Goal: Task Accomplishment & Management: Complete application form

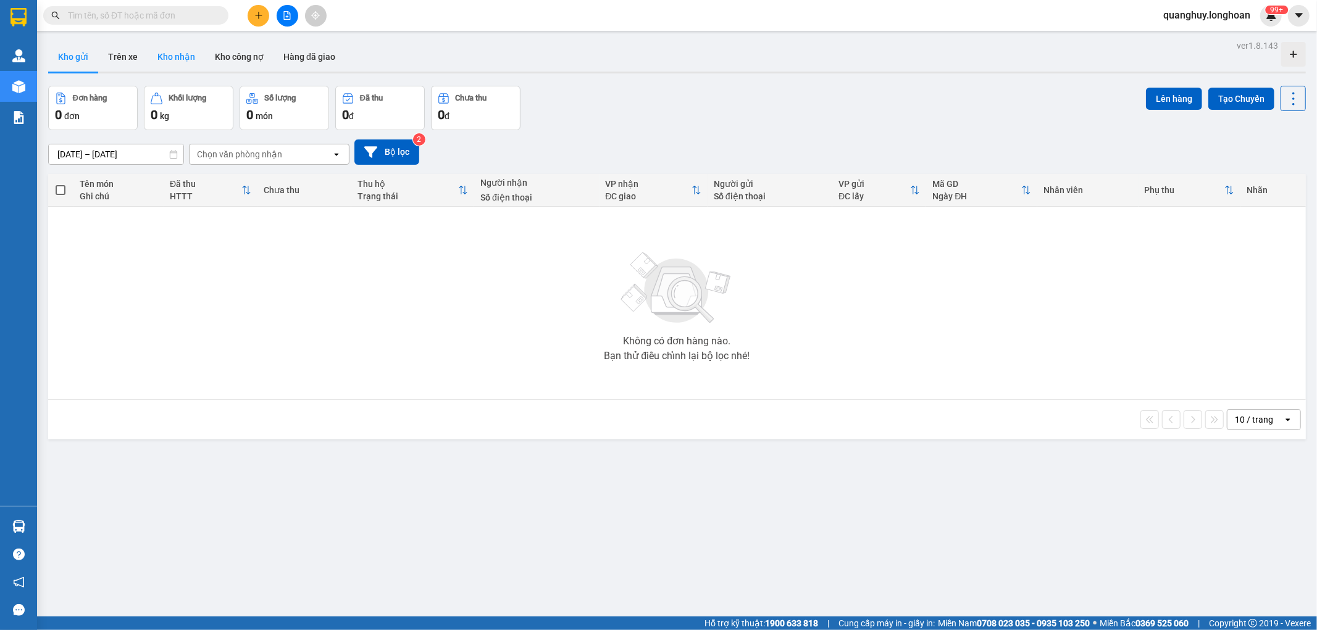
click at [187, 51] on button "Kho nhận" at bounding box center [176, 57] width 57 height 30
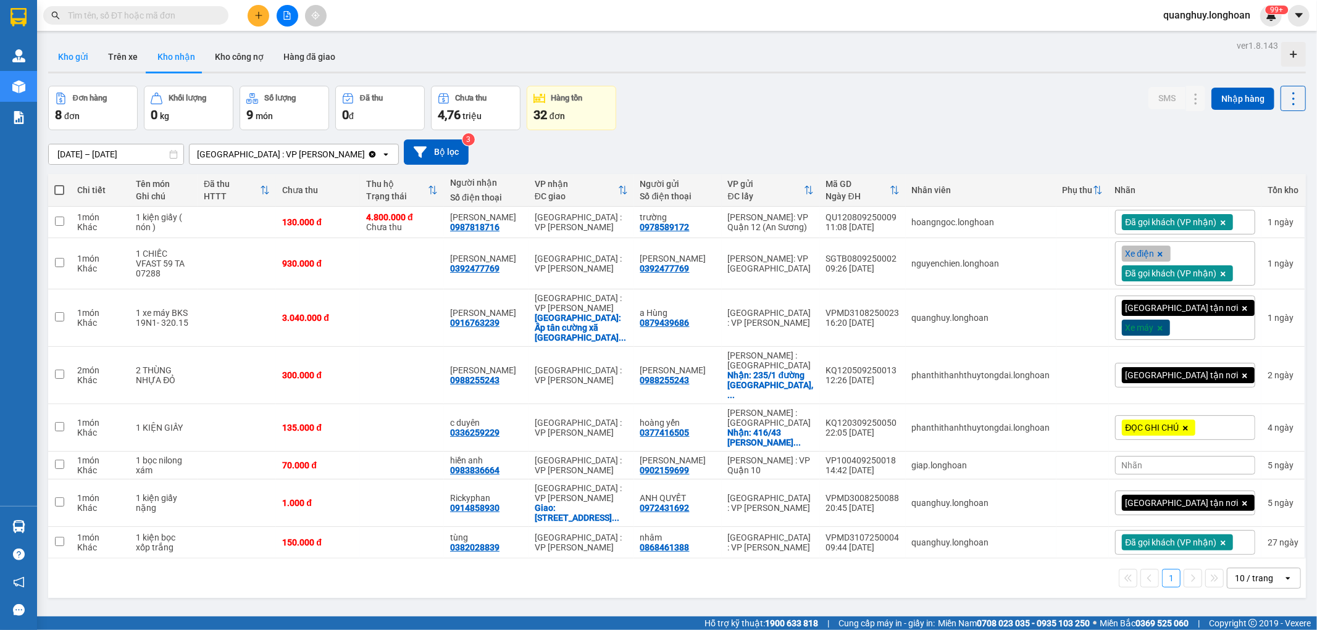
click at [61, 68] on button "Kho gửi" at bounding box center [73, 57] width 50 height 30
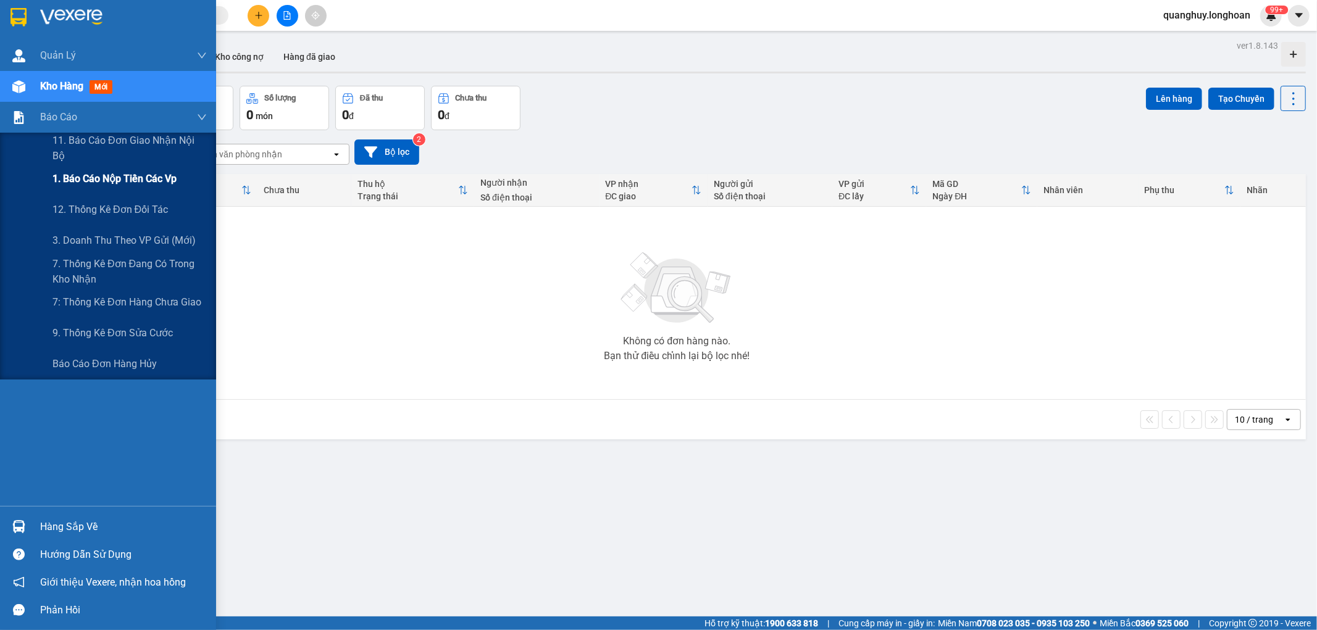
click at [104, 173] on span "1. Báo cáo nộp tiền các vp" at bounding box center [114, 178] width 124 height 15
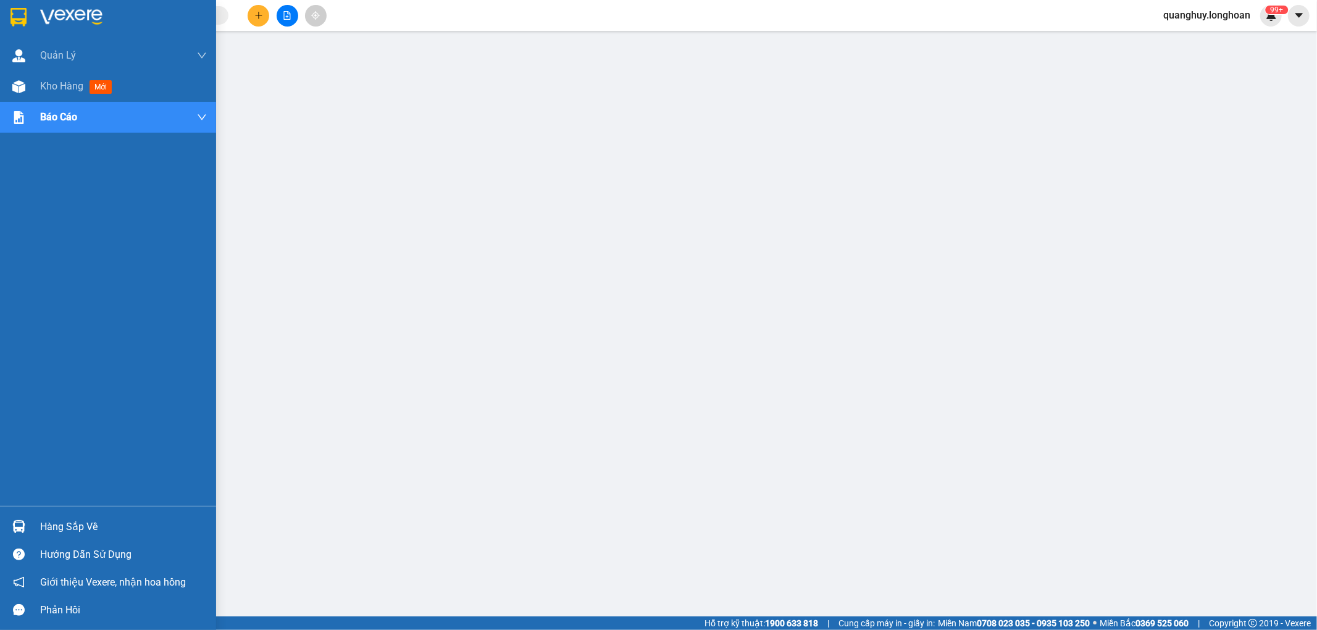
click at [14, 25] on img at bounding box center [18, 17] width 16 height 19
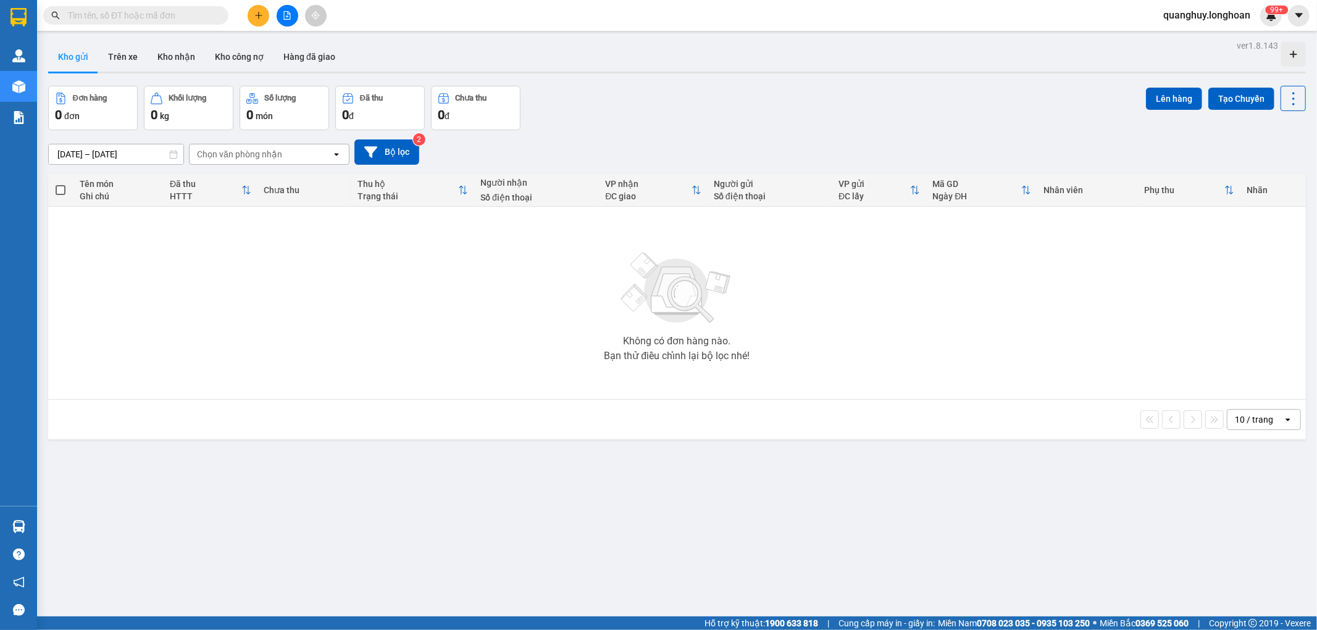
click at [117, 178] on div "Tên món Ghi chú" at bounding box center [119, 190] width 78 height 25
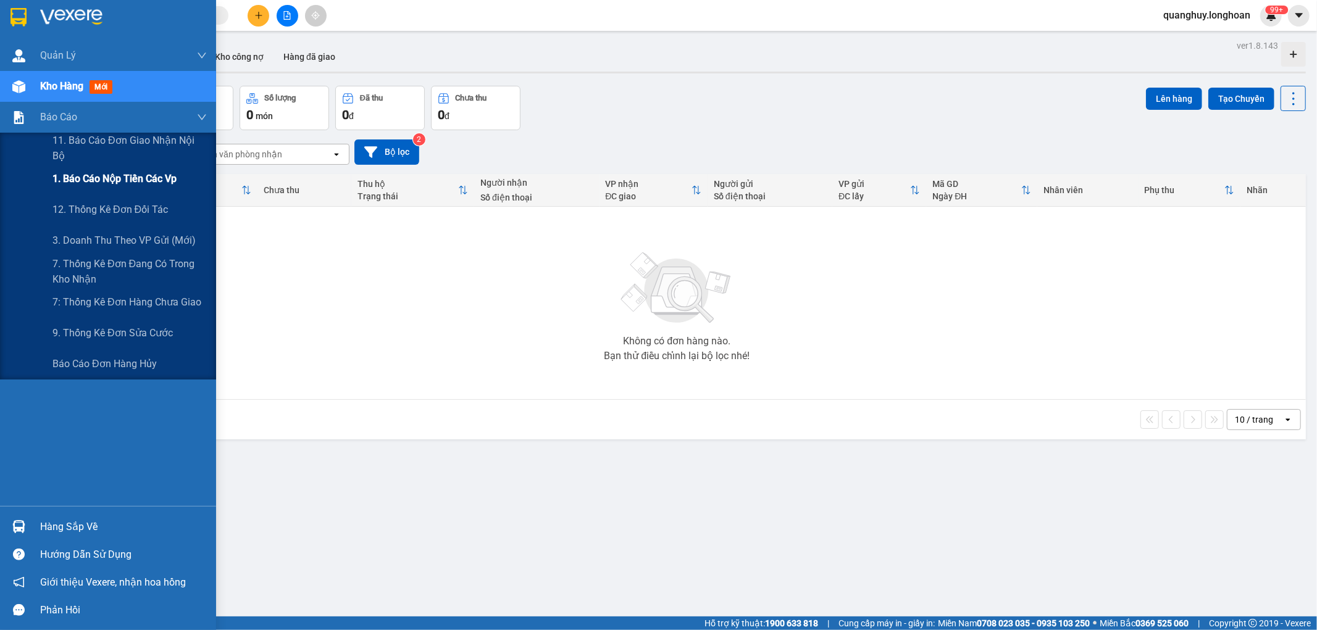
click at [108, 175] on span "1. Báo cáo nộp tiền các vp" at bounding box center [114, 178] width 124 height 15
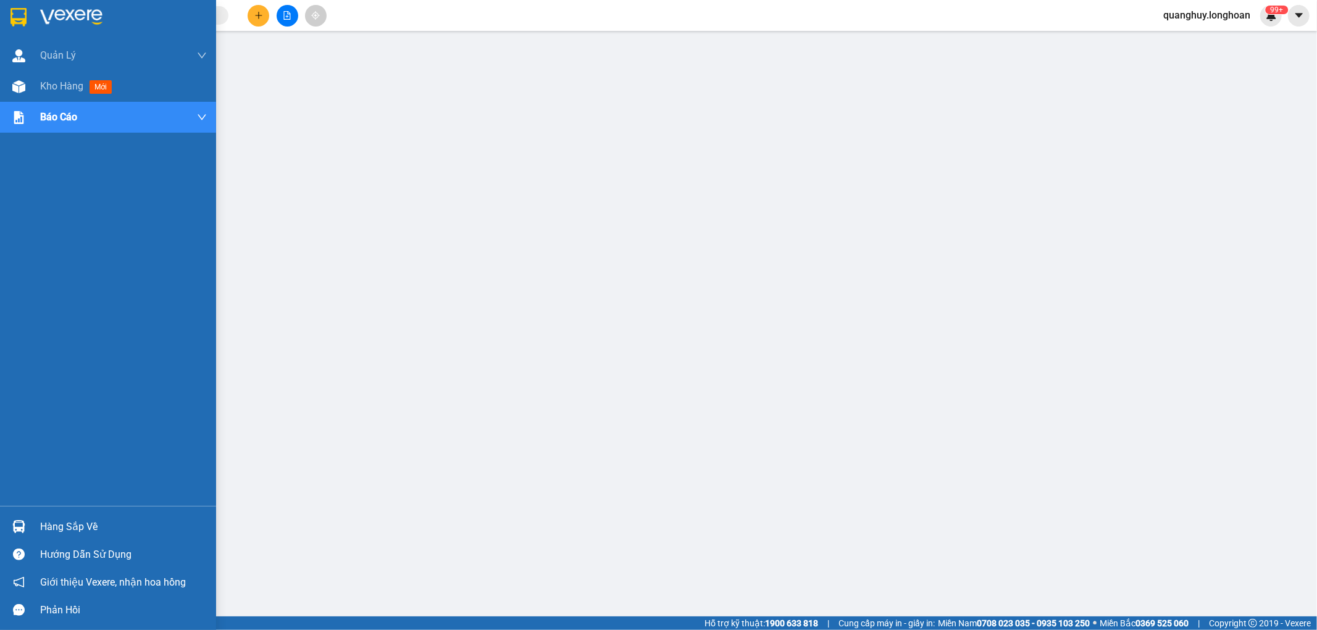
click at [17, 21] on img at bounding box center [18, 17] width 16 height 19
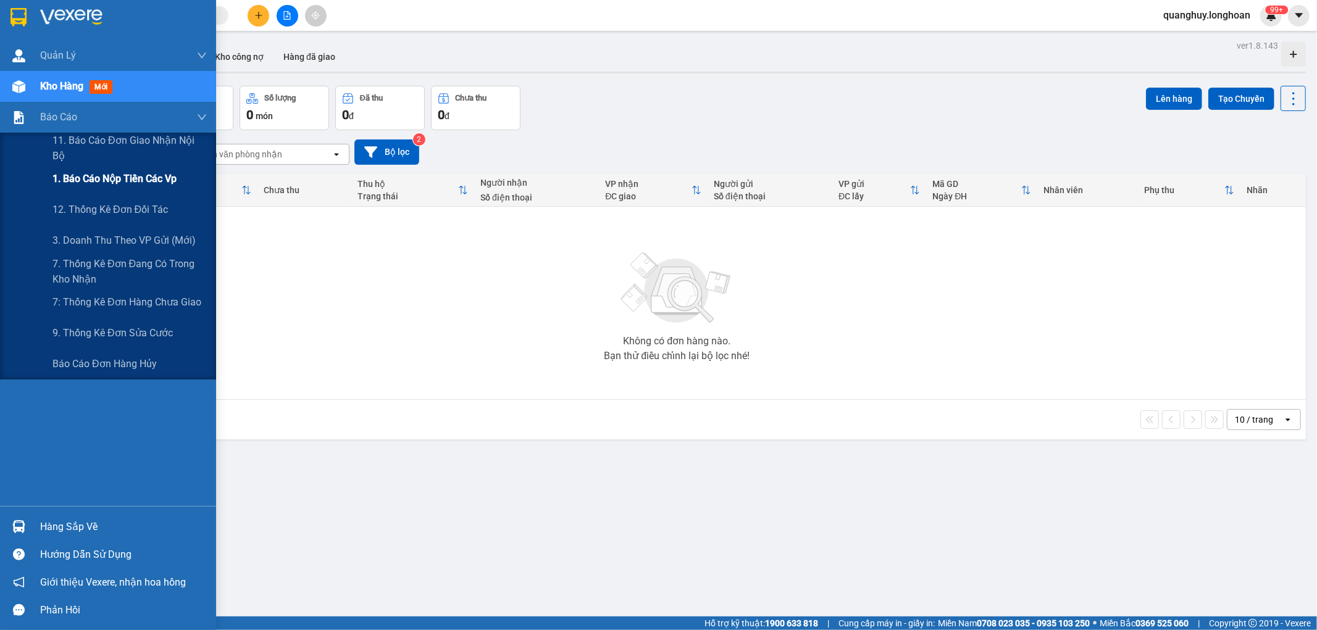
click at [98, 181] on span "1. Báo cáo nộp tiền các vp" at bounding box center [114, 178] width 124 height 15
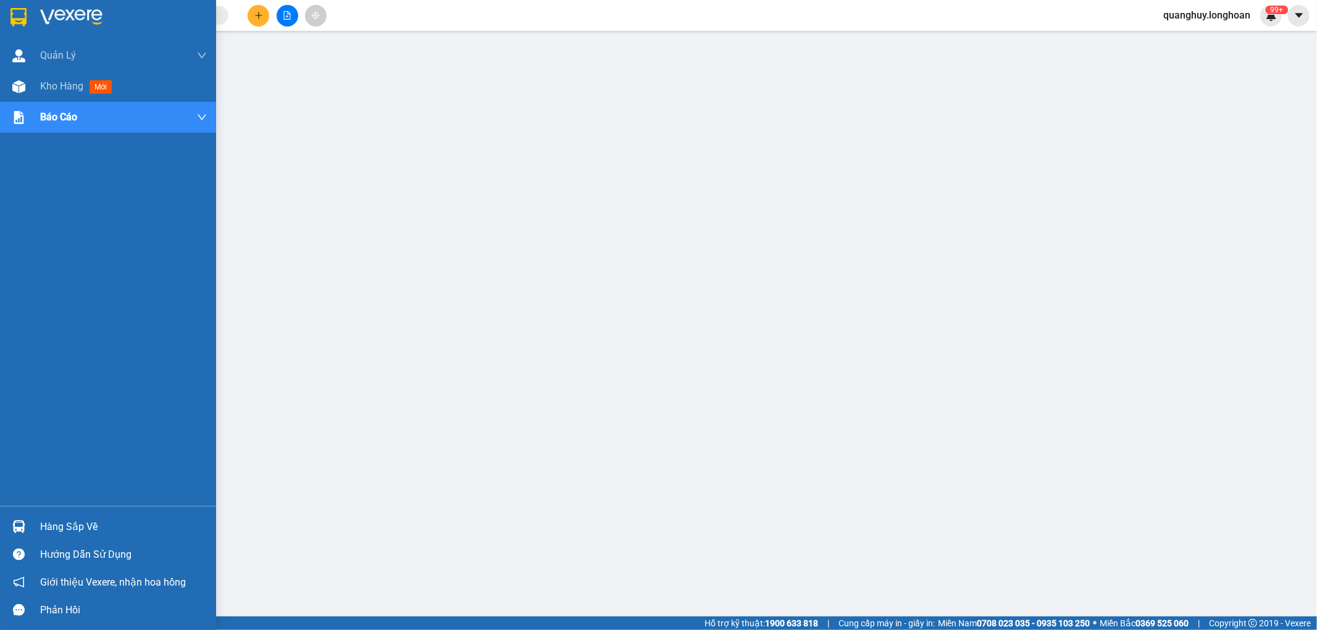
click at [13, 15] on img at bounding box center [18, 17] width 16 height 19
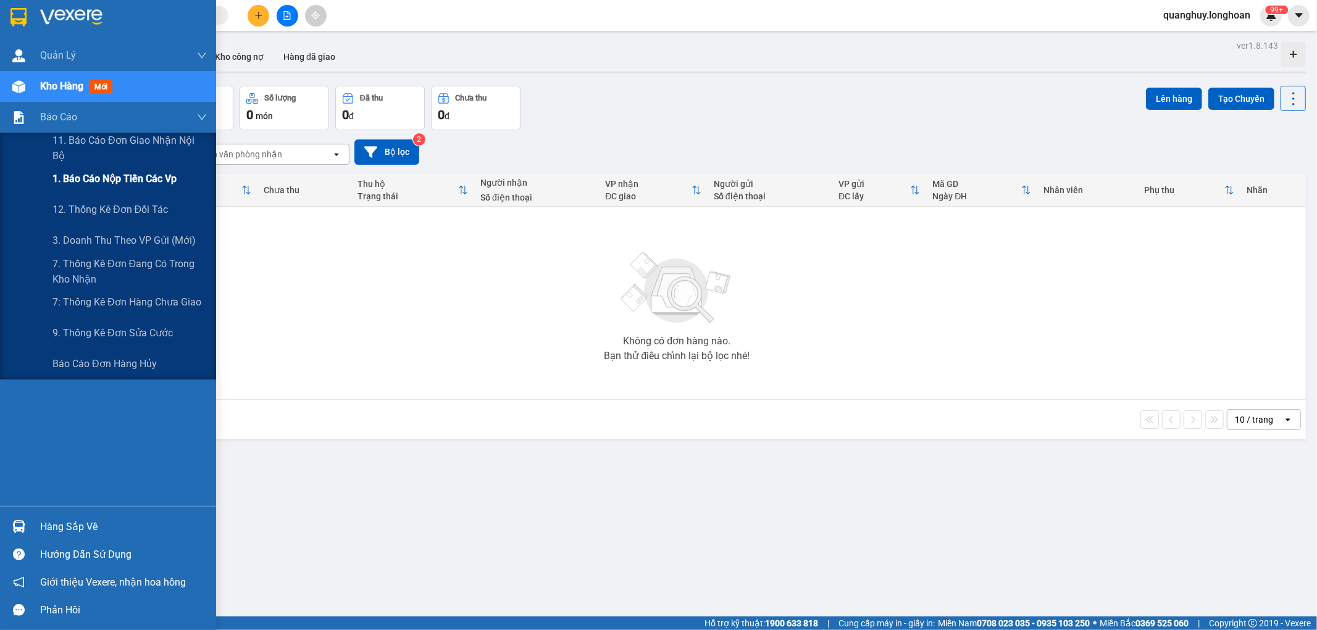
click at [91, 179] on span "1. Báo cáo nộp tiền các vp" at bounding box center [114, 178] width 124 height 15
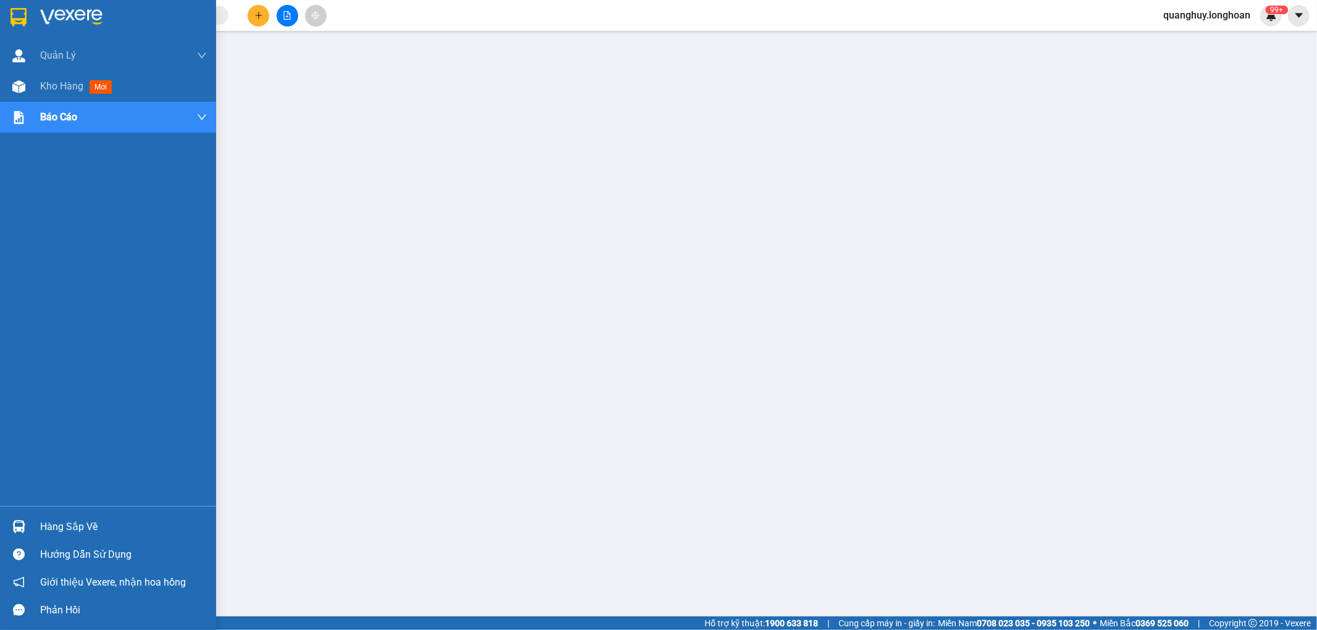
click at [15, 7] on div at bounding box center [19, 17] width 22 height 22
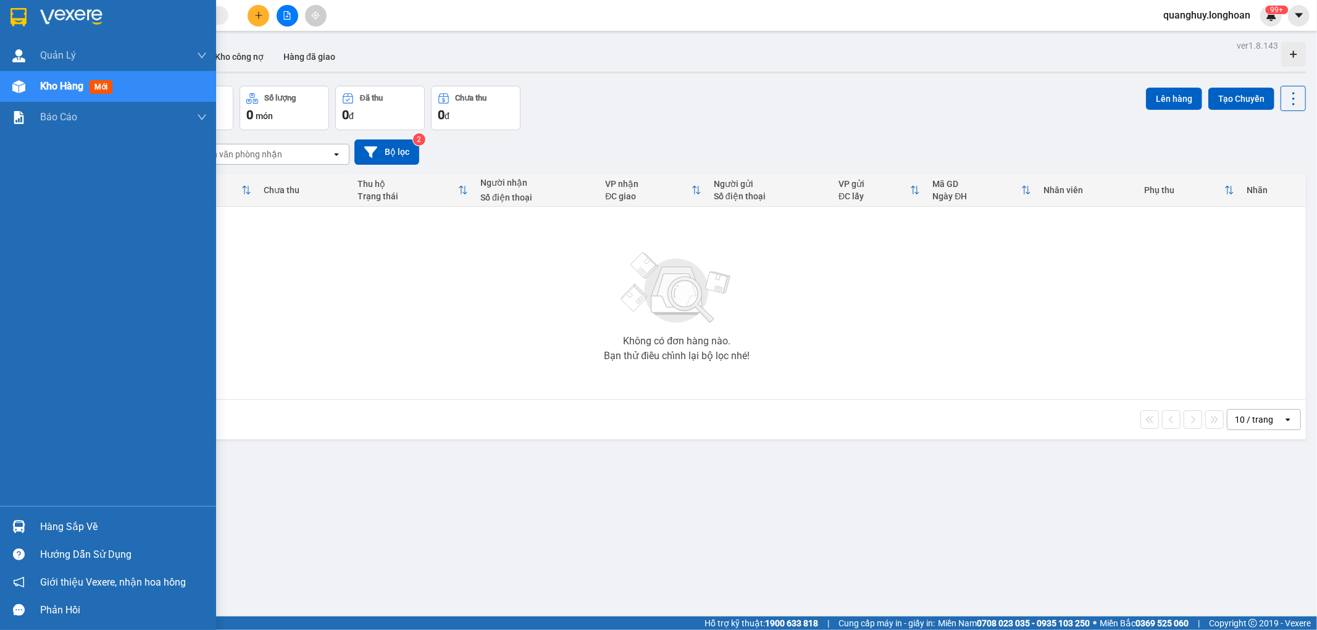
click at [25, 12] on img at bounding box center [18, 17] width 16 height 19
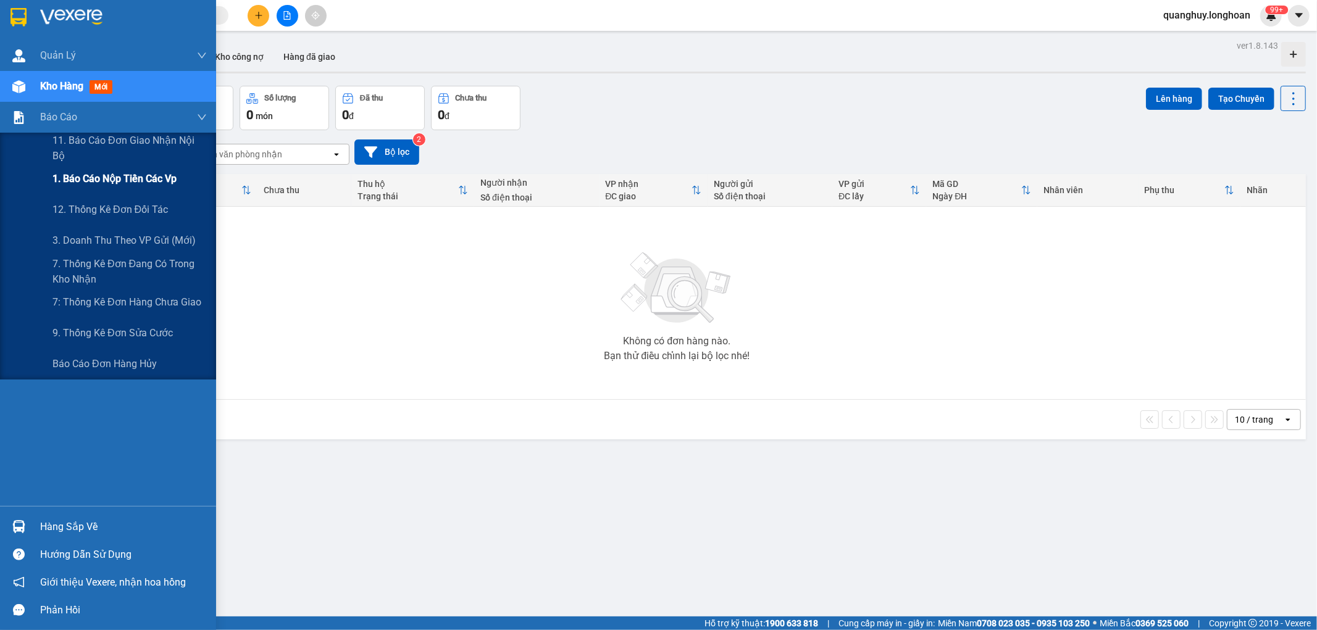
click at [122, 181] on span "1. Báo cáo nộp tiền các vp" at bounding box center [114, 178] width 124 height 15
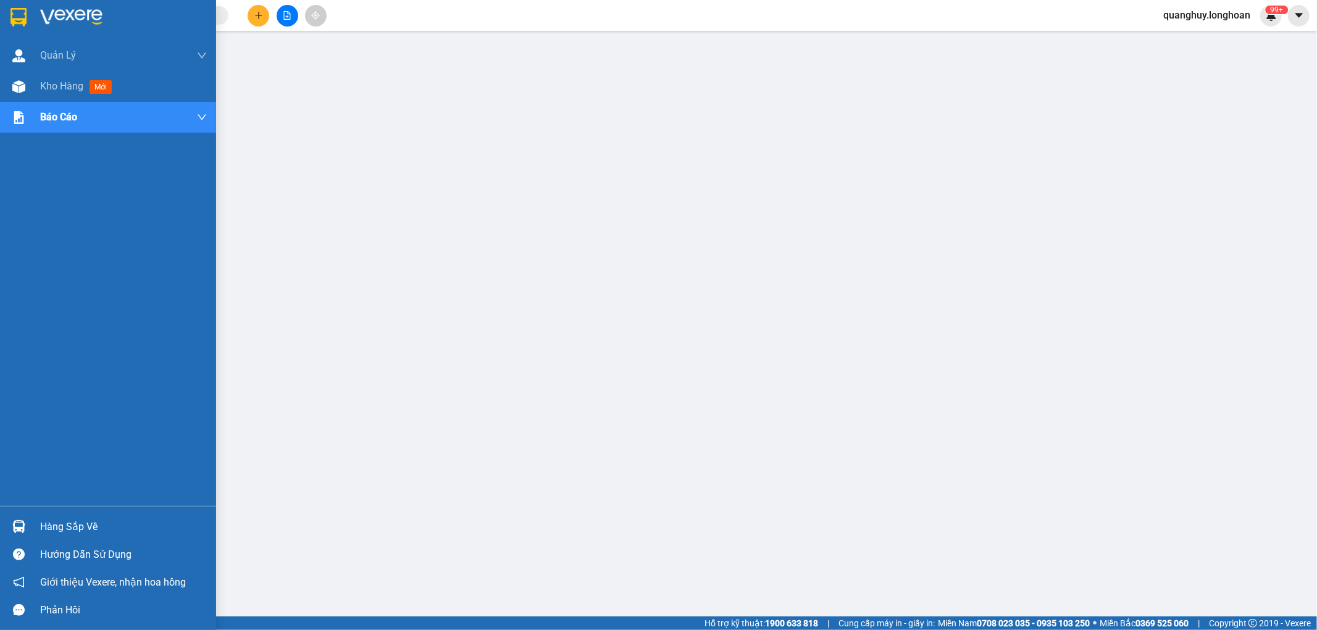
click at [11, 19] on img at bounding box center [18, 17] width 16 height 19
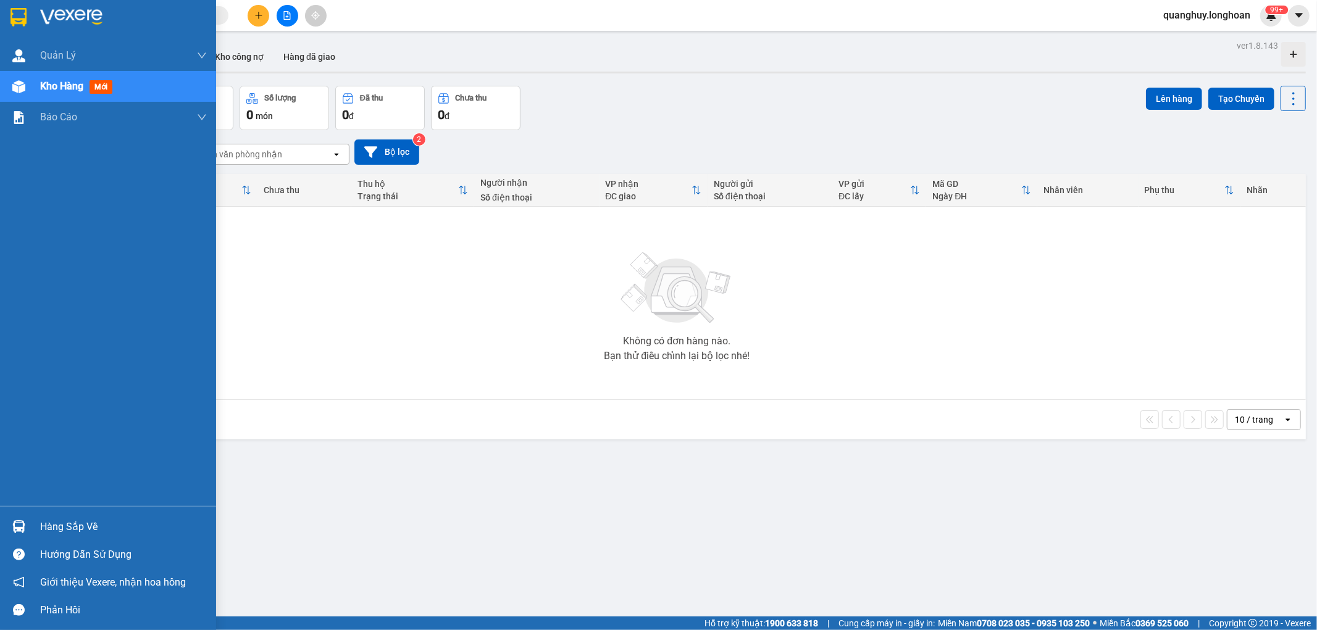
click at [11, 11] on img at bounding box center [18, 17] width 16 height 19
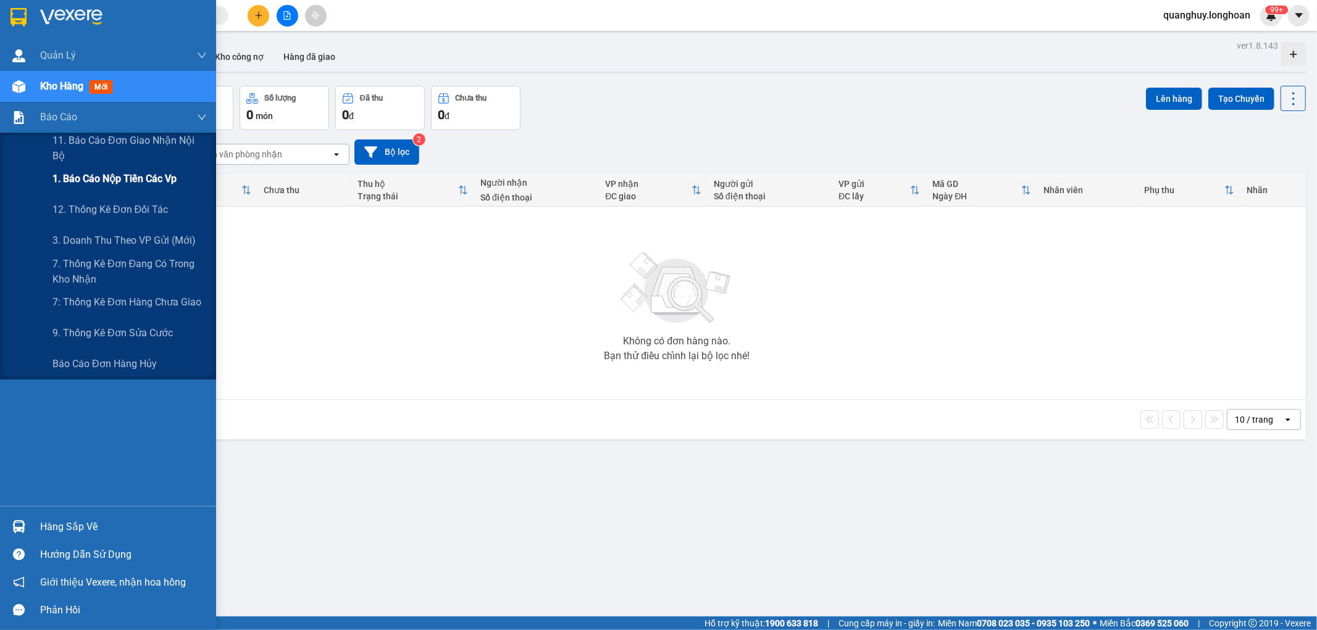
click at [146, 183] on span "1. Báo cáo nộp tiền các vp" at bounding box center [114, 178] width 124 height 15
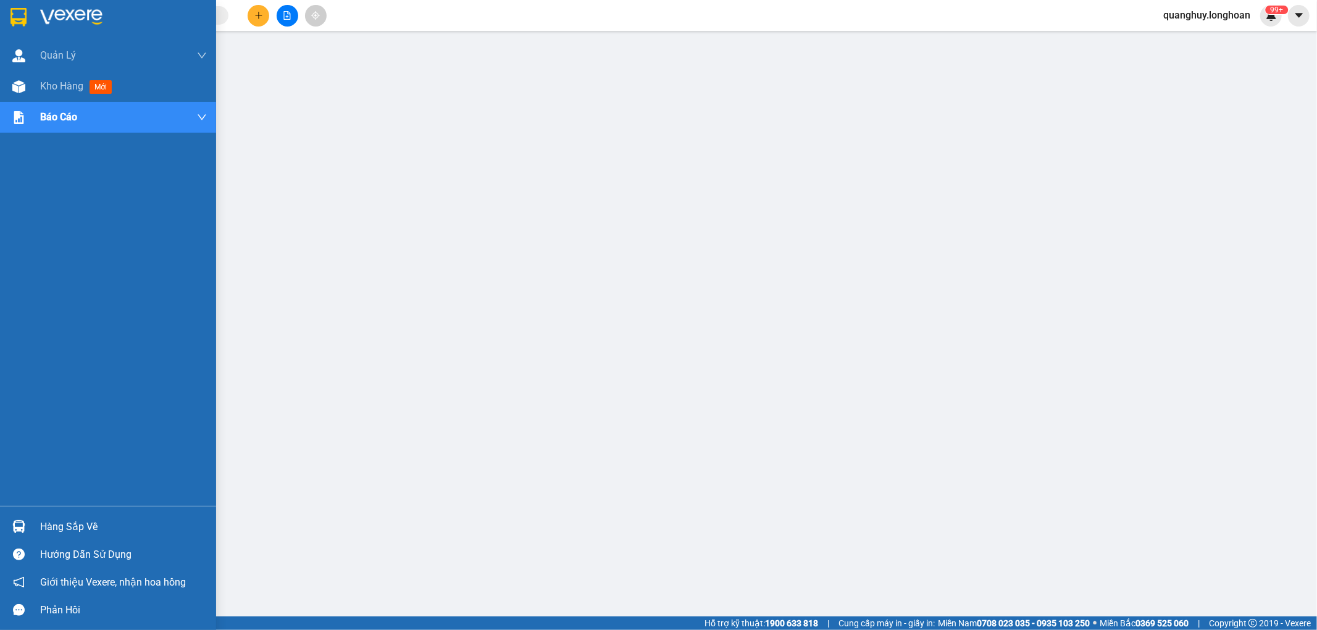
click at [17, 23] on img at bounding box center [18, 17] width 16 height 19
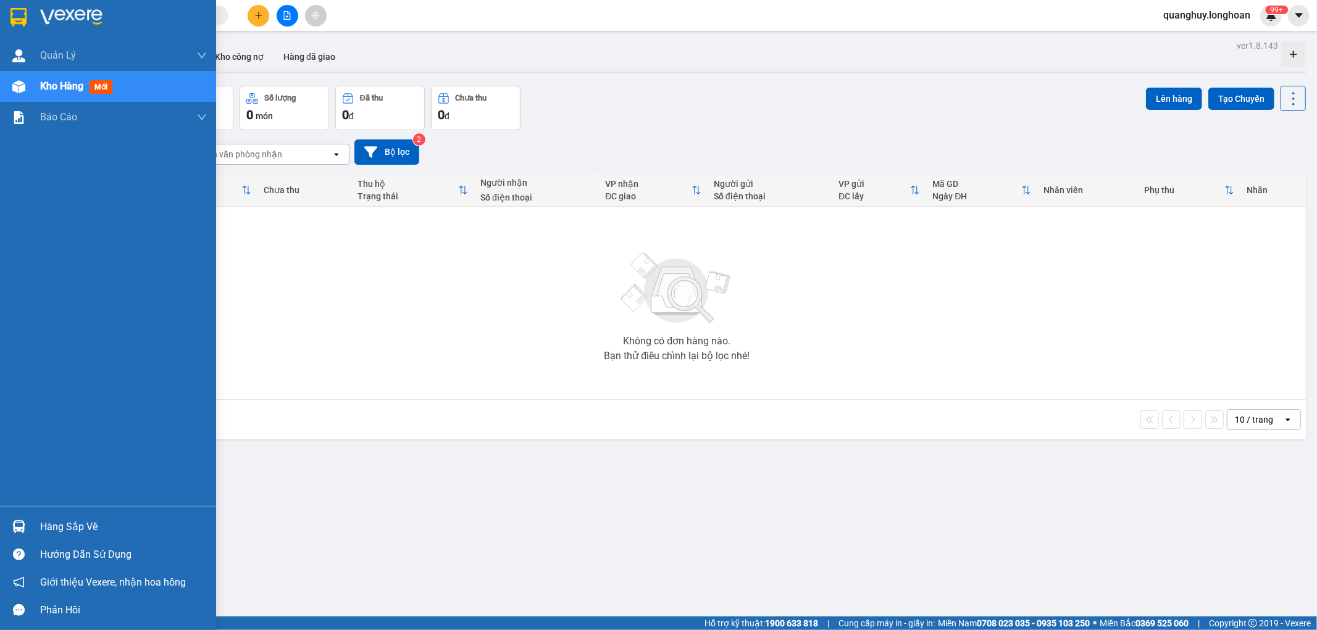
click at [27, 11] on div at bounding box center [19, 17] width 22 height 22
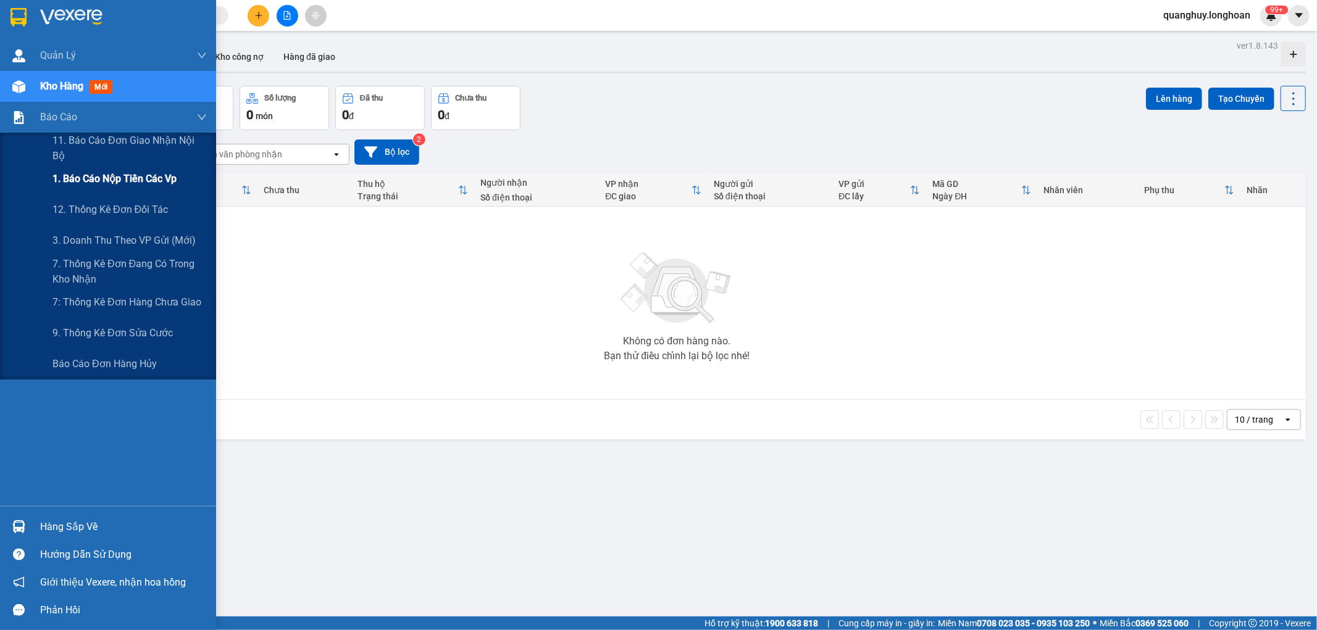
click at [140, 180] on span "1. Báo cáo nộp tiền các vp" at bounding box center [114, 178] width 124 height 15
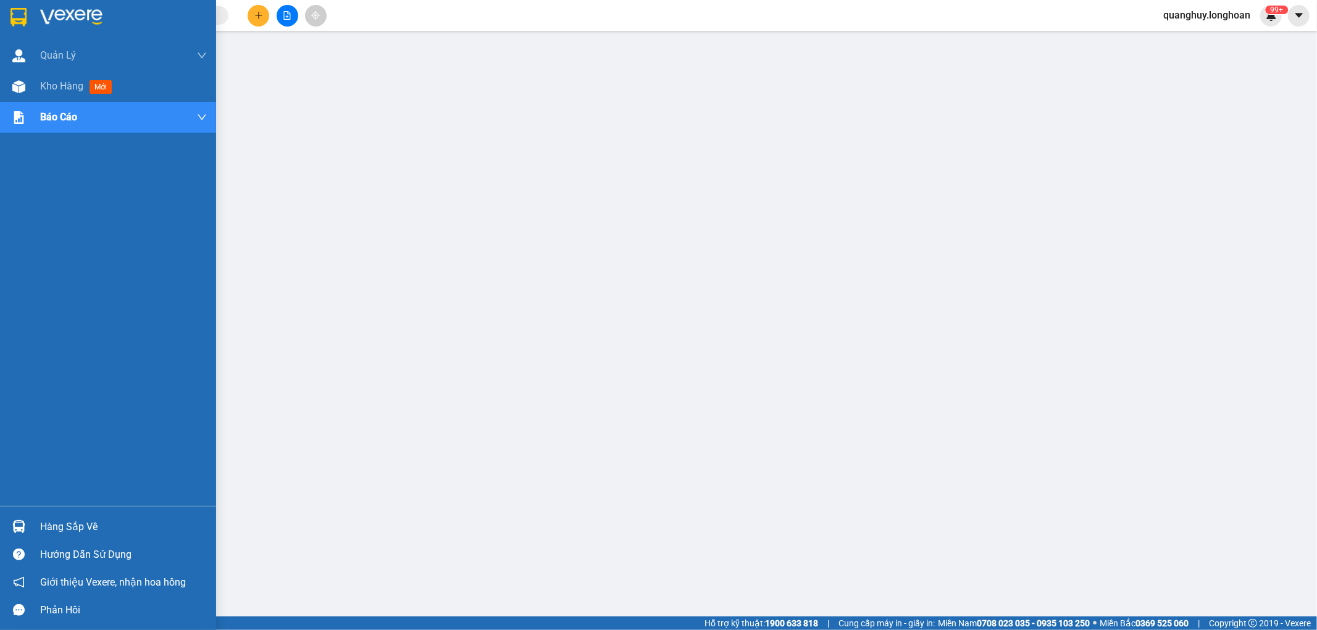
click at [16, 9] on img at bounding box center [18, 17] width 16 height 19
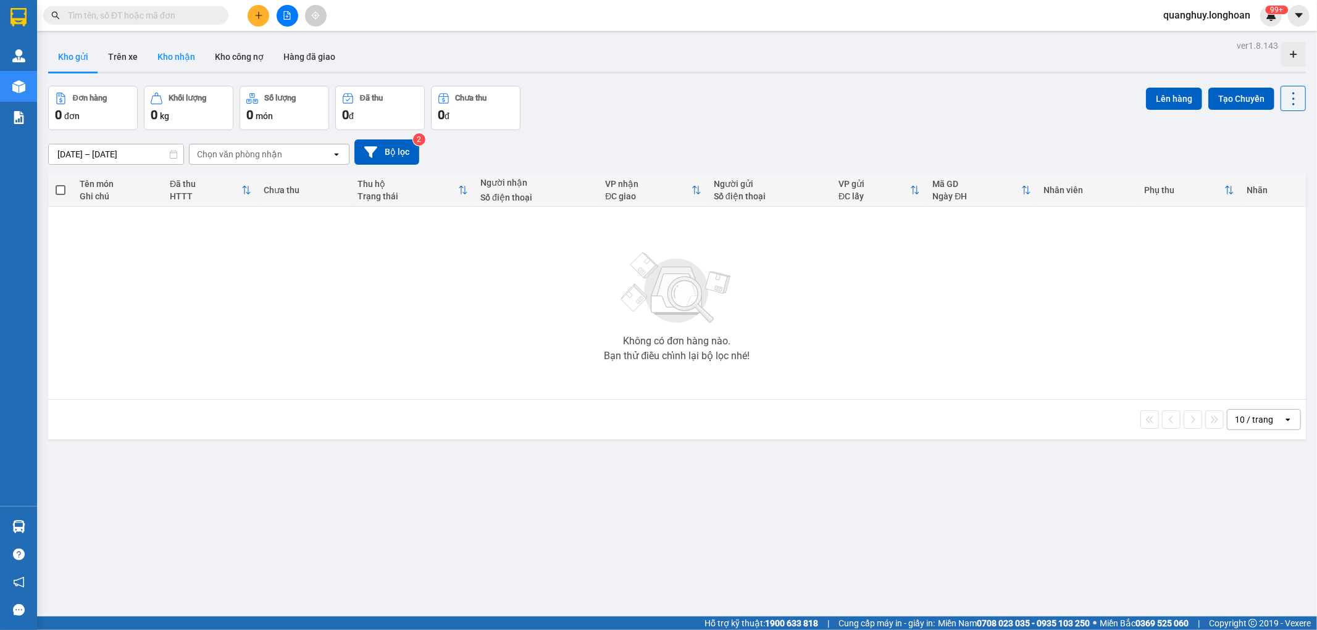
click at [164, 67] on button "Kho nhận" at bounding box center [176, 57] width 57 height 30
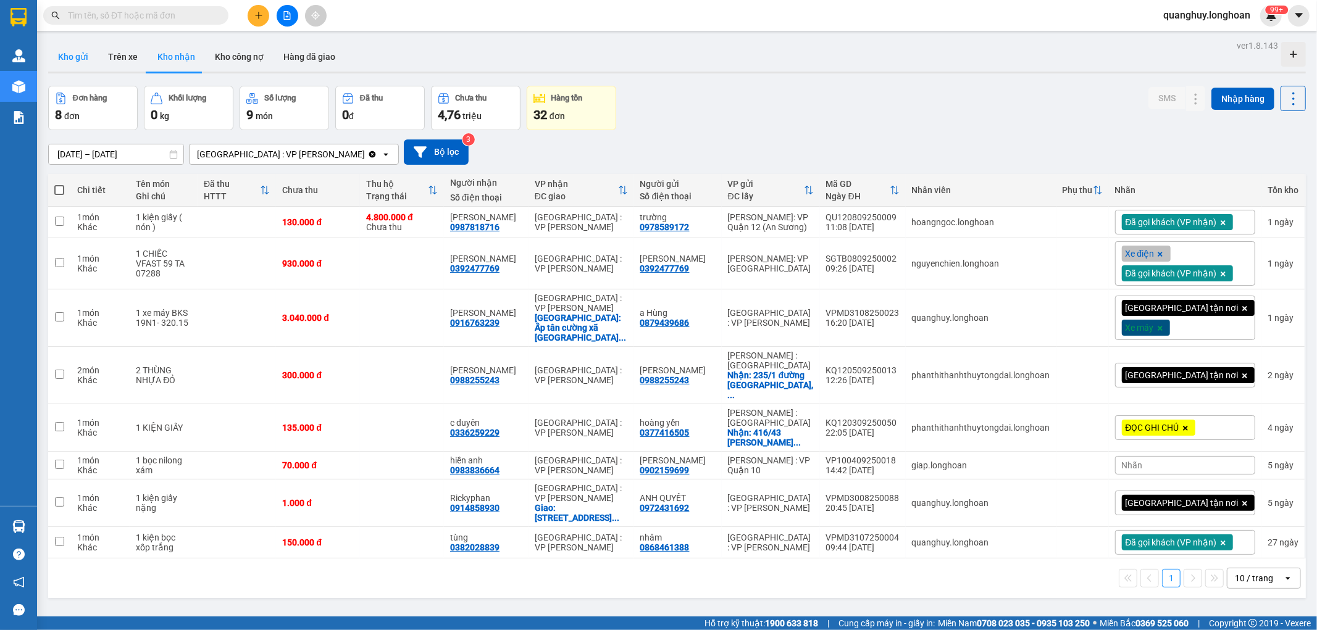
click at [75, 60] on button "Kho gửi" at bounding box center [73, 57] width 50 height 30
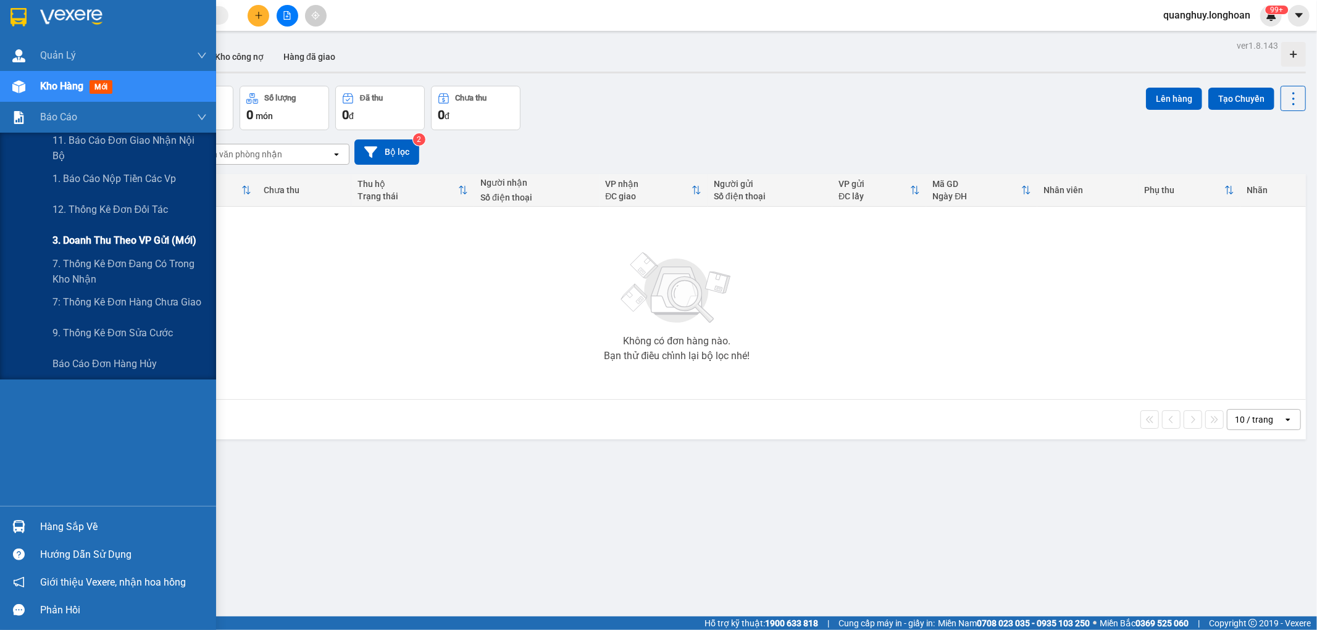
click at [91, 232] on div "3. Doanh Thu theo VP Gửi (mới)" at bounding box center [129, 240] width 154 height 31
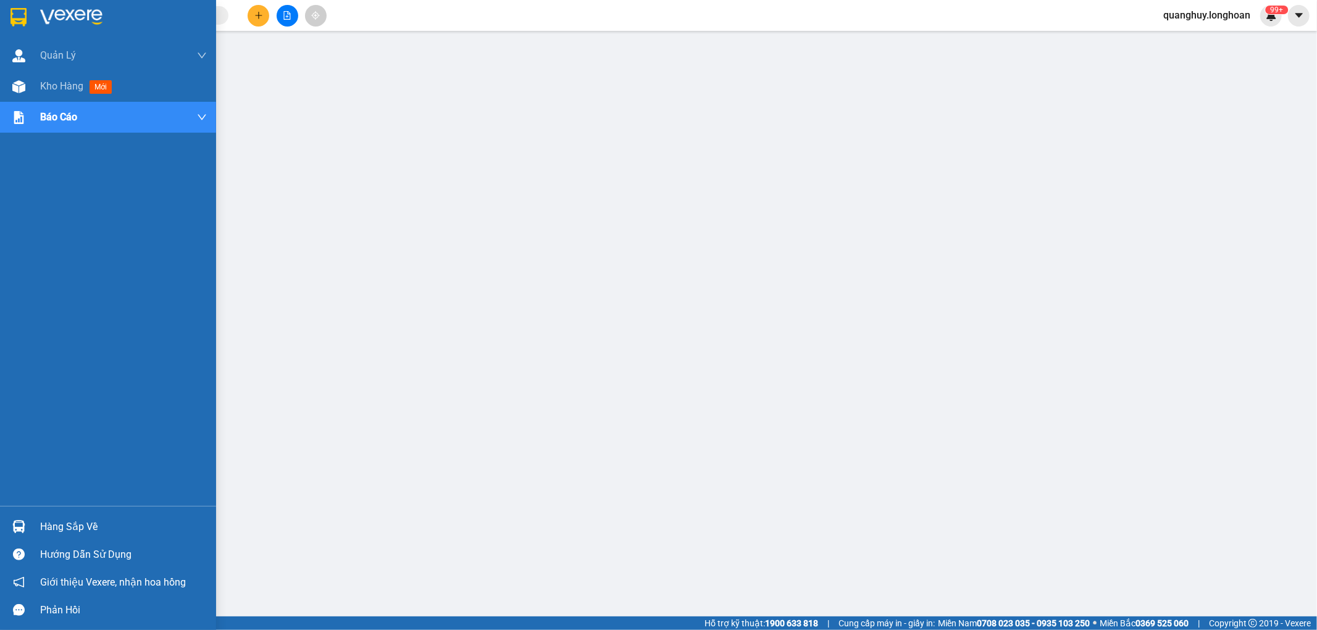
click at [25, 30] on div at bounding box center [108, 20] width 216 height 40
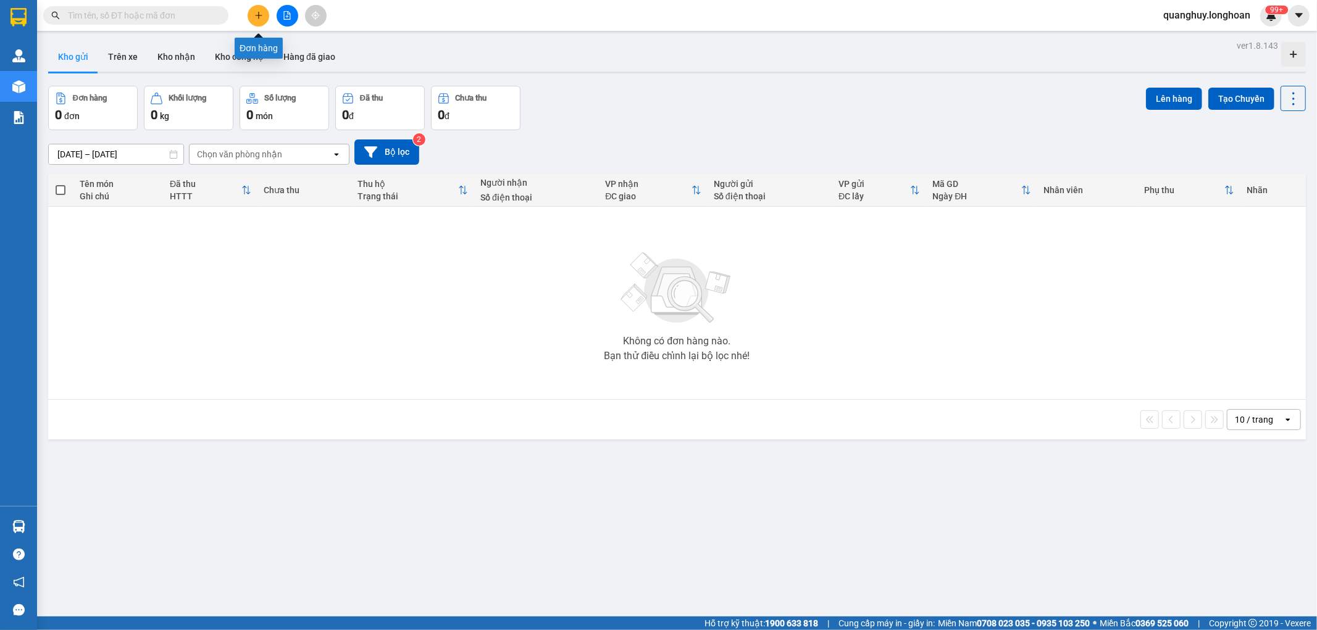
click at [258, 12] on icon "plus" at bounding box center [258, 15] width 1 height 7
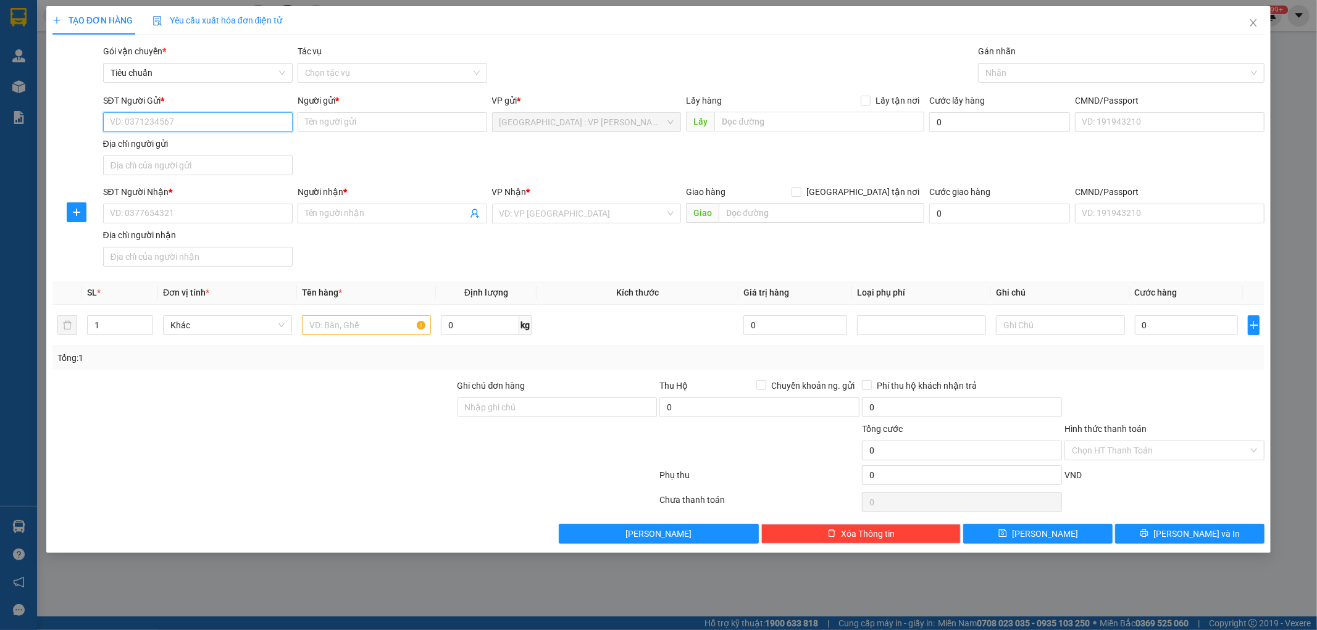
click at [194, 130] on input "SĐT Người Gửi *" at bounding box center [198, 122] width 190 height 20
type input "0965828020"
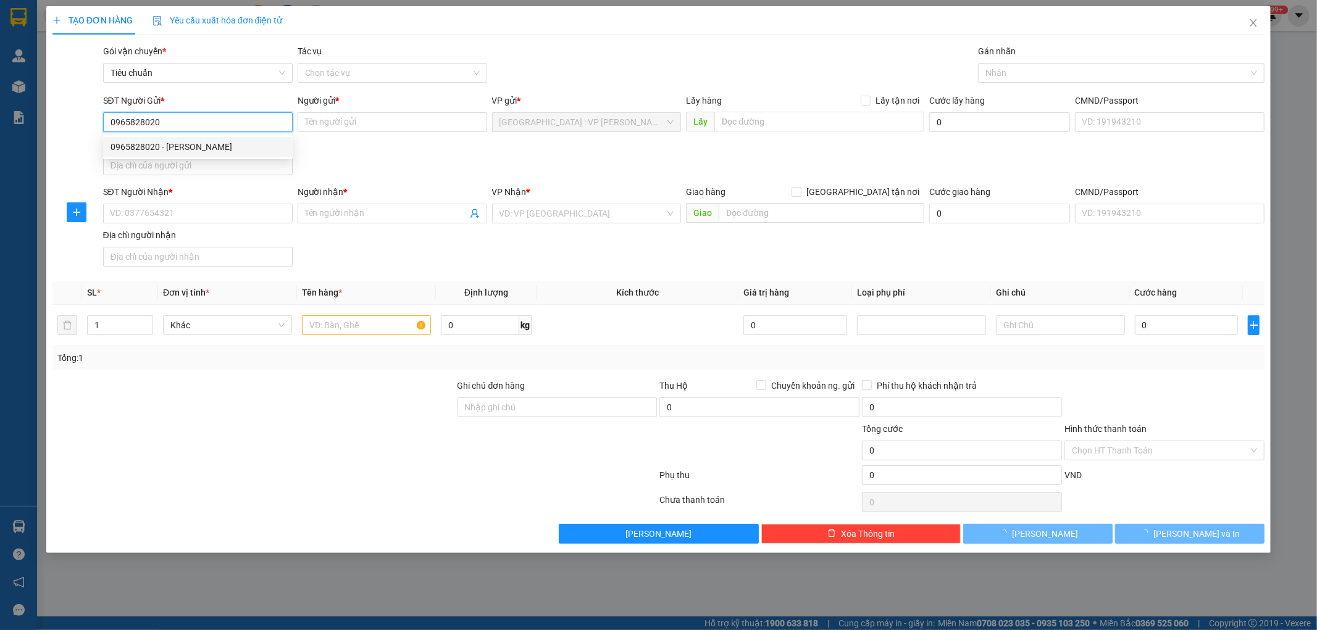
click at [199, 149] on div "0965828020 - NGOC NGUYỄN STORE" at bounding box center [198, 147] width 175 height 14
type input "NGOC [PERSON_NAME]"
checkbox input "true"
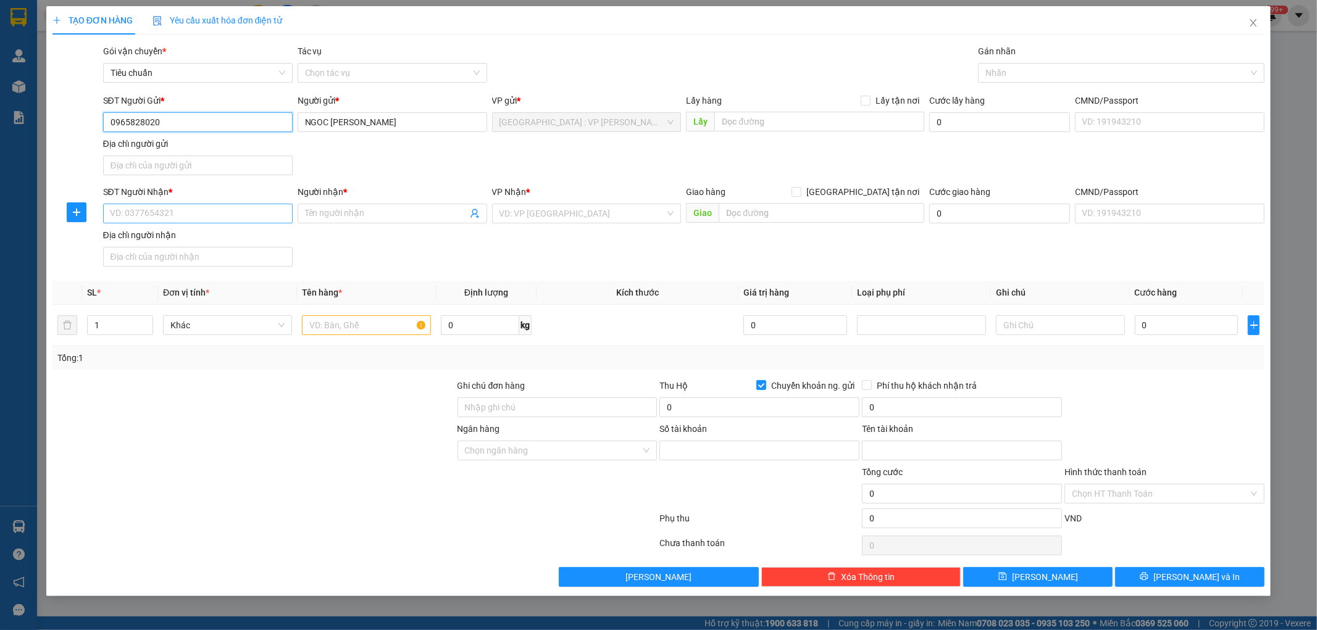
type input "0965828020"
click at [228, 216] on input "SĐT Người Nhận *" at bounding box center [198, 214] width 190 height 20
type input "0964408050"
click at [172, 243] on div "0964408050 - a chung" at bounding box center [198, 239] width 175 height 14
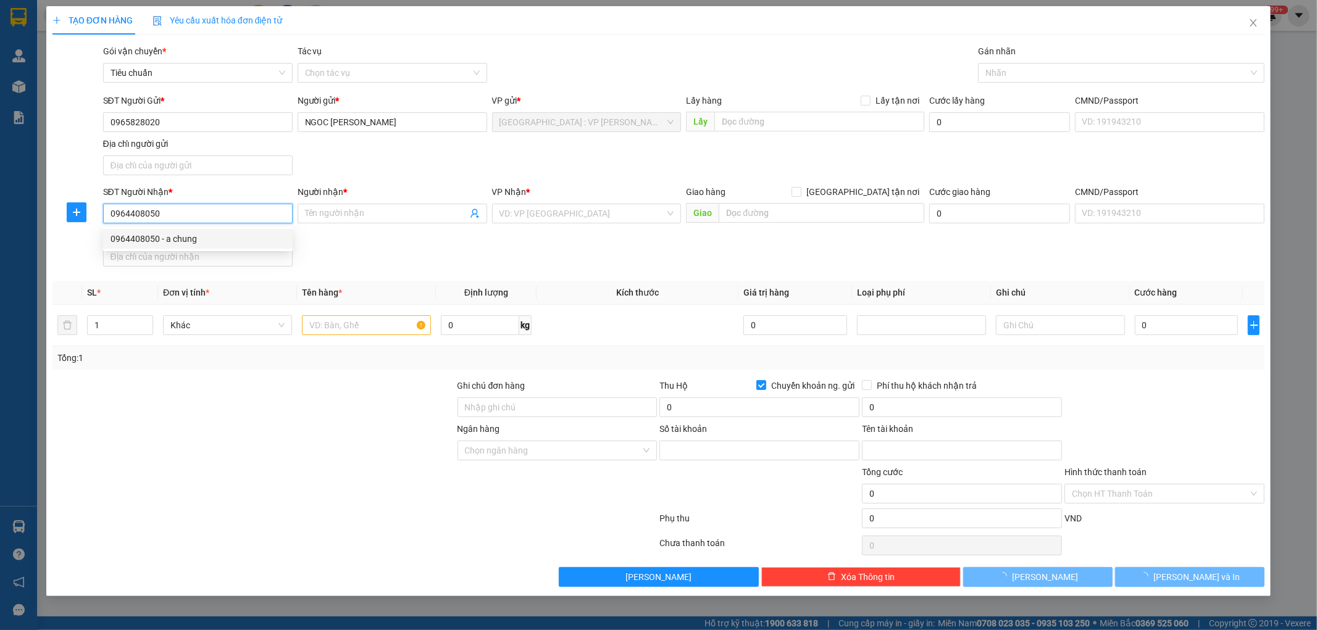
type input "a chung"
checkbox input "true"
type input "88 nguyên tử lực p8 đà lạt"
checkbox input "false"
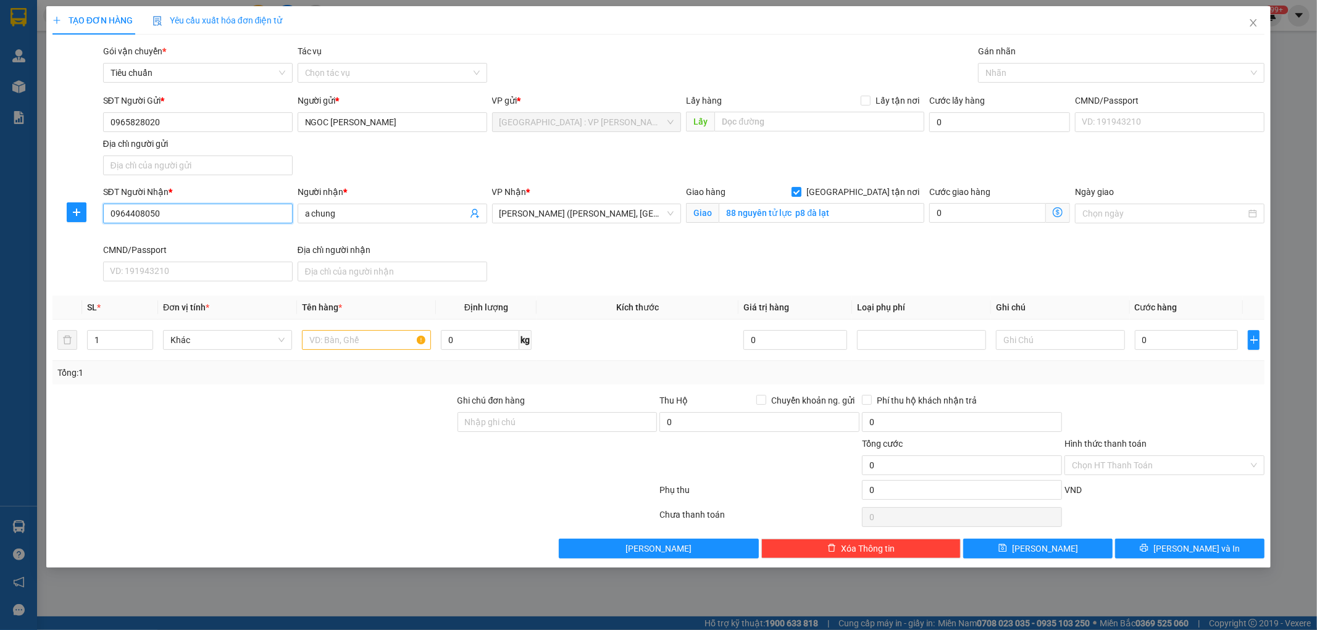
type input "0964408050"
click at [187, 203] on div "SĐT Người Nhận *" at bounding box center [198, 194] width 190 height 19
click at [185, 217] on input "0964408050" at bounding box center [198, 214] width 190 height 20
click at [170, 241] on div "0964408050 - a chung" at bounding box center [198, 239] width 175 height 14
click at [631, 214] on span "[PERSON_NAME] ([PERSON_NAME], [GEOGRAPHIC_DATA])" at bounding box center [587, 213] width 175 height 19
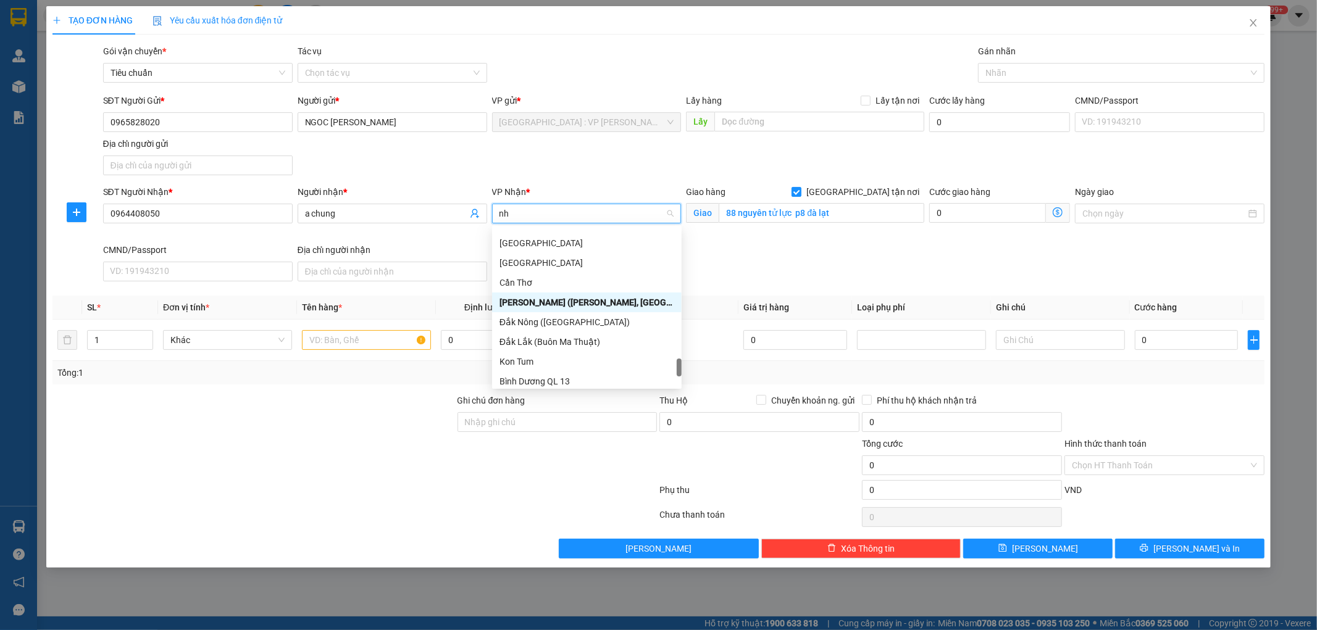
scroll to position [543, 0]
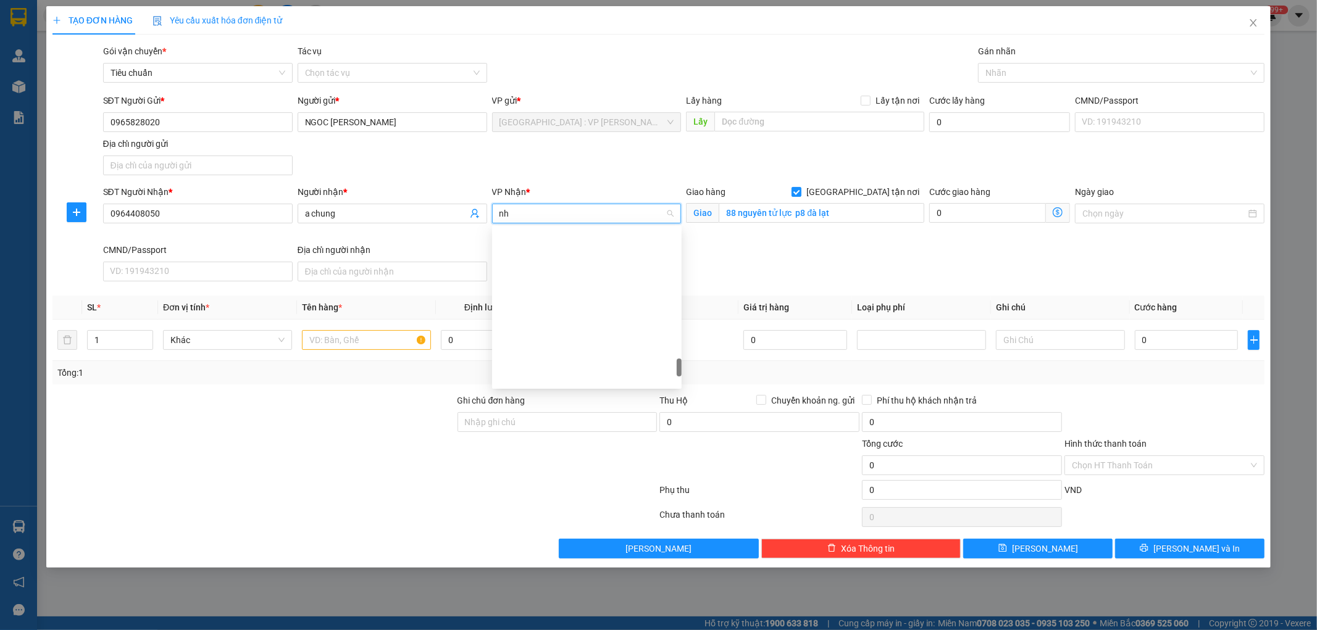
type input "nha"
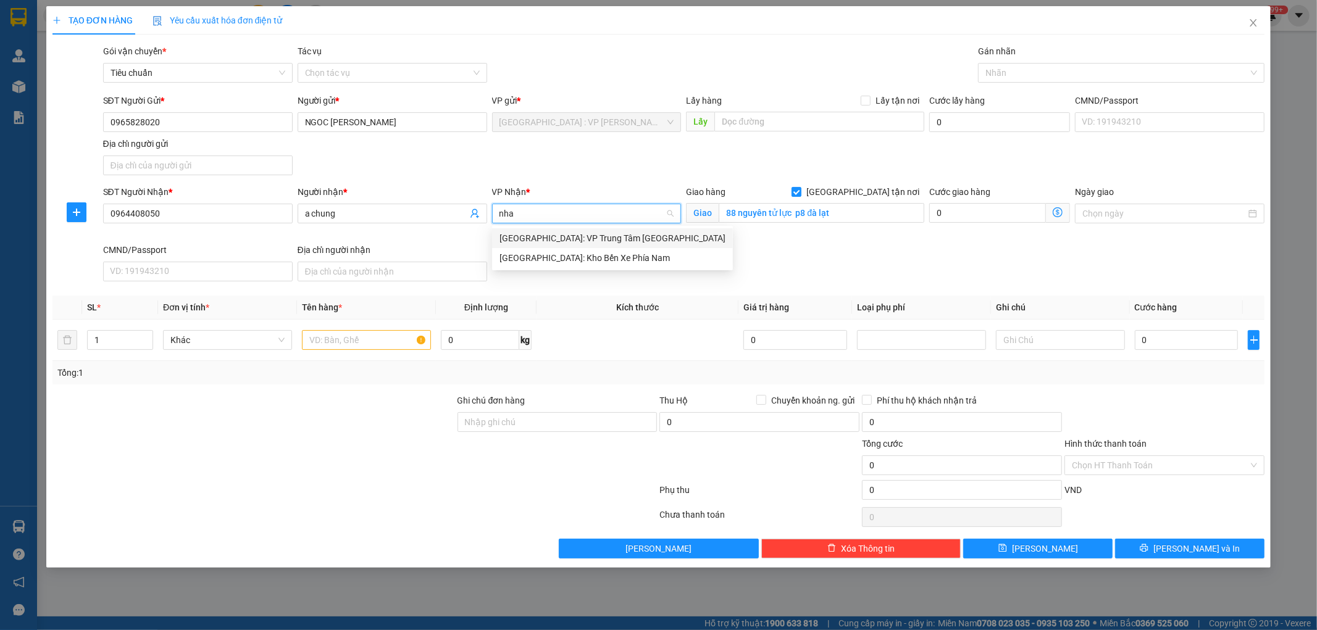
scroll to position [0, 0]
click at [603, 261] on div "[GEOGRAPHIC_DATA]: Kho Bến Xe Phía Nam" at bounding box center [613, 258] width 226 height 14
click at [632, 220] on span "[GEOGRAPHIC_DATA]: Kho Bến Xe Phía Nam" at bounding box center [587, 213] width 175 height 19
type input "nha"
click at [596, 257] on div "[GEOGRAPHIC_DATA]: Kho Bến Xe Phía Nam" at bounding box center [613, 258] width 226 height 14
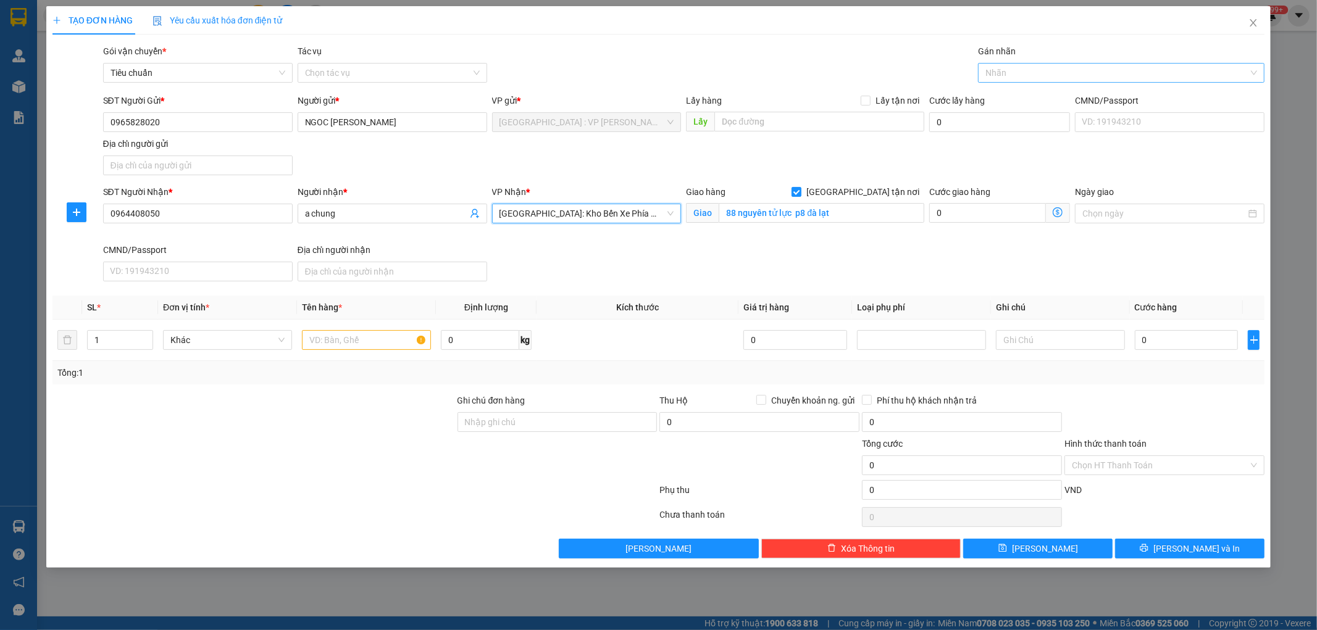
click at [999, 66] on div at bounding box center [1115, 72] width 268 height 15
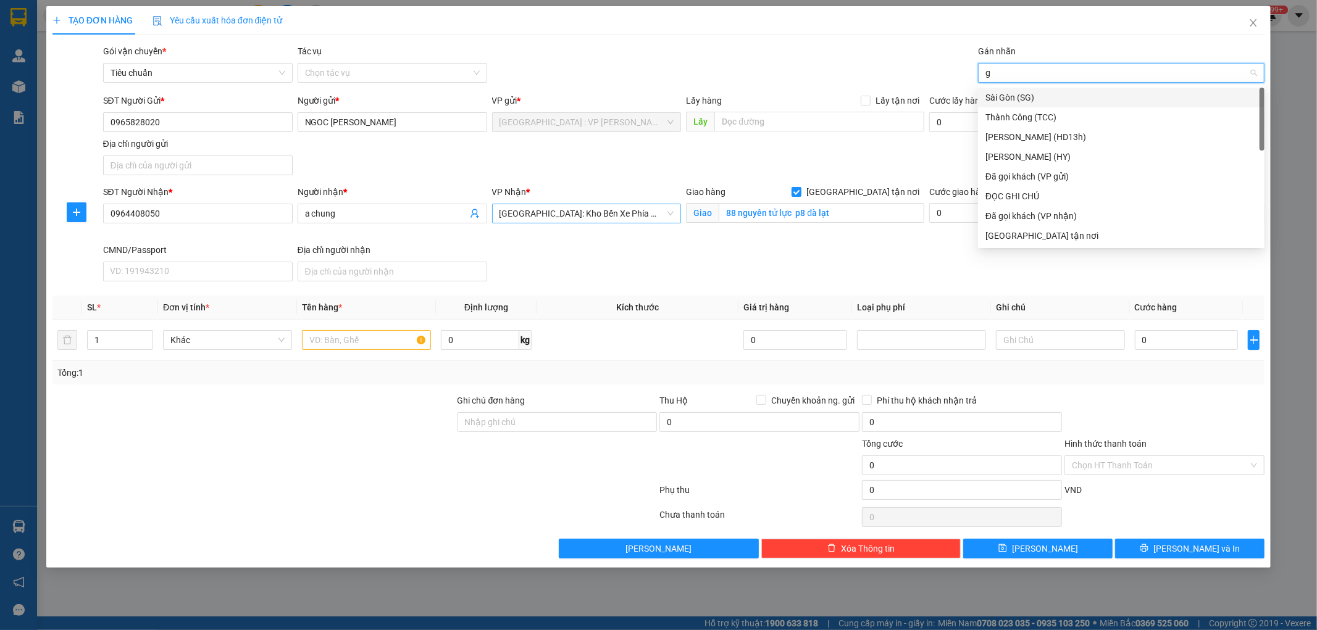
type input "gt"
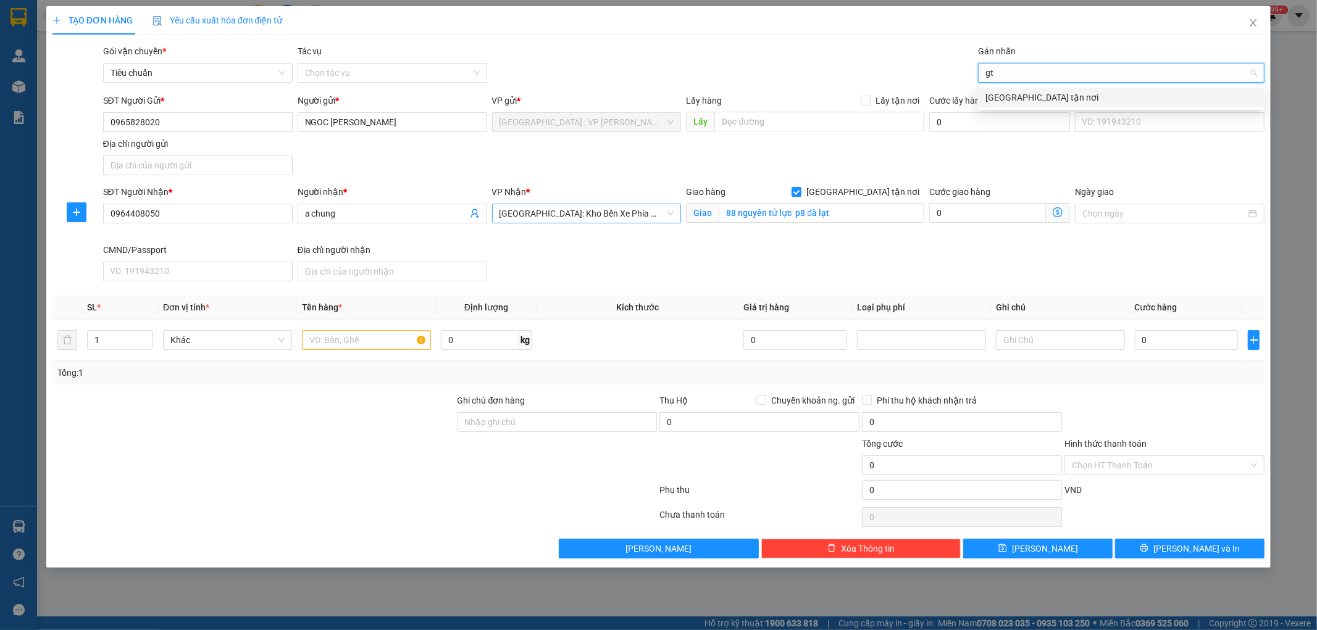
click at [1007, 98] on div "[GEOGRAPHIC_DATA] tận nơi" at bounding box center [1121, 98] width 272 height 14
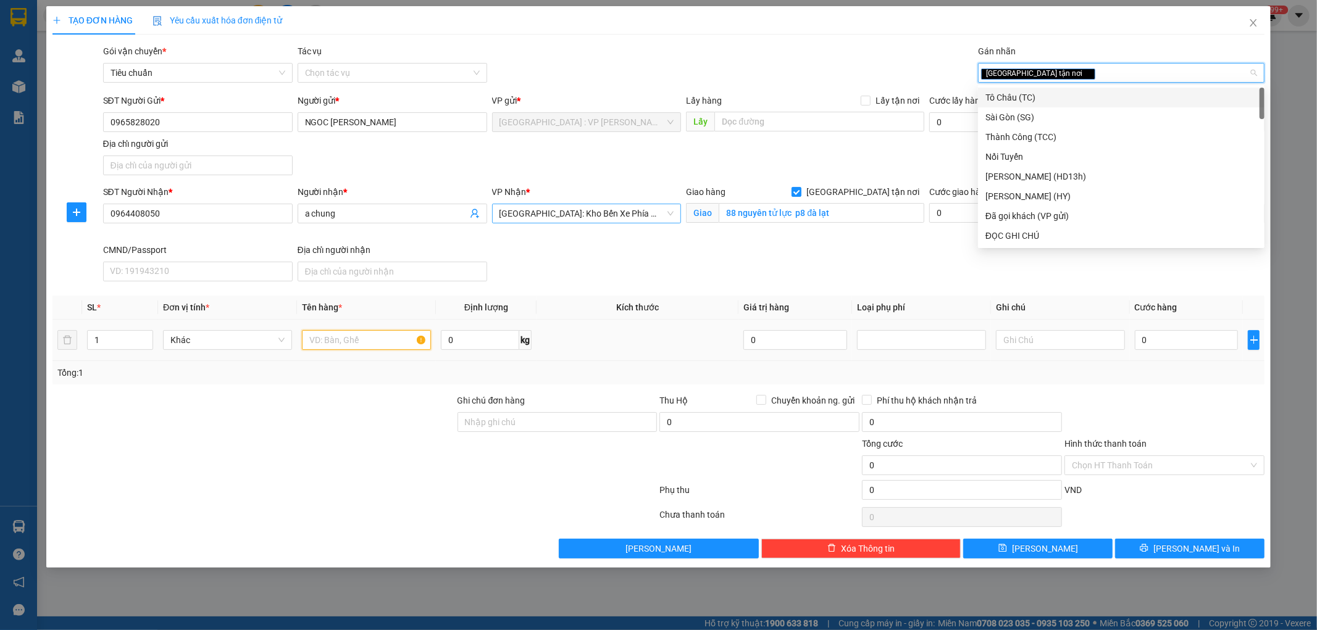
click at [353, 343] on input "text" at bounding box center [366, 340] width 129 height 20
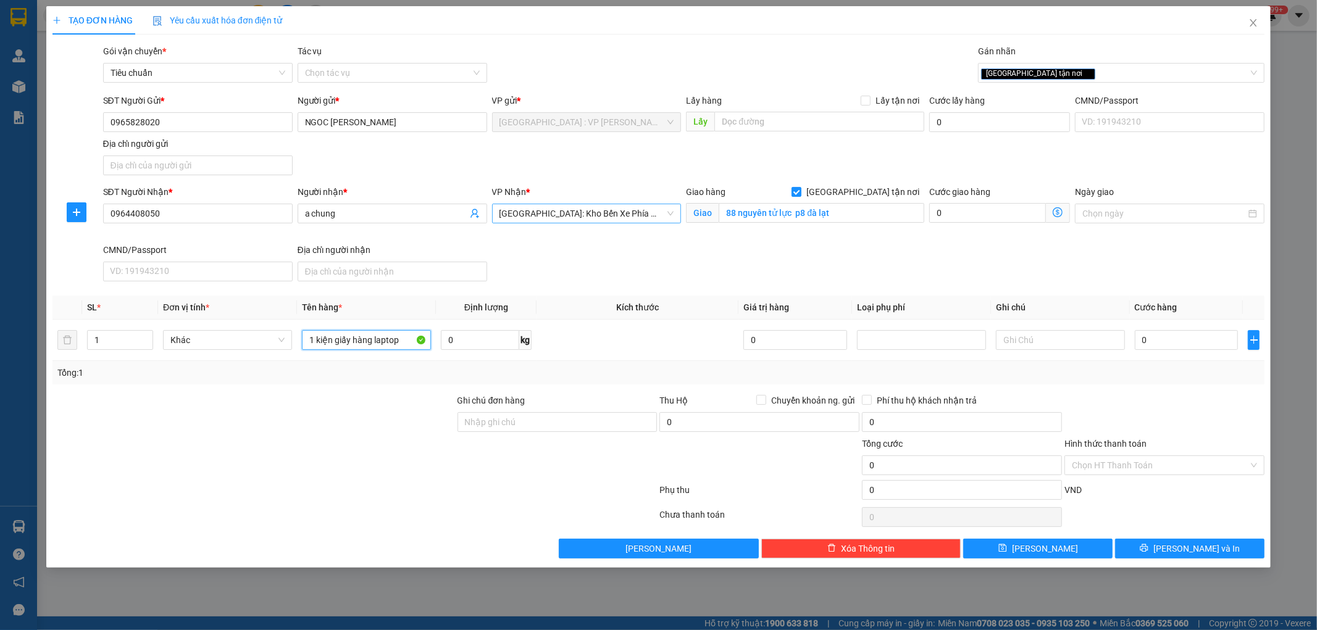
type input "1 kiện giấy hàng laptop"
click at [387, 440] on div at bounding box center [253, 458] width 405 height 43
click at [482, 416] on input "Ghi chú đơn hàng" at bounding box center [558, 422] width 200 height 20
type input "hàng ko đồng kiểm giao nguyên kiện hư vỡ k đền ( đã báo khách gửi )"
click at [488, 461] on div at bounding box center [557, 458] width 203 height 43
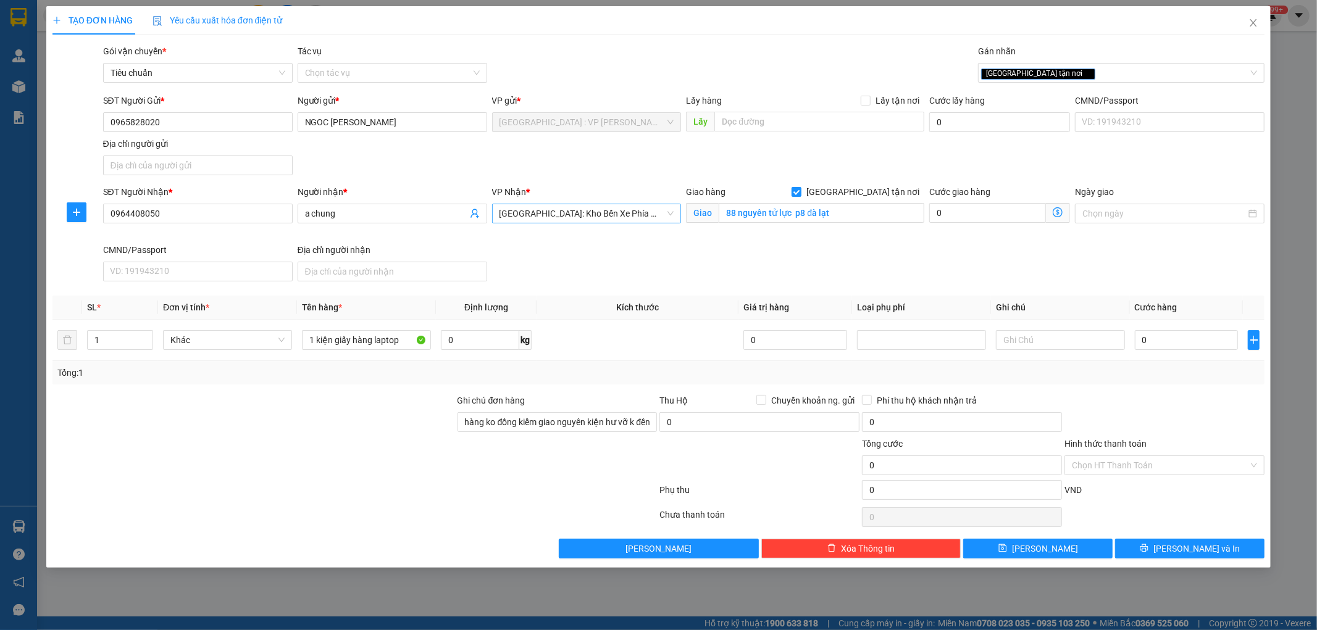
click at [626, 207] on span "[GEOGRAPHIC_DATA]: Kho Bến Xe Phía Nam" at bounding box center [587, 213] width 175 height 19
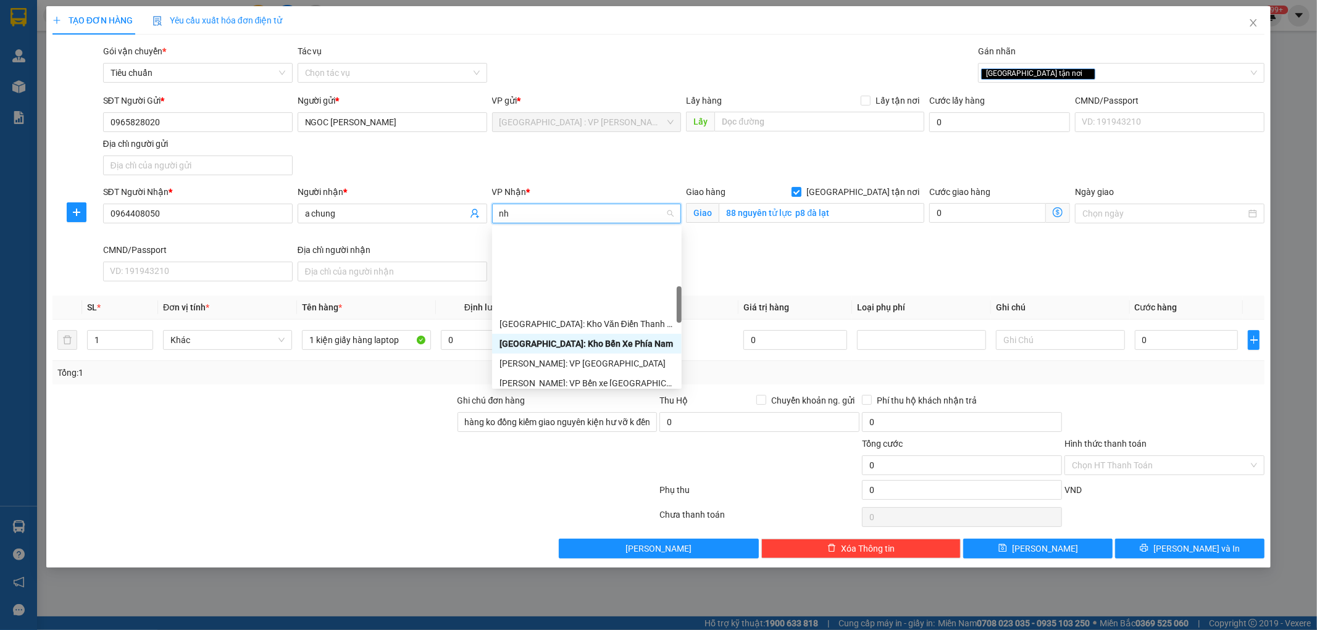
type input "nha"
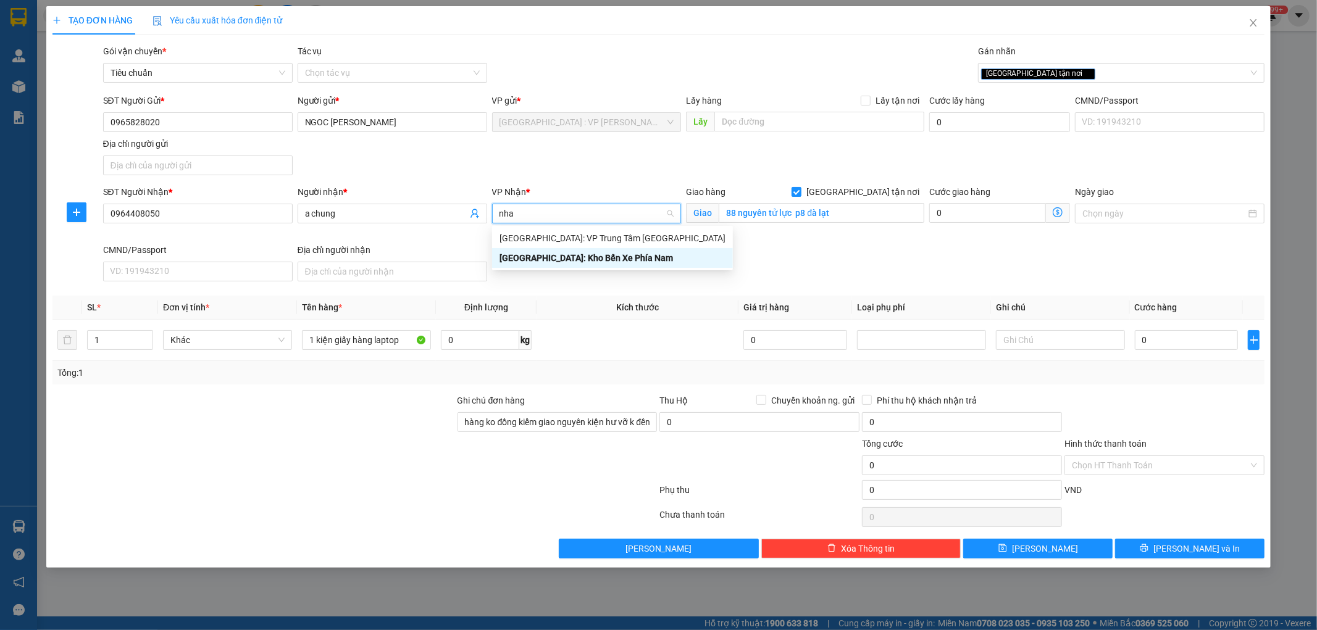
click at [608, 257] on div "[GEOGRAPHIC_DATA]: Kho Bến Xe Phía Nam" at bounding box center [613, 258] width 226 height 14
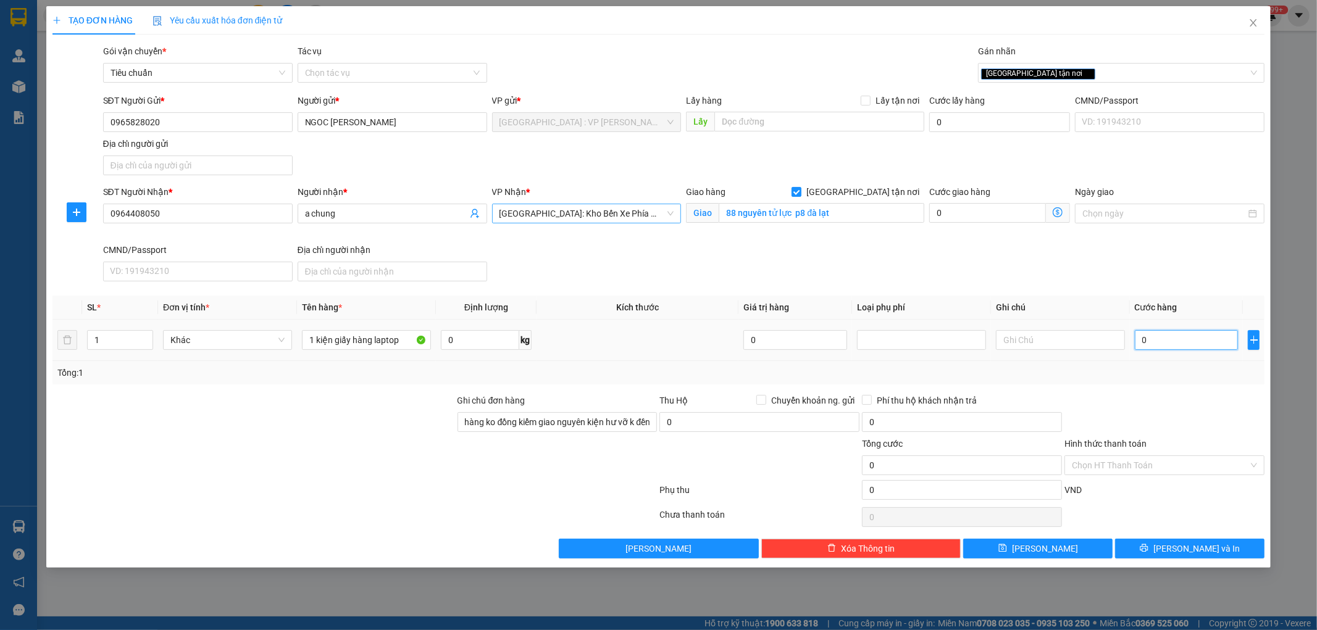
click at [1153, 334] on input "0" at bounding box center [1187, 340] width 104 height 20
type input "4"
type input "45"
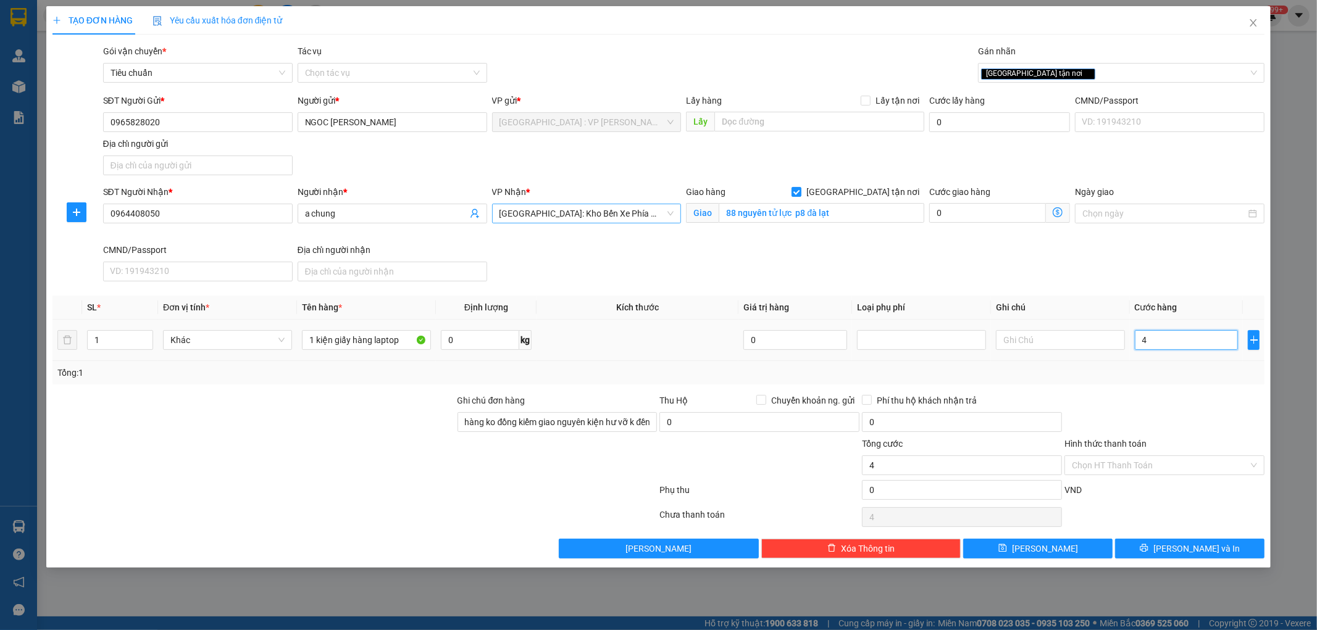
type input "45"
type input "450"
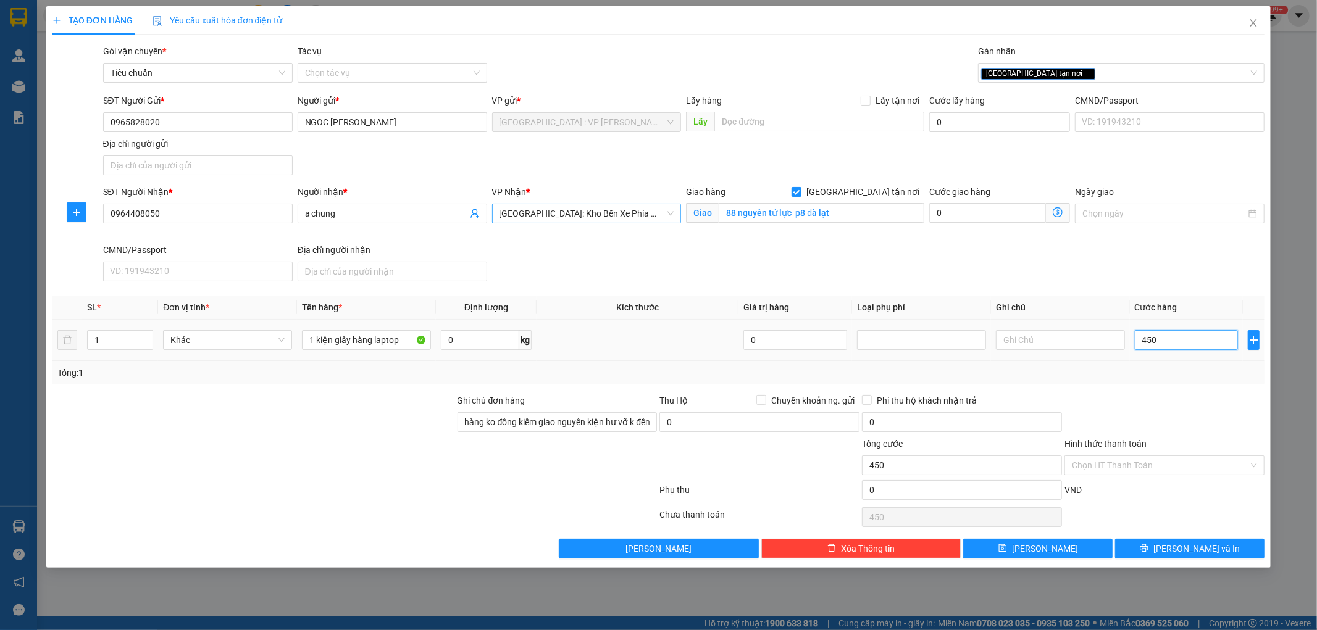
type input "4.500"
type input "45.000"
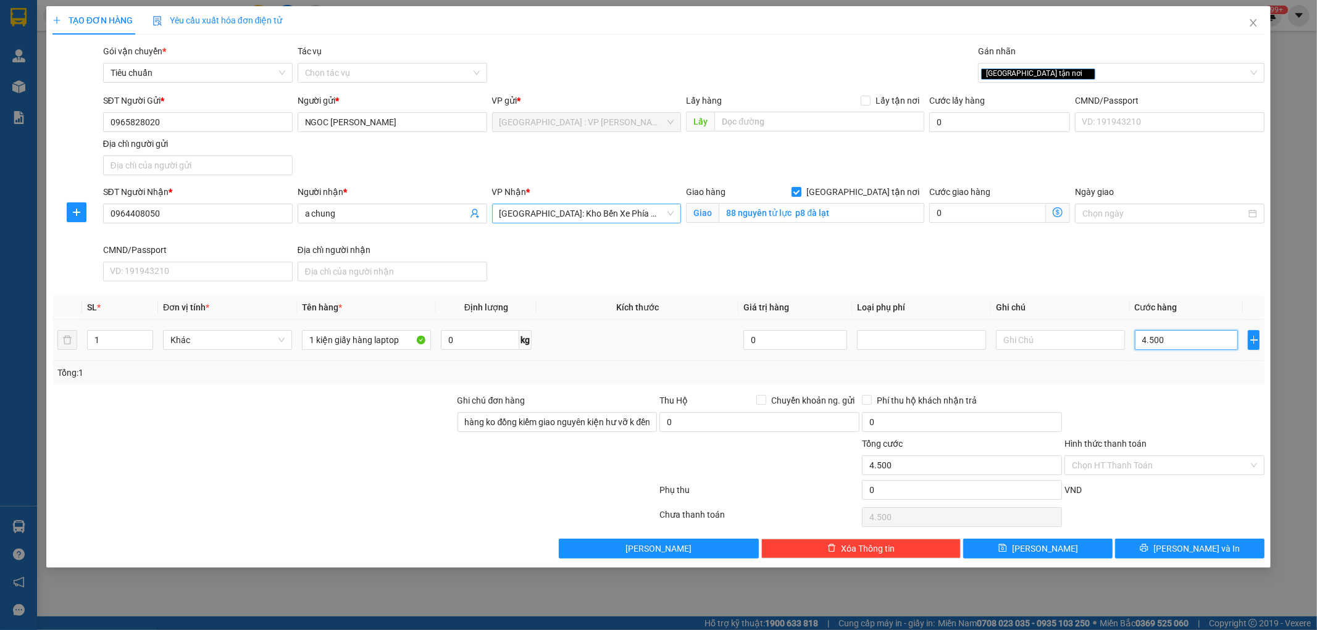
type input "45.000"
type input "450.000"
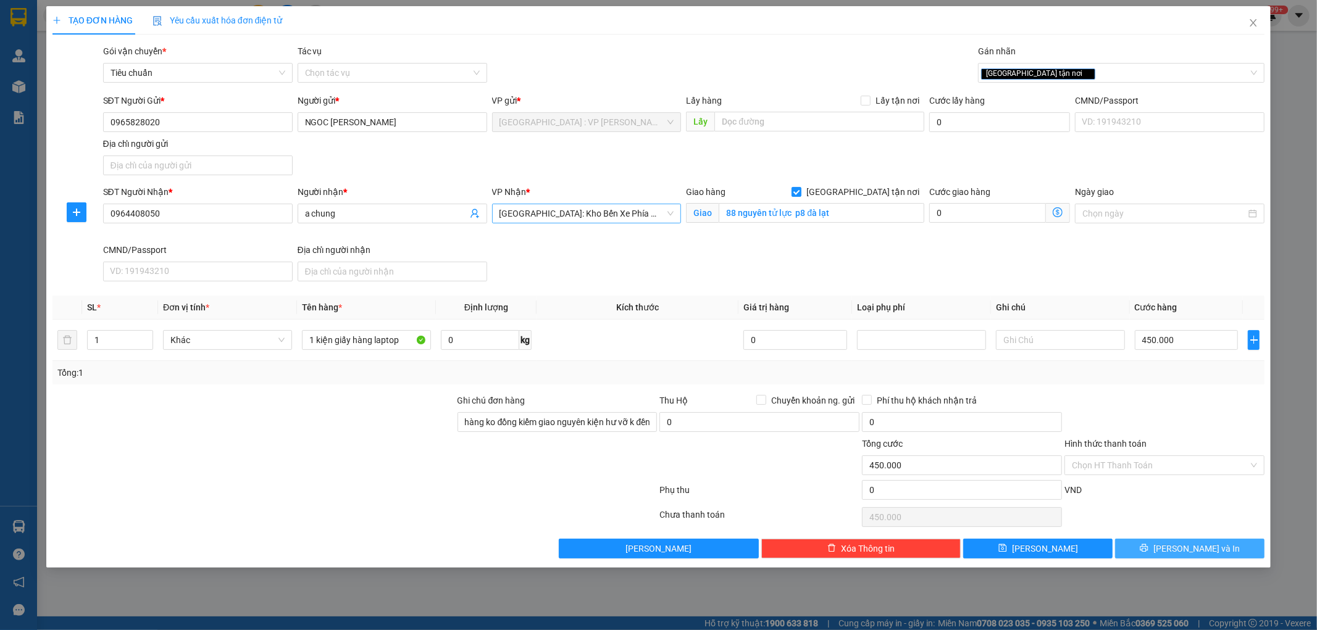
click at [1152, 550] on button "[PERSON_NAME] và In" at bounding box center [1189, 549] width 149 height 20
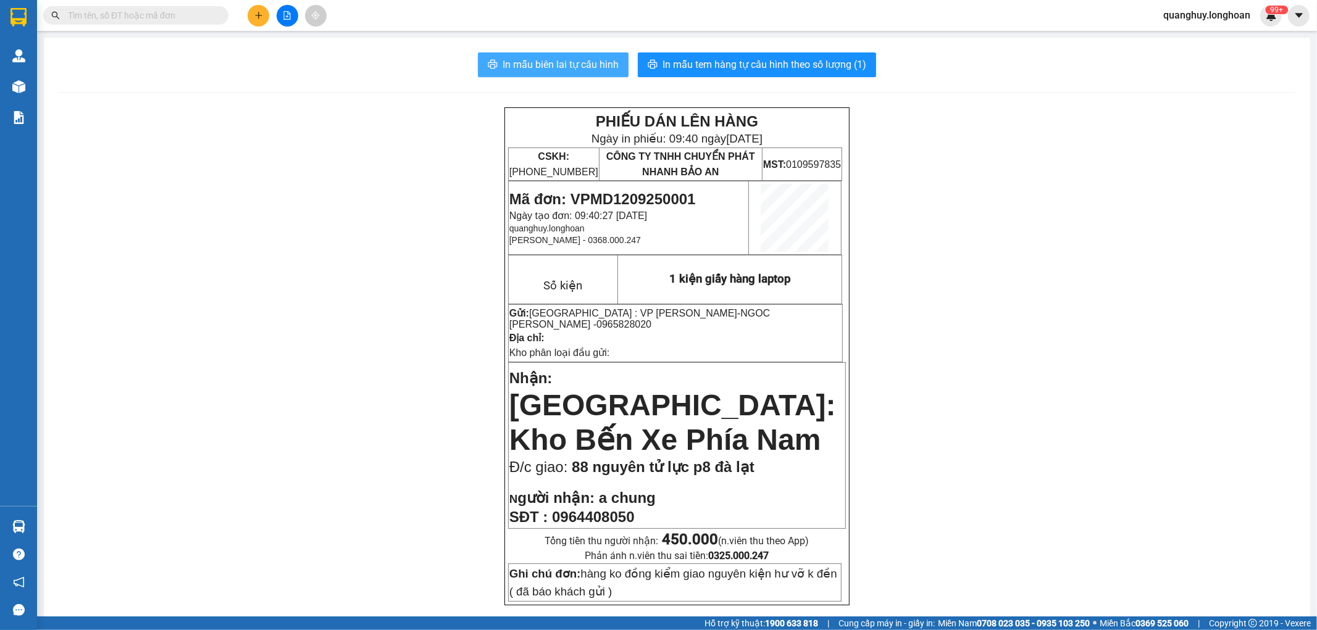
click at [560, 59] on span "In mẫu biên lai tự cấu hình" at bounding box center [561, 64] width 116 height 15
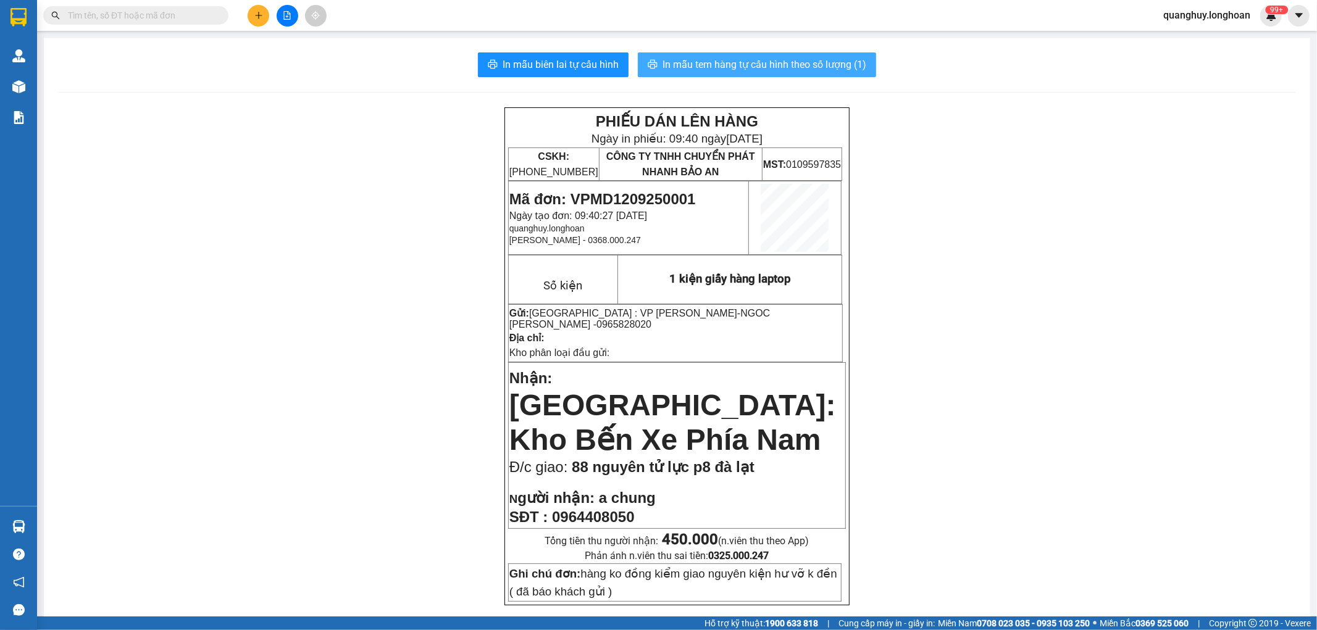
click at [829, 76] on button "In mẫu tem hàng tự cấu hình theo số lượng (1)" at bounding box center [757, 64] width 238 height 25
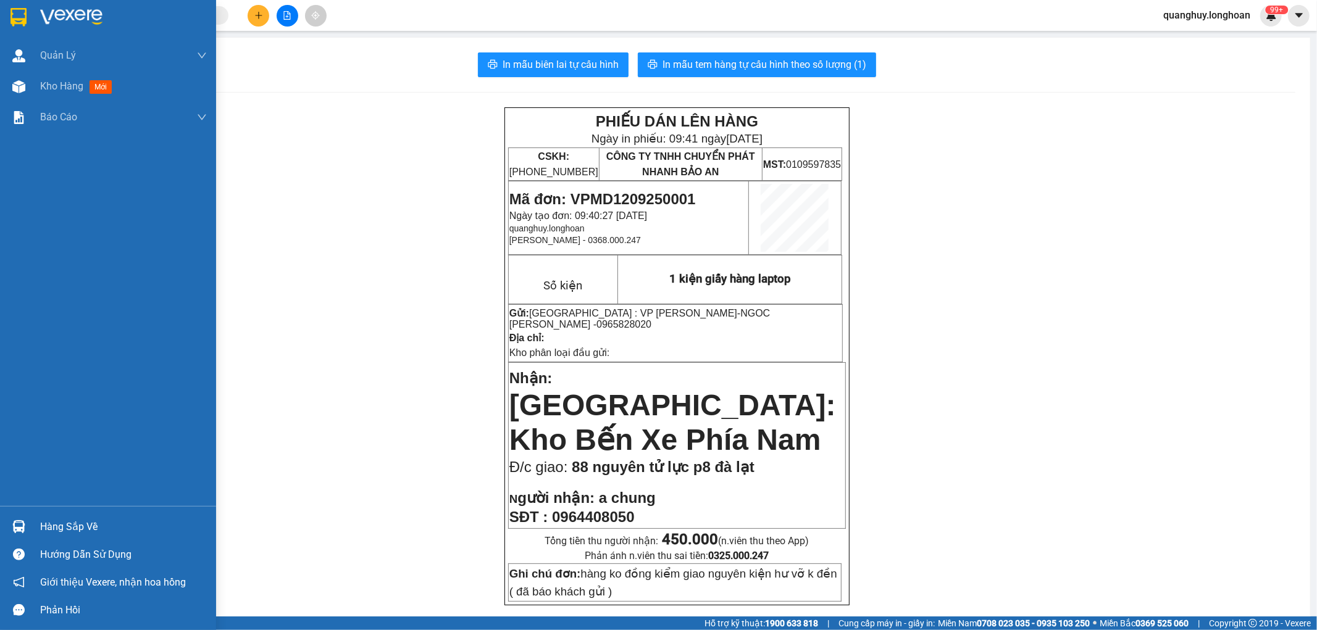
click at [15, 12] on img at bounding box center [18, 17] width 16 height 19
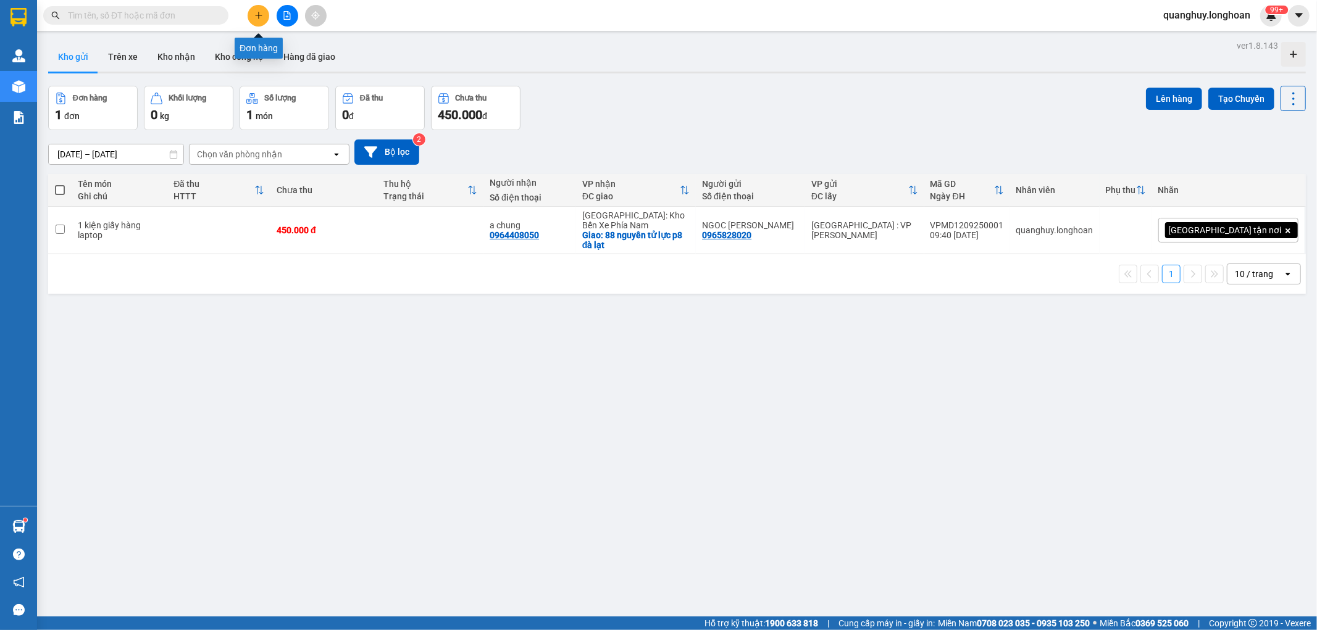
click at [256, 13] on icon "plus" at bounding box center [258, 15] width 9 height 9
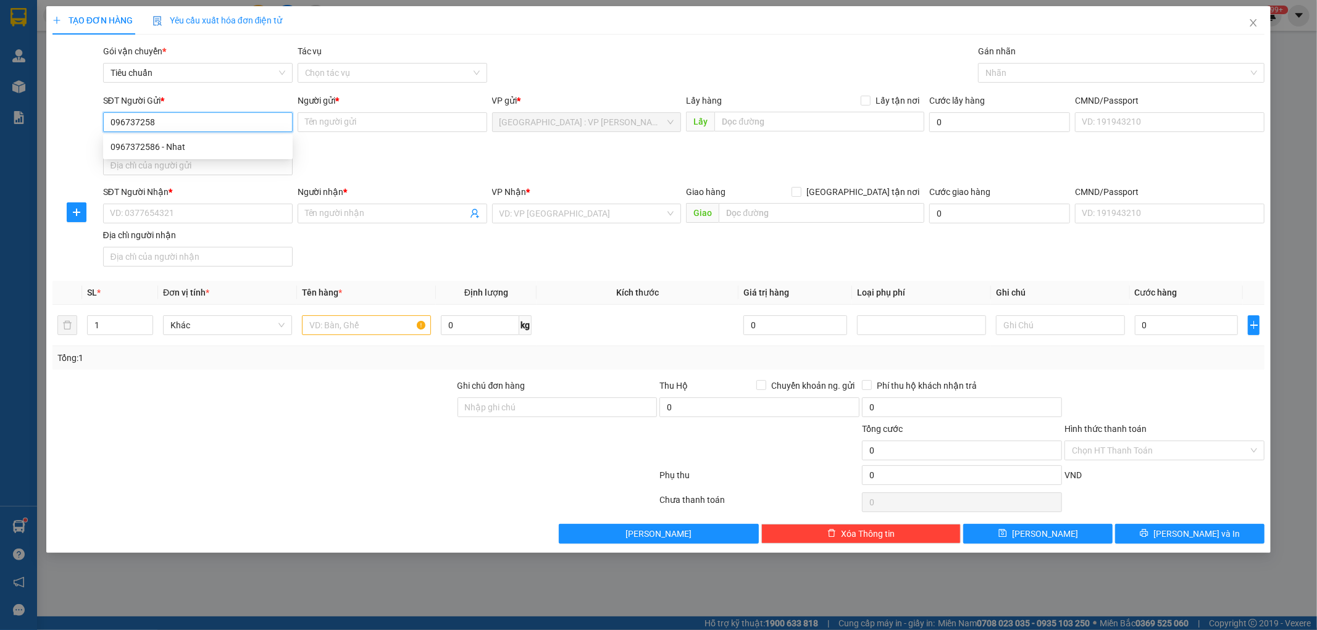
type input "0967372586"
click at [190, 150] on div "0967372586 - Nhat" at bounding box center [198, 147] width 175 height 14
type input "Nhat"
checkbox input "true"
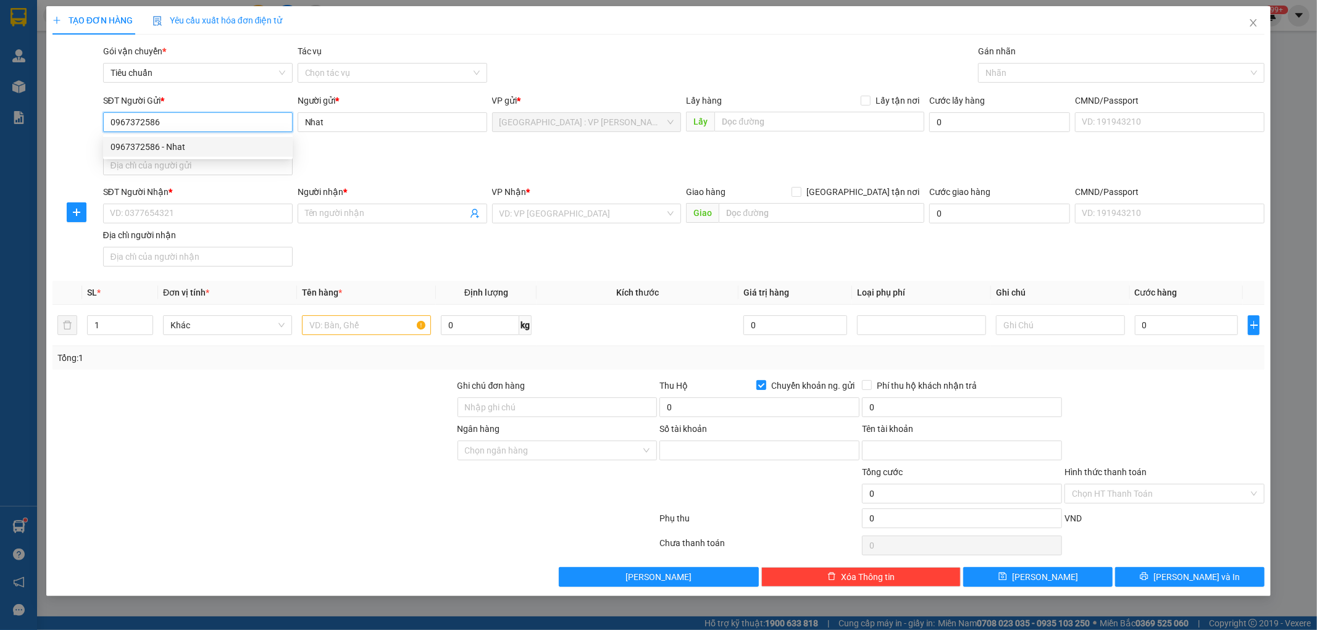
type input "5574897"
type input "nguyen van nhat"
type input "0967372586"
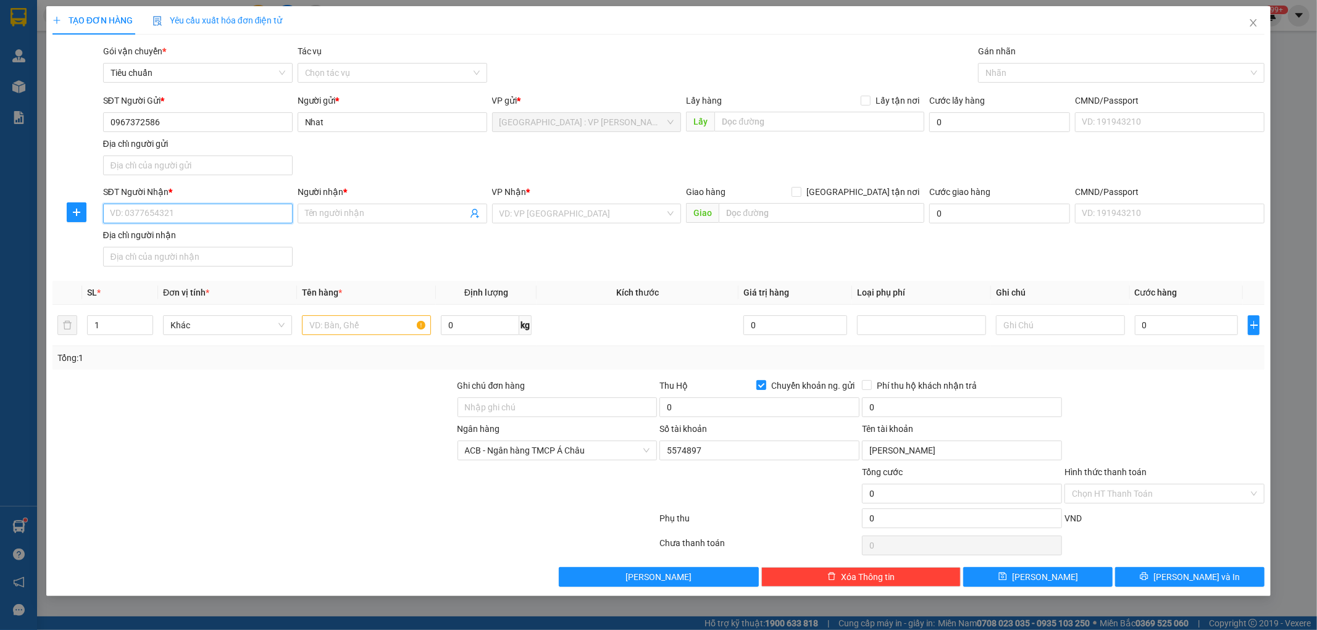
click at [237, 220] on input "SĐT Người Nhận *" at bounding box center [198, 214] width 190 height 20
type input "0"
type input "0335362839"
click at [389, 213] on input "Người nhận *" at bounding box center [386, 214] width 162 height 14
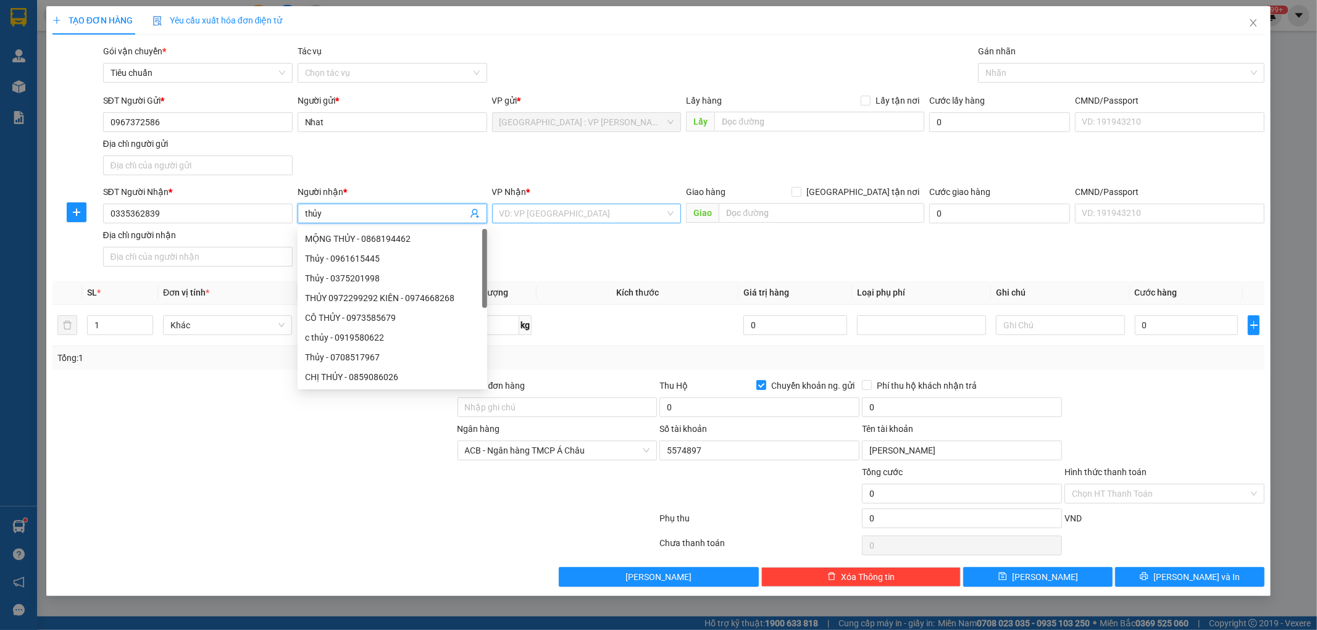
type input "thủy"
click at [536, 212] on input "search" at bounding box center [583, 213] width 166 height 19
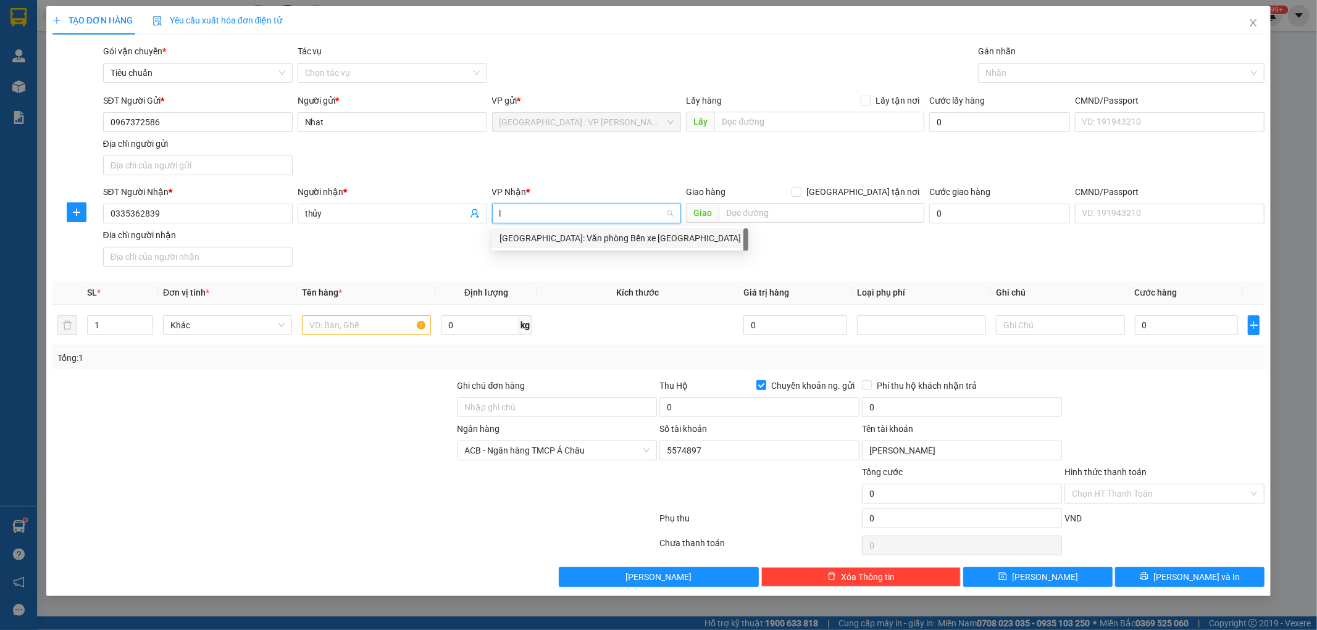
type input "ly"
click at [558, 238] on div "[GEOGRAPHIC_DATA]: Văn phòng Bến xe [GEOGRAPHIC_DATA]" at bounding box center [620, 239] width 241 height 14
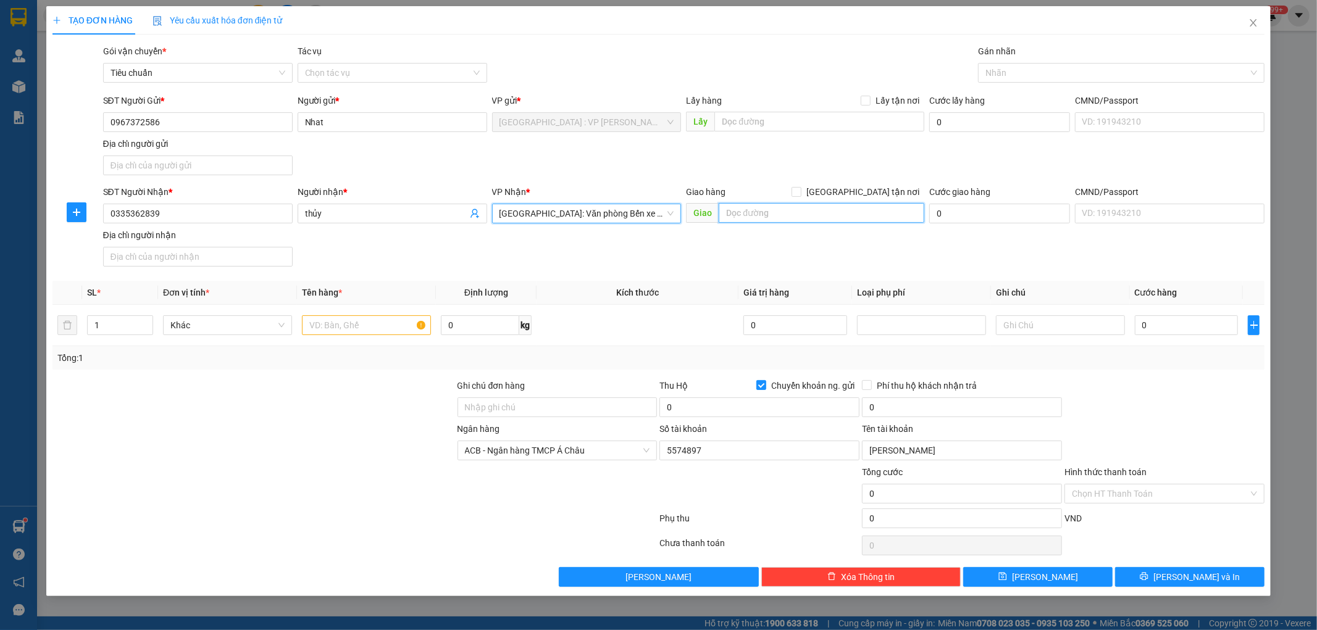
click at [764, 209] on input "text" at bounding box center [822, 213] width 206 height 20
click at [800, 191] on input "[GEOGRAPHIC_DATA] tận nơi" at bounding box center [796, 191] width 9 height 9
checkbox input "true"
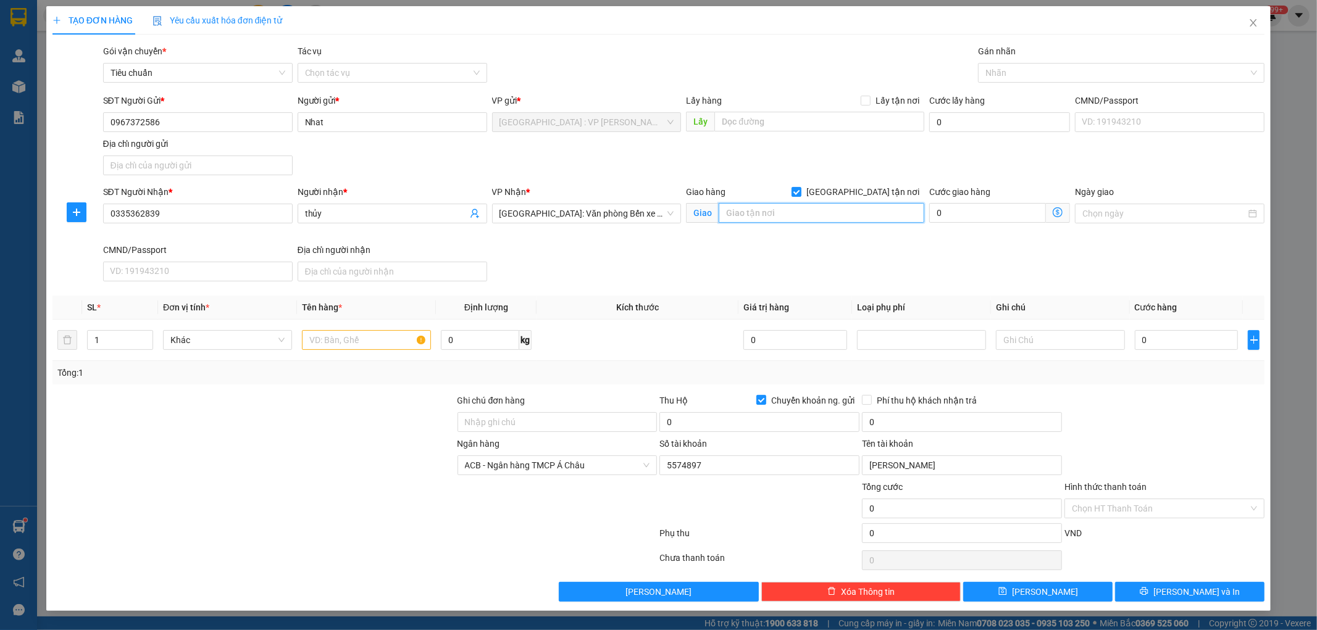
click at [800, 214] on input "text" at bounding box center [822, 213] width 206 height 20
type input "thôn kênh hữu xã an hòa vĩnh bảo hải phòng"
click at [808, 266] on div "SĐT Người Nhận * 0335362839 Người nhận * thủy VP Nhận * Hải Phòng: Văn phòng Bế…" at bounding box center [684, 235] width 1167 height 101
click at [1008, 69] on div at bounding box center [1115, 72] width 268 height 15
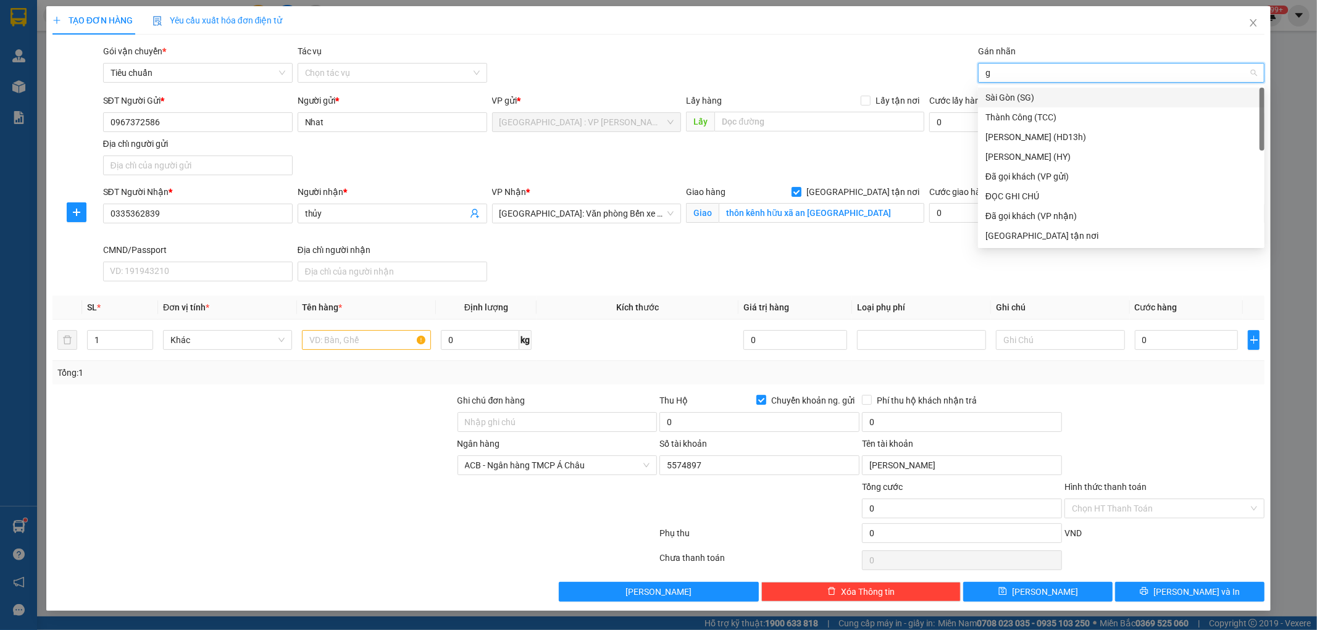
type input "gt"
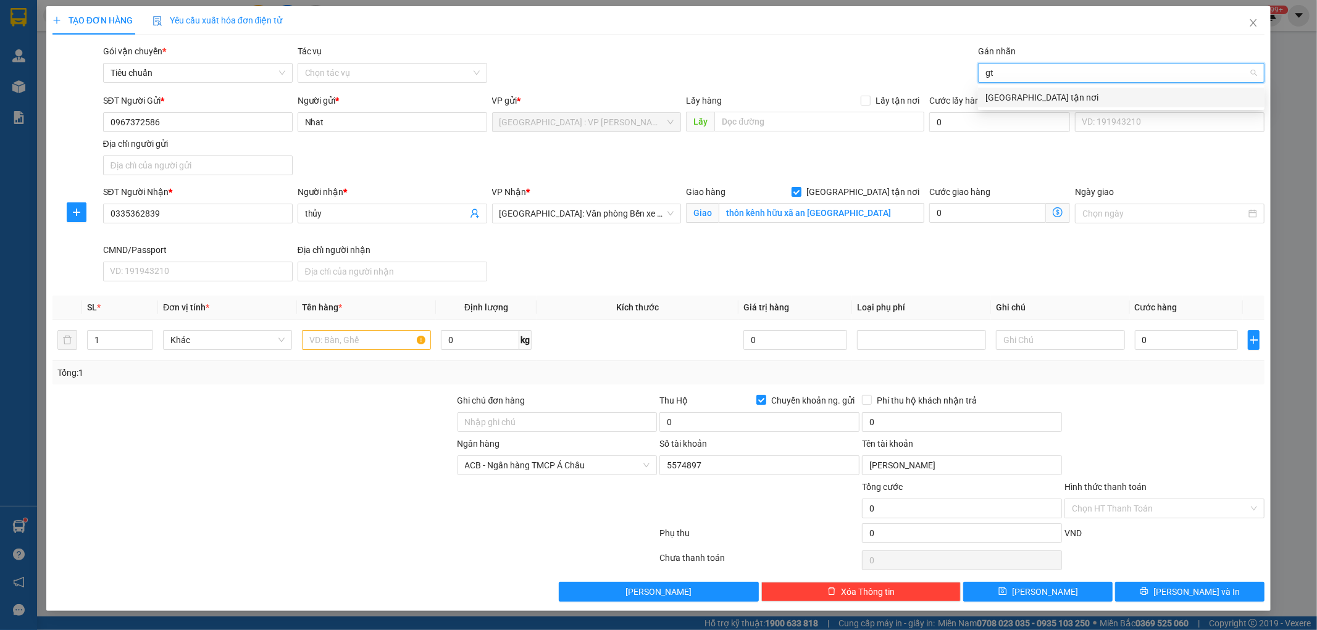
click at [998, 91] on div "[GEOGRAPHIC_DATA] tận nơi" at bounding box center [1121, 98] width 272 height 14
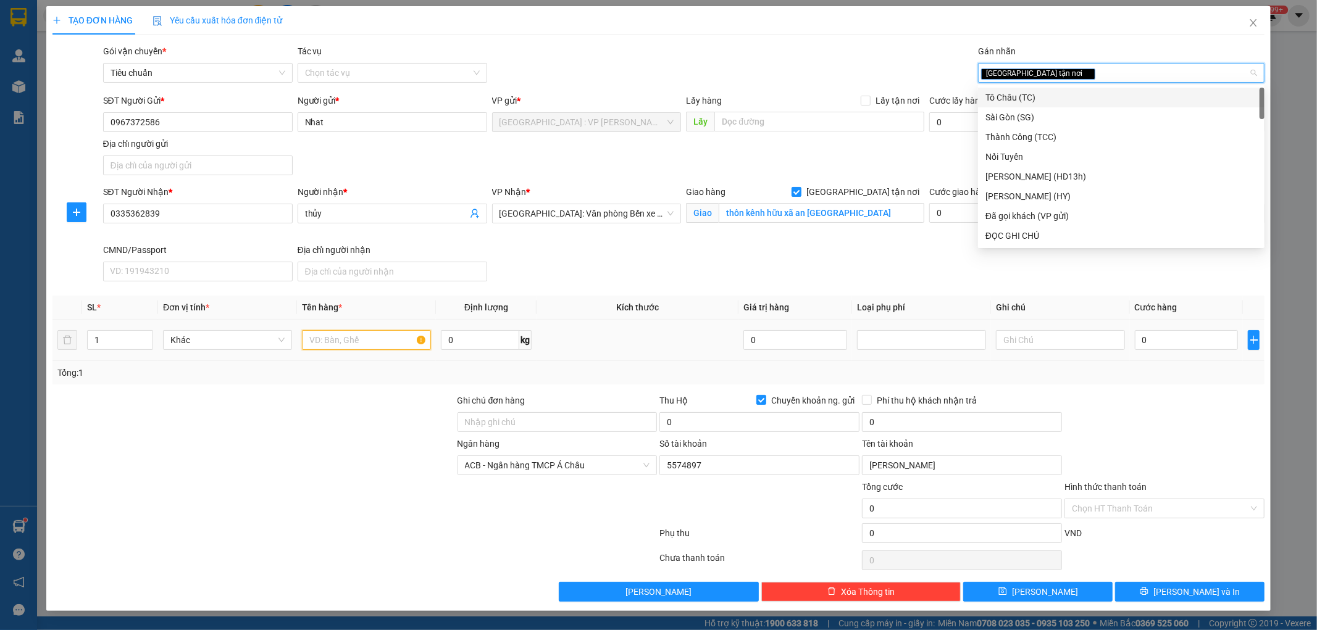
click at [367, 346] on input "text" at bounding box center [366, 340] width 129 height 20
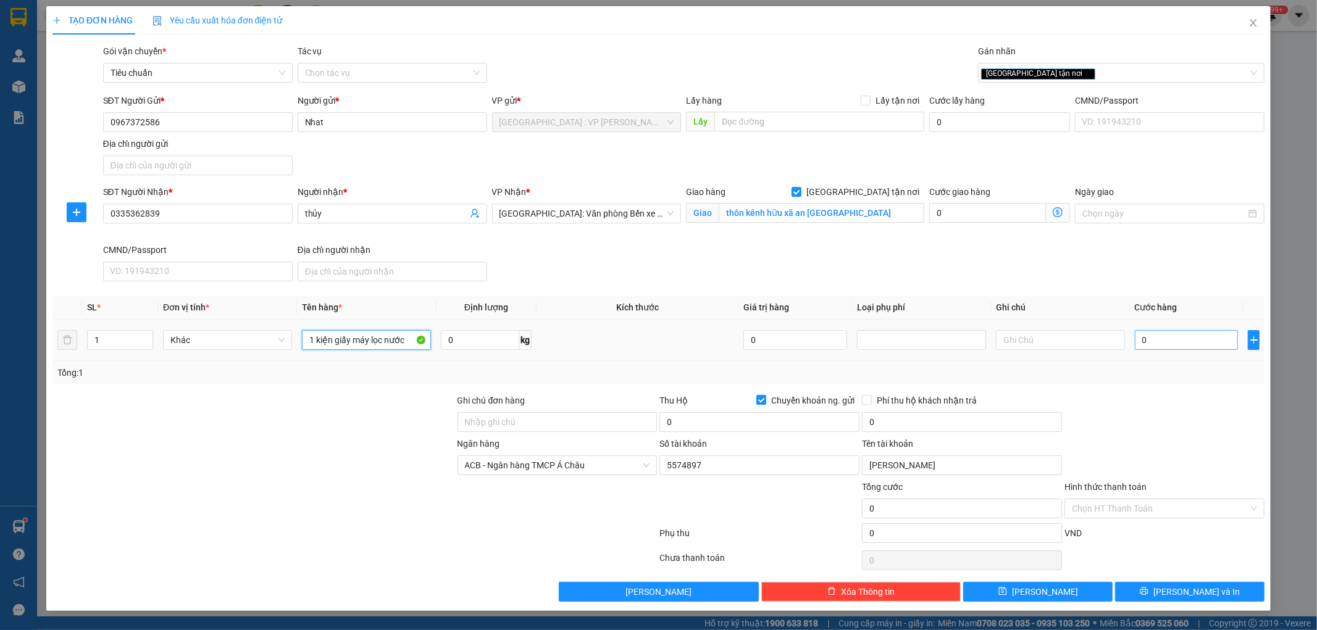
type input "1 kiện giấy máy lọc nước"
click at [1183, 345] on input "0" at bounding box center [1187, 340] width 104 height 20
type input "1"
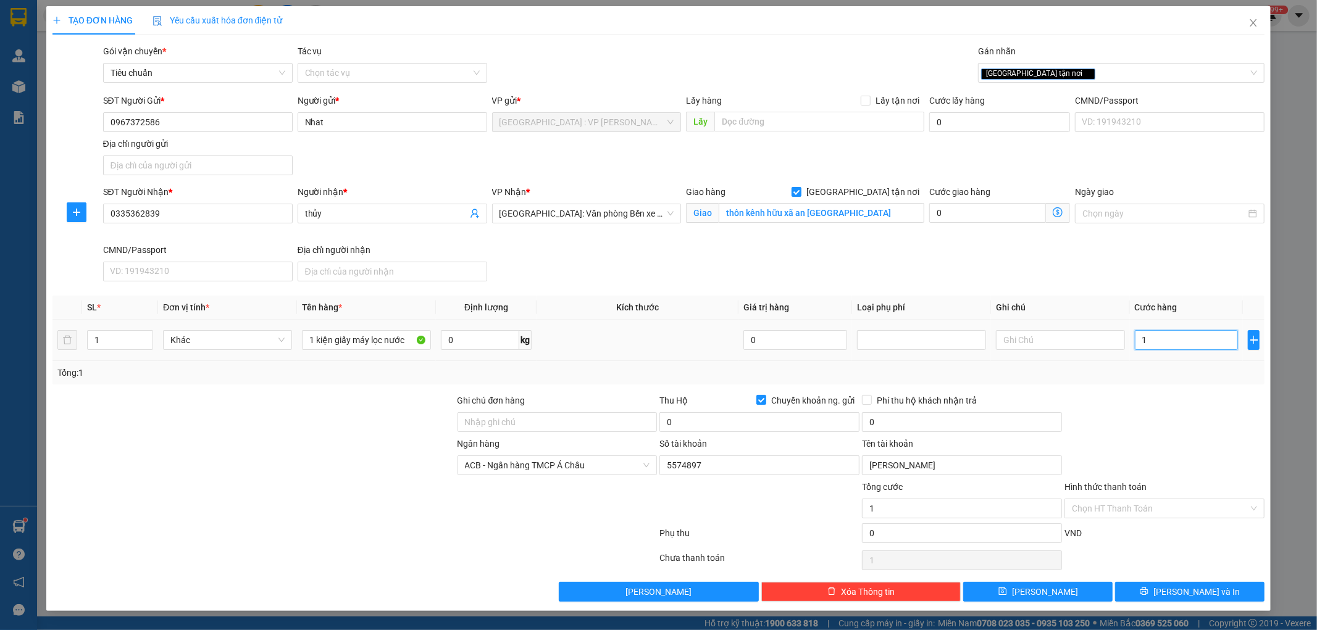
type input "17"
type input "170"
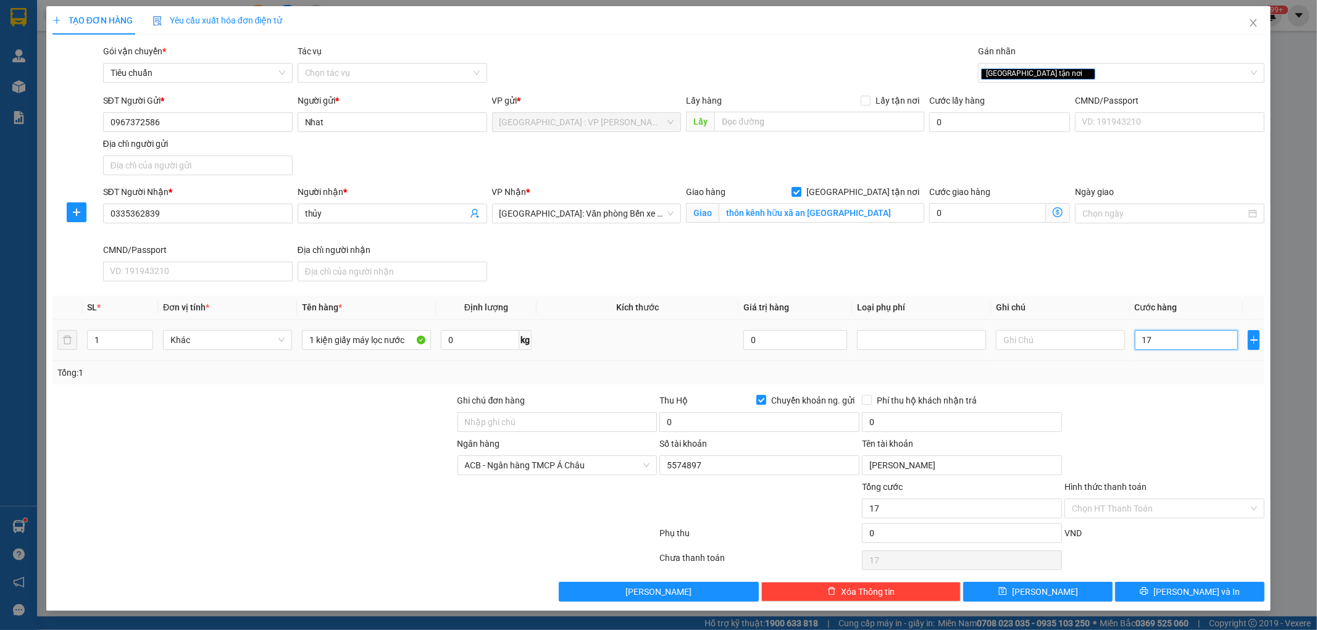
type input "170"
type input "1.700"
type input "17.000"
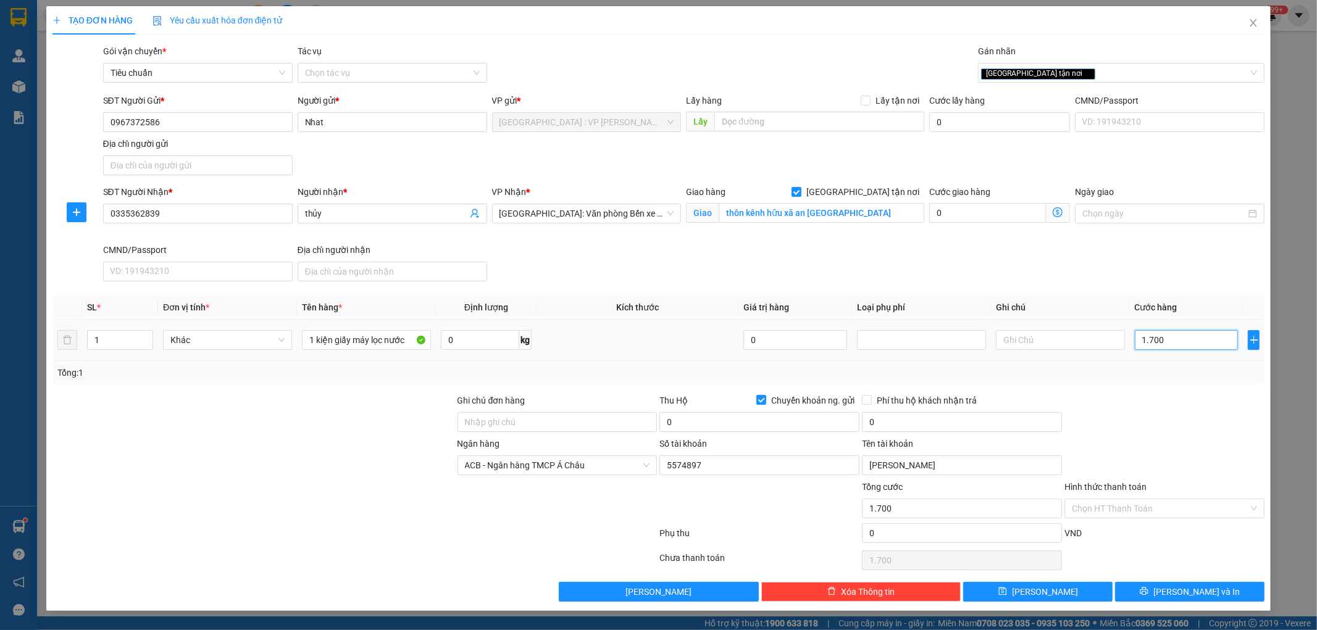
type input "17.000"
type input "170.000"
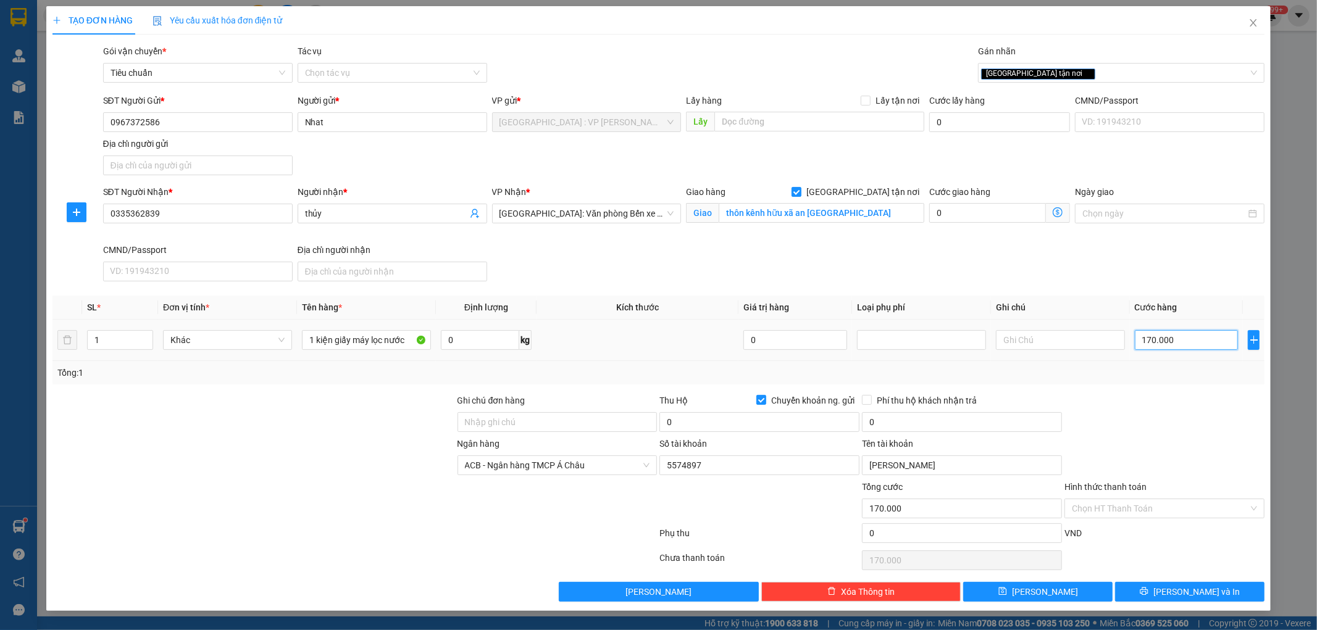
click at [1193, 341] on input "170.000" at bounding box center [1187, 340] width 104 height 20
type input "1"
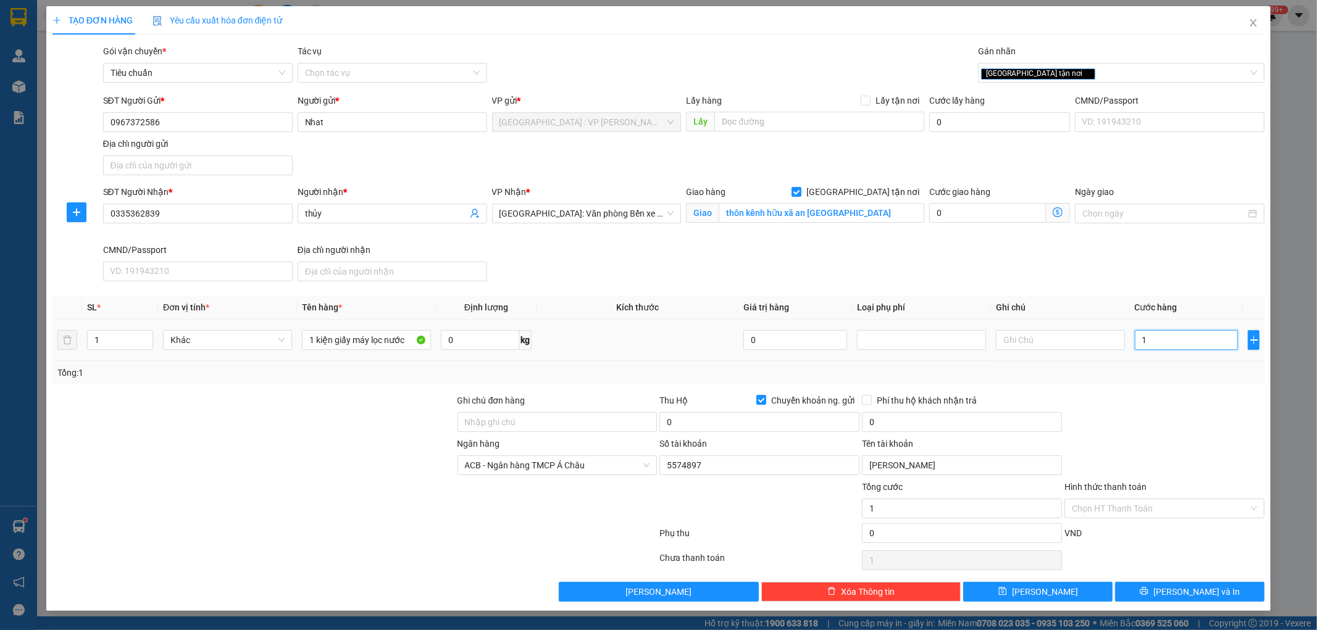
type input "17"
type input "170"
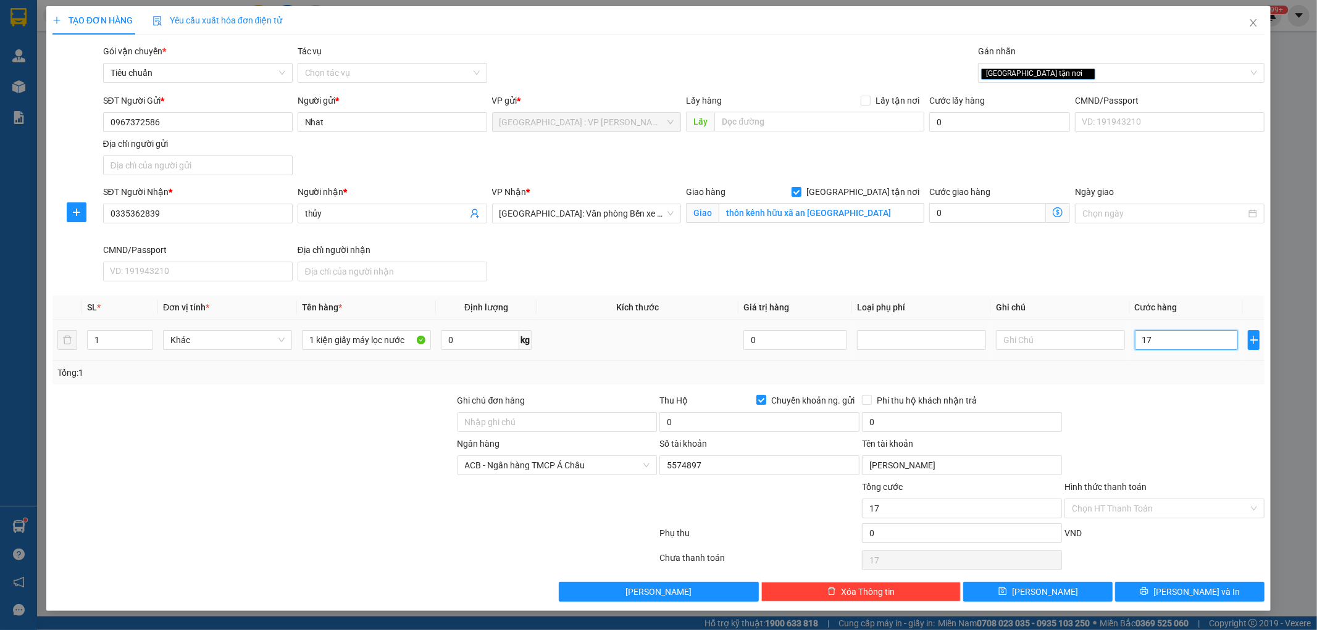
type input "170"
type input "1.700"
type input "17.000"
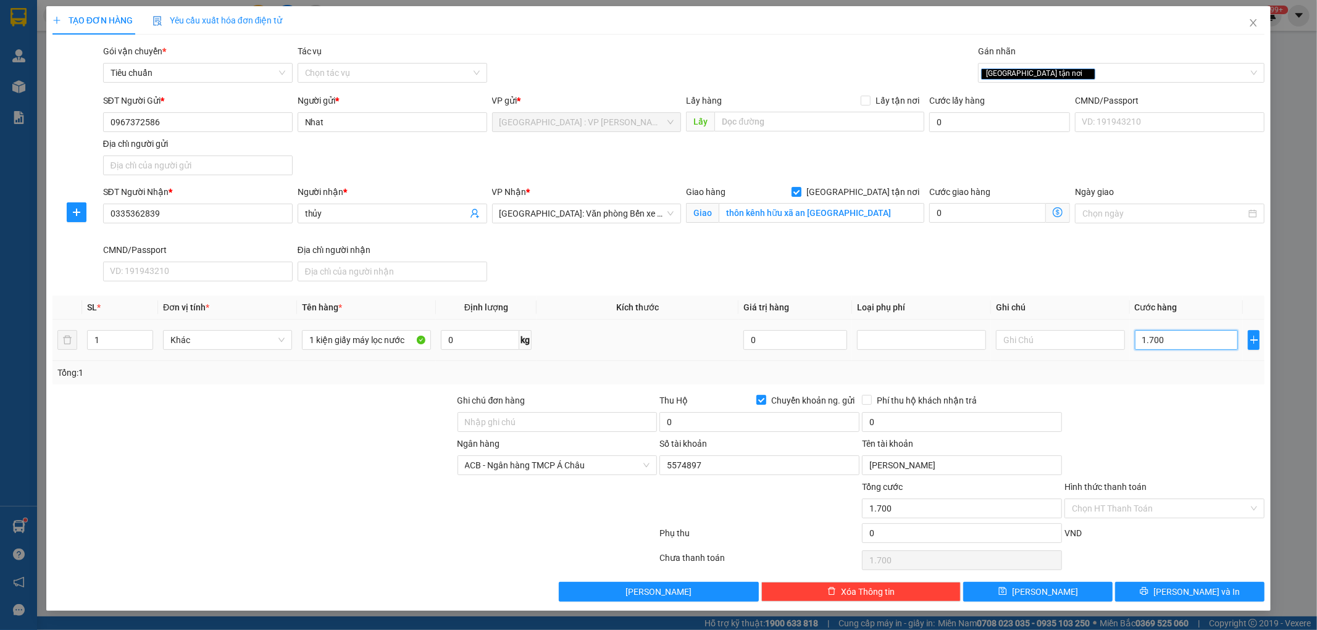
type input "17.000"
type input "170.000"
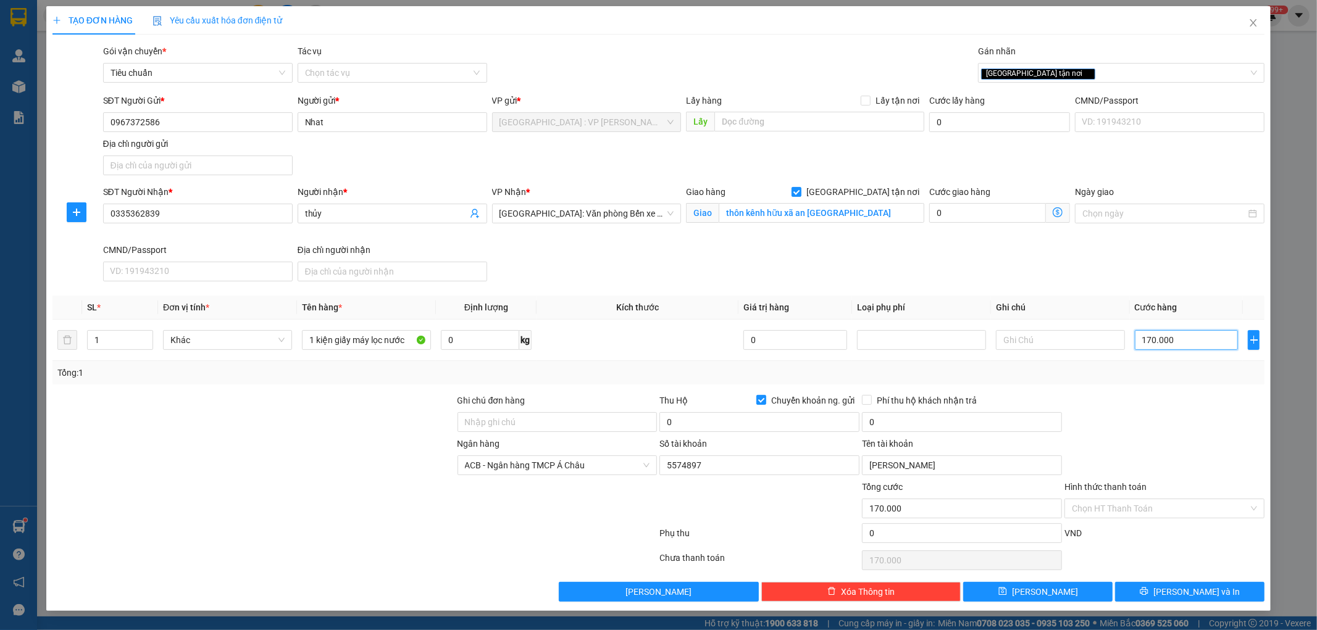
type input "170.000"
click at [1140, 420] on div at bounding box center [1164, 415] width 203 height 43
click at [725, 422] on input "0" at bounding box center [759, 422] width 200 height 20
type input "5.200.000"
click at [905, 417] on input "0" at bounding box center [962, 422] width 200 height 20
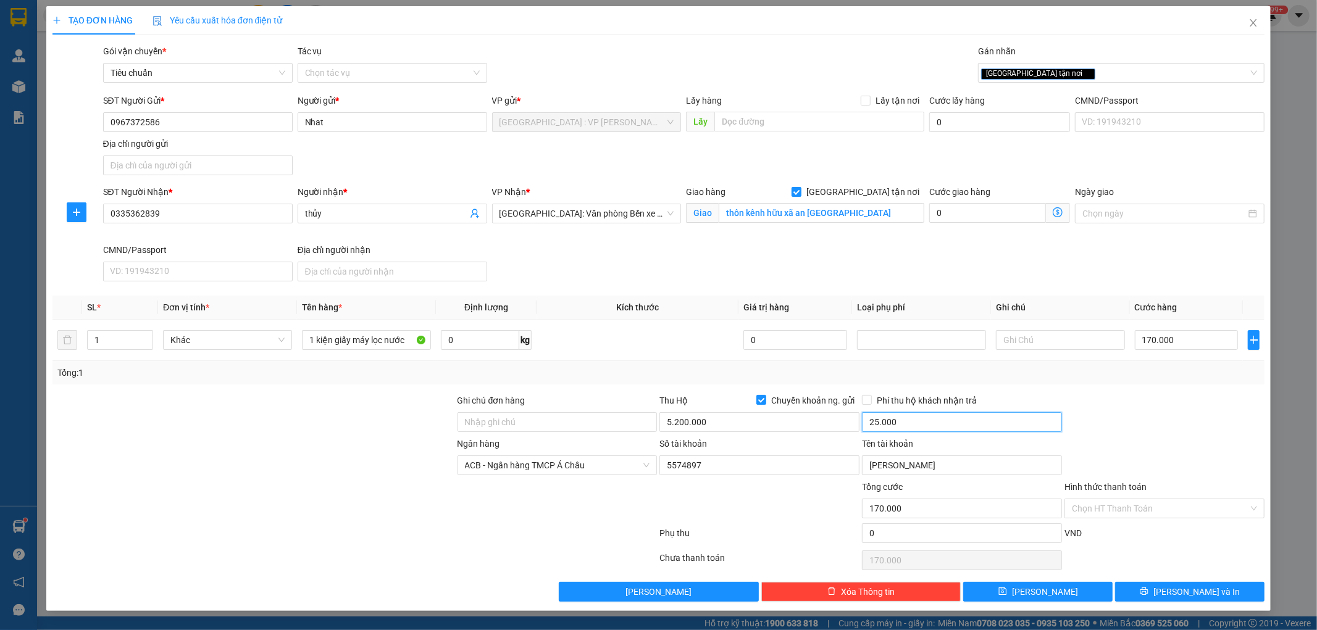
type input "25.000"
click at [1144, 405] on div at bounding box center [1164, 415] width 203 height 43
click at [874, 396] on span "Phí thu hộ khách nhận trả" at bounding box center [927, 401] width 110 height 14
click at [871, 396] on input "Phí thu hộ khách nhận trả" at bounding box center [866, 399] width 9 height 9
checkbox input "true"
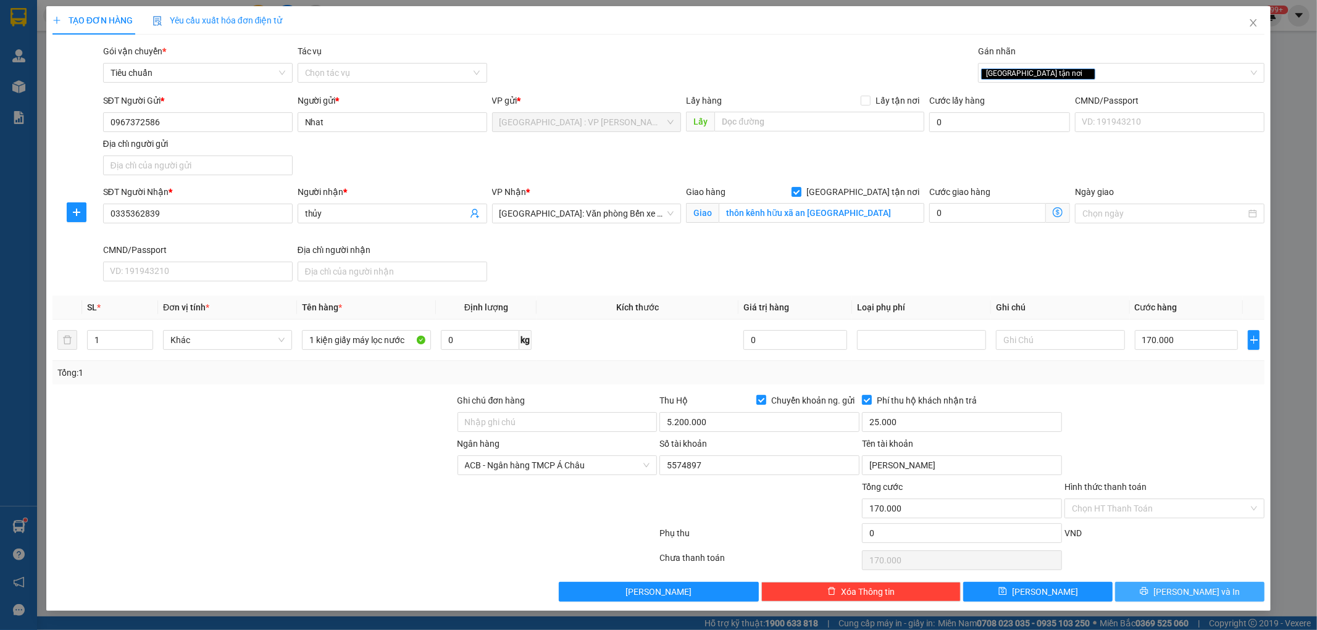
click at [1160, 588] on button "[PERSON_NAME] và In" at bounding box center [1189, 592] width 149 height 20
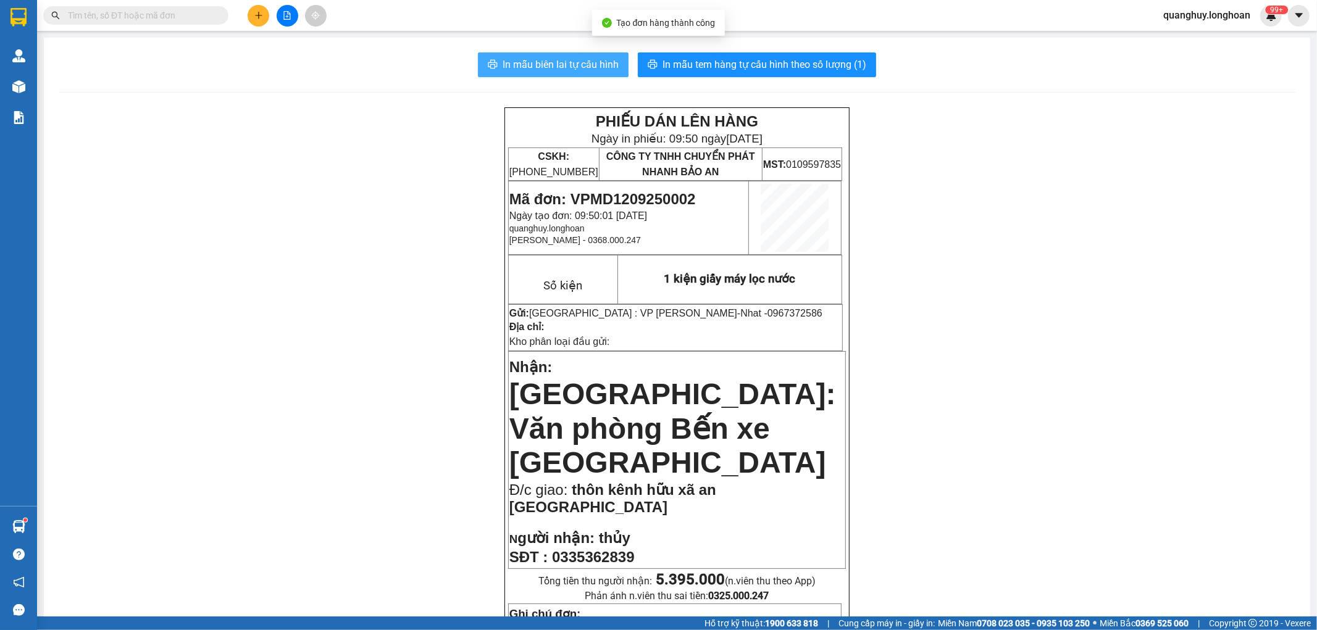
click at [556, 69] on span "In mẫu biên lai tự cấu hình" at bounding box center [561, 64] width 116 height 15
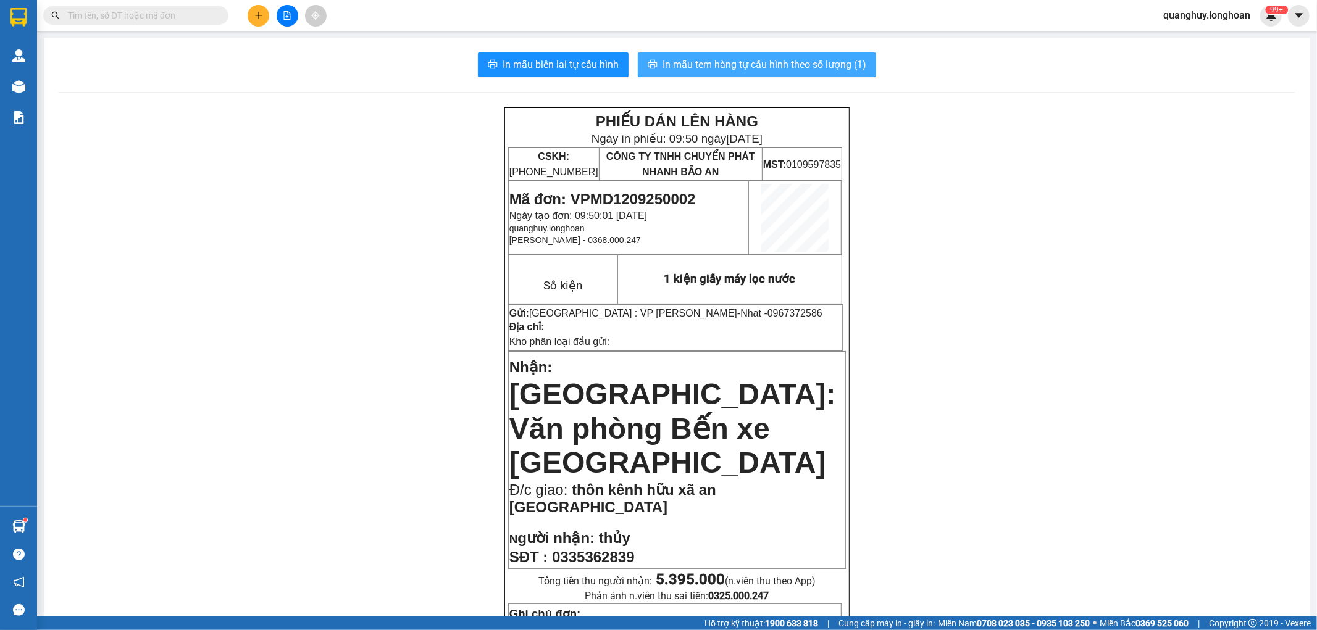
click at [774, 72] on button "In mẫu tem hàng tự cấu hình theo số lượng (1)" at bounding box center [757, 64] width 238 height 25
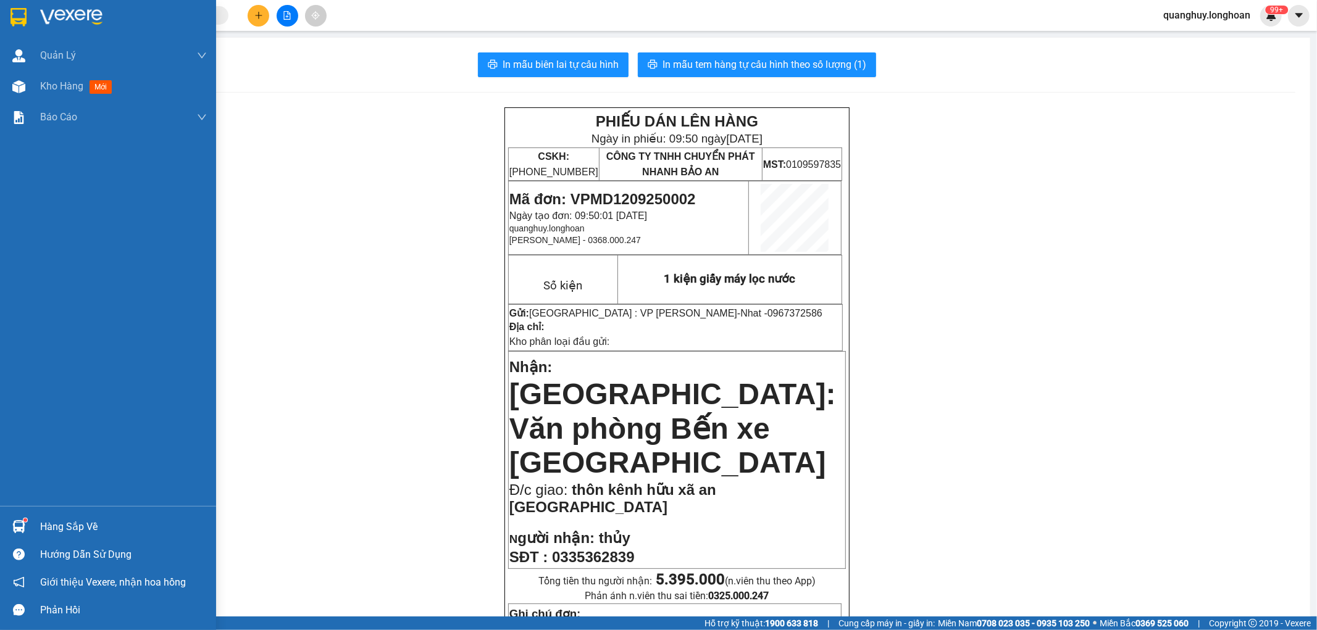
click at [28, 9] on div at bounding box center [19, 17] width 22 height 22
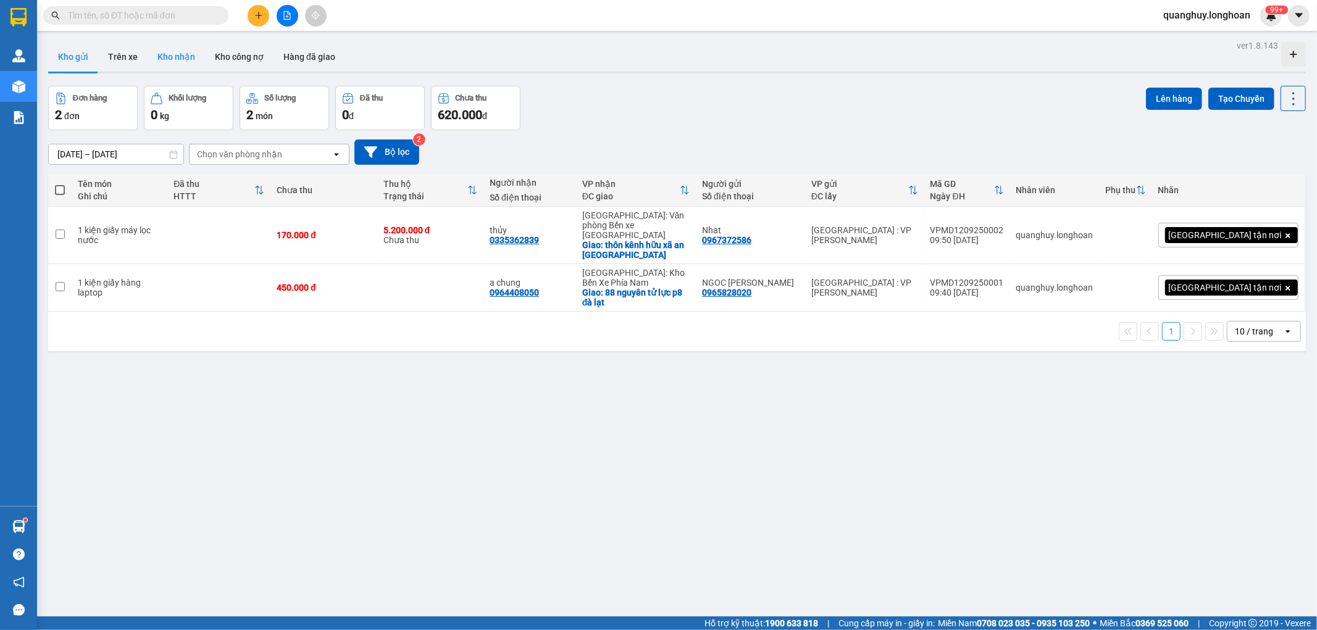
click at [165, 56] on button "Kho nhận" at bounding box center [176, 57] width 57 height 30
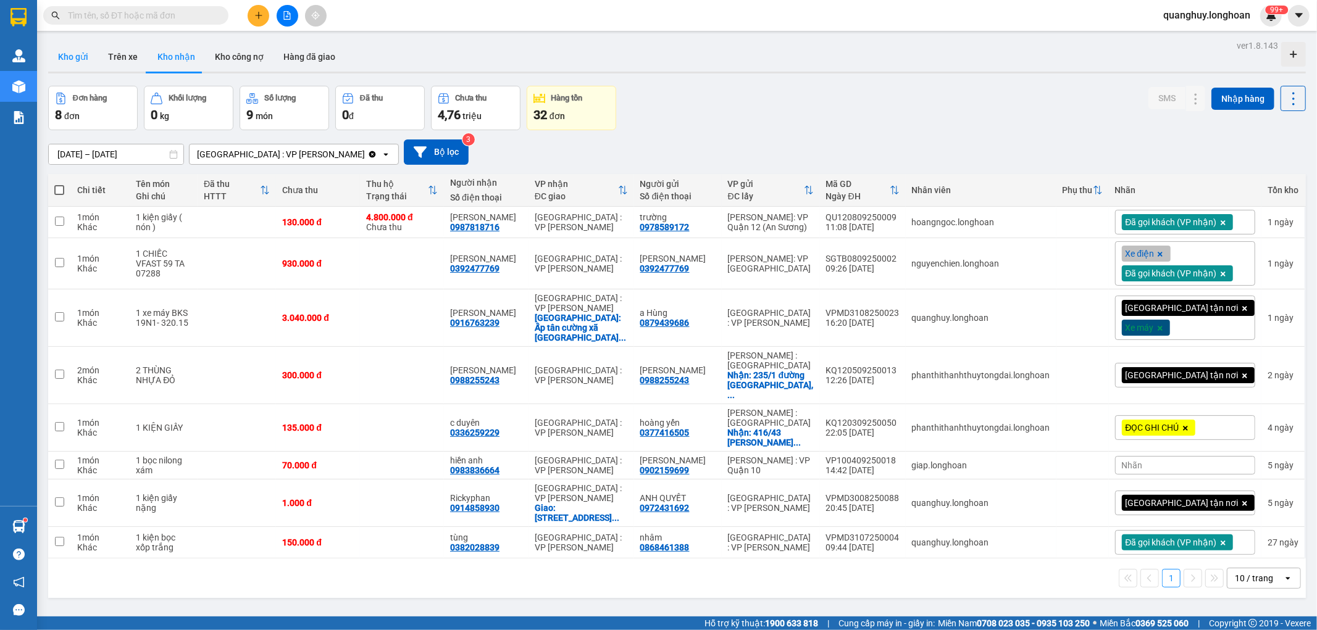
click at [81, 42] on button "Kho gửi" at bounding box center [73, 57] width 50 height 30
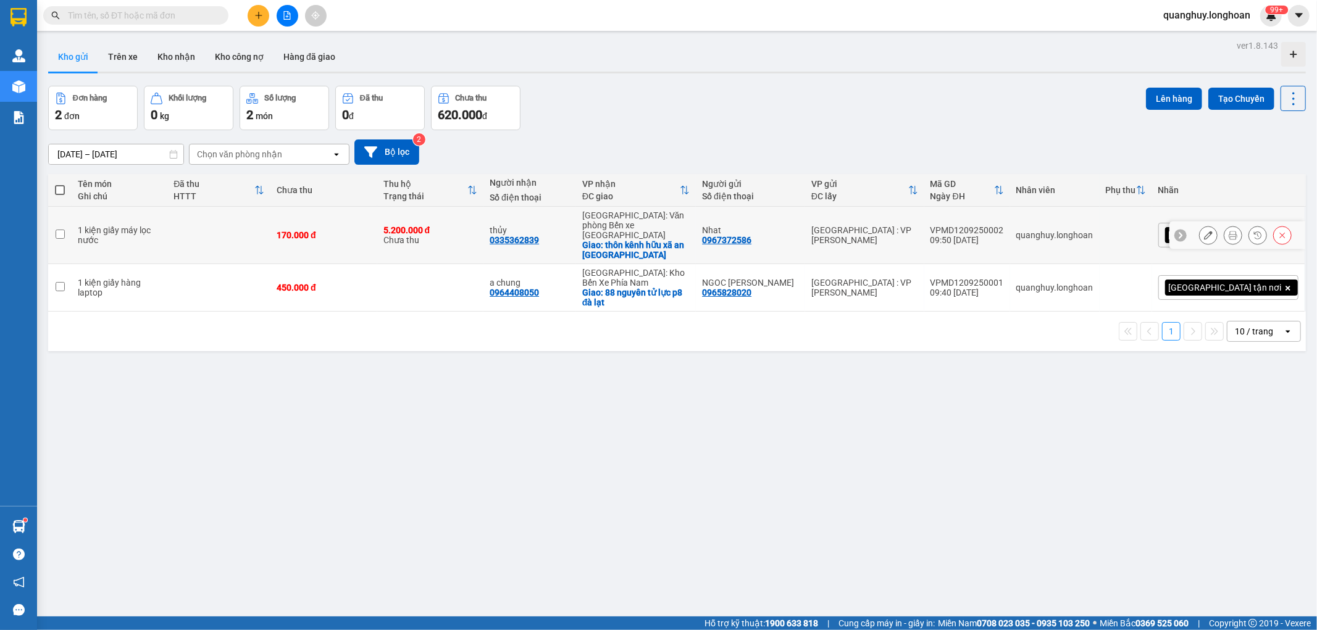
click at [248, 239] on td at bounding box center [218, 235] width 103 height 57
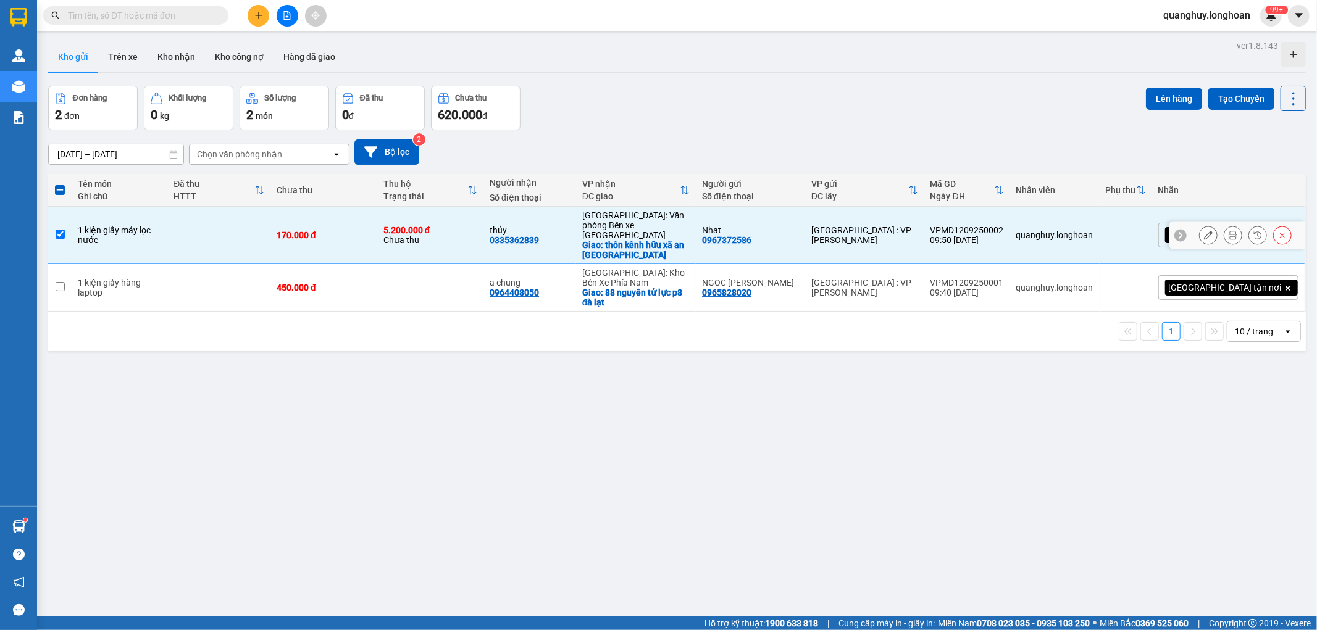
click at [463, 214] on td "5.200.000 đ Chưa thu" at bounding box center [430, 235] width 107 height 57
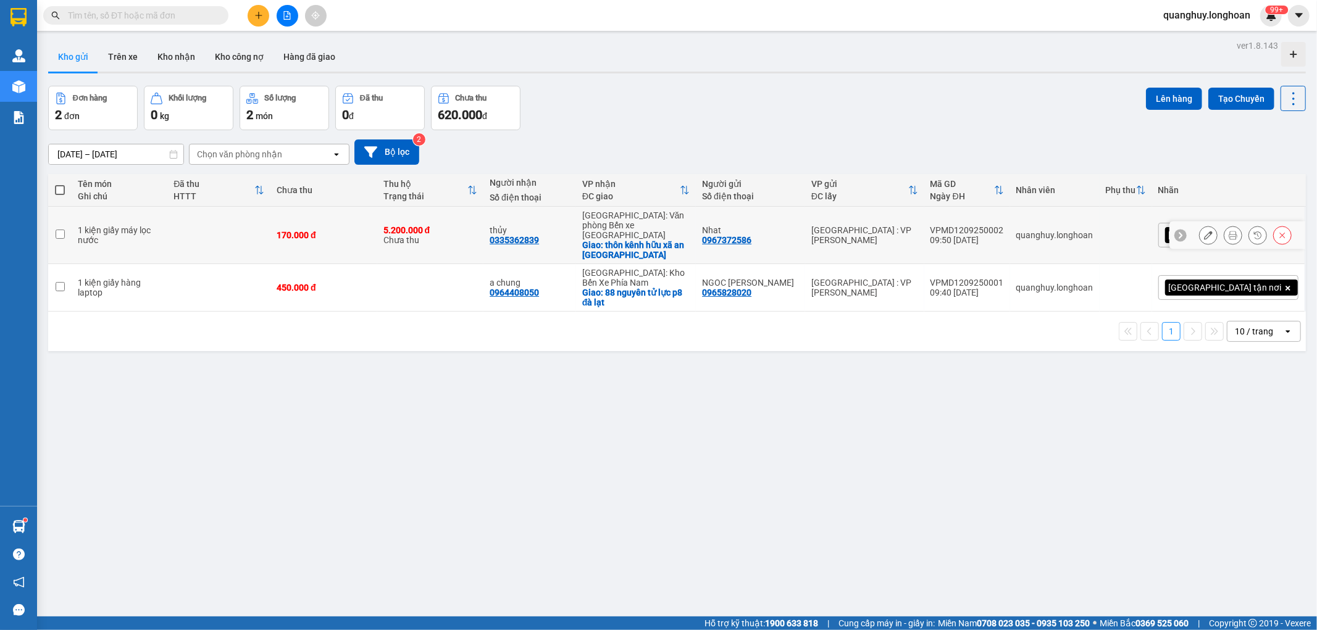
click at [469, 225] on div "5.200.000 đ" at bounding box center [430, 230] width 94 height 10
checkbox input "true"
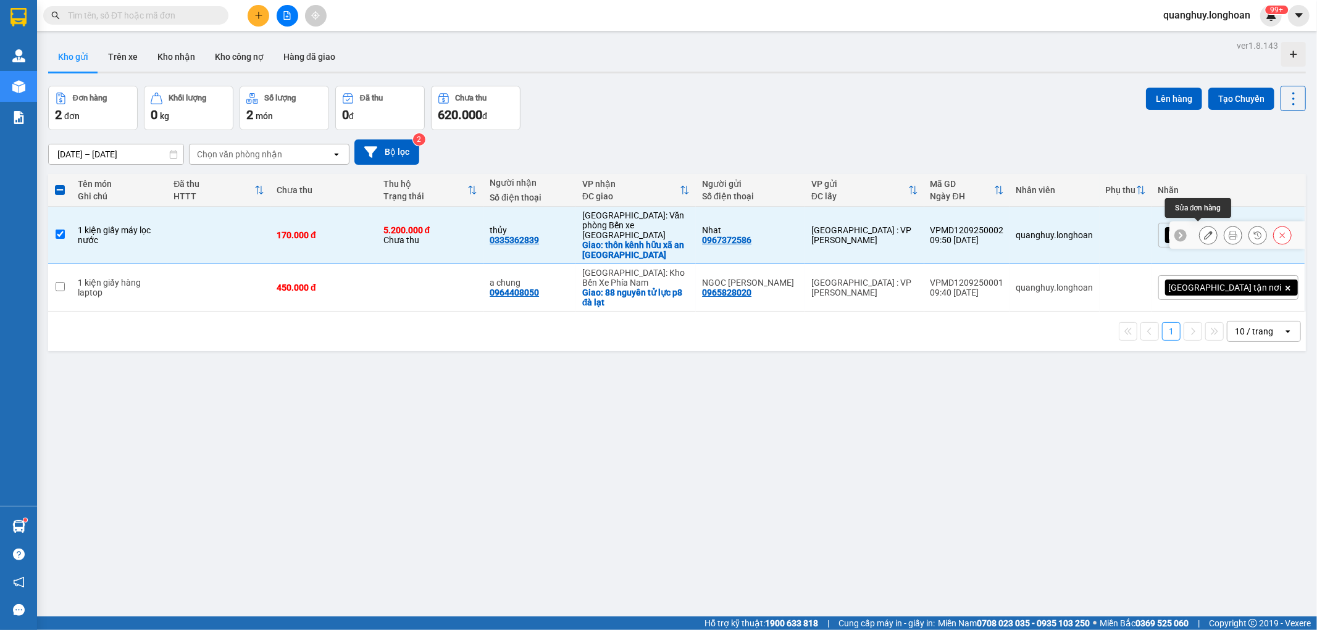
click at [1200, 228] on button at bounding box center [1208, 236] width 17 height 22
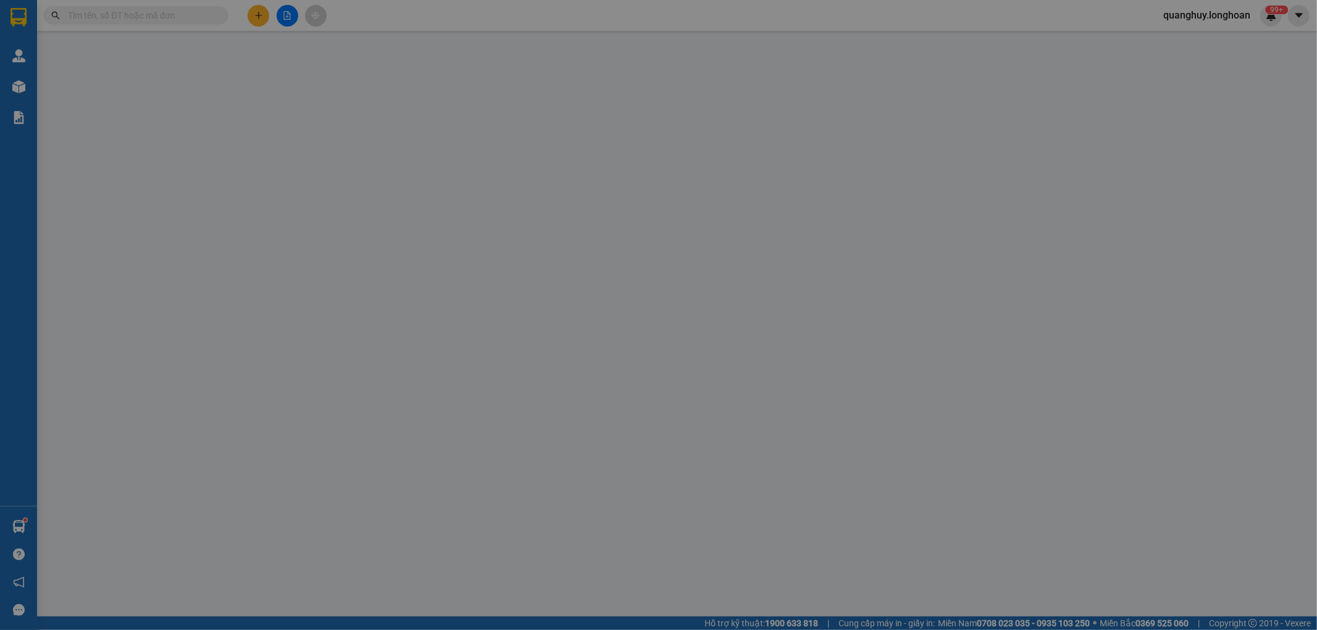
type input "0967372586"
type input "Nhat"
type input "0335362839"
type input "thủy"
checkbox input "true"
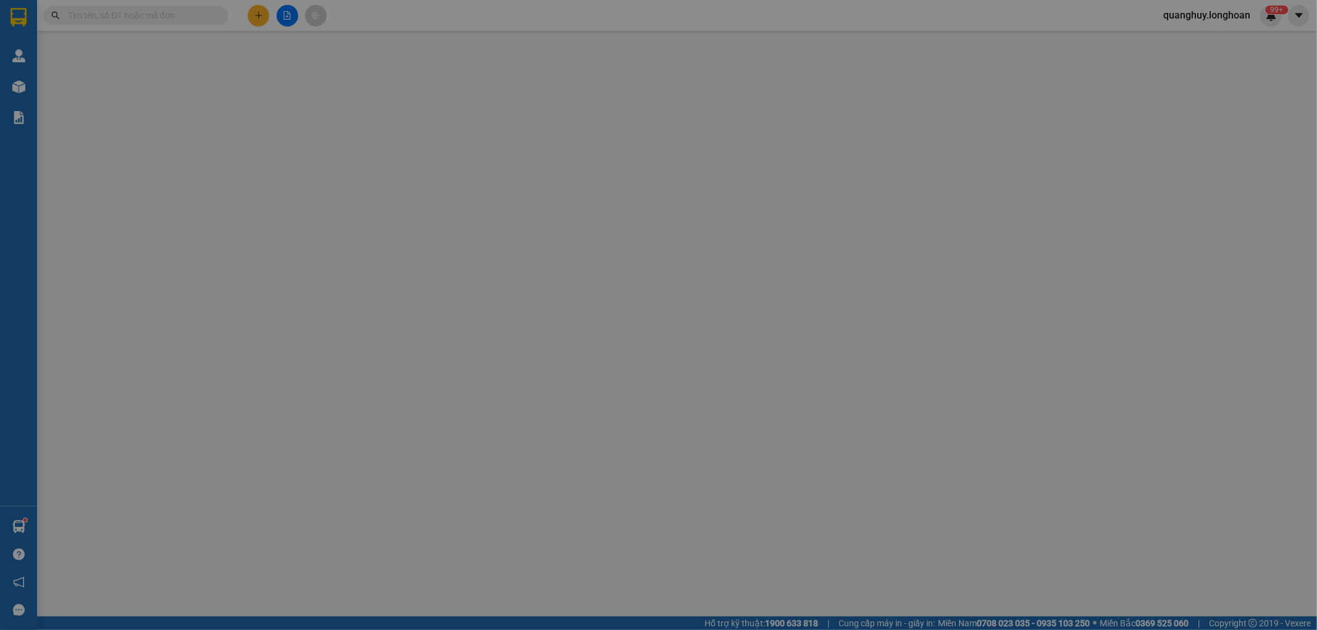
type input "thôn kênh hữu xã an hòa vĩnh bảo hải phòng"
type input "170.000"
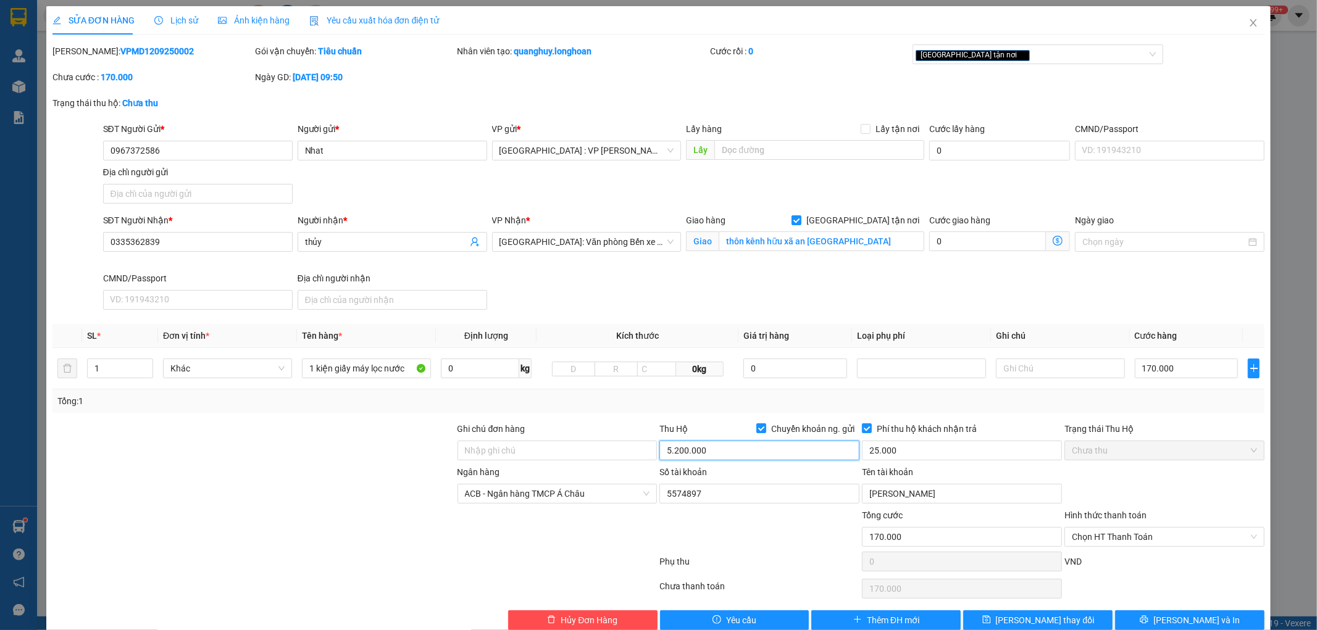
click at [760, 446] on input "5.200.000" at bounding box center [759, 451] width 200 height 20
type input "5.030.000"
click at [862, 433] on span at bounding box center [867, 429] width 10 height 10
click at [862, 432] on input "Phí thu hộ khách nhận trả" at bounding box center [866, 428] width 9 height 9
checkbox input "false"
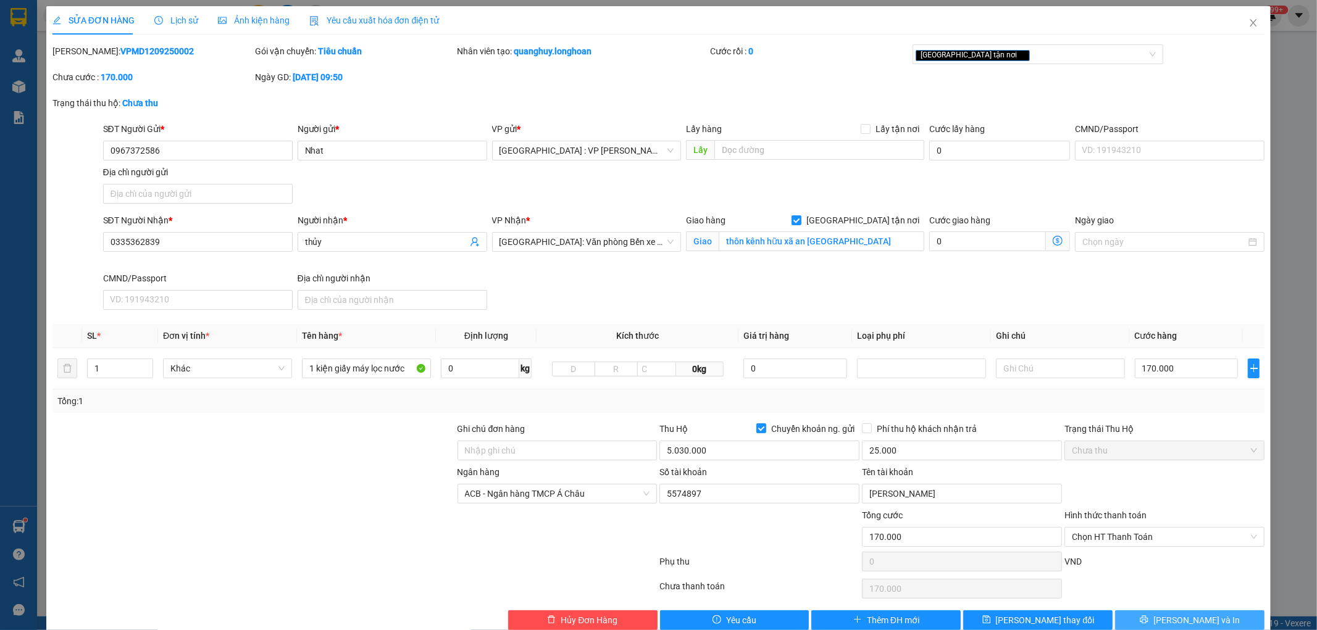
click at [1166, 619] on button "[PERSON_NAME] và In" at bounding box center [1189, 621] width 149 height 20
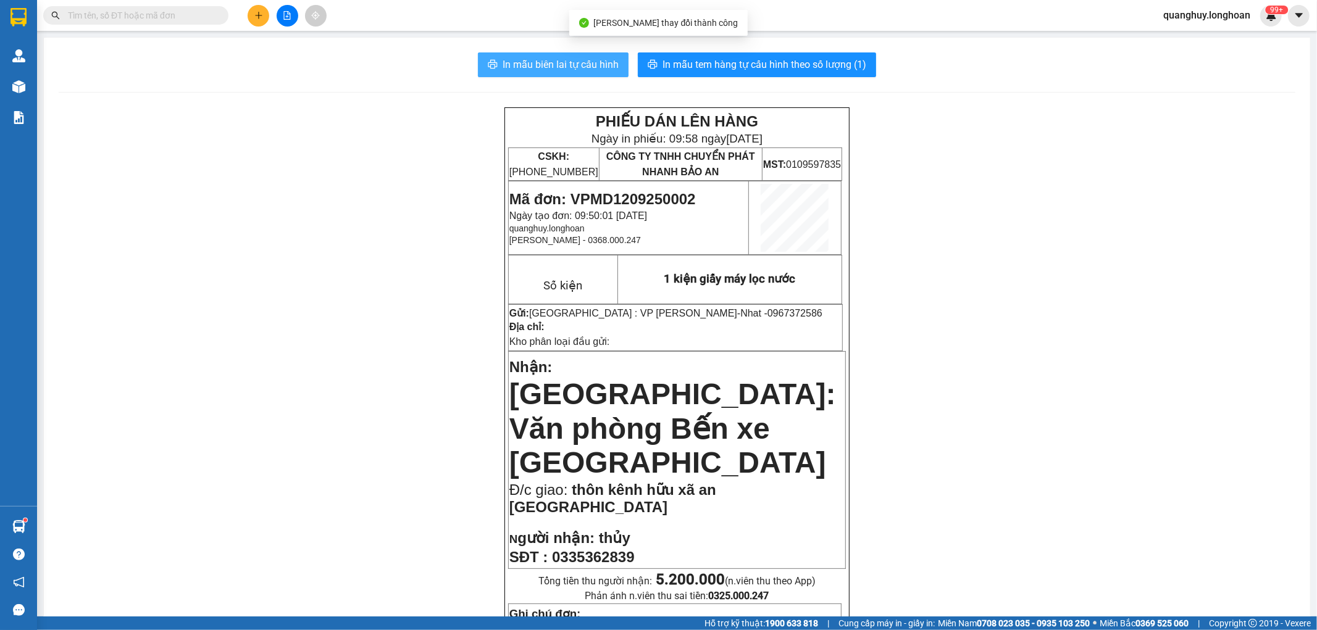
click at [558, 69] on span "In mẫu biên lai tự cấu hình" at bounding box center [561, 64] width 116 height 15
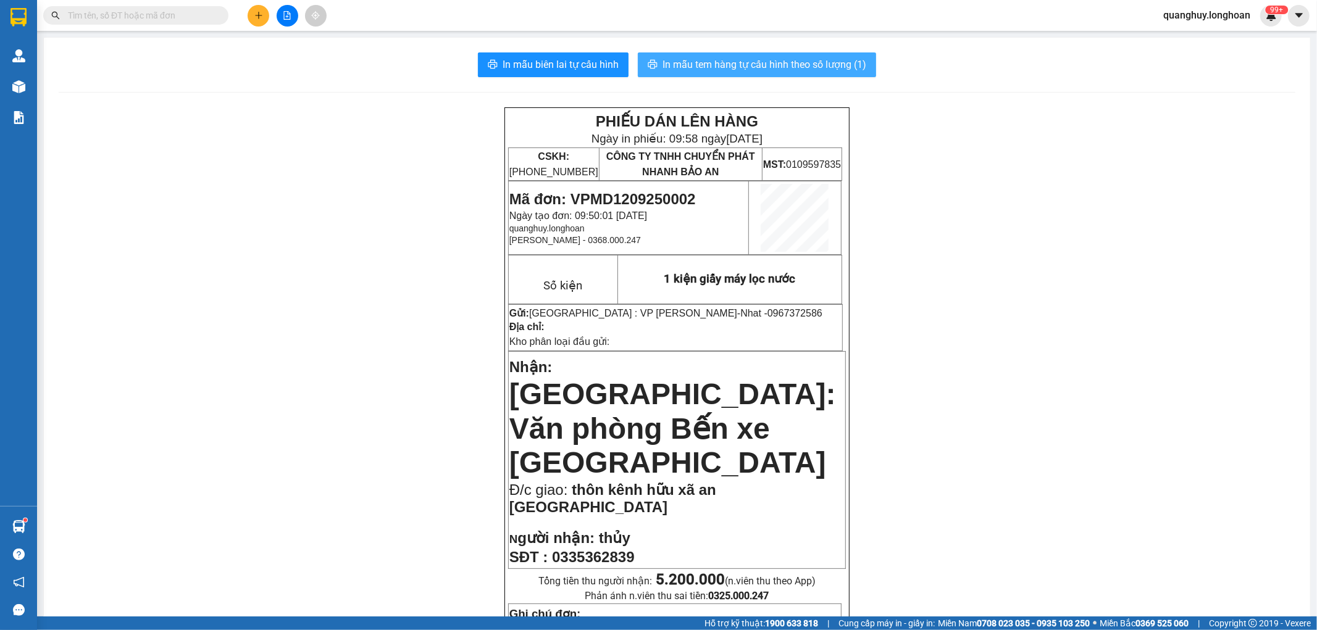
click at [740, 67] on span "In mẫu tem hàng tự cấu hình theo số lượng (1)" at bounding box center [765, 64] width 204 height 15
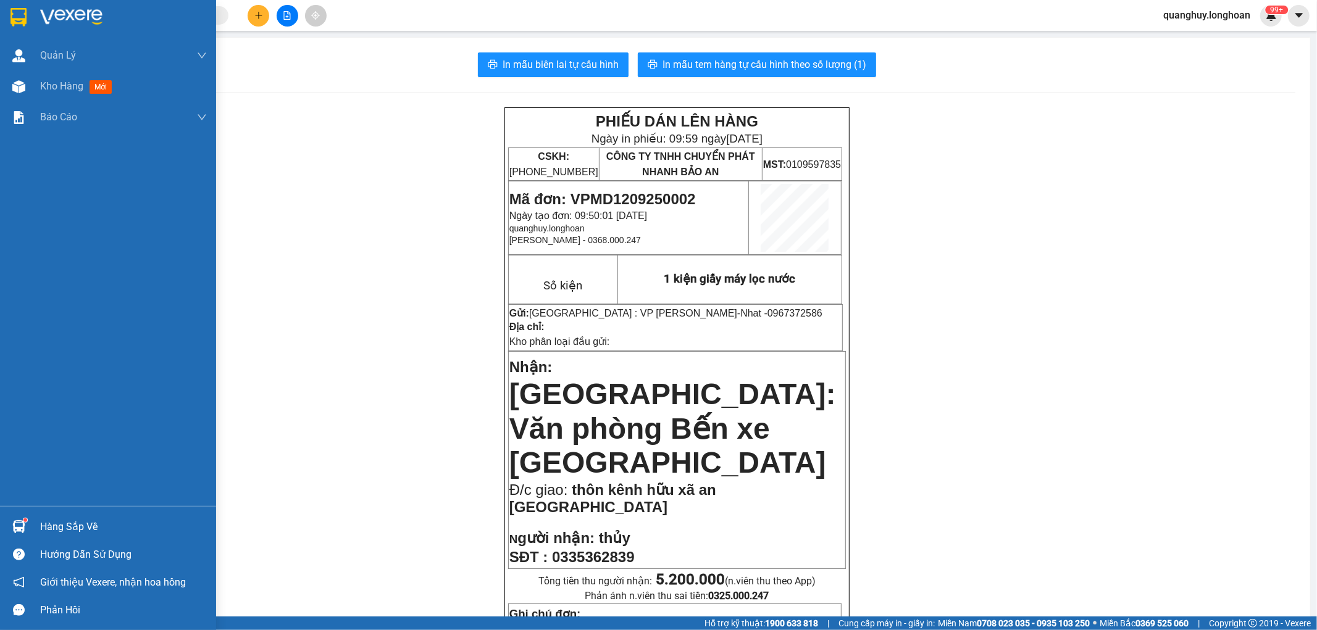
click at [10, 16] on img at bounding box center [18, 17] width 16 height 19
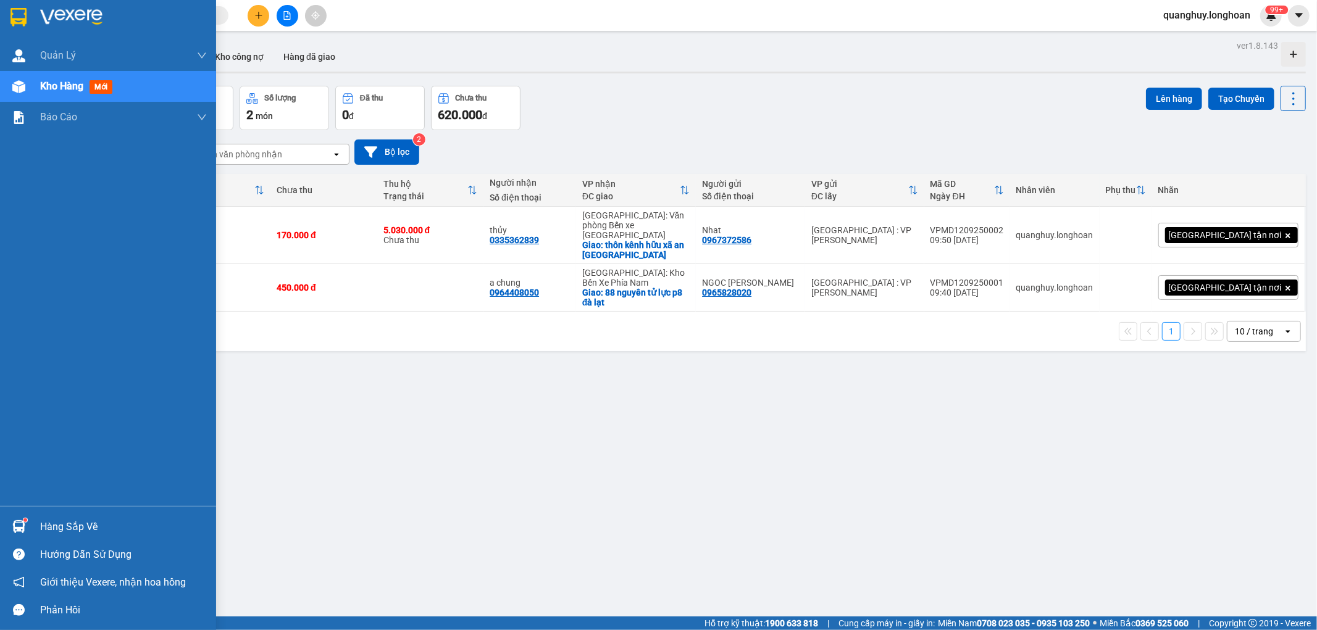
click at [4, 19] on div at bounding box center [108, 20] width 216 height 40
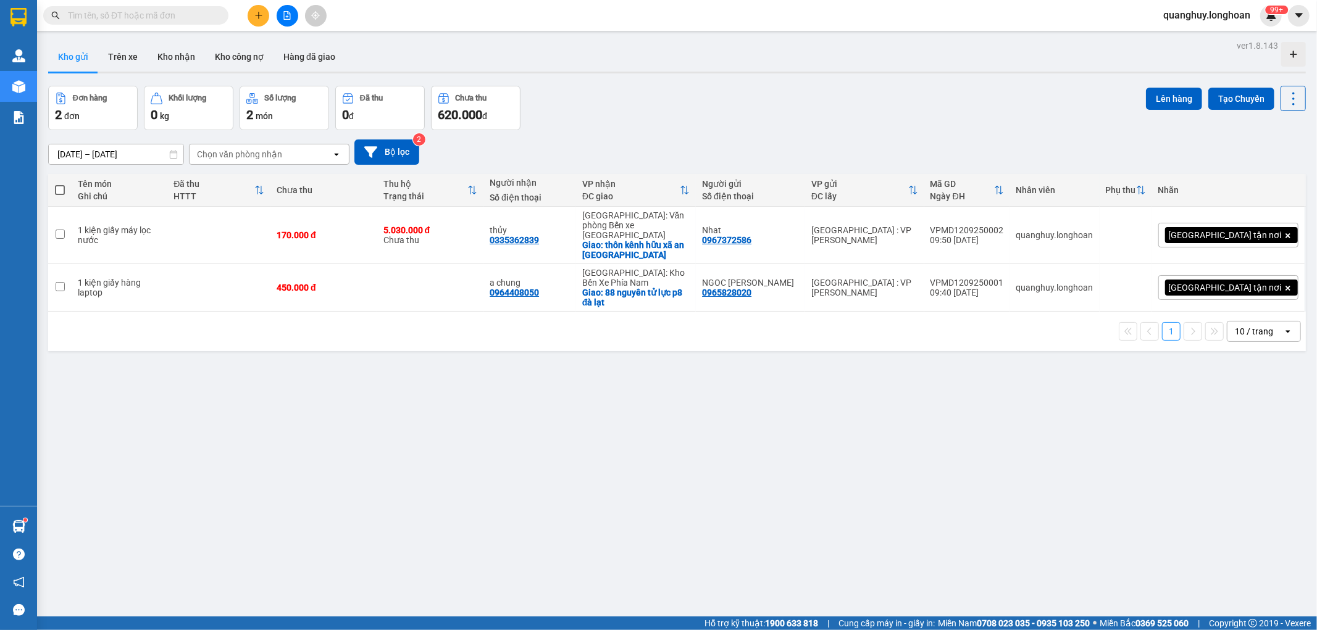
click at [257, 26] on div at bounding box center [287, 16] width 93 height 22
click at [261, 22] on button at bounding box center [259, 16] width 22 height 22
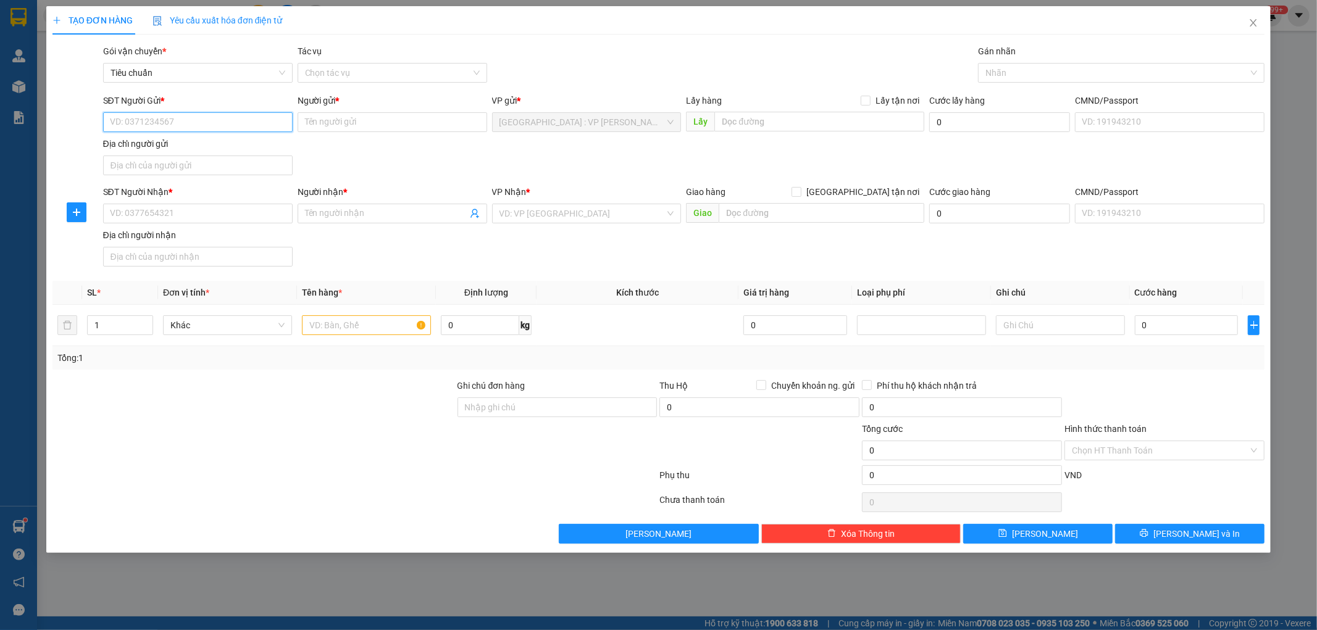
click at [213, 121] on input "SĐT Người Gửi *" at bounding box center [198, 122] width 190 height 20
click at [147, 151] on div "0986847919 - Tâm" at bounding box center [198, 147] width 175 height 14
type input "0986847919"
type input "Tâm"
type input "0986847919"
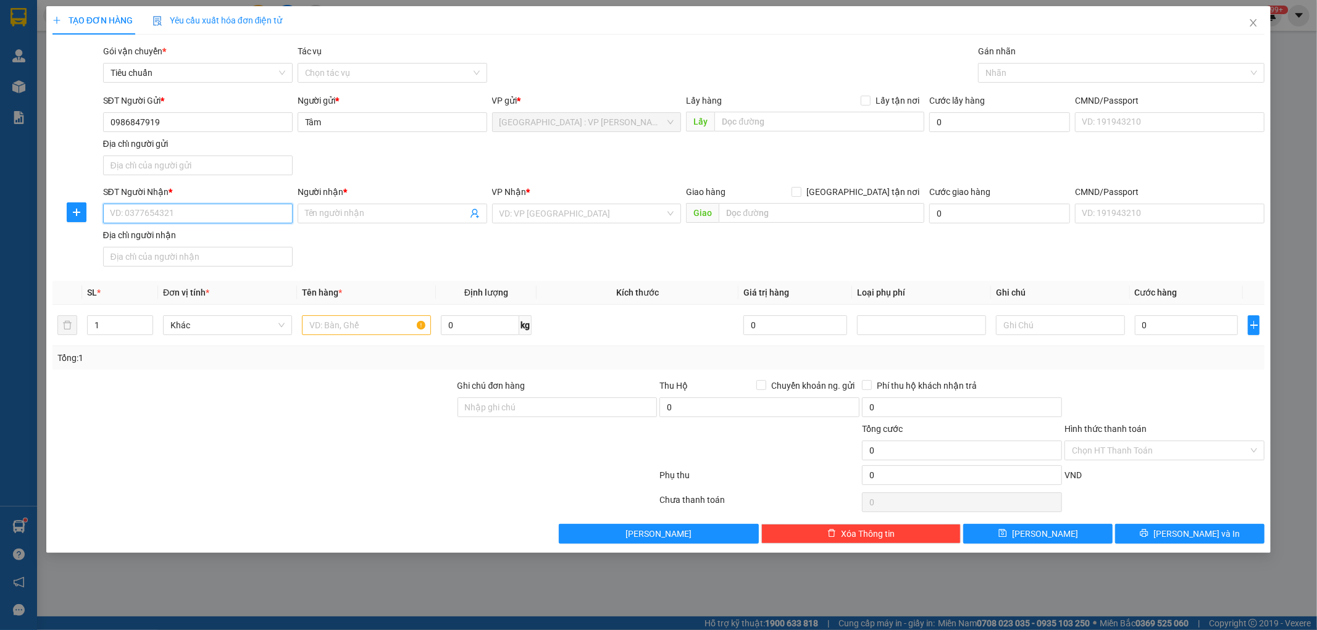
click at [183, 213] on input "SĐT Người Nhận *" at bounding box center [198, 214] width 190 height 20
type input "0889794747"
click at [351, 214] on input "Người nhận *" at bounding box center [386, 214] width 162 height 14
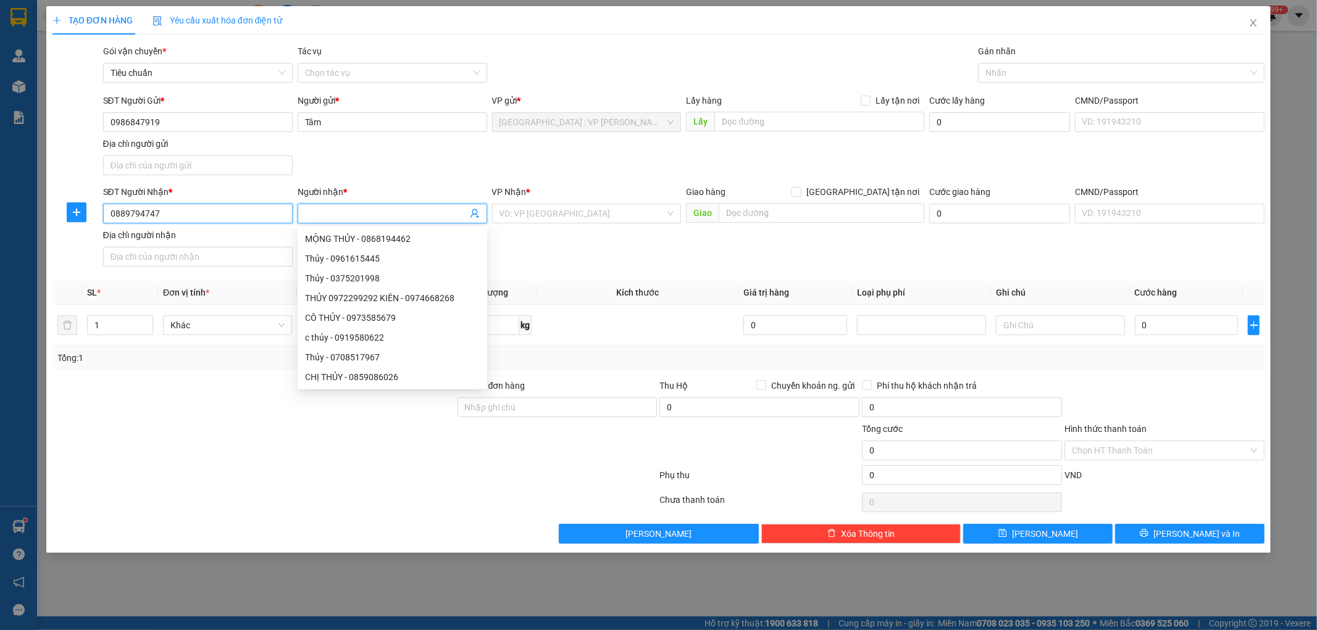
click at [201, 217] on input "0889794747" at bounding box center [198, 214] width 190 height 20
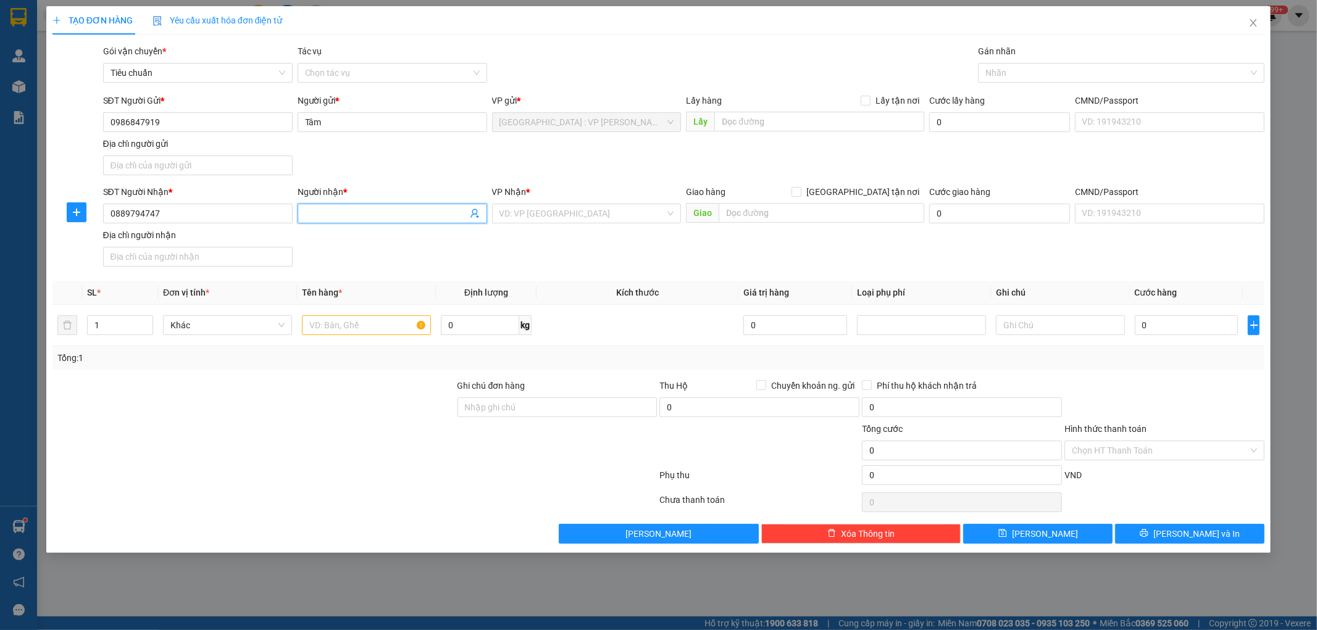
click at [388, 220] on input "Người nhận *" at bounding box center [386, 214] width 162 height 14
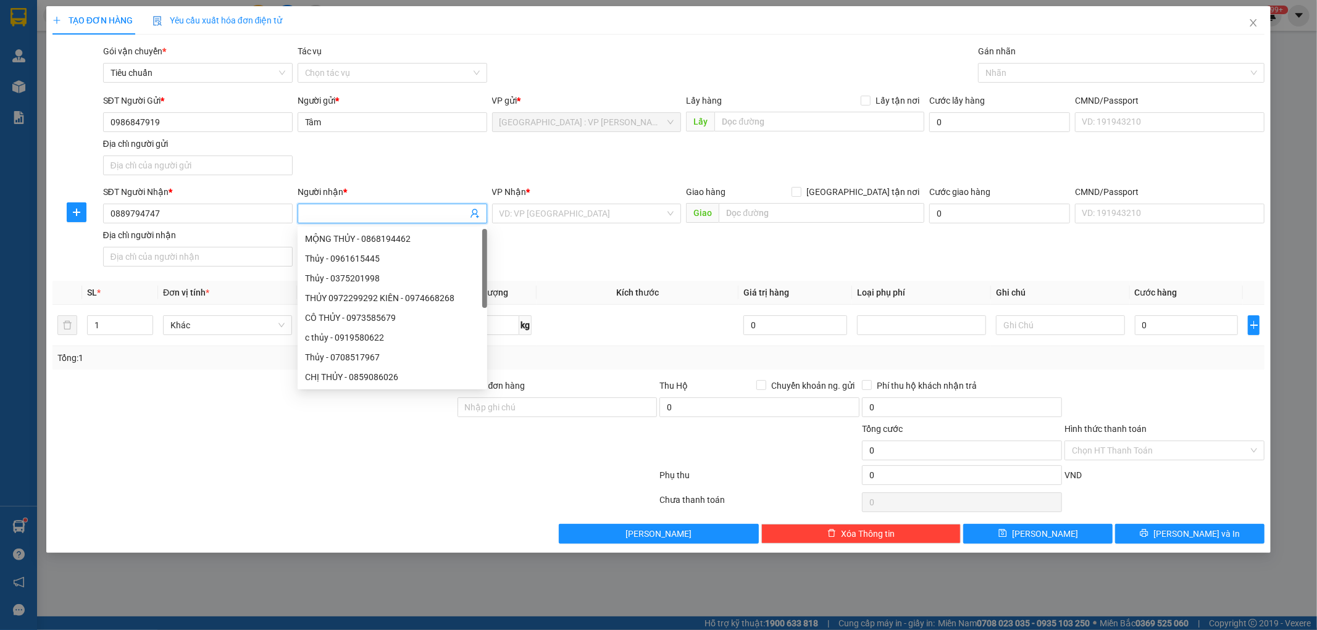
paste input "[PERSON_NAME]"
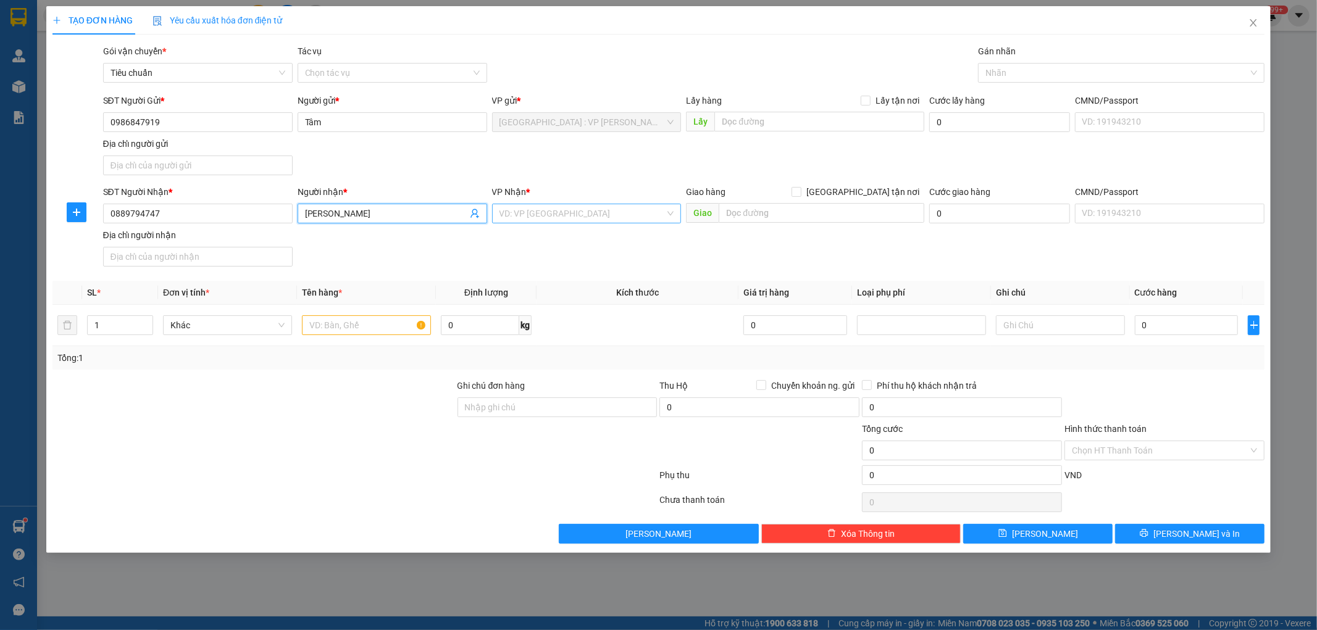
type input "[PERSON_NAME]"
click at [589, 217] on input "search" at bounding box center [583, 213] width 166 height 19
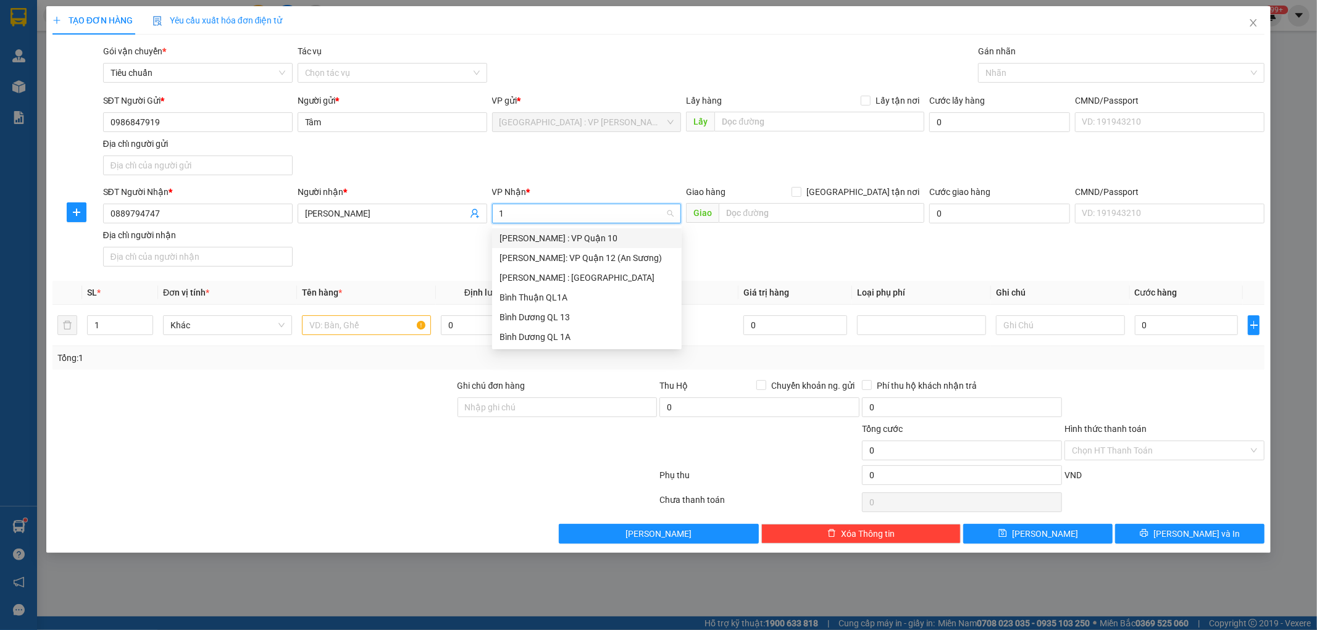
type input "12"
click at [569, 259] on div "[PERSON_NAME] : [GEOGRAPHIC_DATA]" at bounding box center [587, 258] width 175 height 14
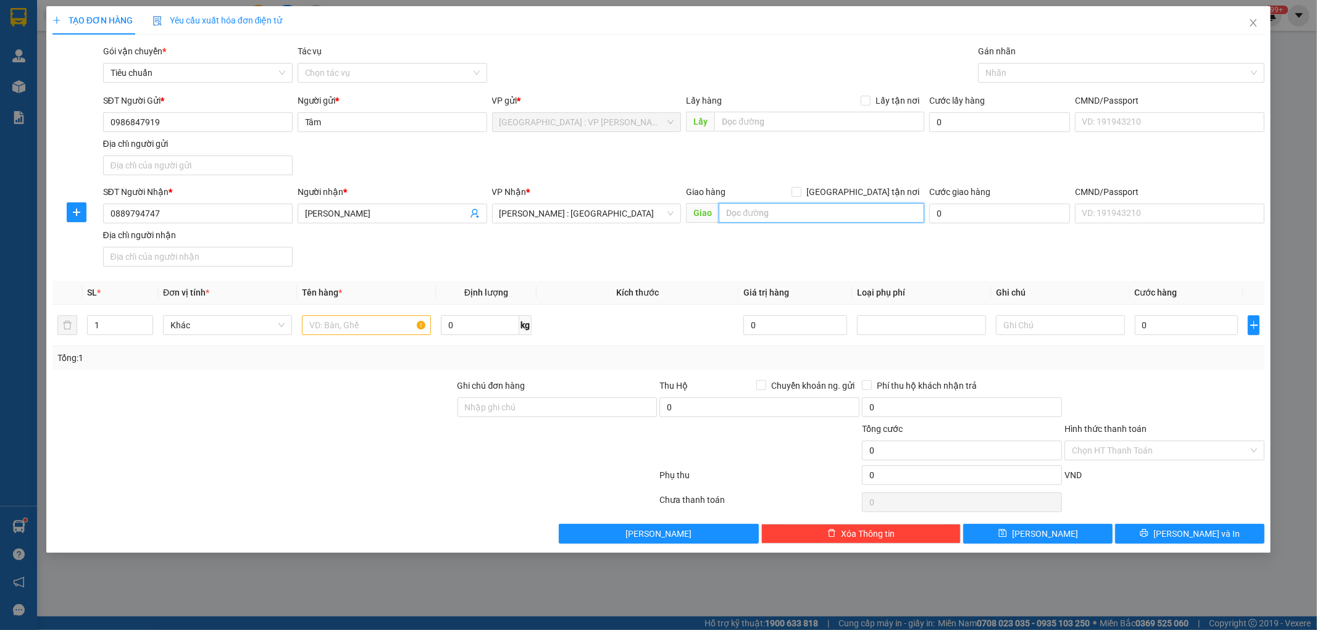
click at [769, 216] on input "text" at bounding box center [822, 213] width 206 height 20
type input "số 73 đg 37 kdc vạn phúc city hiệp bình phước thủ đức hcm"
click at [745, 262] on div "SĐT Người Nhận * 0889794747 Người nhận * Lâm Mạnh VP Nhận * Hồ Chí Minh : Kho Q…" at bounding box center [684, 228] width 1167 height 86
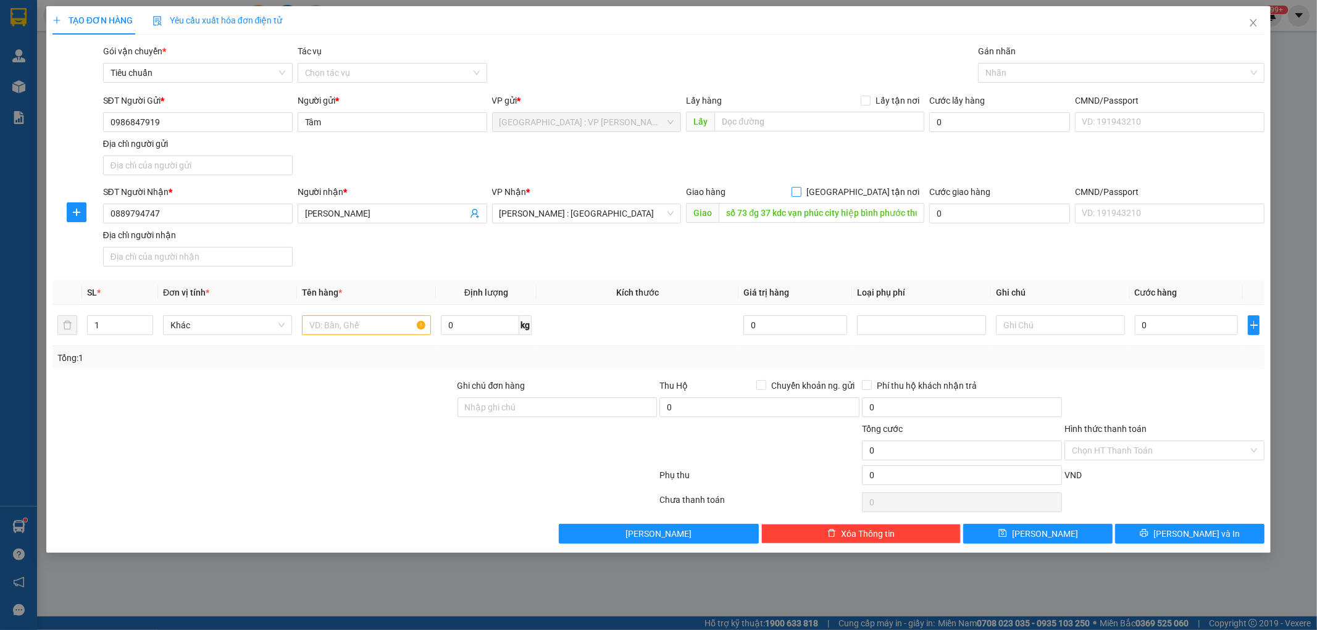
click at [800, 191] on input "[GEOGRAPHIC_DATA] tận nơi" at bounding box center [796, 191] width 9 height 9
checkbox input "true"
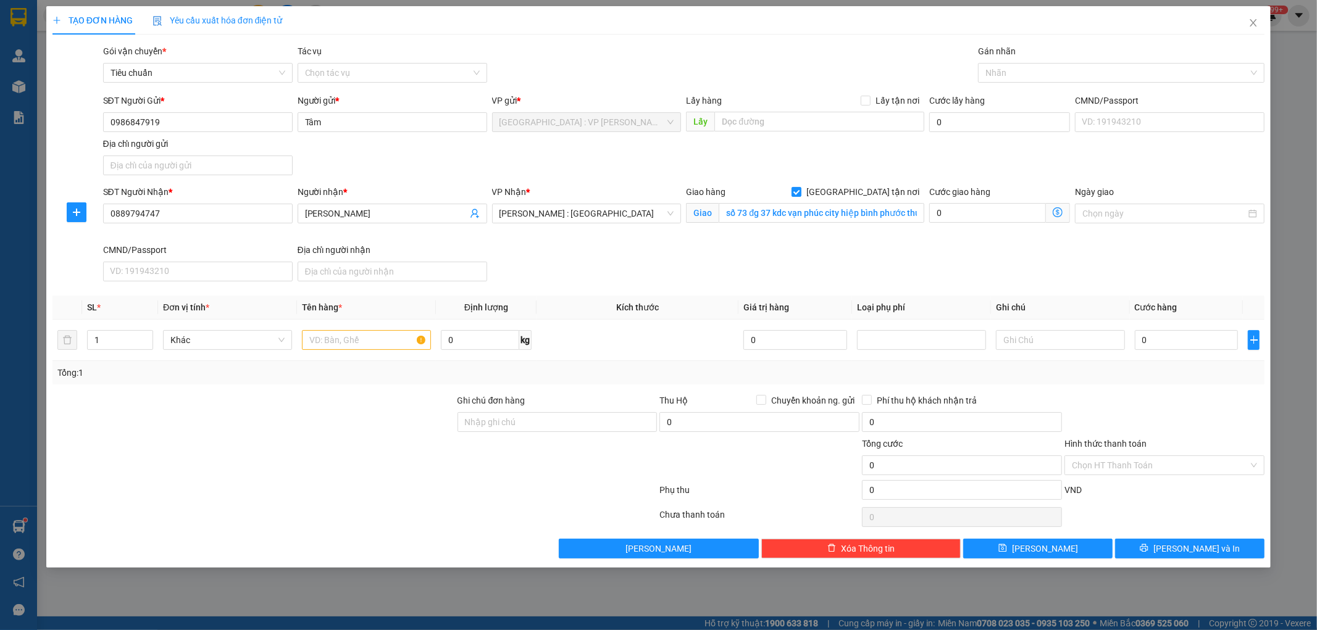
click at [1011, 62] on div "Gán nhãn" at bounding box center [1121, 53] width 286 height 19
click at [1011, 70] on div at bounding box center [1115, 72] width 268 height 15
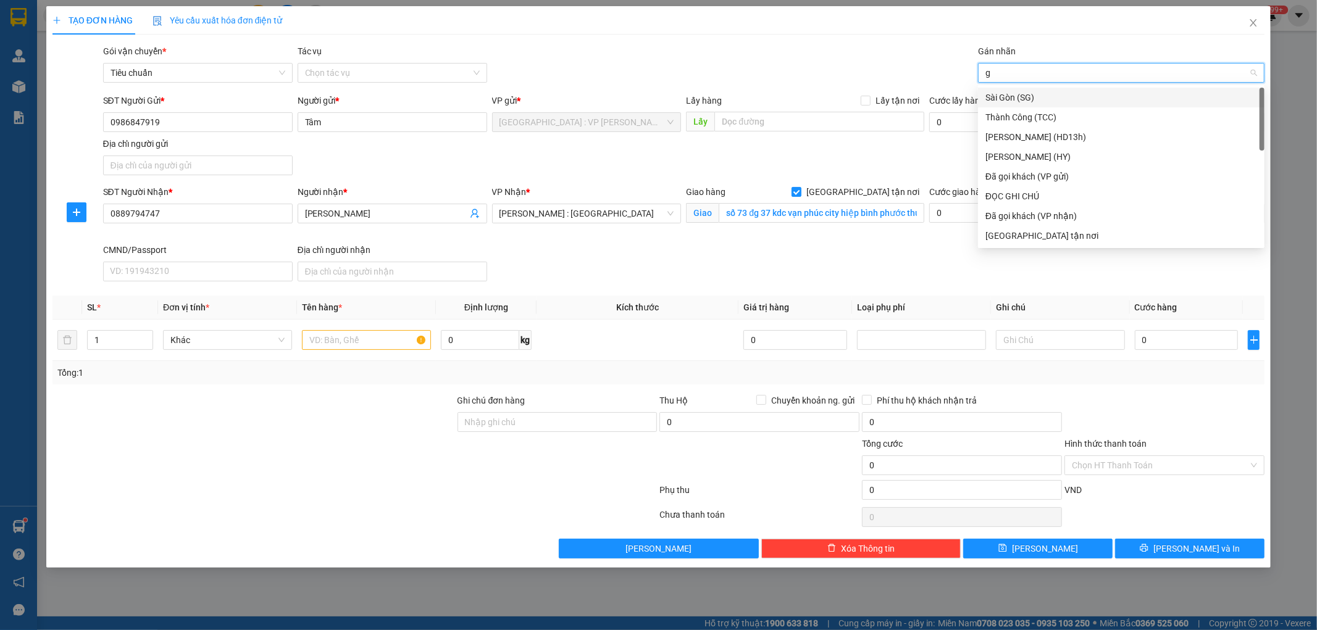
type input "gt"
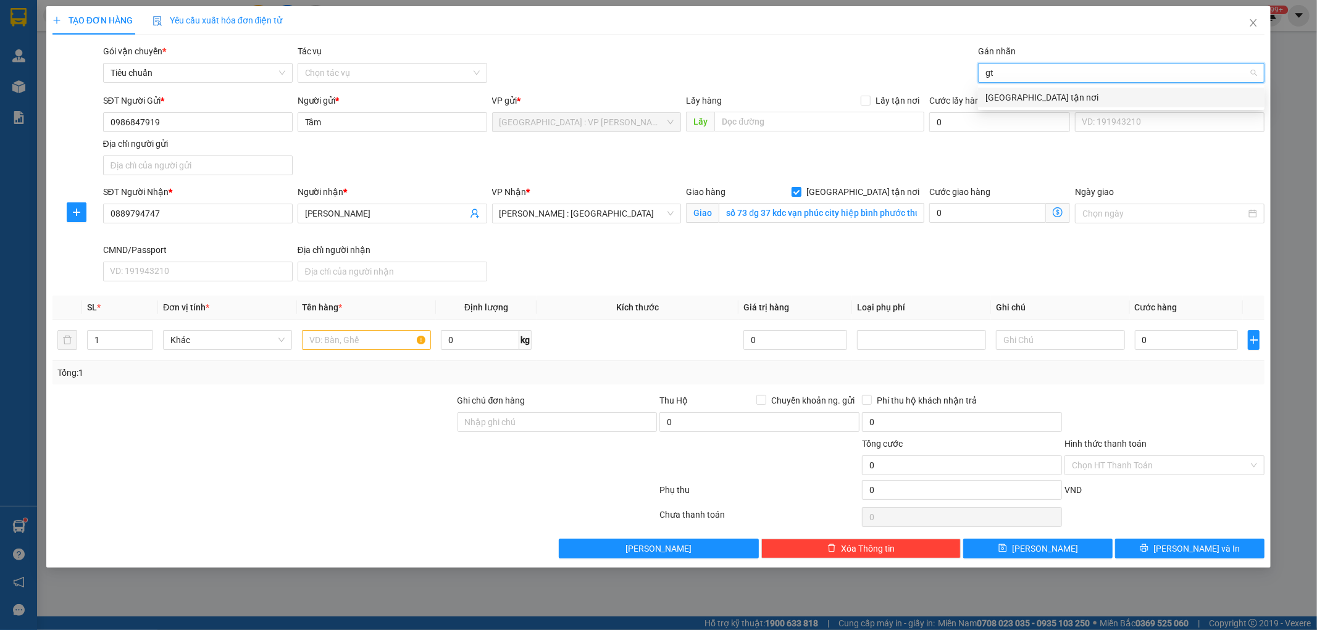
click at [1003, 101] on div "[GEOGRAPHIC_DATA] tận nơi" at bounding box center [1121, 98] width 272 height 14
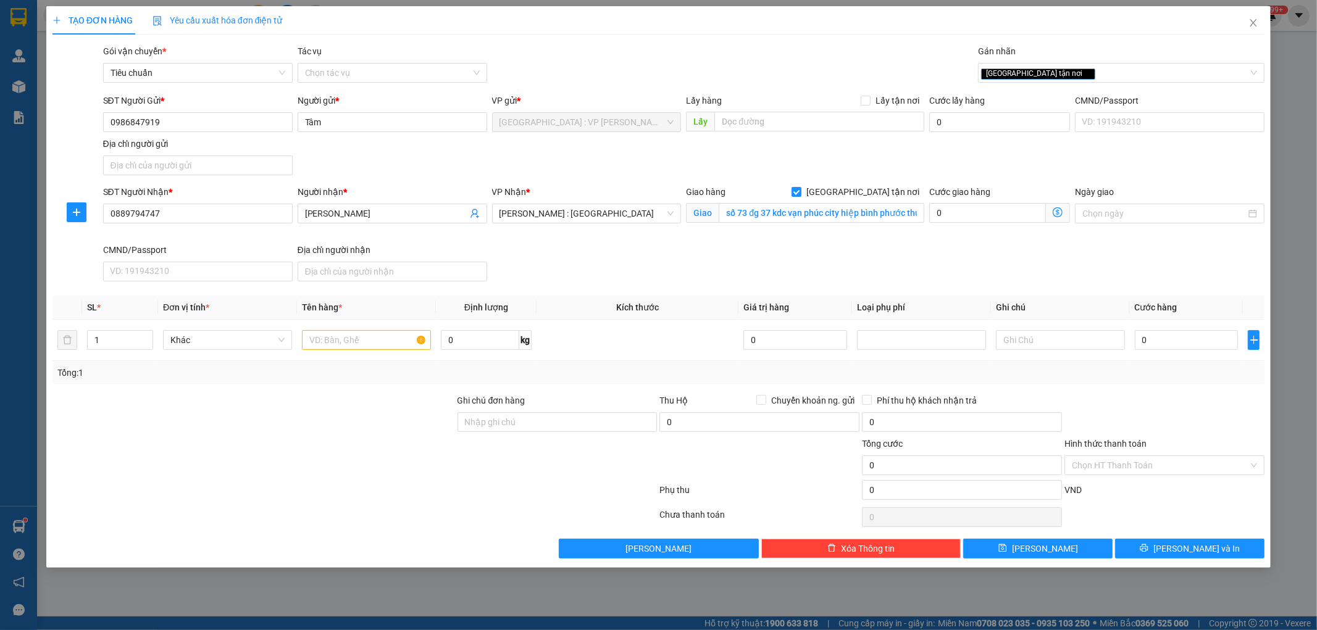
click at [863, 165] on div "SĐT Người Gửi * 0986847919 Người gửi * Tâm VP gửi * Hà Nội : VP Nam Từ Liêm Lấy…" at bounding box center [684, 137] width 1167 height 86
click at [633, 207] on span "[PERSON_NAME] : [GEOGRAPHIC_DATA]" at bounding box center [587, 213] width 175 height 19
type input "12"
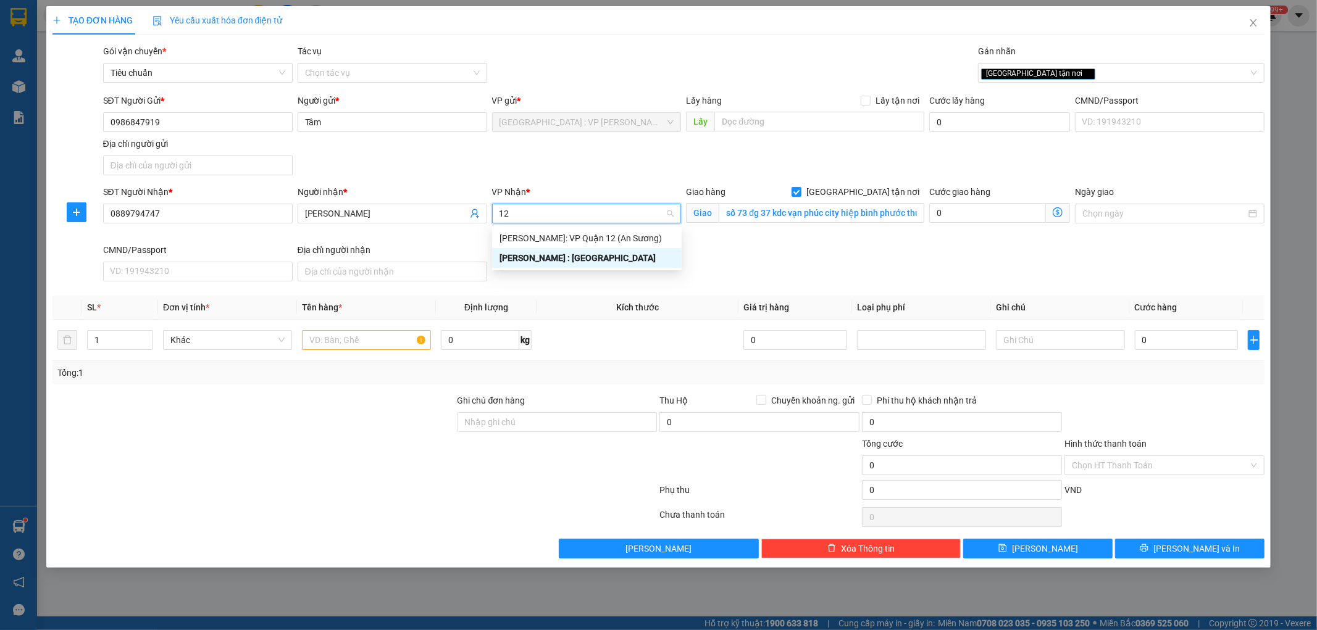
click at [580, 258] on div "[PERSON_NAME] : [GEOGRAPHIC_DATA]" at bounding box center [587, 258] width 175 height 14
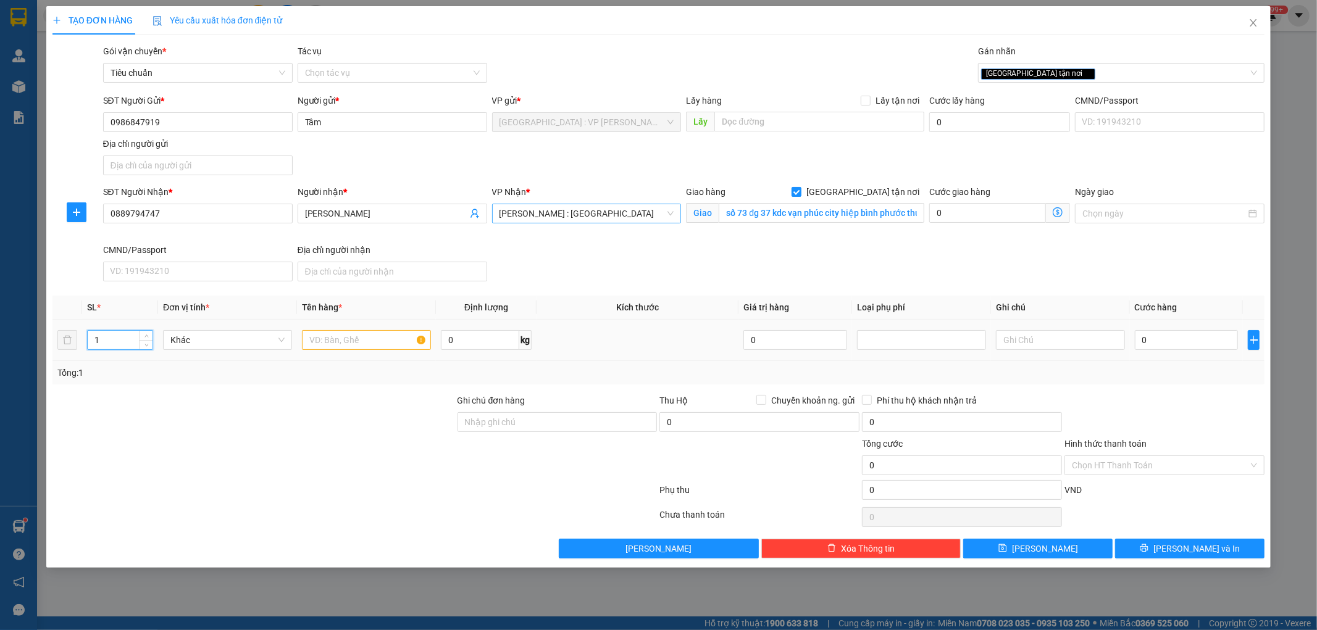
click at [112, 343] on input "1" at bounding box center [120, 340] width 65 height 19
type input "3"
click at [338, 343] on input "text" at bounding box center [366, 340] width 129 height 20
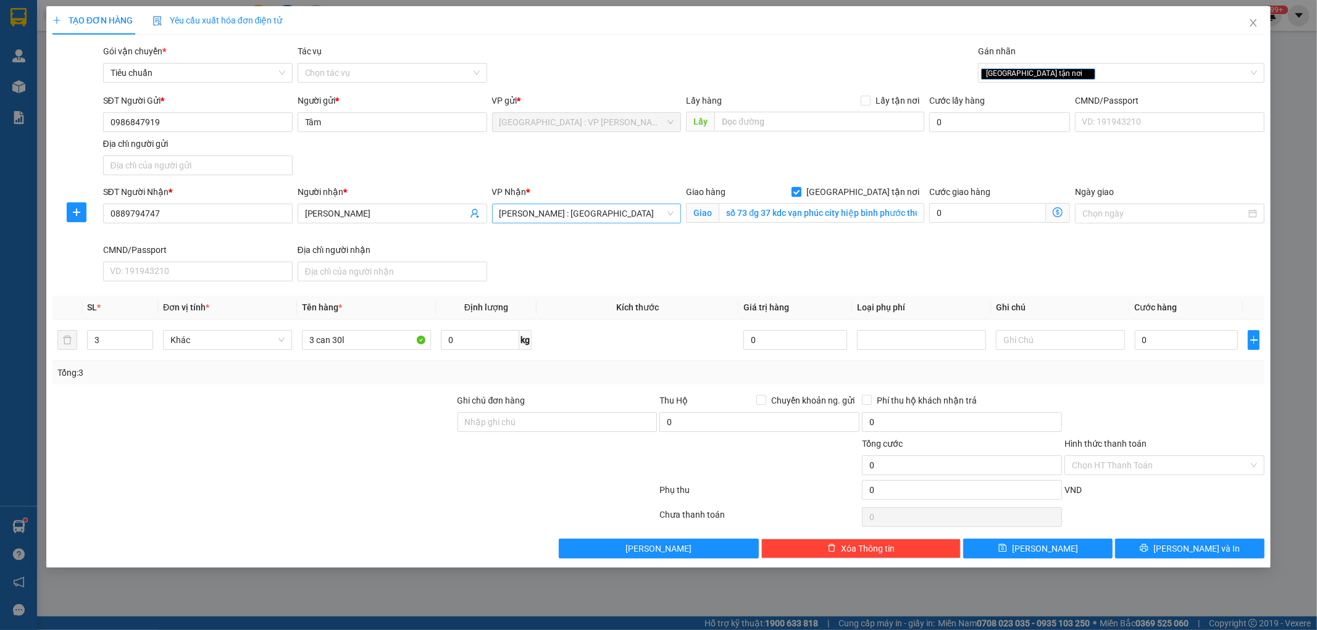
click at [342, 381] on div "Tổng: 3" at bounding box center [658, 372] width 1213 height 23
click at [383, 341] on input "3 can 30l" at bounding box center [366, 340] width 129 height 20
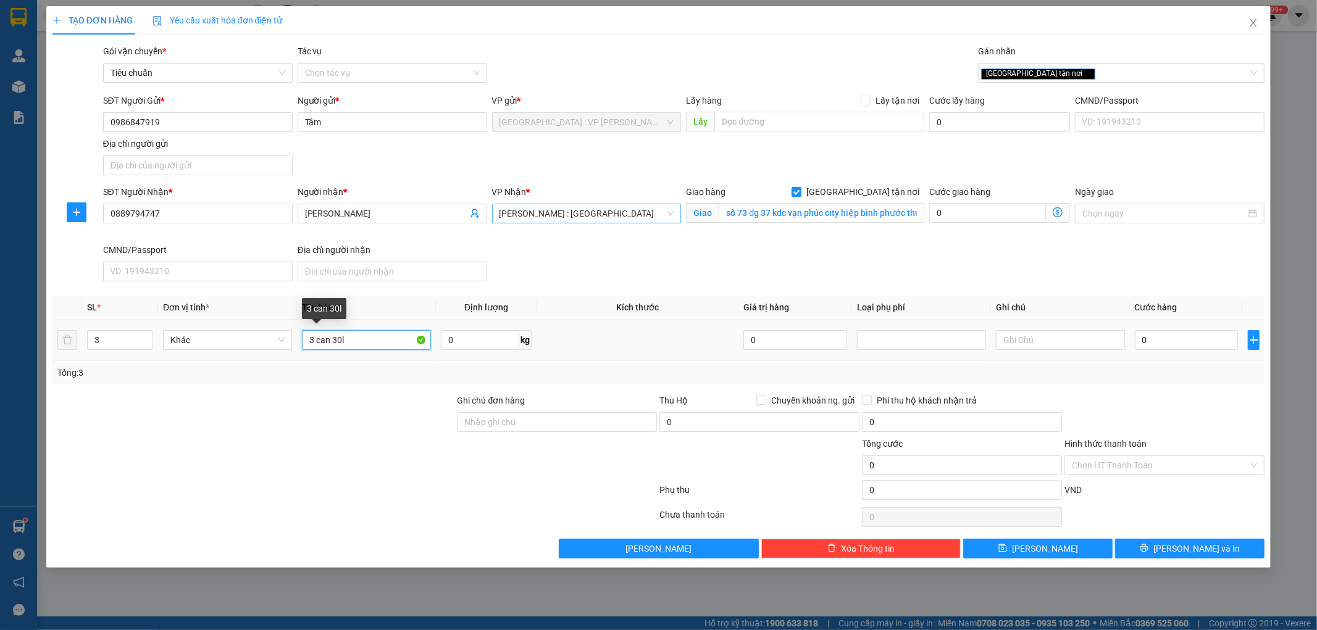
click at [383, 341] on input "3 can 30l" at bounding box center [366, 340] width 129 height 20
type input "3"
type input "3 can 30l"
click at [1151, 337] on input "0" at bounding box center [1187, 340] width 104 height 20
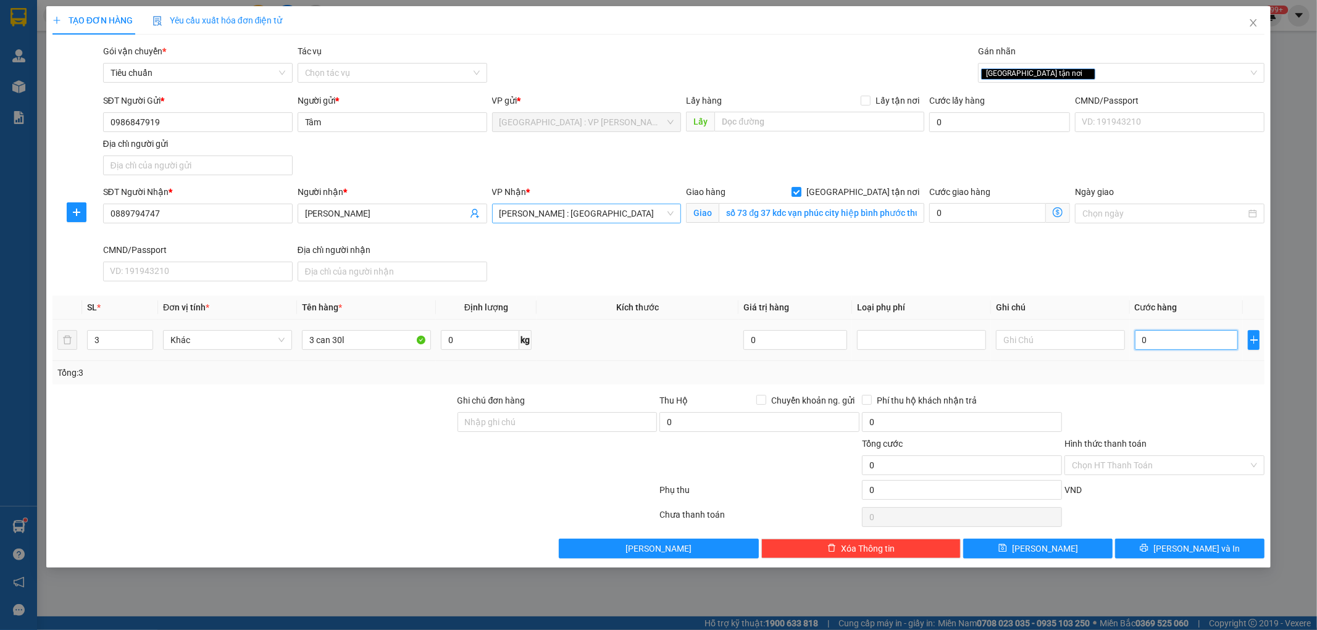
type input "6"
type input "62"
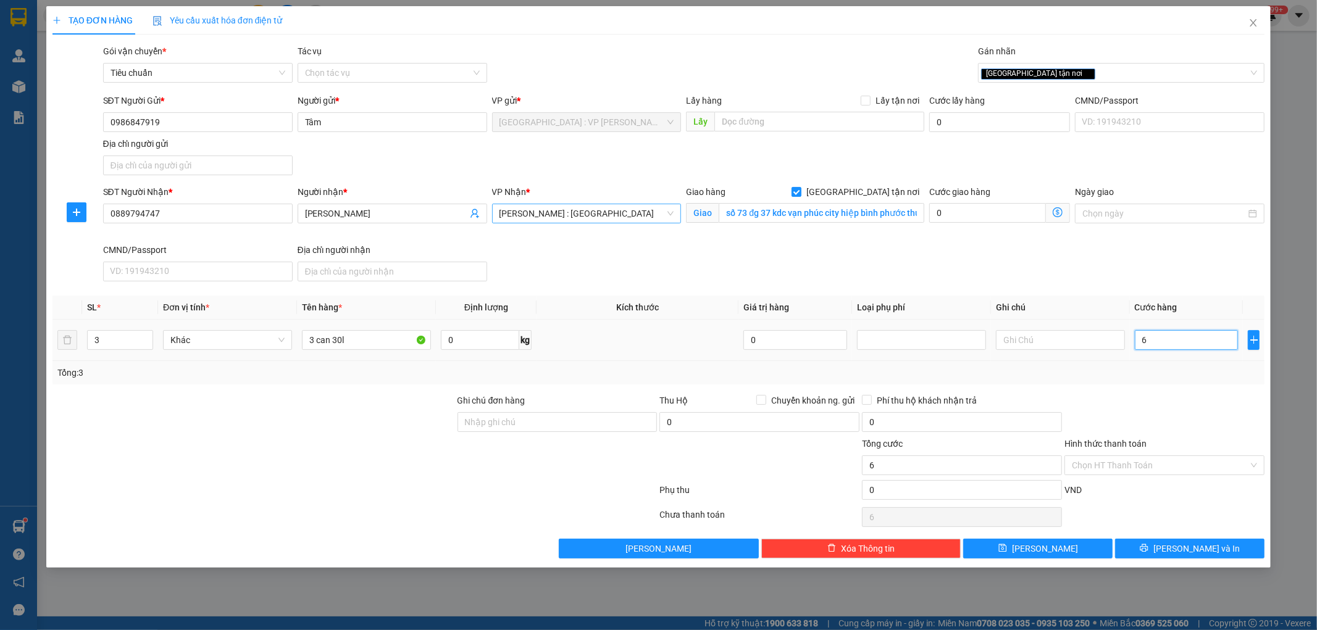
type input "62"
type input "620"
type input "6.200"
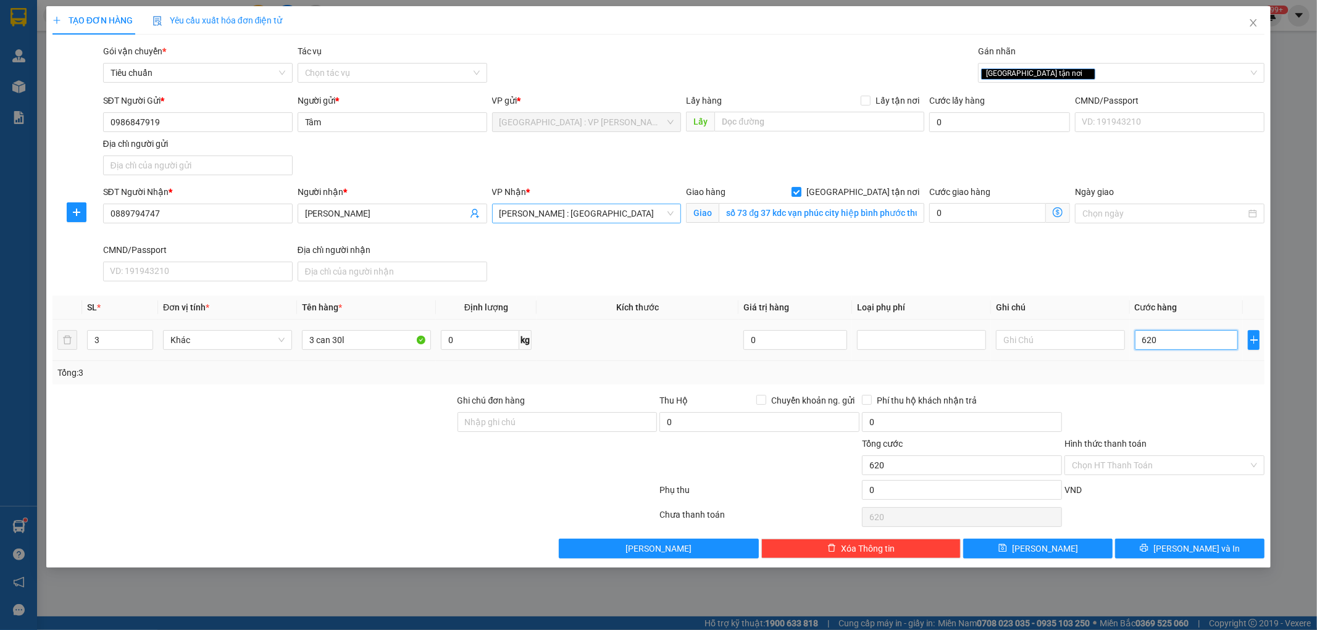
type input "6.200"
type input "62.000"
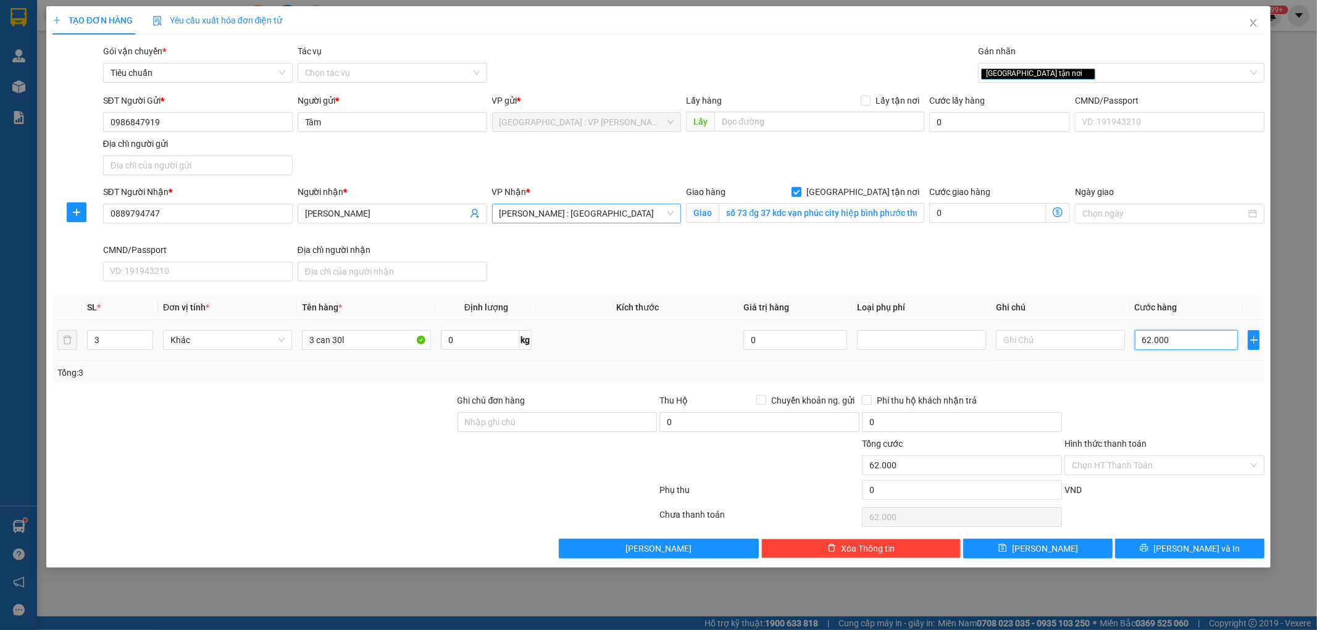
type input "620.000"
click at [1143, 405] on div at bounding box center [1164, 415] width 203 height 43
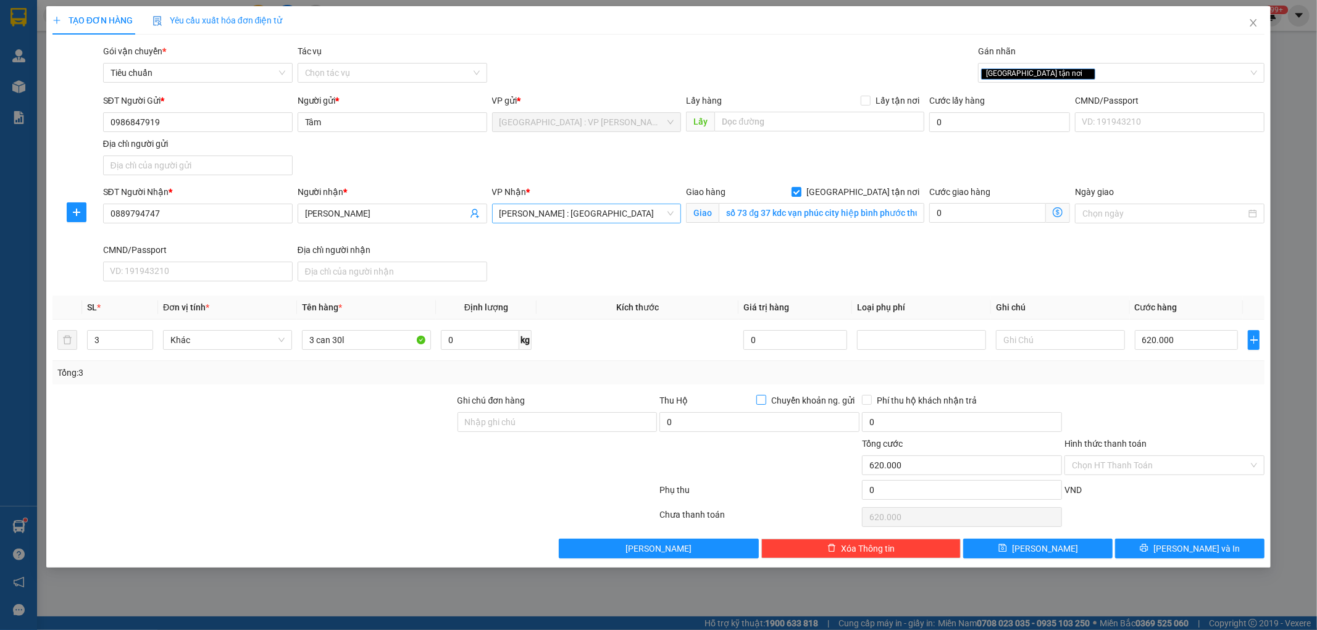
click at [756, 398] on input "Chuyển khoản ng. gửi" at bounding box center [760, 399] width 9 height 9
checkbox input "true"
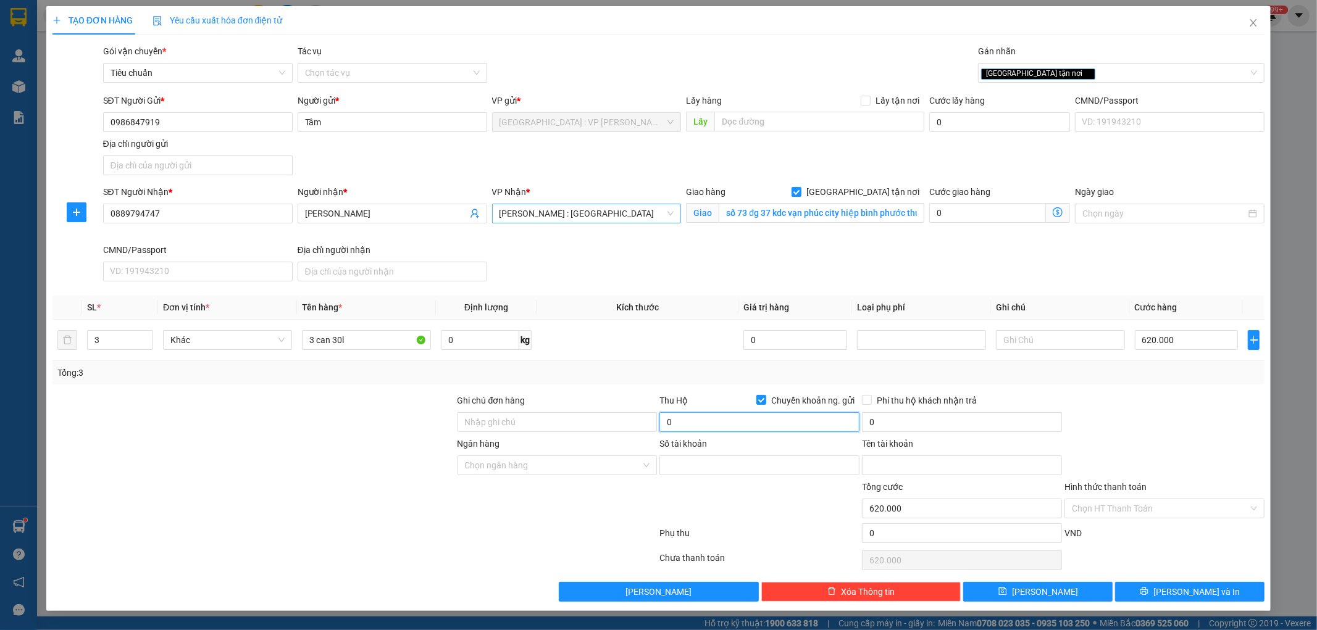
click at [729, 417] on input "0" at bounding box center [759, 422] width 200 height 20
type input "5.080.000"
click at [912, 430] on input "0" at bounding box center [962, 422] width 200 height 20
type input "25.000"
click at [777, 502] on div at bounding box center [759, 501] width 203 height 43
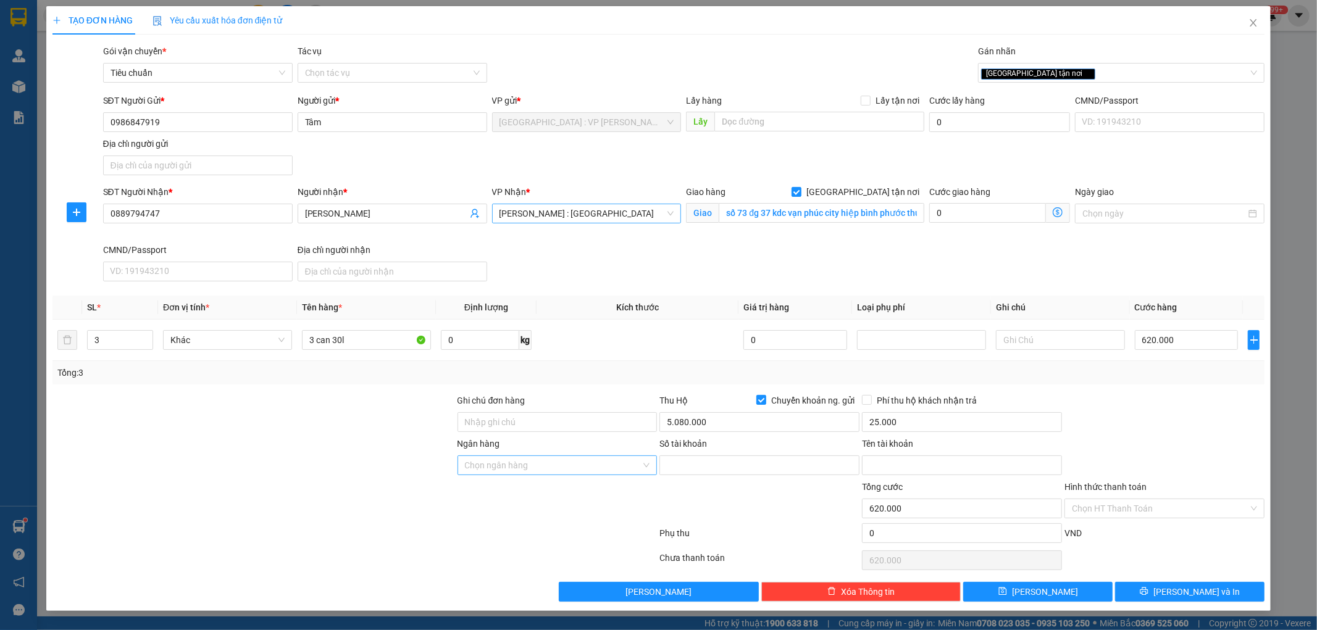
click at [575, 467] on input "Ngân hàng" at bounding box center [553, 465] width 177 height 19
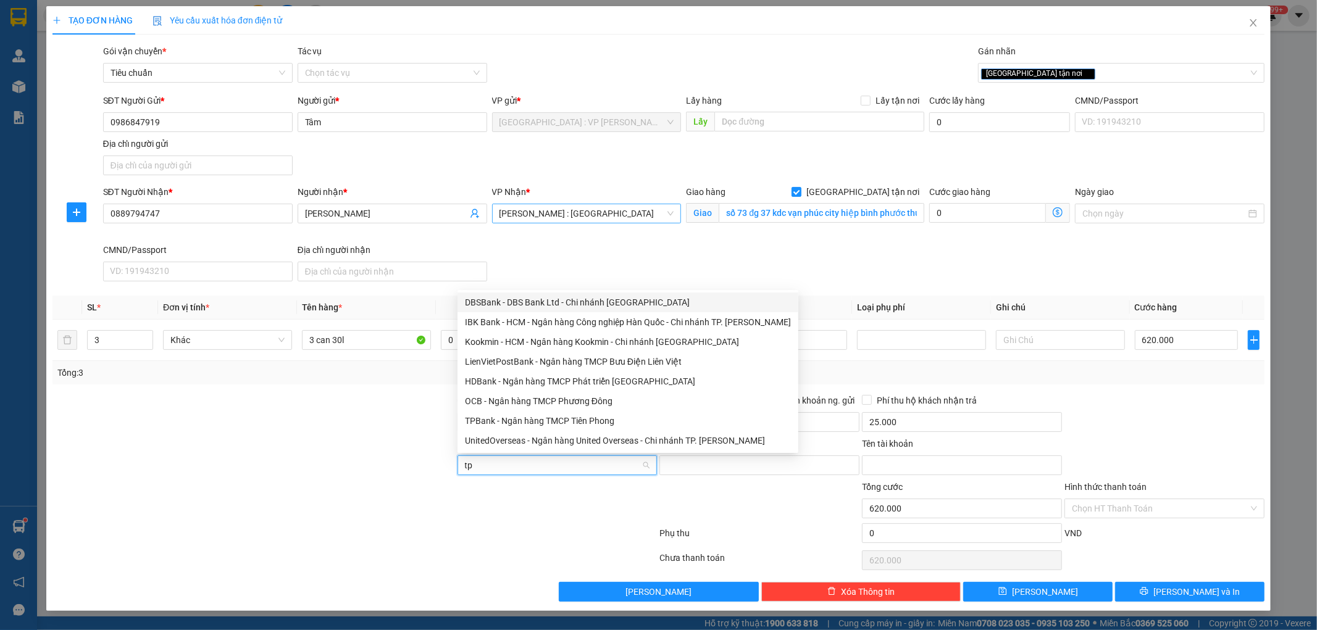
type input "tpb"
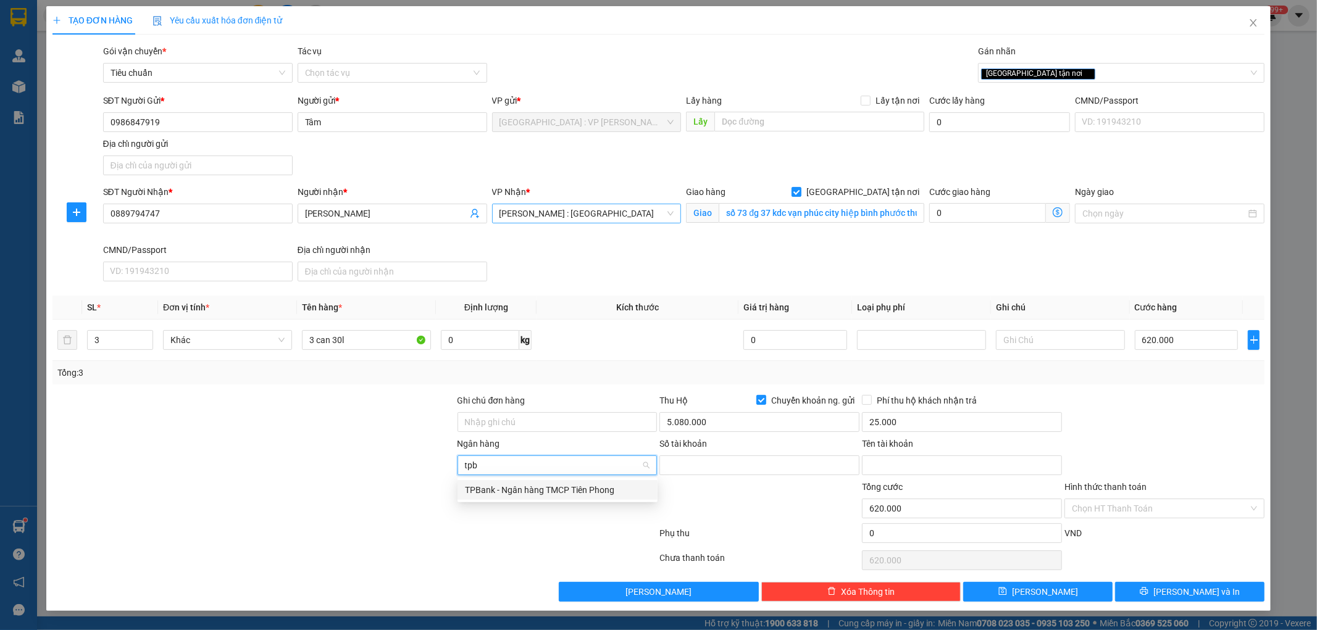
click at [516, 488] on div "TPBank - Ngân hàng TMCP Tiên Phong" at bounding box center [557, 490] width 185 height 14
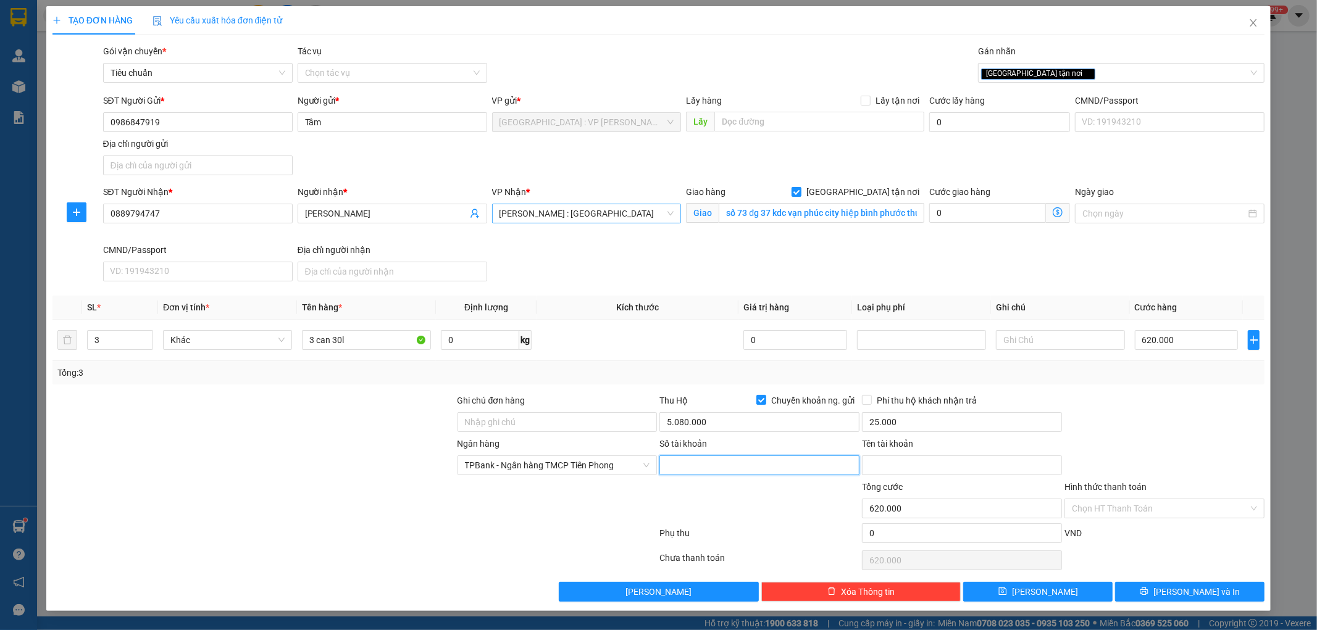
click at [693, 471] on input "Số tài khoản" at bounding box center [759, 466] width 200 height 20
click at [214, 128] on input "0986847919" at bounding box center [198, 122] width 190 height 20
click at [684, 471] on input "Số tài khoản" at bounding box center [759, 466] width 200 height 20
paste input "19892229999"
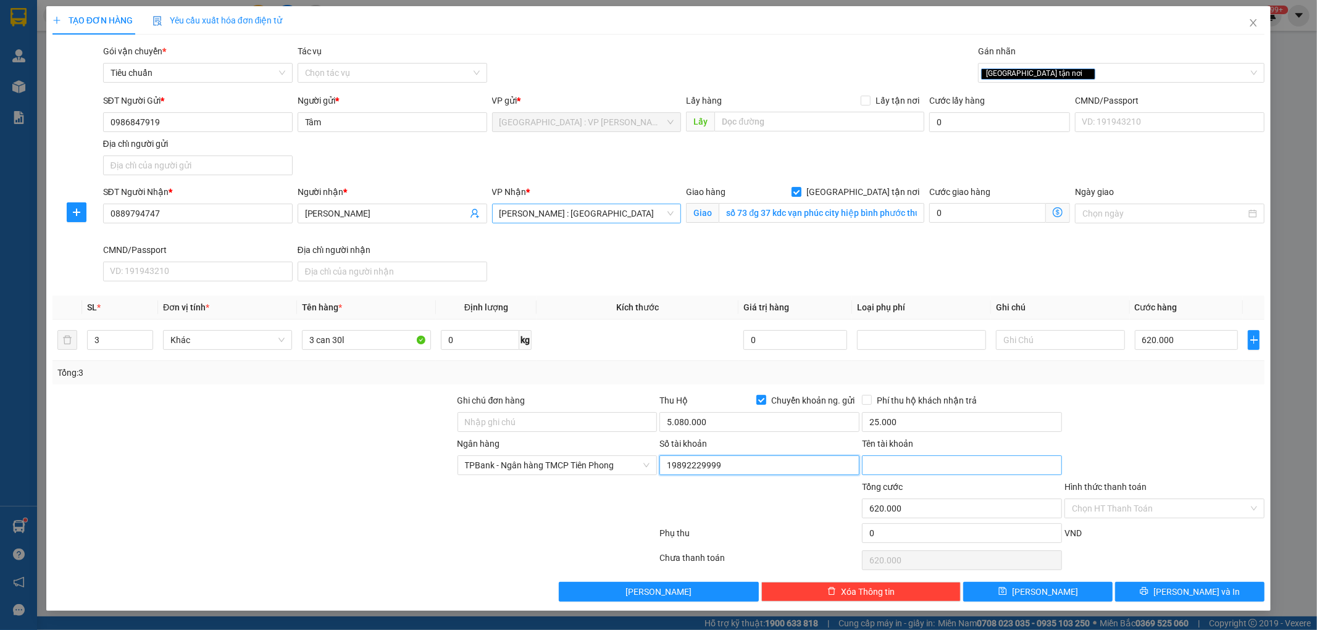
type input "19892229999"
click at [903, 470] on input "Tên tài khoản" at bounding box center [962, 466] width 200 height 20
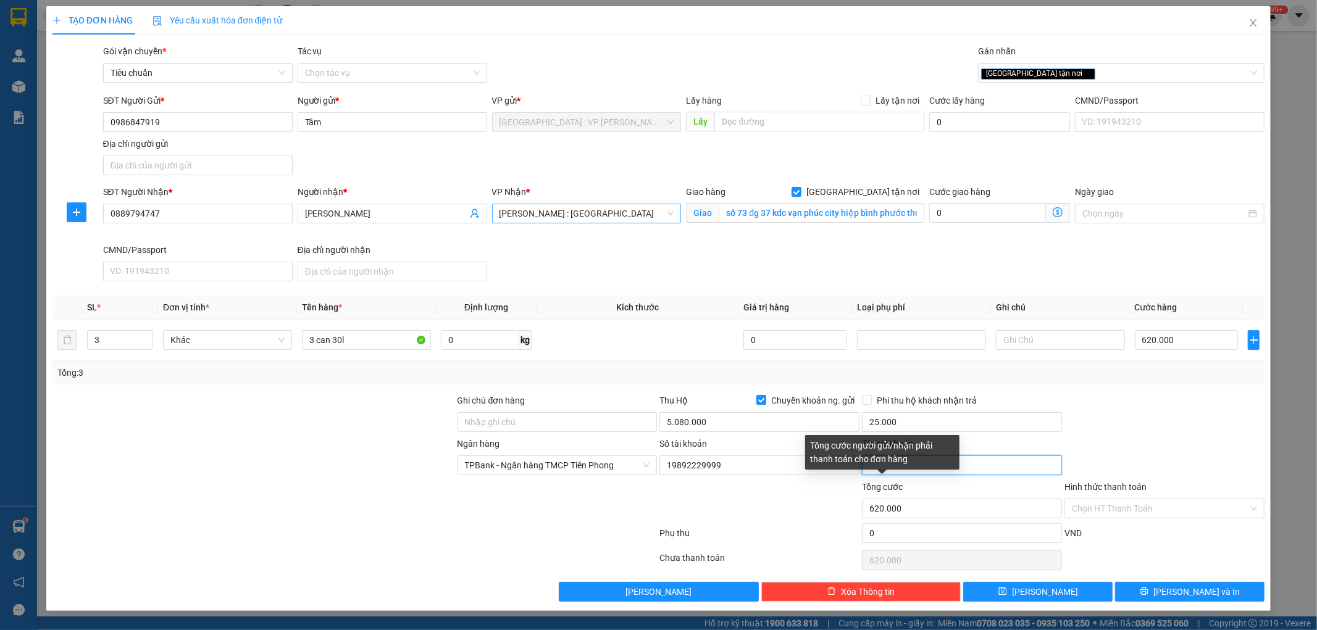
paste input "nguyen van hon"
type input "nguyen van hon"
click at [804, 504] on div at bounding box center [759, 501] width 203 height 43
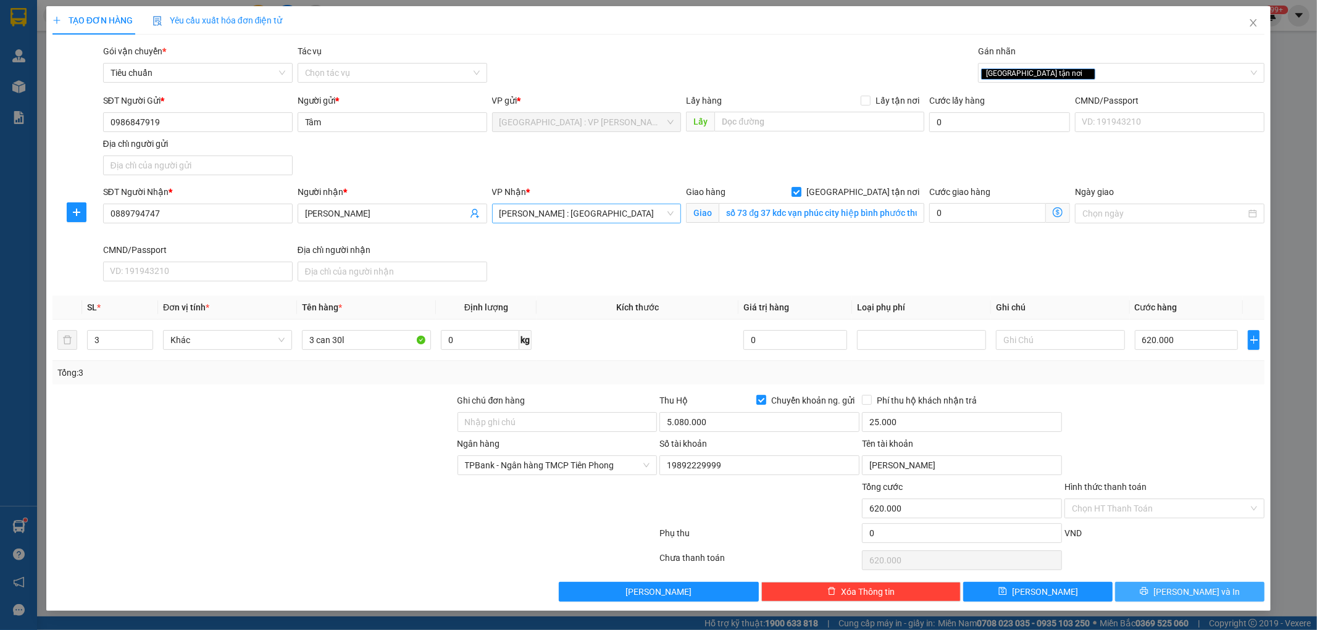
click at [1168, 588] on button "[PERSON_NAME] và In" at bounding box center [1189, 592] width 149 height 20
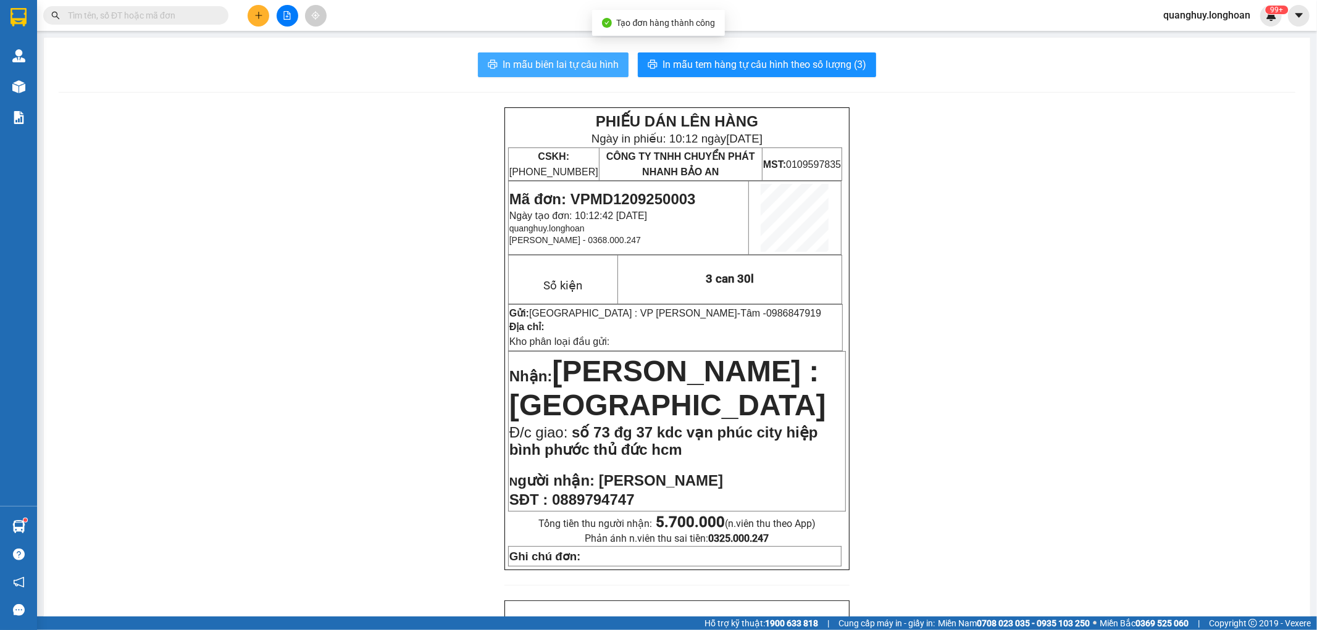
click at [559, 69] on span "In mẫu biên lai tự cấu hình" at bounding box center [561, 64] width 116 height 15
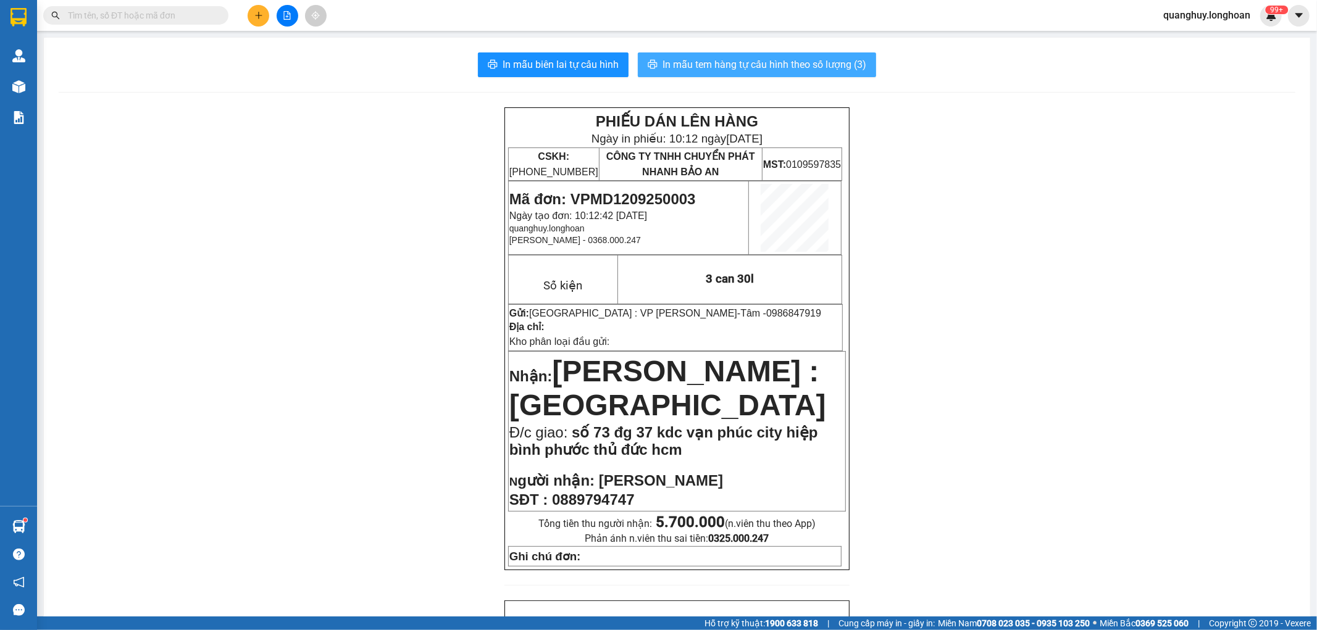
click at [779, 69] on span "In mẫu tem hàng tự cấu hình theo số lượng (3)" at bounding box center [765, 64] width 204 height 15
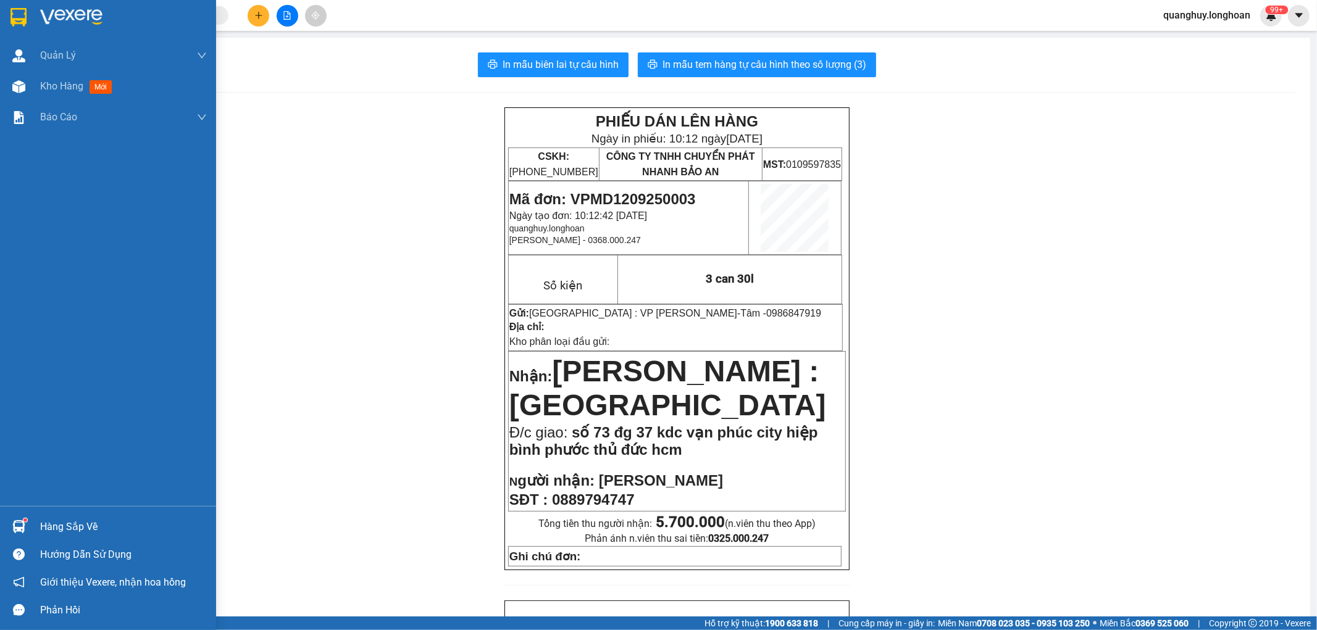
click at [13, 20] on img at bounding box center [18, 17] width 16 height 19
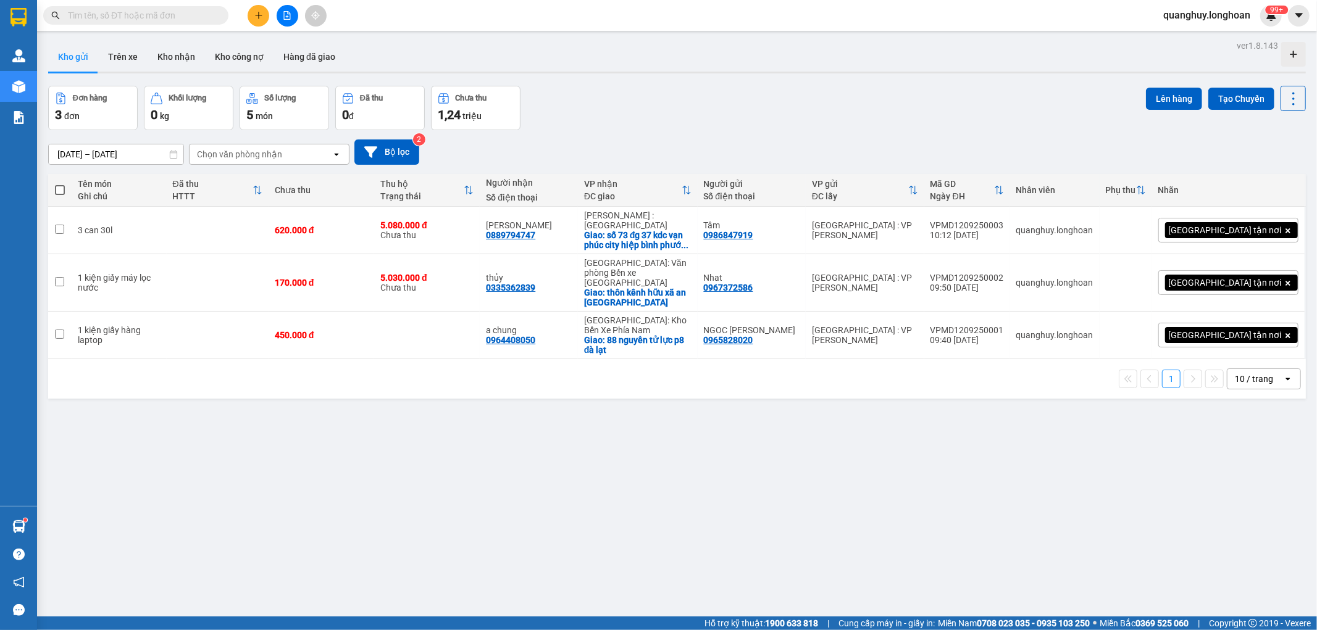
click at [1235, 373] on div "10 / trang" at bounding box center [1254, 379] width 38 height 12
click at [1239, 503] on span "100 / trang" at bounding box center [1248, 497] width 44 height 12
click at [1238, 373] on div "100 / trang" at bounding box center [1256, 379] width 43 height 12
click at [1232, 500] on span "100 / trang" at bounding box center [1249, 497] width 47 height 12
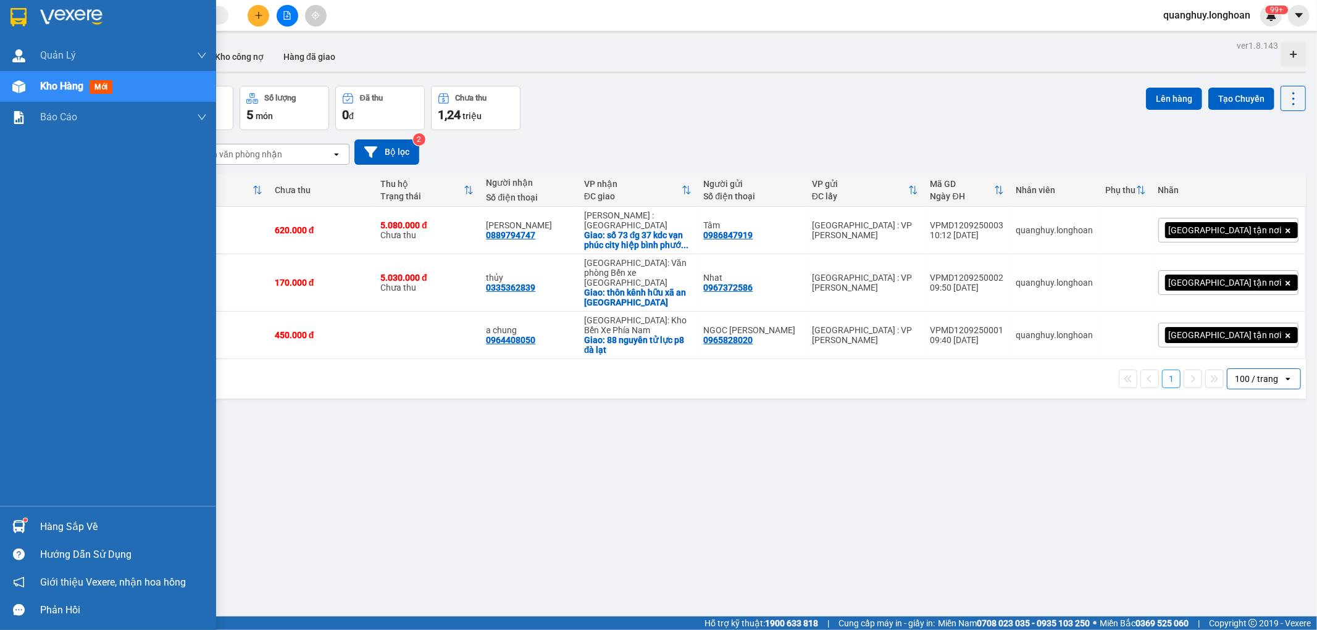
click at [27, 19] on div at bounding box center [19, 17] width 22 height 22
click at [25, 10] on img at bounding box center [18, 17] width 16 height 19
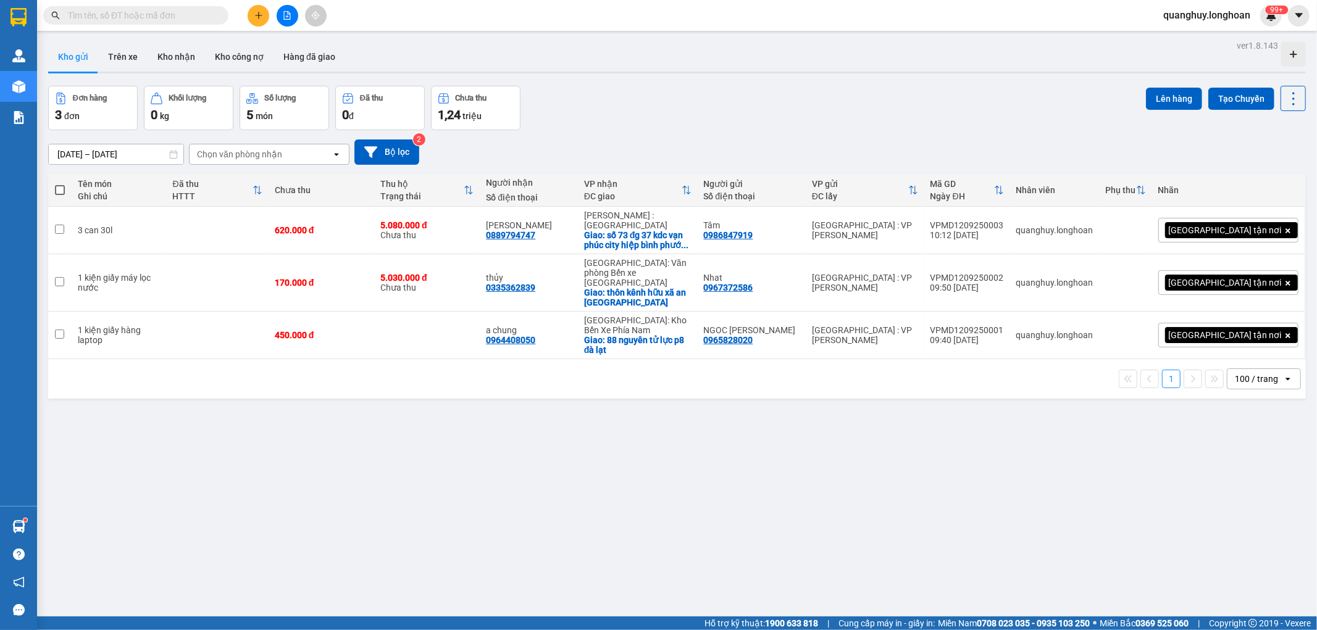
click at [164, 9] on input "text" at bounding box center [141, 16] width 146 height 14
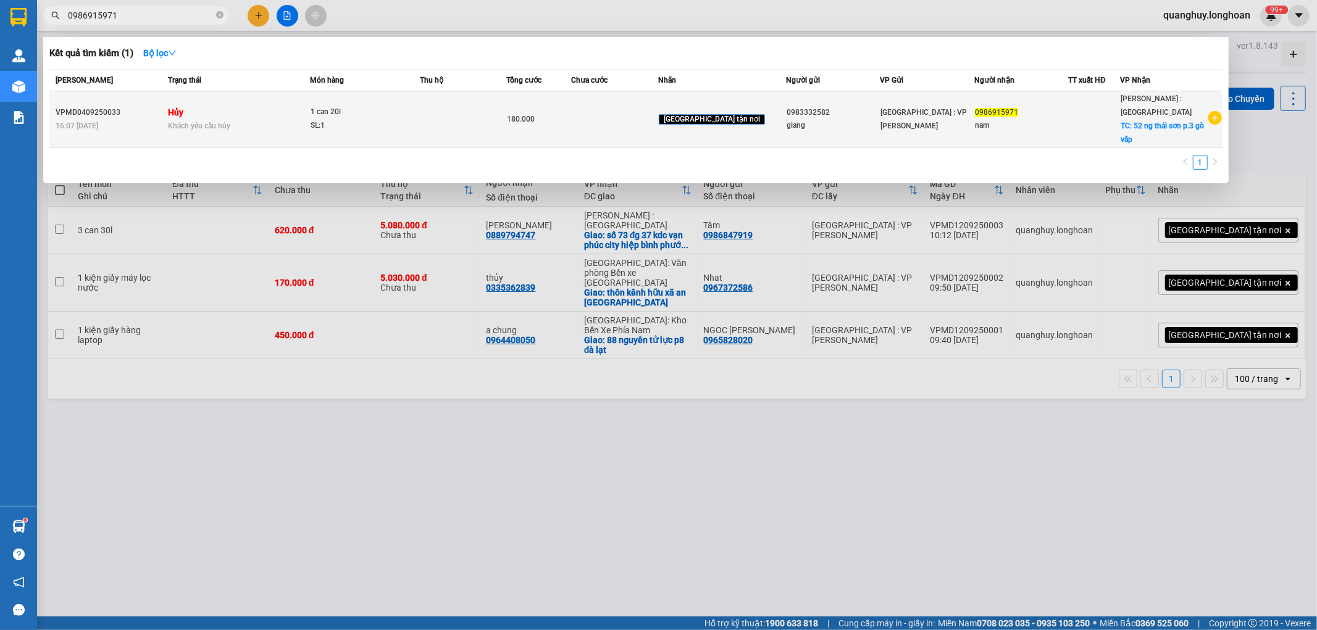
type input "0986915971"
click at [256, 123] on div "Khách yêu cầu hủy" at bounding box center [238, 126] width 141 height 14
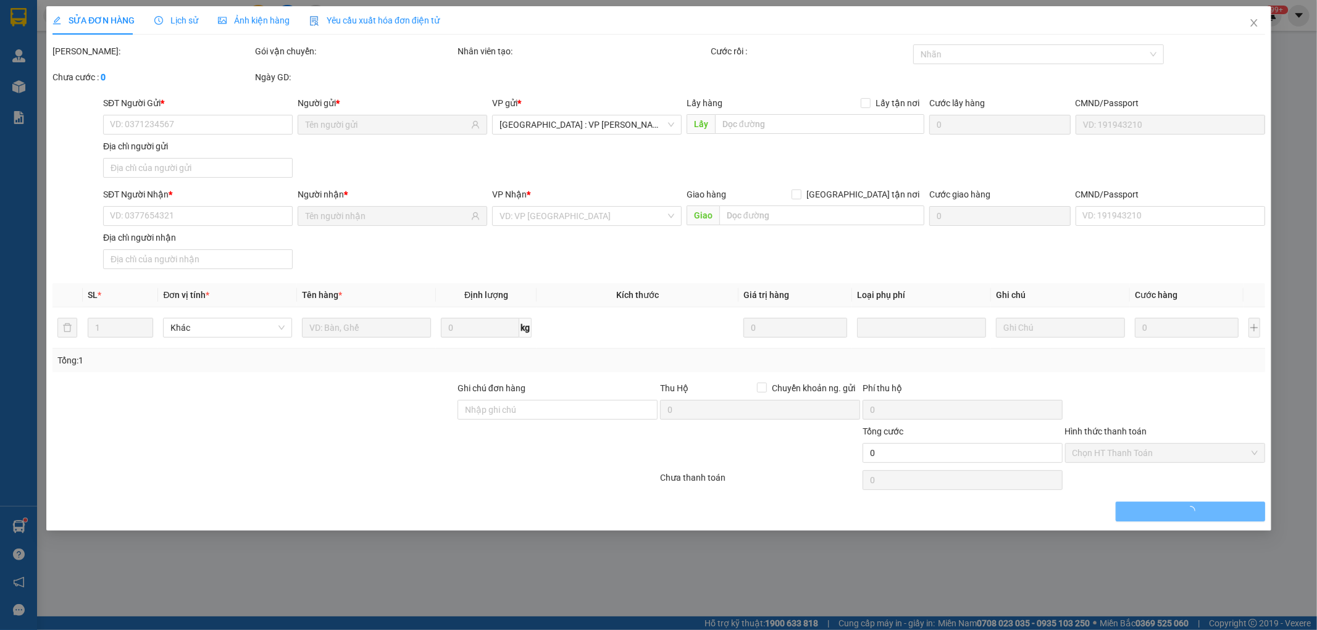
type input "0983332582"
type input "giang"
type input "0986915971"
type input "nam"
checkbox input "true"
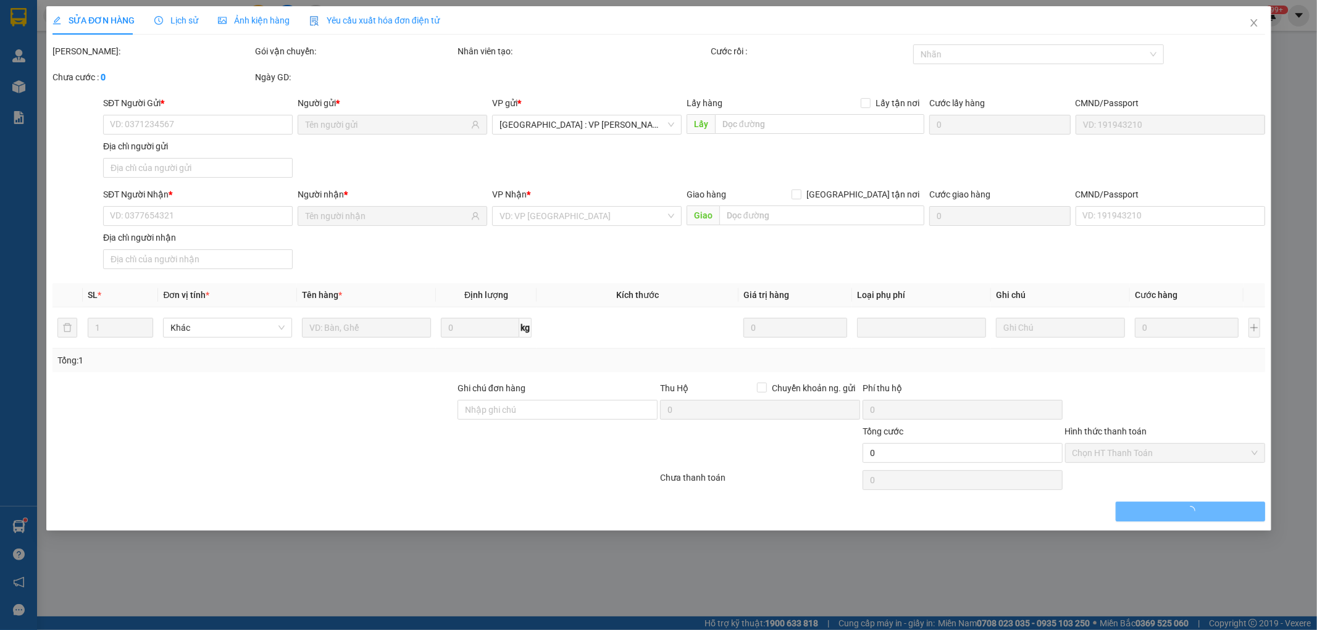
type input "52 ng thái sơn p.3 gò vấp"
type input "180.000"
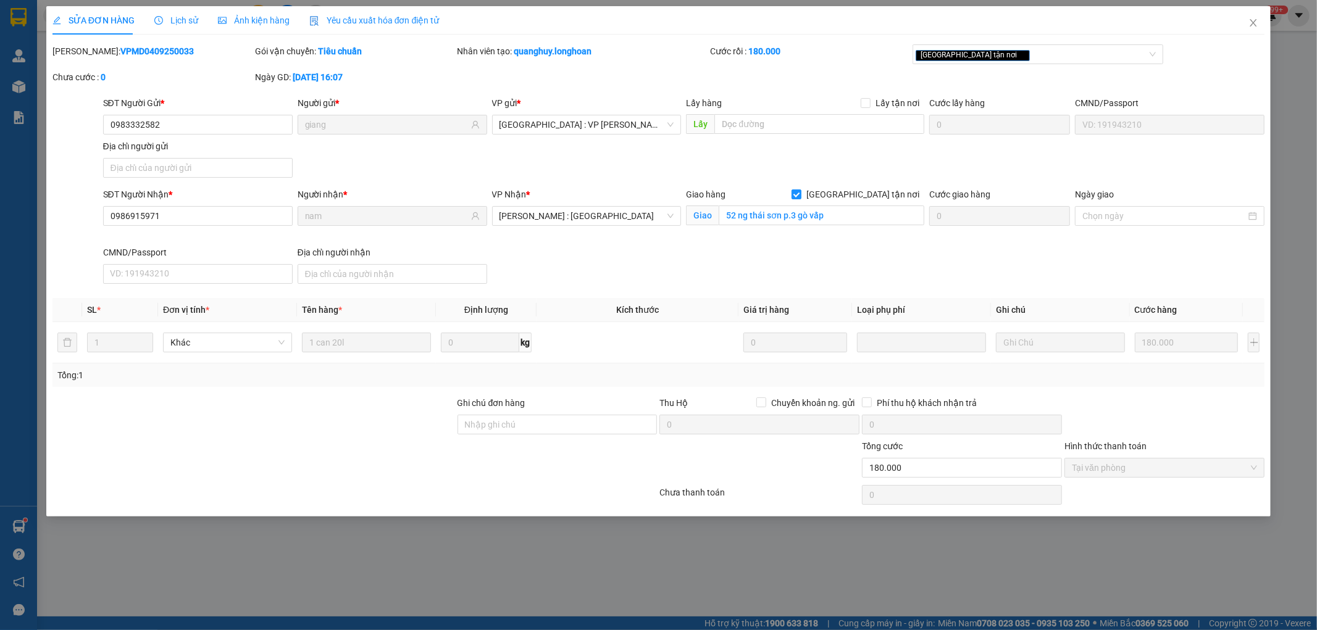
click at [1192, 508] on div "Chọn HT Thanh Toán" at bounding box center [1164, 495] width 203 height 25
drag, startPoint x: 1176, startPoint y: 500, endPoint x: 1170, endPoint y: 497, distance: 6.9
click at [1170, 497] on div "Chọn HT Thanh Toán" at bounding box center [1164, 495] width 203 height 25
click at [1082, 498] on div "Chọn HT Thanh Toán" at bounding box center [1164, 495] width 203 height 25
click at [1248, 21] on icon "close" at bounding box center [1253, 23] width 10 height 10
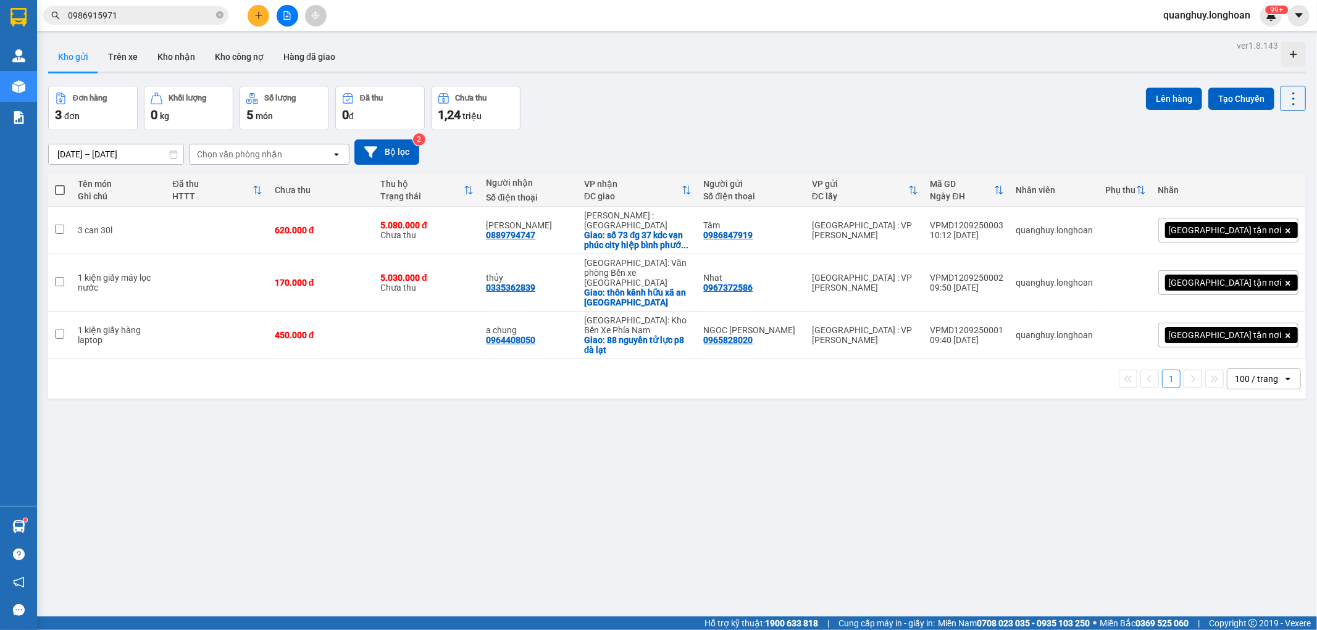
drag, startPoint x: 219, startPoint y: 14, endPoint x: 210, endPoint y: 12, distance: 9.4
click at [217, 14] on icon "close-circle" at bounding box center [219, 14] width 7 height 7
click at [187, 7] on span at bounding box center [135, 15] width 185 height 19
click at [183, 11] on input "text" at bounding box center [141, 16] width 146 height 14
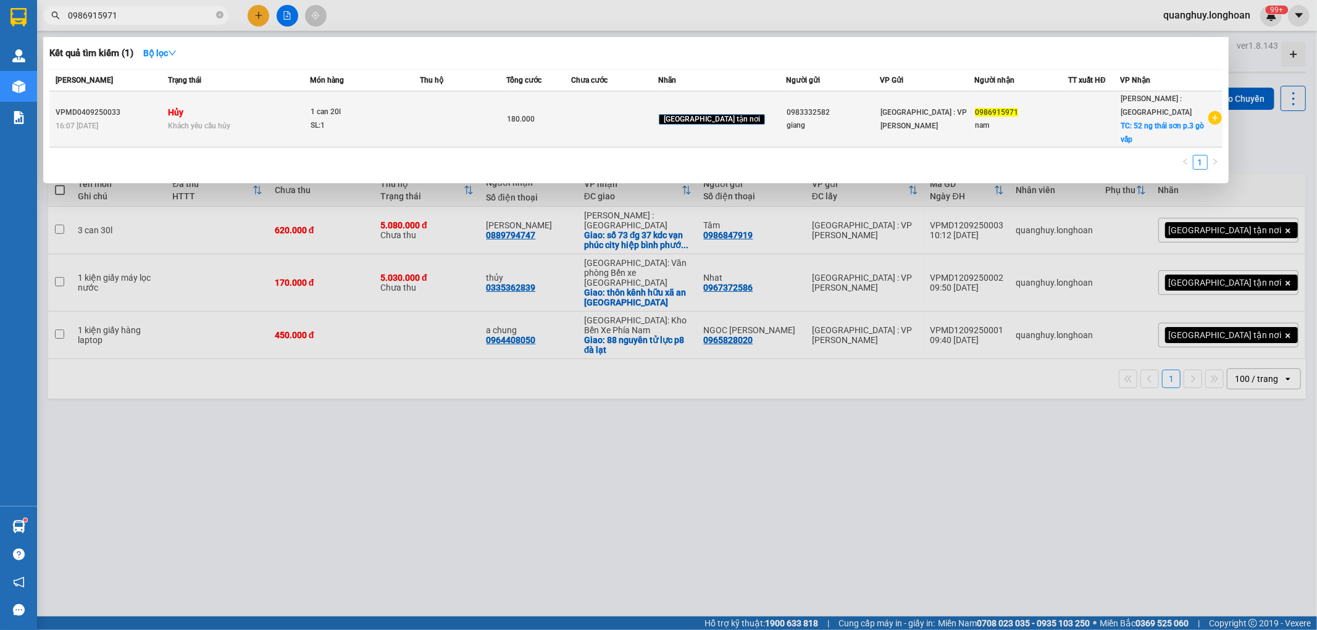
type input "0986915971"
click at [1213, 117] on icon "plus-circle" at bounding box center [1215, 118] width 14 height 14
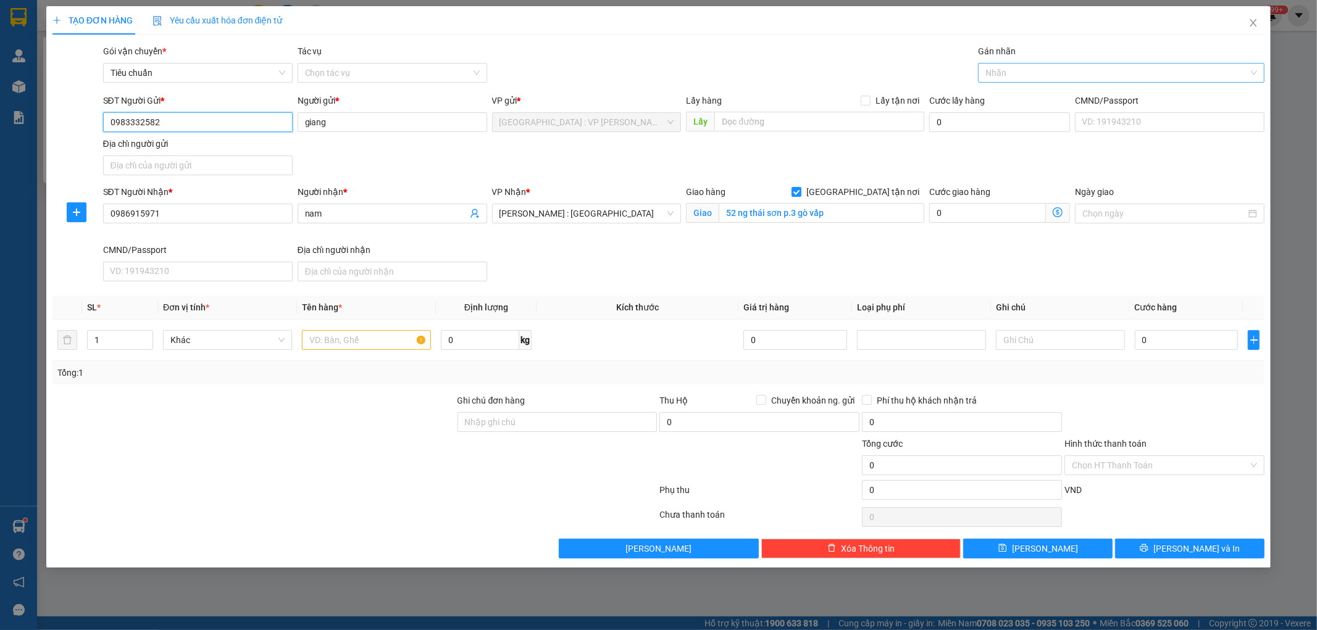
click at [1014, 72] on div at bounding box center [1115, 72] width 268 height 15
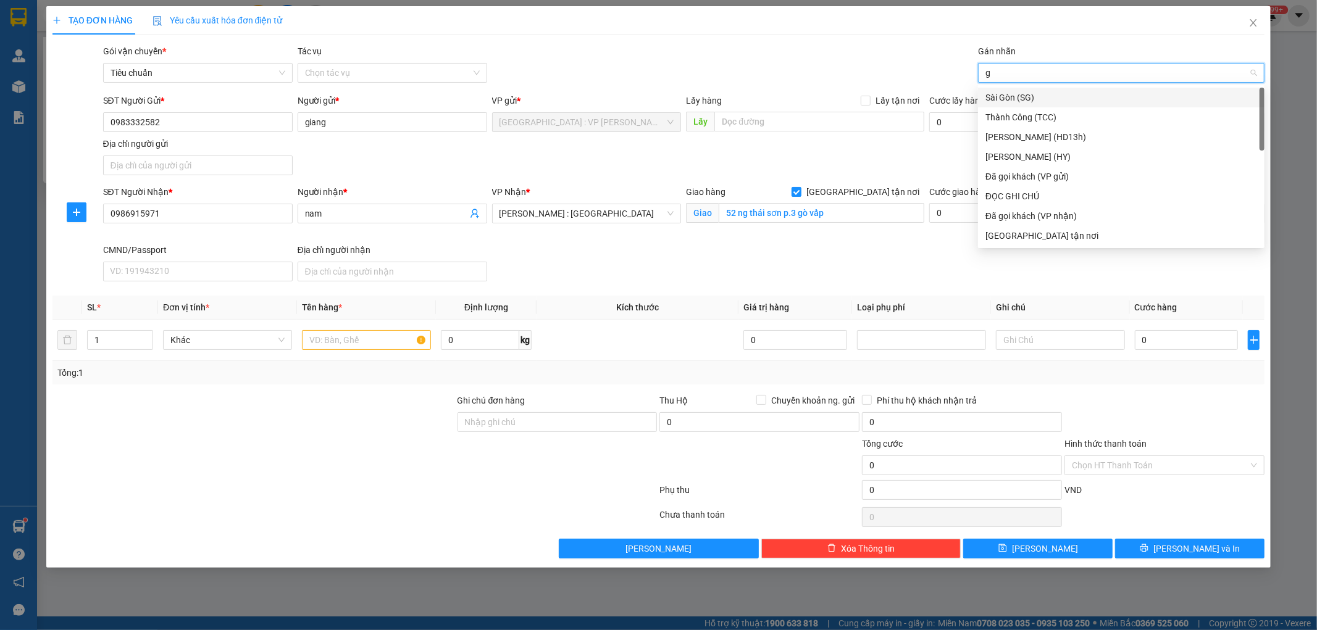
type input "gt"
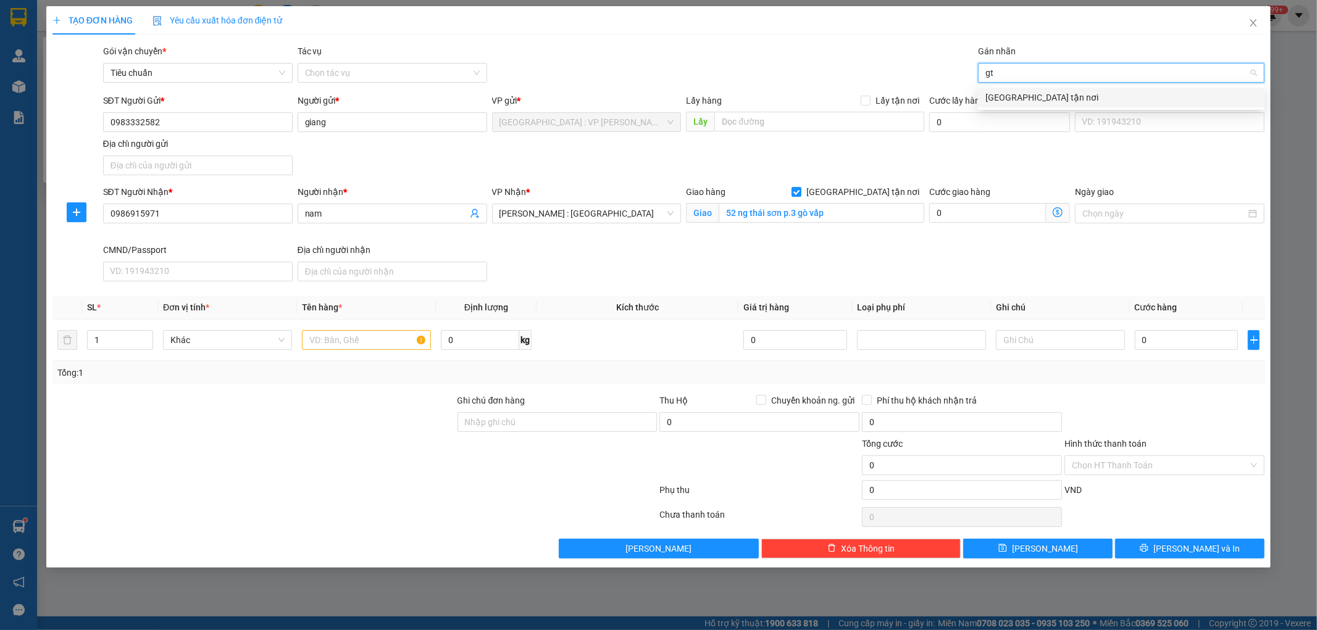
click at [1003, 94] on div "[GEOGRAPHIC_DATA] tận nơi" at bounding box center [1121, 98] width 272 height 14
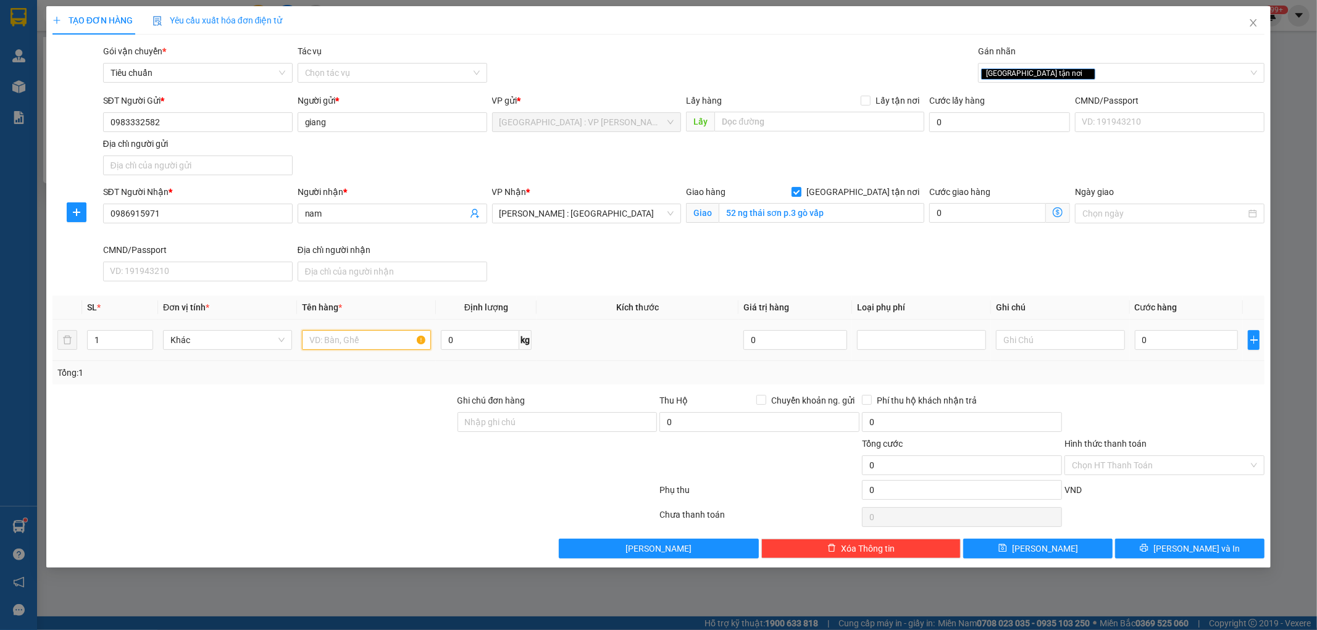
click at [385, 343] on input "text" at bounding box center [366, 340] width 129 height 20
type input "1 can rượu"
click at [1175, 347] on input "0" at bounding box center [1187, 340] width 104 height 20
type input "1"
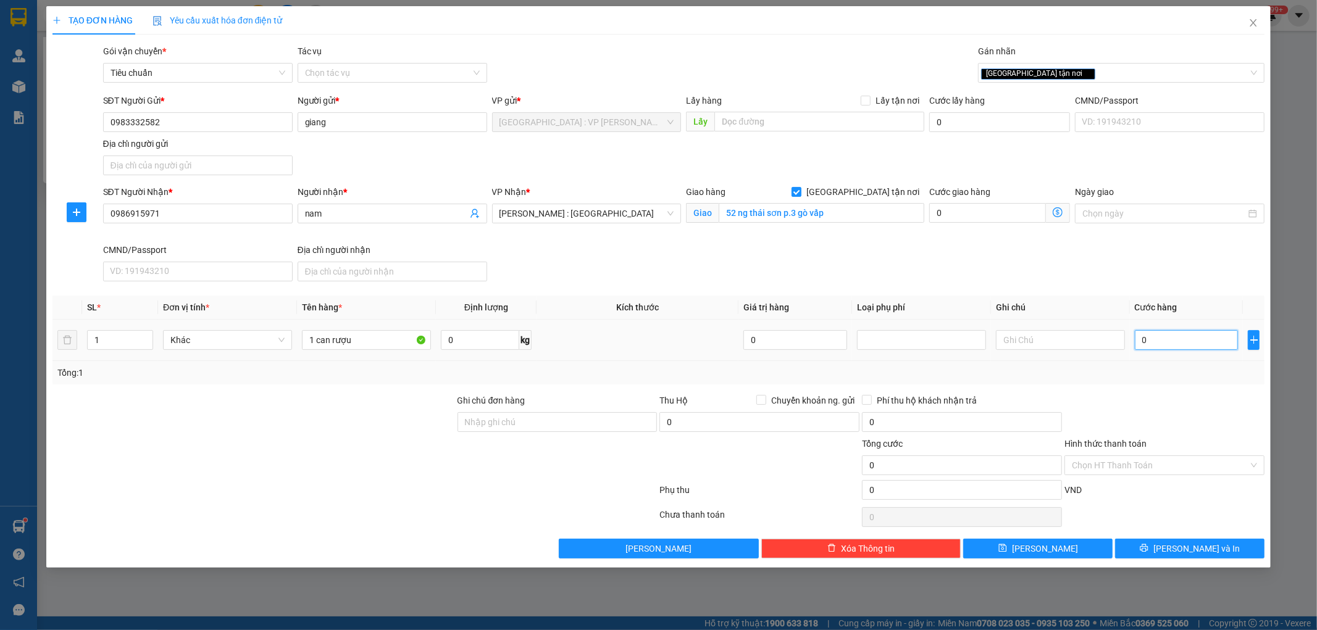
type input "1"
type input "10"
type input "100"
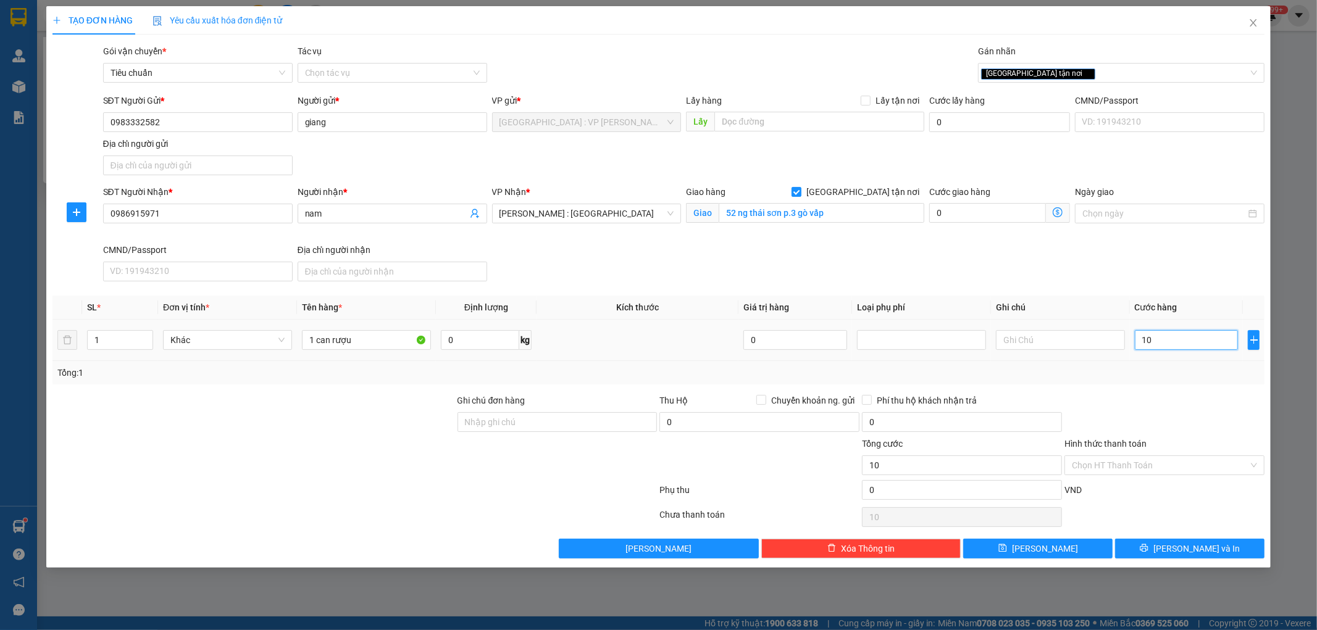
type input "100"
type input "1.000"
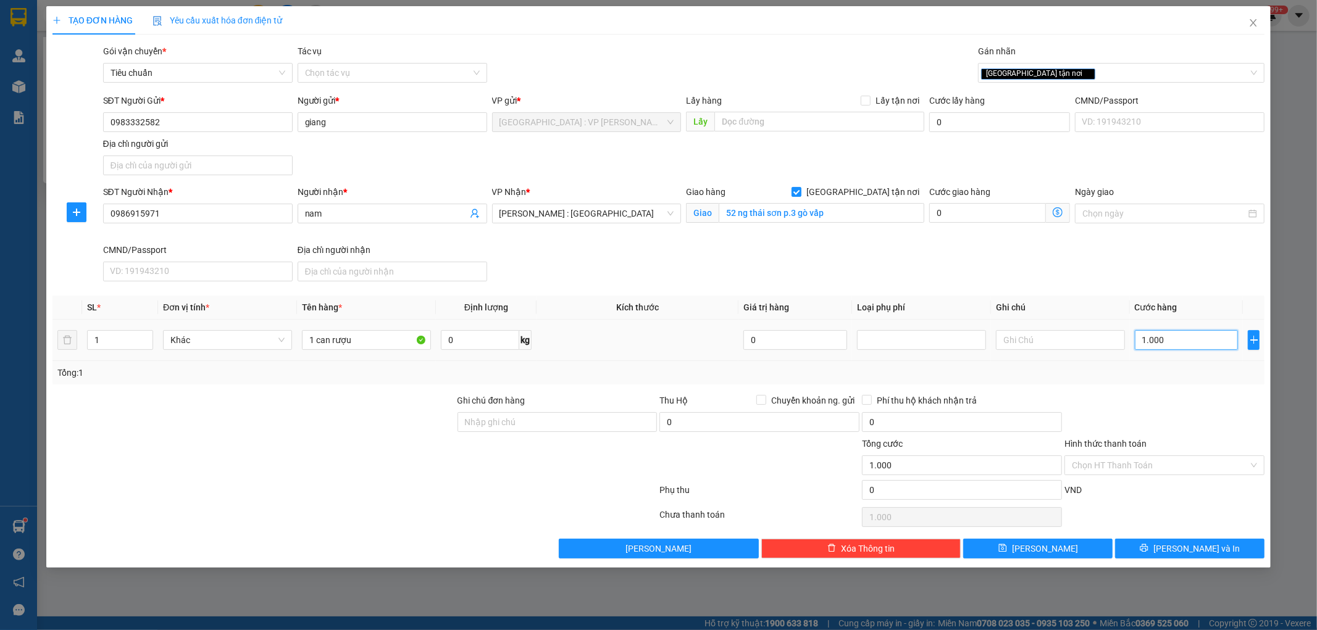
type input "10.000"
type input "100.000"
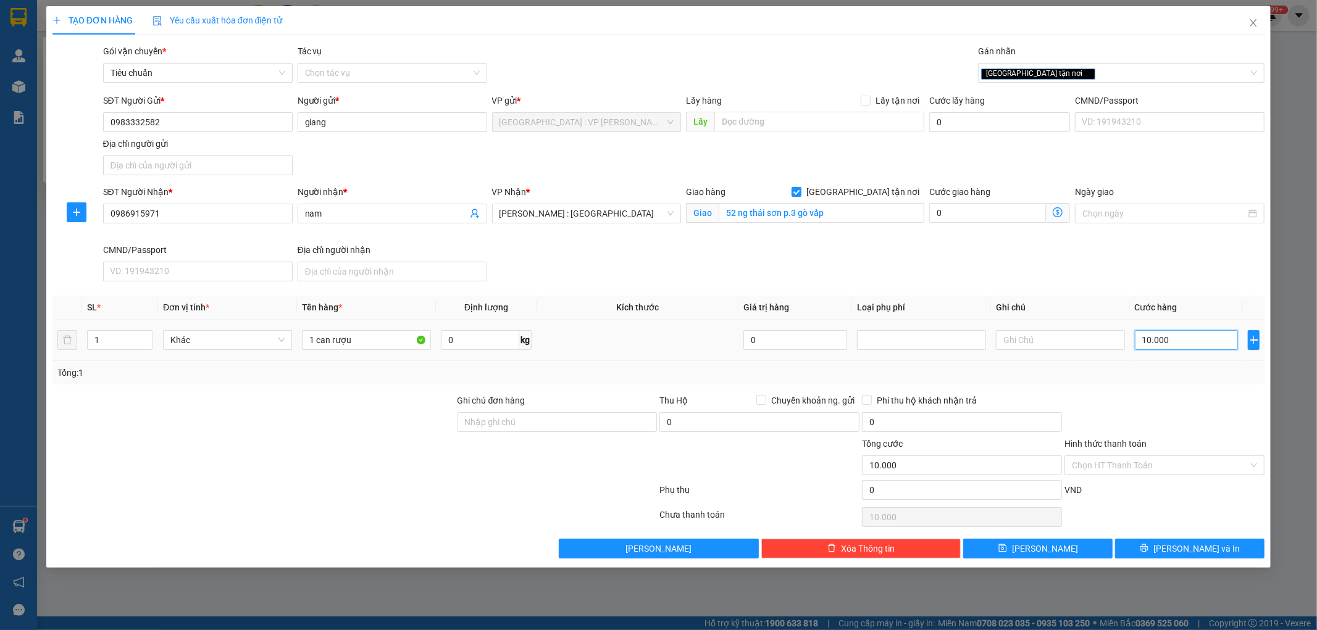
type input "100.000"
click at [1132, 471] on input "Hình thức thanh toán" at bounding box center [1160, 465] width 177 height 19
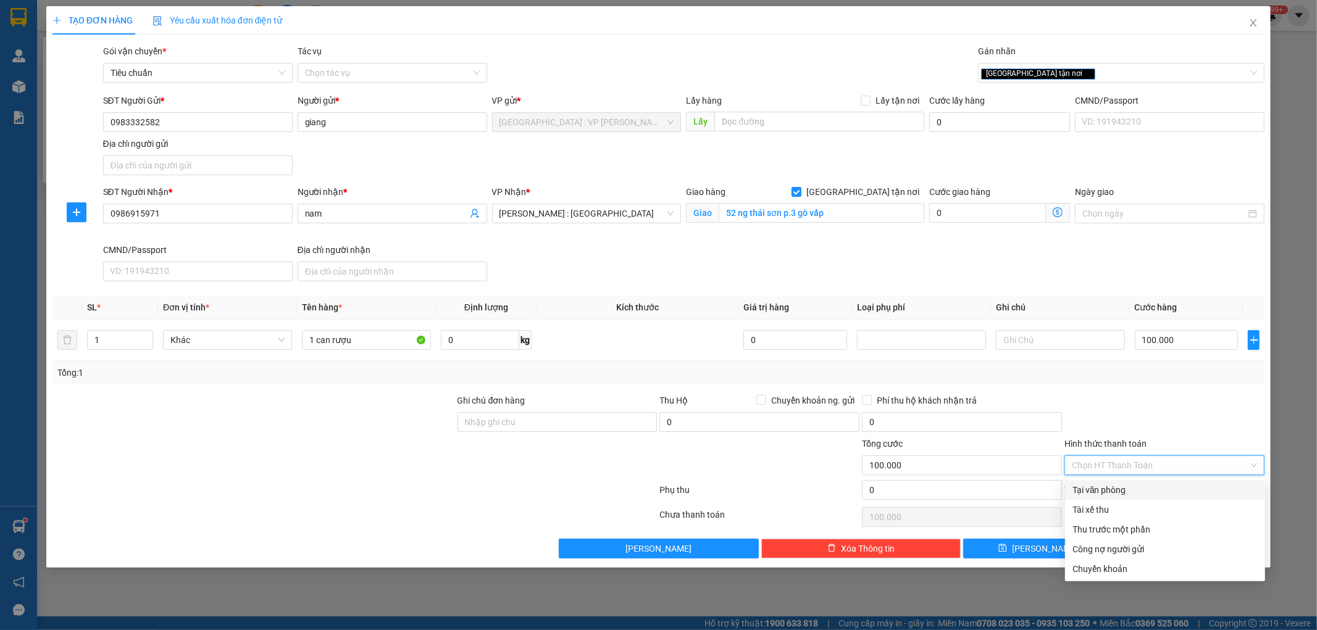
click at [1098, 490] on div "Tại văn phòng" at bounding box center [1164, 490] width 185 height 14
type input "0"
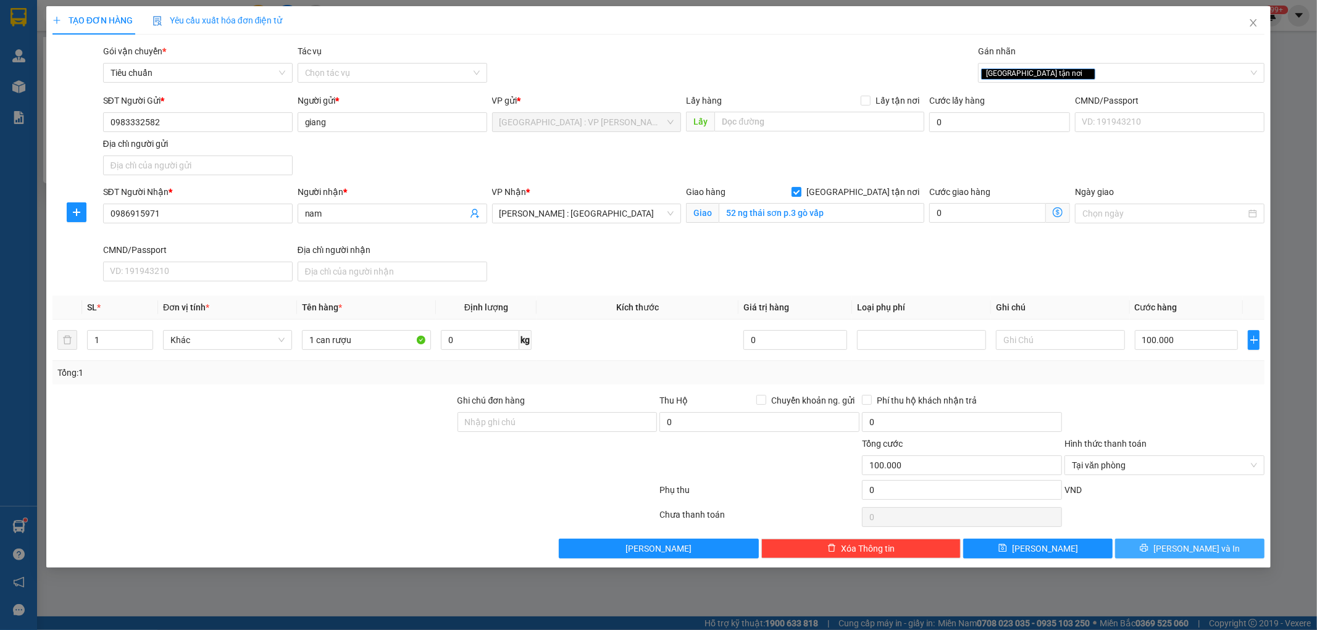
click at [1187, 553] on span "[PERSON_NAME] và In" at bounding box center [1196, 549] width 86 height 14
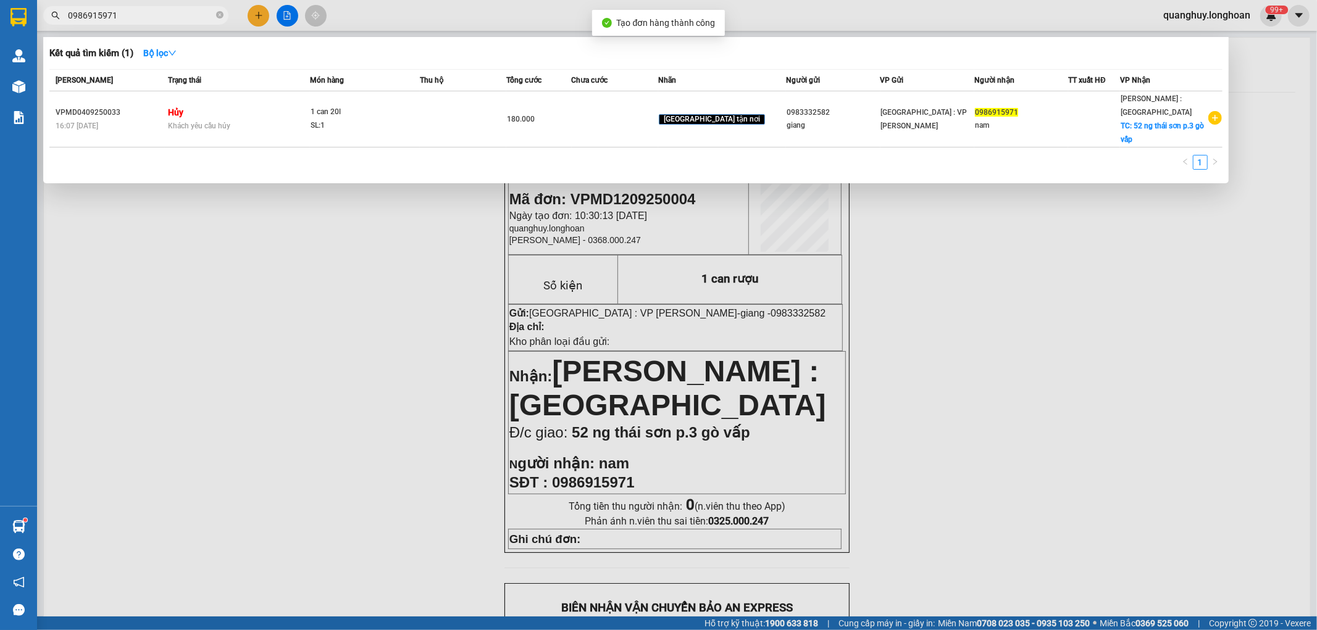
click at [950, 328] on div at bounding box center [658, 315] width 1317 height 630
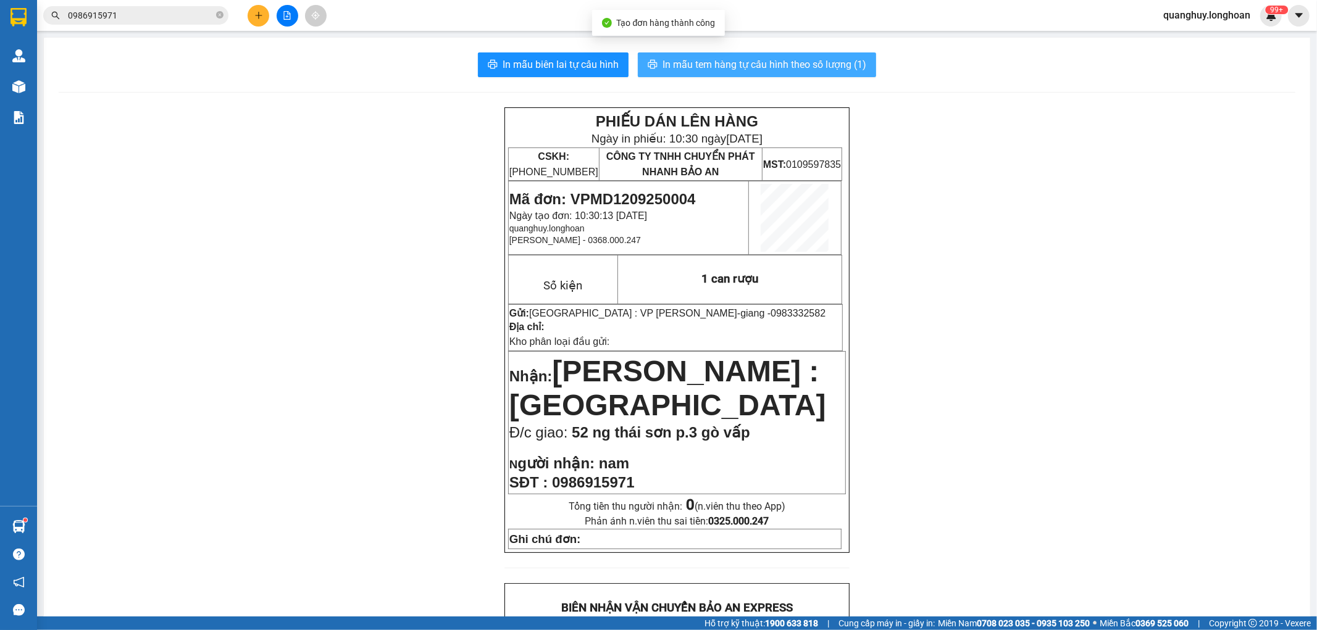
click at [837, 74] on button "In mẫu tem hàng tự cấu hình theo số lượng (1)" at bounding box center [757, 64] width 238 height 25
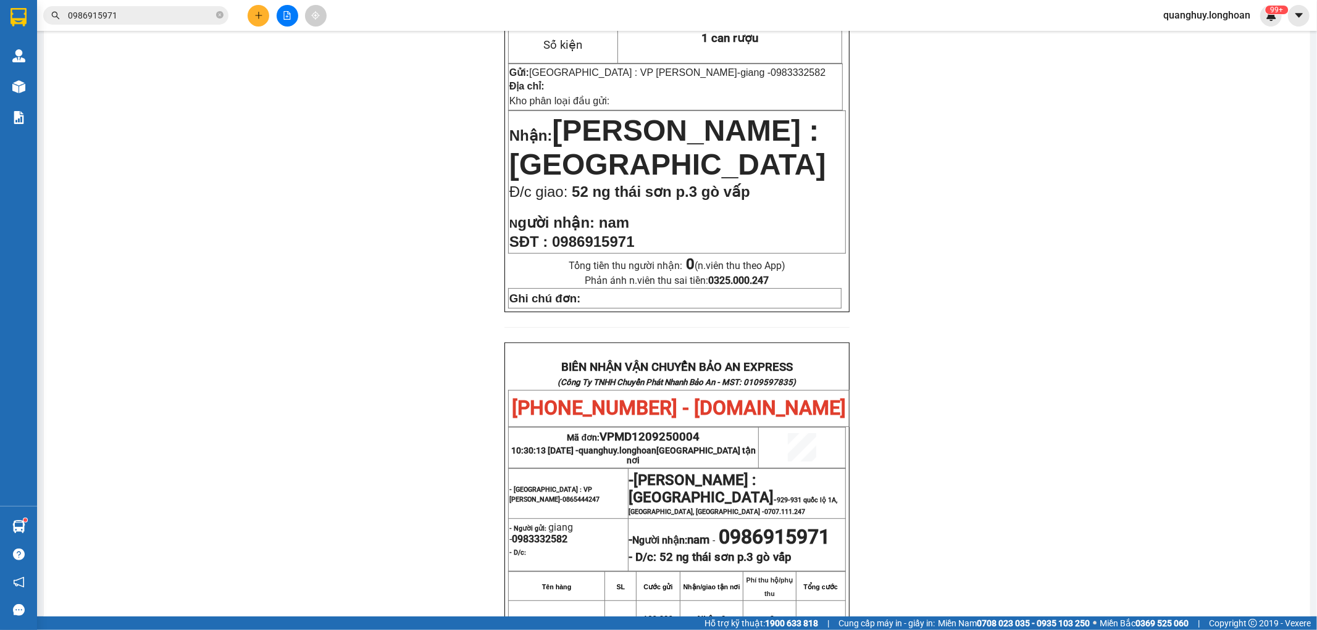
scroll to position [480, 0]
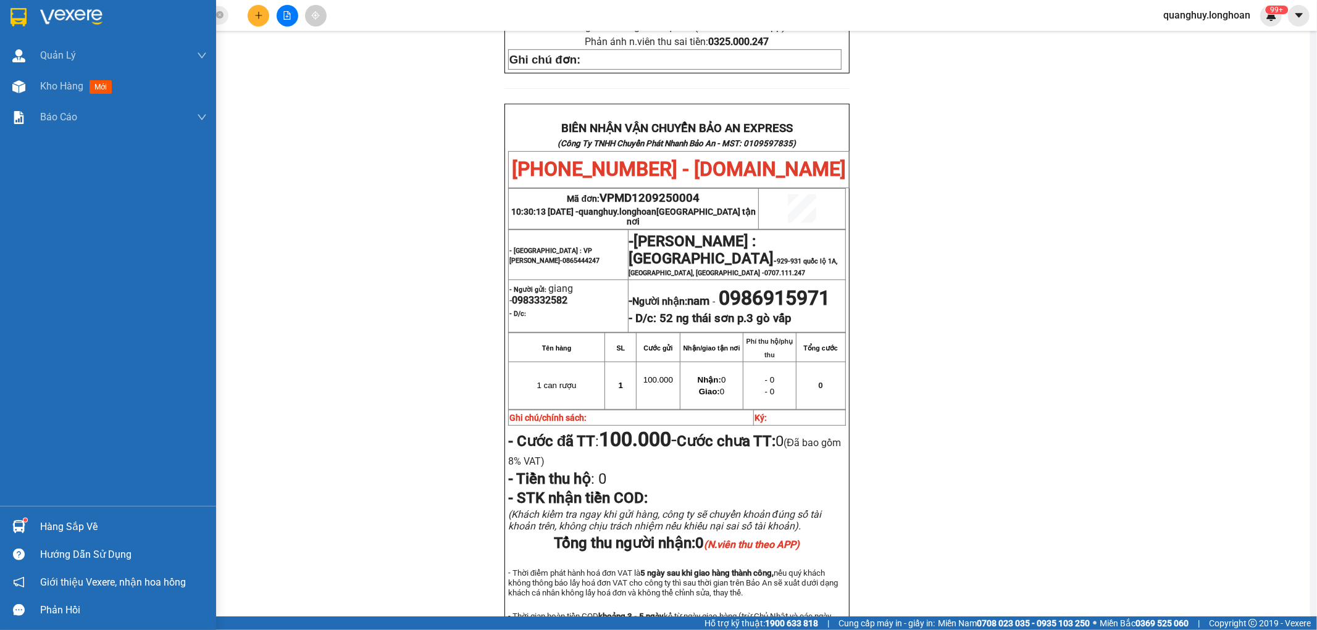
click at [0, 1] on div at bounding box center [108, 20] width 216 height 40
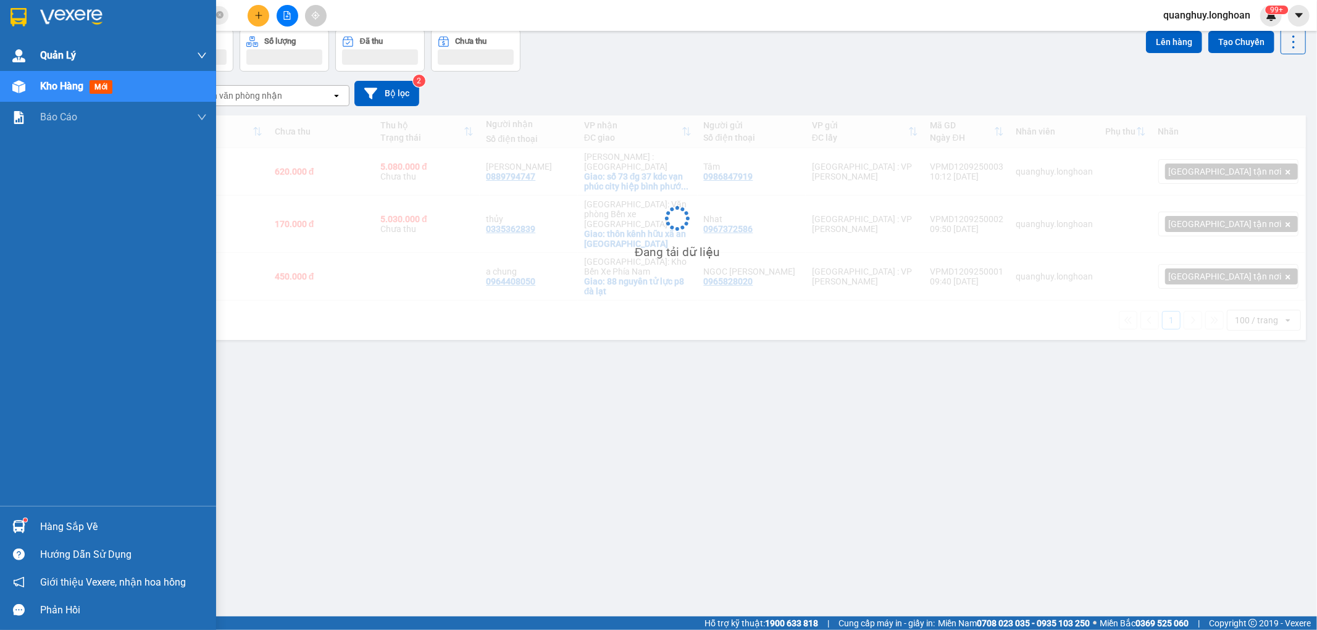
scroll to position [57, 0]
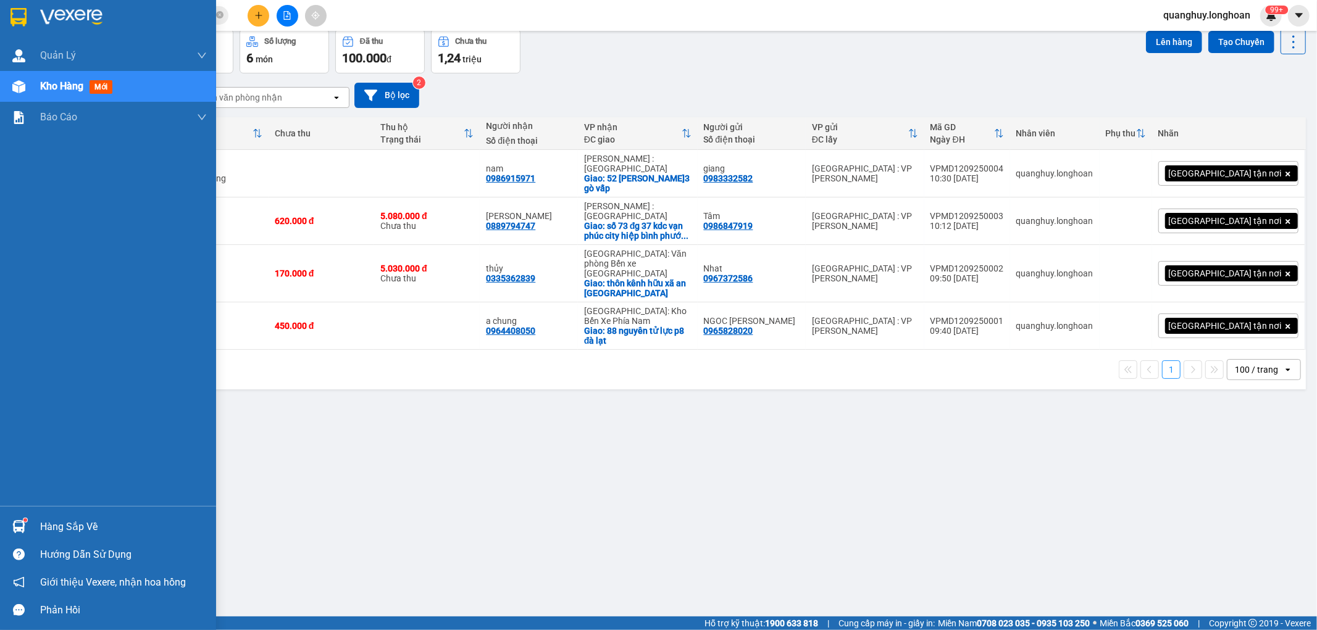
click at [13, 2] on div at bounding box center [108, 20] width 216 height 40
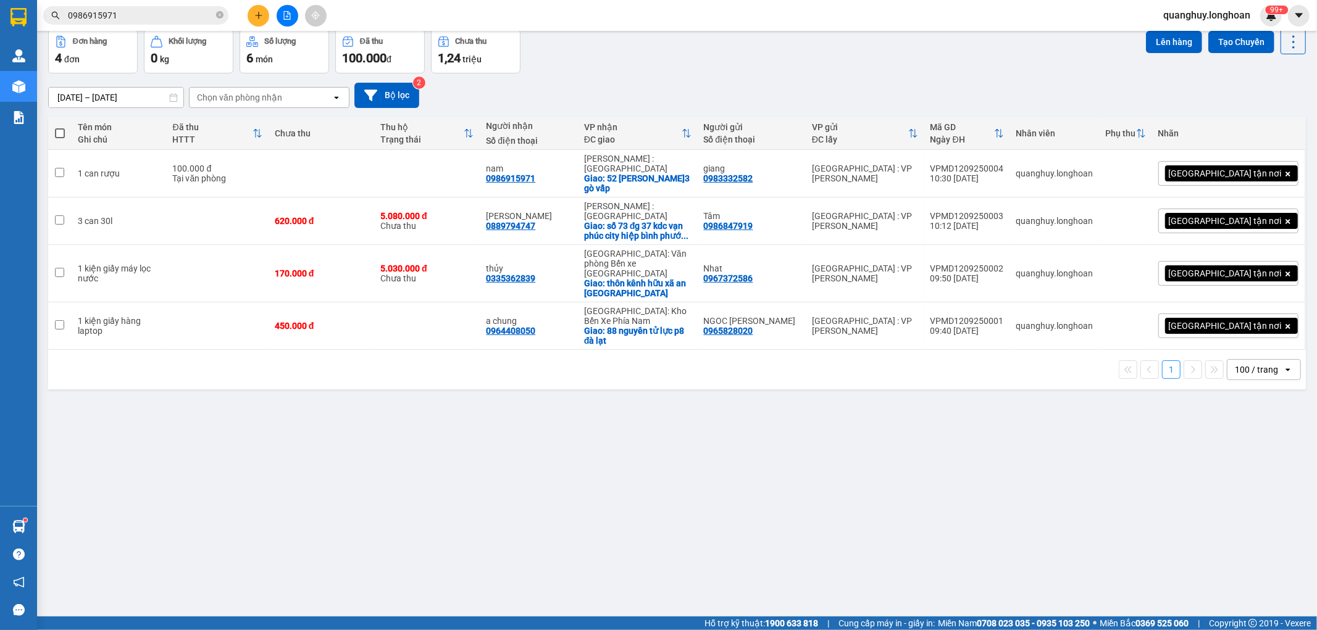
drag, startPoint x: 219, startPoint y: 15, endPoint x: 203, endPoint y: 16, distance: 16.1
click at [217, 16] on icon "close-circle" at bounding box center [219, 14] width 7 height 7
click at [198, 15] on input "text" at bounding box center [141, 16] width 146 height 14
paste input "0348 184 383"
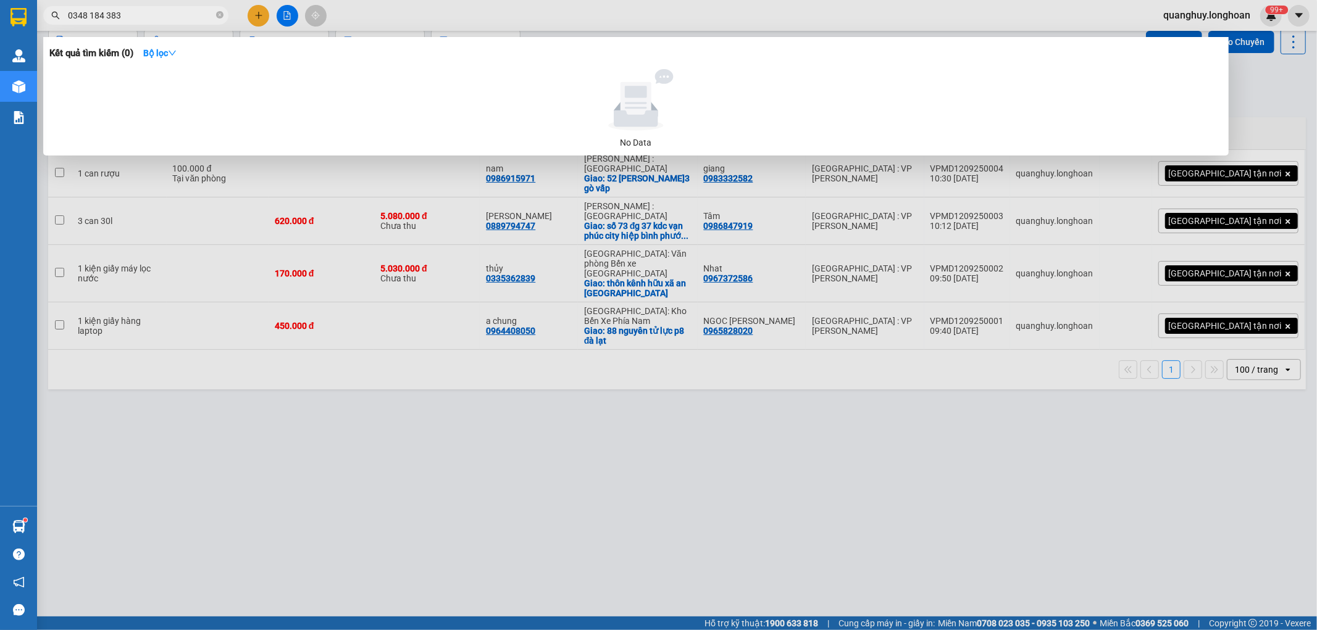
click at [106, 15] on input "0348 184 383" at bounding box center [141, 16] width 146 height 14
click at [89, 11] on input "0348 184383" at bounding box center [141, 16] width 146 height 14
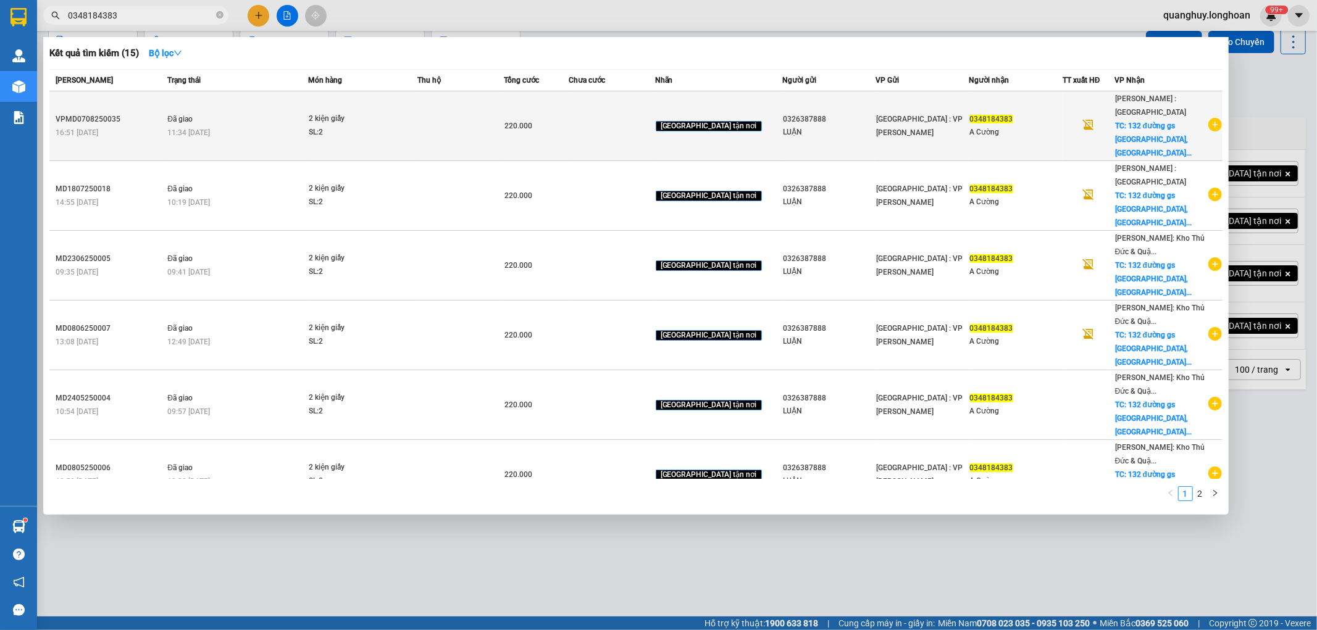
type input "0348184383"
click at [1208, 118] on icon "plus-circle" at bounding box center [1215, 125] width 14 height 14
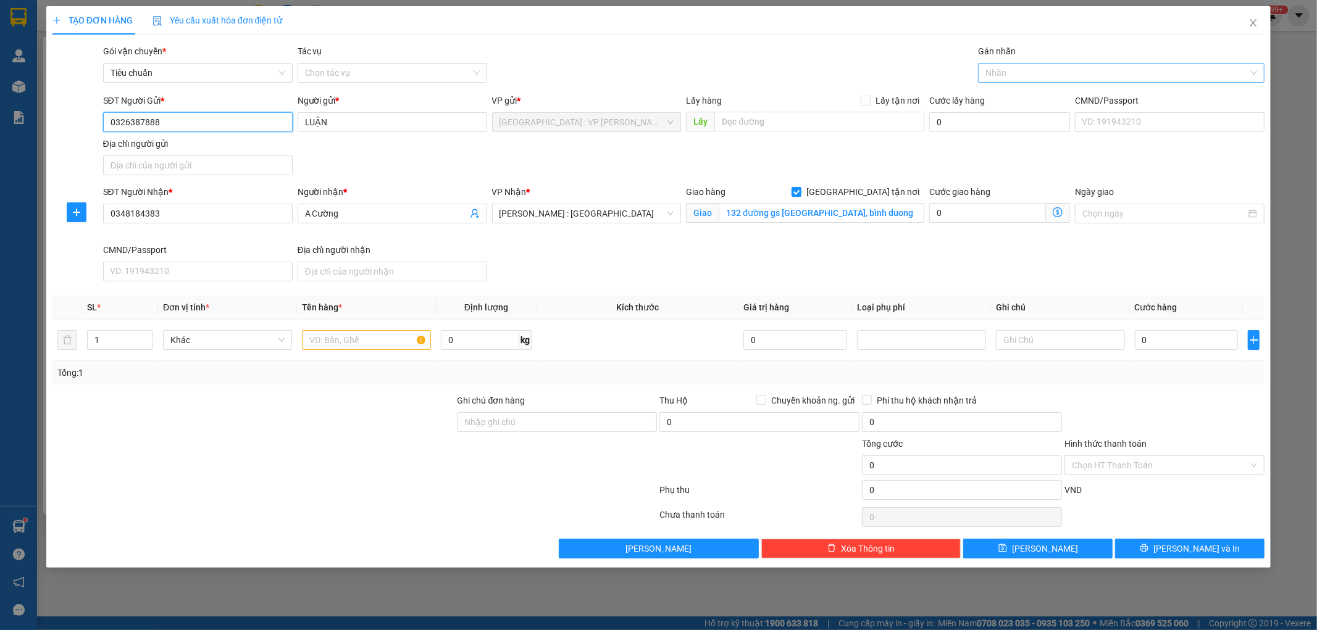
click at [1006, 64] on div "Nhãn" at bounding box center [1121, 73] width 286 height 20
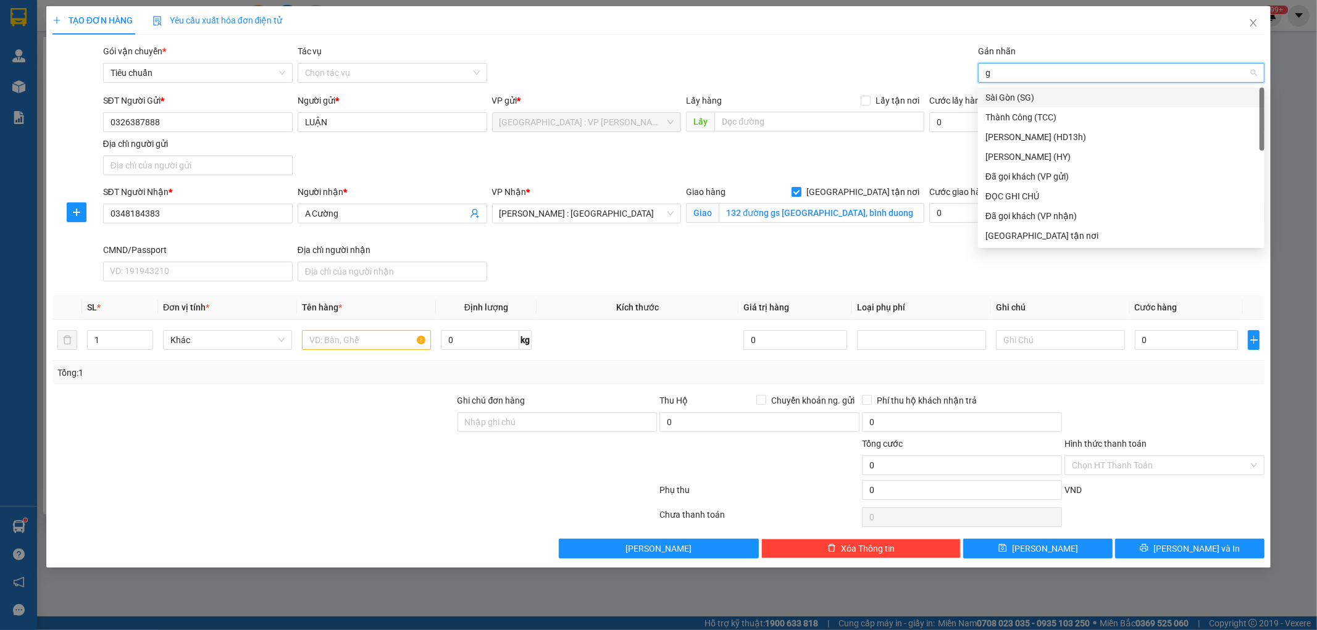
type input "gt"
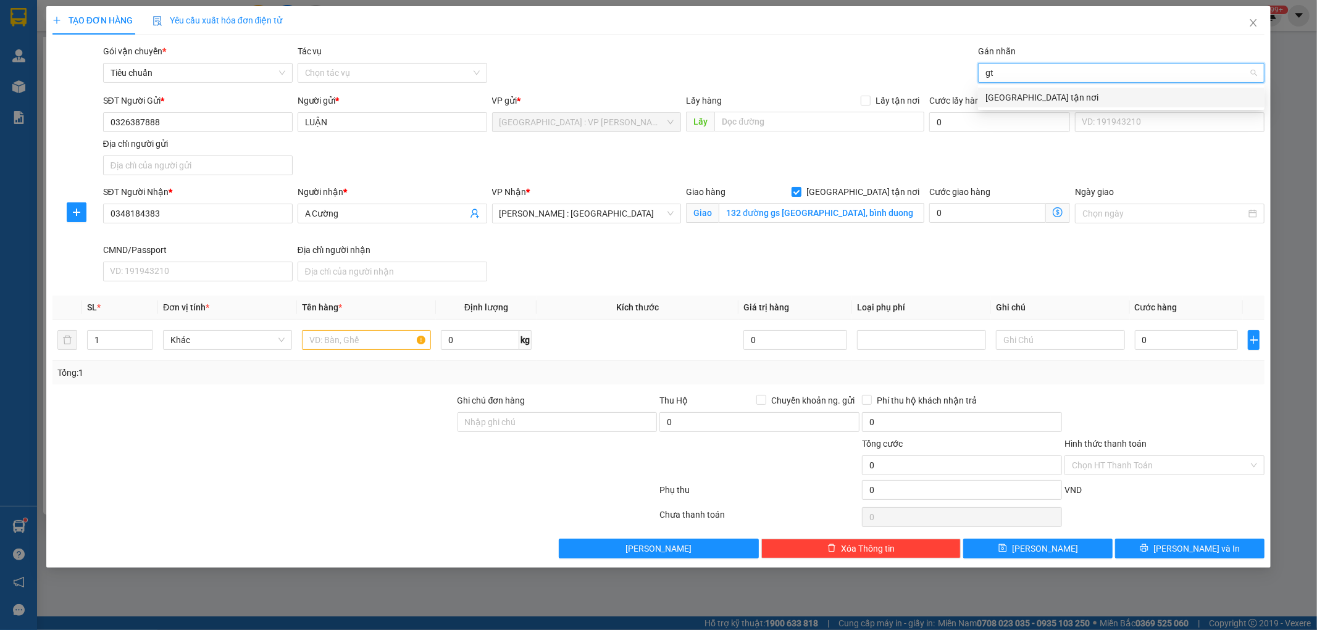
click at [1006, 96] on div "[GEOGRAPHIC_DATA] tận nơi" at bounding box center [1121, 98] width 272 height 14
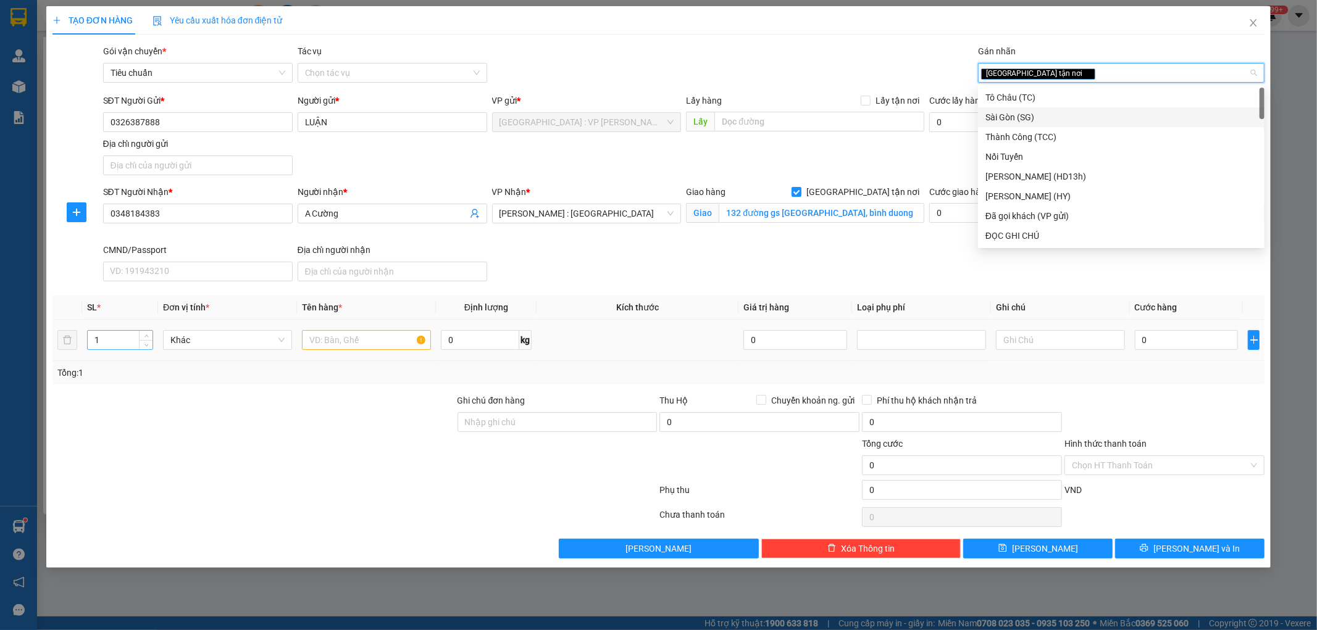
click at [123, 343] on input "1" at bounding box center [120, 340] width 65 height 19
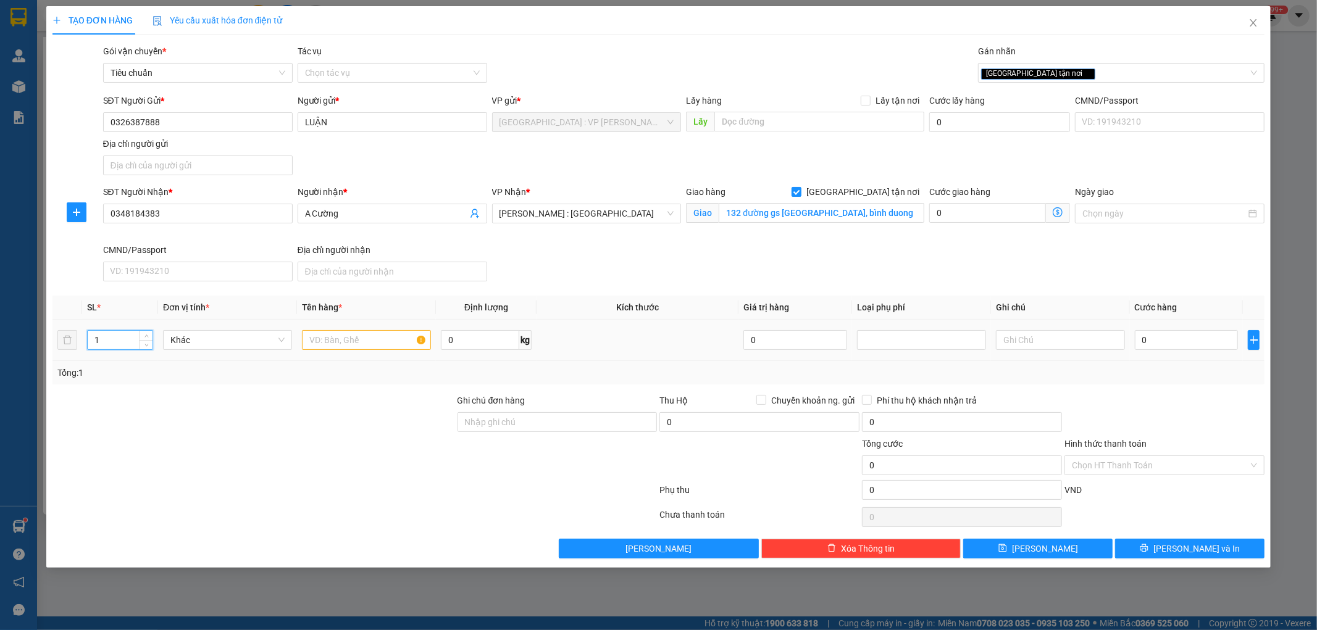
click at [123, 343] on input "1" at bounding box center [120, 340] width 65 height 19
type input "2"
click at [345, 343] on input "text" at bounding box center [366, 340] width 129 height 20
click at [328, 411] on div at bounding box center [253, 415] width 405 height 43
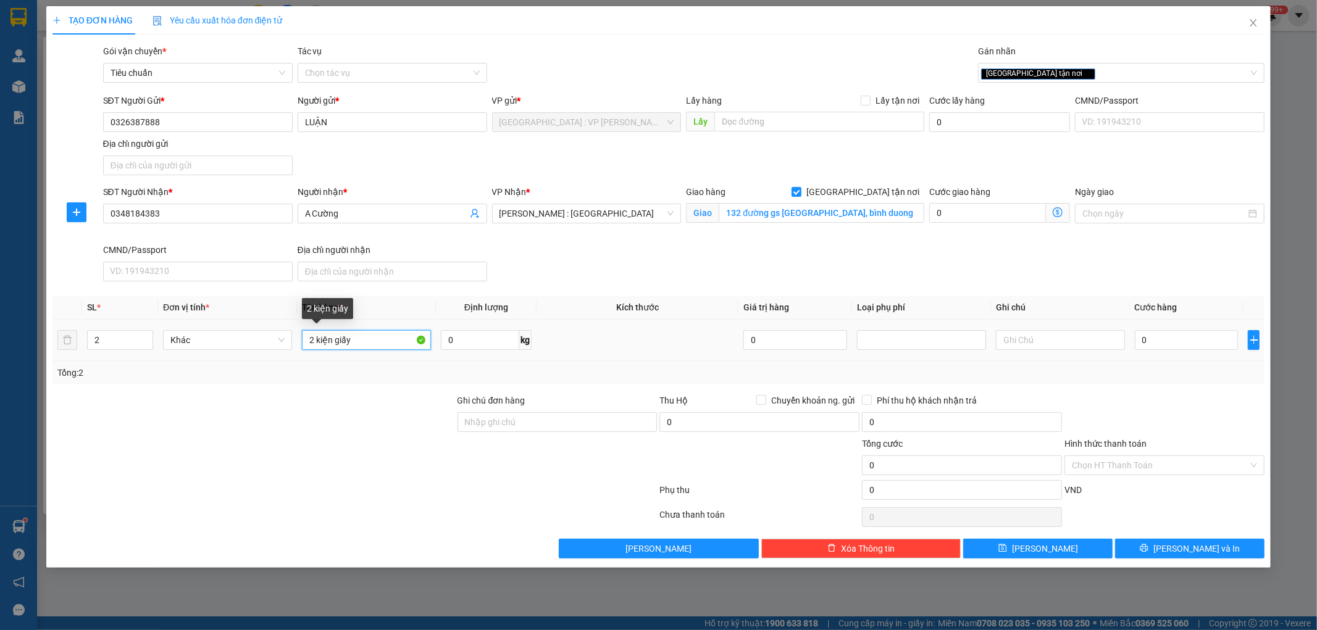
click at [357, 343] on input "2 kiện giấy" at bounding box center [366, 340] width 129 height 20
type input "2 kiện giấy"
click at [1182, 337] on input "0" at bounding box center [1187, 340] width 104 height 20
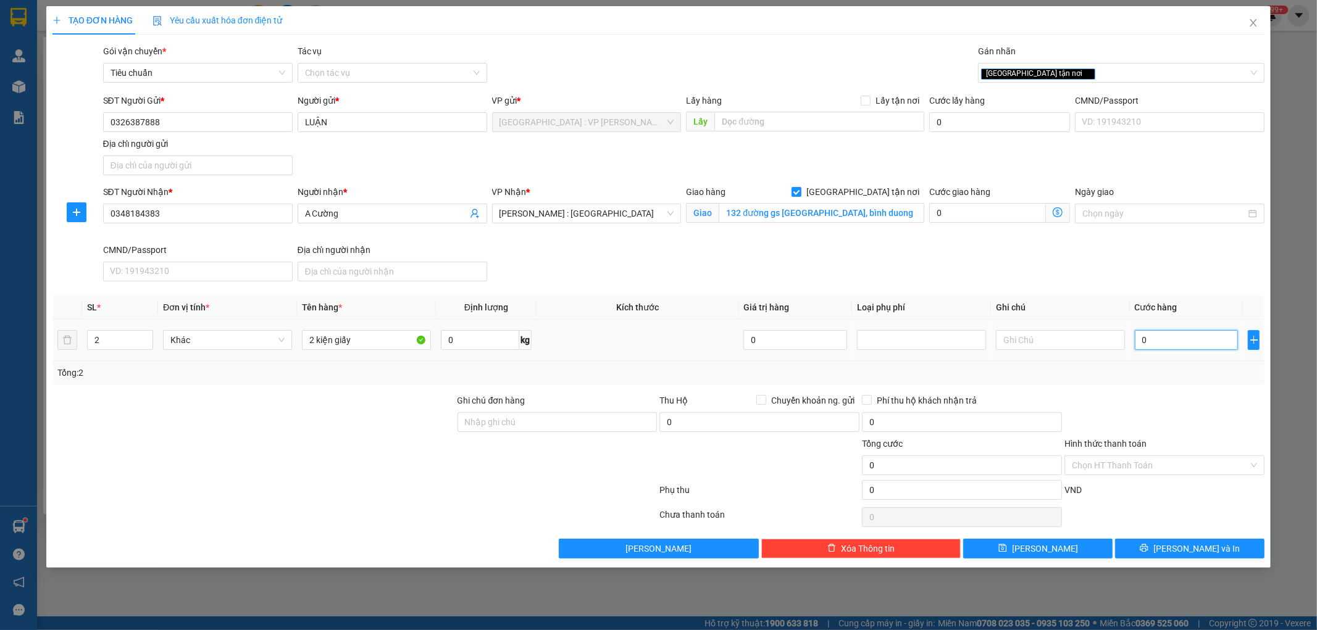
type input "2"
type input "22"
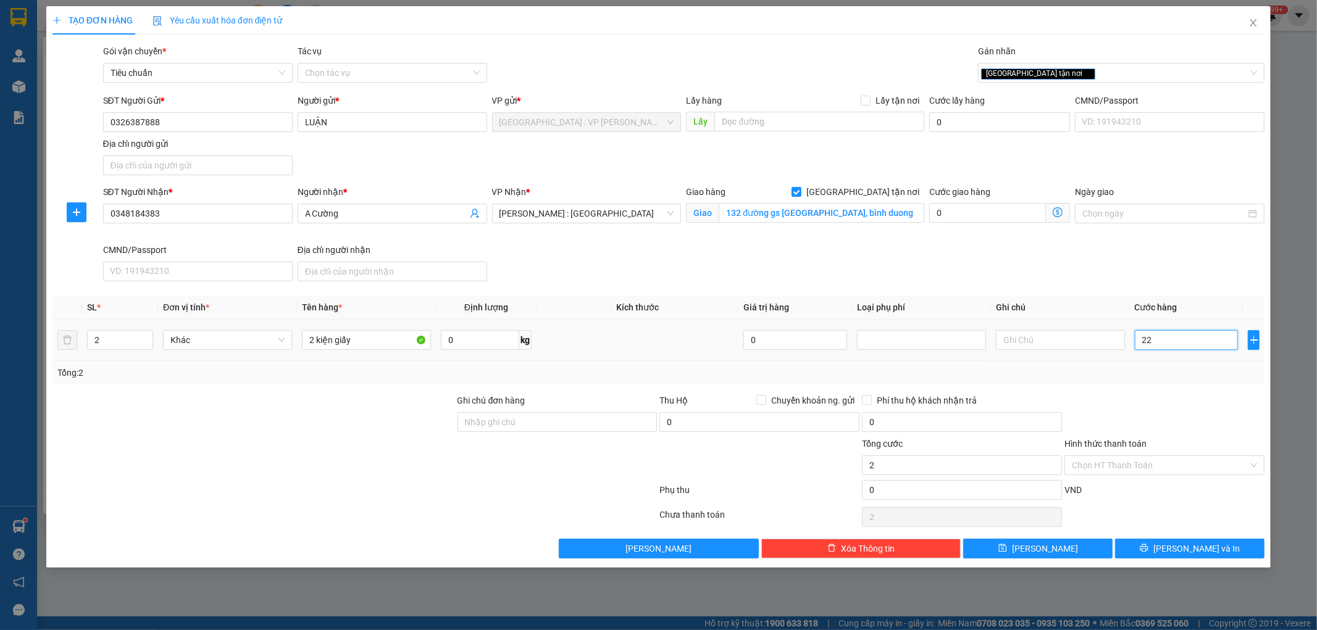
type input "22"
type input "220"
type input "2.200"
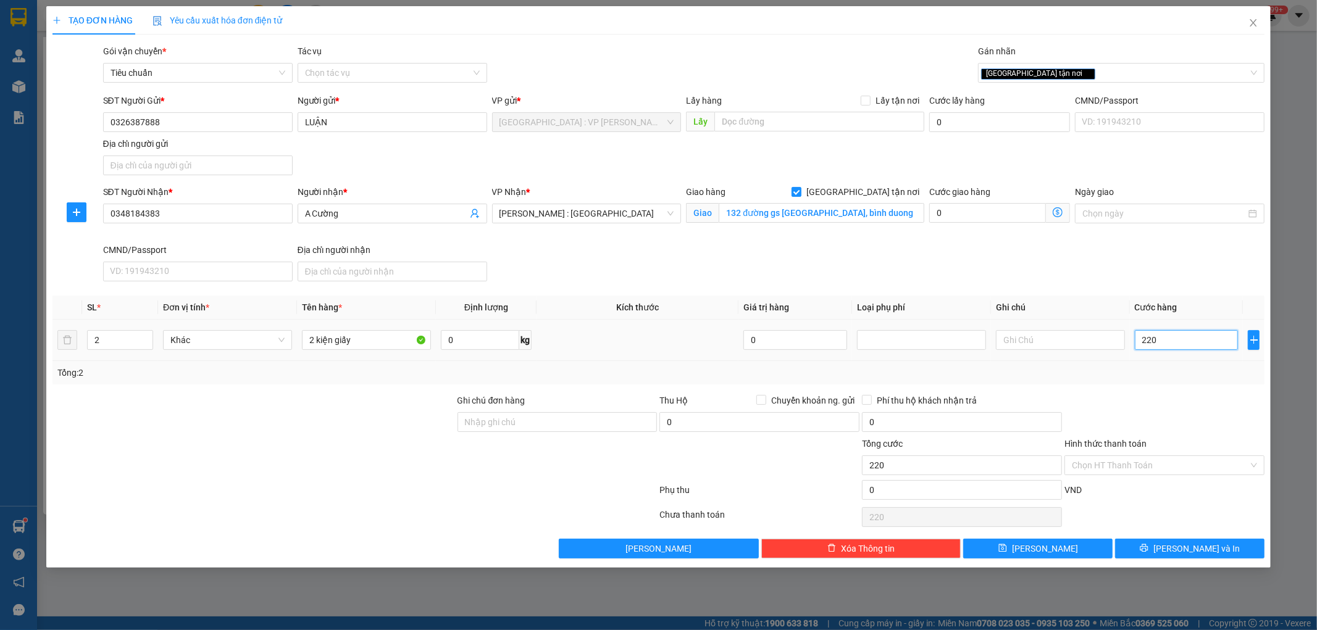
type input "2.200"
type input "22.000"
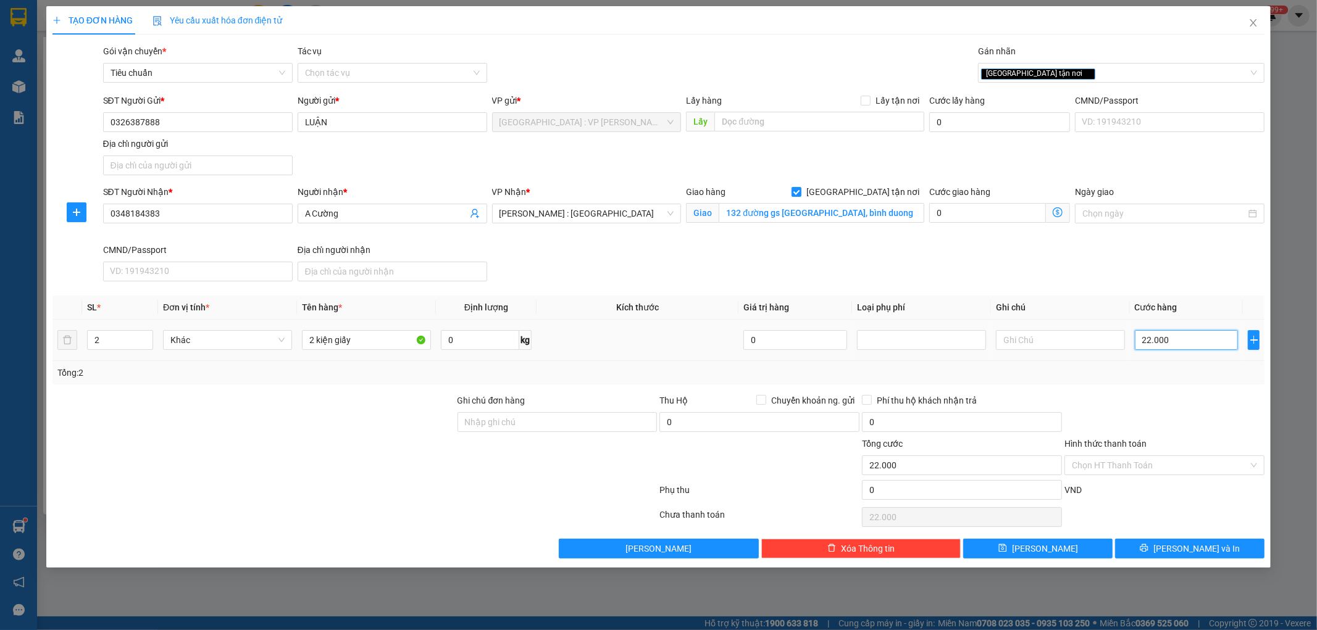
type input "220.000"
click at [1167, 423] on div at bounding box center [1164, 415] width 203 height 43
click at [661, 218] on span "[PERSON_NAME] : [GEOGRAPHIC_DATA]" at bounding box center [587, 213] width 175 height 19
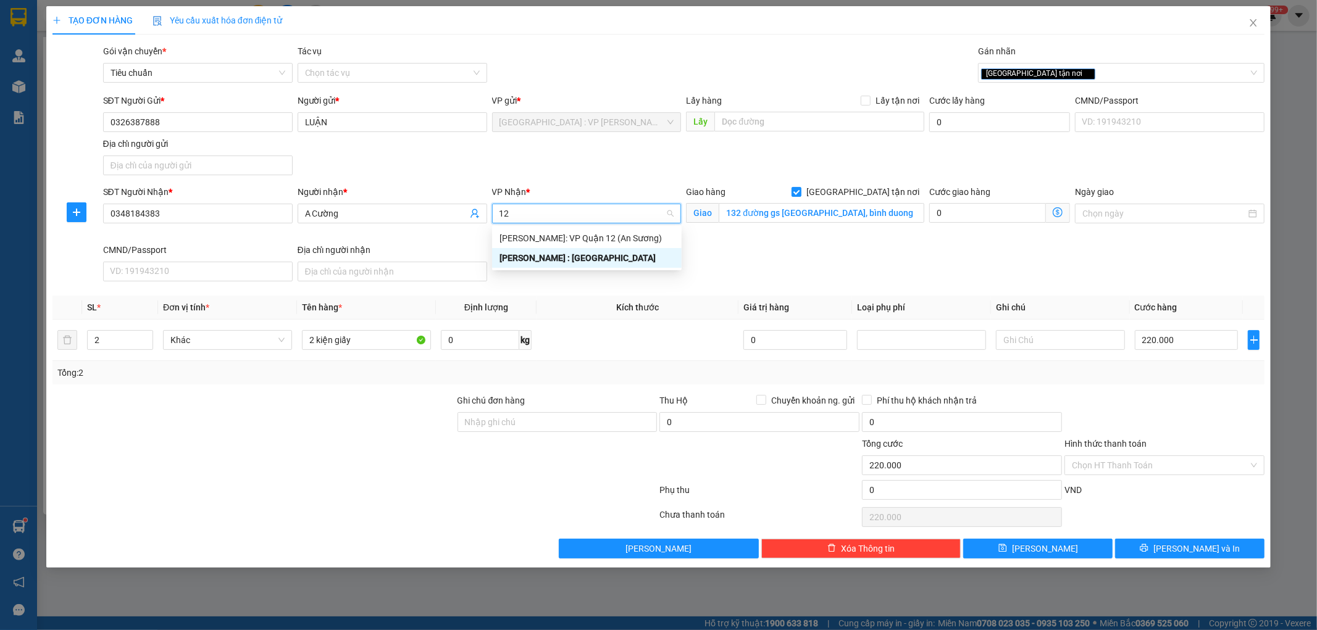
click at [583, 257] on div "[PERSON_NAME] : [GEOGRAPHIC_DATA]" at bounding box center [587, 258] width 175 height 14
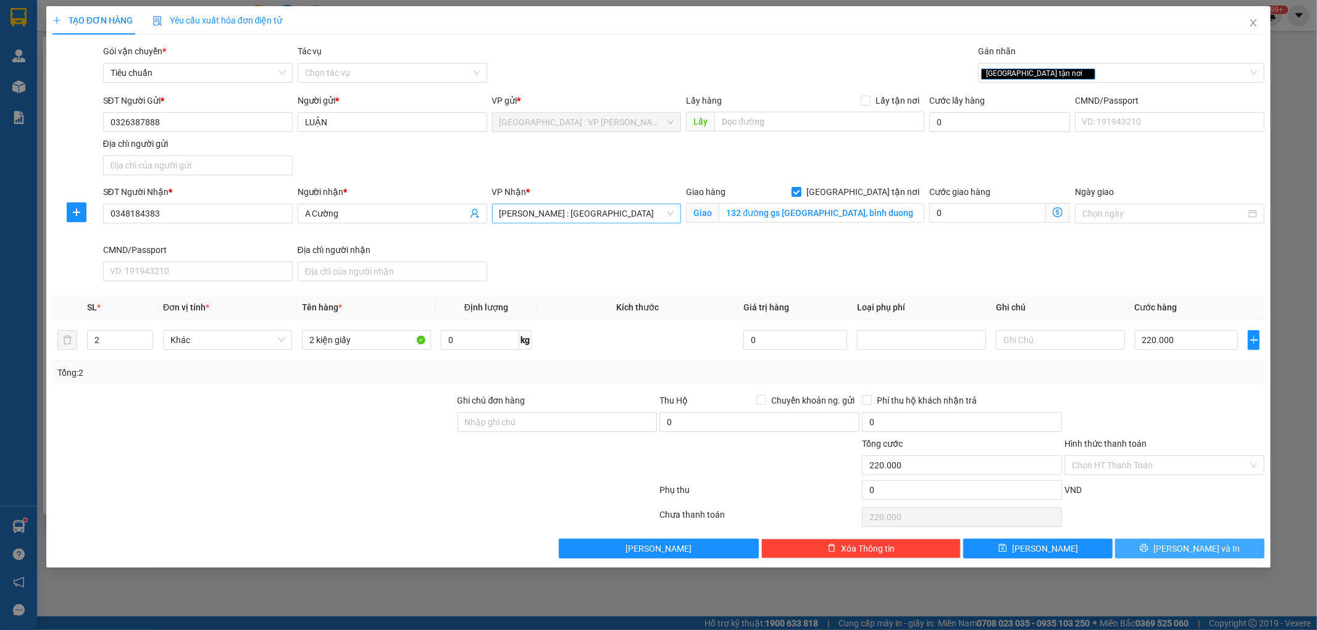
click at [1198, 553] on span "[PERSON_NAME] và In" at bounding box center [1196, 549] width 86 height 14
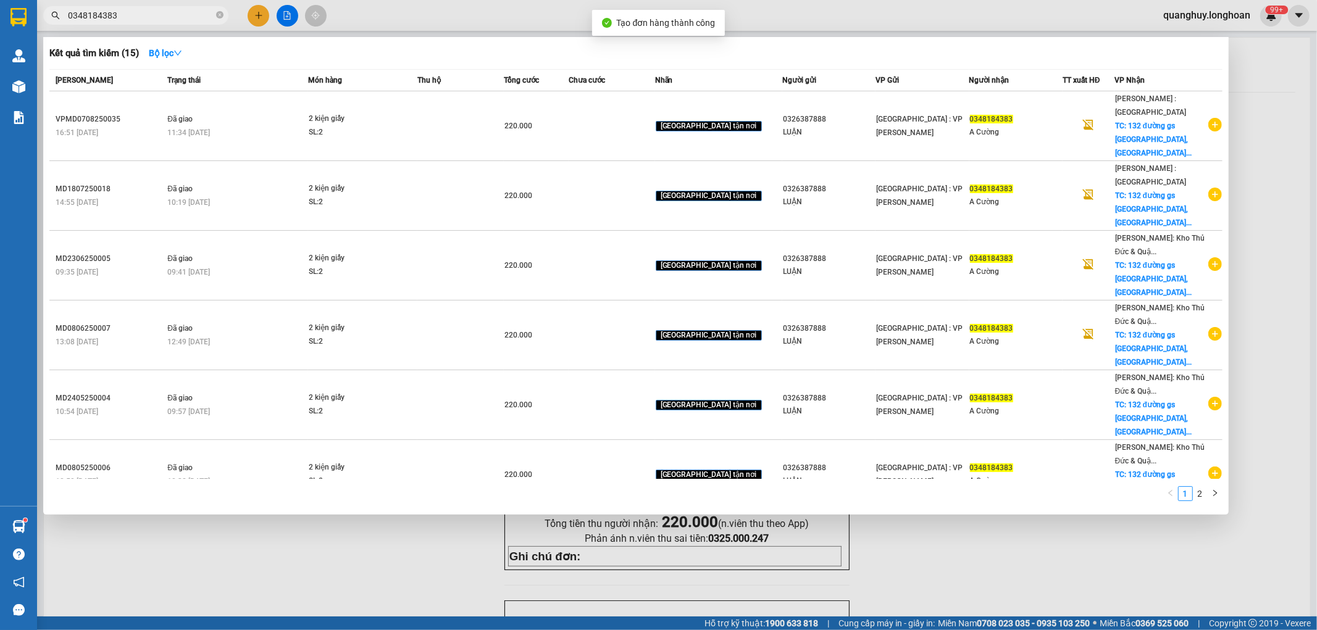
click at [1023, 570] on div at bounding box center [658, 315] width 1317 height 630
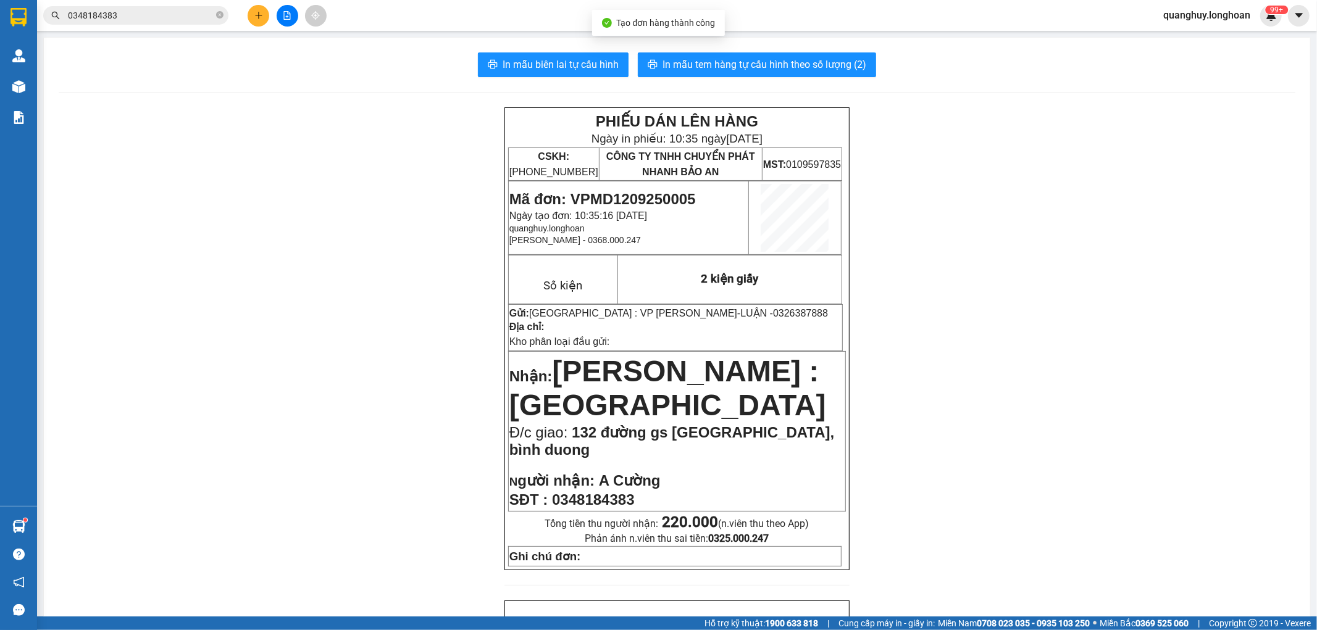
click at [821, 82] on div "In mẫu biên lai tự cấu hình In mẫu tem hàng tự cấu hình theo số lượng (2) PHIẾU…" at bounding box center [677, 633] width 1266 height 1190
click at [846, 67] on span "In mẫu tem hàng tự cấu hình theo số lượng (2)" at bounding box center [765, 64] width 204 height 15
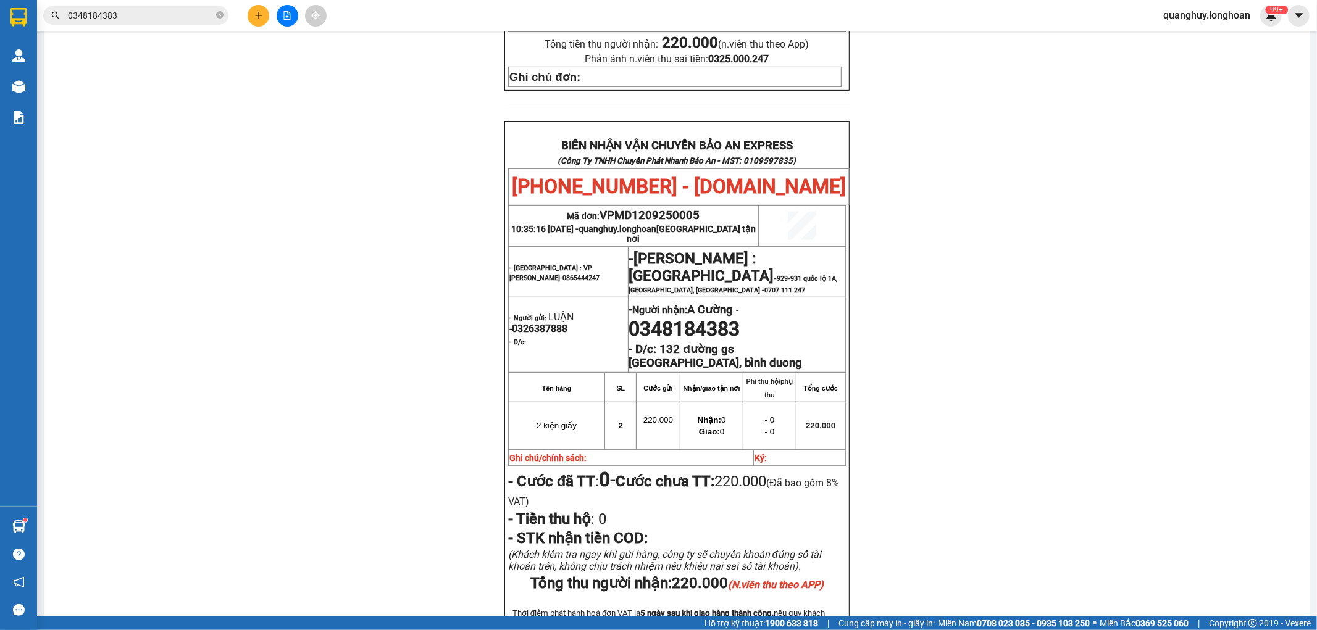
scroll to position [548, 0]
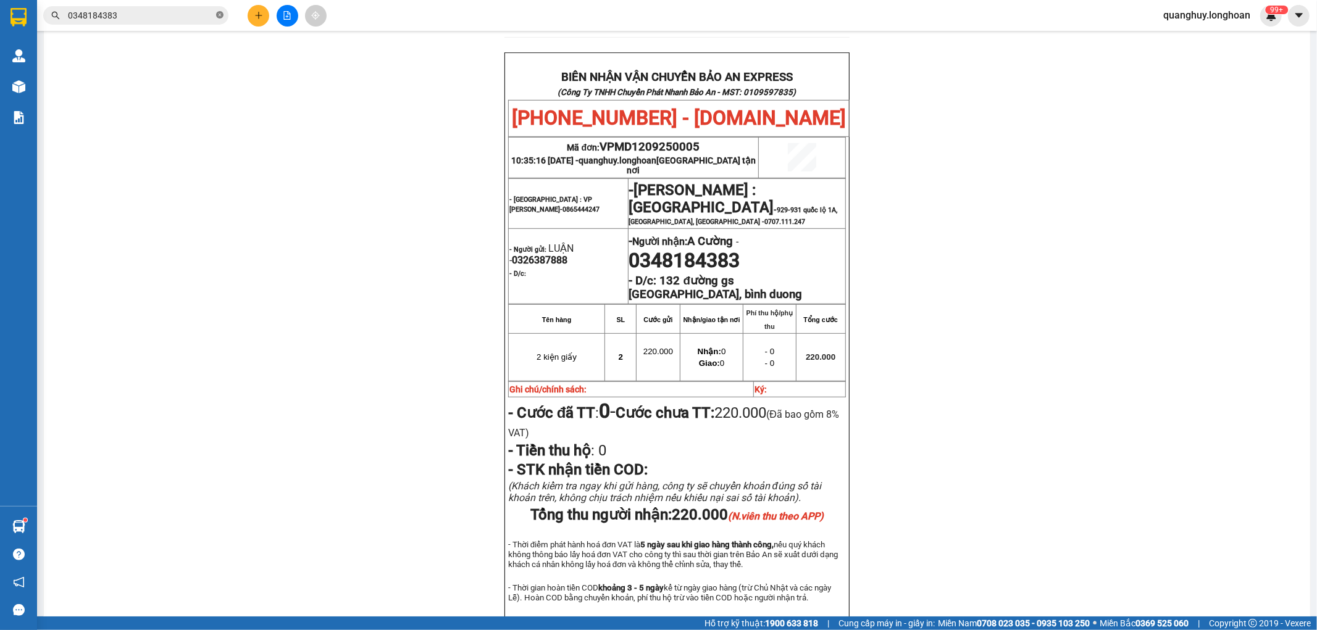
click at [219, 17] on icon "close-circle" at bounding box center [219, 14] width 7 height 7
click at [207, 15] on input "text" at bounding box center [141, 16] width 146 height 14
paste input "0908589238"
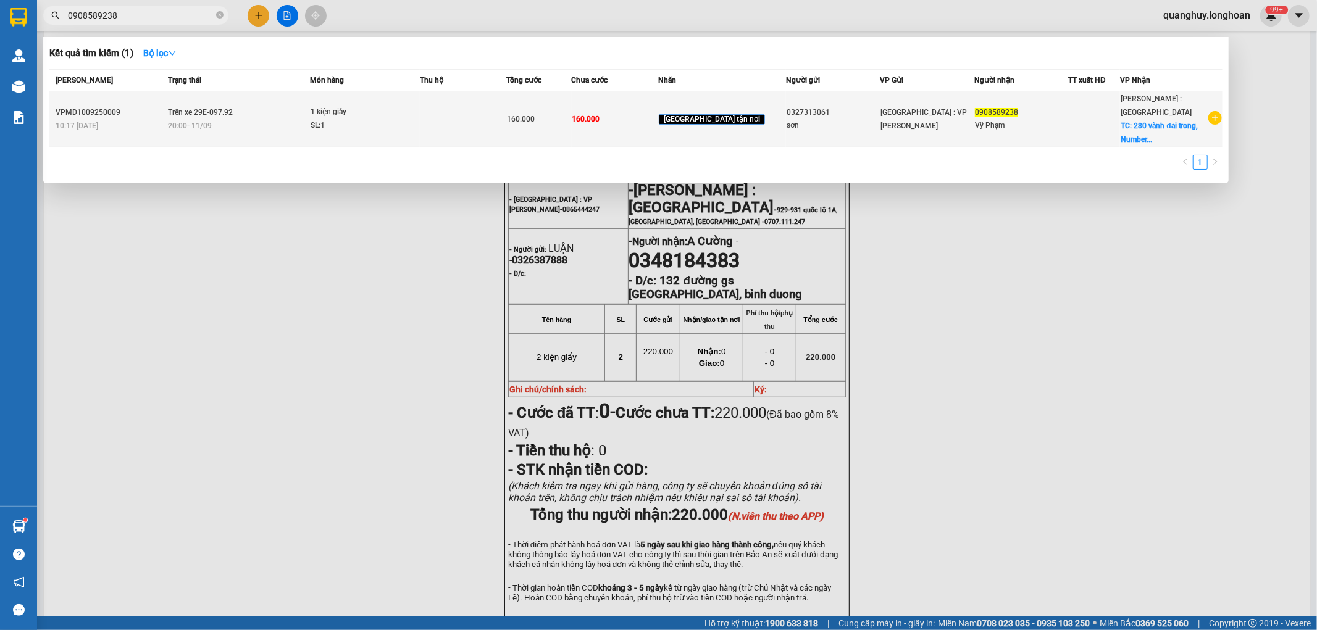
click at [459, 125] on td at bounding box center [463, 119] width 87 height 56
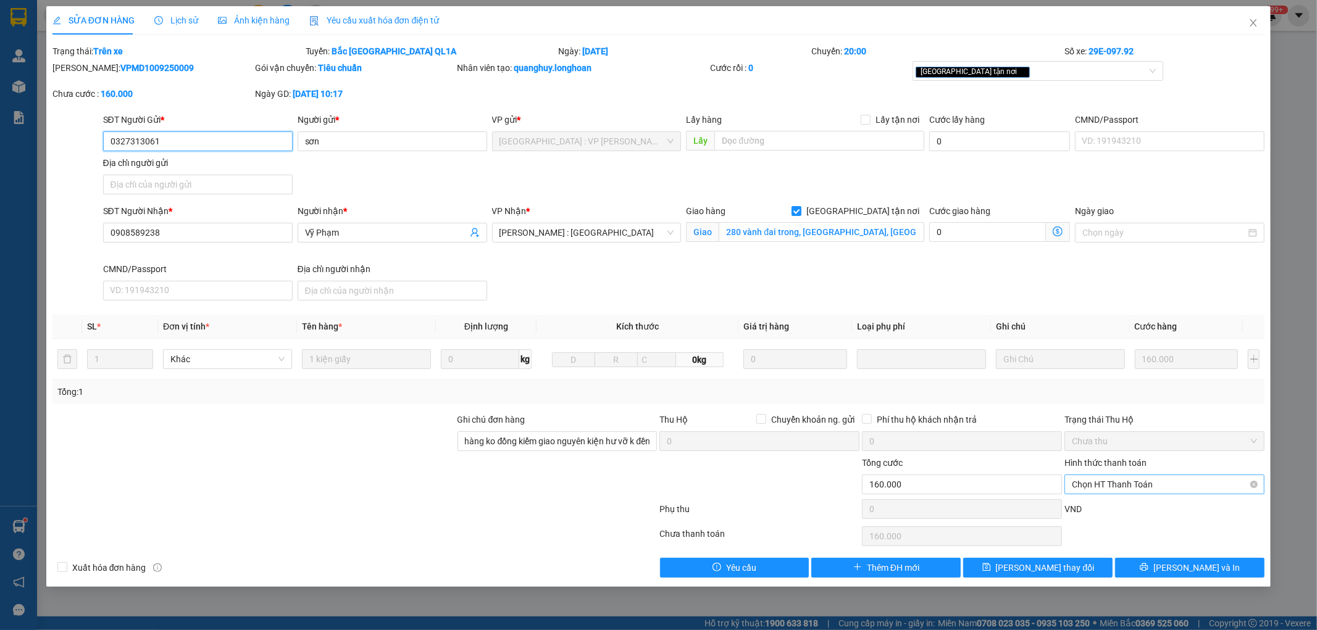
click at [1141, 488] on span "Chọn HT Thanh Toán" at bounding box center [1164, 484] width 185 height 19
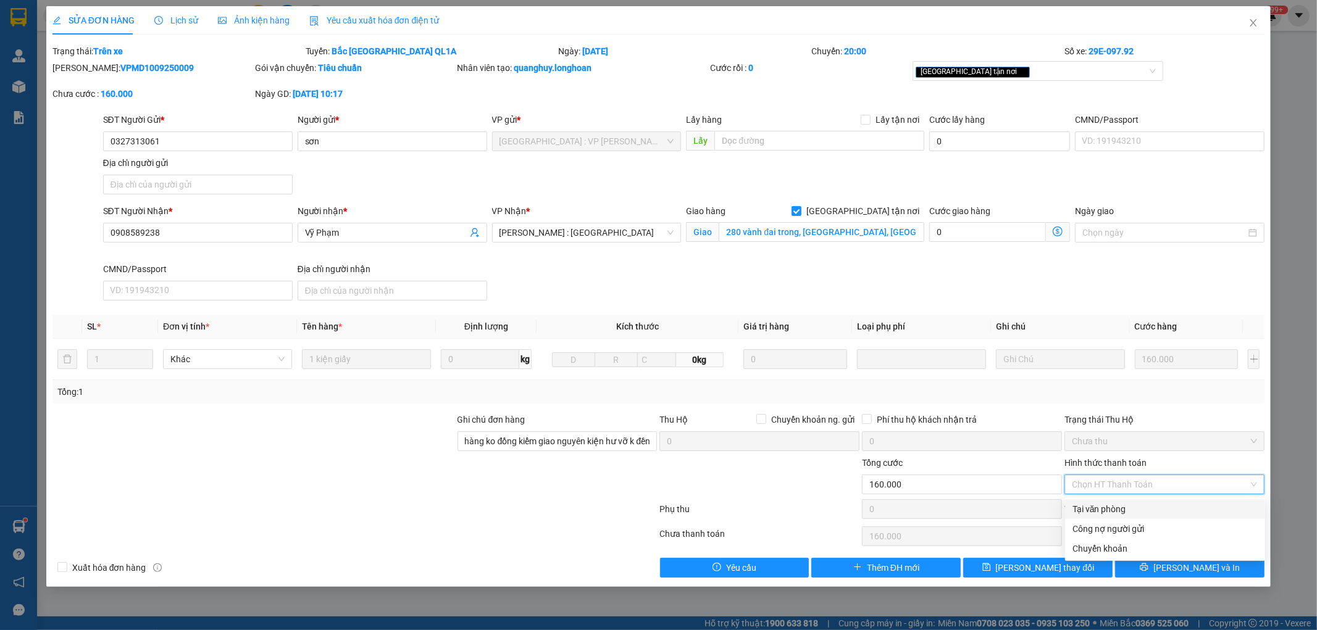
click at [1116, 508] on div "Tại văn phòng" at bounding box center [1164, 510] width 185 height 14
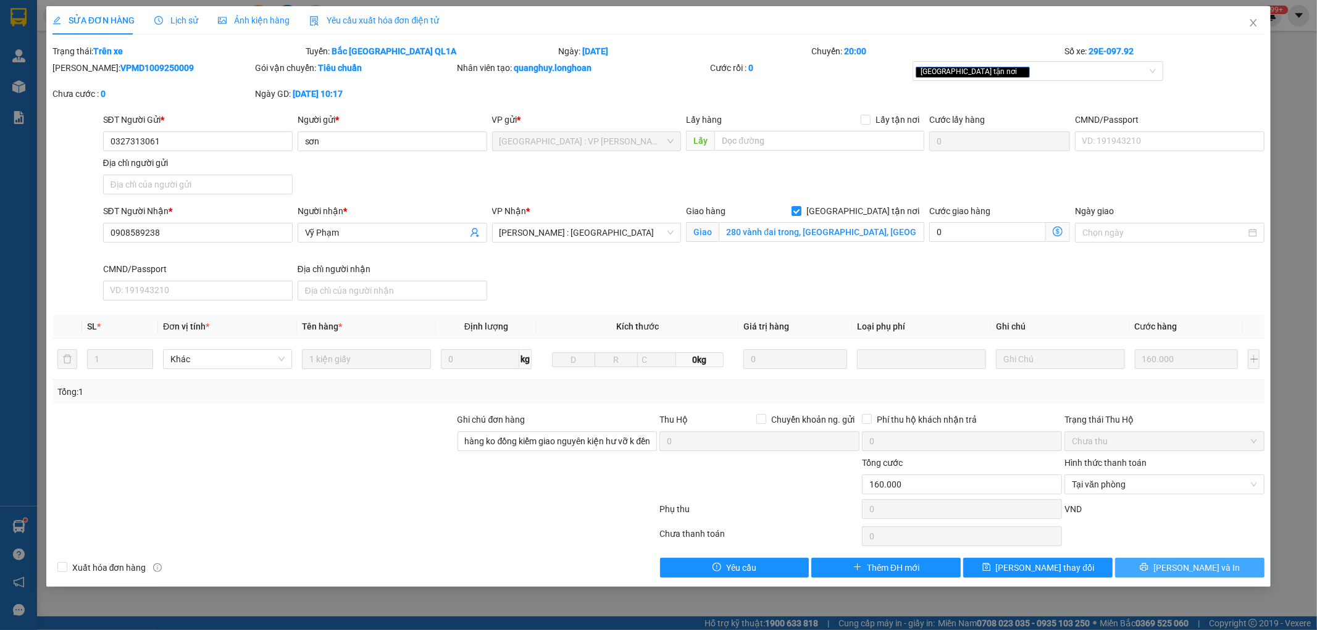
click at [1148, 566] on icon "printer" at bounding box center [1144, 567] width 9 height 9
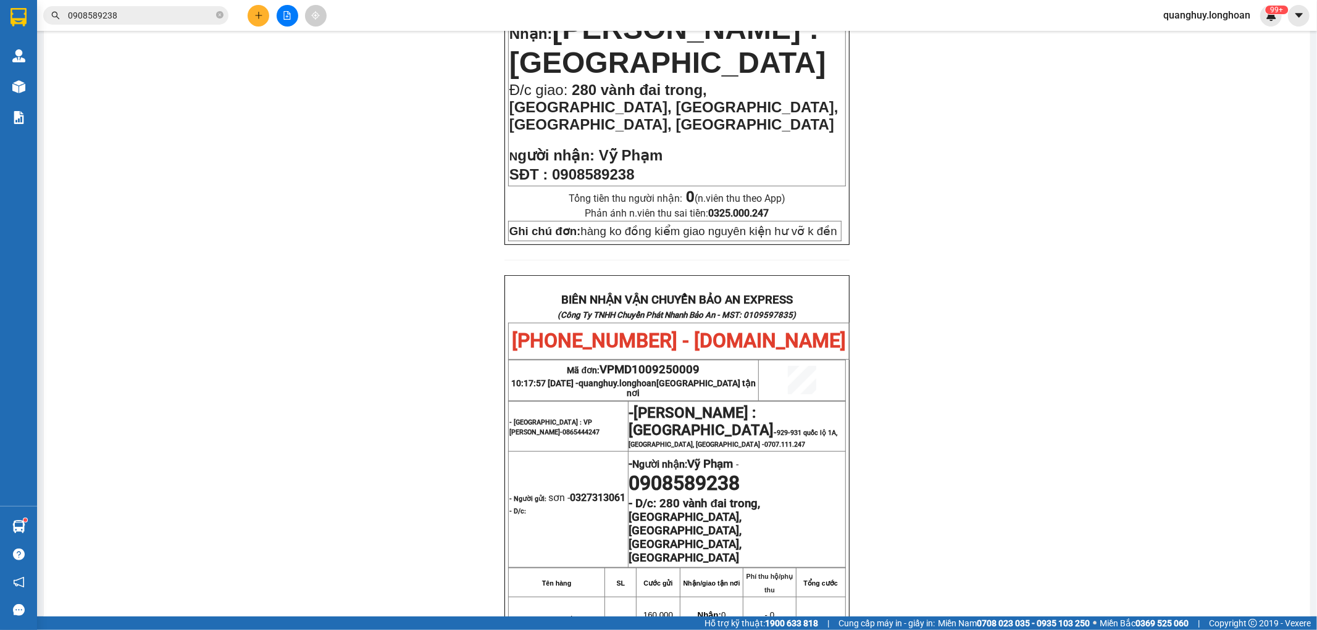
scroll to position [548, 0]
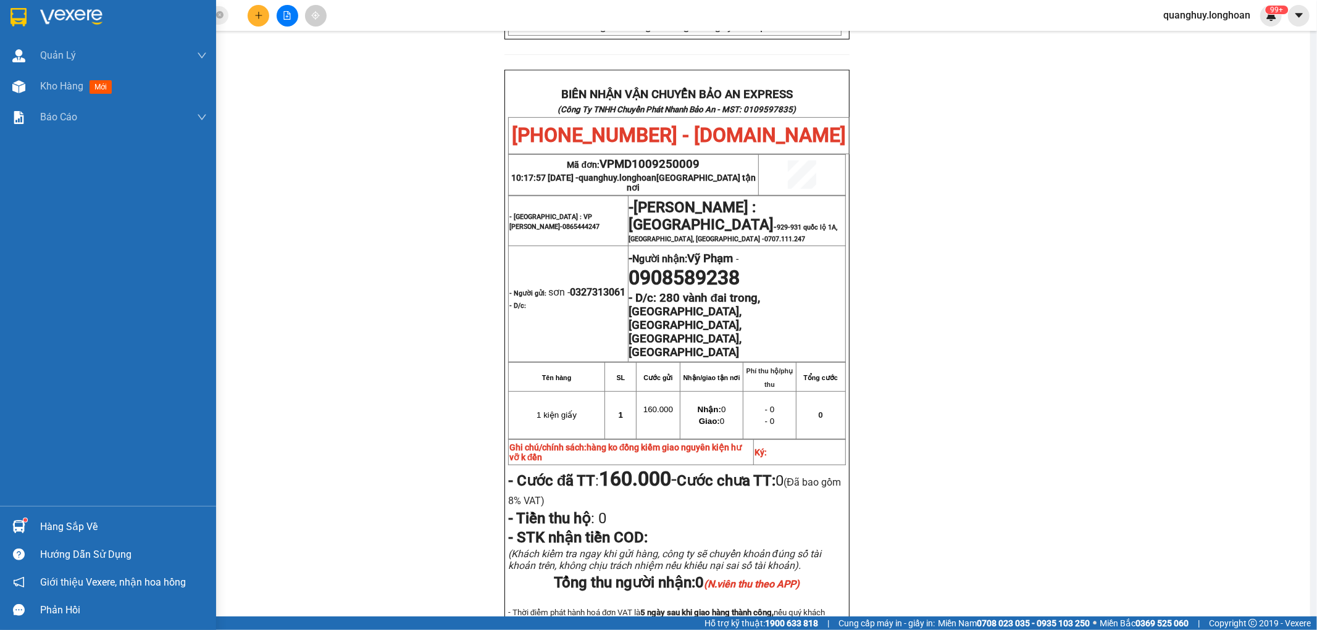
click at [10, 11] on img at bounding box center [18, 17] width 16 height 19
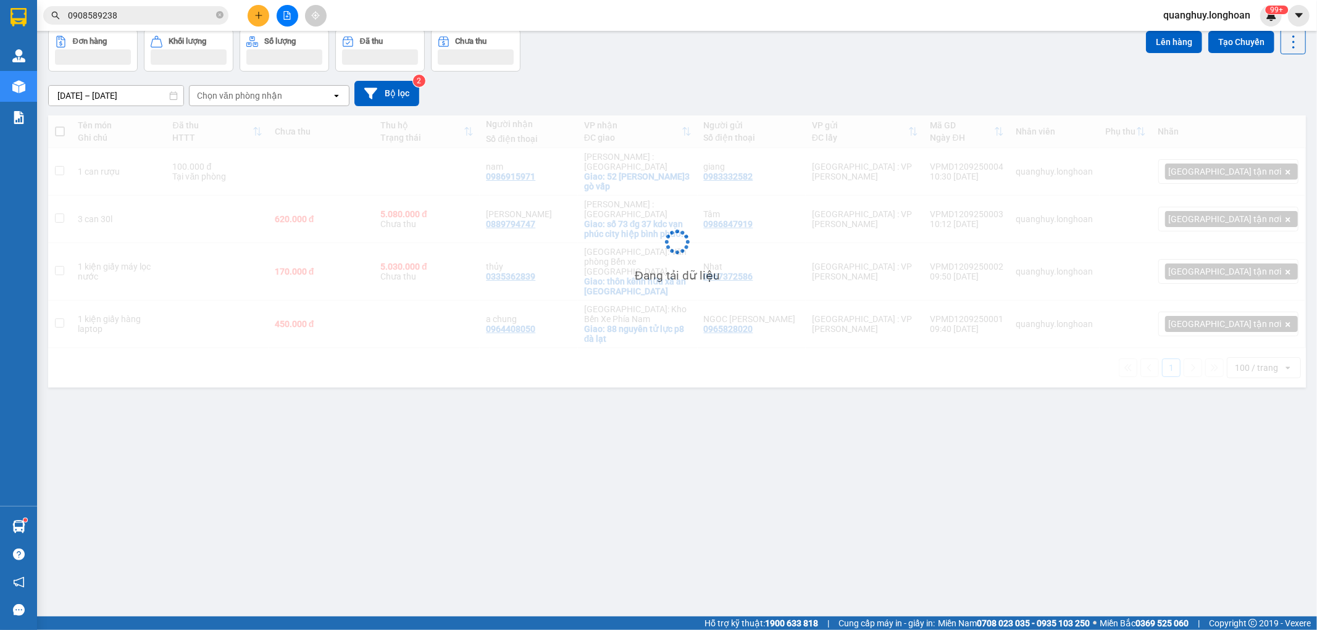
scroll to position [57, 0]
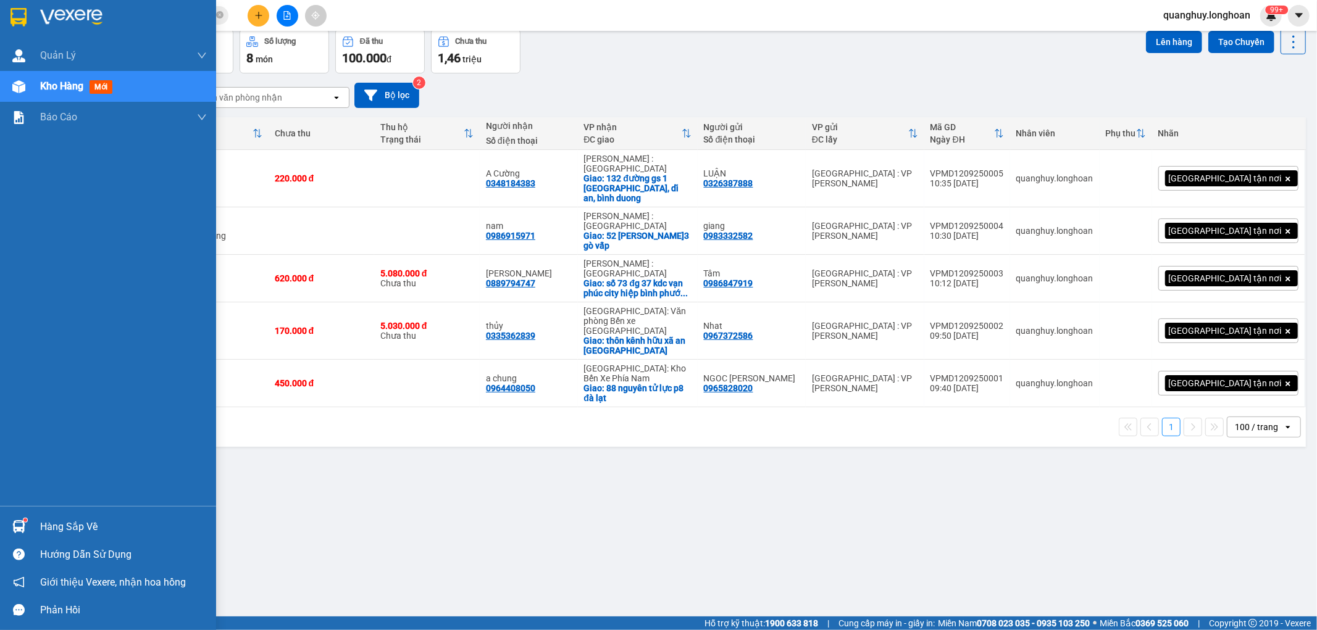
click at [14, 8] on img at bounding box center [18, 17] width 16 height 19
click at [25, 23] on img at bounding box center [18, 17] width 16 height 19
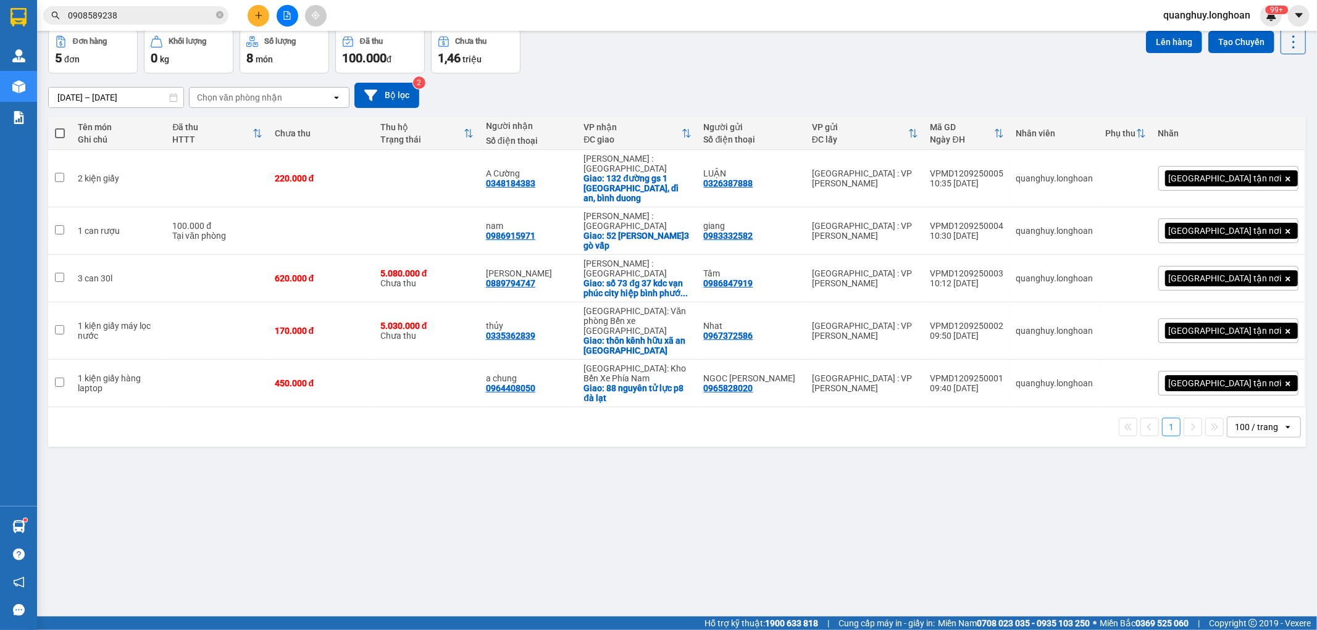
click at [1238, 421] on div "100 / trang" at bounding box center [1256, 427] width 43 height 12
click at [1230, 520] on span "100 / trang" at bounding box center [1249, 516] width 47 height 12
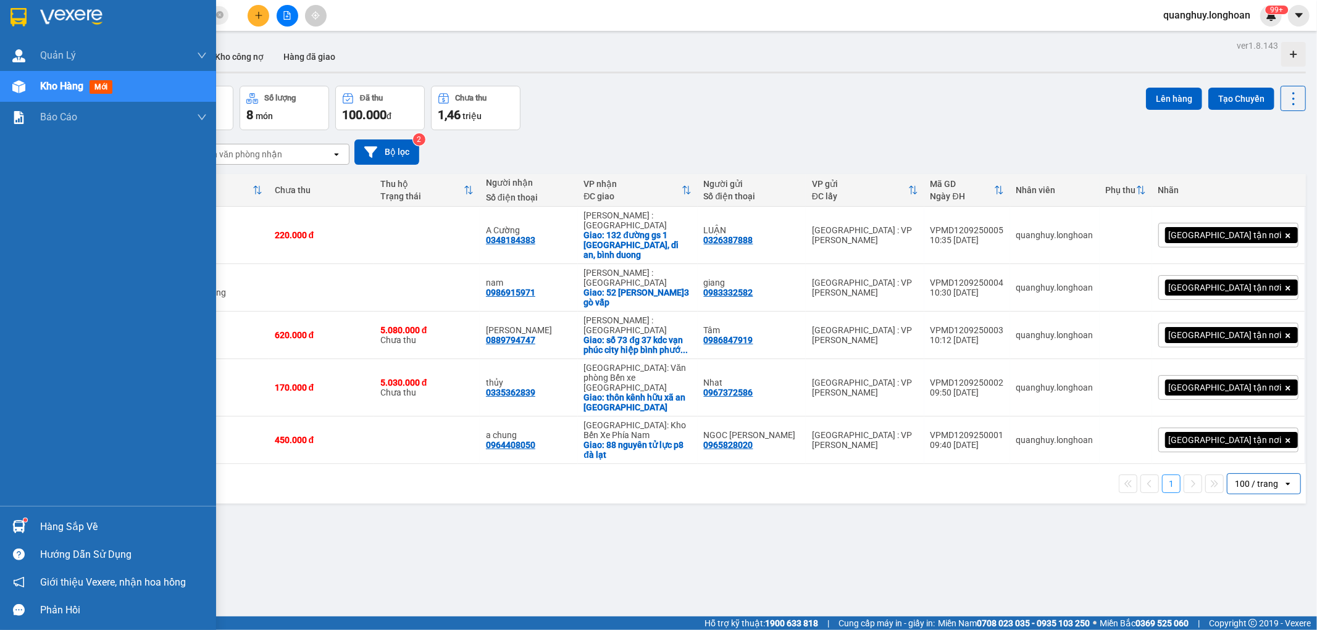
click at [75, 529] on div "Hàng sắp về" at bounding box center [123, 527] width 167 height 19
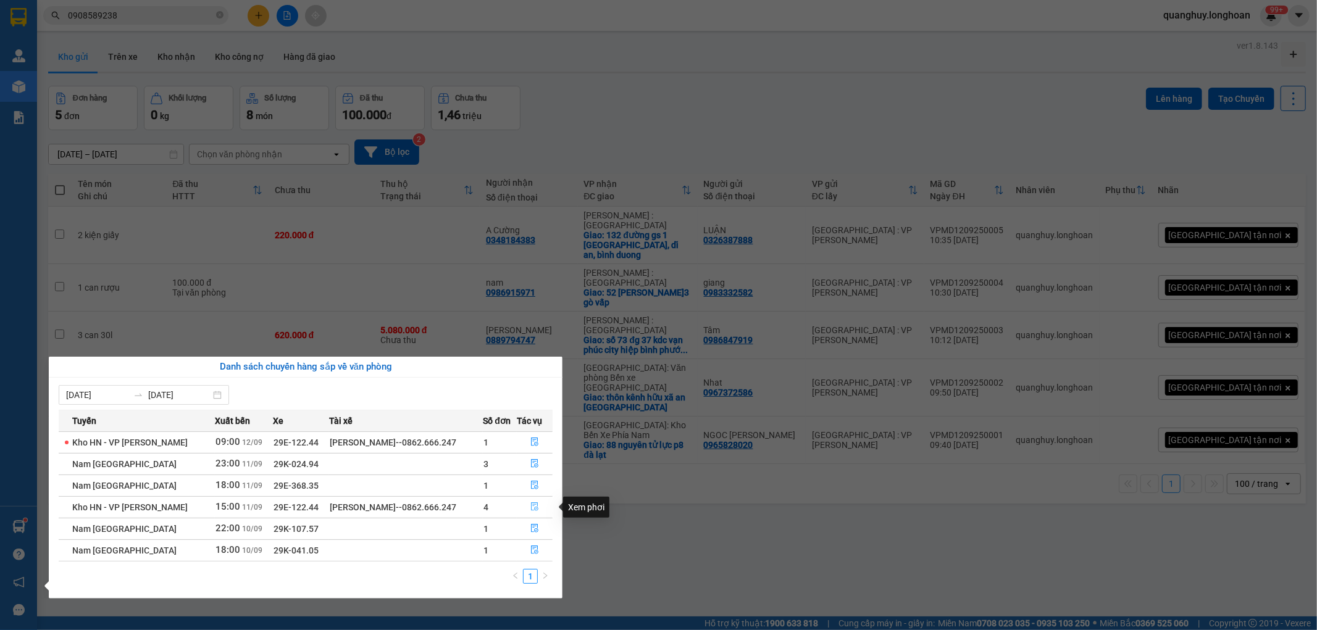
click at [535, 511] on icon "file-done" at bounding box center [534, 507] width 7 height 9
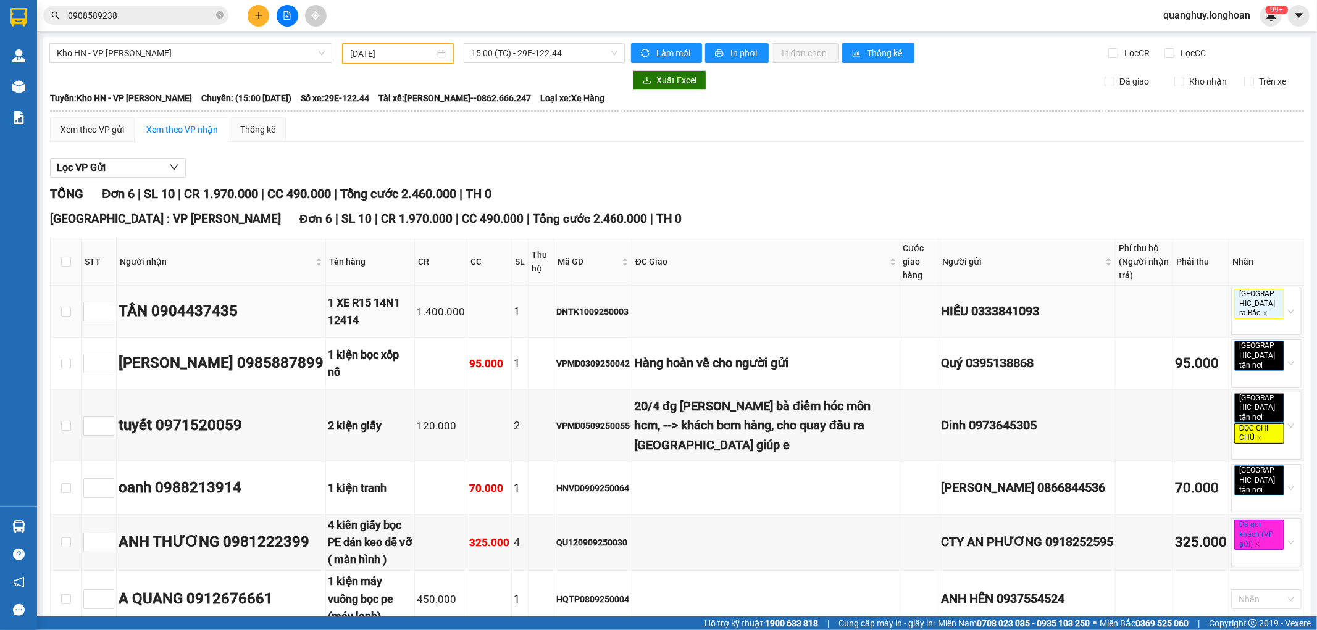
click at [58, 305] on td at bounding box center [66, 312] width 31 height 52
click at [65, 307] on input "checkbox" at bounding box center [66, 312] width 10 height 10
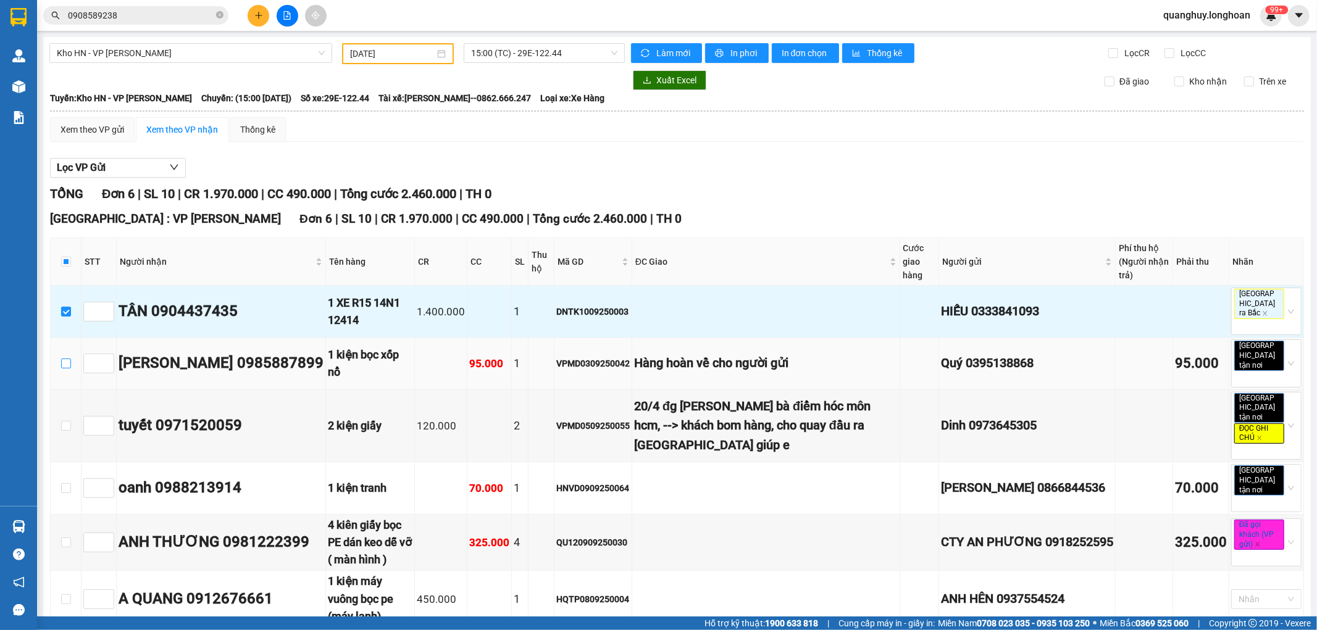
click at [65, 359] on input "checkbox" at bounding box center [66, 364] width 10 height 10
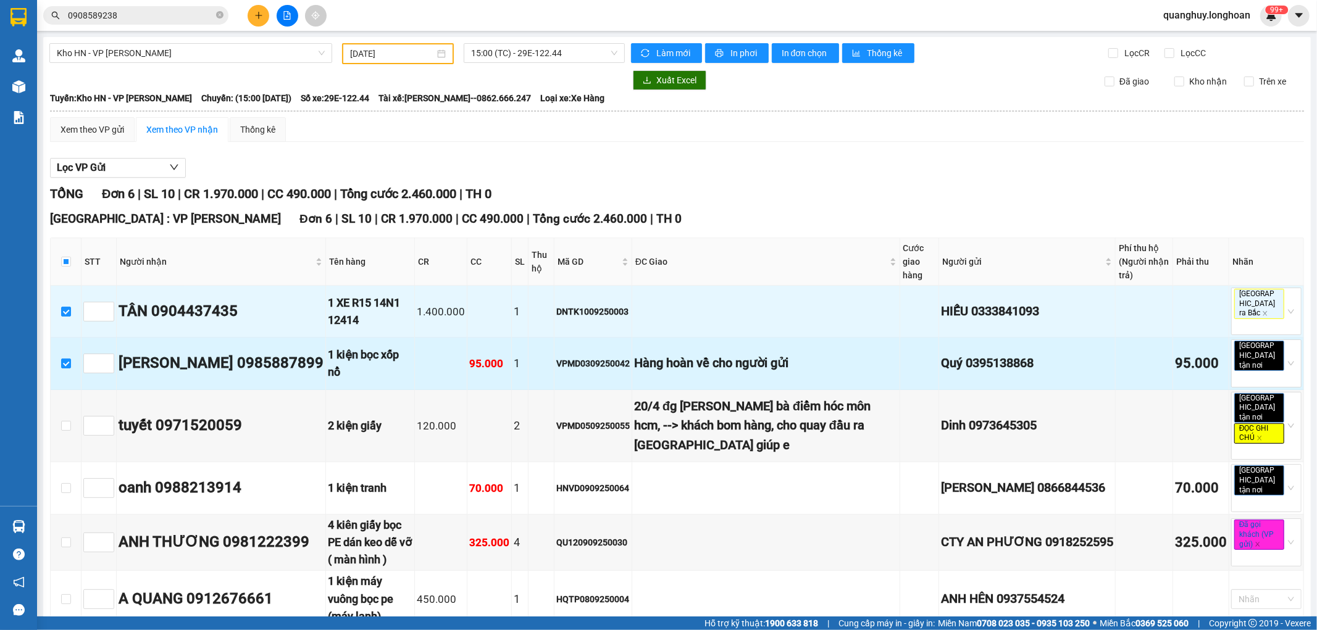
scroll to position [20, 0]
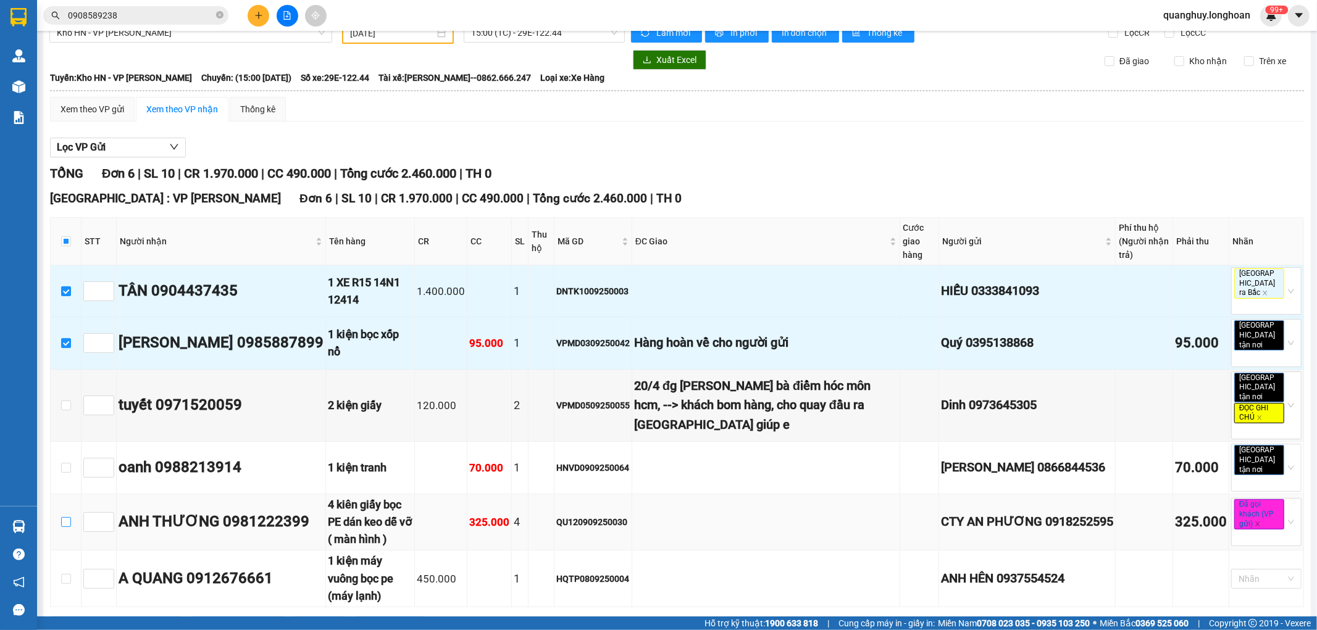
click at [67, 517] on input "checkbox" at bounding box center [66, 522] width 10 height 10
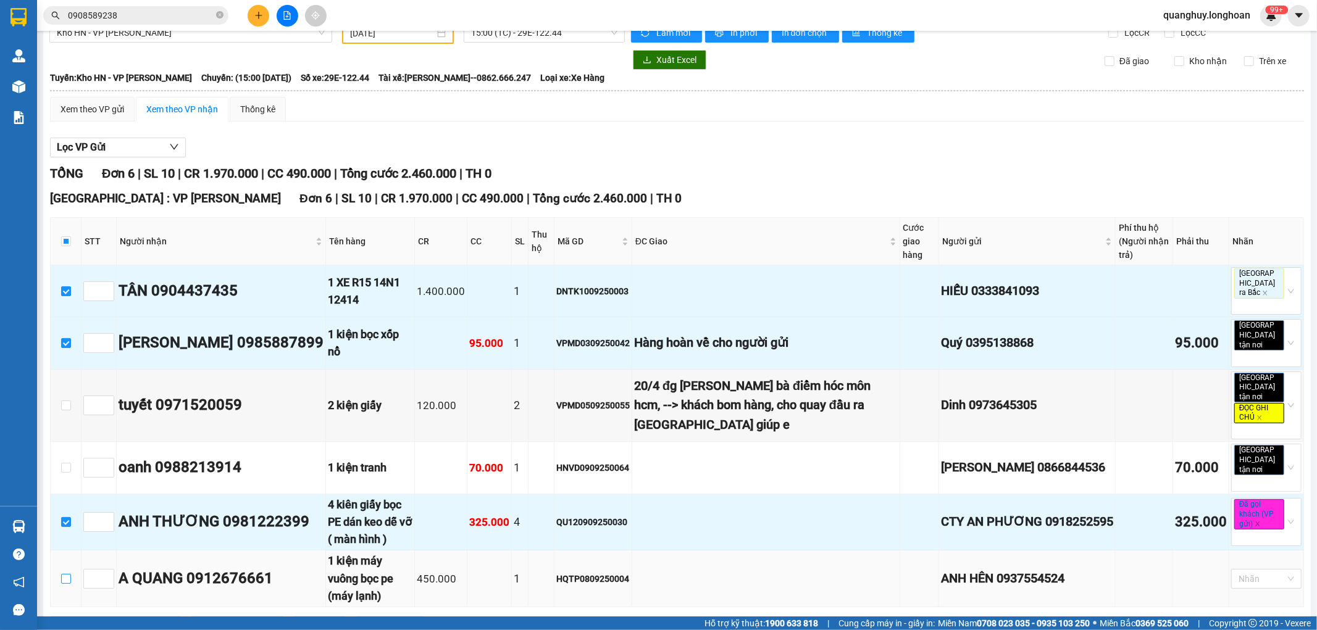
click at [64, 574] on input "checkbox" at bounding box center [66, 579] width 10 height 10
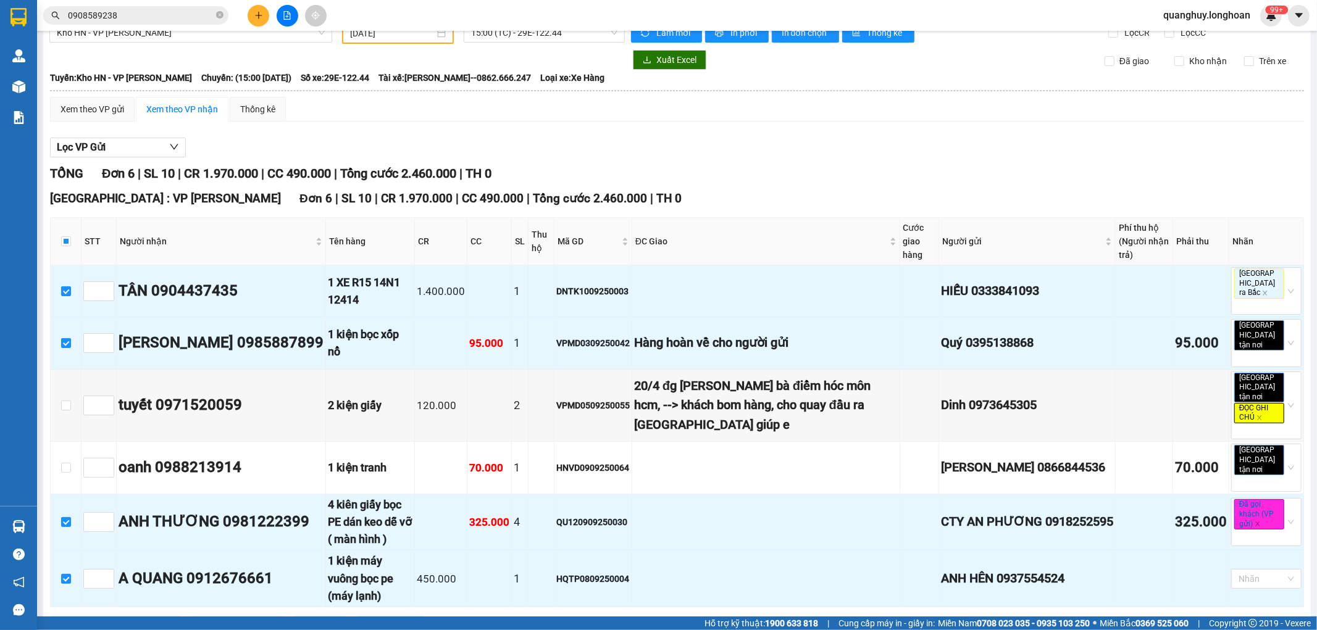
click at [214, 620] on span "Nhập kho nhận" at bounding box center [244, 627] width 60 height 14
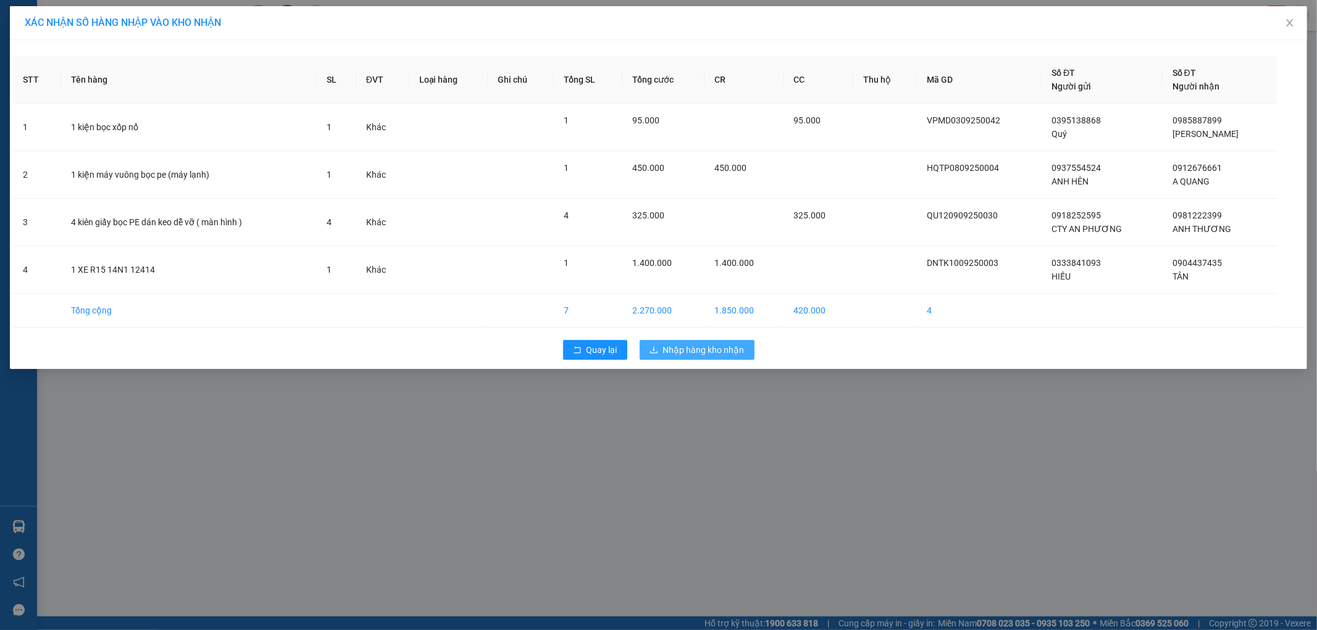
click at [711, 350] on span "Nhập hàng kho nhận" at bounding box center [704, 350] width 82 height 14
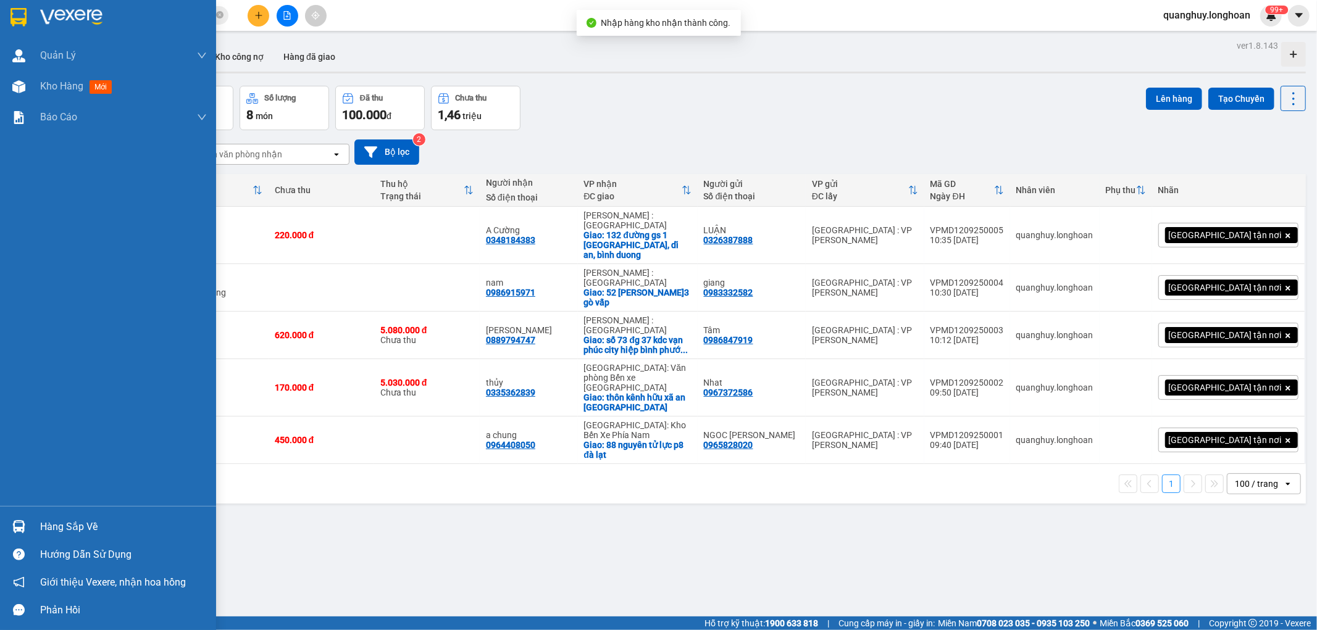
click at [23, 525] on img at bounding box center [18, 526] width 13 height 13
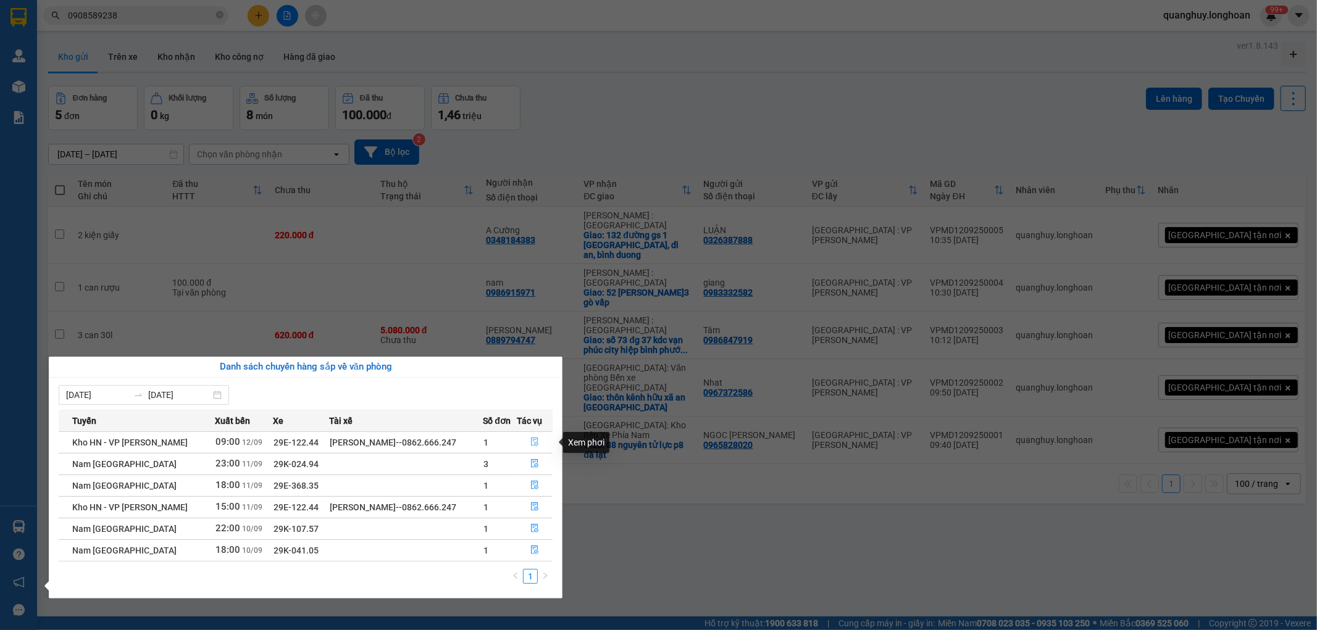
click at [532, 442] on icon "file-done" at bounding box center [534, 442] width 9 height 9
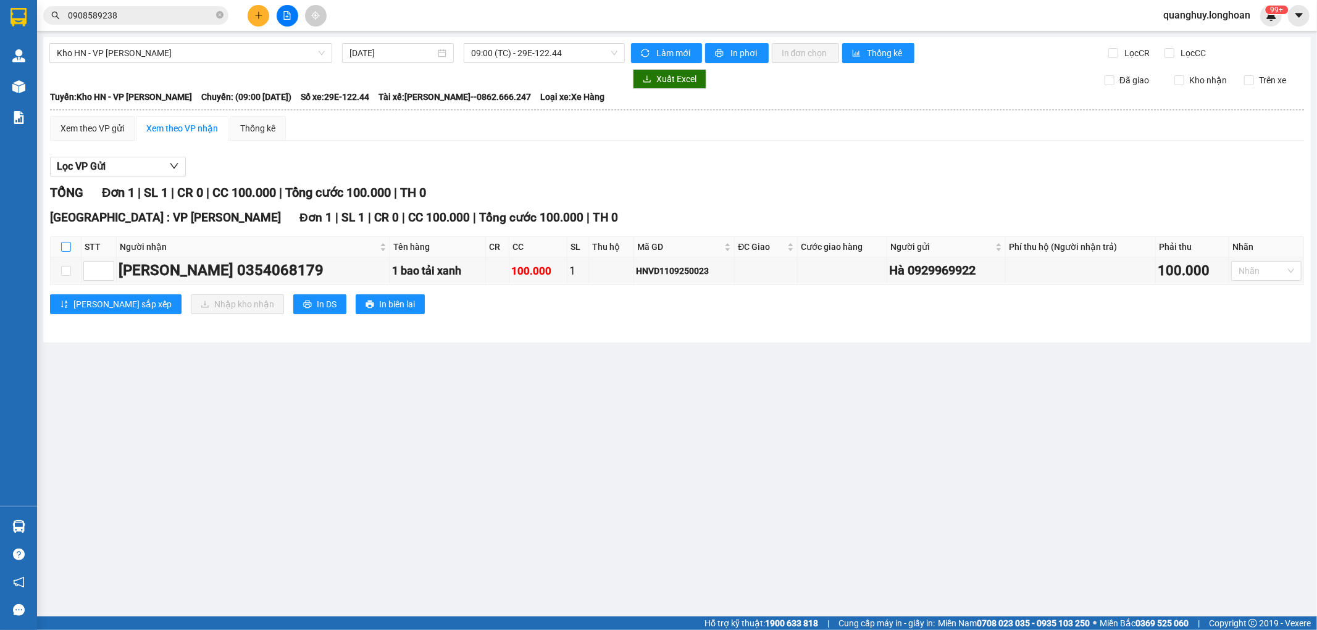
click at [61, 243] on input "checkbox" at bounding box center [66, 247] width 10 height 10
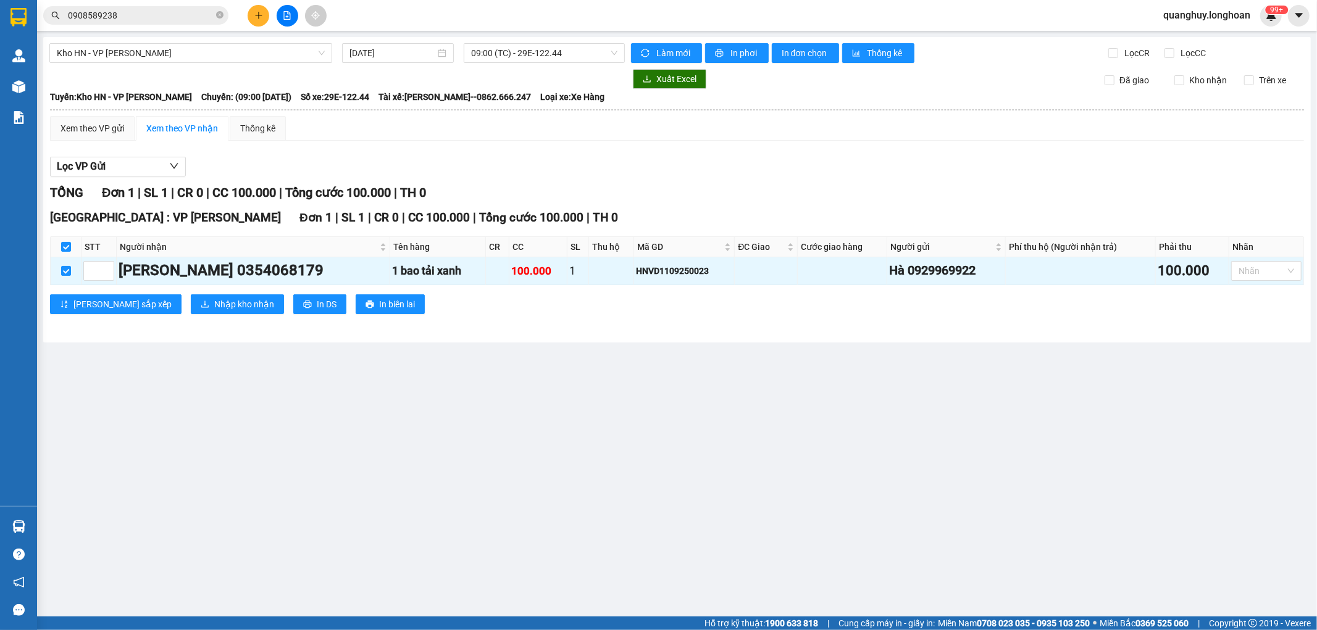
click at [169, 291] on div "Hà Nội : VP Nam Từ Liêm Đơn 1 | SL 1 | CR 0 | CC 100.000 | Tổng cước 100.000 | …" at bounding box center [677, 266] width 1254 height 115
click at [214, 304] on span "Nhập kho nhận" at bounding box center [244, 305] width 60 height 14
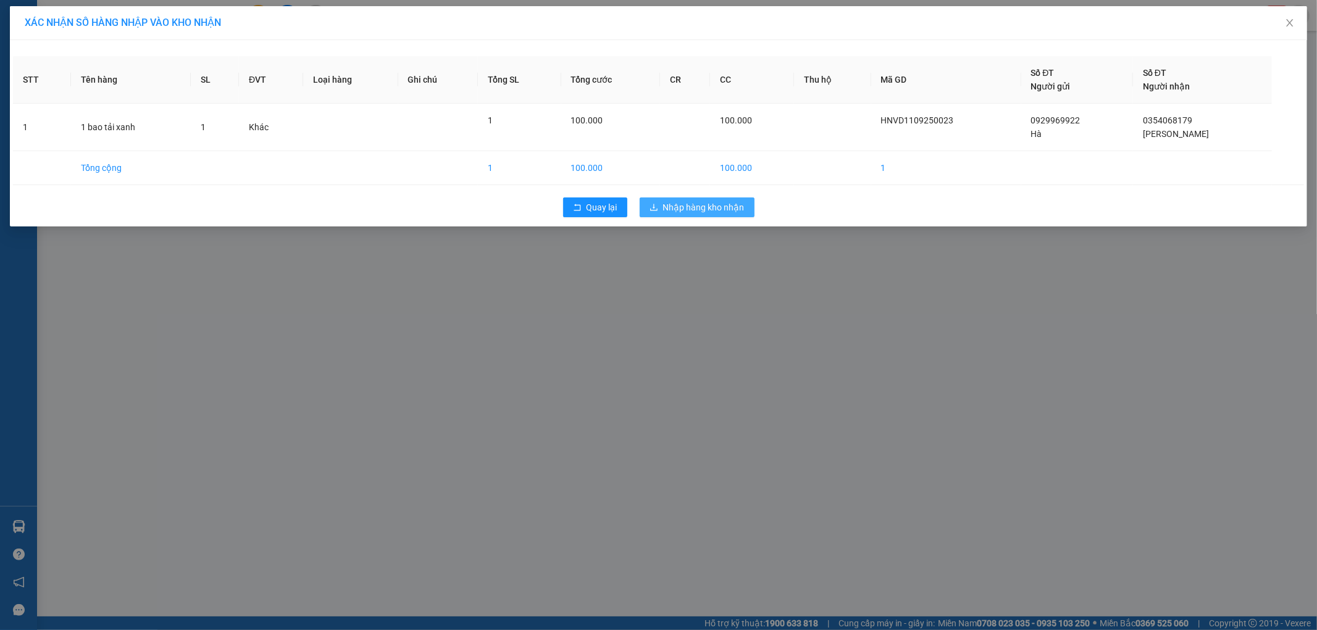
click at [672, 211] on span "Nhập hàng kho nhận" at bounding box center [704, 208] width 82 height 14
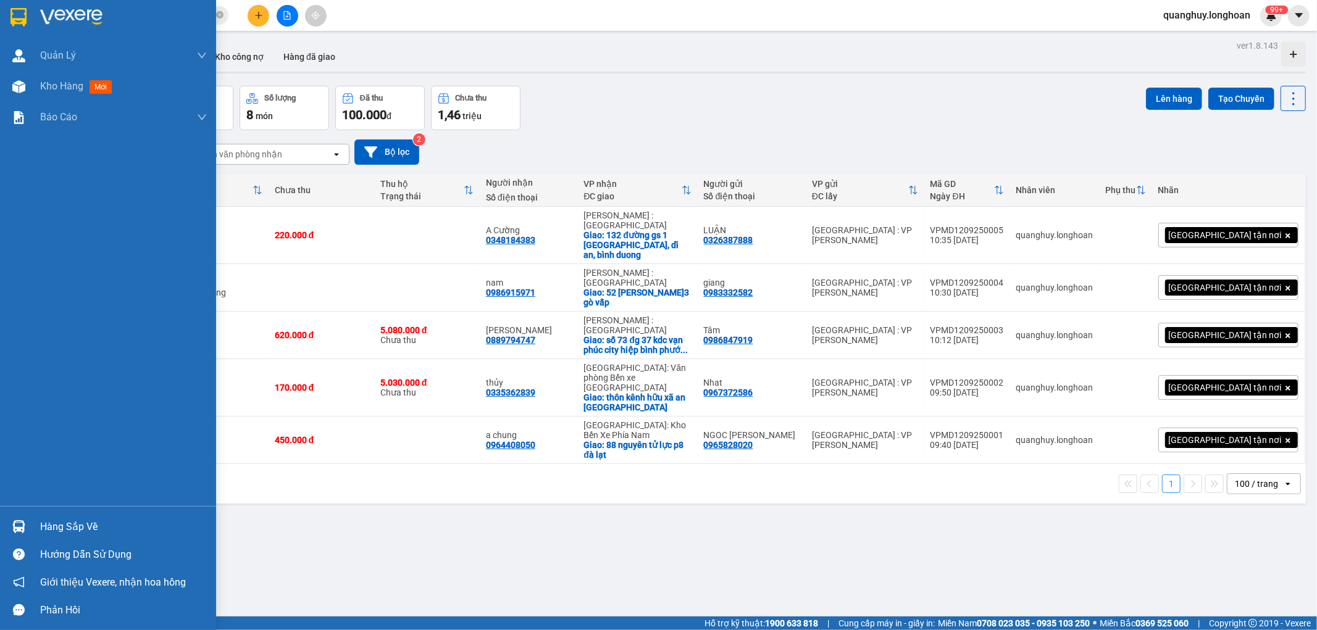
click at [23, 14] on img at bounding box center [18, 17] width 16 height 19
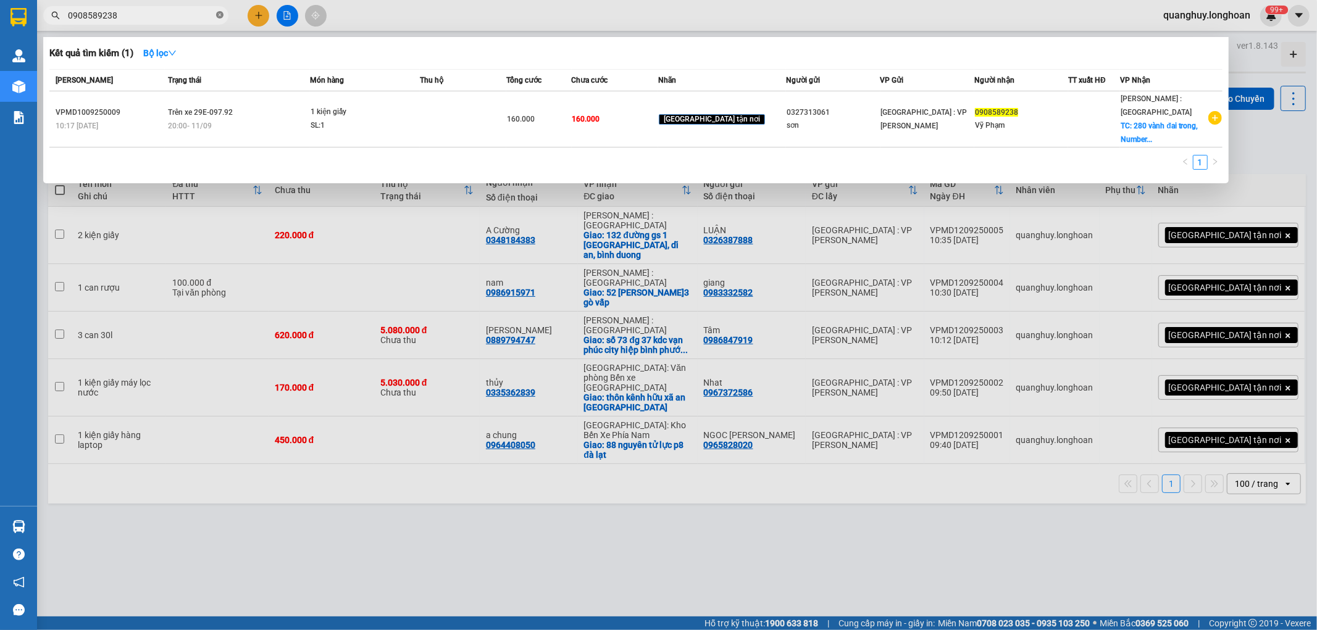
click at [219, 15] on icon "close-circle" at bounding box center [219, 14] width 7 height 7
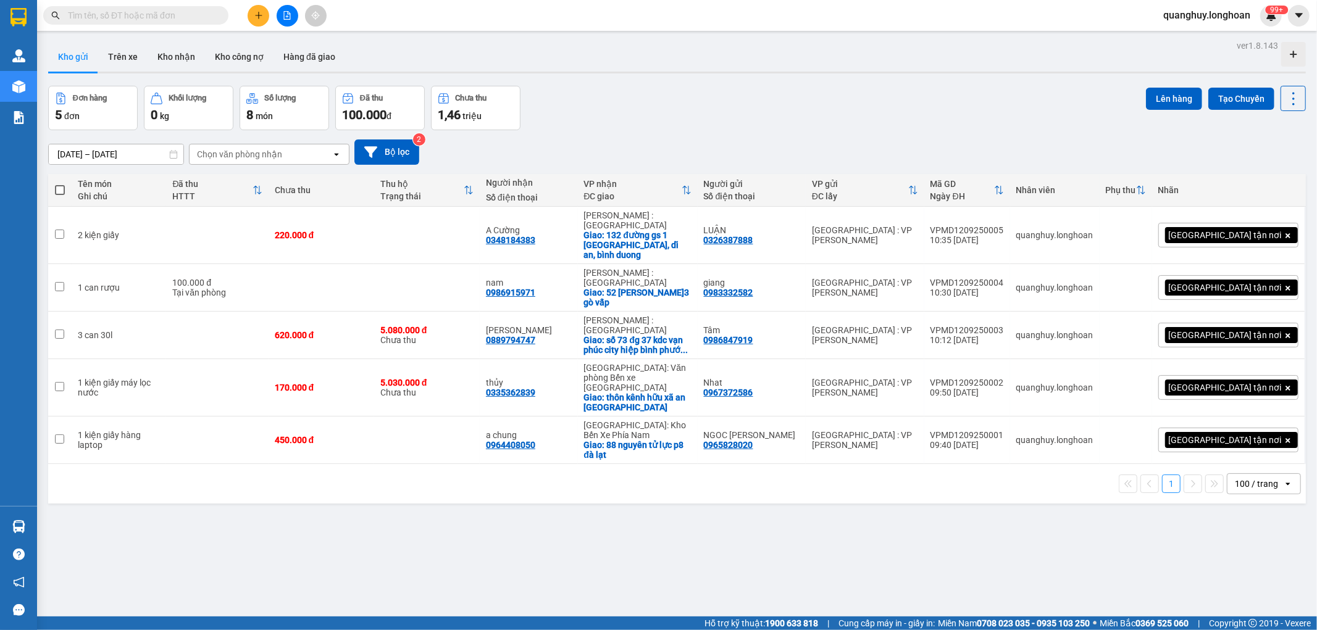
click at [135, 27] on div "Kết quả tìm kiếm ( 1 ) Bộ lọc Mã ĐH Trạng thái Món hàng Thu hộ Tổng cước Chưa c…" at bounding box center [658, 15] width 1317 height 31
click at [154, 16] on input "text" at bounding box center [141, 16] width 146 height 14
click at [253, 20] on button at bounding box center [259, 16] width 22 height 22
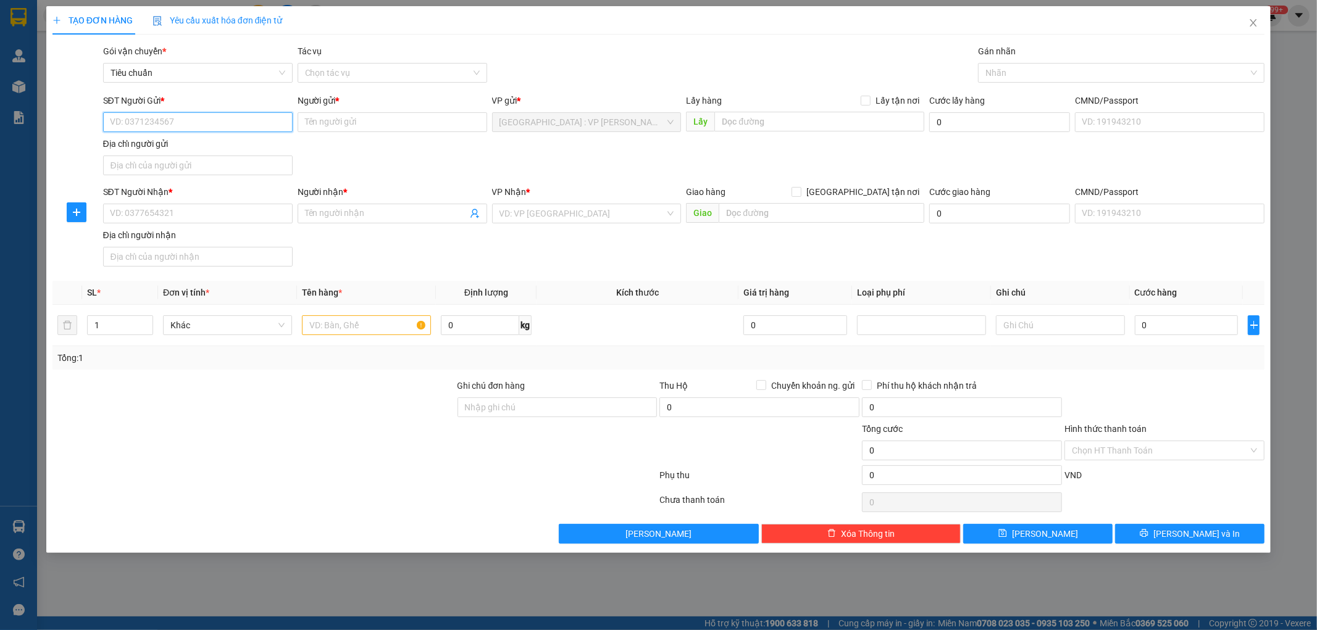
click at [173, 118] on input "SĐT Người Gửi *" at bounding box center [198, 122] width 190 height 20
click at [352, 126] on input "Người gửi *" at bounding box center [393, 122] width 190 height 20
click at [217, 126] on input "0377919558" at bounding box center [198, 122] width 190 height 20
click at [198, 123] on input "0377919558" at bounding box center [198, 122] width 190 height 20
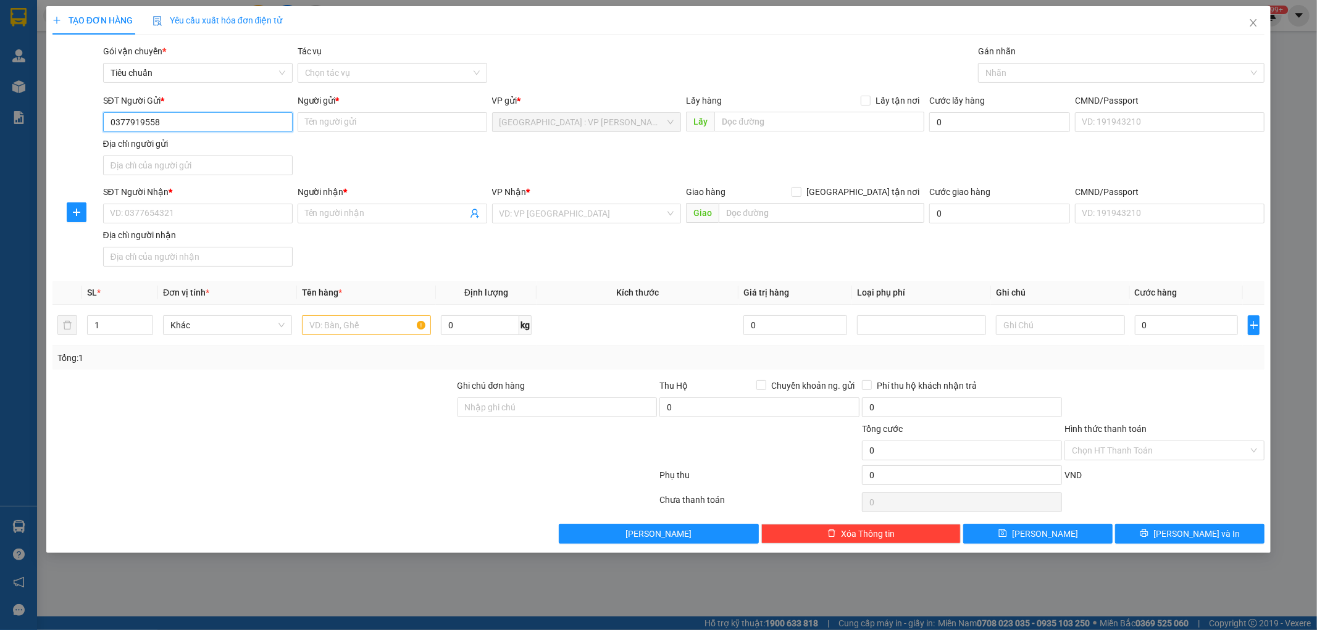
click at [198, 123] on input "0377919558" at bounding box center [198, 122] width 190 height 20
click at [394, 126] on input "Người gửi *" at bounding box center [393, 122] width 190 height 20
paste input "Mr [PERSON_NAME] Màn Hình Led"
click at [183, 217] on input "SĐT Người Nhận *" at bounding box center [198, 214] width 190 height 20
click at [346, 220] on input "Người nhận *" at bounding box center [386, 214] width 162 height 14
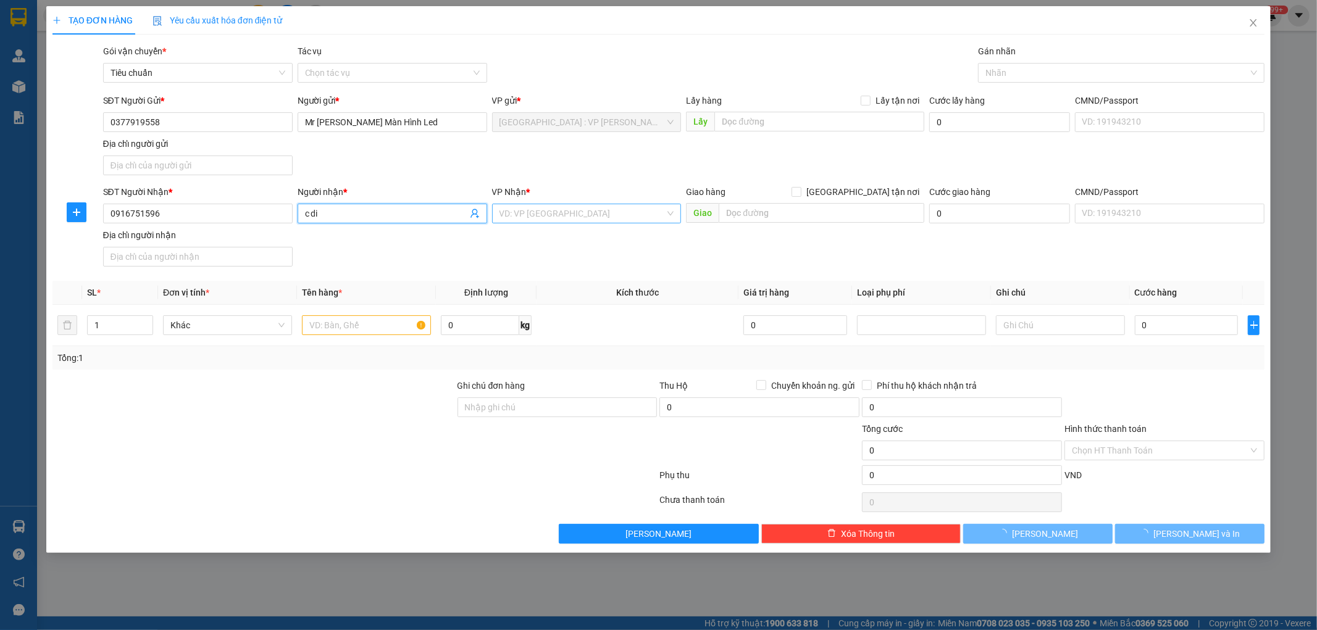
click at [599, 220] on input "search" at bounding box center [583, 213] width 166 height 19
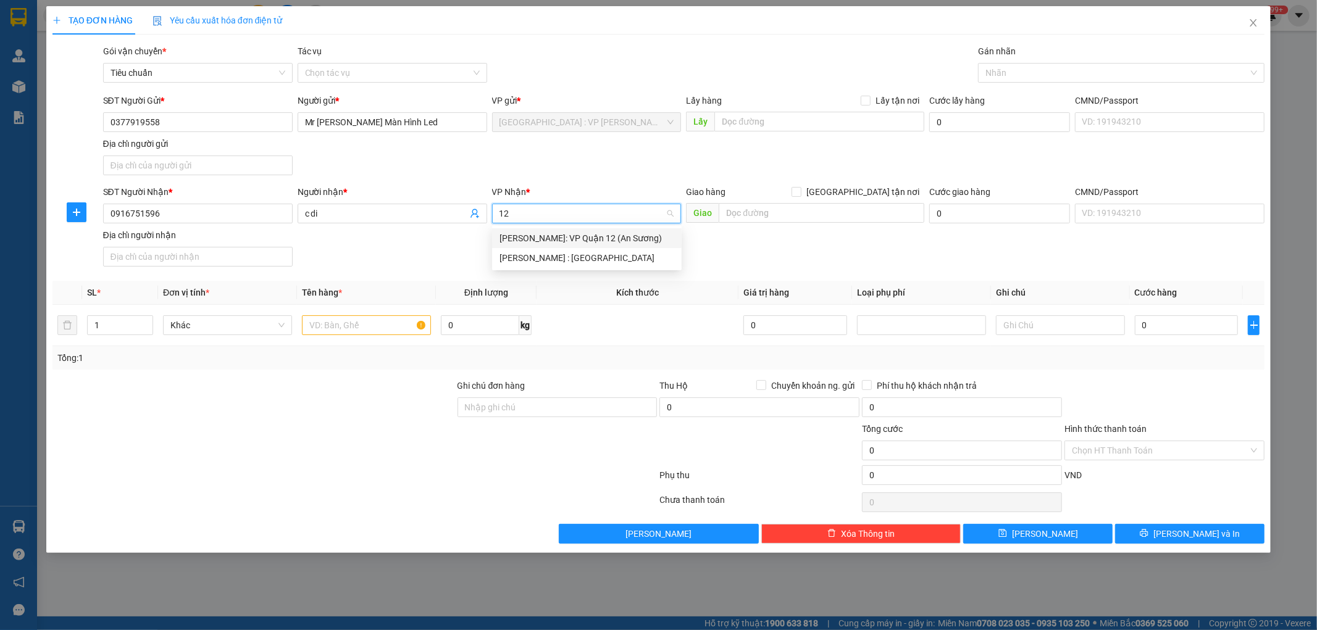
click at [553, 217] on input "12" at bounding box center [583, 213] width 166 height 19
click at [570, 261] on div "[PERSON_NAME] : [GEOGRAPHIC_DATA]" at bounding box center [587, 258] width 175 height 14
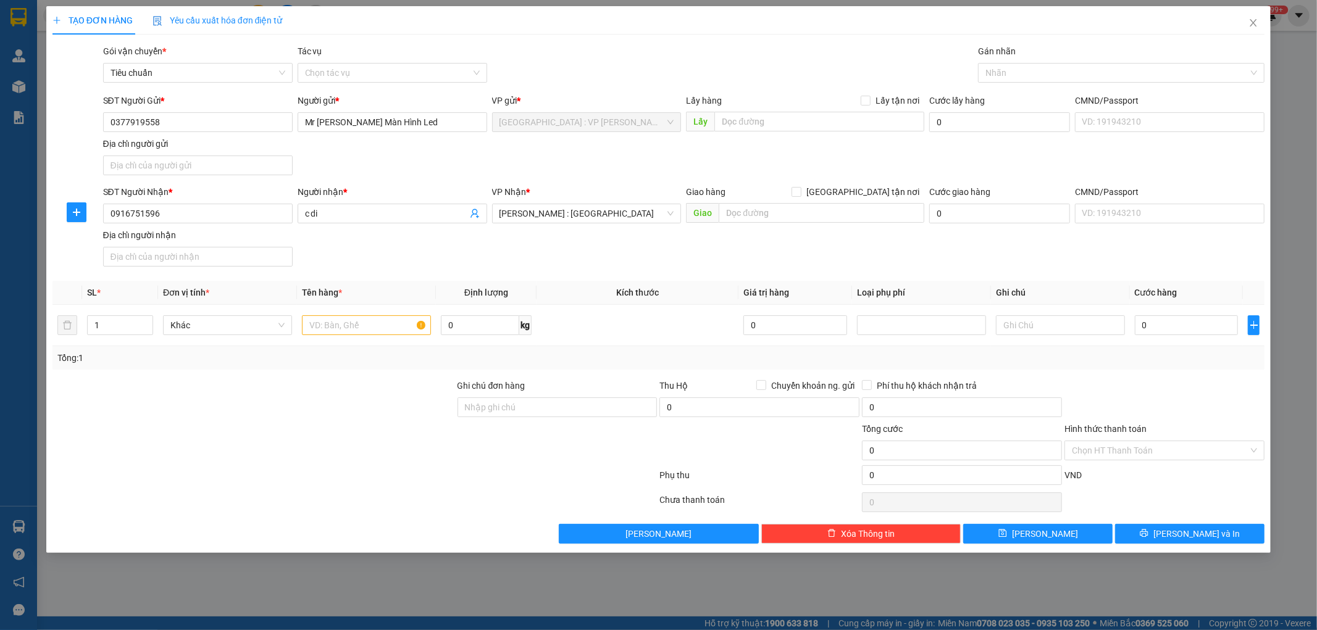
click at [570, 261] on div "SĐT Người Nhận * 0916751596 Người nhận * c di VP Nhận * Hồ Chí Minh : Kho Quận …" at bounding box center [684, 228] width 1167 height 86
click at [759, 207] on input "text" at bounding box center [822, 213] width 206 height 20
click at [855, 258] on div "SĐT Người Nhận * 0916751596 Người nhận * c di VP Nhận * Hồ Chí Minh : Kho Quận …" at bounding box center [684, 228] width 1167 height 86
click at [868, 194] on span "[GEOGRAPHIC_DATA] tận nơi" at bounding box center [862, 192] width 123 height 14
click at [800, 194] on input "[GEOGRAPHIC_DATA] tận nơi" at bounding box center [796, 191] width 9 height 9
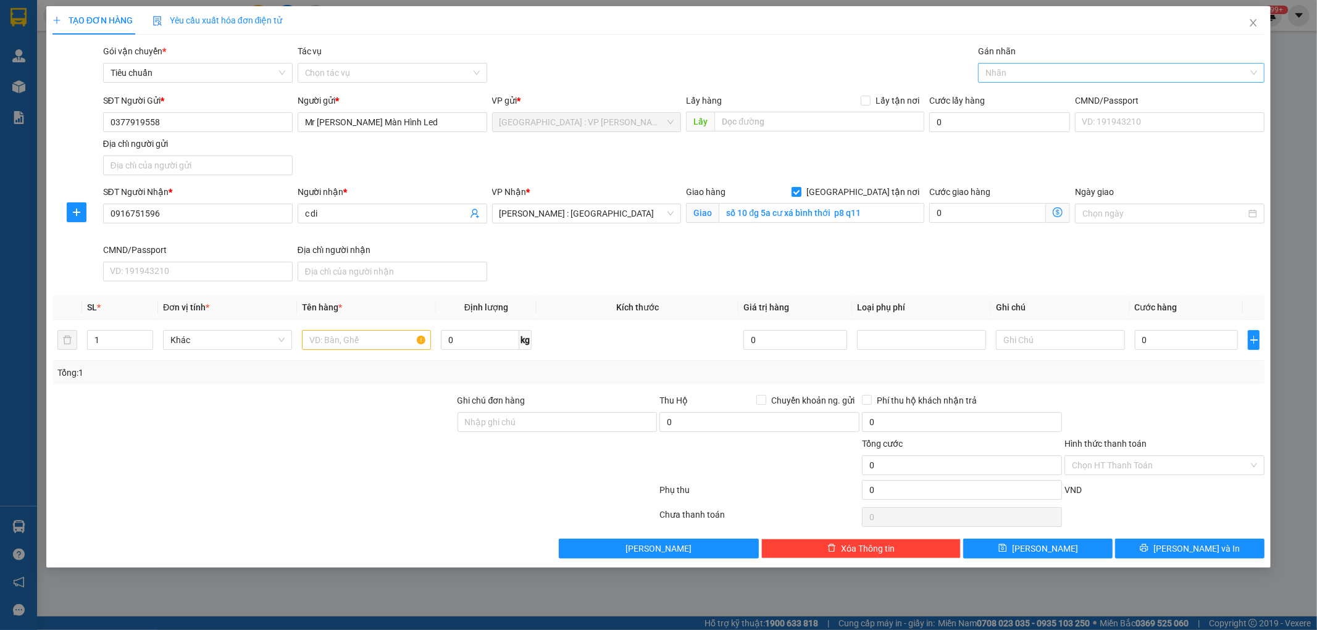
click at [1019, 72] on div at bounding box center [1115, 72] width 268 height 15
click at [1000, 96] on div "[GEOGRAPHIC_DATA] tận nơi" at bounding box center [1121, 98] width 272 height 14
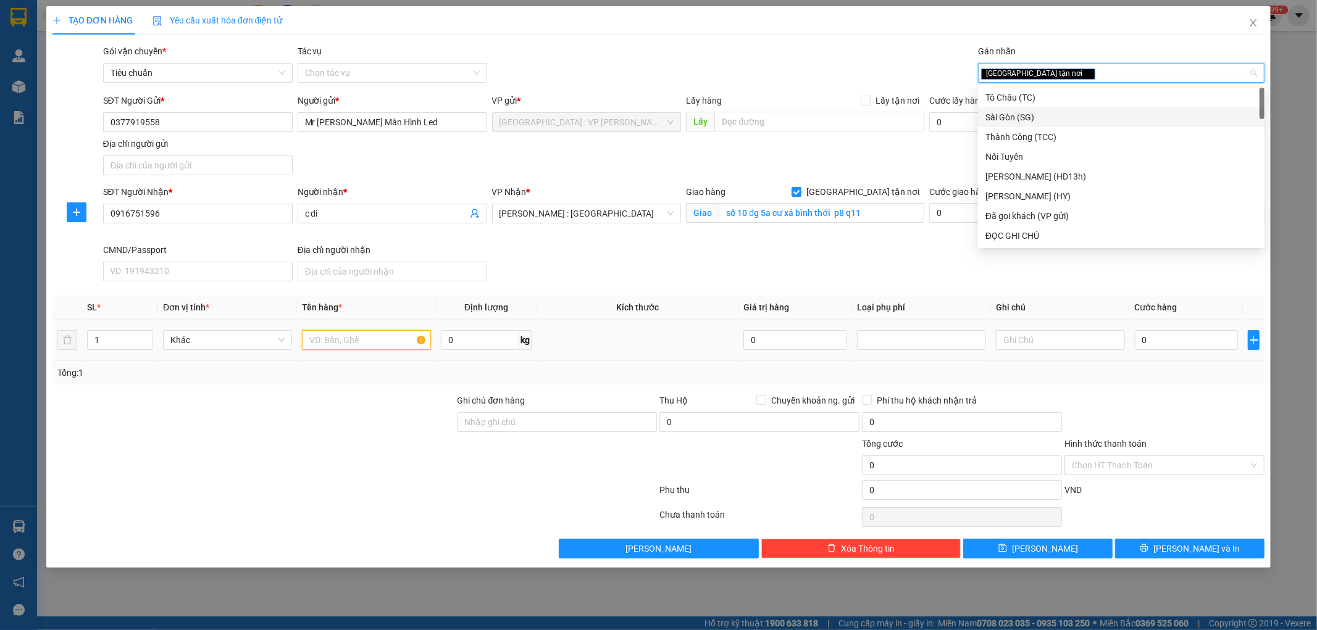
click at [391, 332] on input "text" at bounding box center [366, 340] width 129 height 20
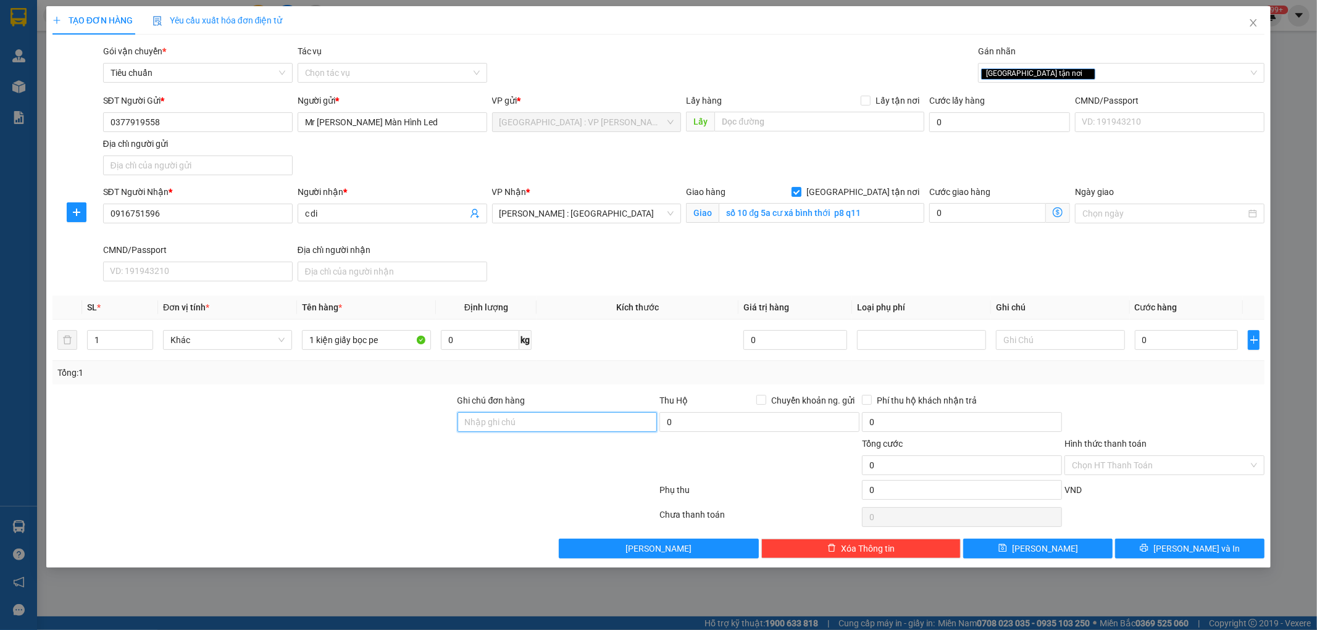
click at [474, 412] on input "Ghi chú đơn hàng" at bounding box center [558, 422] width 200 height 20
click at [1153, 345] on input "0" at bounding box center [1187, 340] width 104 height 20
click at [1187, 542] on span "[PERSON_NAME] và In" at bounding box center [1196, 549] width 86 height 14
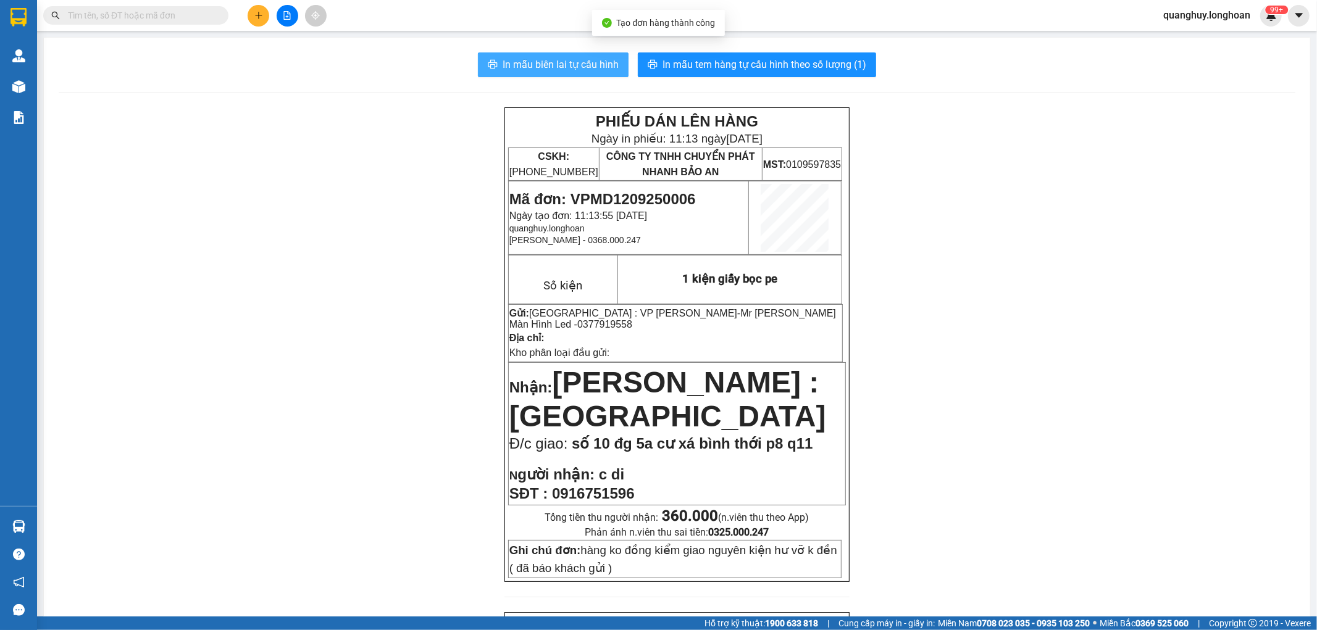
click at [551, 69] on span "In mẫu biên lai tự cấu hình" at bounding box center [561, 64] width 116 height 15
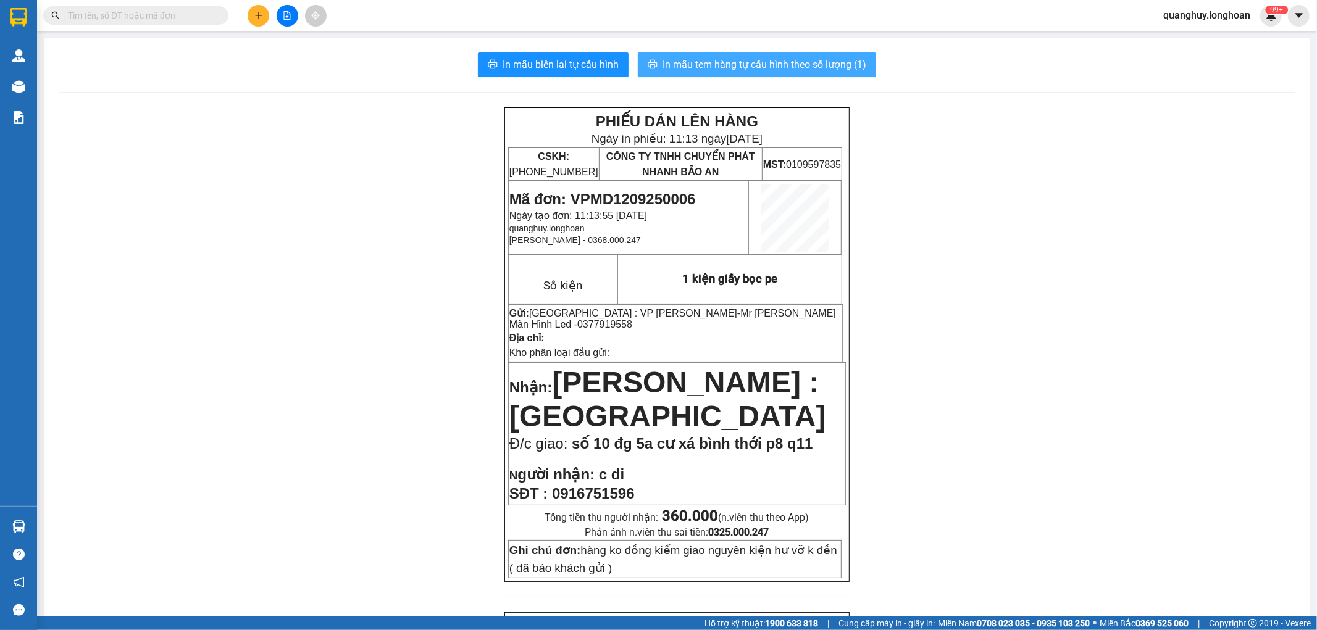
click at [792, 62] on span "In mẫu tem hàng tự cấu hình theo số lượng (1)" at bounding box center [765, 64] width 204 height 15
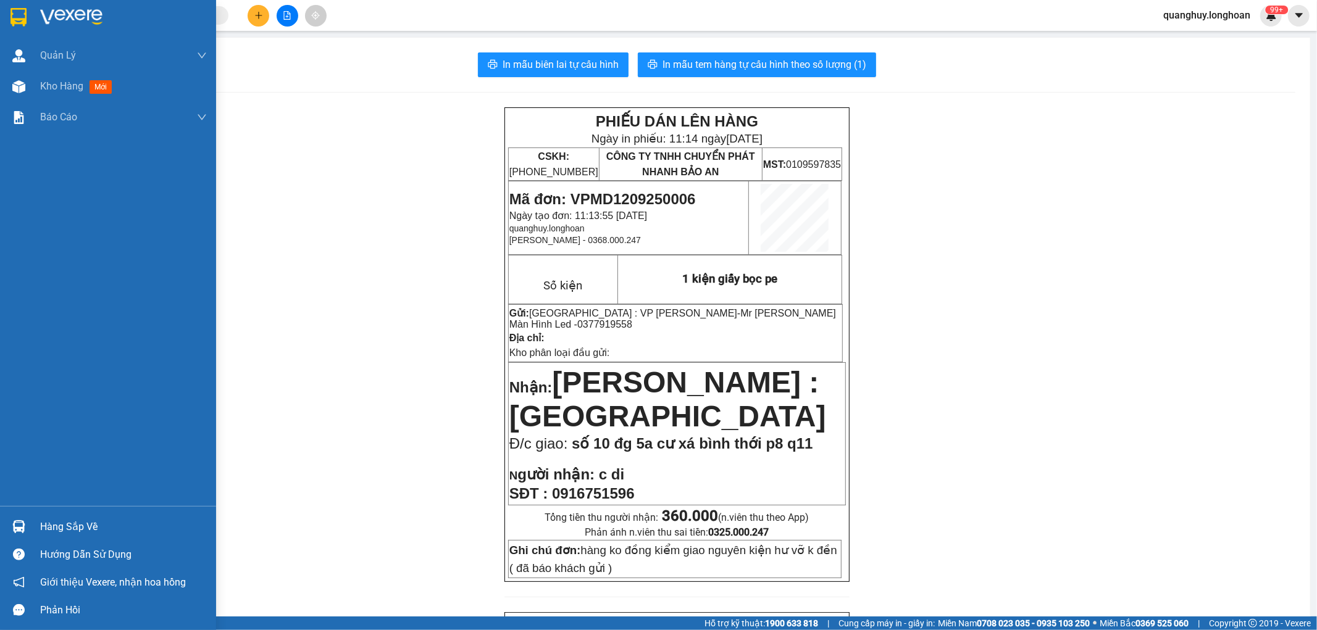
click at [13, 20] on img at bounding box center [18, 17] width 16 height 19
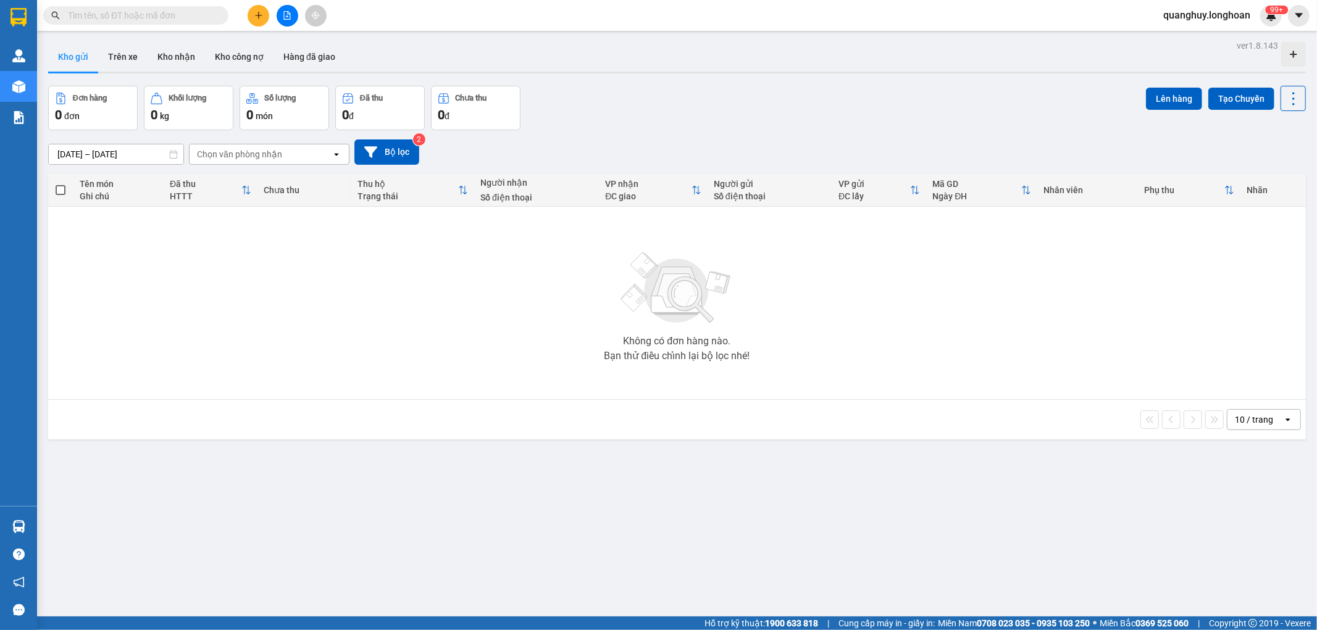
click at [211, 20] on input "text" at bounding box center [141, 16] width 146 height 14
paste input "VPMD0809250032"
type input "VPMD0809250032"
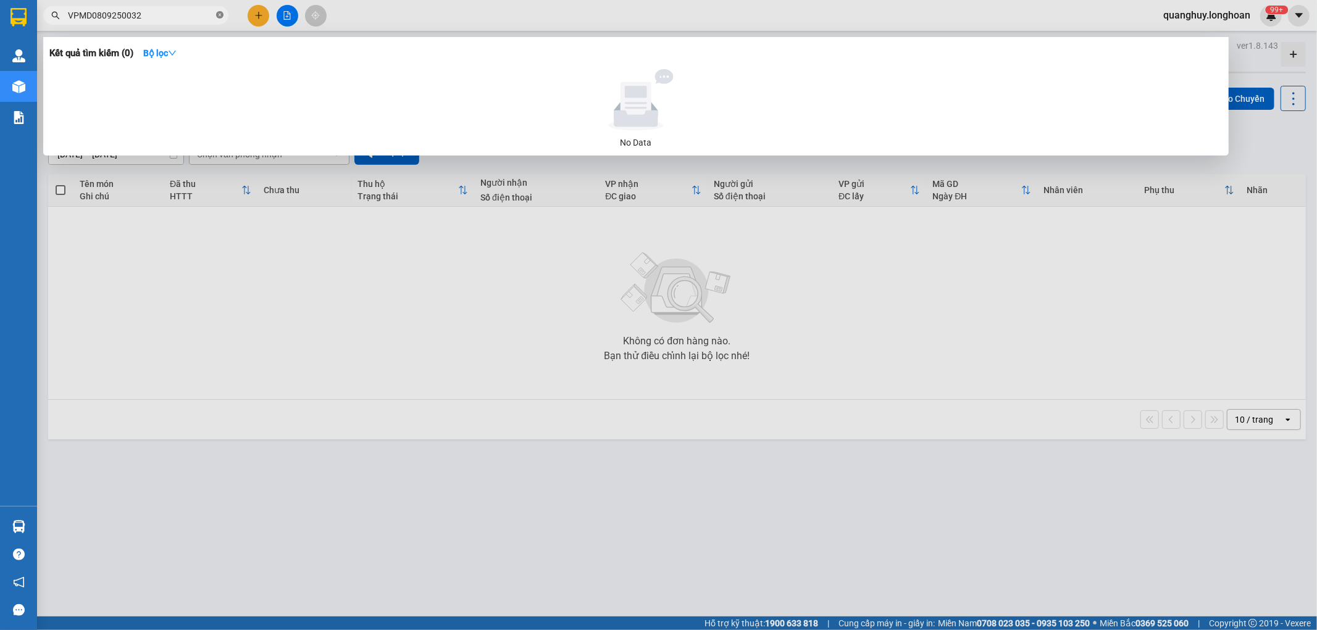
click at [217, 16] on icon "close-circle" at bounding box center [219, 14] width 7 height 7
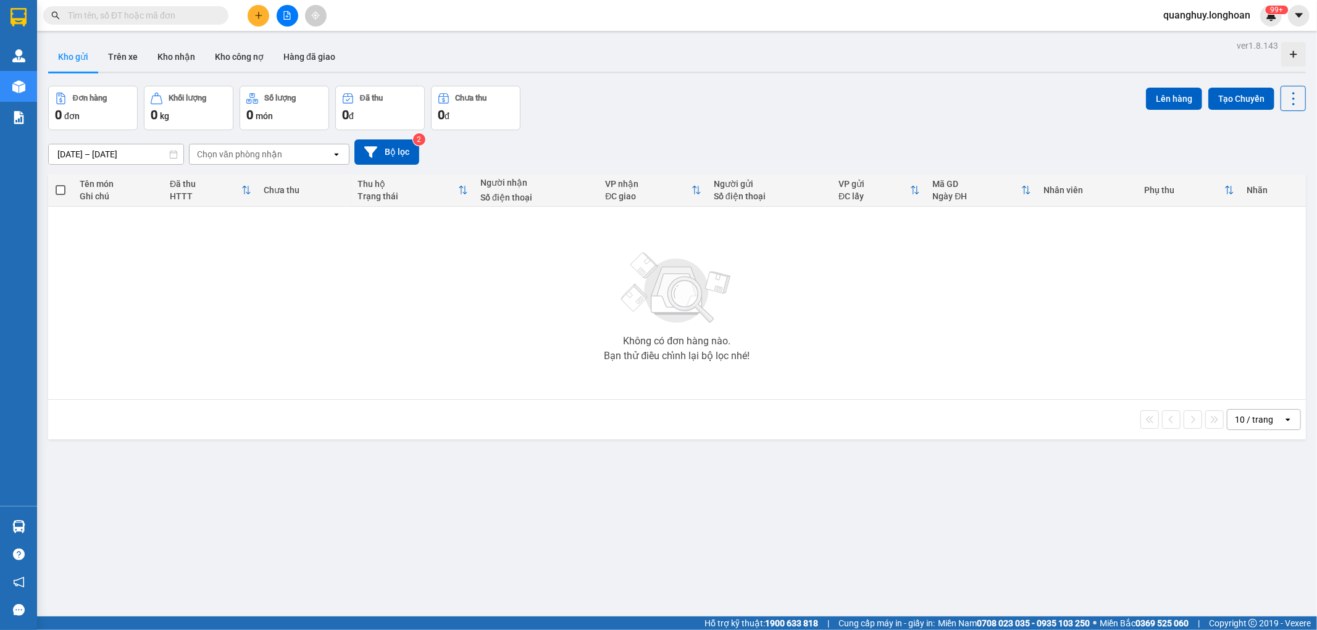
click at [190, 17] on input "text" at bounding box center [141, 16] width 146 height 14
paste input "VPMD0809250032"
type input "VPMD0809250032"
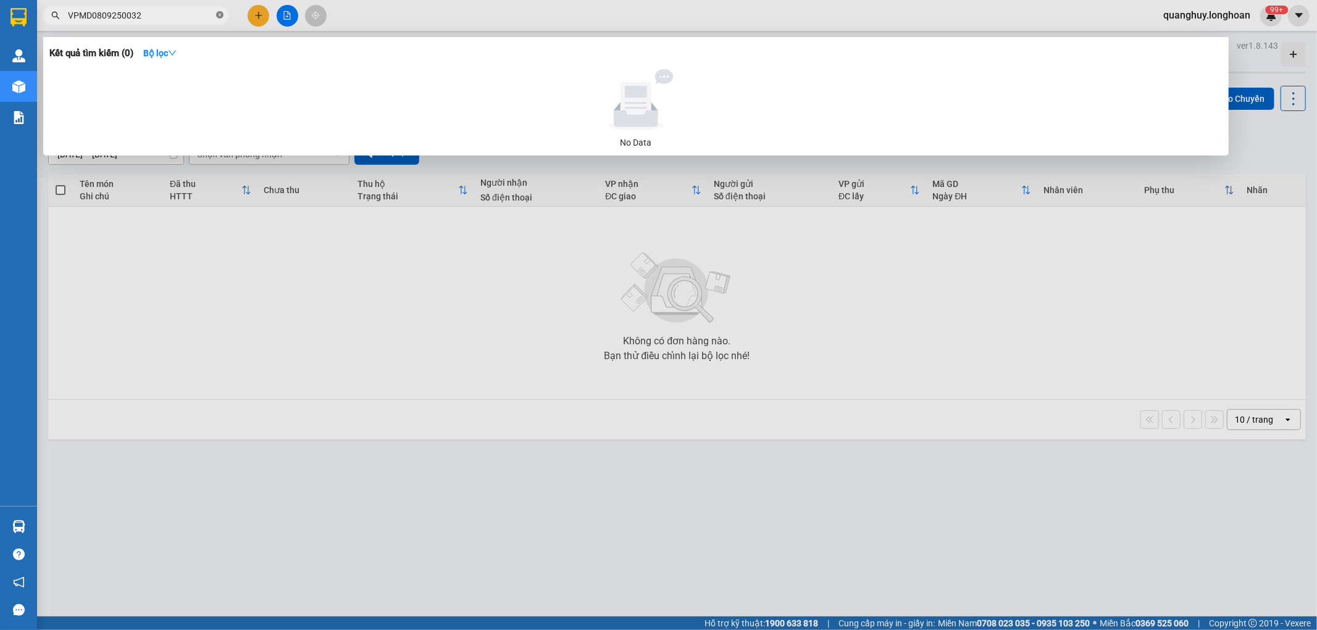
click at [220, 16] on icon "close-circle" at bounding box center [219, 14] width 7 height 7
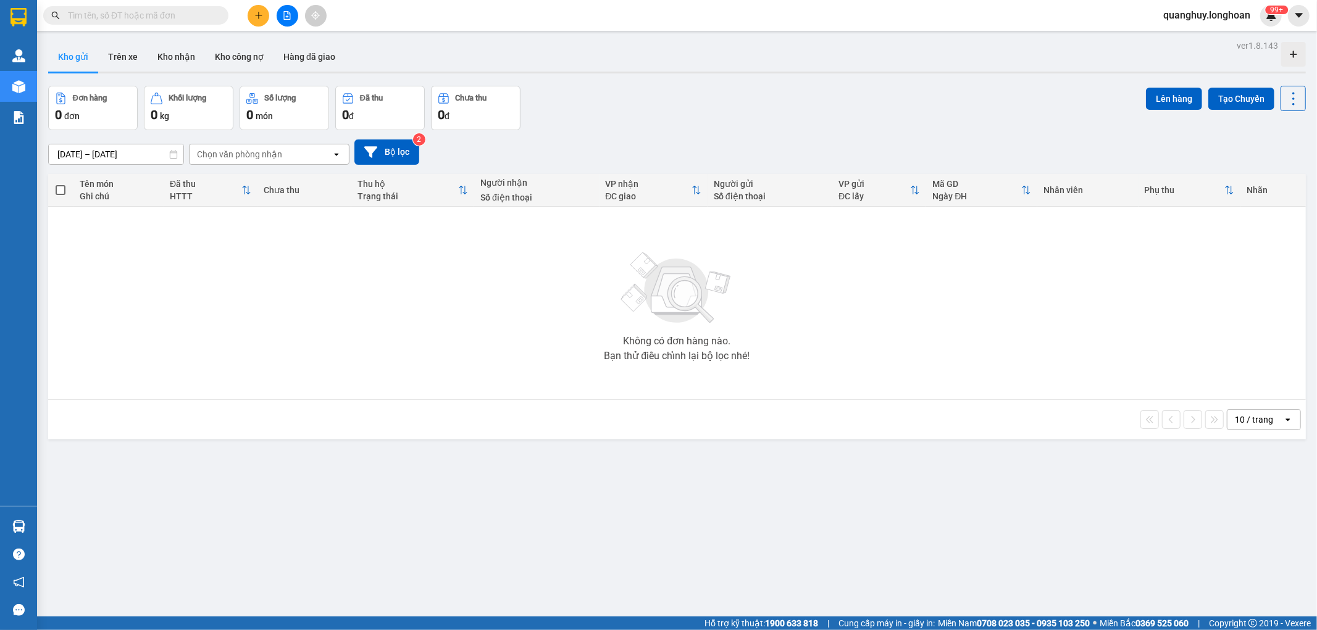
click at [1237, 14] on span "quanghuy.longhoan" at bounding box center [1206, 14] width 107 height 15
click at [1195, 43] on span "Đăng xuất" at bounding box center [1212, 38] width 82 height 14
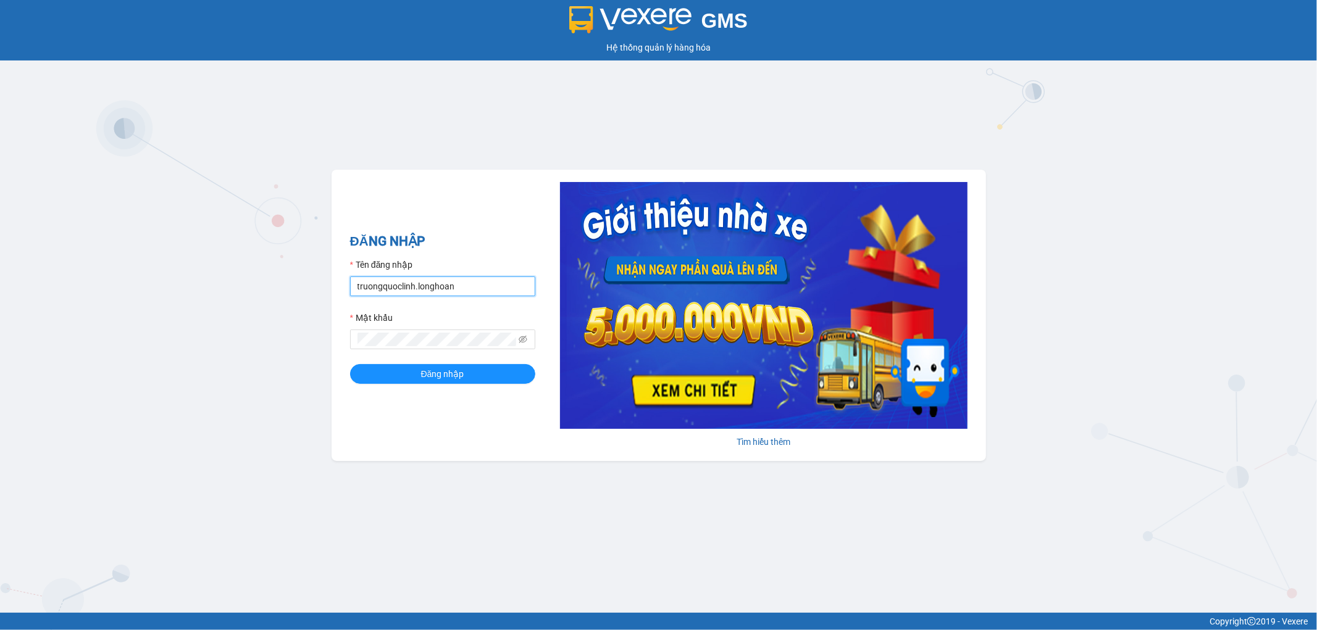
click at [504, 289] on input "truongquoclinh.longhoan" at bounding box center [442, 287] width 185 height 20
click at [350, 364] on button "Đăng nhập" at bounding box center [442, 374] width 185 height 20
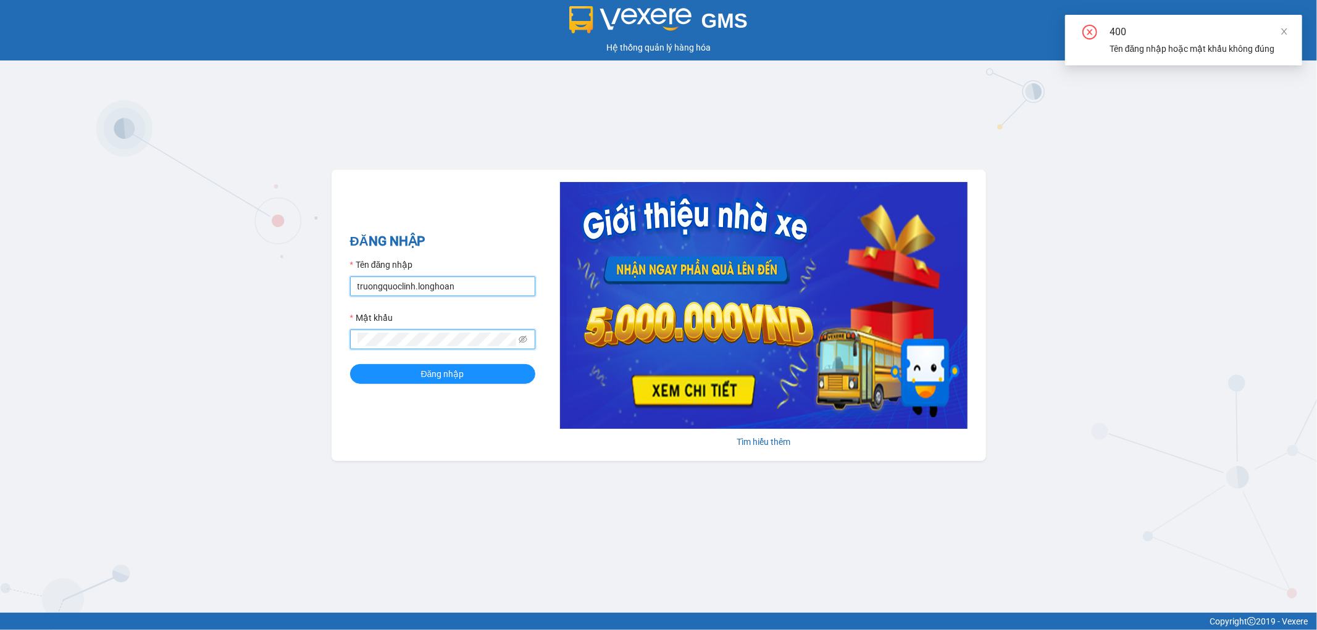
type input "quanghuy.longhoan"
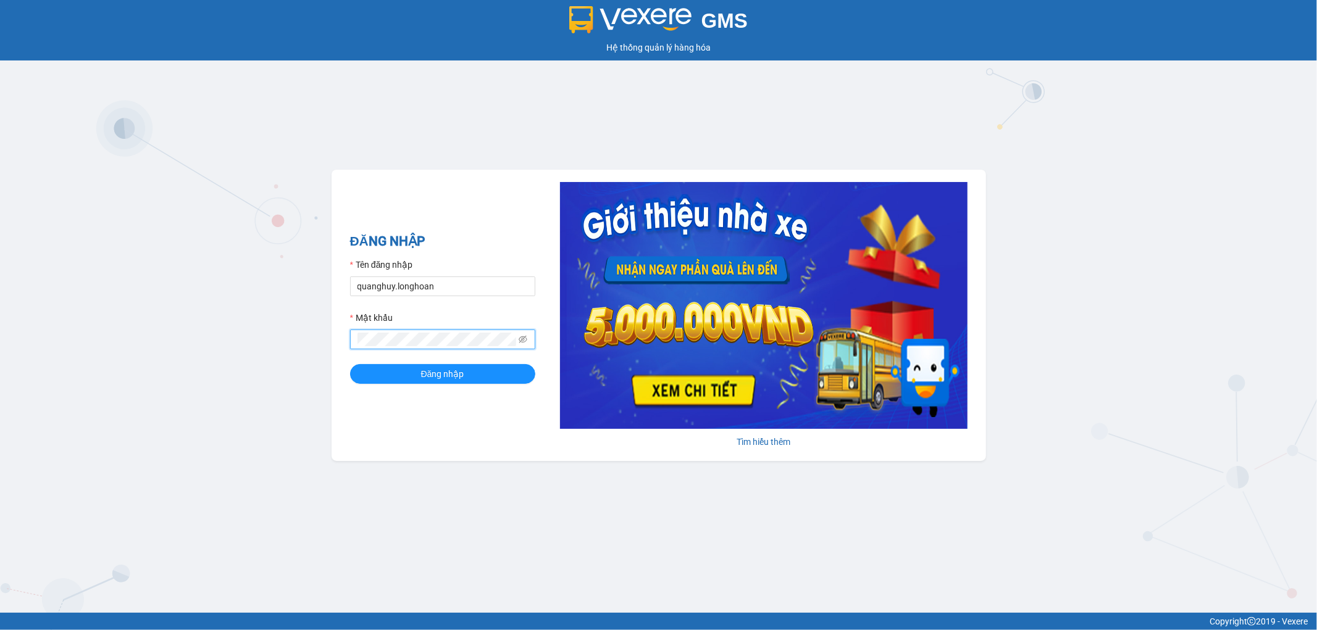
click at [350, 364] on button "Đăng nhập" at bounding box center [442, 374] width 185 height 20
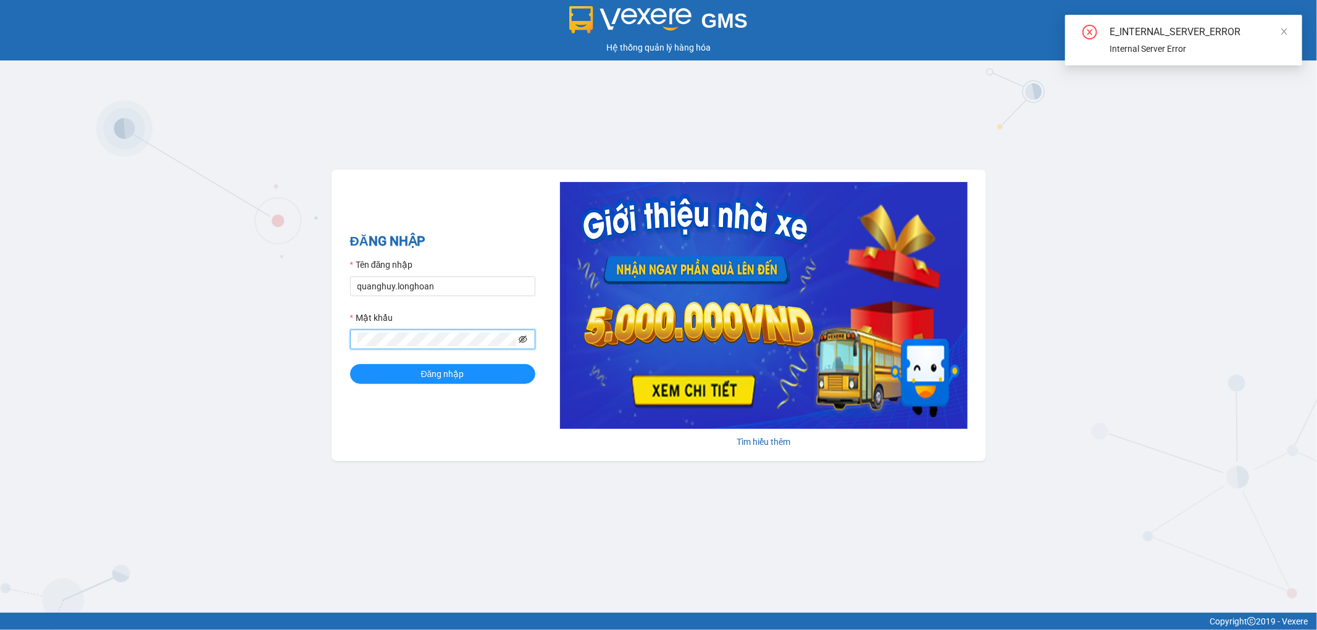
click at [524, 343] on icon "eye-invisible" at bounding box center [523, 339] width 9 height 9
click at [383, 369] on button "Đăng nhập" at bounding box center [442, 374] width 185 height 20
click at [424, 373] on span "Đăng nhập" at bounding box center [442, 374] width 43 height 14
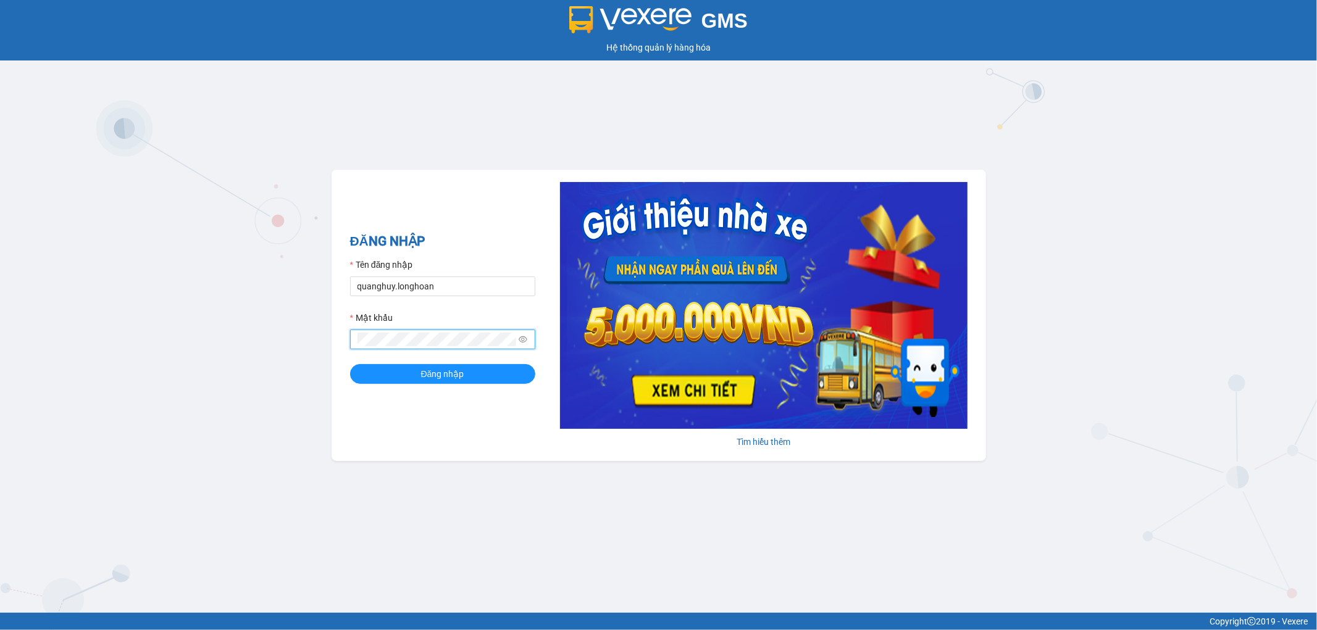
click at [350, 364] on button "Đăng nhập" at bounding box center [442, 374] width 185 height 20
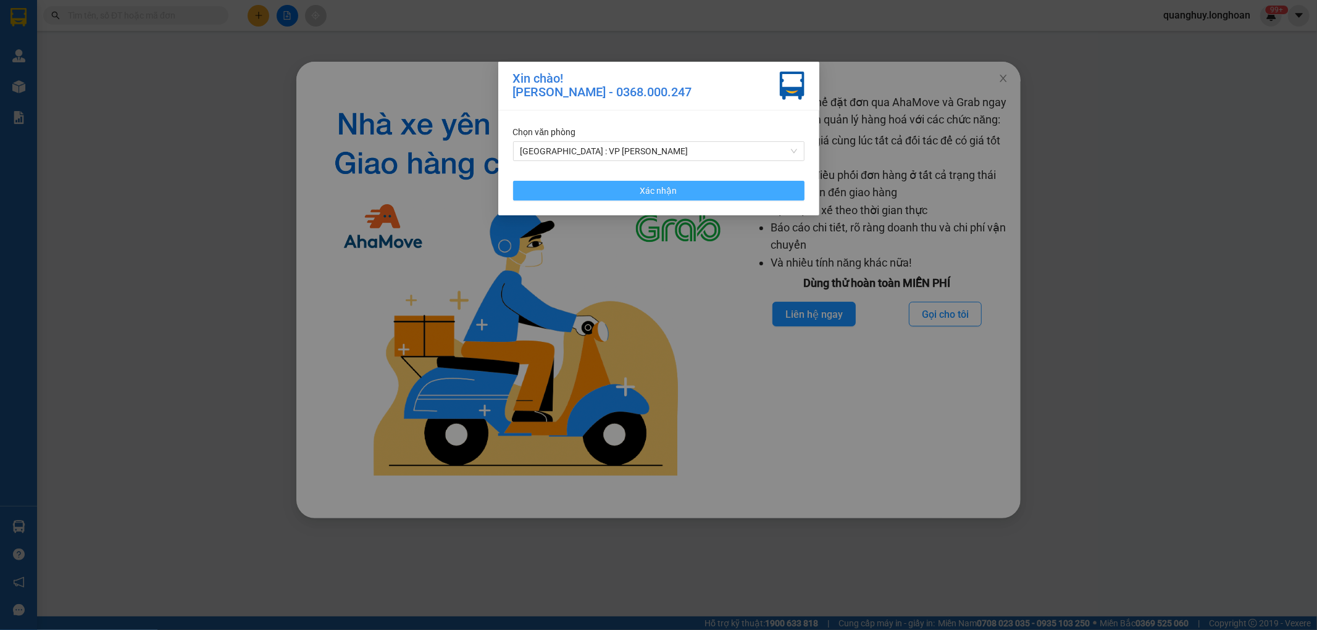
click at [631, 199] on button "Xác nhận" at bounding box center [658, 191] width 291 height 20
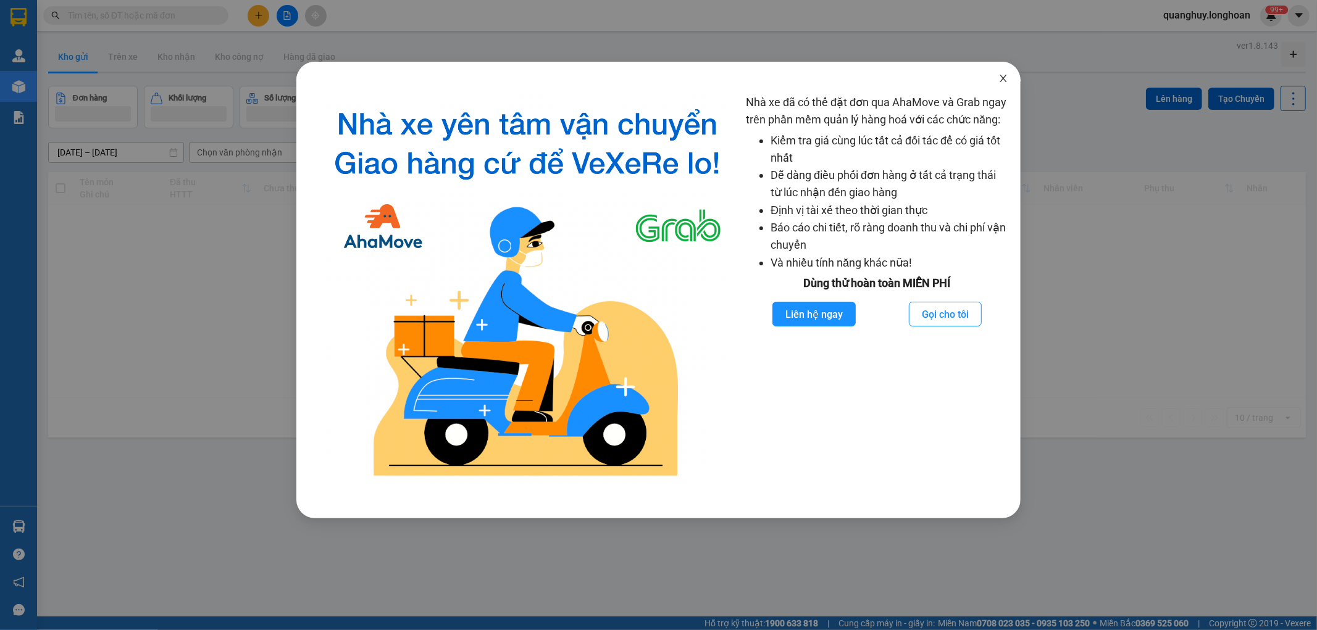
click at [1005, 83] on icon "close" at bounding box center [1003, 78] width 10 height 10
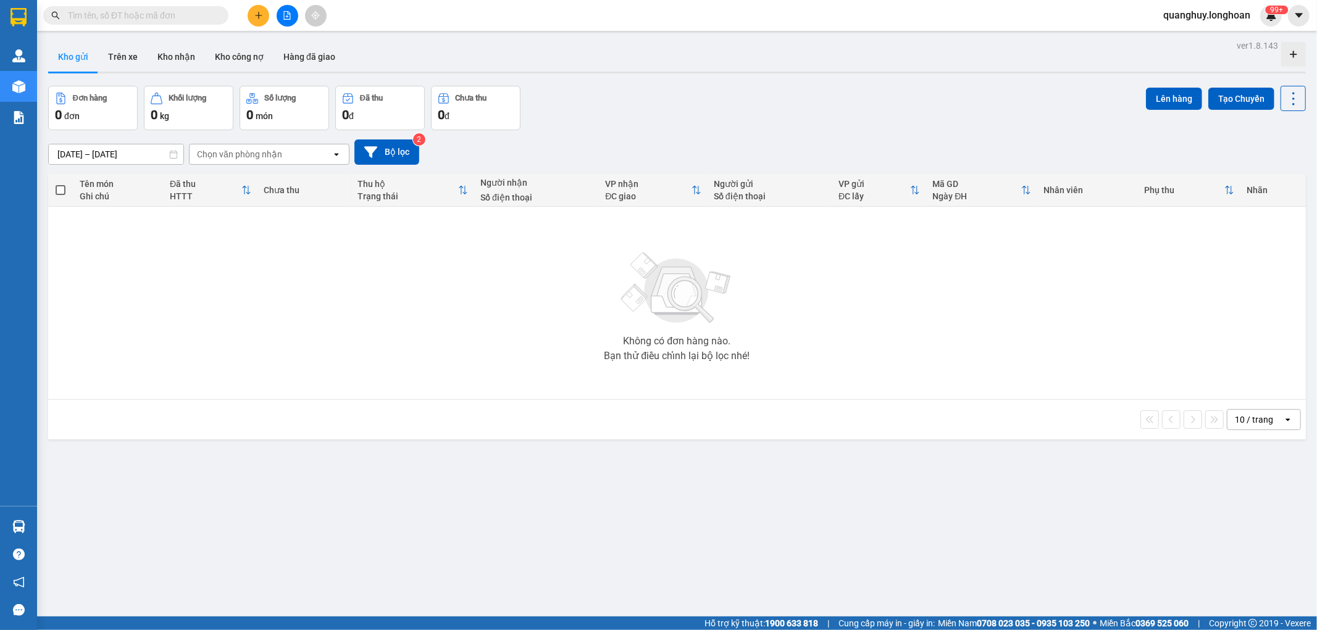
click at [188, 15] on input "text" at bounding box center [141, 16] width 146 height 14
paste input "VPMD0809250032"
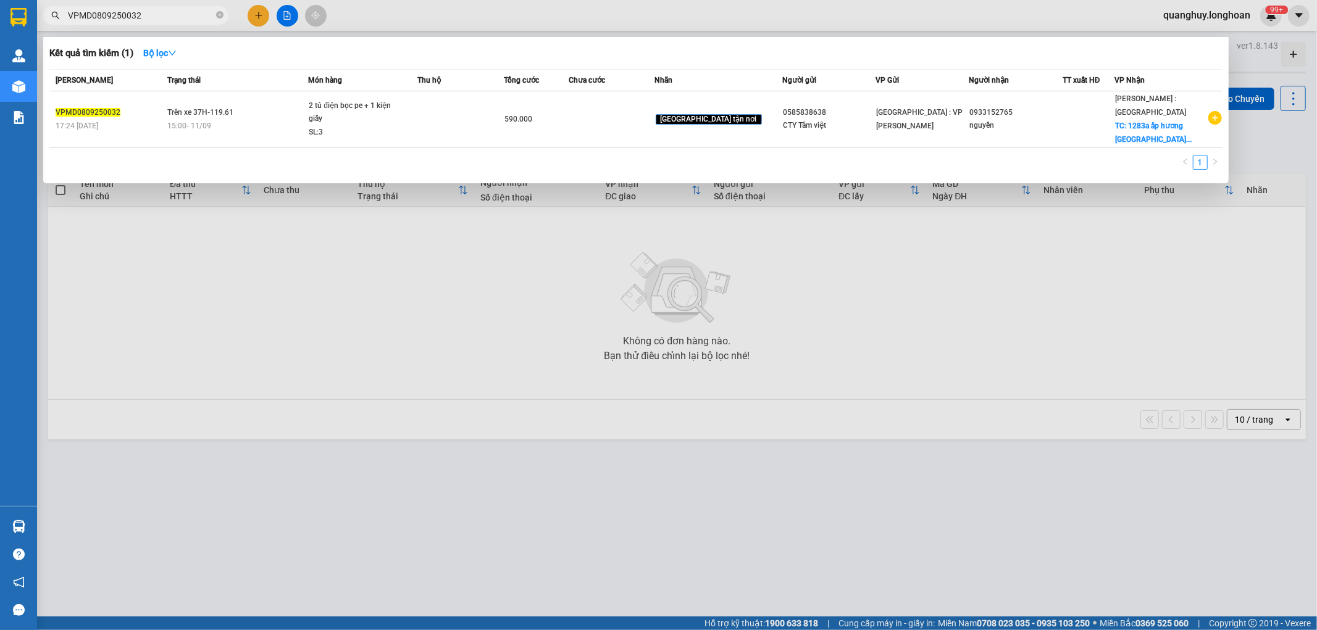
type input "VPMD0809250032"
click at [220, 15] on icon "close-circle" at bounding box center [219, 14] width 7 height 7
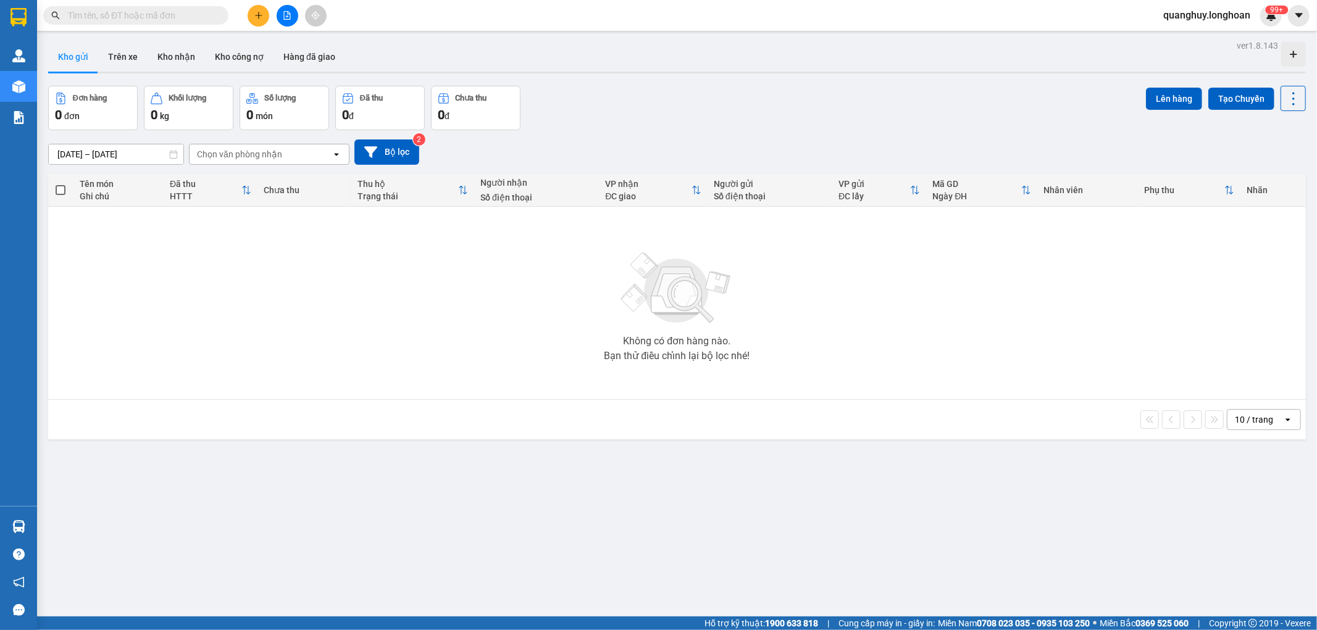
click at [189, 17] on input "text" at bounding box center [141, 16] width 146 height 14
paste input "VPMD0909250019"
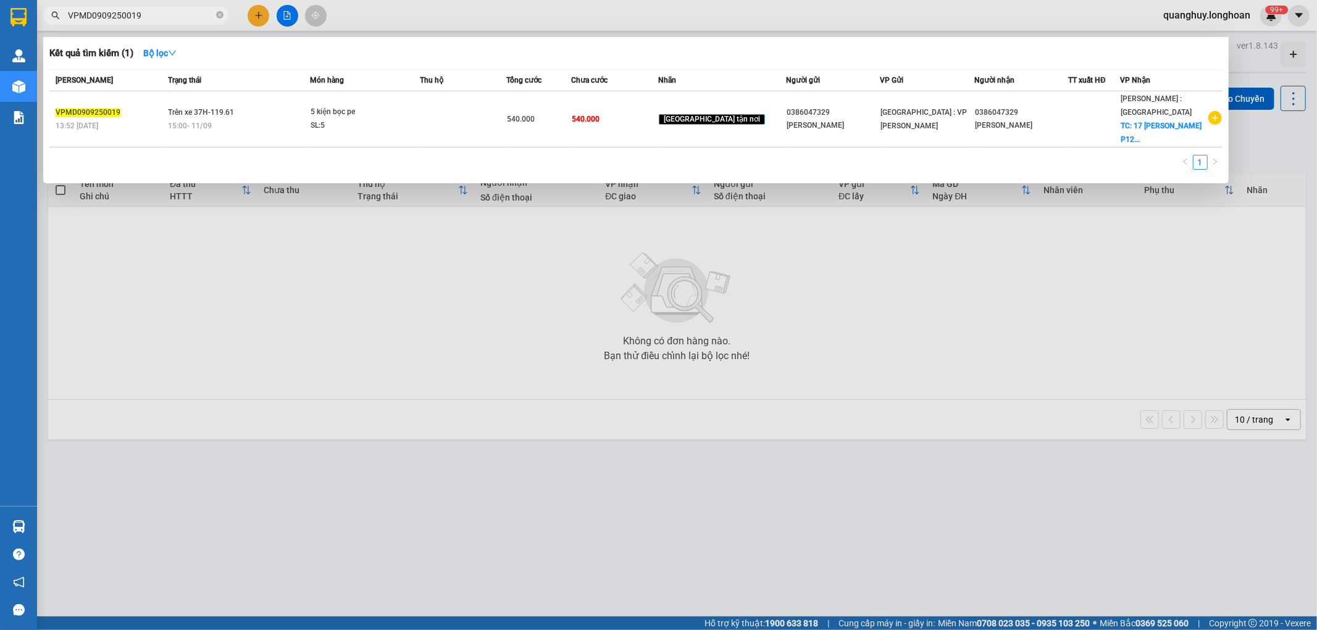
type input "VPMD0909250019"
click at [219, 15] on icon "close-circle" at bounding box center [219, 14] width 7 height 7
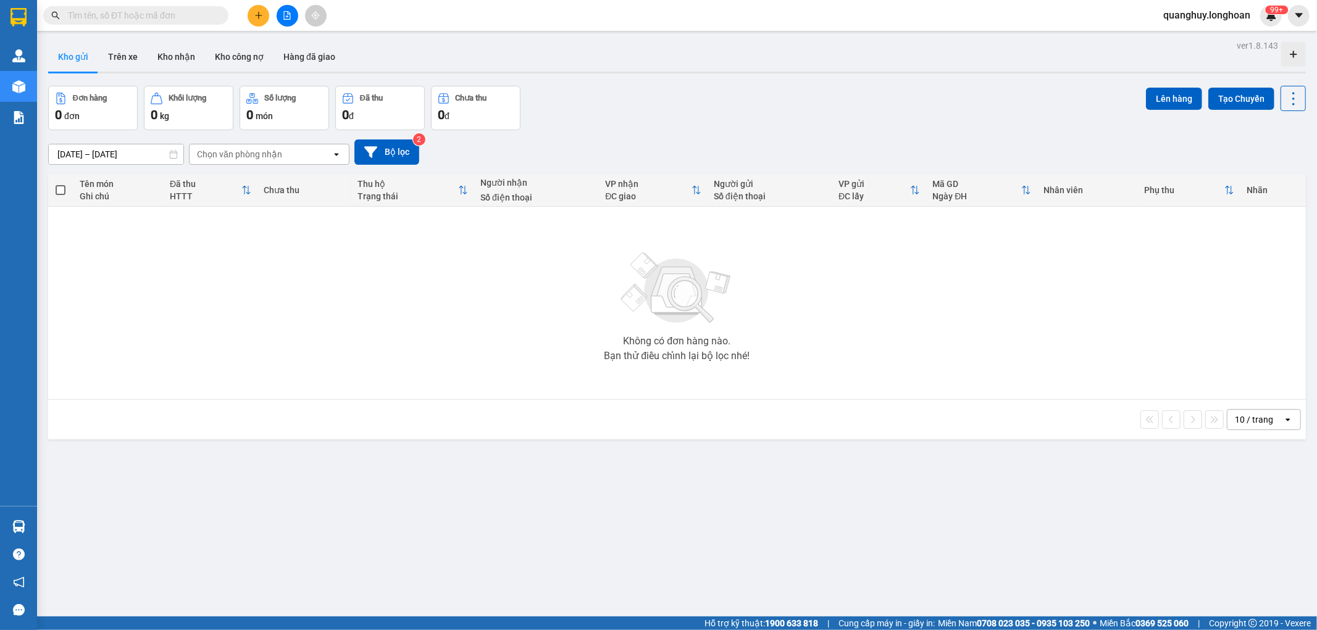
click at [190, 17] on input "text" at bounding box center [141, 16] width 146 height 14
paste input "VPMD0909250020"
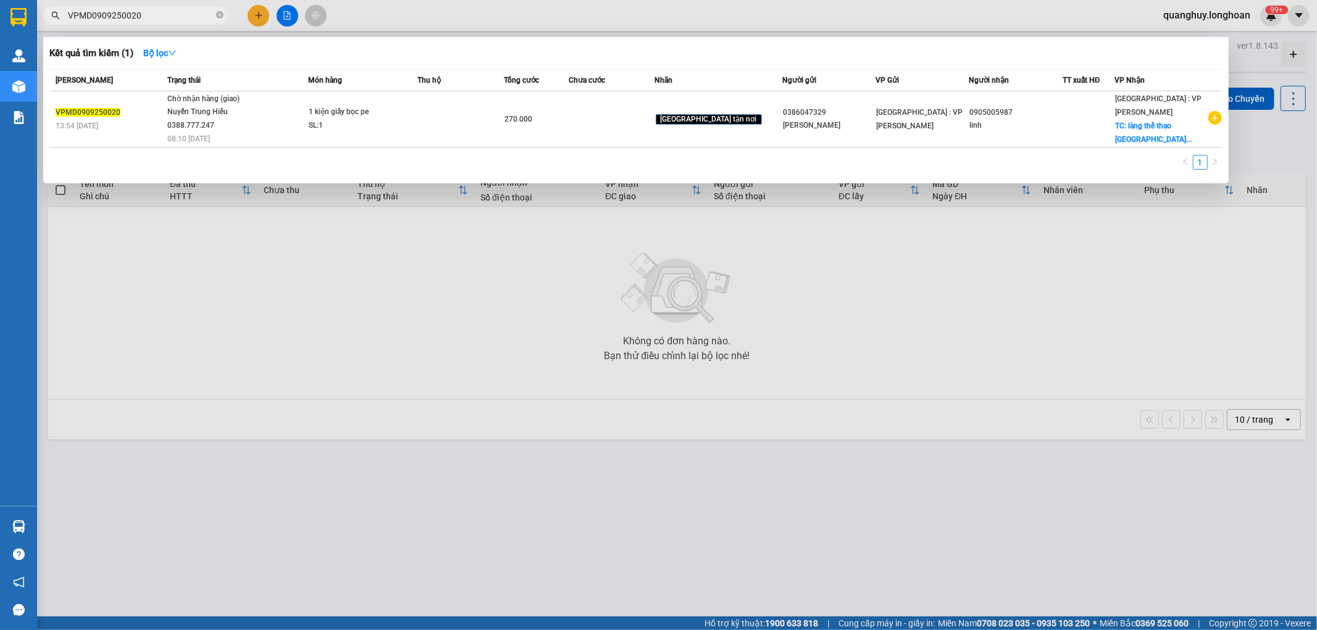
type input "VPMD0909250020"
click at [219, 16] on icon "close-circle" at bounding box center [219, 14] width 7 height 7
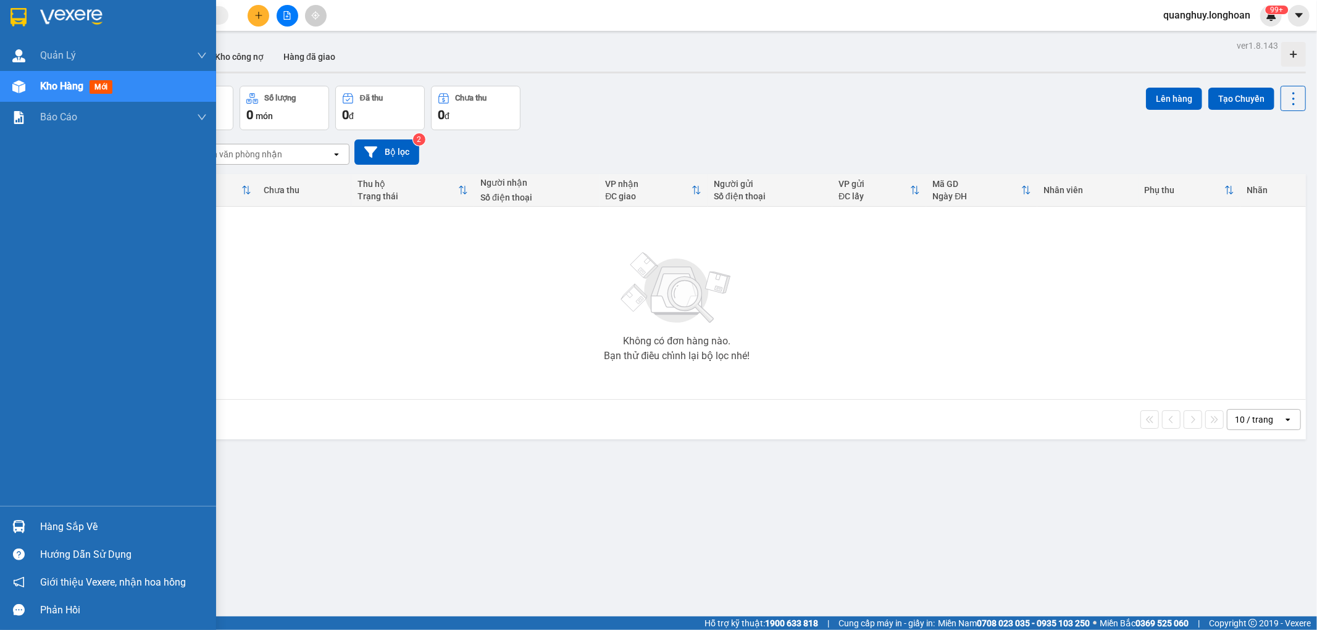
click at [23, 20] on img at bounding box center [18, 17] width 16 height 19
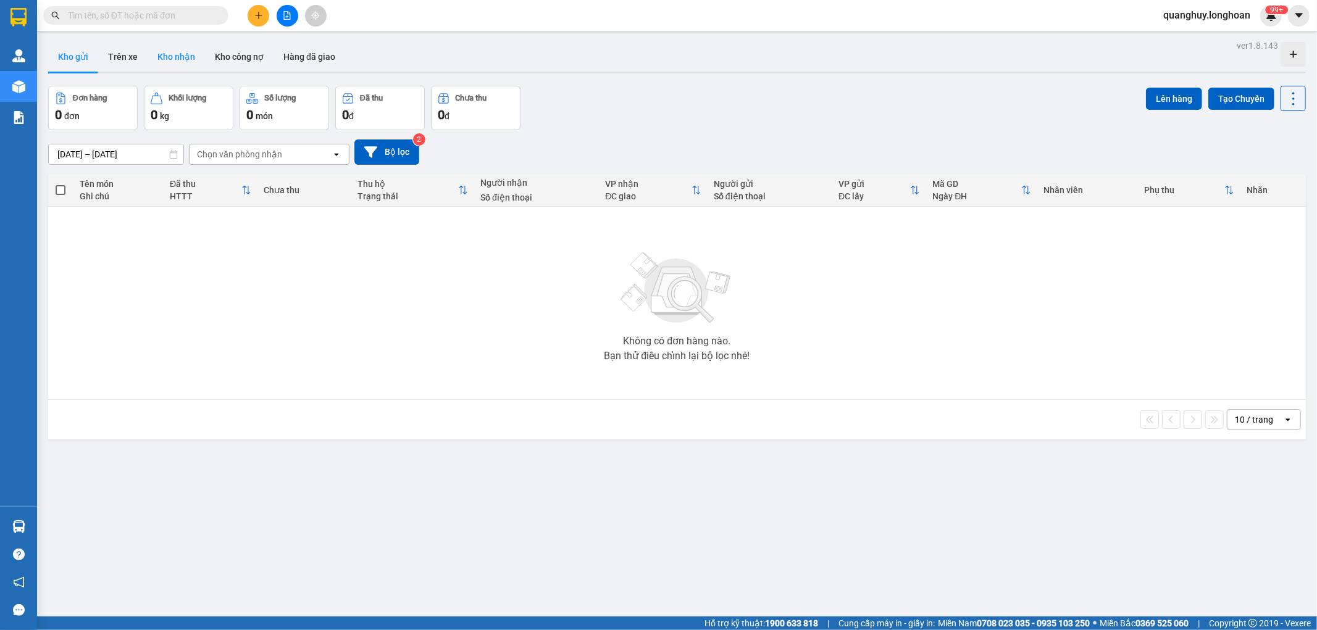
click at [168, 47] on button "Kho nhận" at bounding box center [176, 57] width 57 height 30
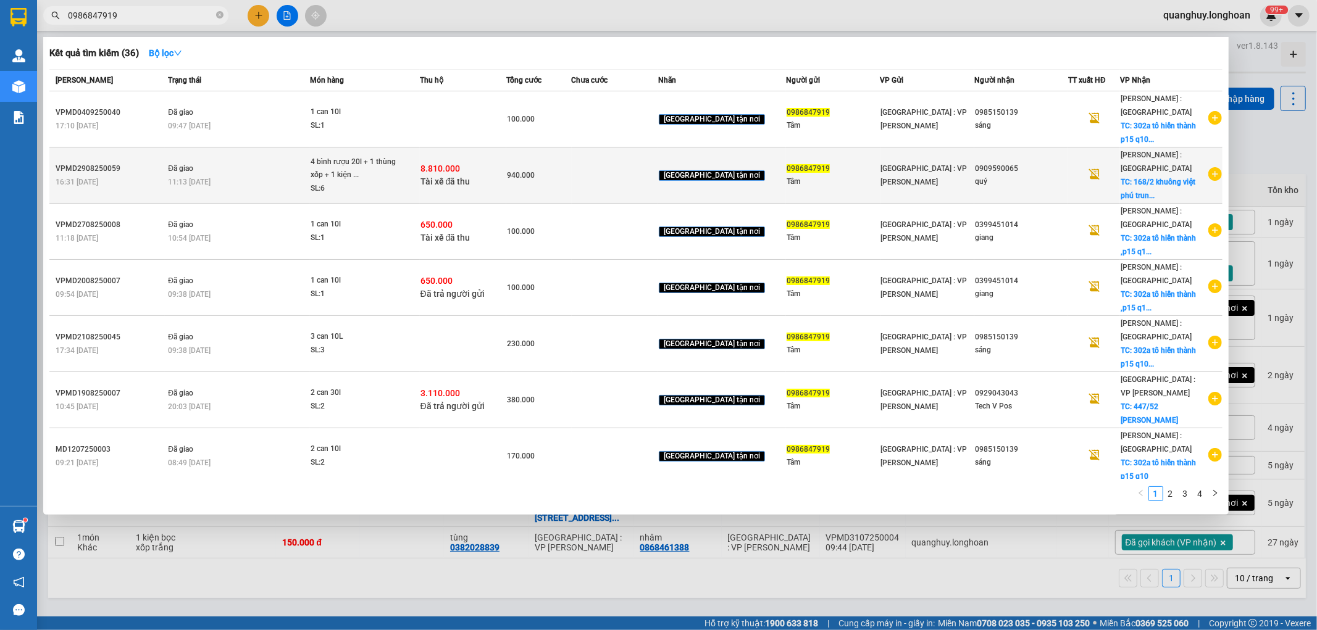
type input "0986847919"
click at [277, 178] on div "11:13 - 02/09" at bounding box center [238, 182] width 141 height 14
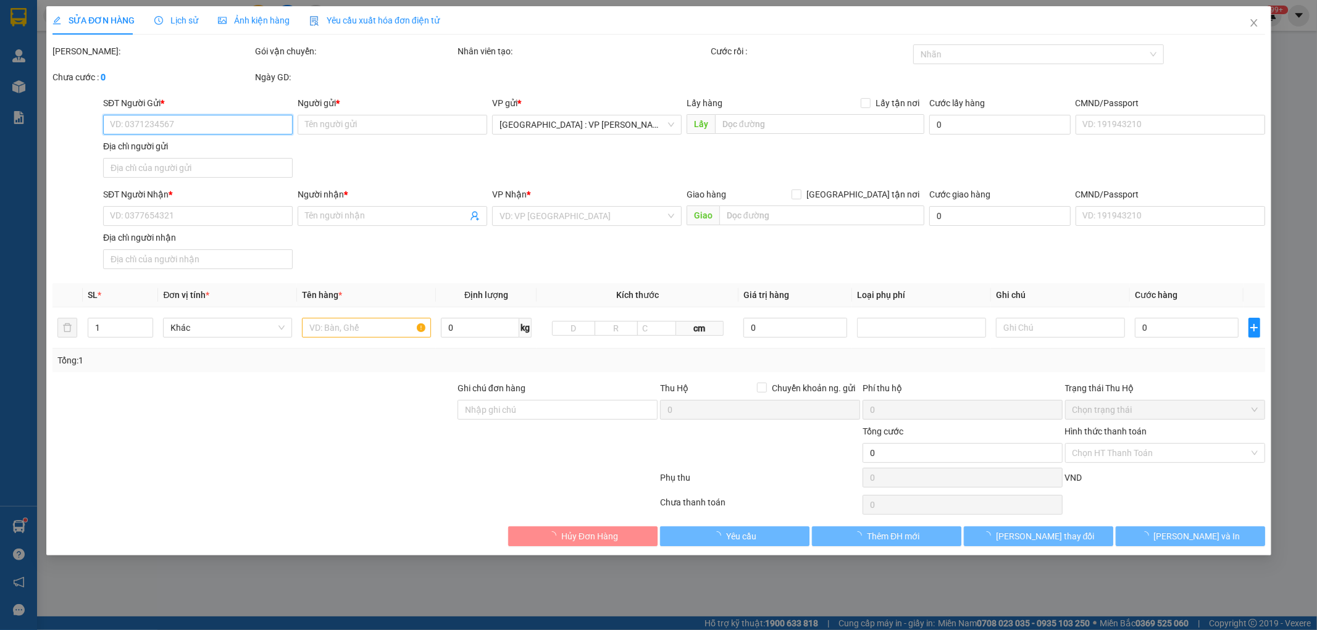
type input "0986847919"
type input "Tâm"
type input "0909590065"
type input "quý"
checkbox input "true"
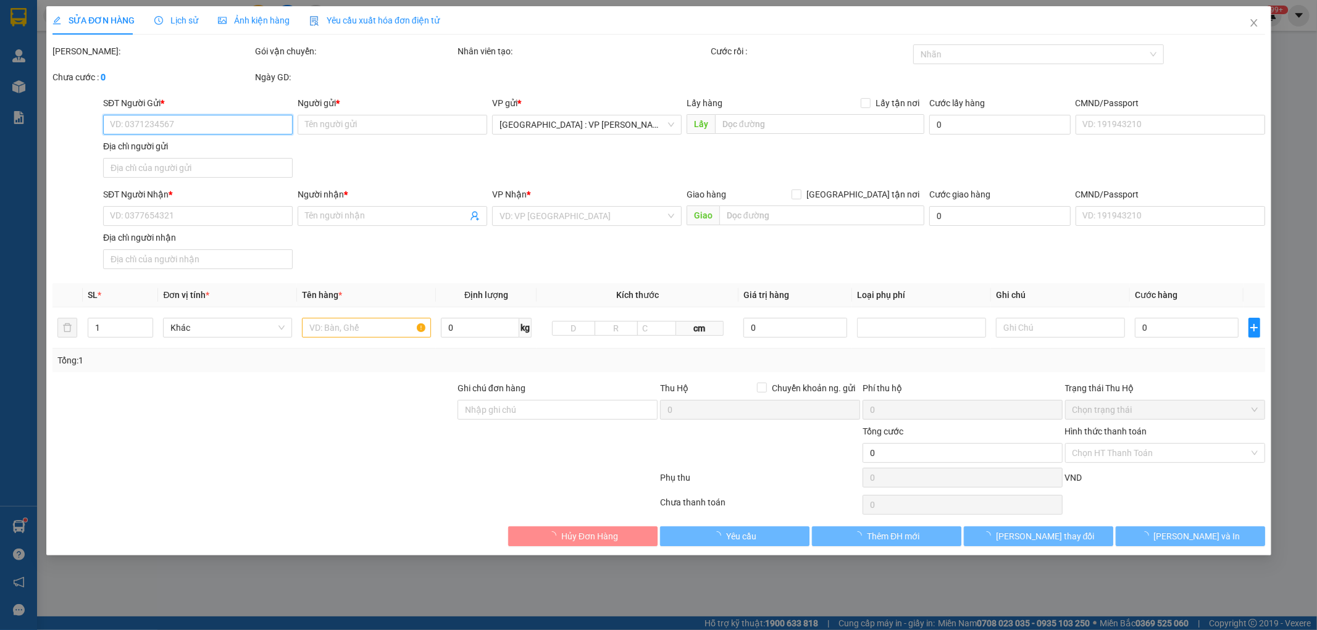
type input "168/2 khuông việt phú trung tân phú hcm"
checkbox input "true"
type input "8.810.000"
type input "25.000"
type input "940.000"
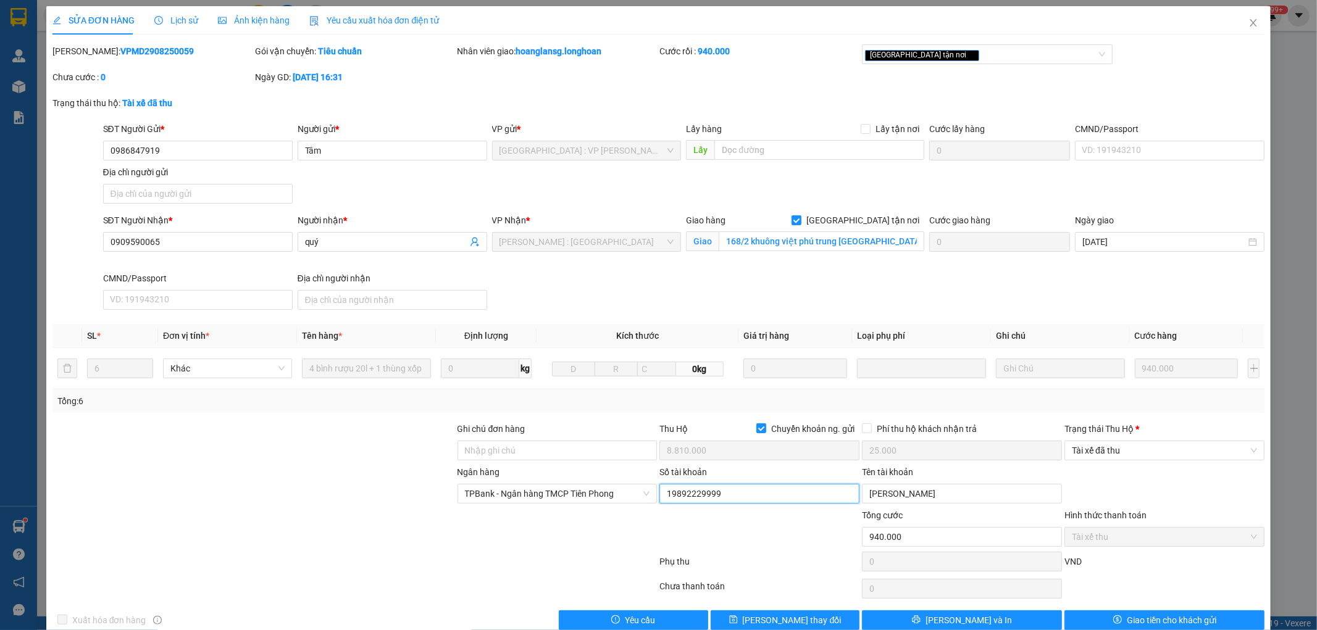
click at [742, 495] on input "19892229999" at bounding box center [759, 494] width 200 height 20
click at [953, 498] on input "nguyen van hon" at bounding box center [962, 494] width 200 height 20
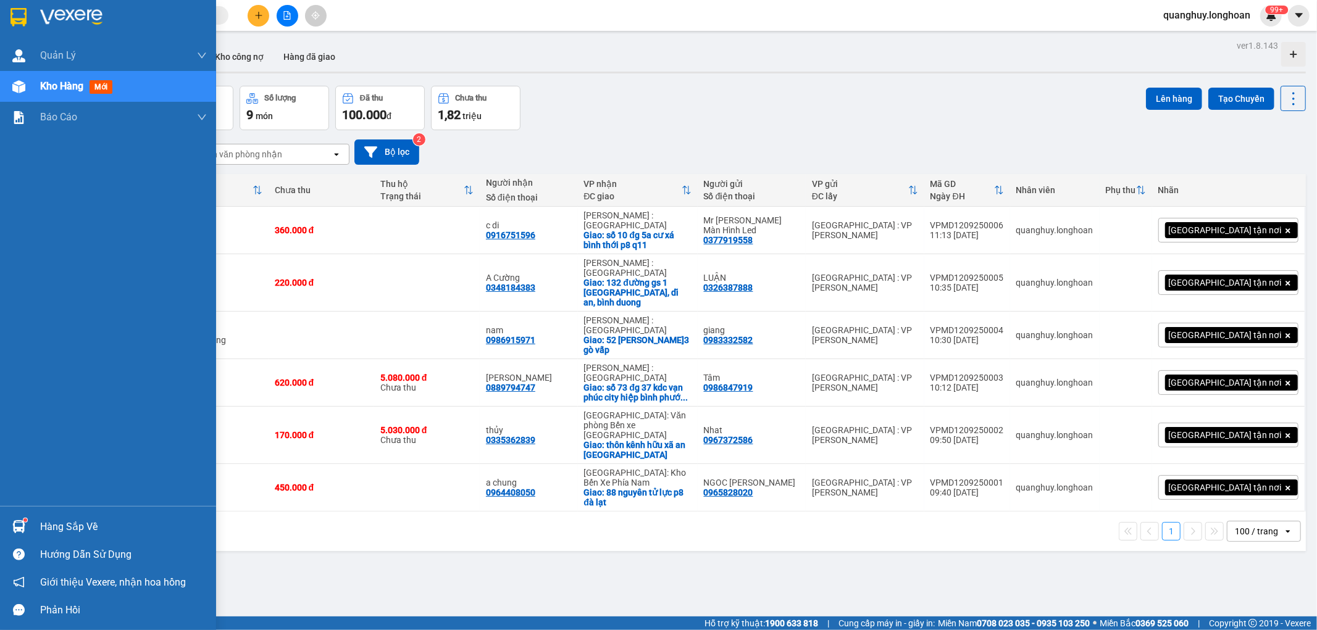
click at [9, 9] on div at bounding box center [19, 17] width 22 height 22
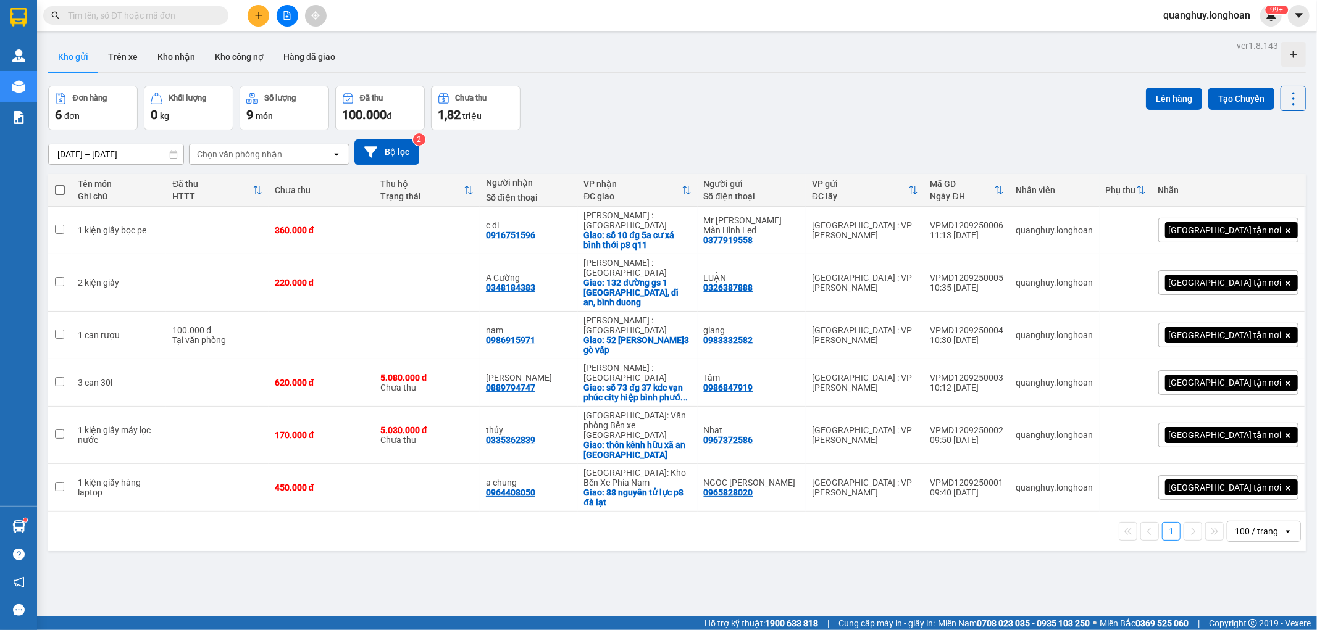
click at [203, 15] on input "text" at bounding box center [141, 16] width 146 height 14
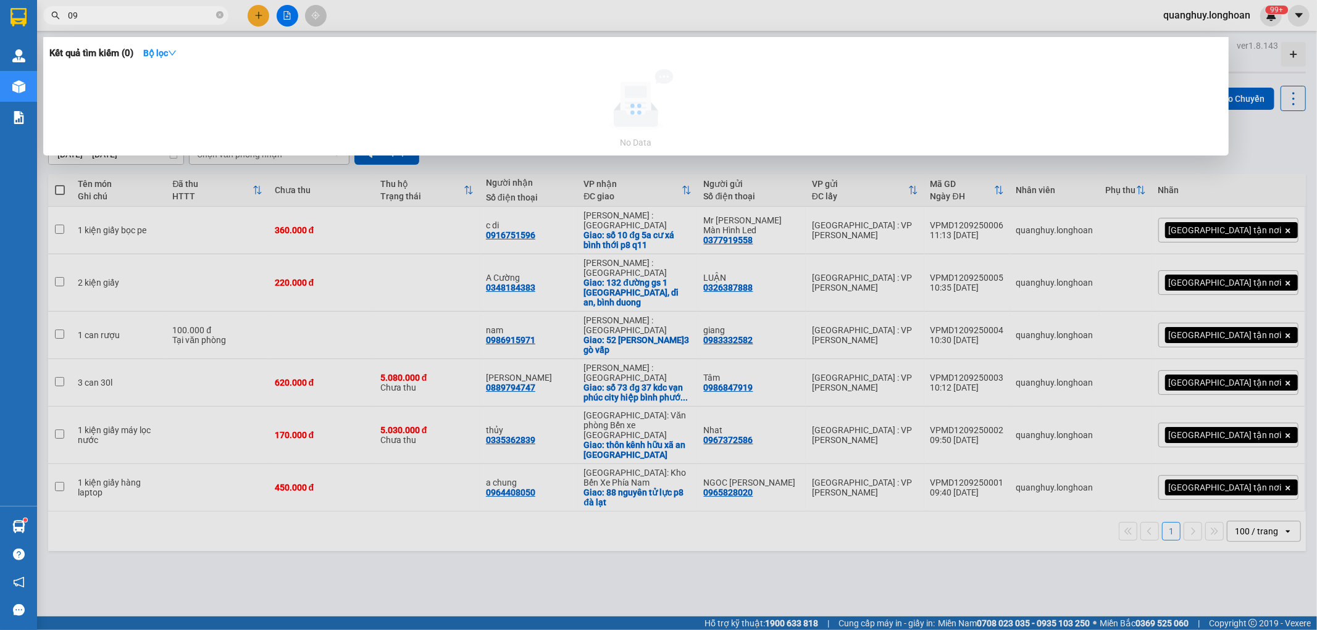
type input "0"
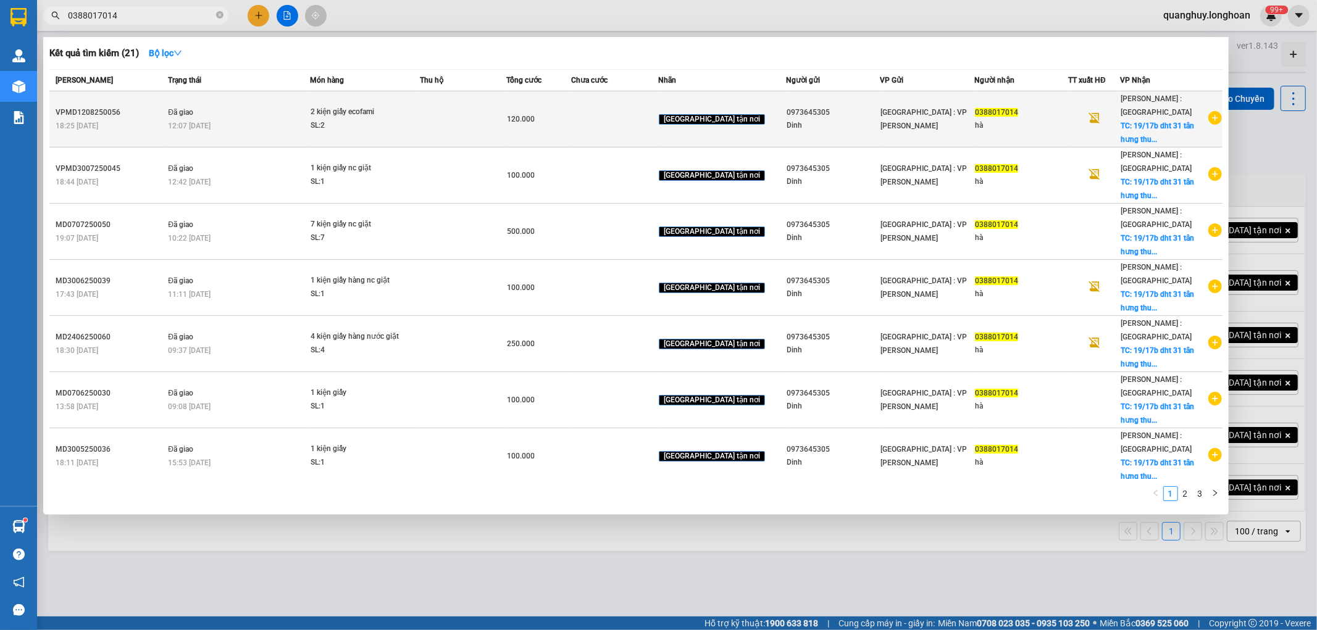
type input "0388017014"
click at [1208, 118] on icon "plus-circle" at bounding box center [1215, 118] width 14 height 14
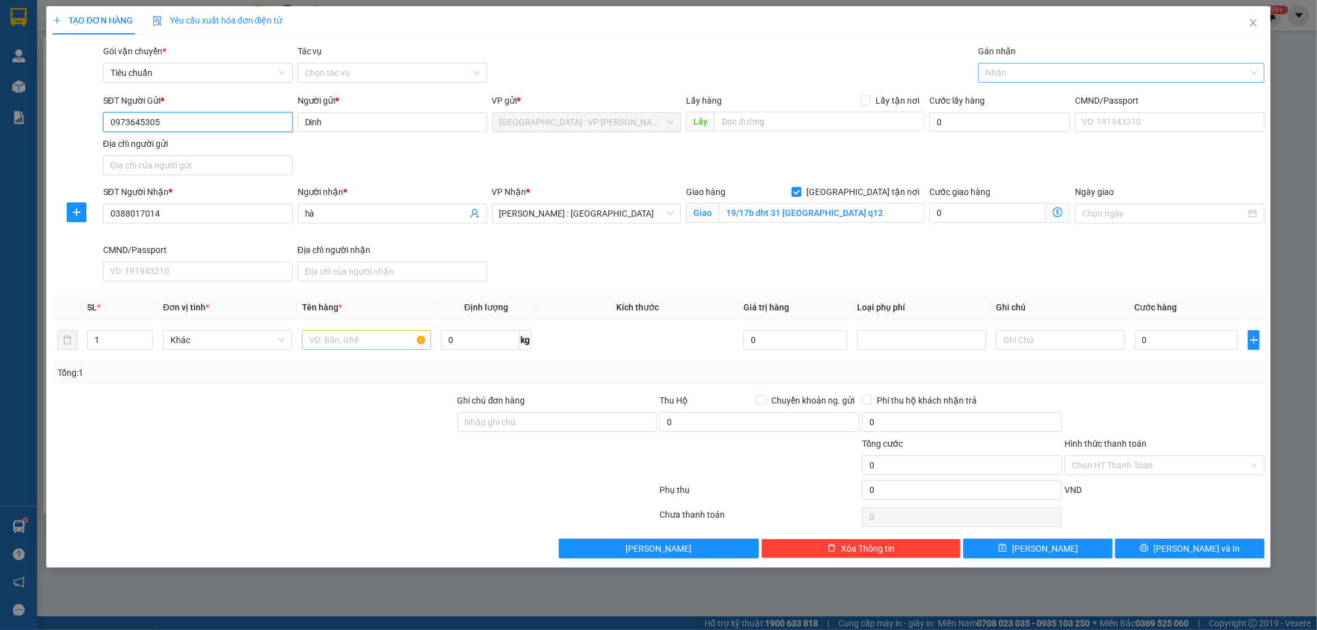
click at [1011, 74] on div at bounding box center [1115, 72] width 268 height 15
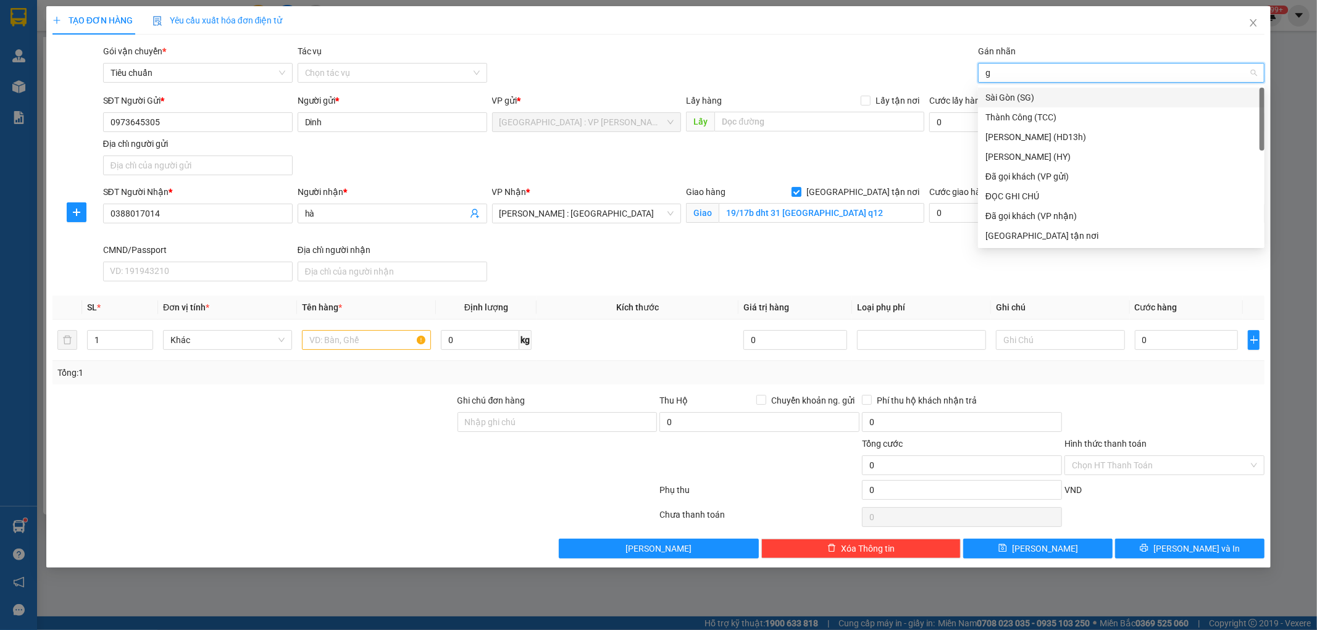
type input "gt"
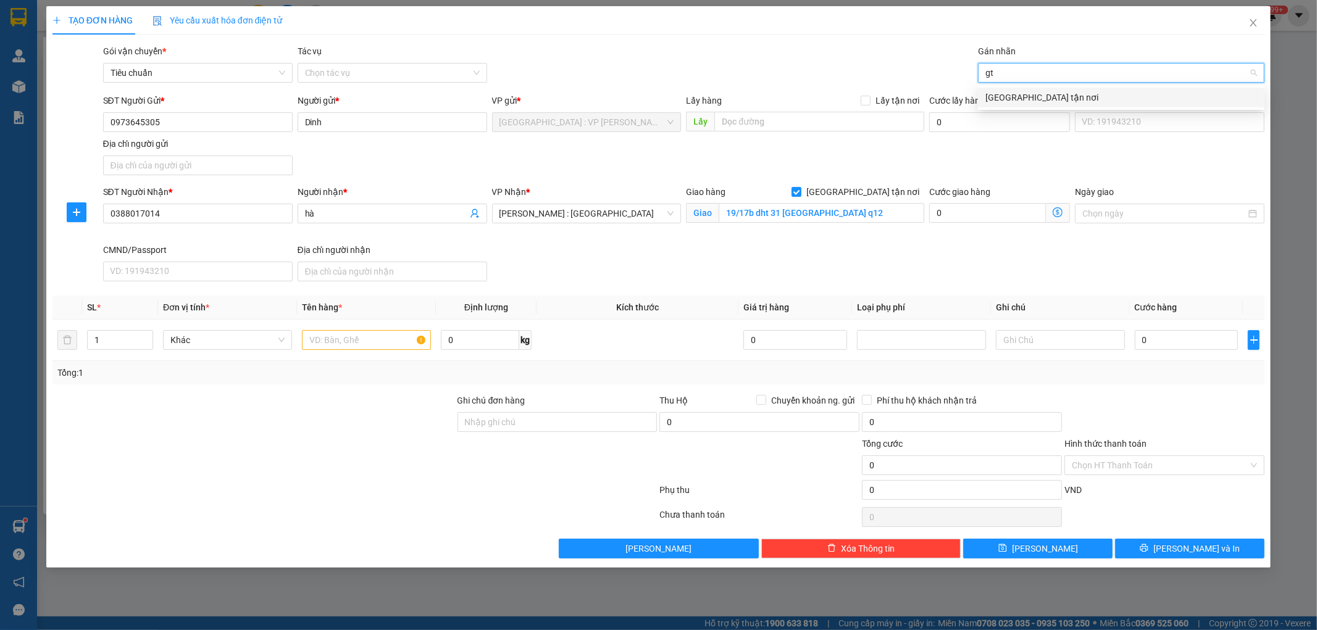
click at [1002, 99] on div "[GEOGRAPHIC_DATA] tận nơi" at bounding box center [1121, 98] width 272 height 14
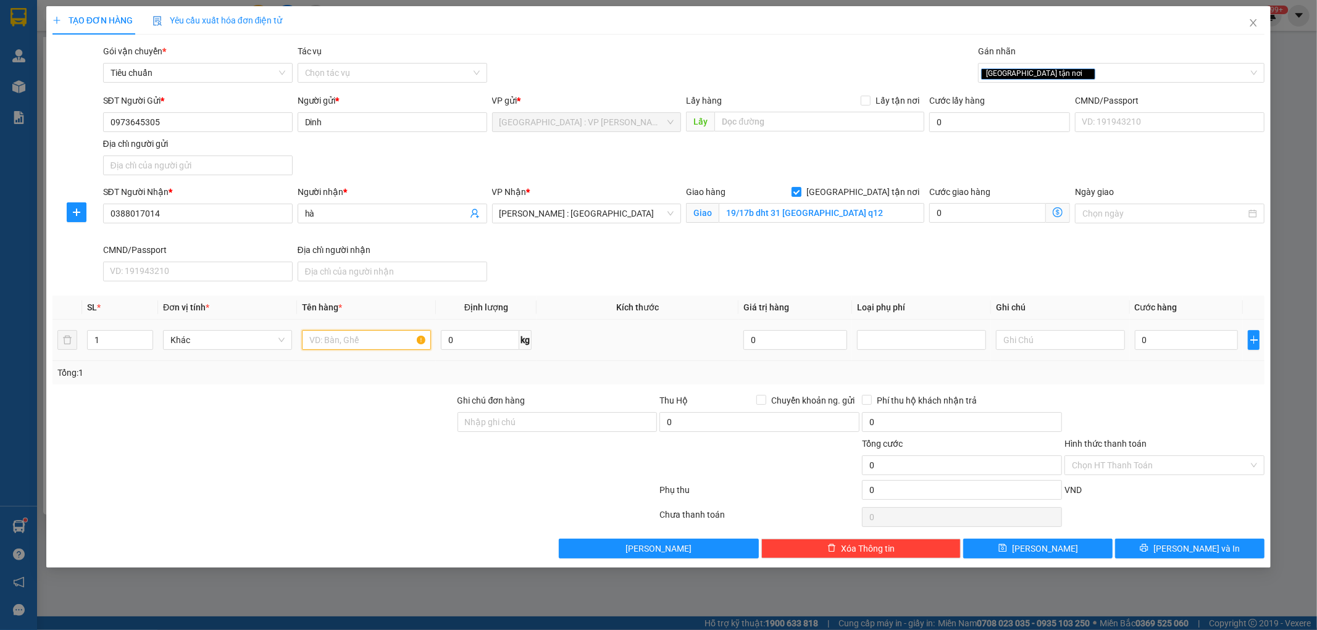
click at [369, 348] on input "text" at bounding box center [366, 340] width 129 height 20
type input "1 kiện giấy"
click at [1184, 346] on input "0" at bounding box center [1187, 340] width 104 height 20
type input "1"
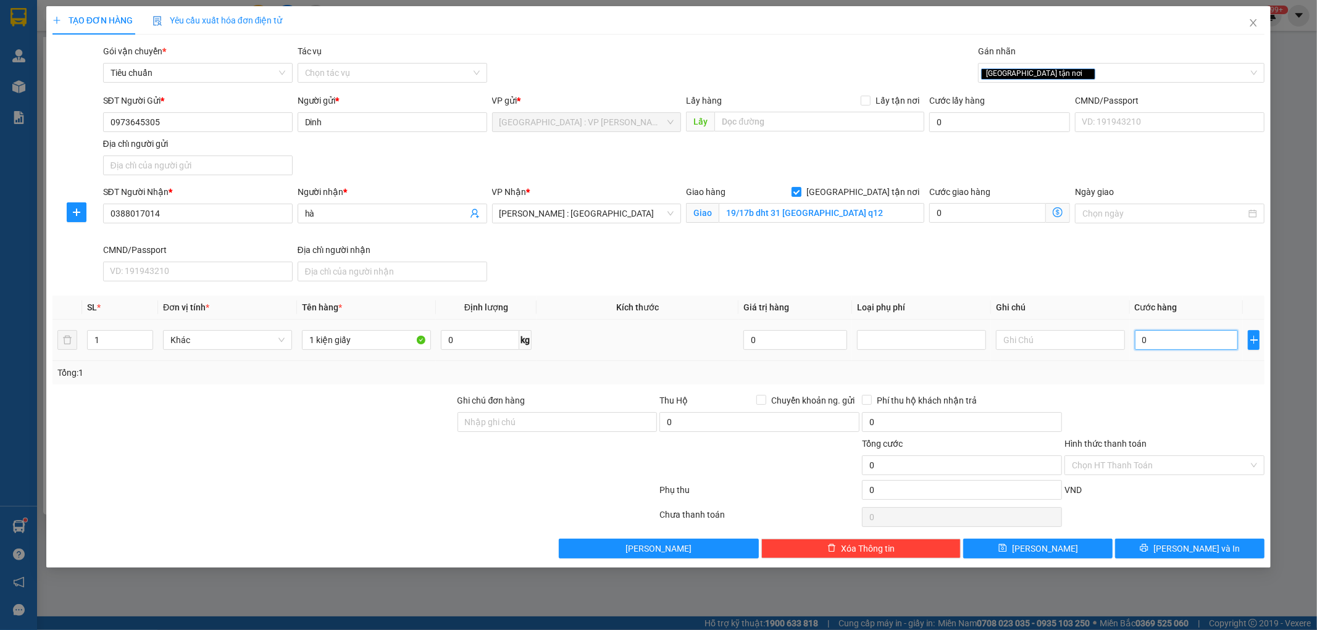
type input "1"
type input "10"
type input "100"
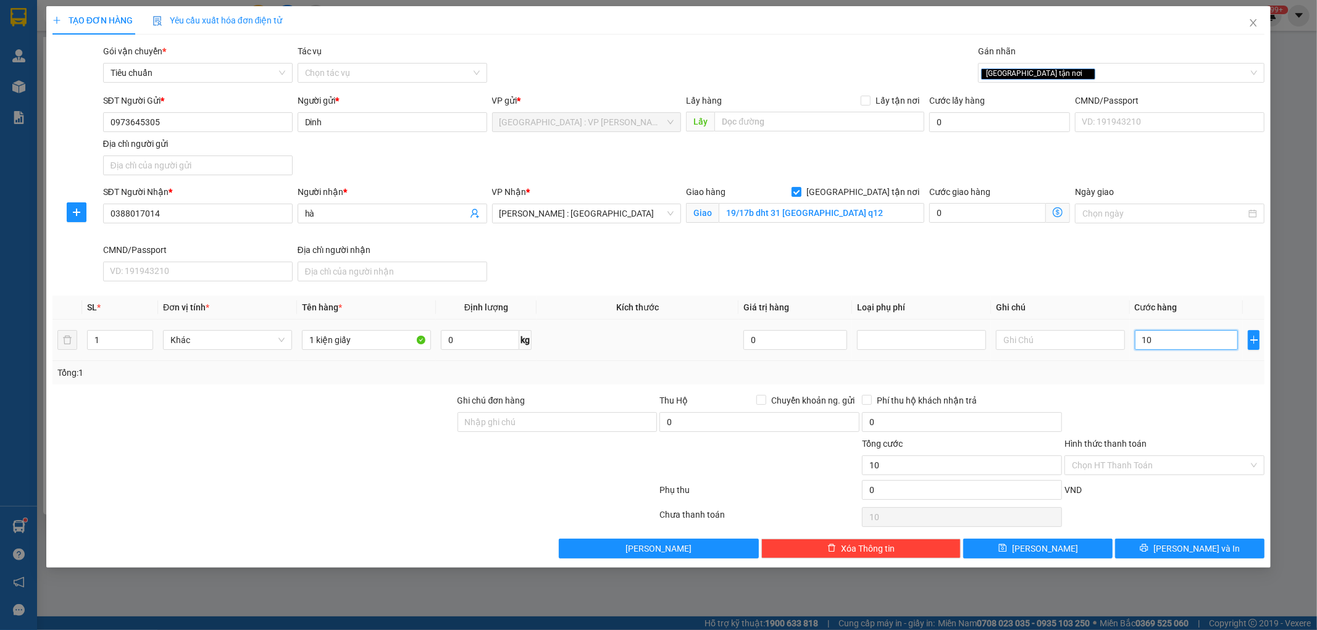
type input "100"
type input "1.000"
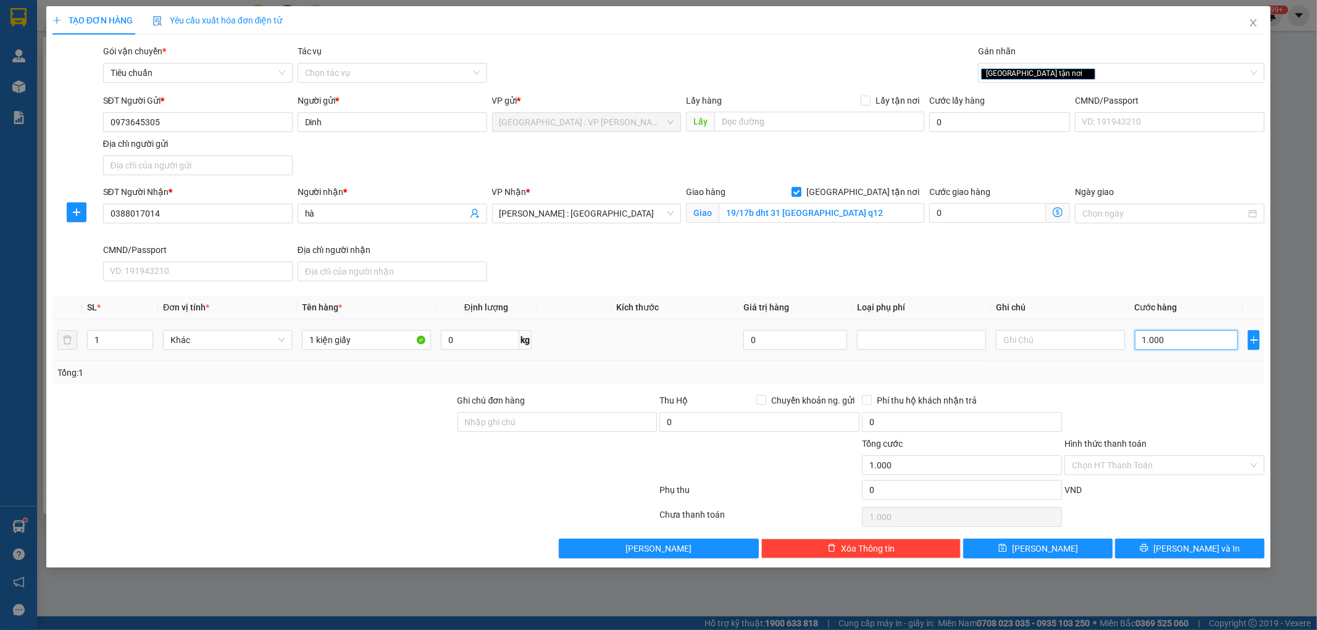
type input "10.000"
type input "100.000"
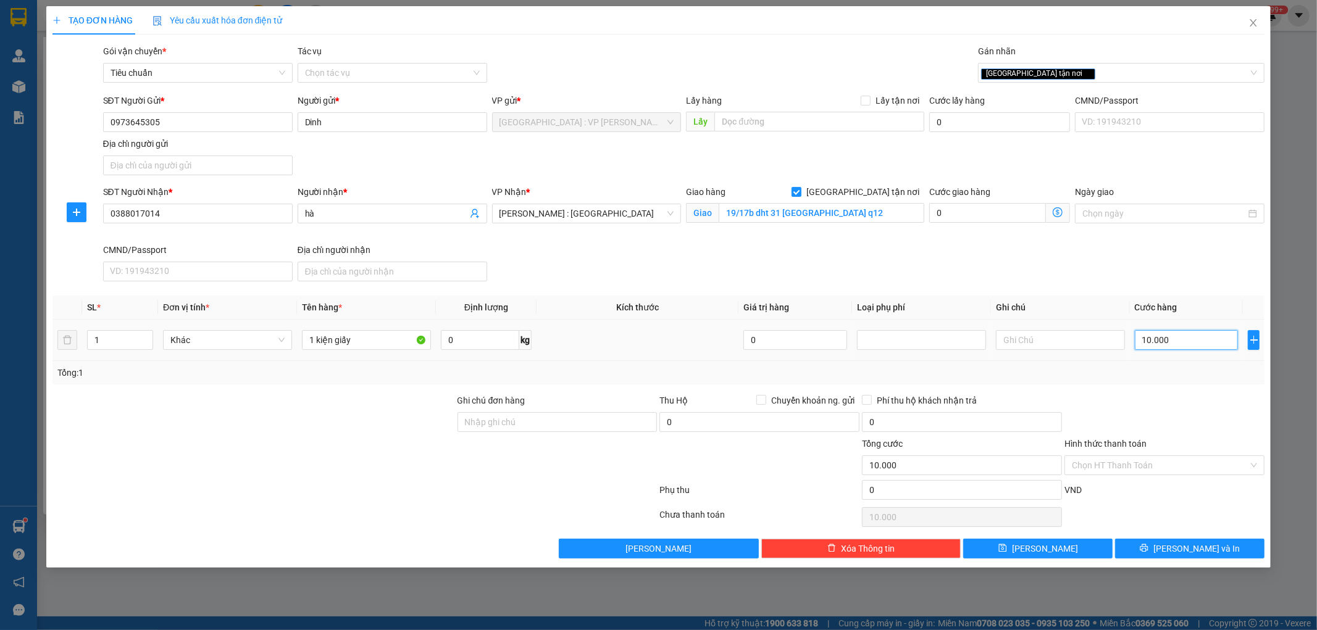
type input "100.000"
click at [1158, 466] on input "Hình thức thanh toán" at bounding box center [1160, 465] width 177 height 19
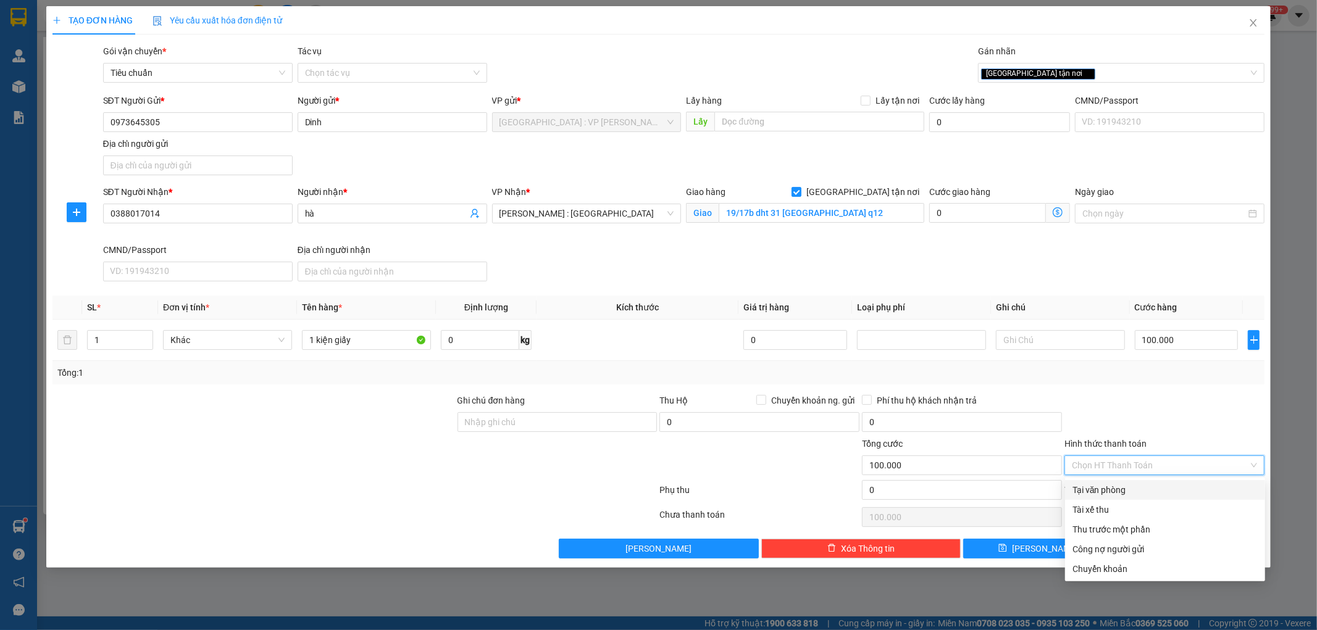
click at [1124, 490] on div "Tại văn phòng" at bounding box center [1164, 490] width 185 height 14
type input "0"
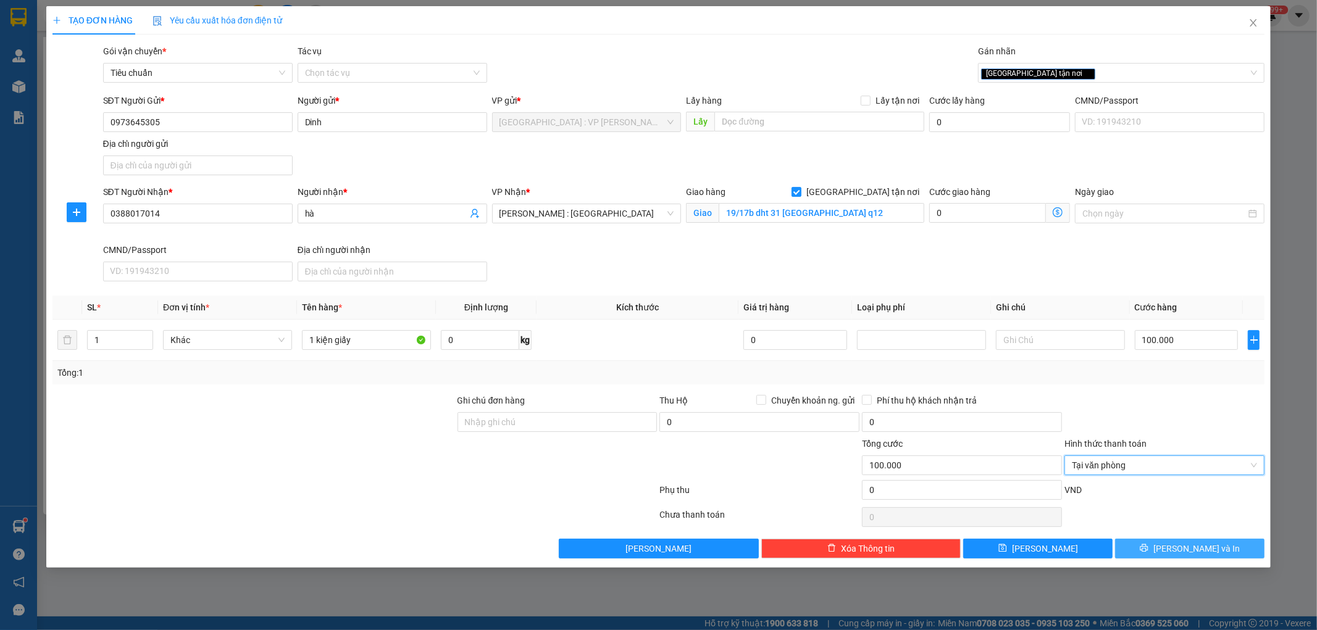
click at [1156, 548] on button "[PERSON_NAME] và In" at bounding box center [1189, 549] width 149 height 20
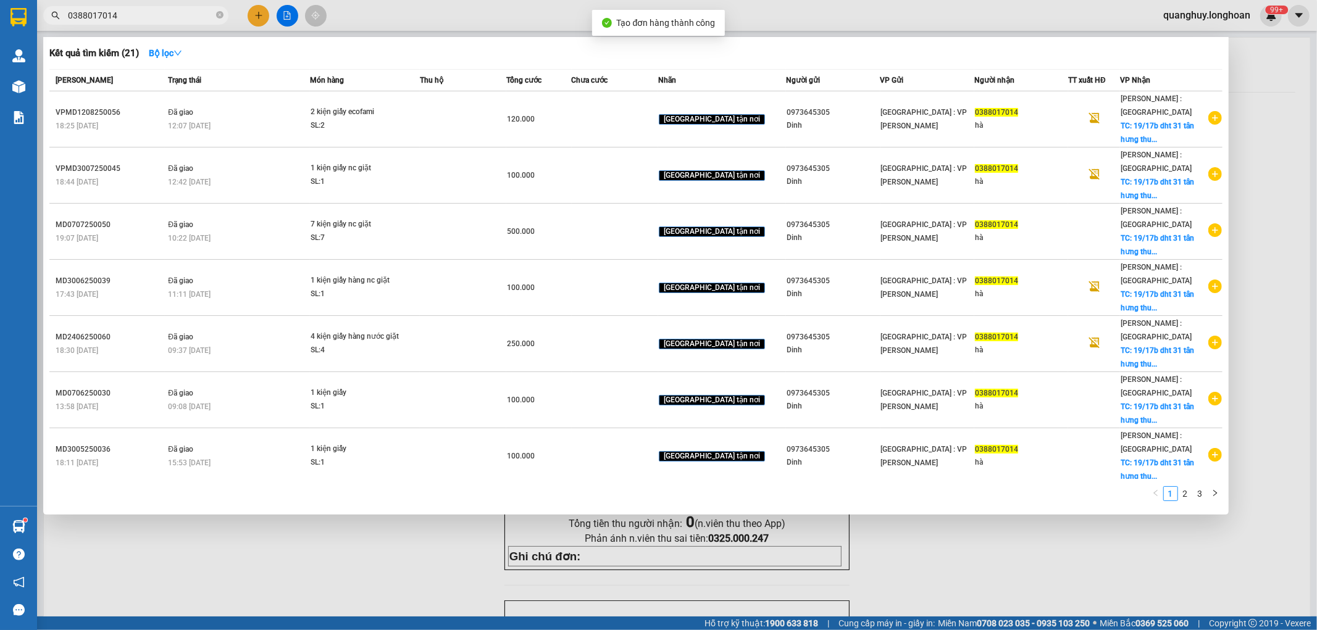
click at [974, 541] on div at bounding box center [658, 315] width 1317 height 630
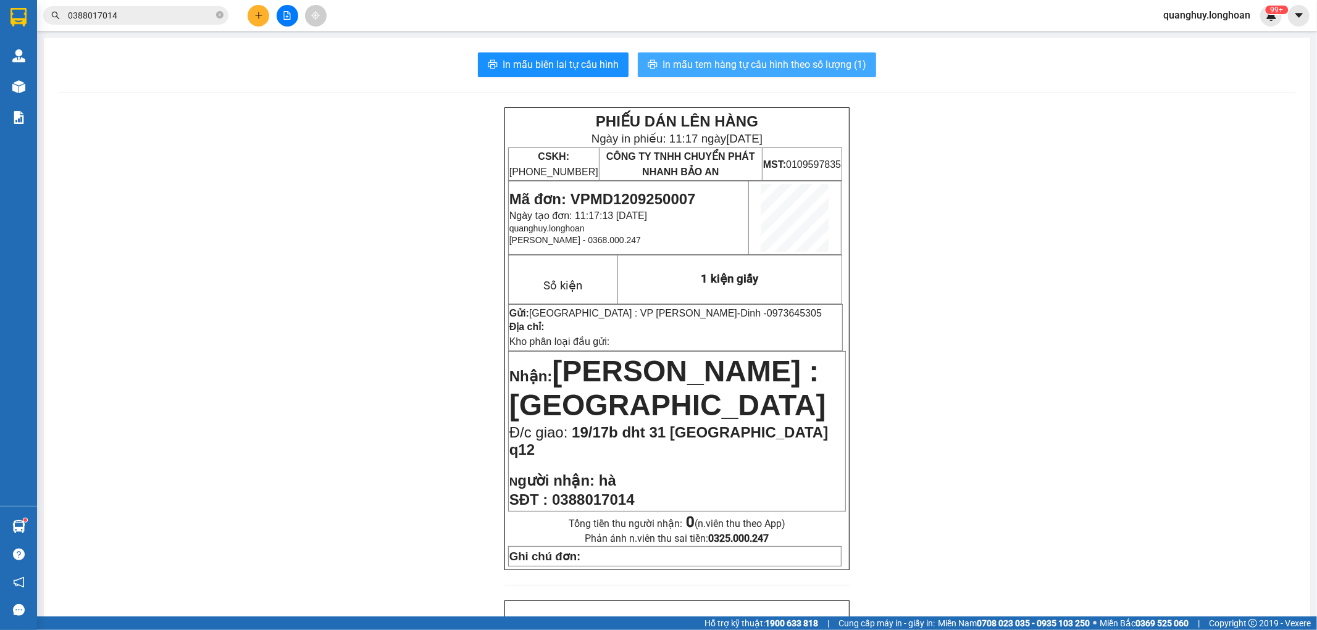
click at [828, 67] on span "In mẫu tem hàng tự cấu hình theo số lượng (1)" at bounding box center [765, 64] width 204 height 15
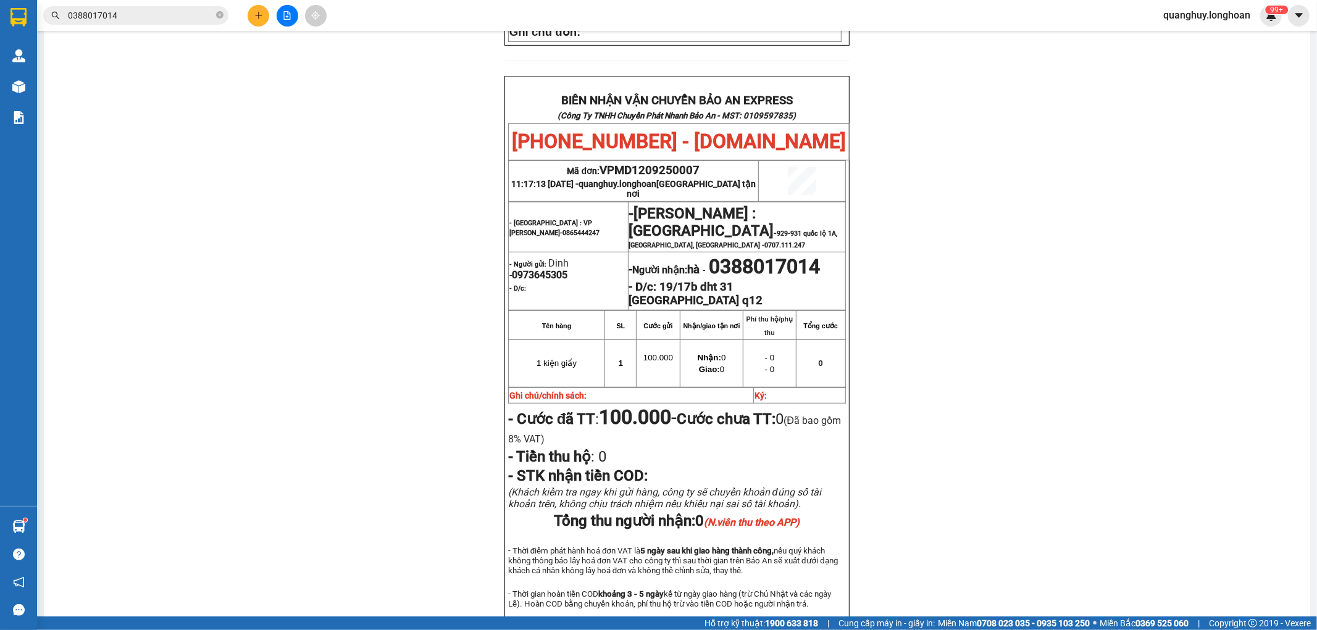
scroll to position [548, 0]
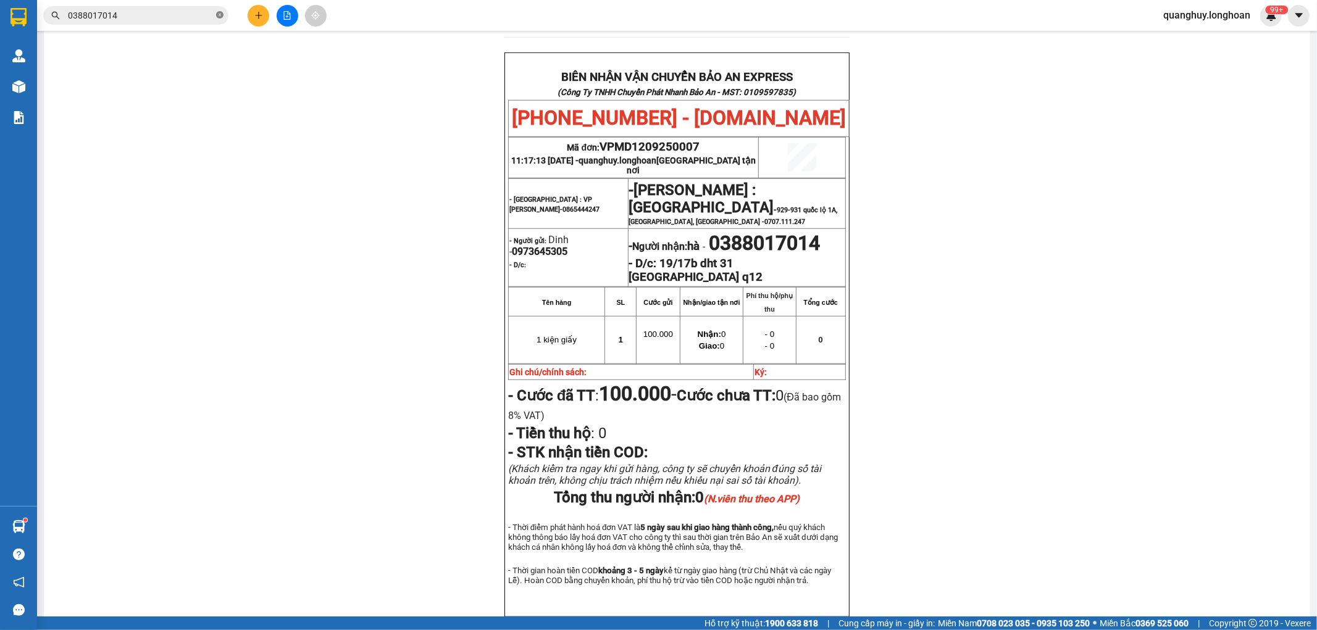
click at [219, 15] on icon "close-circle" at bounding box center [219, 14] width 7 height 7
click at [200, 9] on input "text" at bounding box center [141, 16] width 146 height 14
paste input "0916503803"
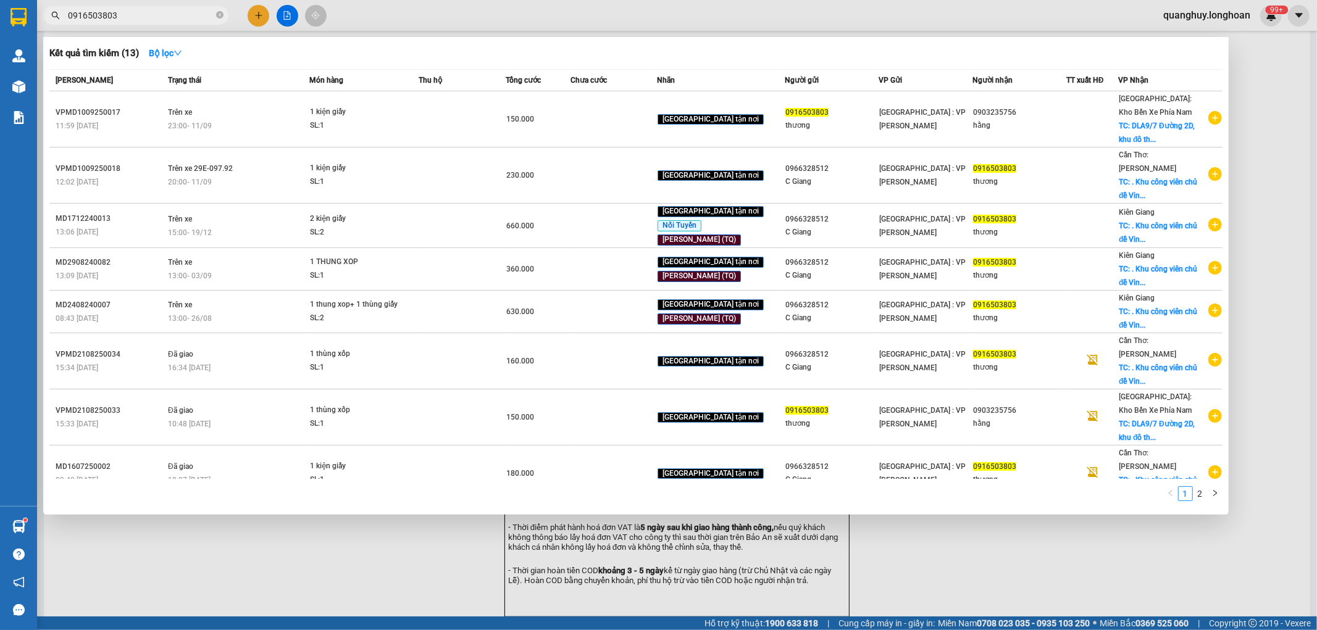
type input "0916503803"
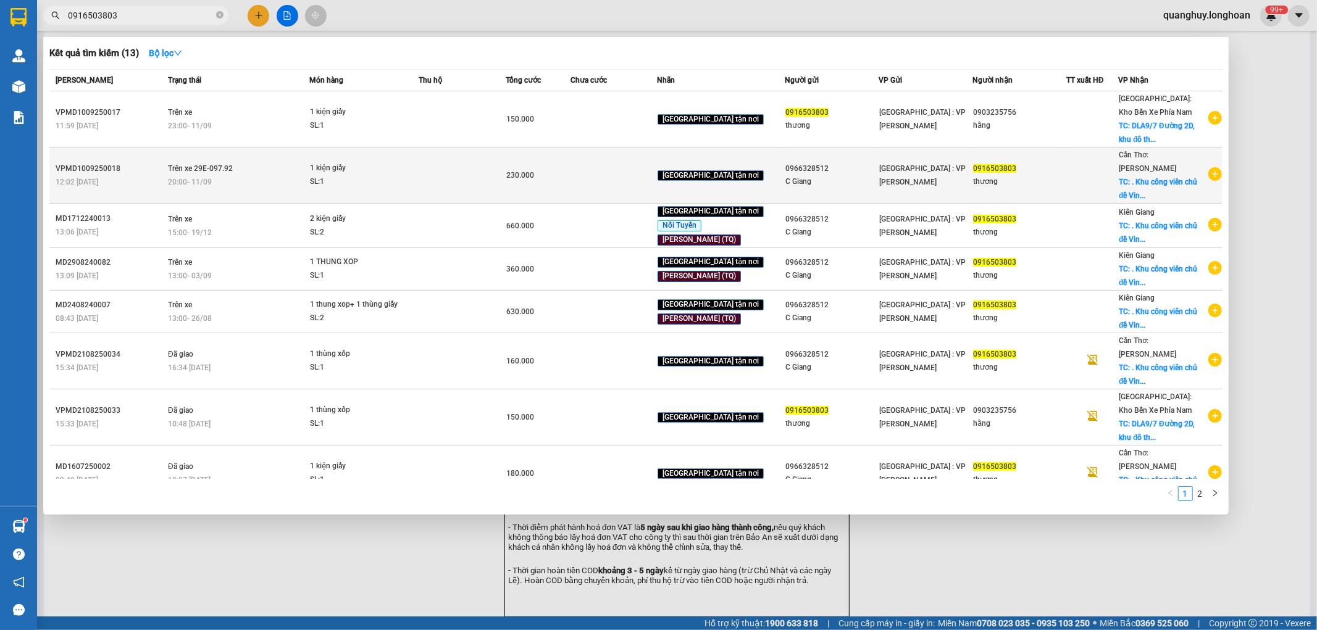
click at [1208, 169] on icon "plus-circle" at bounding box center [1215, 174] width 14 height 14
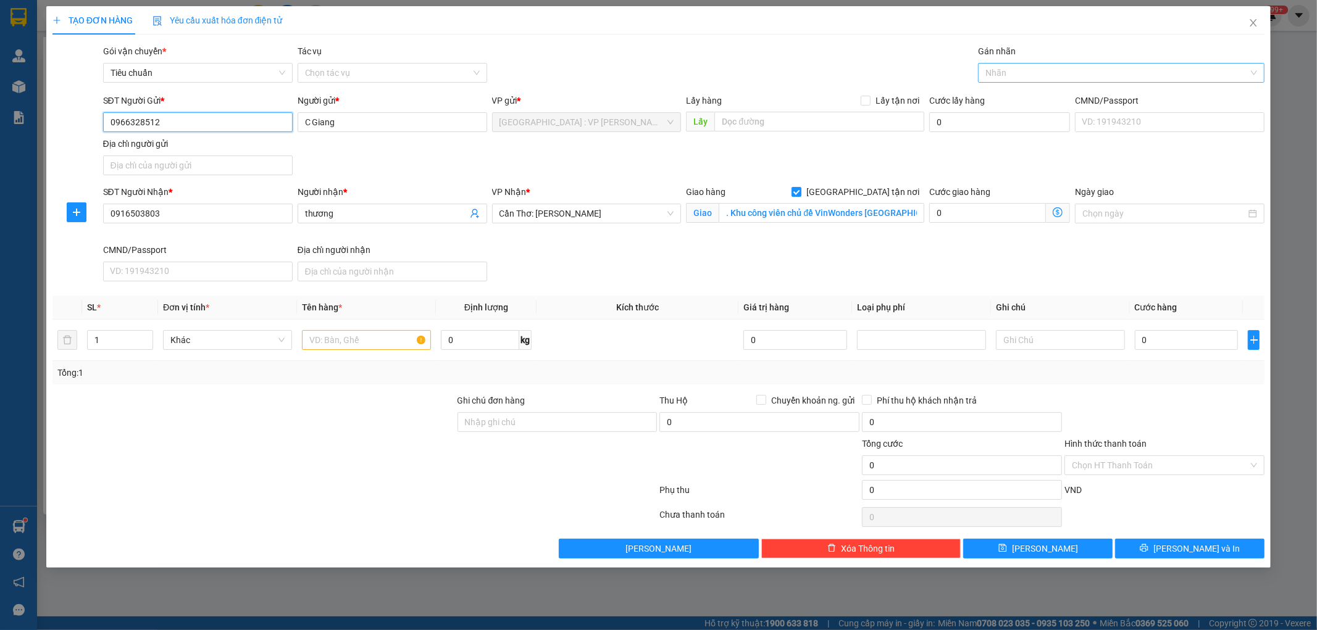
click at [1011, 73] on div at bounding box center [1115, 72] width 268 height 15
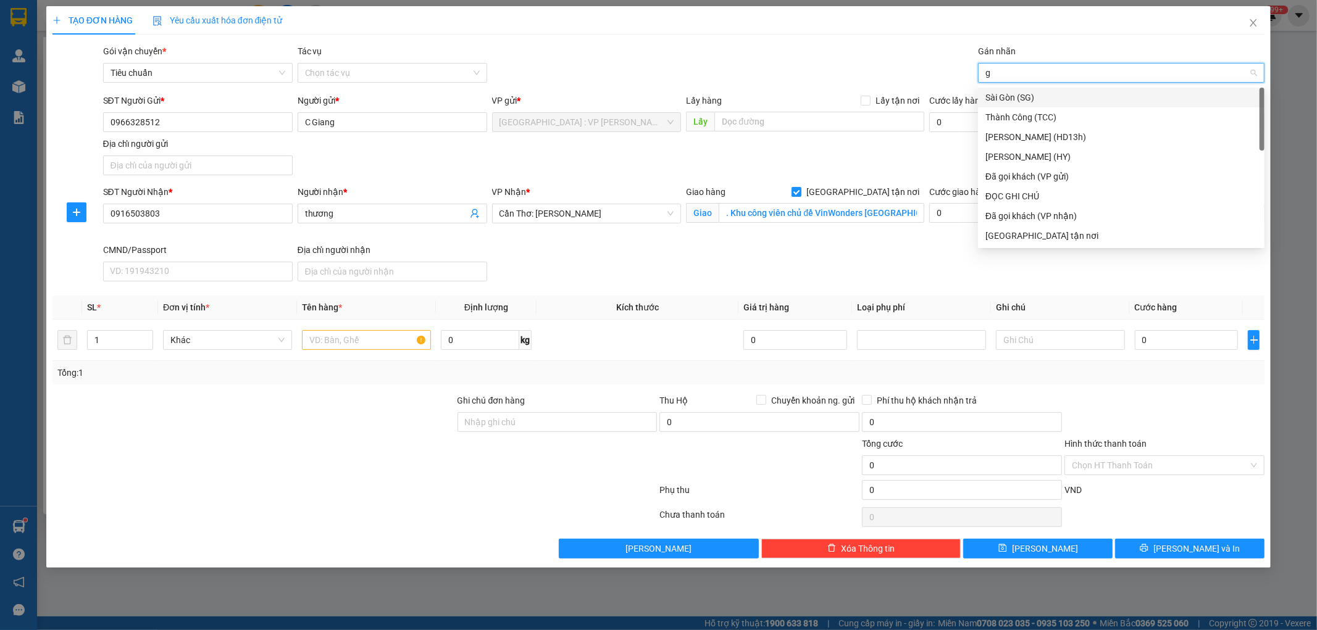
type input "gt"
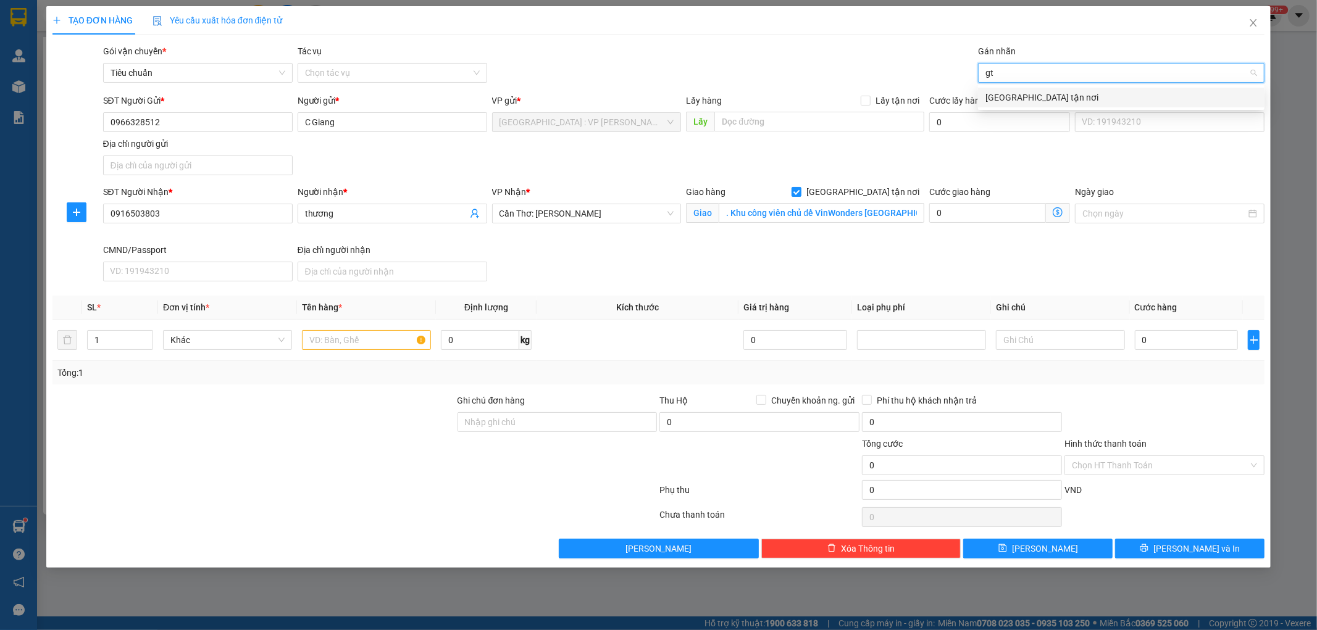
click at [1004, 100] on div "[GEOGRAPHIC_DATA] tận nơi" at bounding box center [1121, 98] width 272 height 14
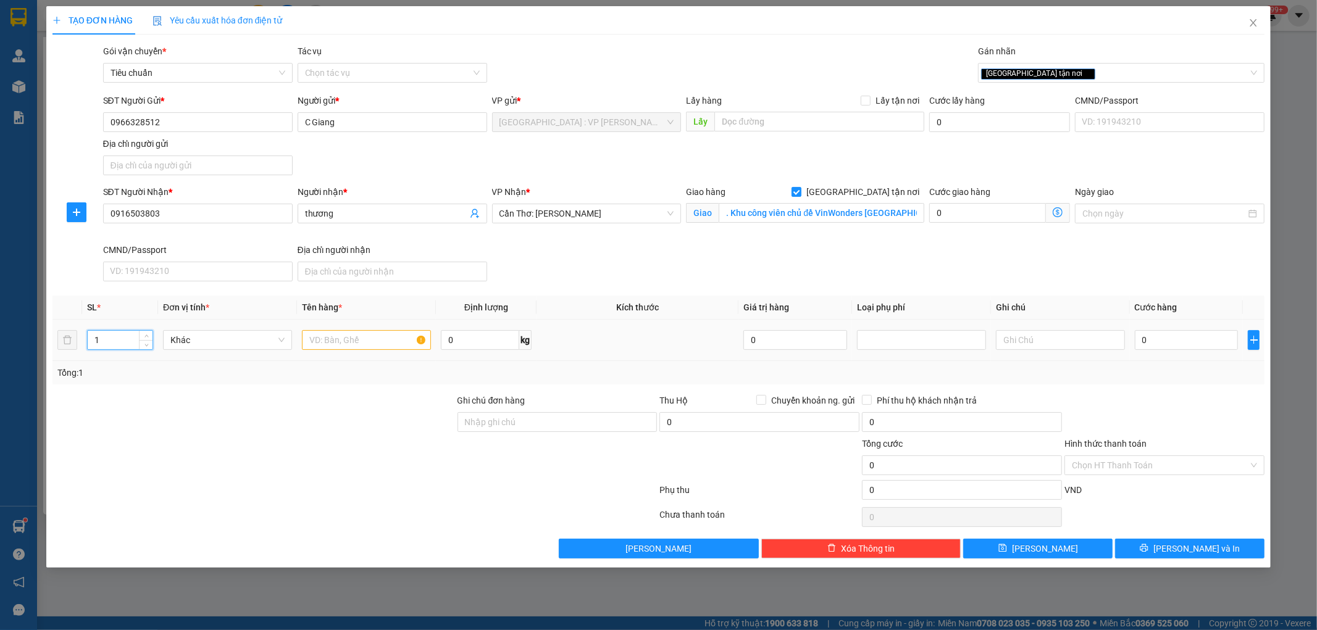
click at [109, 343] on input "1" at bounding box center [120, 340] width 65 height 19
click at [109, 343] on input "6" at bounding box center [120, 340] width 65 height 19
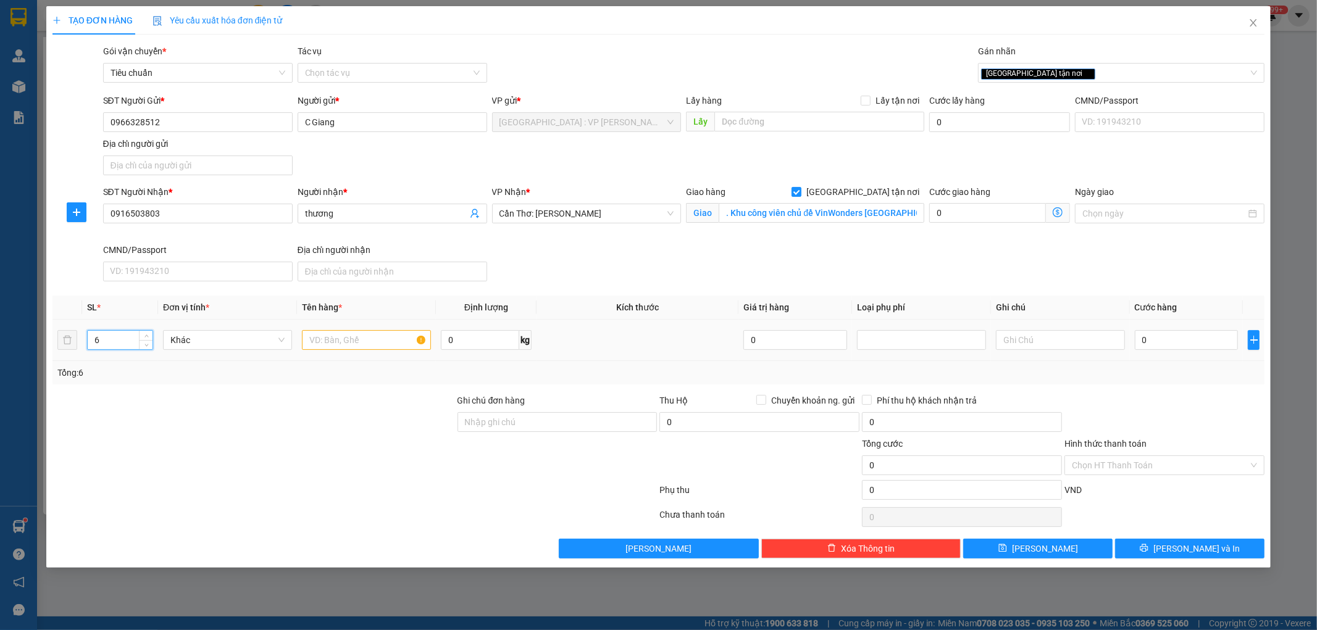
click at [109, 343] on input "6" at bounding box center [120, 340] width 65 height 19
type input "6"
click at [338, 340] on input "text" at bounding box center [366, 340] width 129 height 20
type input "5 kiện giấy + 1 thùng xốp"
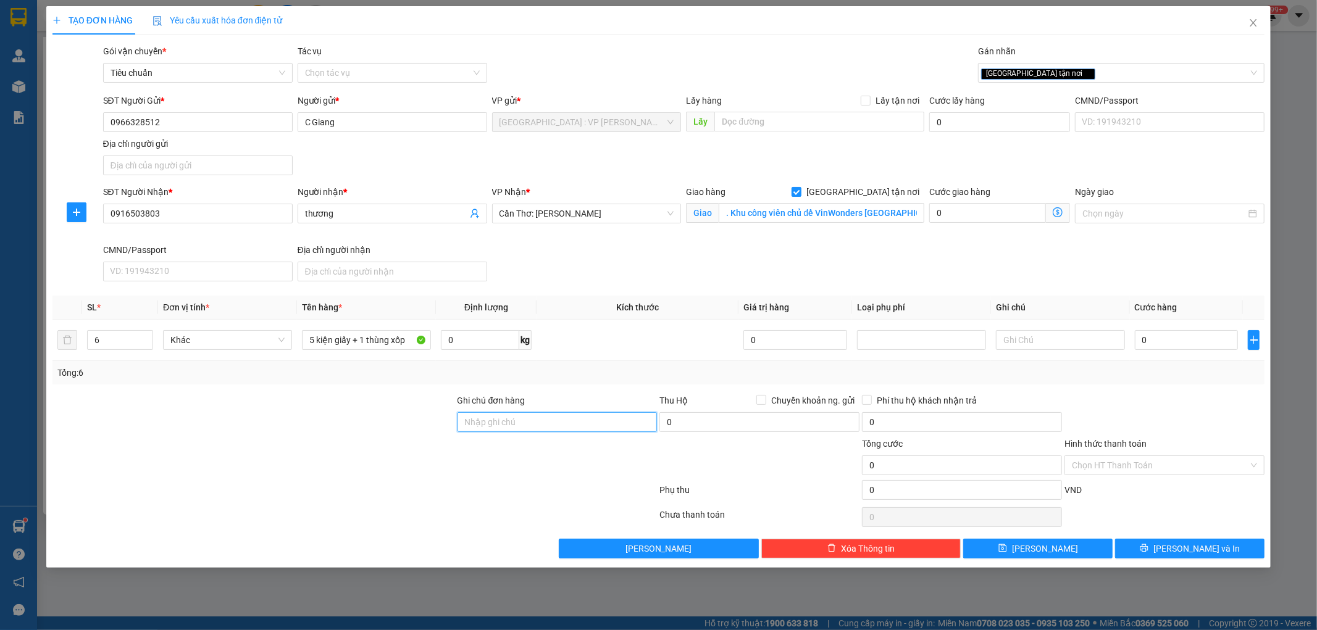
click at [497, 419] on input "Ghi chú đơn hàng" at bounding box center [558, 422] width 200 height 20
type input "hàng ko đồng kiểm giao nguyên kiện hư vỡ k đền"
click at [1182, 345] on input "0" at bounding box center [1187, 340] width 104 height 20
type input "7"
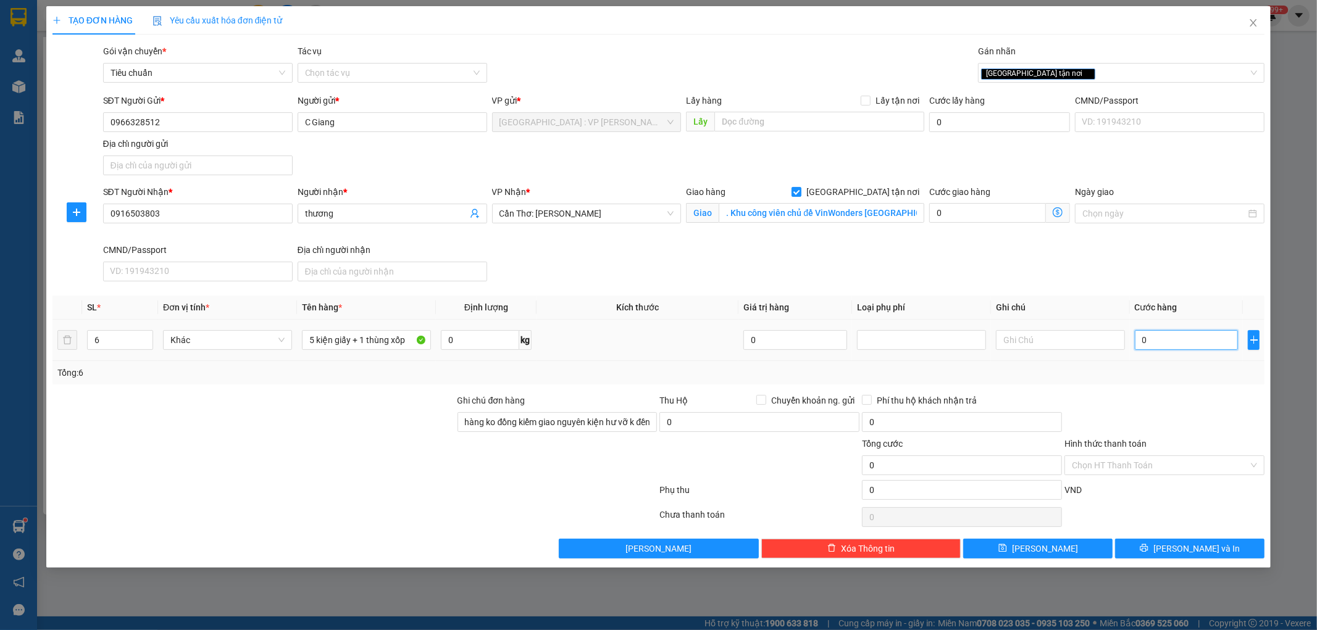
type input "7"
type input "75"
type input "750"
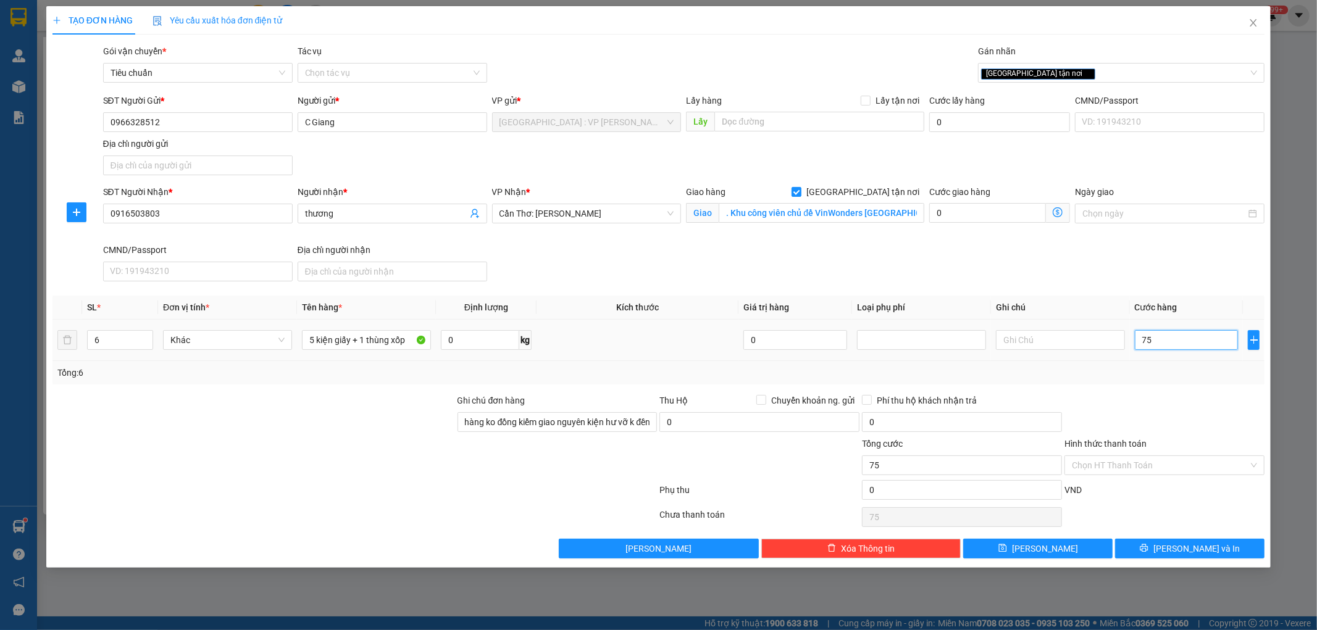
type input "750"
type input "7.500"
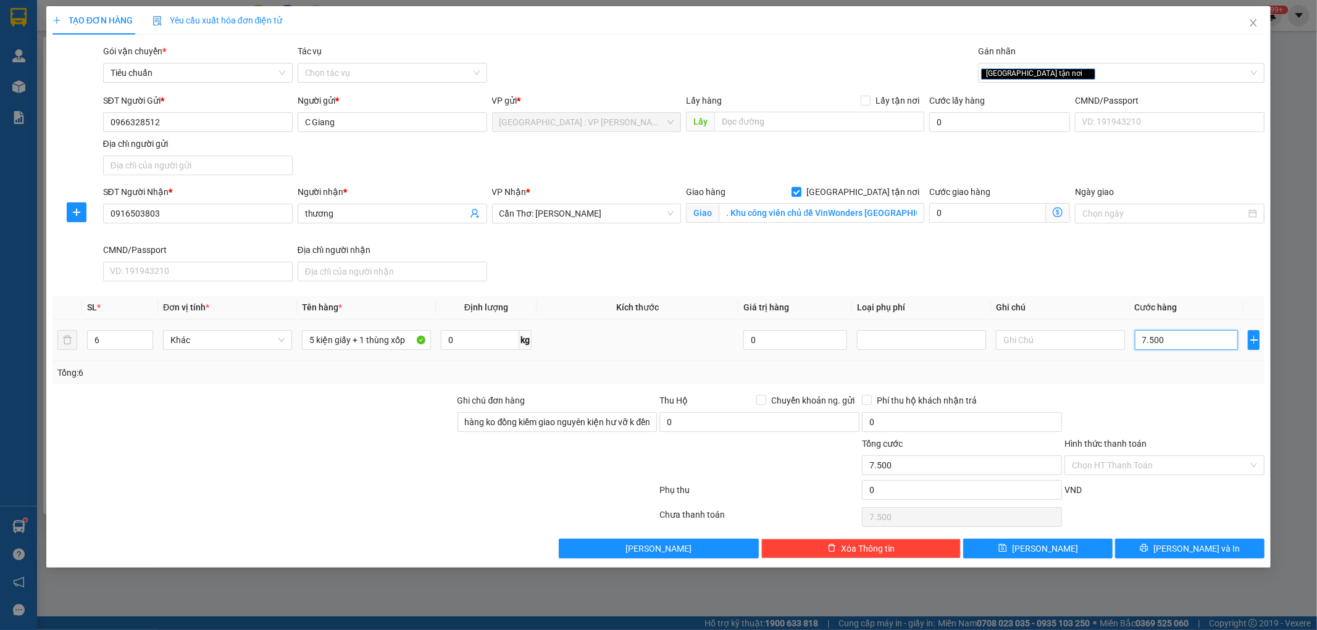
type input "75.000"
type input "750.000"
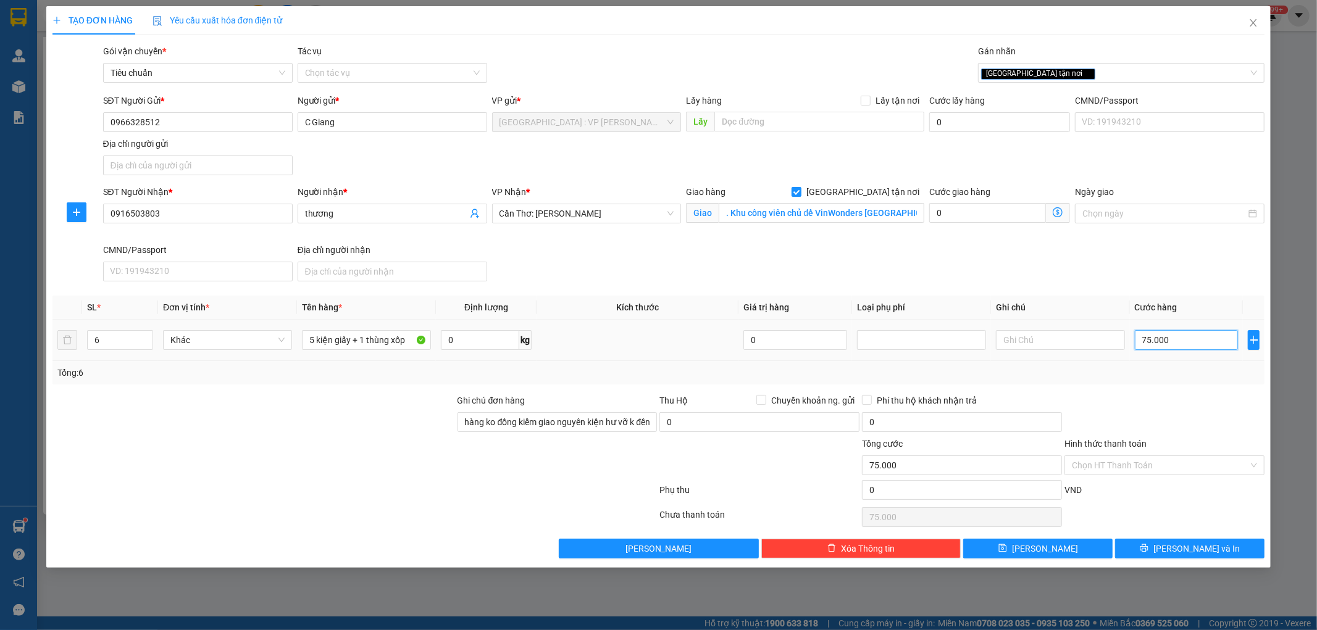
type input "750.000"
click at [1160, 550] on button "[PERSON_NAME] và In" at bounding box center [1189, 549] width 149 height 20
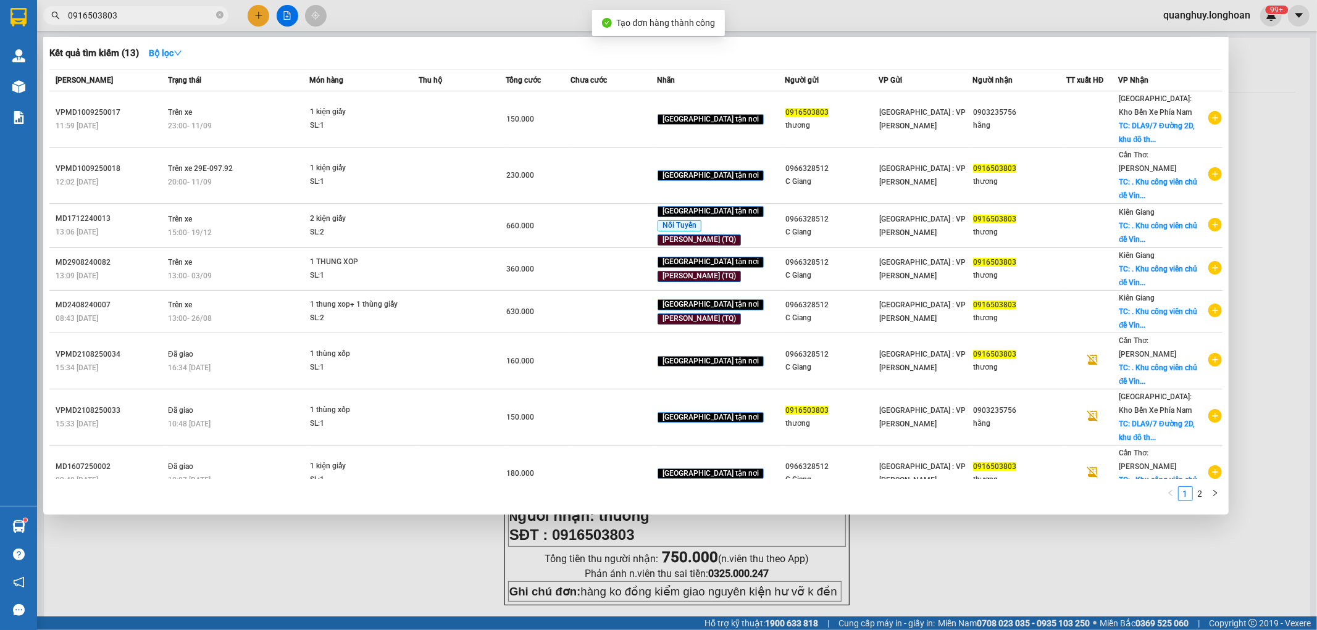
click at [958, 575] on div at bounding box center [658, 315] width 1317 height 630
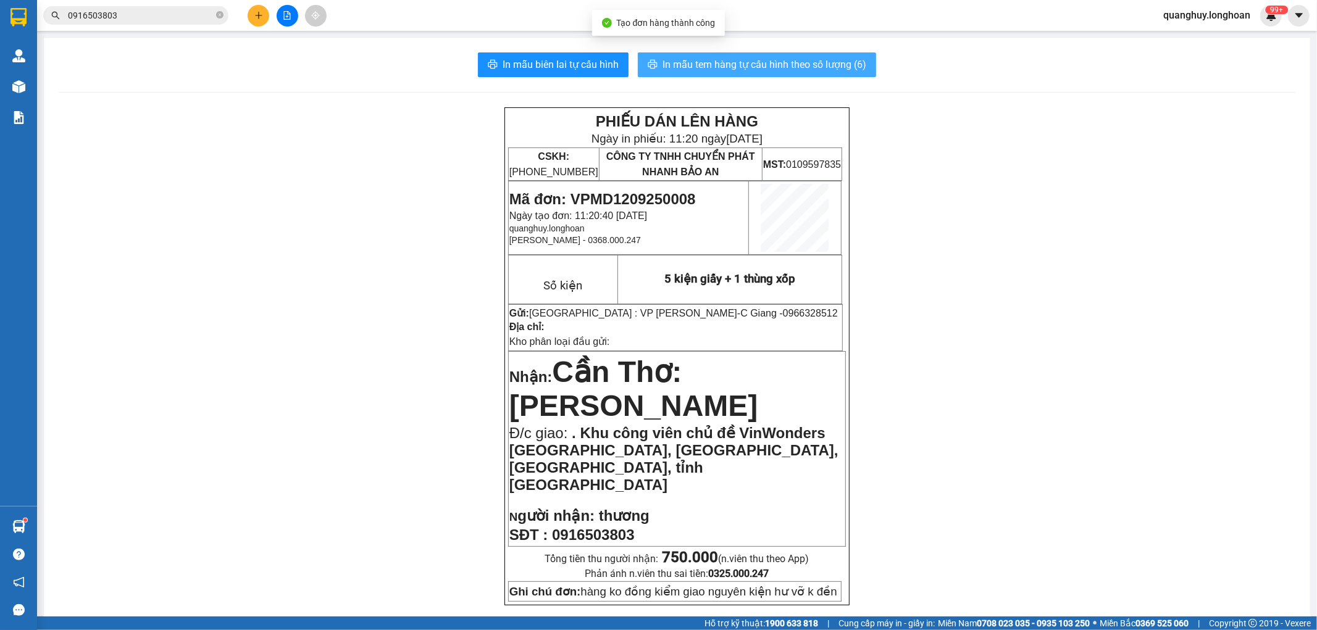
click at [741, 52] on button "In mẫu tem hàng tự cấu hình theo số lượng (6)" at bounding box center [757, 64] width 238 height 25
click at [741, 66] on span "In mẫu tem hàng tự cấu hình theo số lượng (6)" at bounding box center [765, 64] width 204 height 15
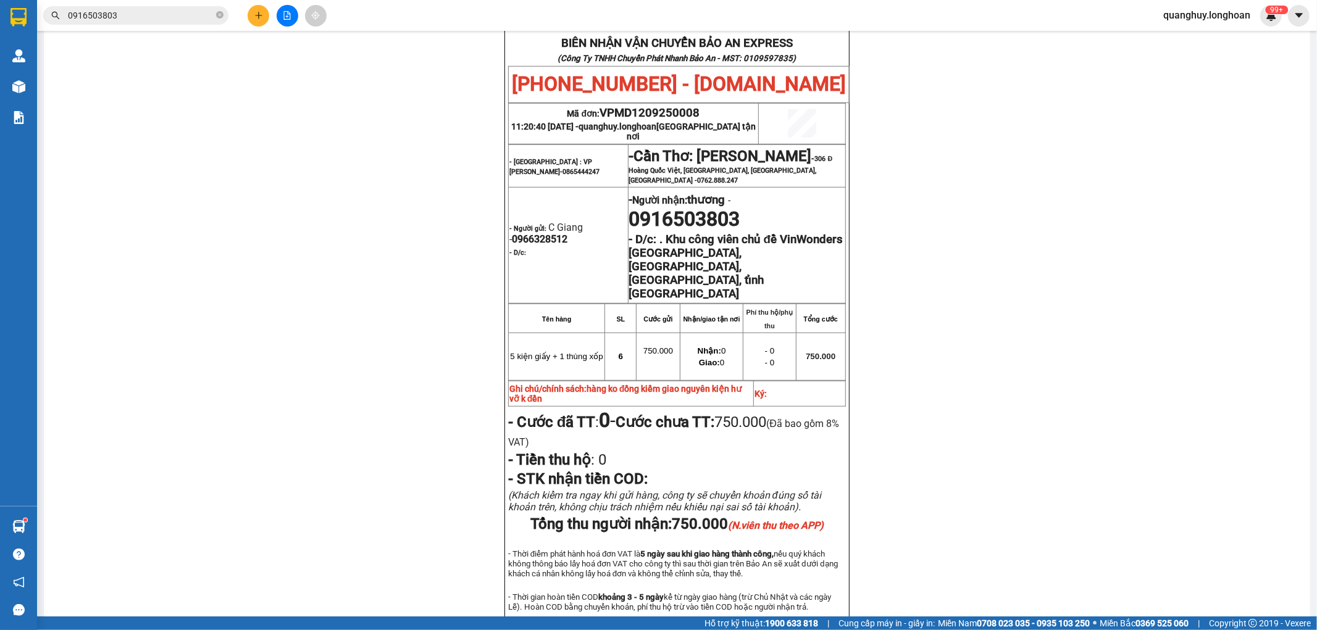
scroll to position [548, 0]
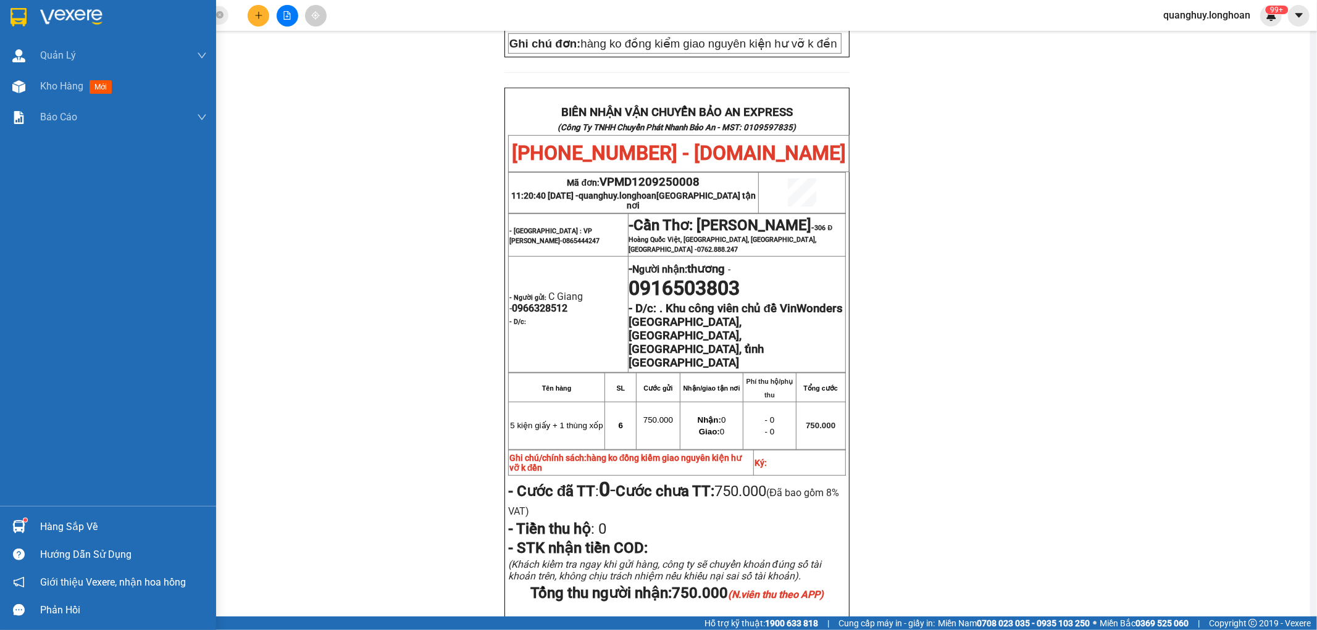
click at [8, 23] on div at bounding box center [19, 17] width 22 height 22
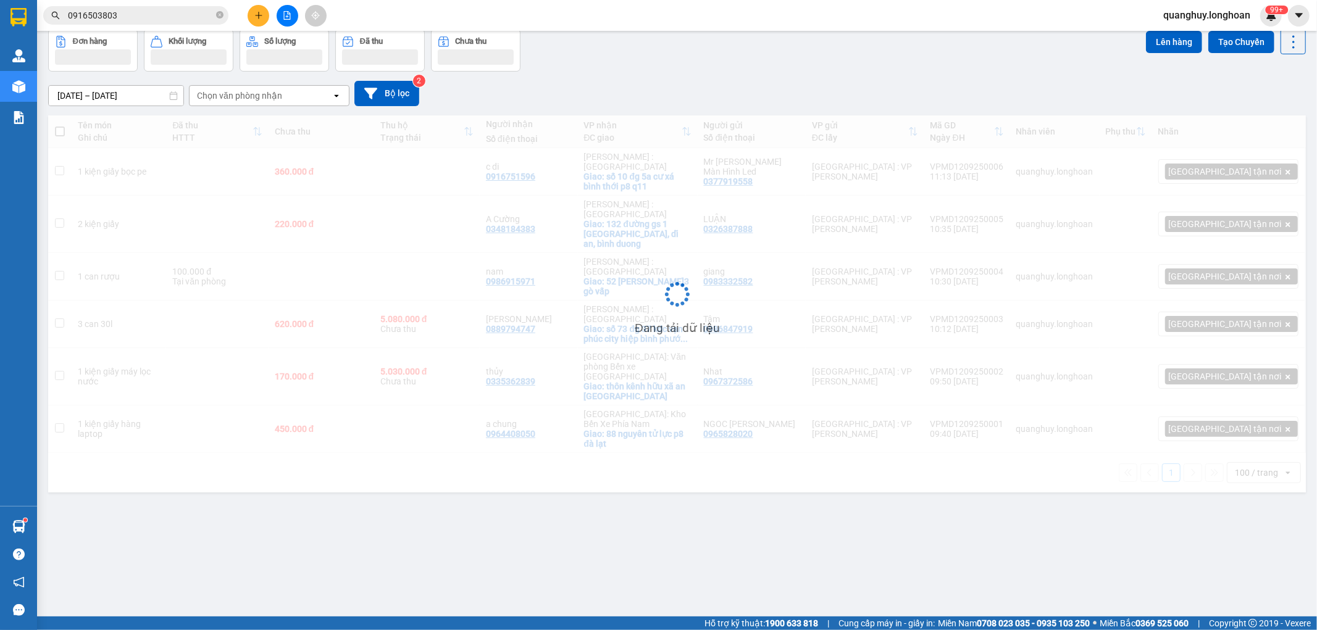
scroll to position [57, 0]
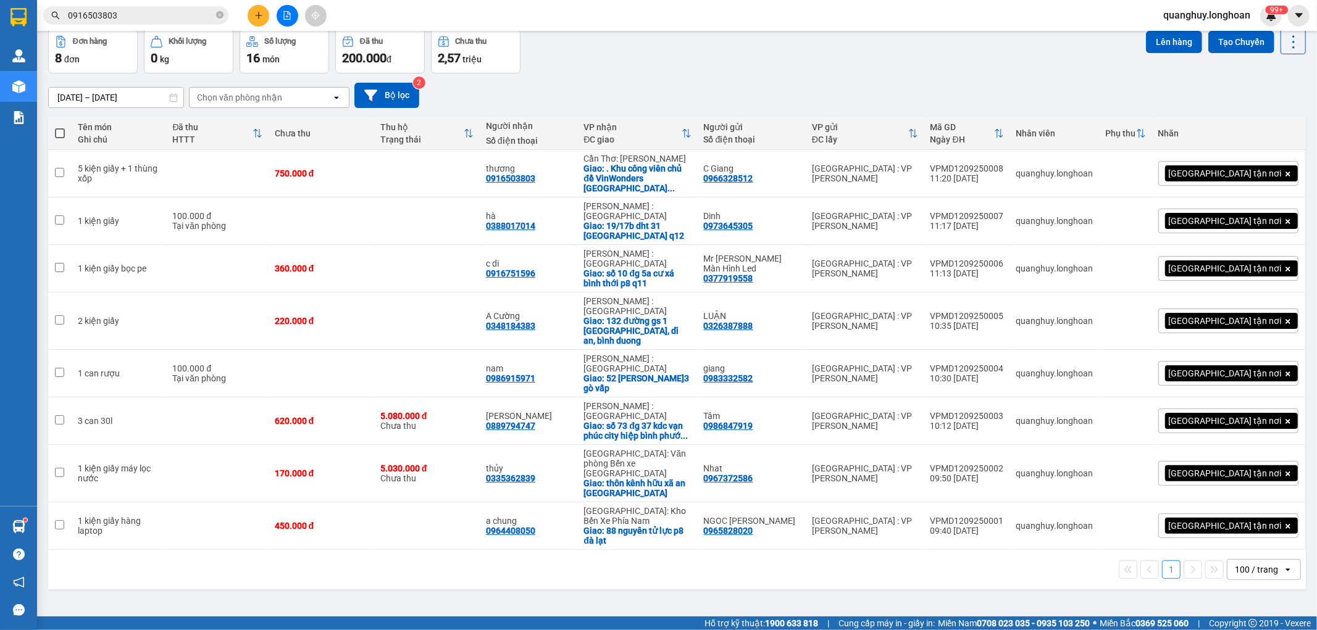
click at [257, 20] on button at bounding box center [259, 16] width 22 height 22
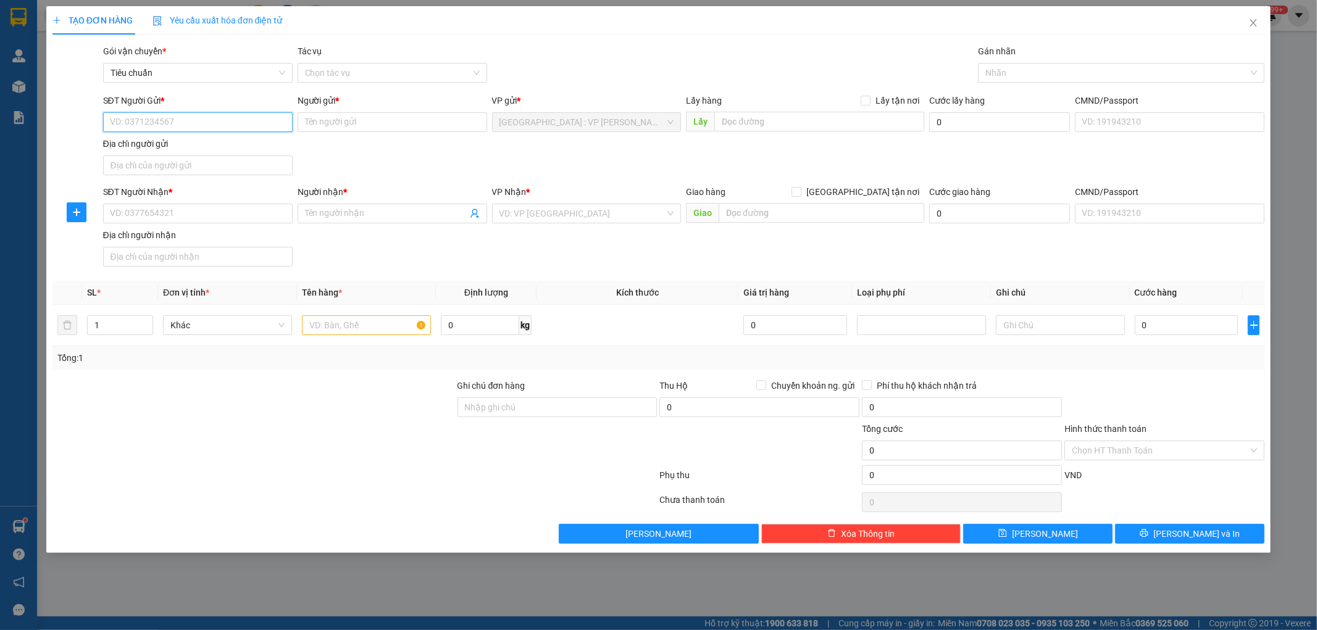
click at [196, 116] on input "SĐT Người Gửi *" at bounding box center [198, 122] width 190 height 20
click at [186, 152] on div "0877856868 - chiểu" at bounding box center [198, 147] width 175 height 14
type input "0877856868"
type input "chiểu"
checkbox input "true"
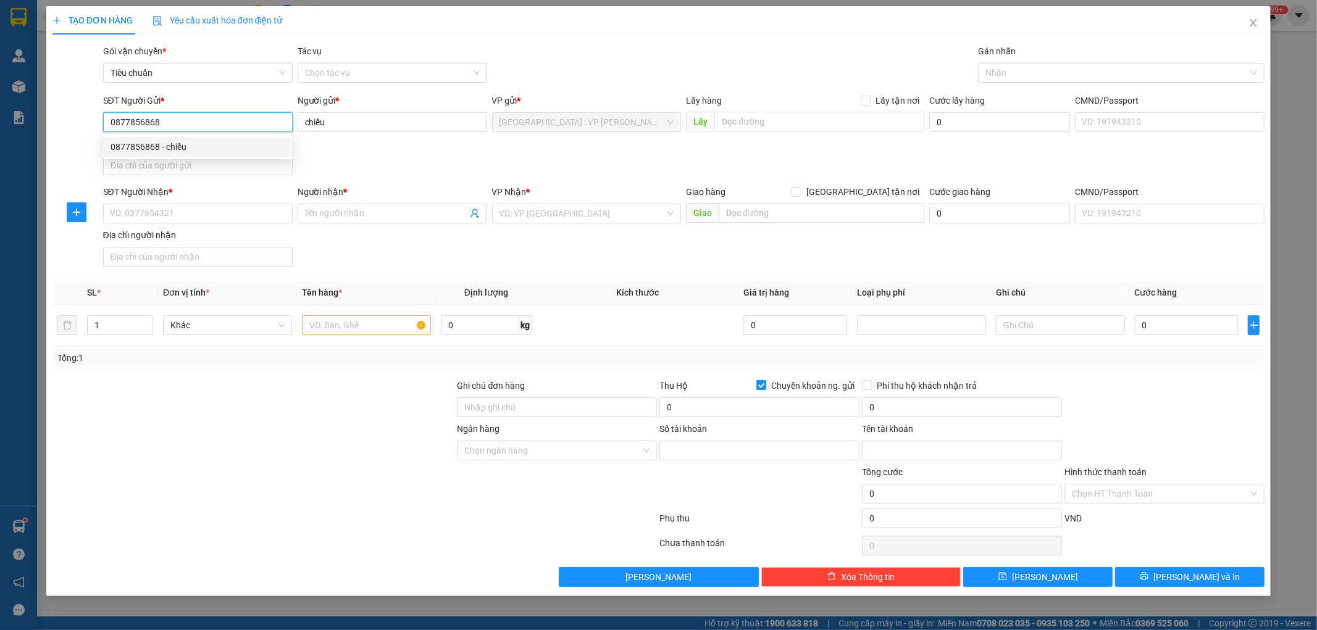
type input "999966668888"
type input "dam [PERSON_NAME]"
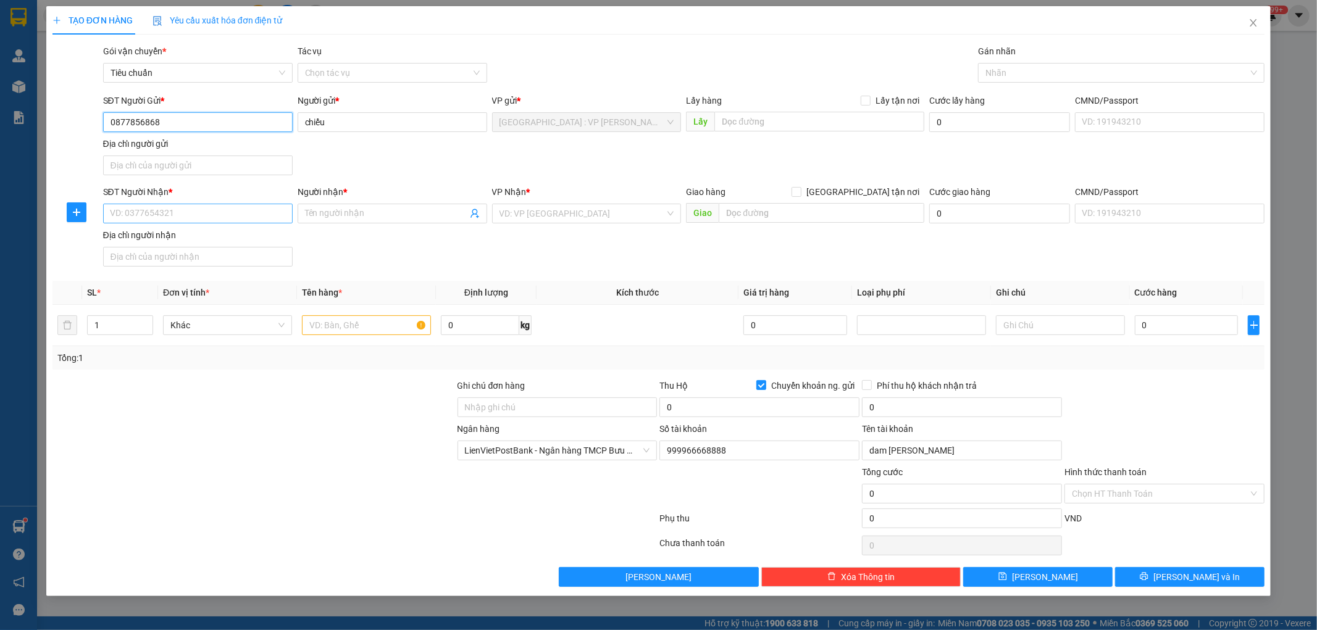
type input "0877856868"
click at [214, 217] on input "SĐT Người Nhận *" at bounding box center [198, 214] width 190 height 20
type input "0366200456"
click at [348, 220] on input "Người nhận *" at bounding box center [386, 214] width 162 height 14
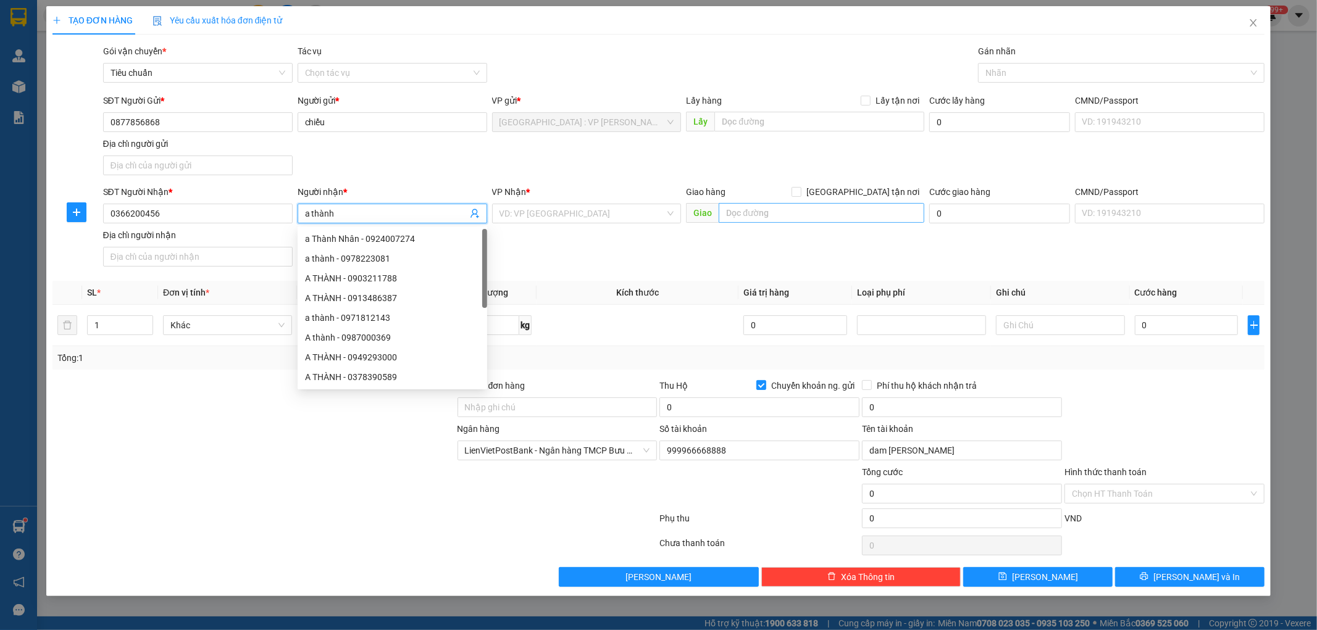
type input "a thành"
click at [755, 219] on input "text" at bounding box center [822, 213] width 206 height 20
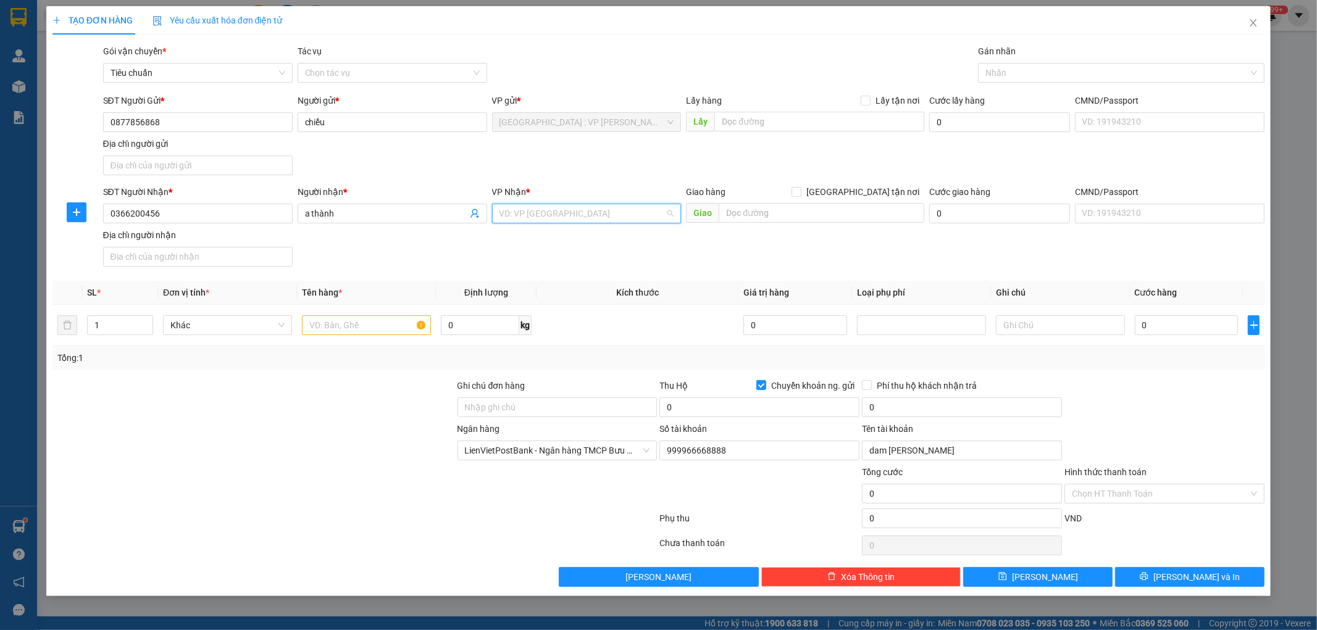
click at [631, 216] on input "search" at bounding box center [583, 213] width 166 height 19
type input "1"
type input "quảng [GEOGRAPHIC_DATA]"
click at [522, 259] on div "[GEOGRAPHIC_DATA]" at bounding box center [591, 258] width 183 height 14
click at [604, 218] on span "[GEOGRAPHIC_DATA]" at bounding box center [587, 213] width 175 height 19
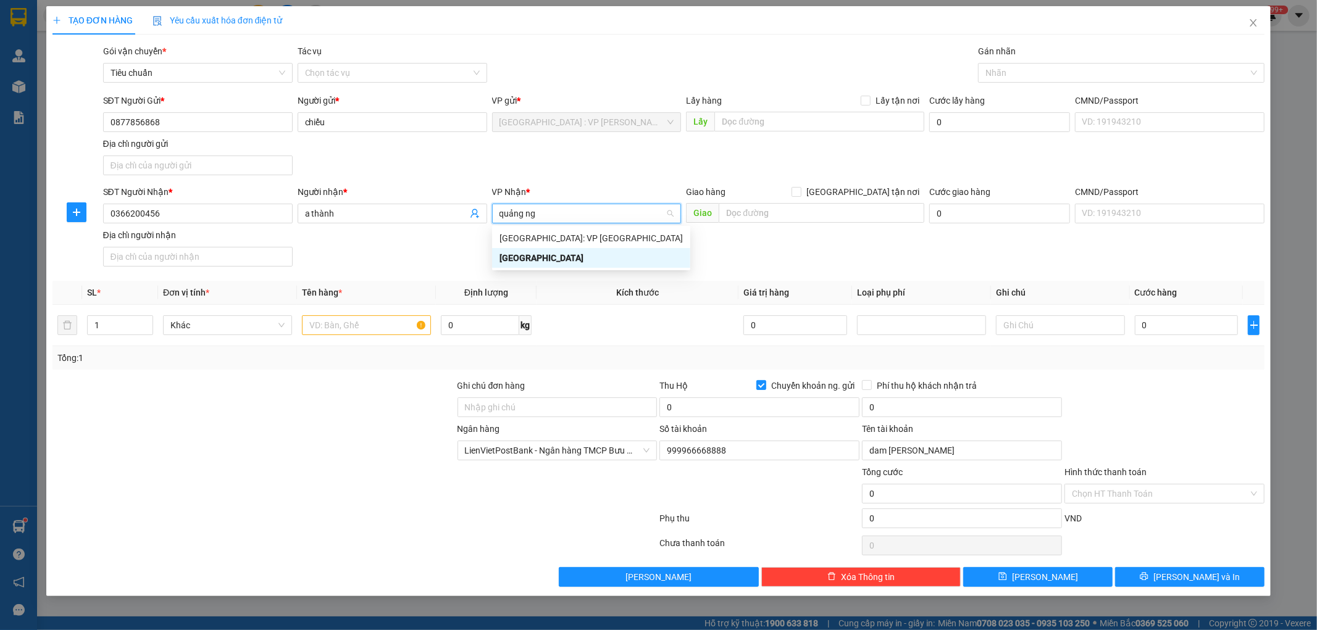
type input "quảng ngã"
click at [527, 261] on div "[GEOGRAPHIC_DATA]" at bounding box center [591, 258] width 183 height 14
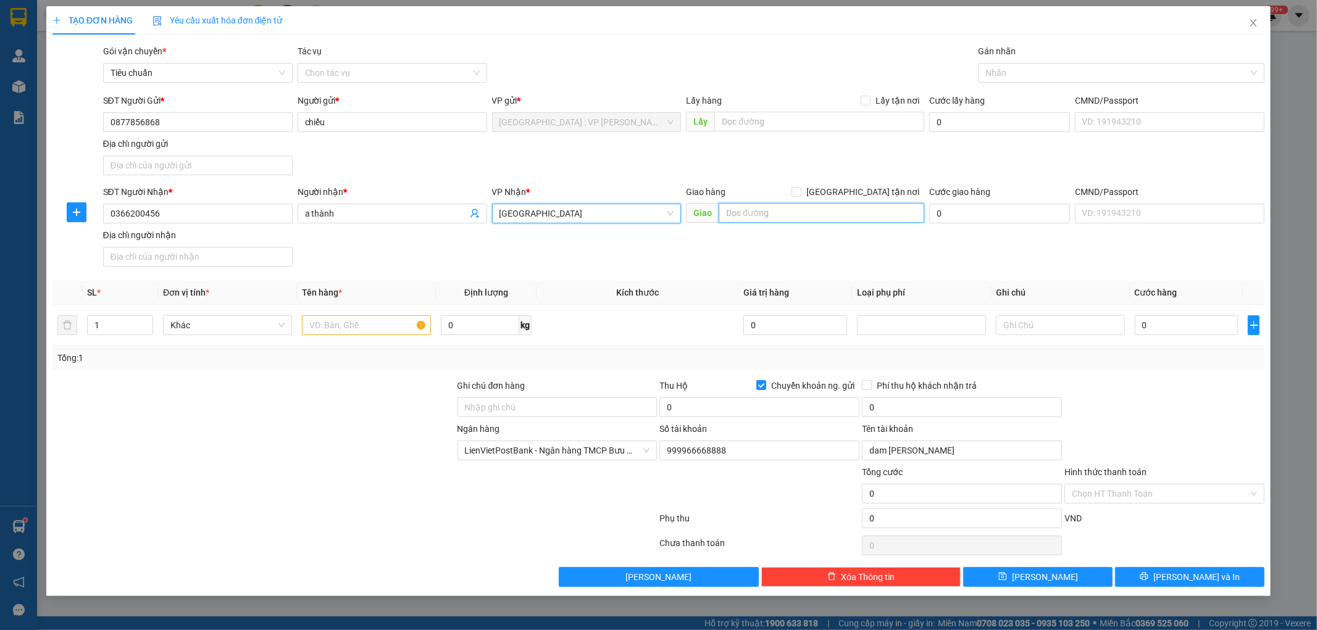
click at [746, 212] on input "text" at bounding box center [822, 213] width 206 height 20
type input "q"
type input "ql 1a xã [GEOGRAPHIC_DATA] huyện [GEOGRAPHIC_DATA]"
click at [721, 247] on div "SĐT Người Nhận * 0366200456 Người nhận * a thành VP Nhận * [GEOGRAPHIC_DATA] tậ…" at bounding box center [684, 228] width 1167 height 86
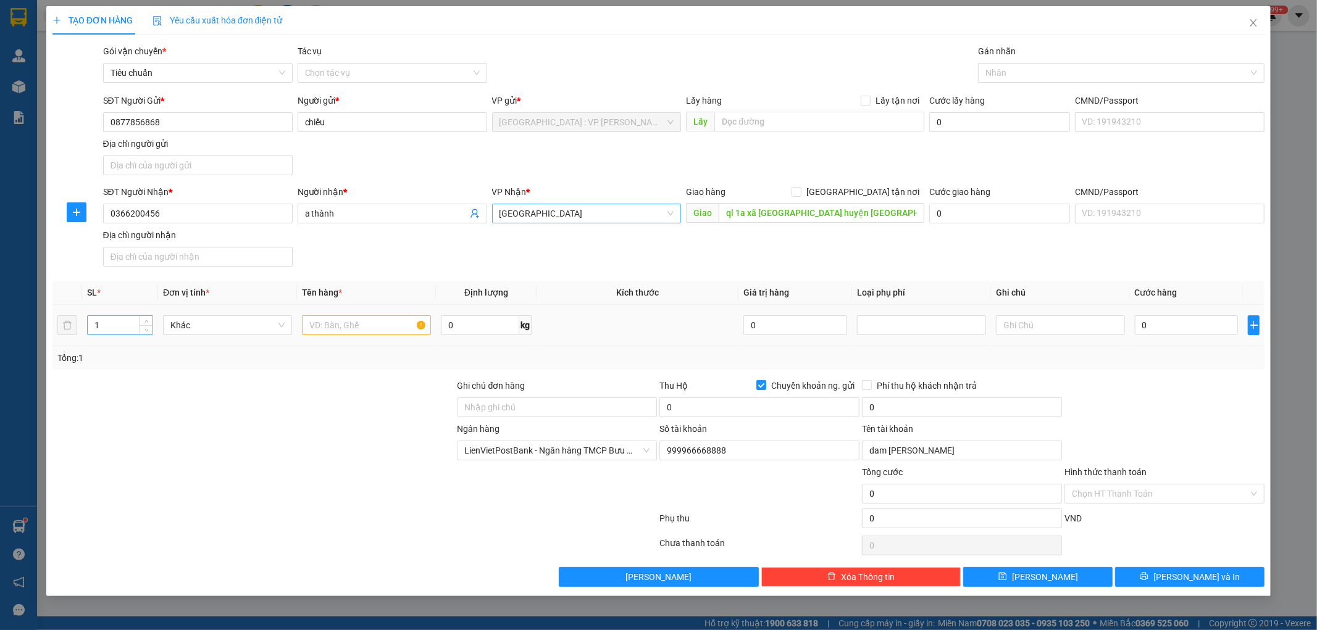
click at [130, 321] on input "1" at bounding box center [120, 325] width 65 height 19
type input "2"
click at [375, 324] on input "text" at bounding box center [366, 326] width 129 height 20
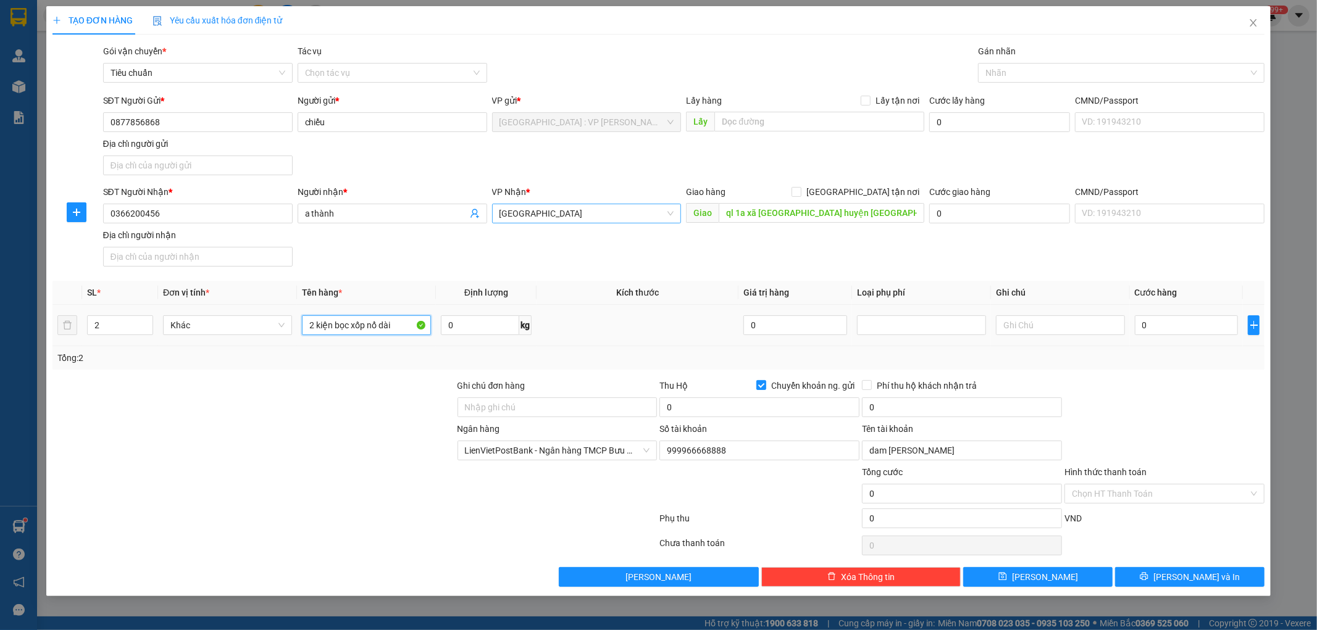
type input "2 kiện bọc xốp nổ dài"
click at [361, 418] on div at bounding box center [253, 400] width 405 height 43
click at [491, 412] on input "Ghi chú đơn hàng" at bounding box center [558, 408] width 200 height 20
type input "hư xước trầy ko chịu trách nhiệm đã báo ng gửi"
click at [1163, 326] on input "0" at bounding box center [1187, 326] width 104 height 20
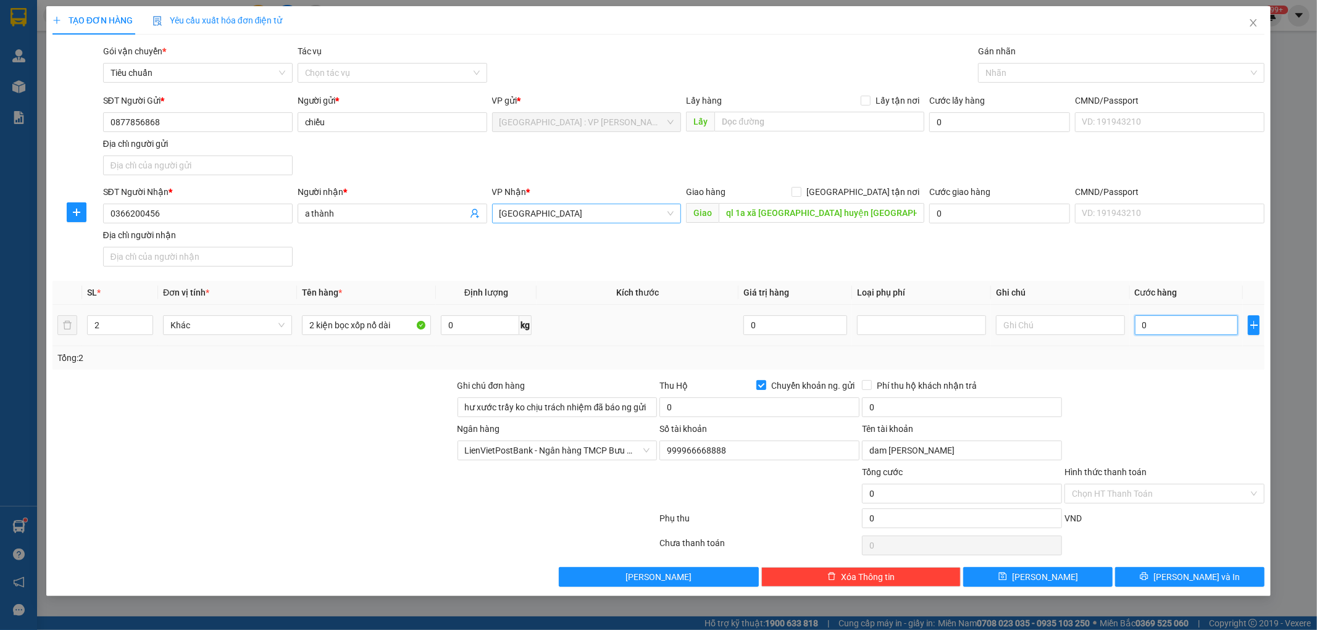
type input "2"
type input "26"
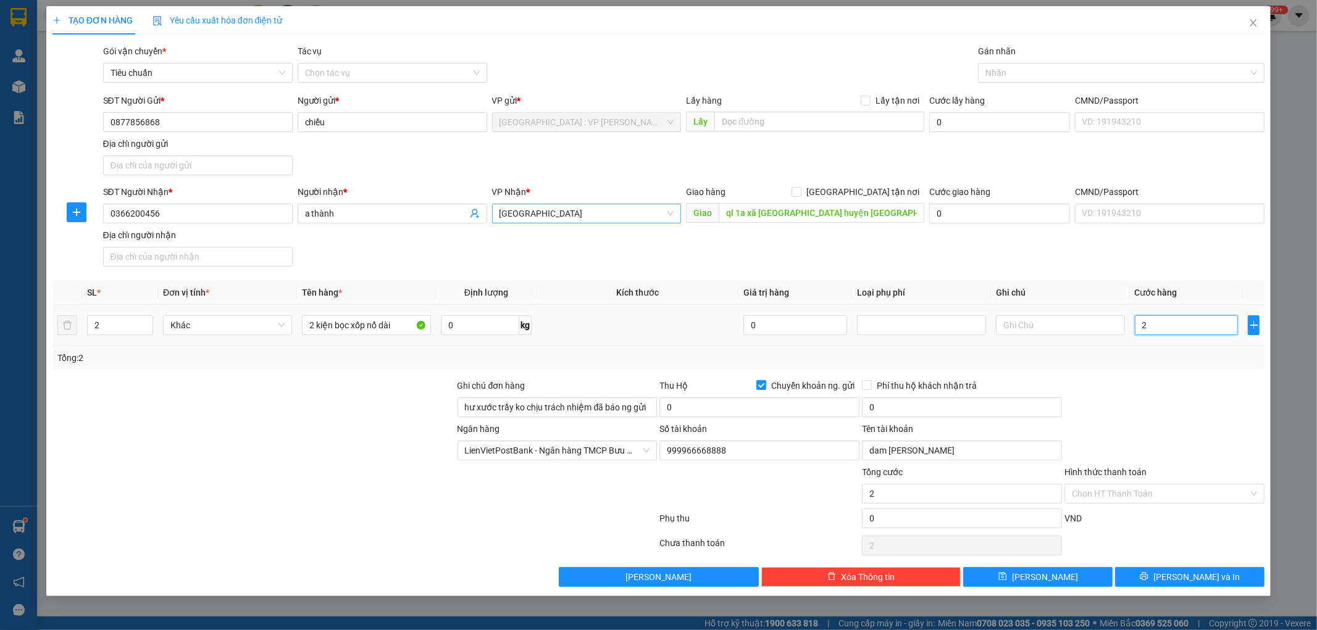
type input "26"
type input "260"
type input "2.600"
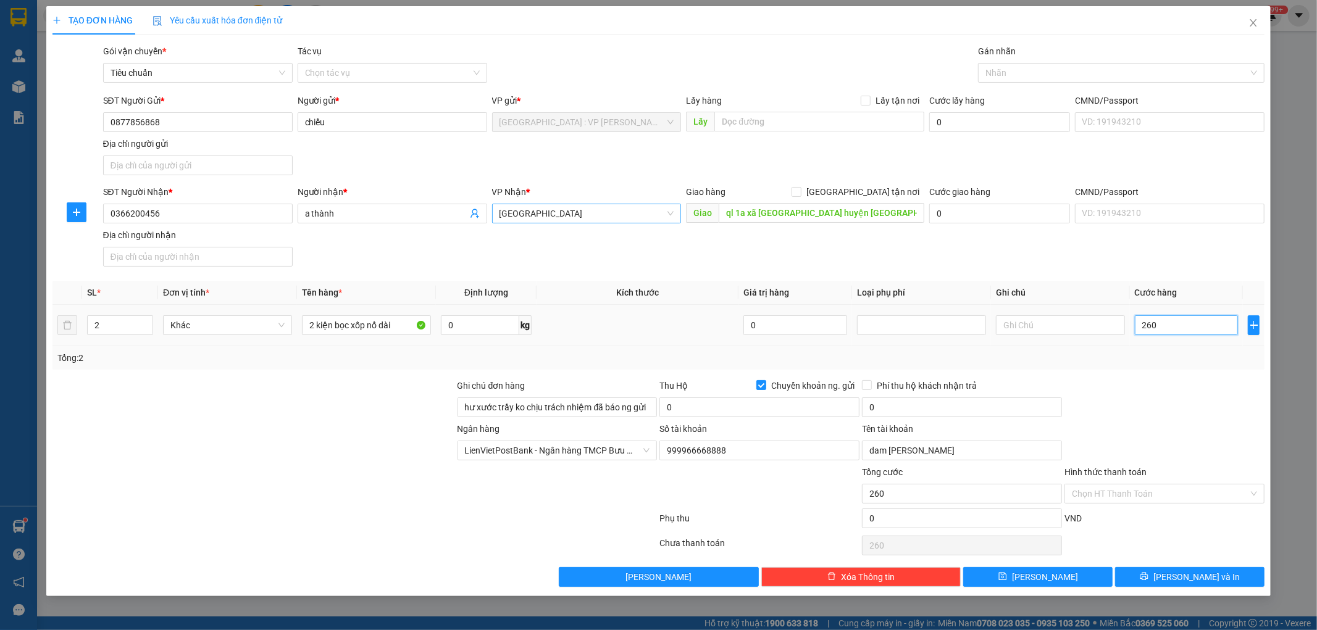
type input "2.600"
type input "26.000"
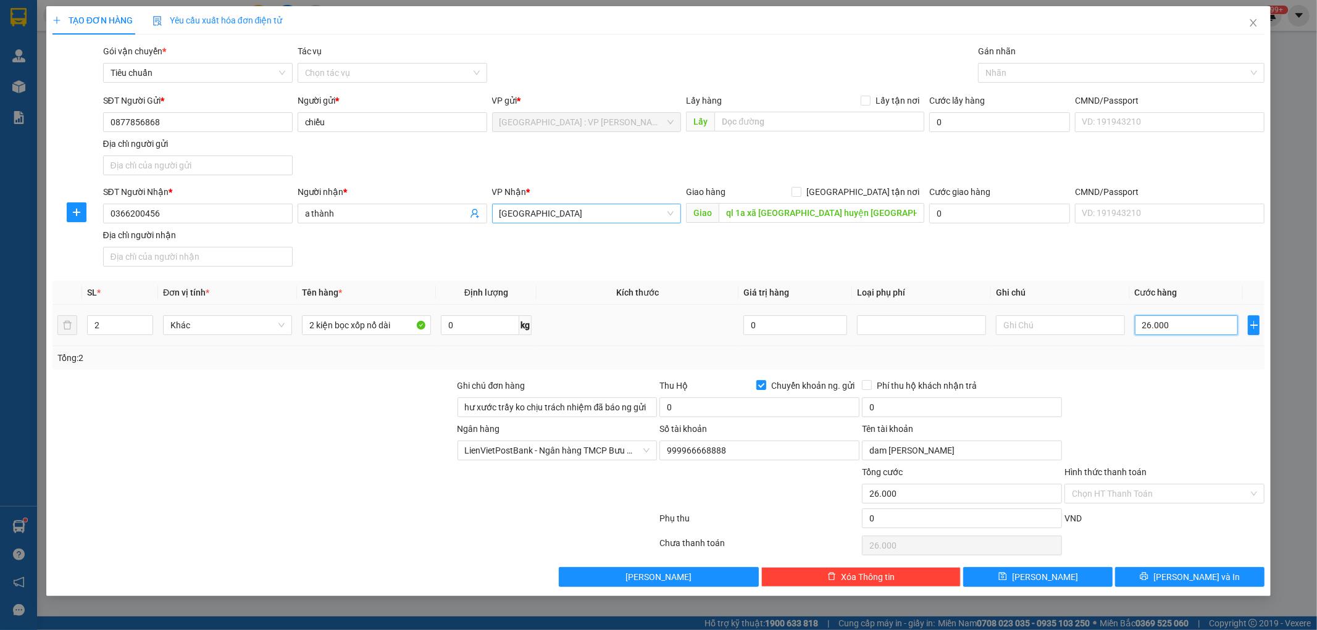
type input "260.000"
click at [1118, 416] on div at bounding box center [1164, 400] width 203 height 43
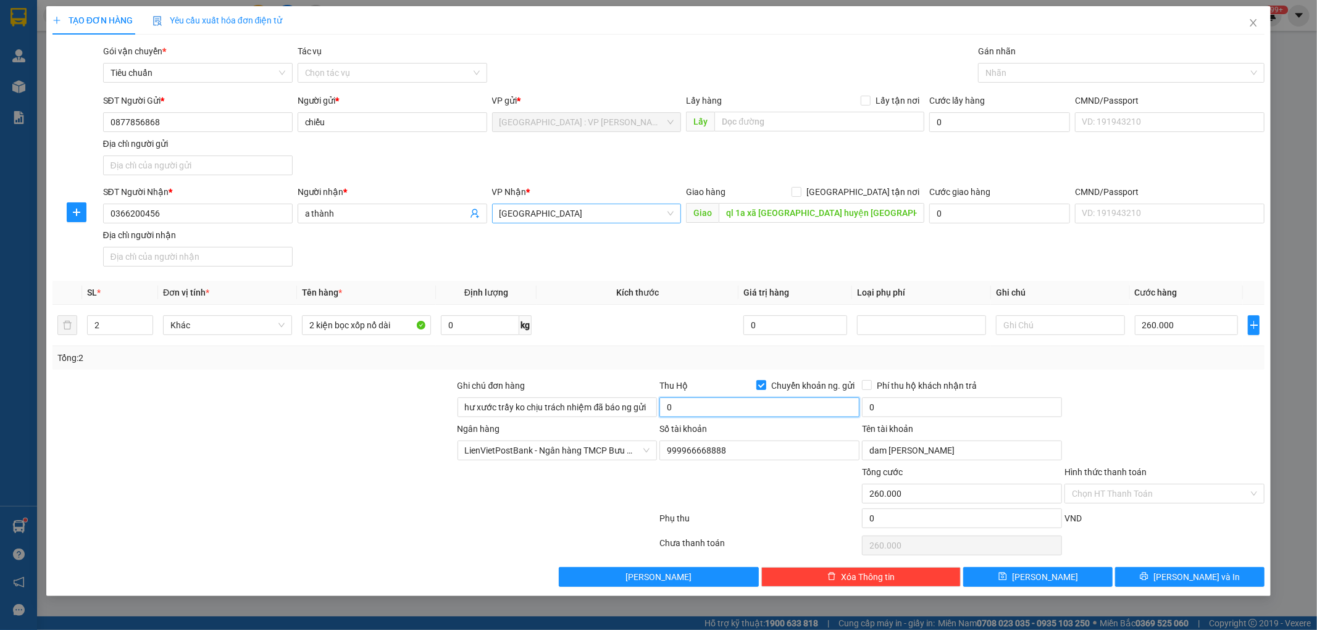
click at [790, 408] on input "0" at bounding box center [759, 408] width 200 height 20
type input "2.413.000"
click at [915, 411] on input "0" at bounding box center [962, 408] width 200 height 20
type input "20.000"
click at [1095, 388] on div at bounding box center [1164, 400] width 203 height 43
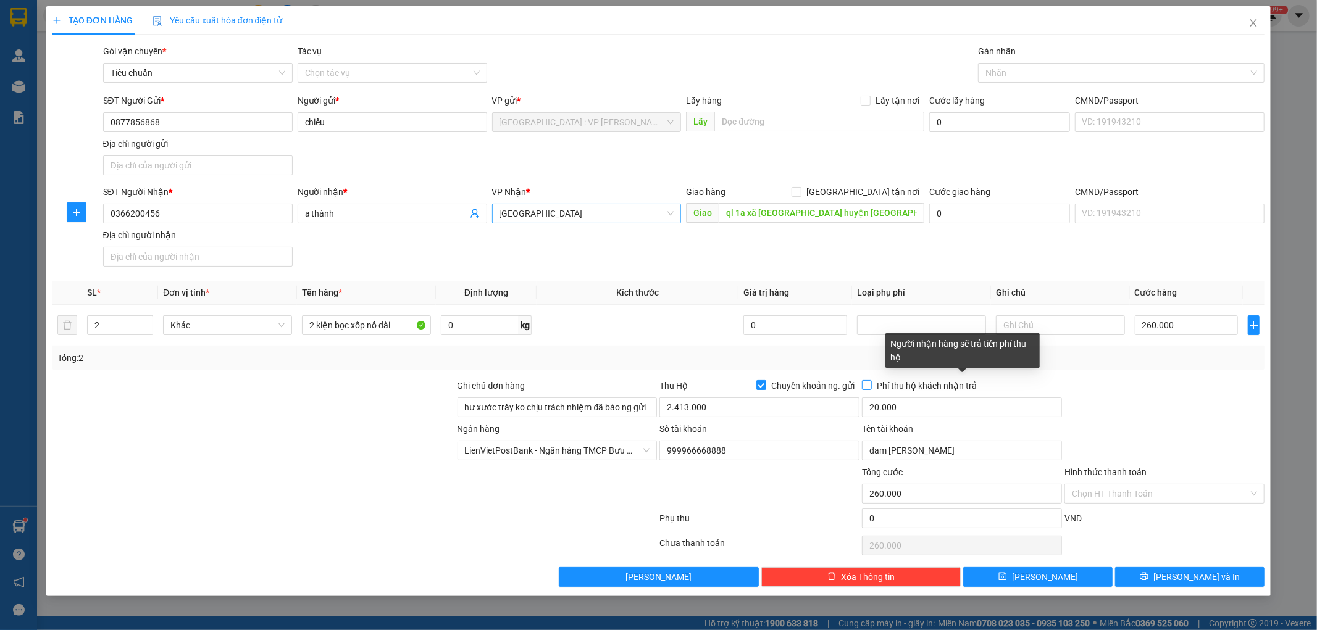
click at [869, 386] on input "Phí thu hộ khách nhận trả" at bounding box center [866, 384] width 9 height 9
checkbox input "true"
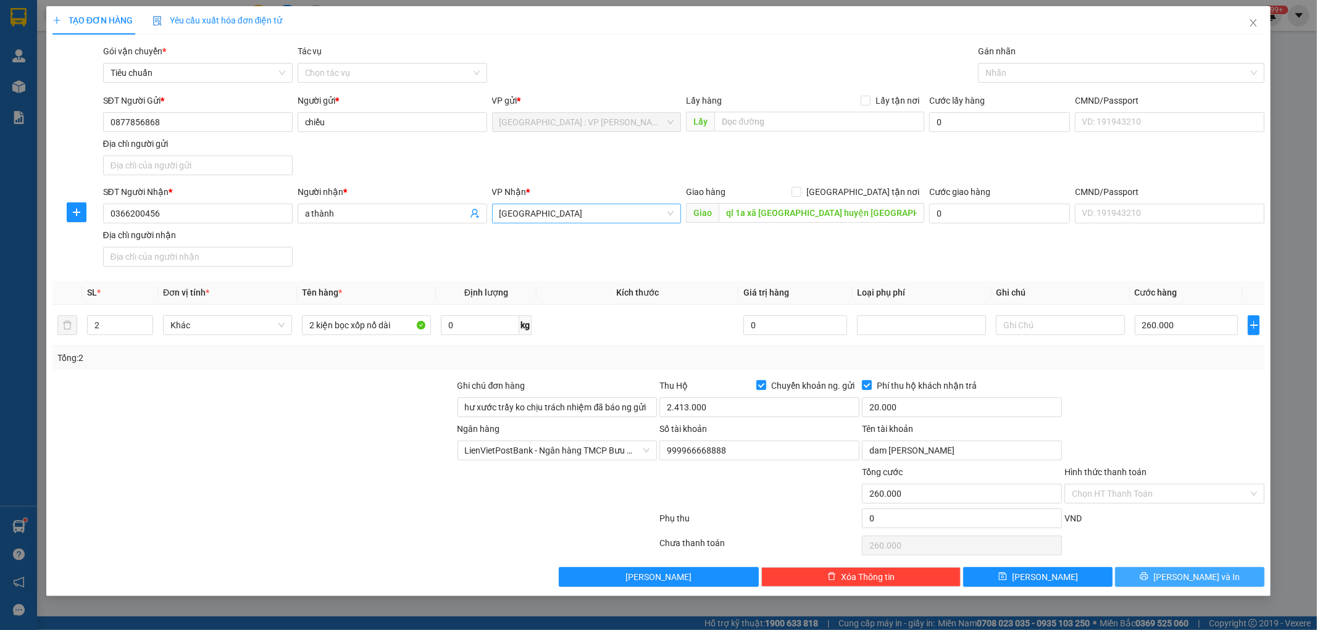
click at [1148, 579] on icon "printer" at bounding box center [1144, 576] width 9 height 9
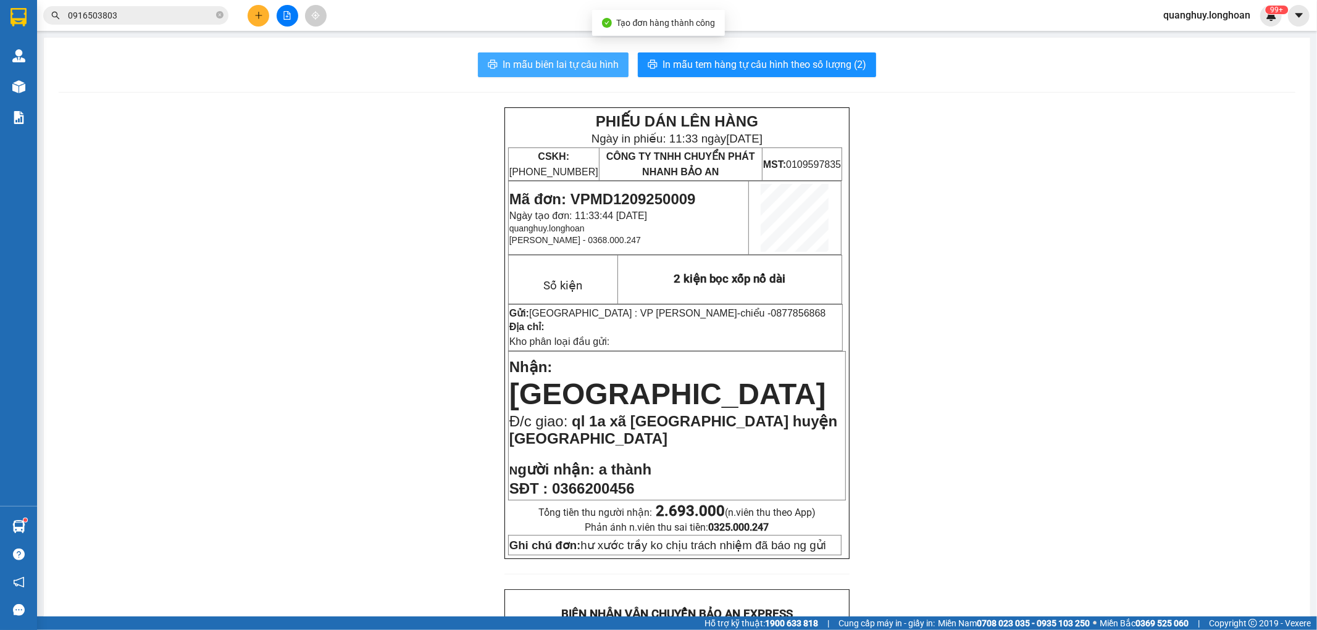
click at [587, 59] on span "In mẫu biên lai tự cấu hình" at bounding box center [561, 64] width 116 height 15
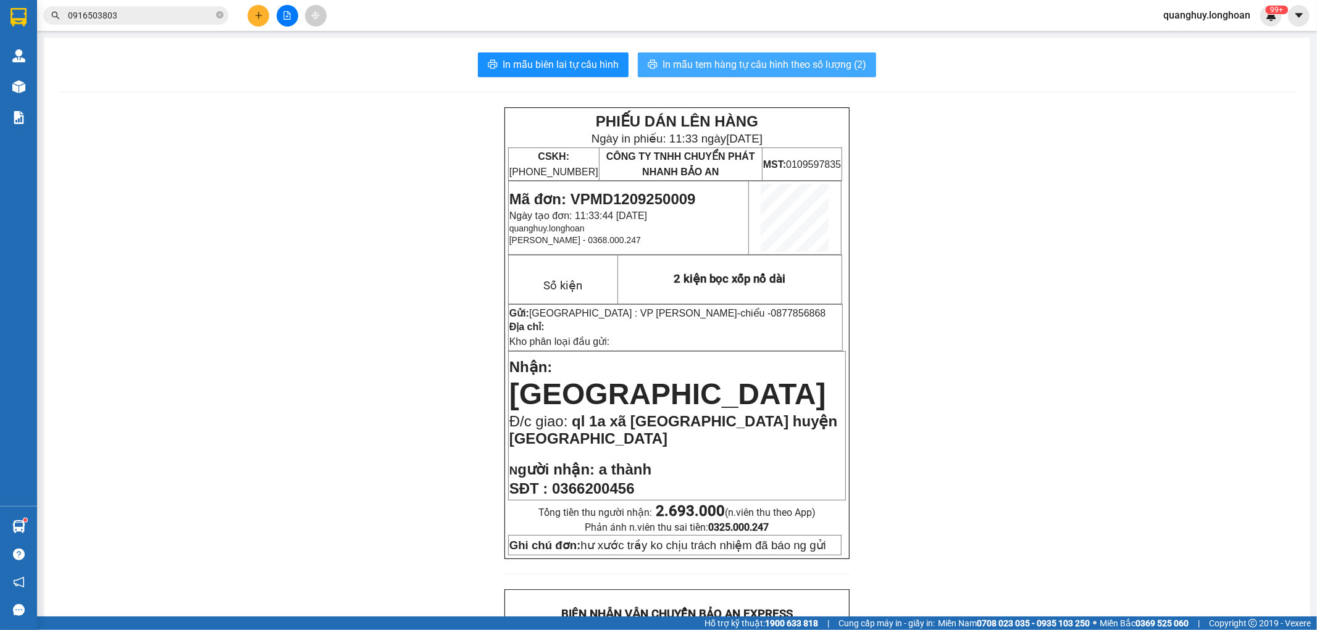
click at [680, 73] on button "In mẫu tem hàng tự cấu hình theo số lượng (2)" at bounding box center [757, 64] width 238 height 25
click at [771, 319] on span "0877856868" at bounding box center [798, 313] width 55 height 10
copy span "0877856868"
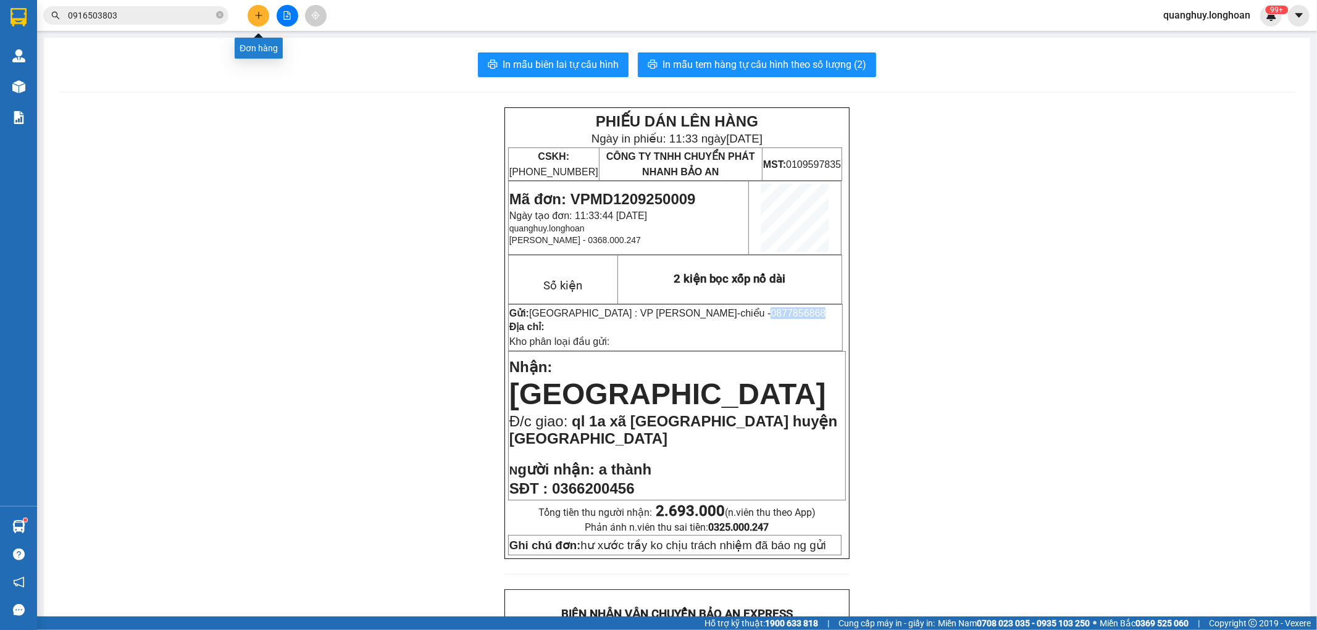
click at [261, 19] on icon "plus" at bounding box center [258, 15] width 9 height 9
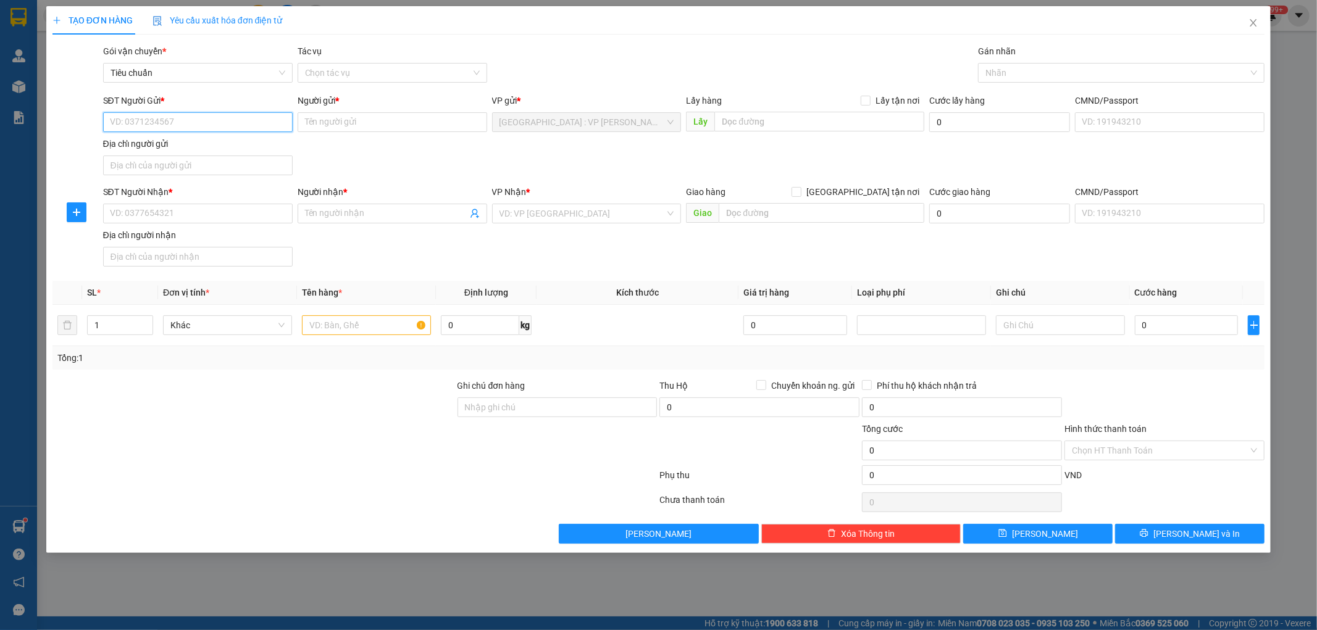
paste input "0877856868"
type input "0877856868"
click at [167, 141] on div "0877856868 - chiểu" at bounding box center [198, 147] width 175 height 14
type input "chiểu"
checkbox input "true"
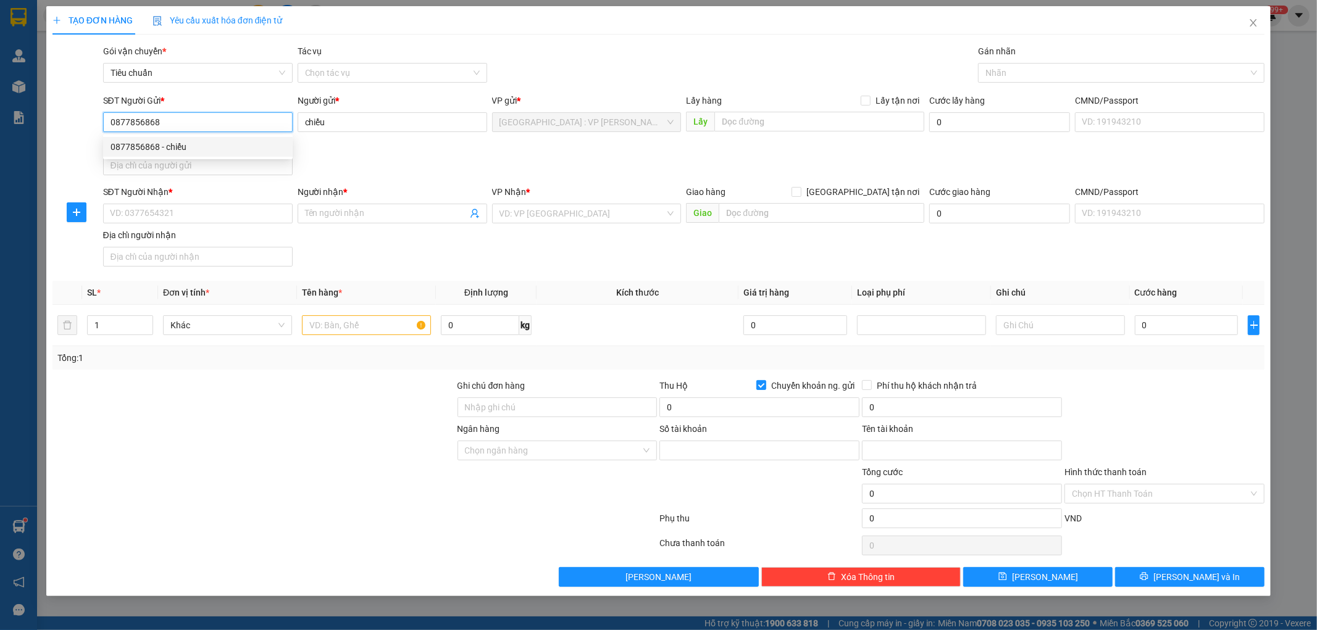
type input "999966668888"
type input "dam [PERSON_NAME]"
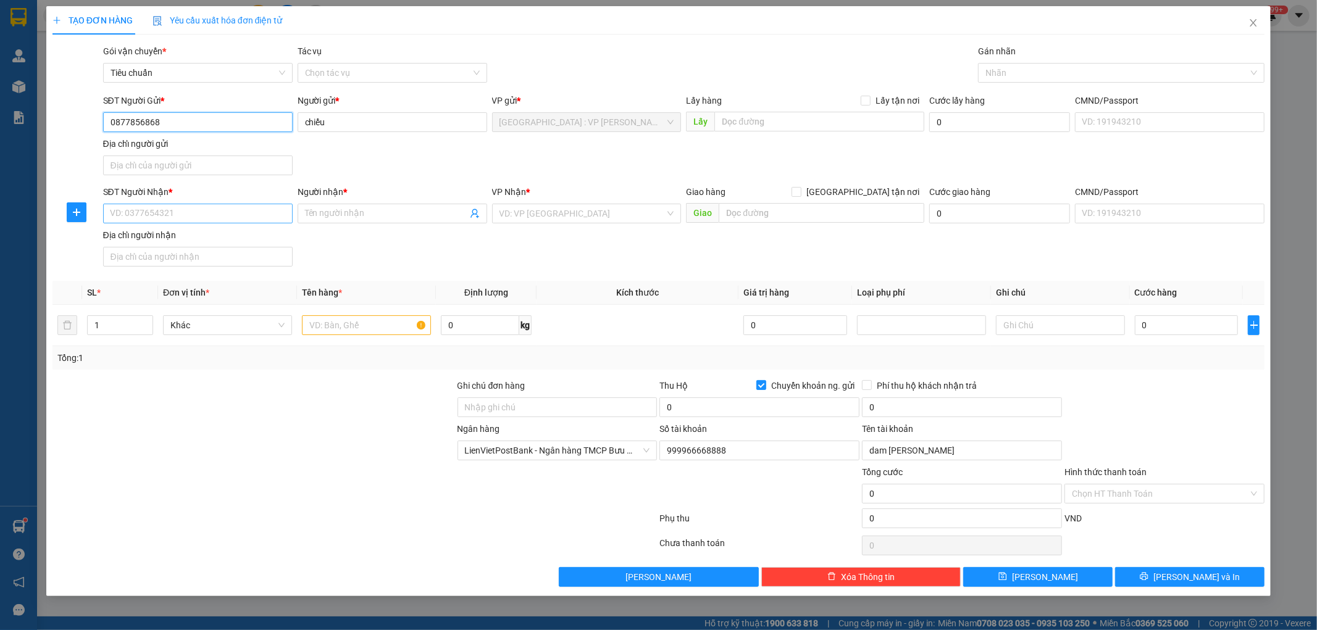
type input "0877856868"
click at [189, 214] on input "SĐT Người Nhận *" at bounding box center [198, 214] width 190 height 20
type input "0973271844"
click at [326, 211] on input "Người nhận *" at bounding box center [386, 214] width 162 height 14
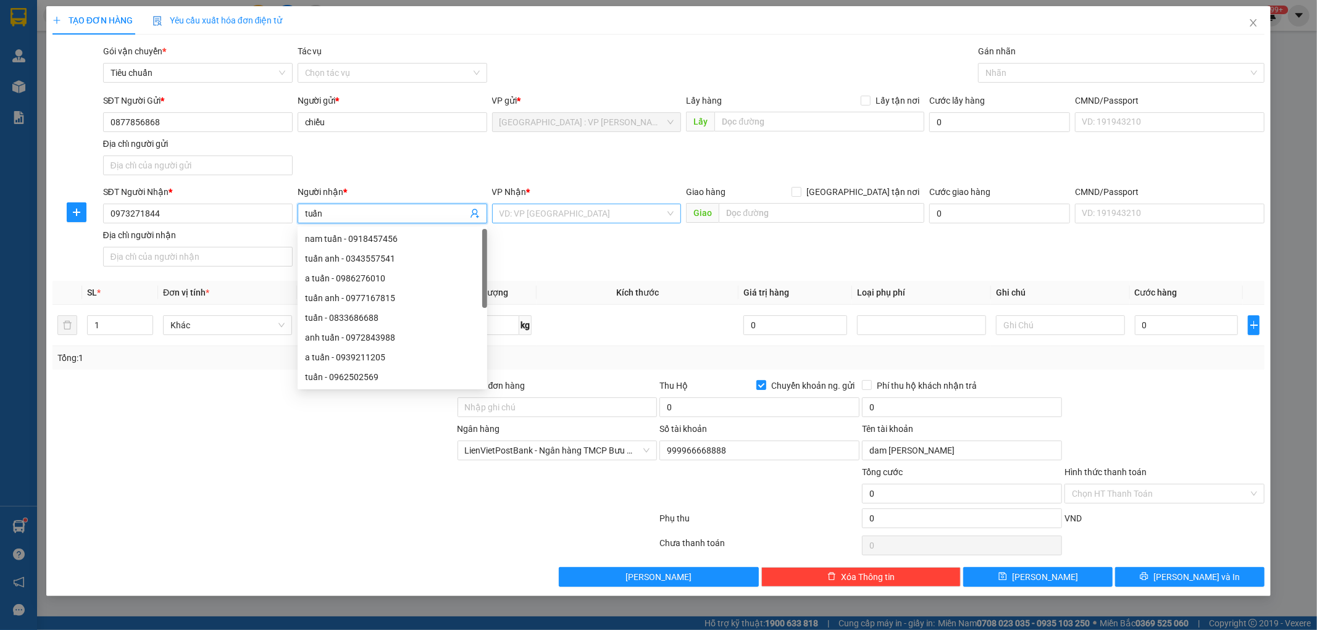
type input "tuấn"
click at [589, 216] on input "search" at bounding box center [583, 213] width 166 height 19
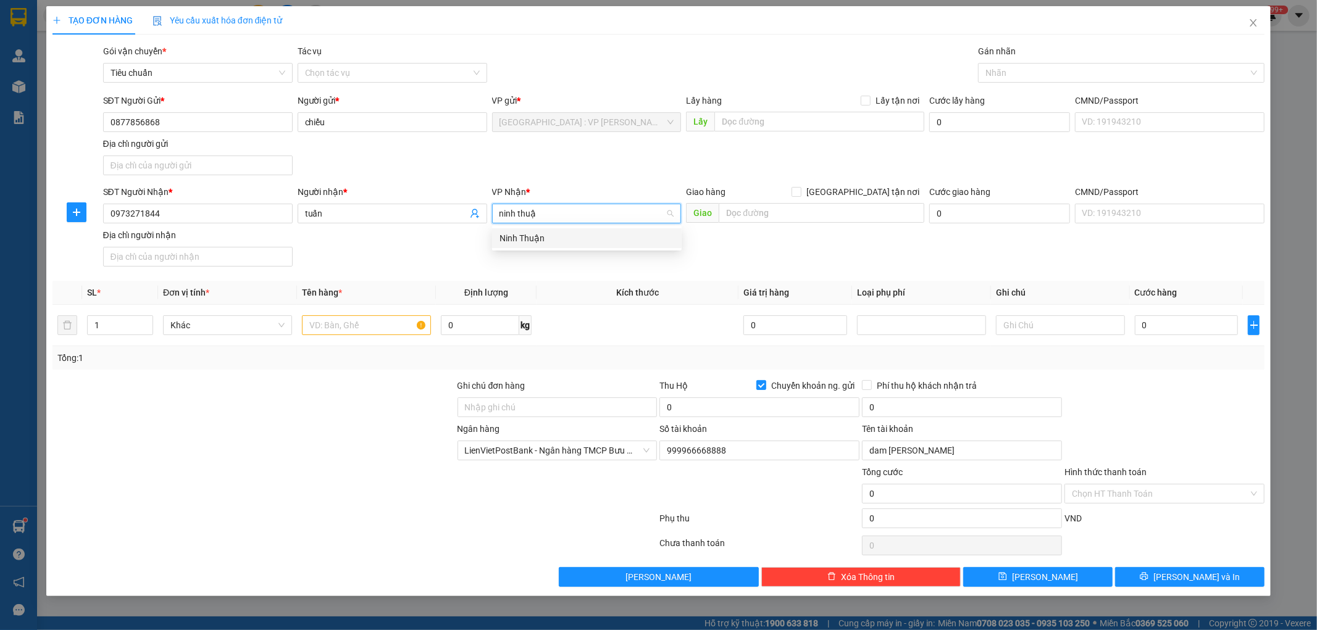
type input "ninh thuận"
click at [531, 244] on div "Ninh Thuận" at bounding box center [587, 239] width 175 height 14
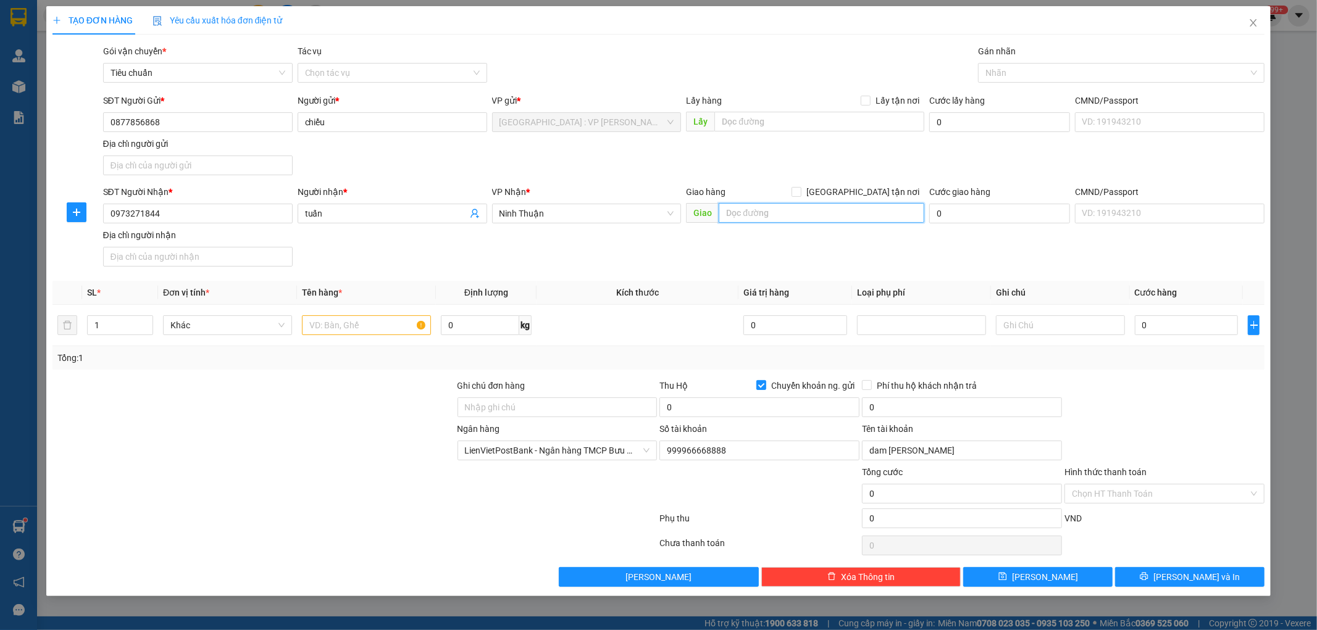
click at [775, 211] on input "text" at bounding box center [822, 213] width 206 height 20
click at [572, 218] on span "Ninh Thuận" at bounding box center [587, 213] width 175 height 19
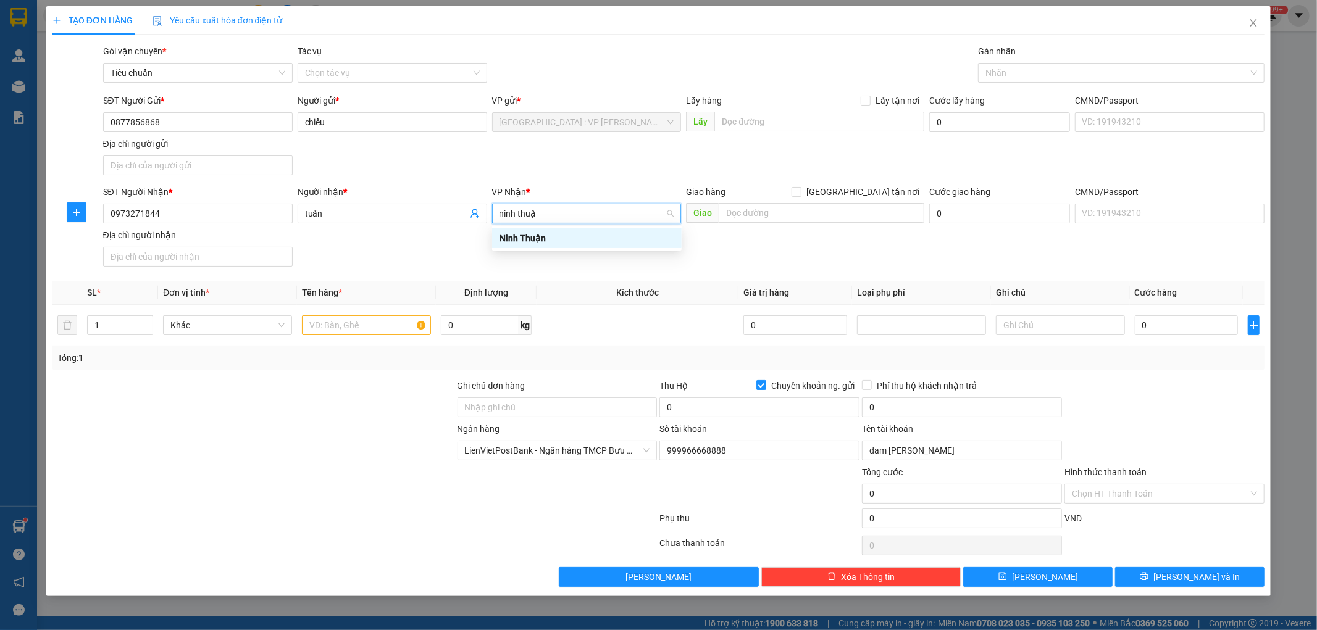
type input "ninh thuận"
click at [519, 241] on div "Ninh Thuận" at bounding box center [587, 239] width 175 height 14
click at [768, 219] on input "text" at bounding box center [822, 213] width 206 height 20
type input "i"
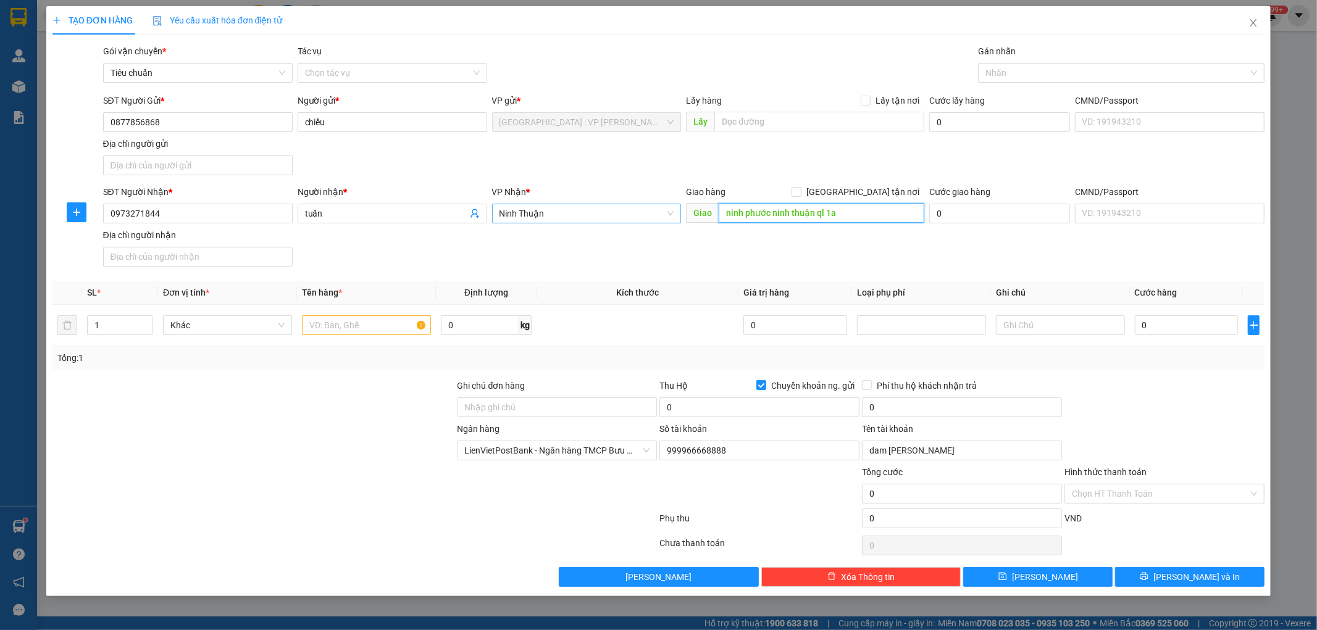
type input "ninh phước ninh thuận ql 1a"
click at [714, 276] on div "Transit Pickup Surcharge Ids Transit Deliver Surcharge Ids Transit Deliver Surc…" at bounding box center [658, 315] width 1213 height 543
click at [120, 327] on input "1" at bounding box center [120, 325] width 65 height 19
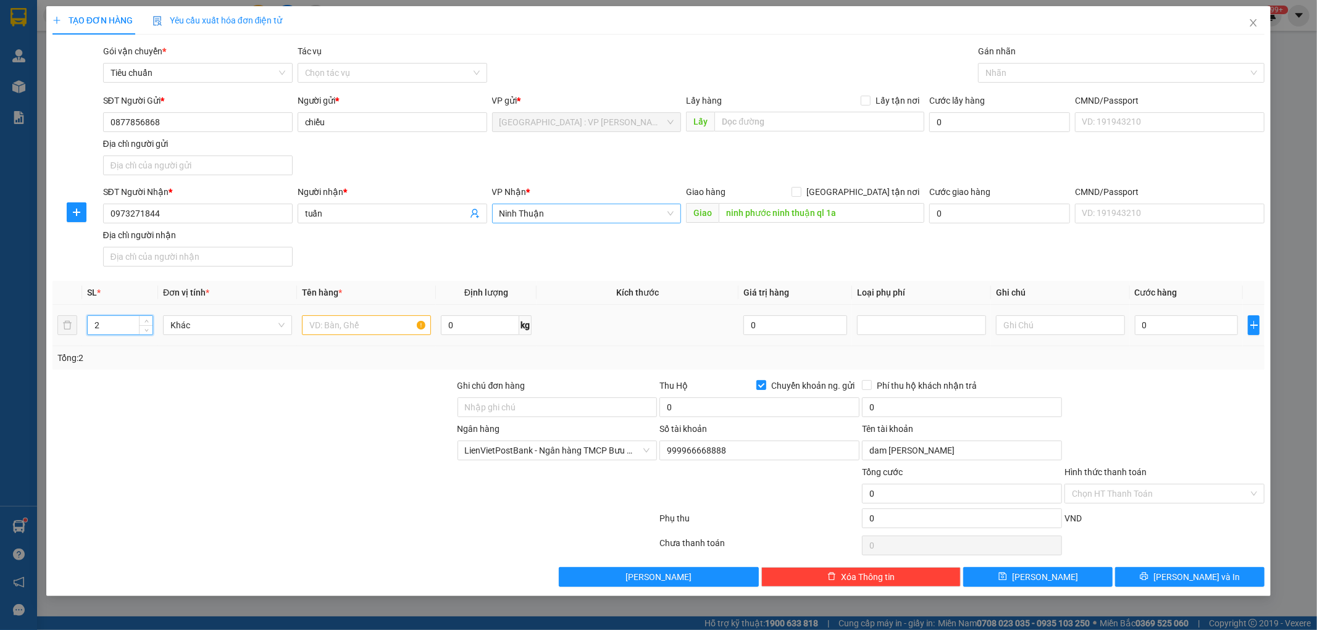
type input "2"
click at [340, 327] on input "text" at bounding box center [366, 326] width 129 height 20
type input "2 kiện bọc xốp nổ dài"
click at [486, 406] on input "Ghi chú đơn hàng" at bounding box center [558, 408] width 200 height 20
type input "hư xước trầy ko chịu trách nhiệm đã báo ng gửi"
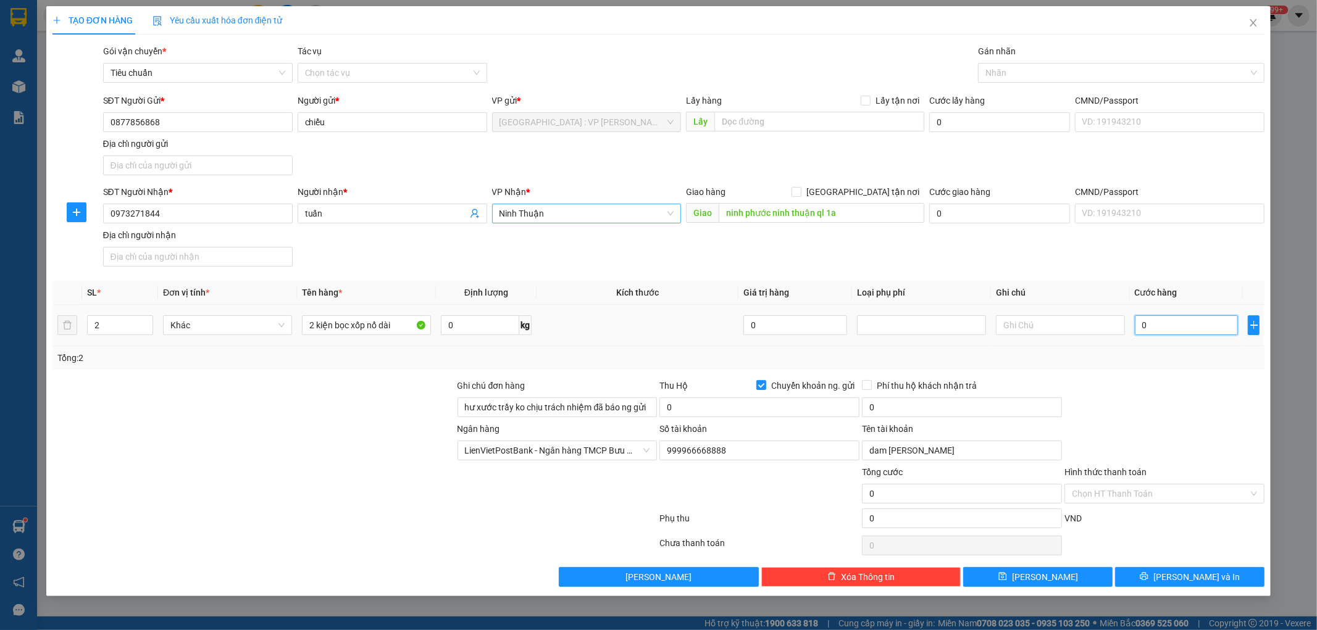
click at [1171, 328] on input "0" at bounding box center [1187, 326] width 104 height 20
type input "4"
type input "45"
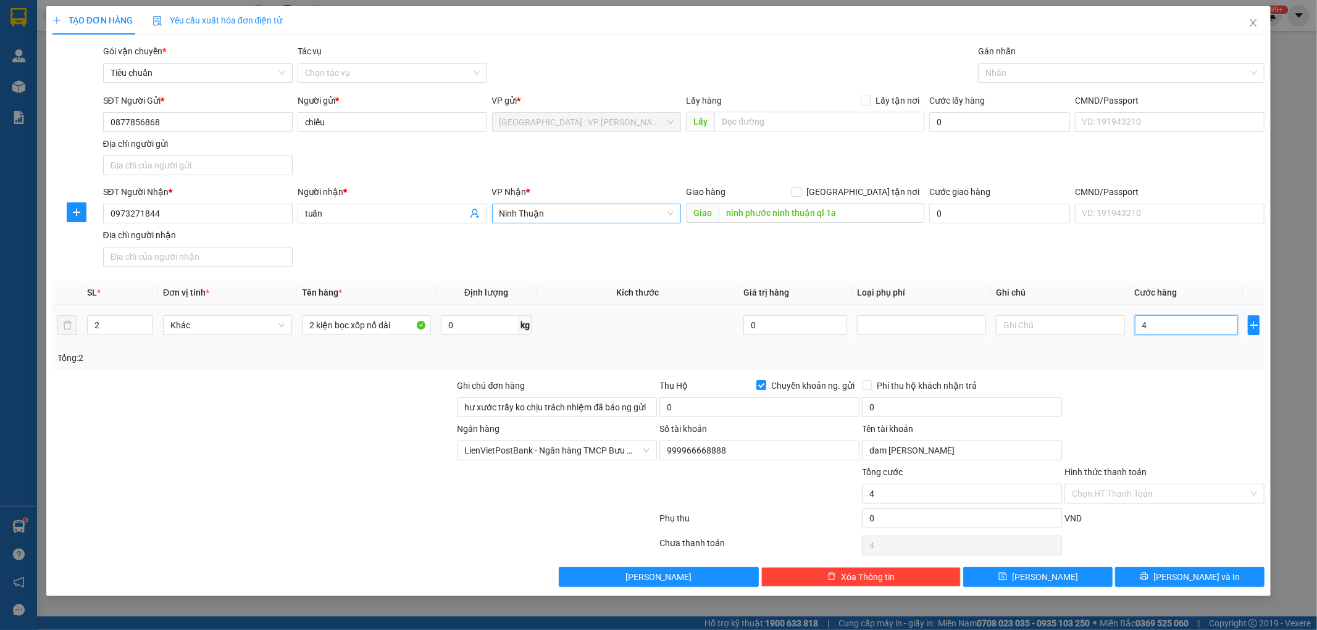
type input "45"
type input "450"
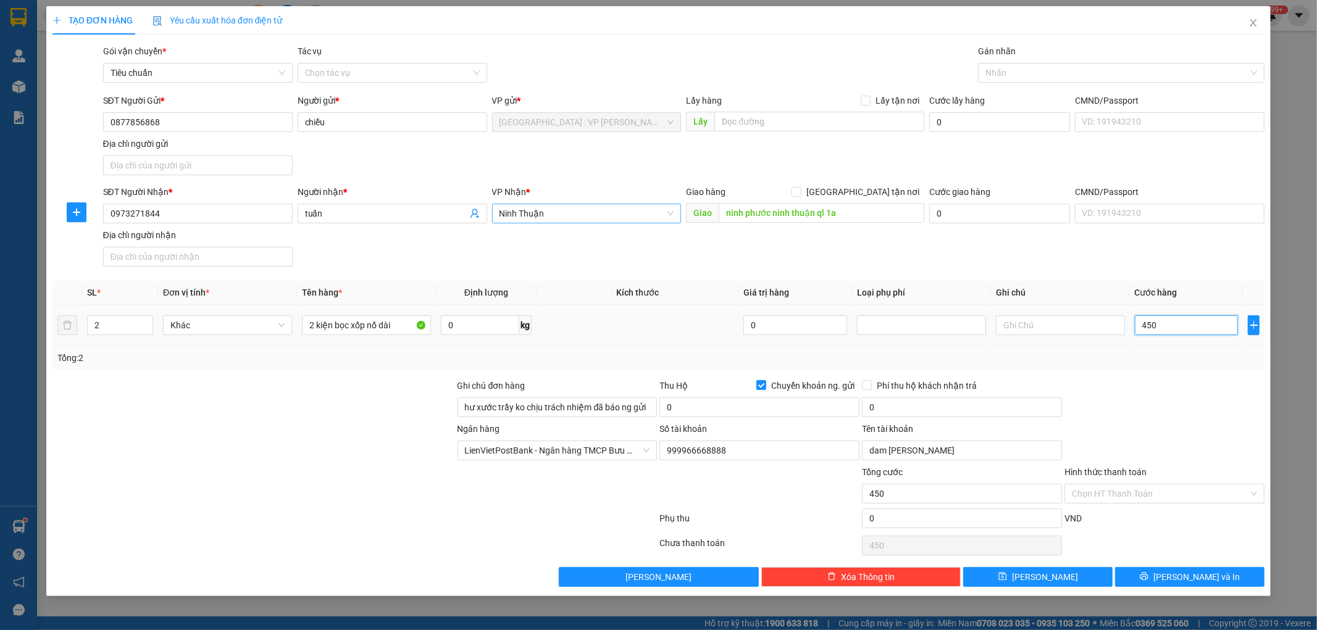
type input "4.500"
type input "45.000"
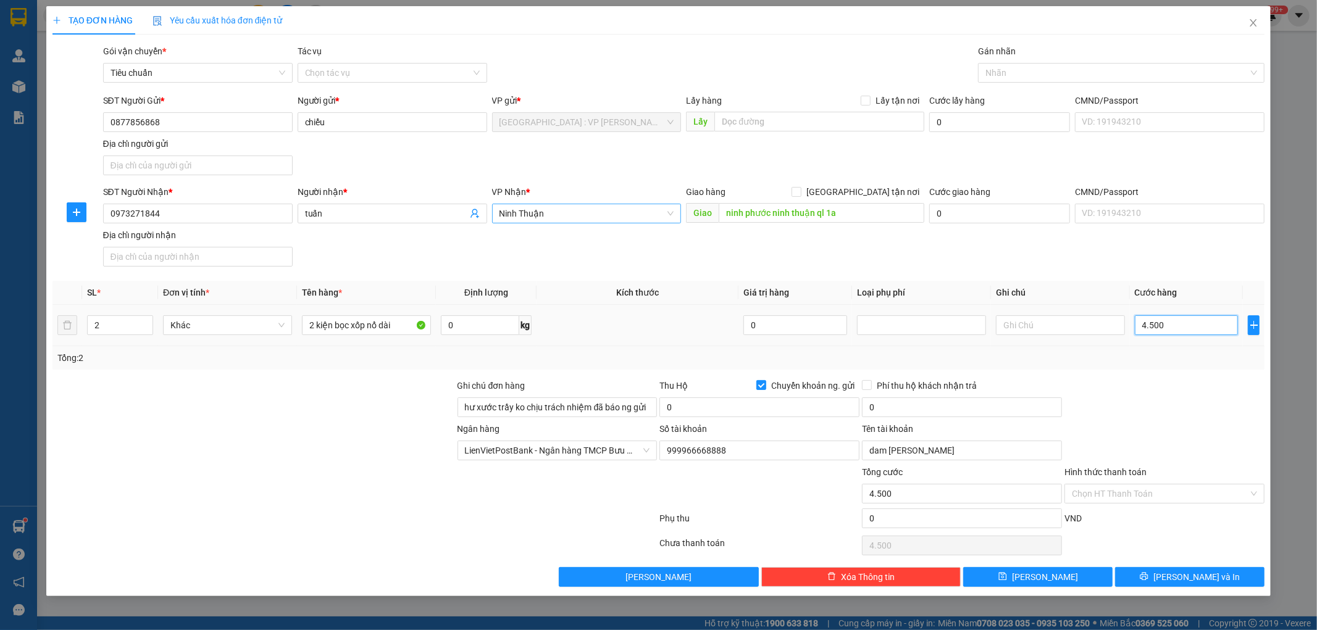
type input "45.000"
type input "450.000"
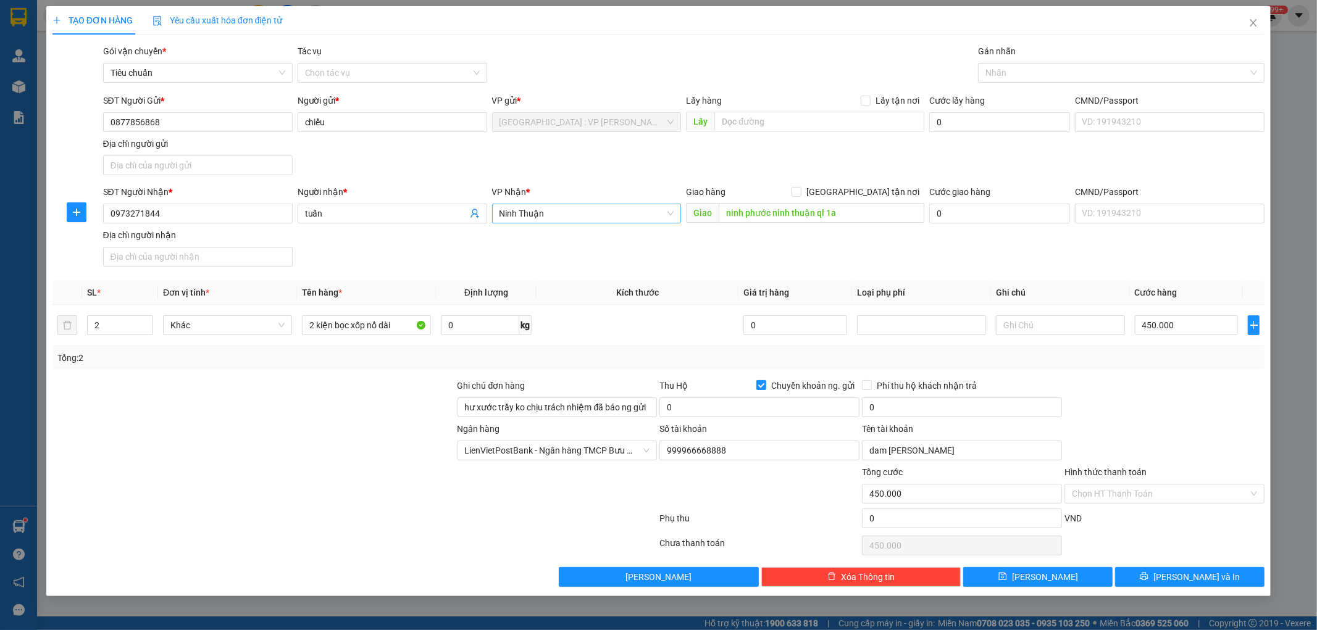
click at [1125, 427] on div "Ngân hàng LienVietPostBank - Ngân hàng TMCP Bưu Điện Liên Việt Số tài khoản 999…" at bounding box center [658, 443] width 1215 height 43
click at [819, 412] on input "0" at bounding box center [759, 408] width 200 height 20
type input "3.191.000"
click at [890, 403] on input "0" at bounding box center [962, 408] width 200 height 20
type input "20.000"
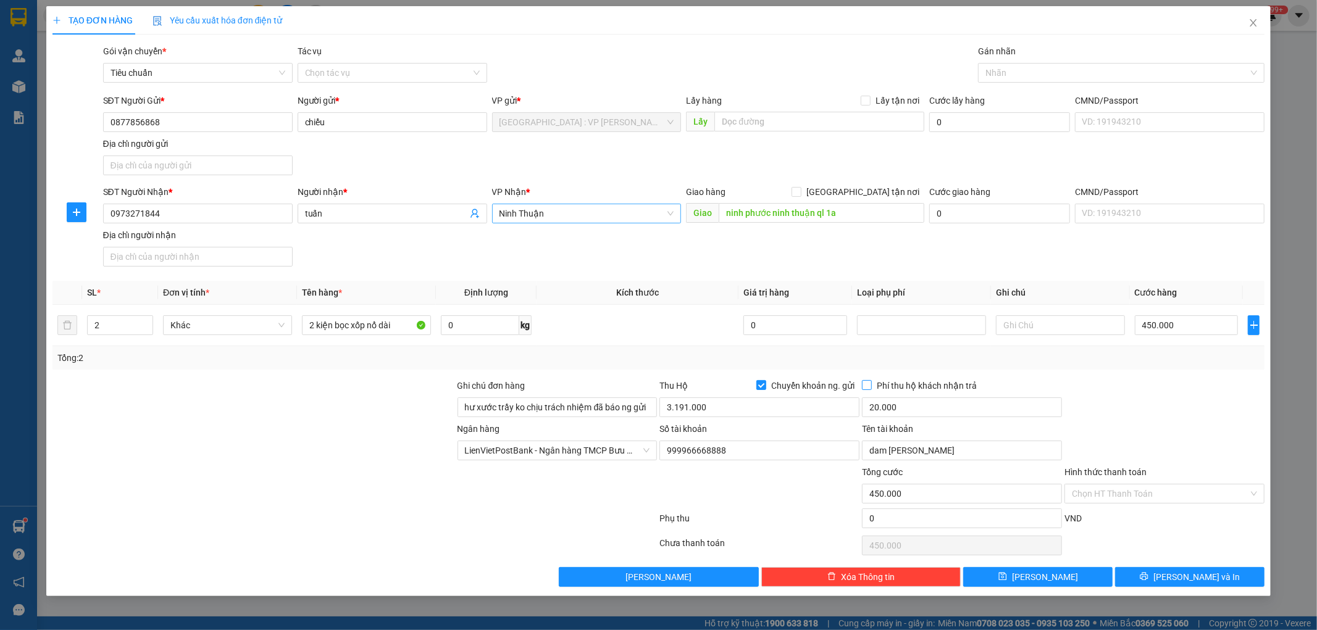
click at [867, 389] on input "Phí thu hộ khách nhận trả" at bounding box center [866, 384] width 9 height 9
checkbox input "true"
click at [1168, 571] on button "[PERSON_NAME] và In" at bounding box center [1189, 577] width 149 height 20
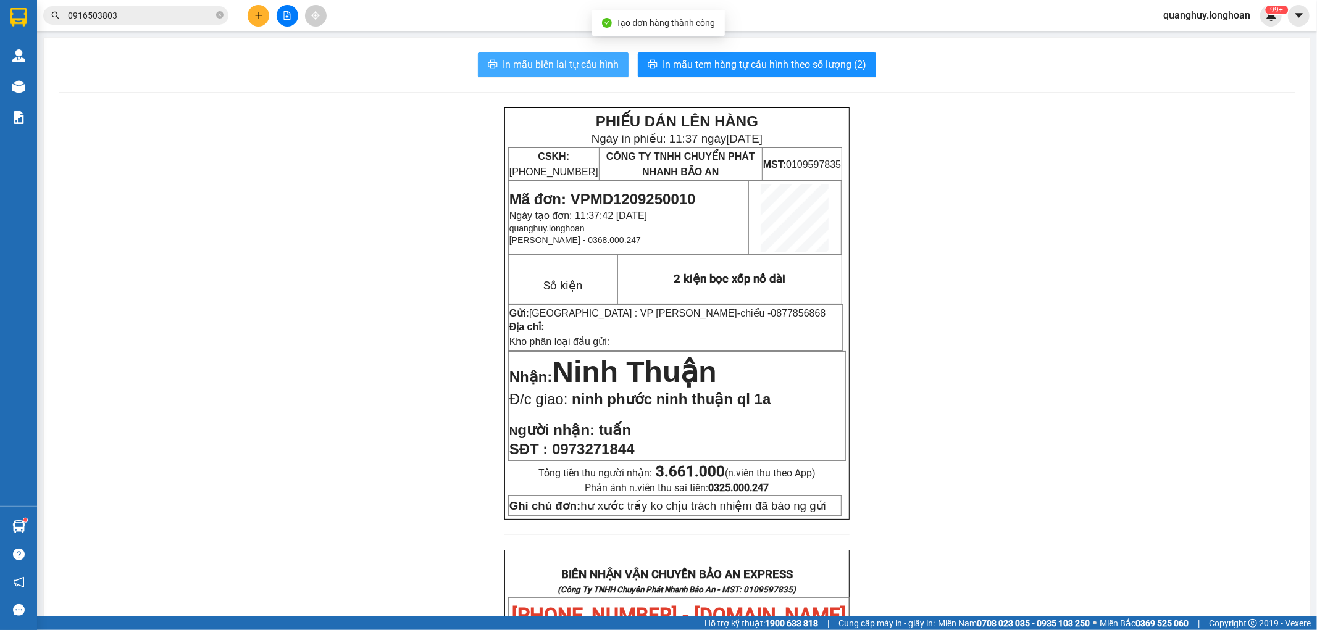
click at [580, 72] on button "In mẫu biên lai tự cấu hình" at bounding box center [553, 64] width 151 height 25
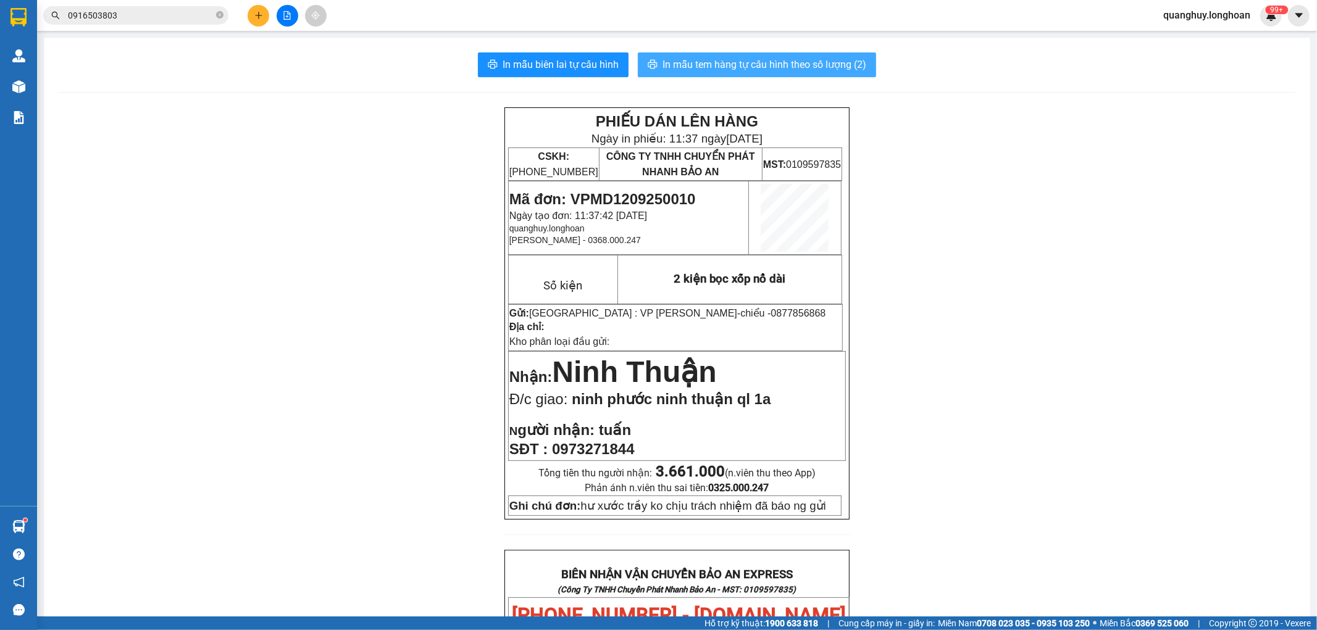
click at [821, 65] on span "In mẫu tem hàng tự cấu hình theo số lượng (2)" at bounding box center [765, 64] width 204 height 15
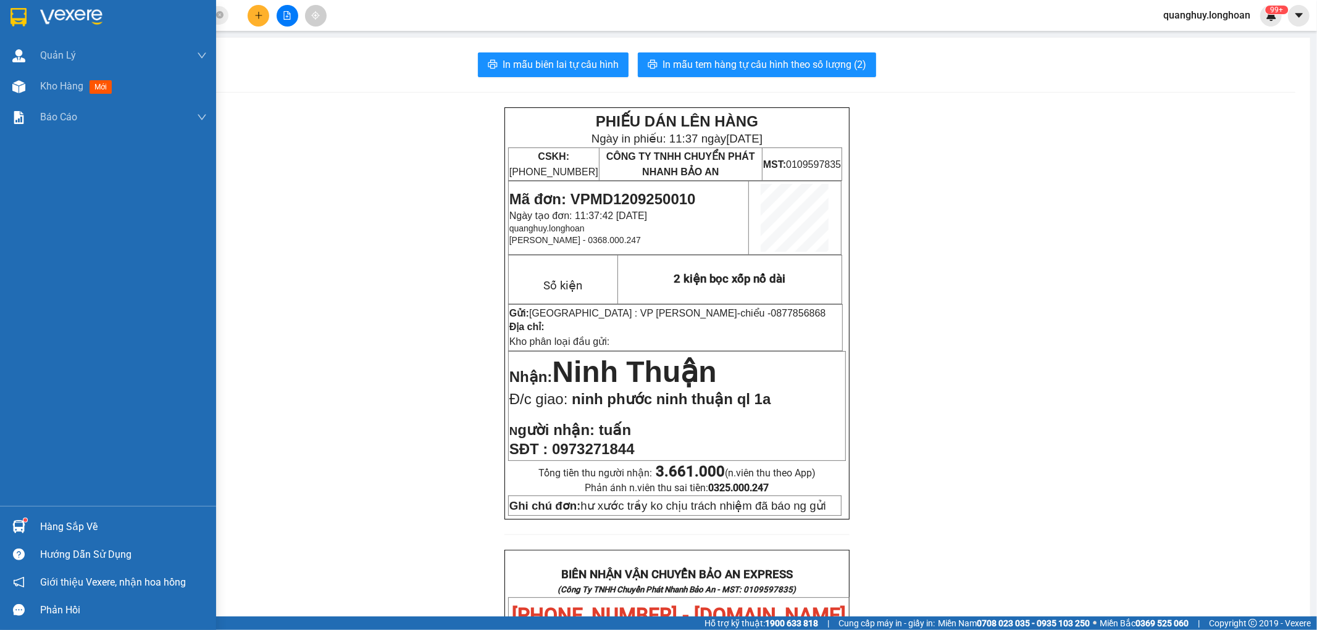
click at [15, 8] on img at bounding box center [18, 17] width 16 height 19
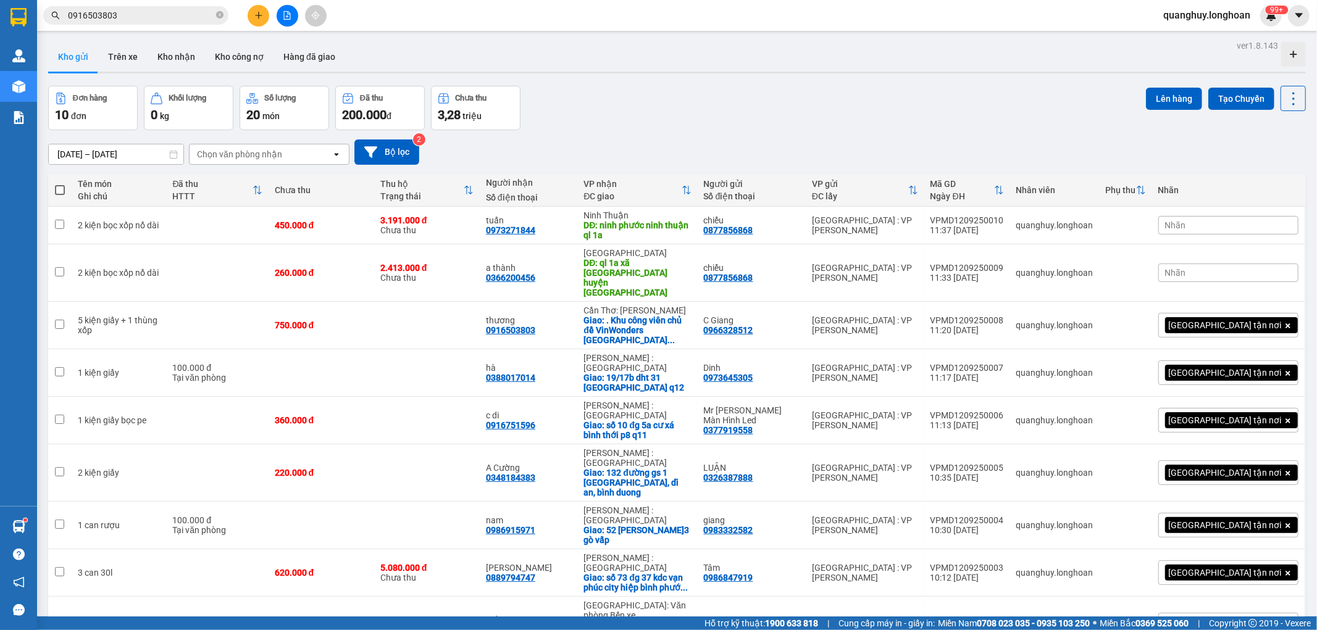
click at [265, 17] on button at bounding box center [259, 16] width 22 height 22
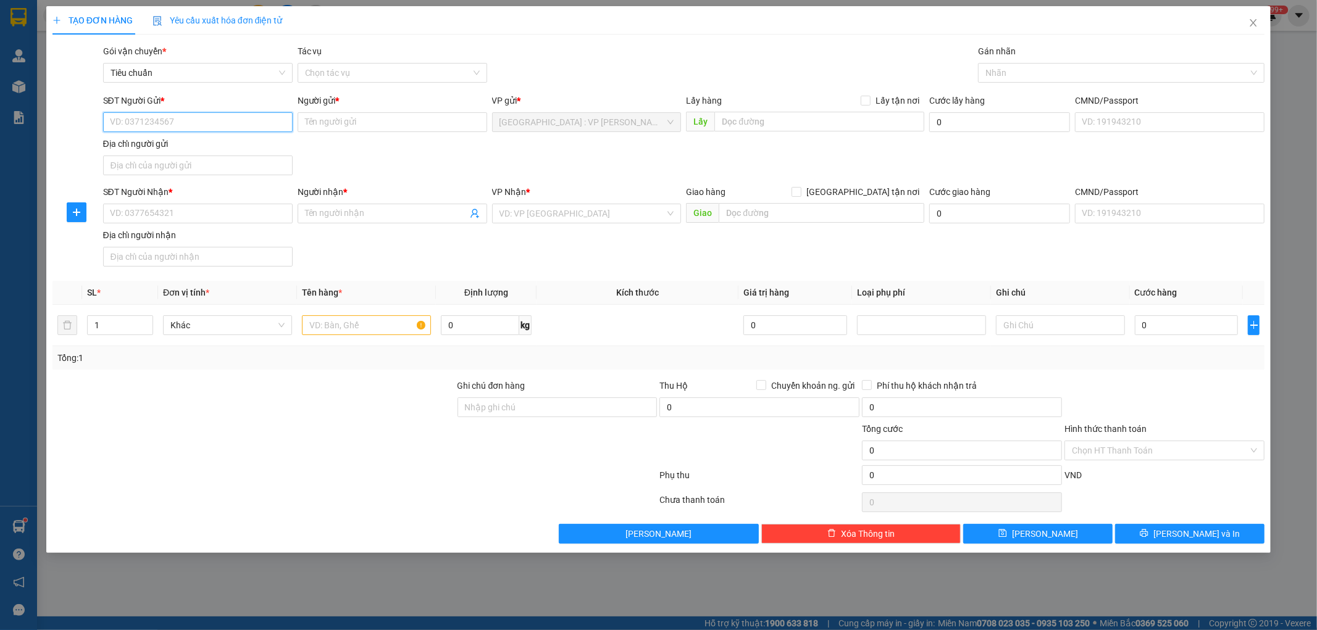
click at [188, 130] on input "SĐT Người Gửi *" at bounding box center [198, 122] width 190 height 20
type input "0382343838"
click at [379, 125] on input "Người gửi *" at bounding box center [393, 122] width 190 height 20
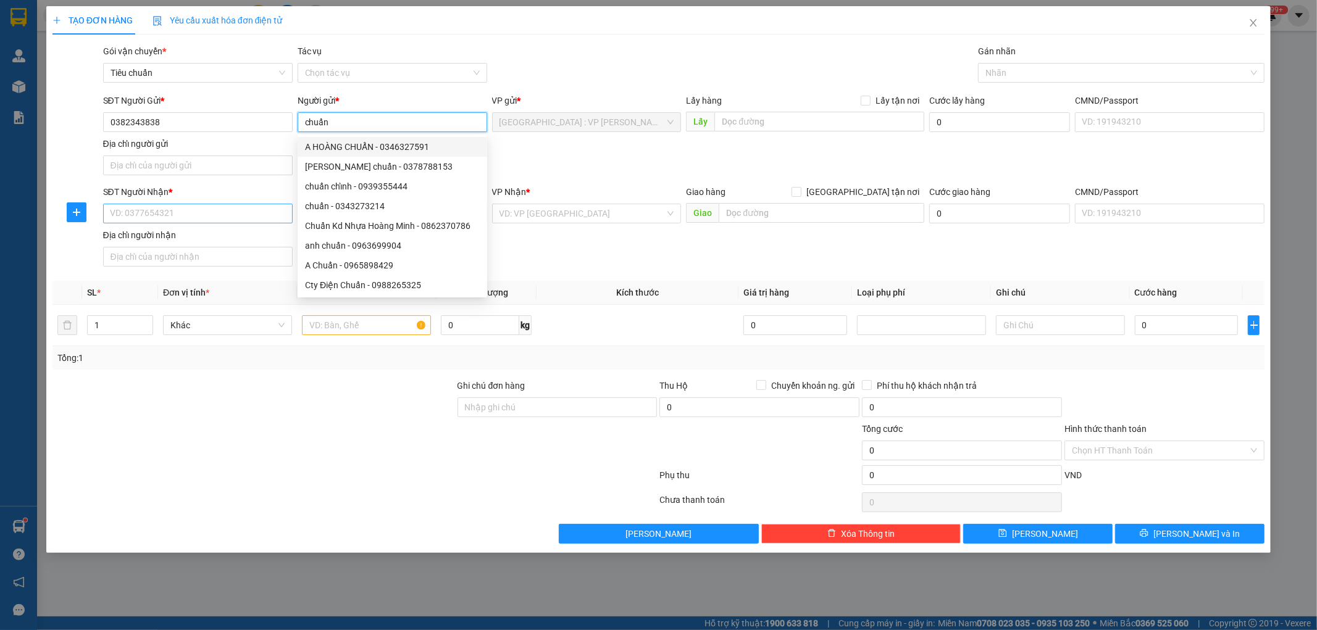
type input "chuẩn"
click at [177, 206] on input "SĐT Người Nhận *" at bounding box center [198, 214] width 190 height 20
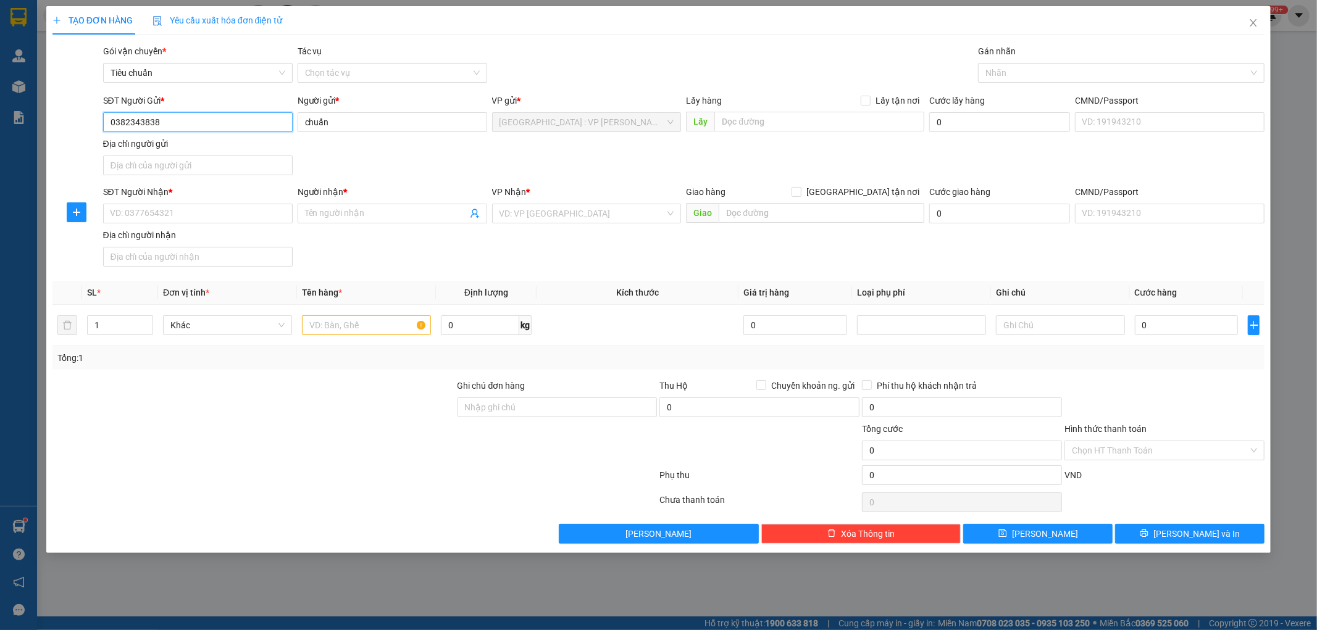
click at [193, 115] on input "0382343838" at bounding box center [198, 122] width 190 height 20
click at [151, 208] on input "SĐT Người Nhận *" at bounding box center [198, 214] width 190 height 20
paste input "0382343838"
type input "0382343838"
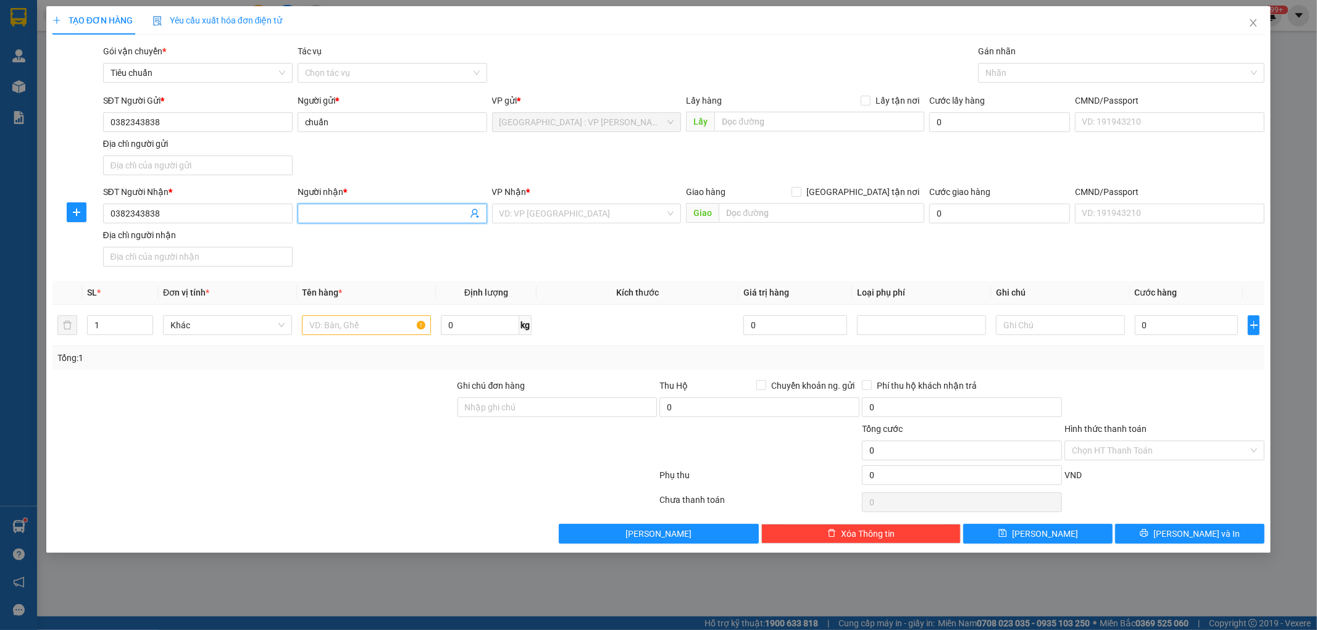
click at [343, 216] on input "Người nhận *" at bounding box center [386, 214] width 162 height 14
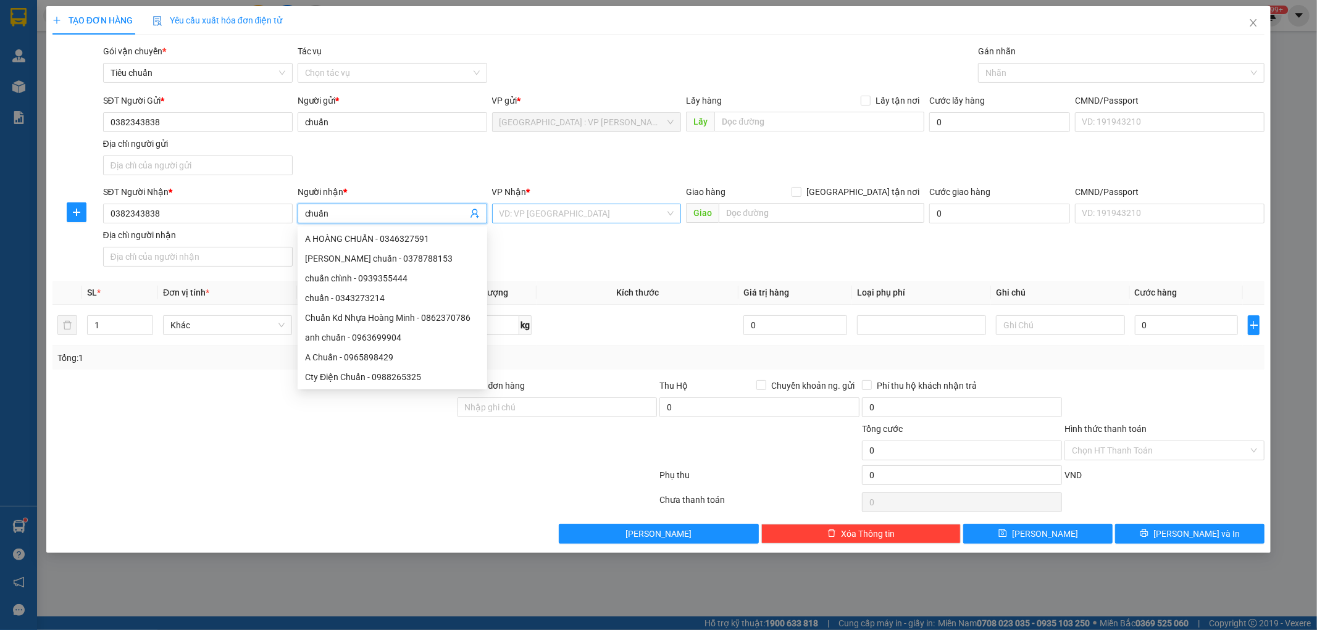
type input "chuẩn"
click at [605, 221] on input "search" at bounding box center [583, 213] width 166 height 19
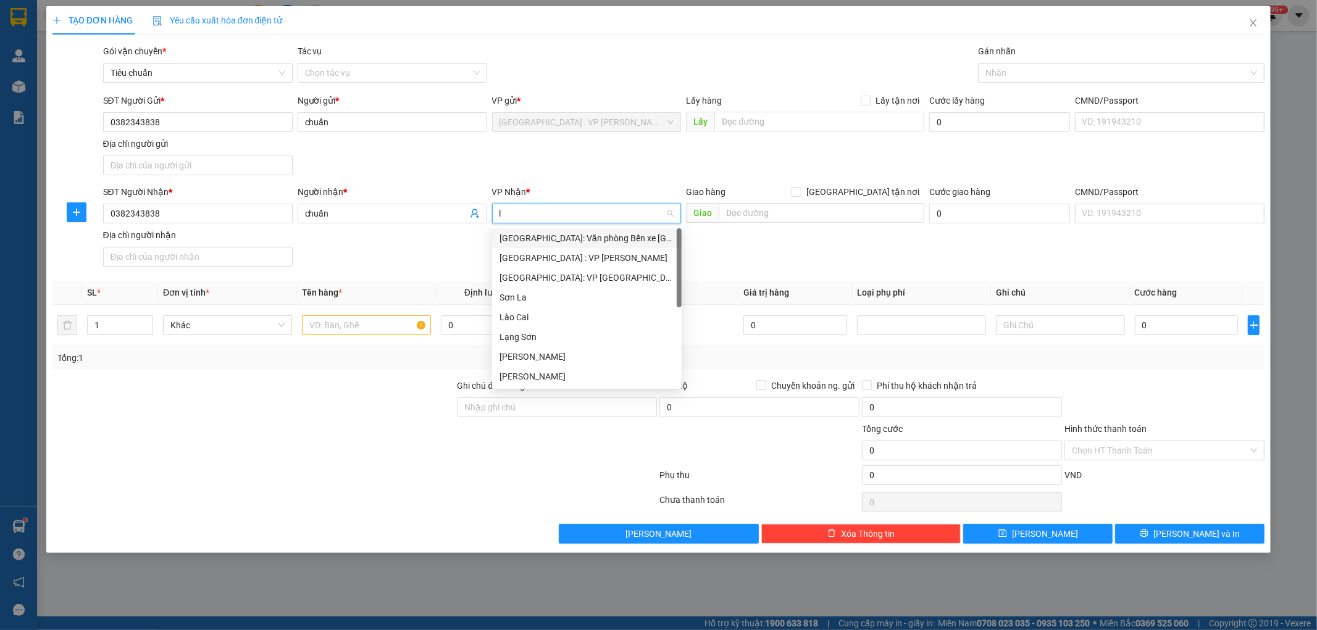
type input "lý"
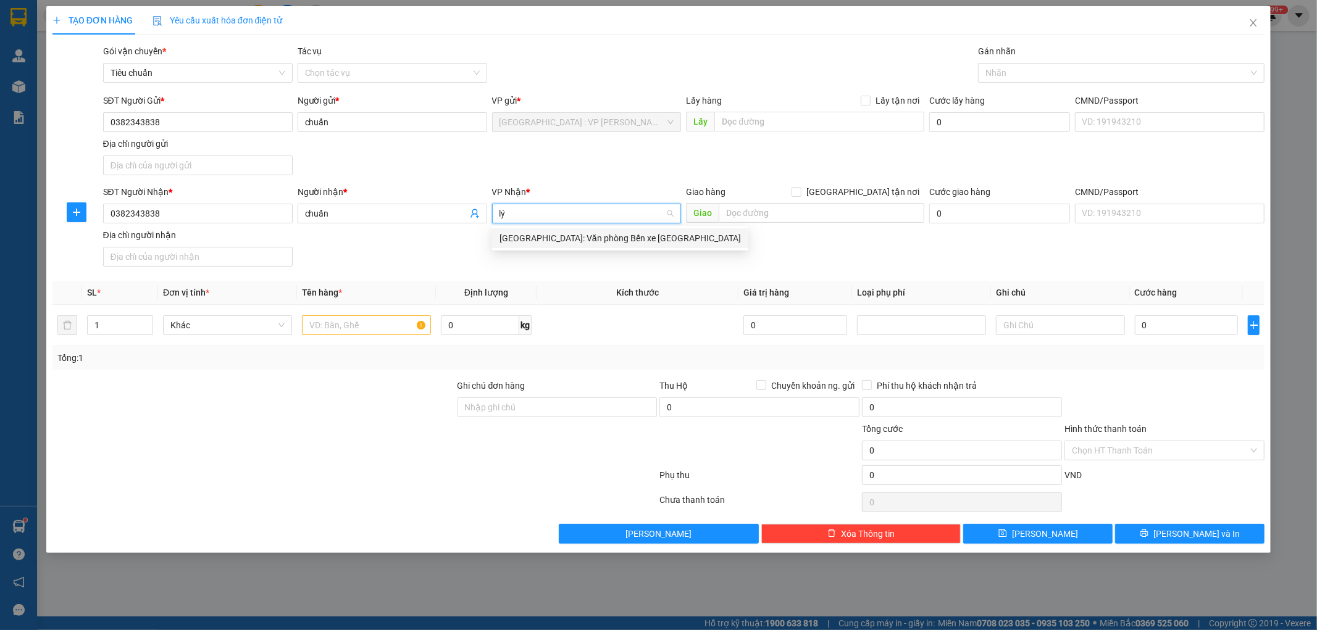
click at [593, 238] on div "[GEOGRAPHIC_DATA]: Văn phòng Bến xe [GEOGRAPHIC_DATA]" at bounding box center [620, 239] width 241 height 14
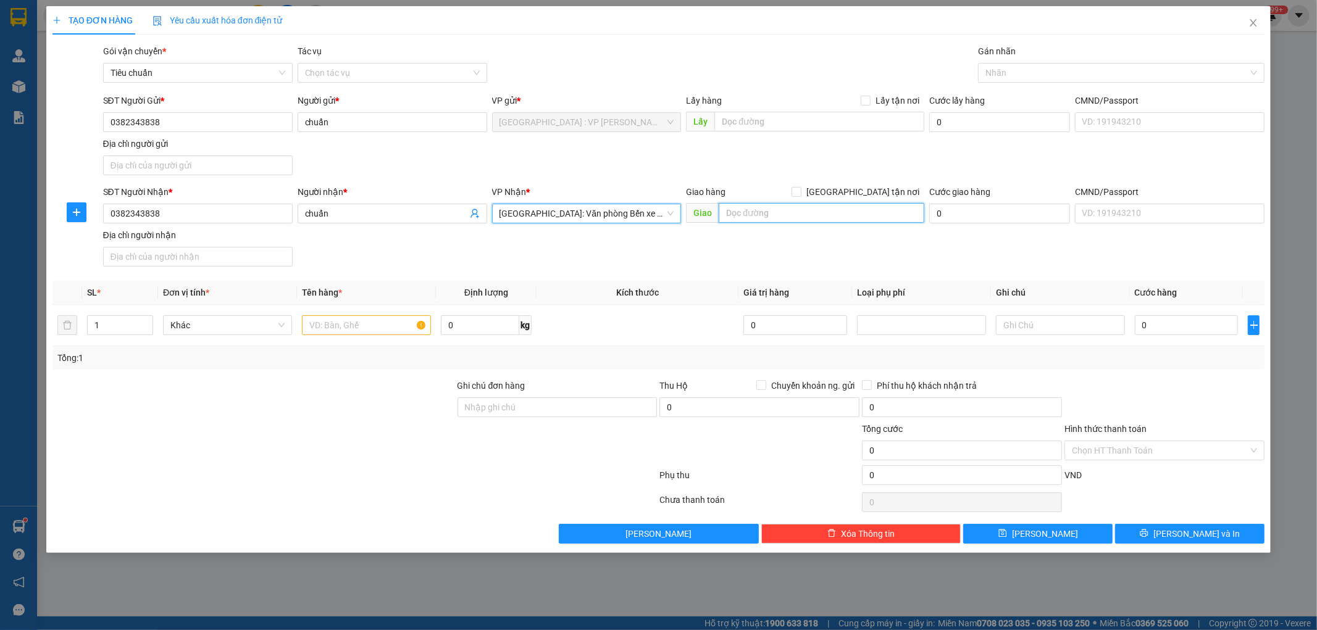
click at [744, 218] on input "text" at bounding box center [822, 213] width 206 height 20
type input "393 cao xanh hạ long [GEOGRAPHIC_DATA]"
click at [756, 248] on div "SĐT Người Nhận * 0382343838 Người nhận * chuẩn VP Nhận * [GEOGRAPHIC_DATA]: Văn…" at bounding box center [684, 228] width 1167 height 86
click at [801, 196] on span at bounding box center [797, 192] width 10 height 10
click at [800, 196] on input "[GEOGRAPHIC_DATA] tận nơi" at bounding box center [796, 191] width 9 height 9
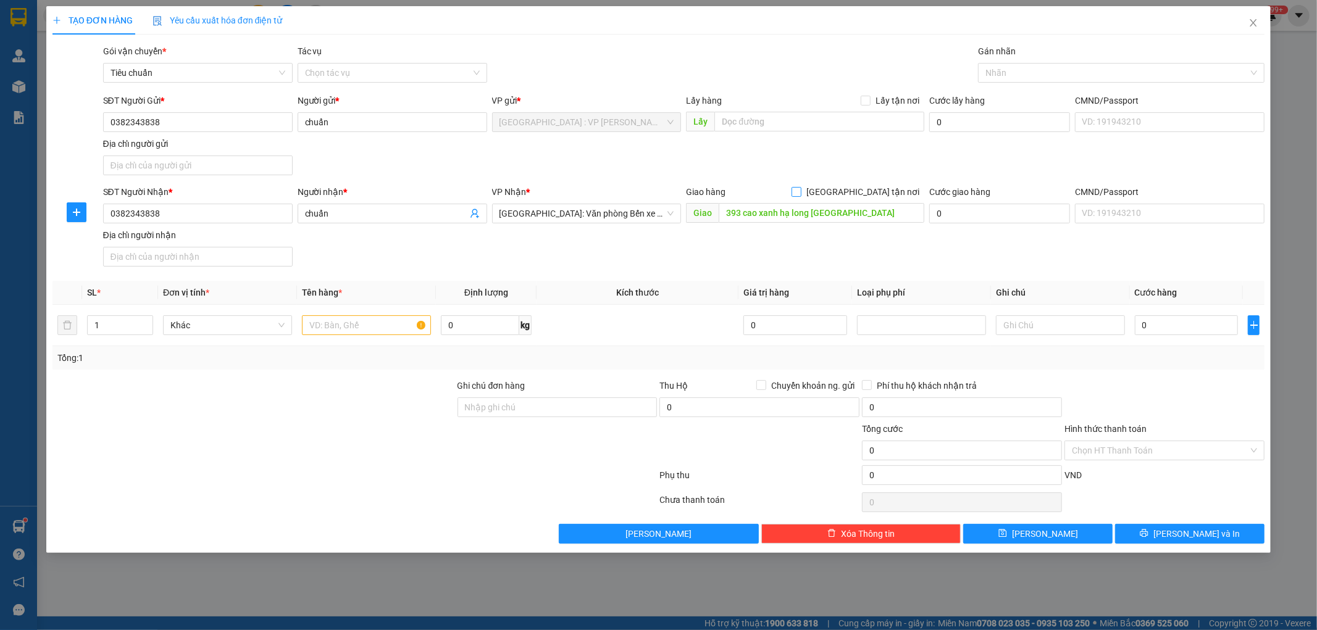
checkbox input "true"
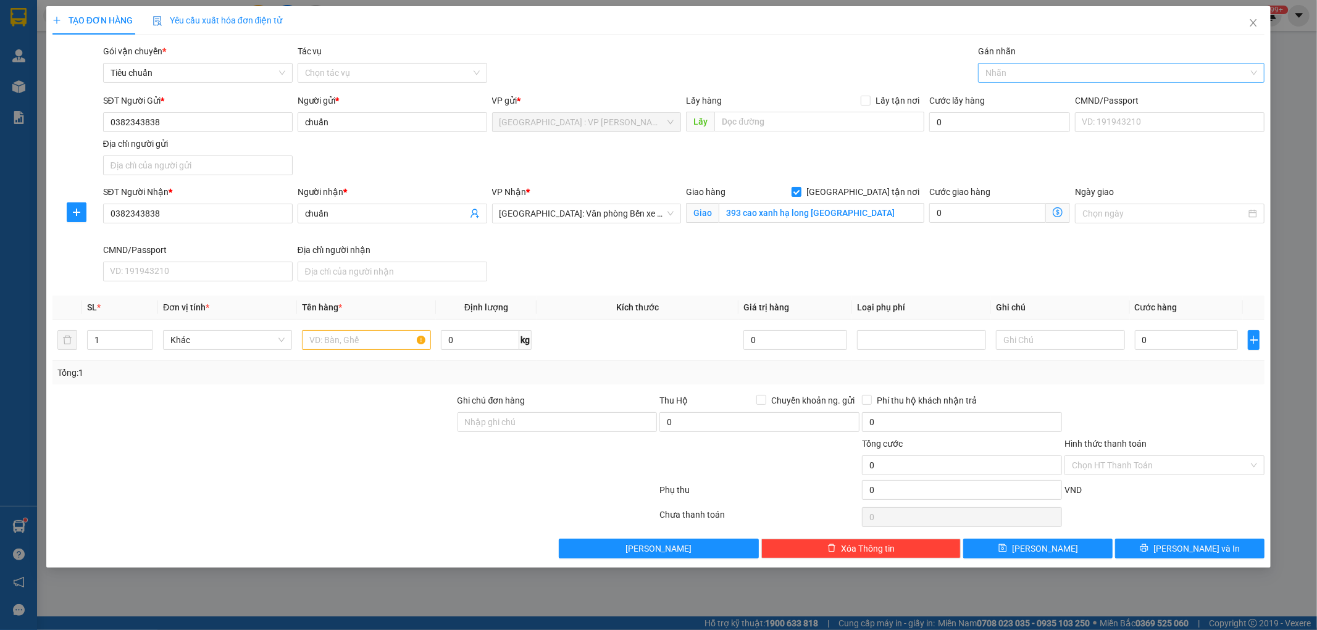
click at [1011, 65] on div at bounding box center [1115, 72] width 268 height 15
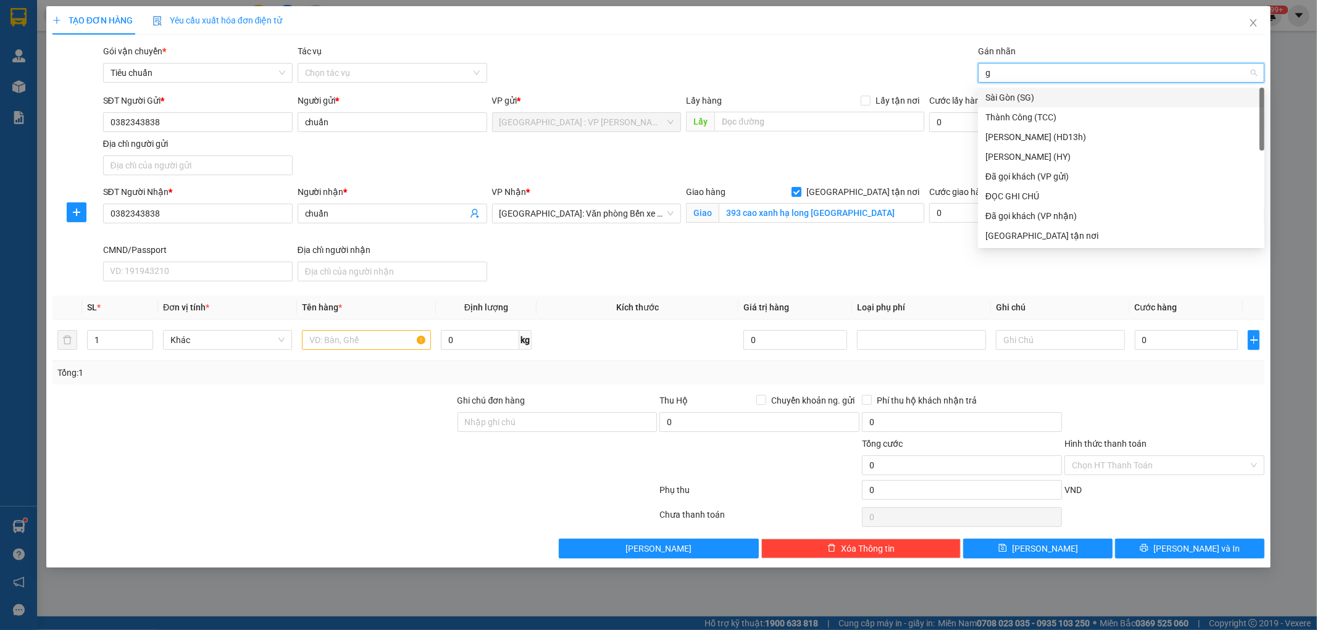
type input "gt"
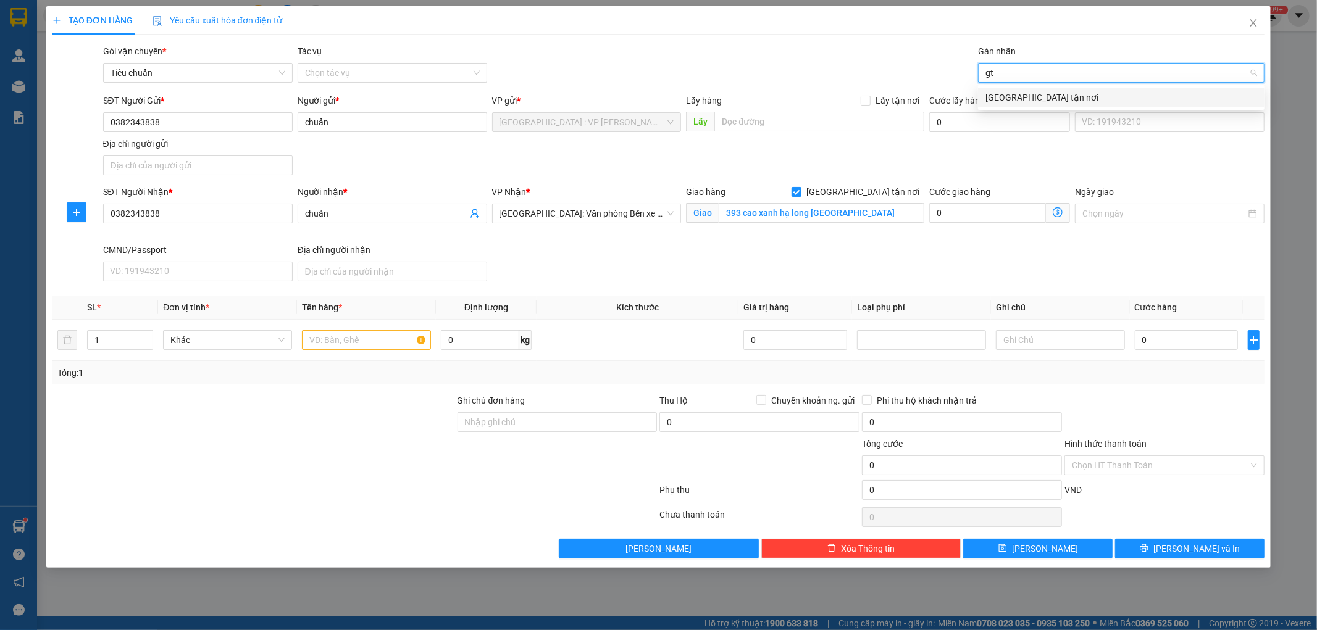
click at [1011, 91] on div "[GEOGRAPHIC_DATA] tận nơi" at bounding box center [1121, 98] width 272 height 14
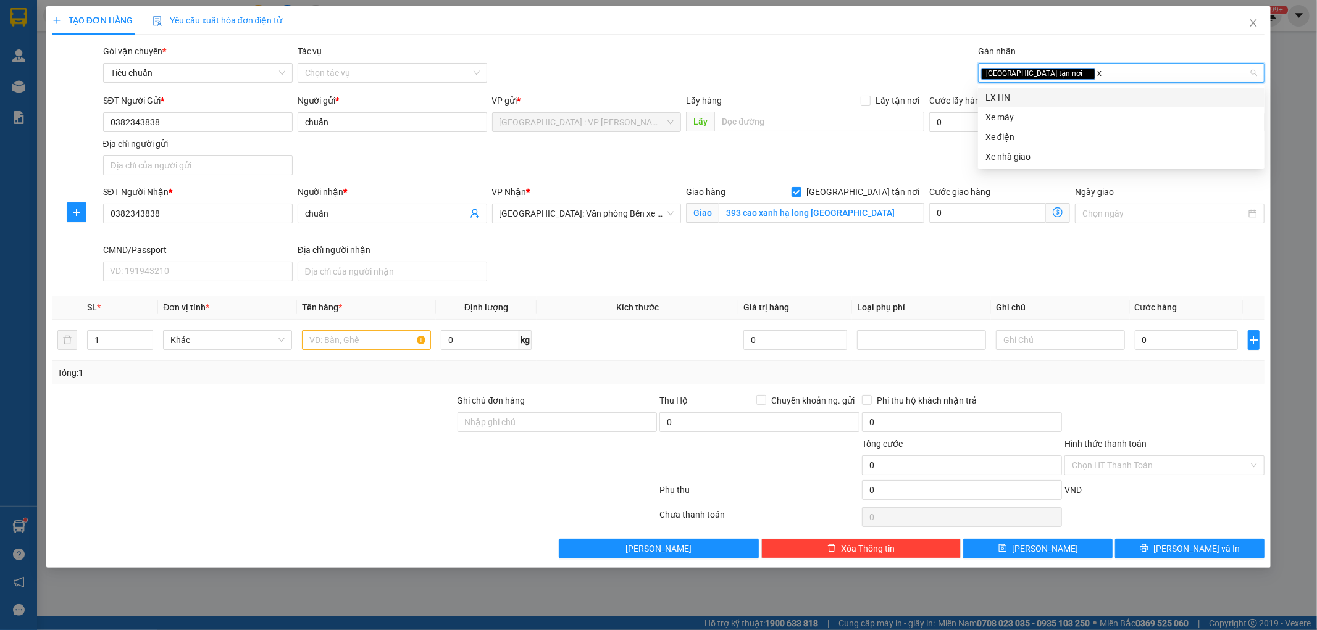
type input "xe"
click at [1007, 117] on div "Xe điện" at bounding box center [1121, 118] width 272 height 14
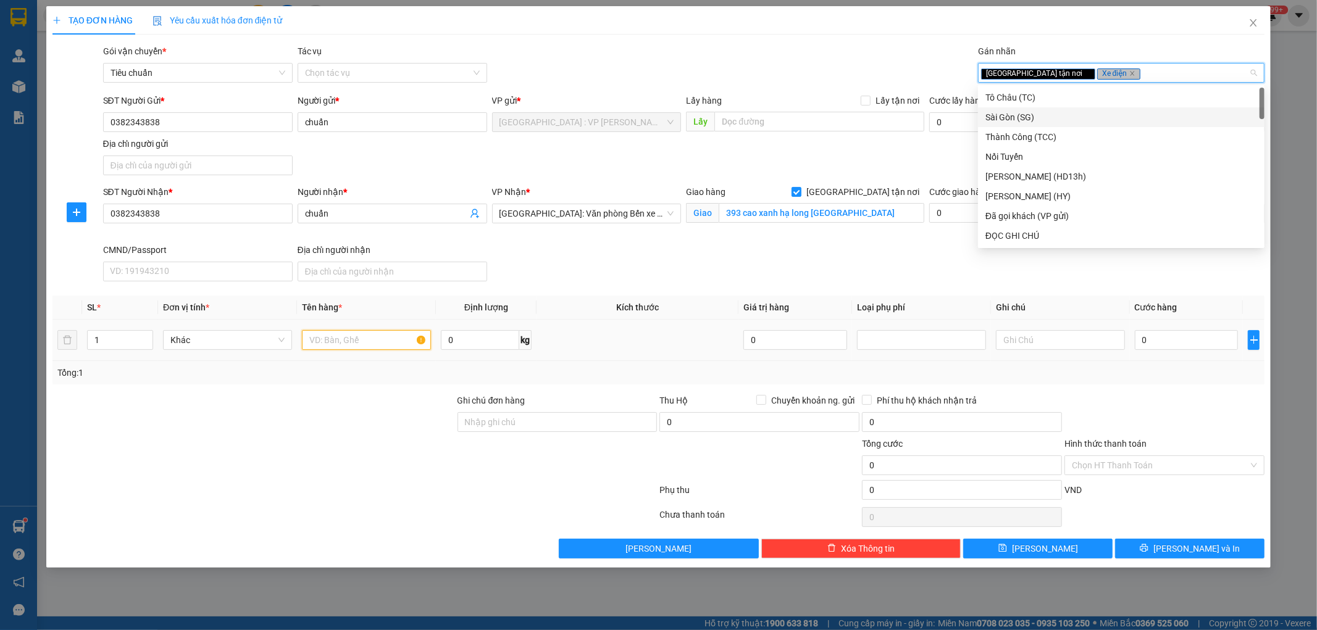
click at [355, 347] on input "text" at bounding box center [366, 340] width 129 height 20
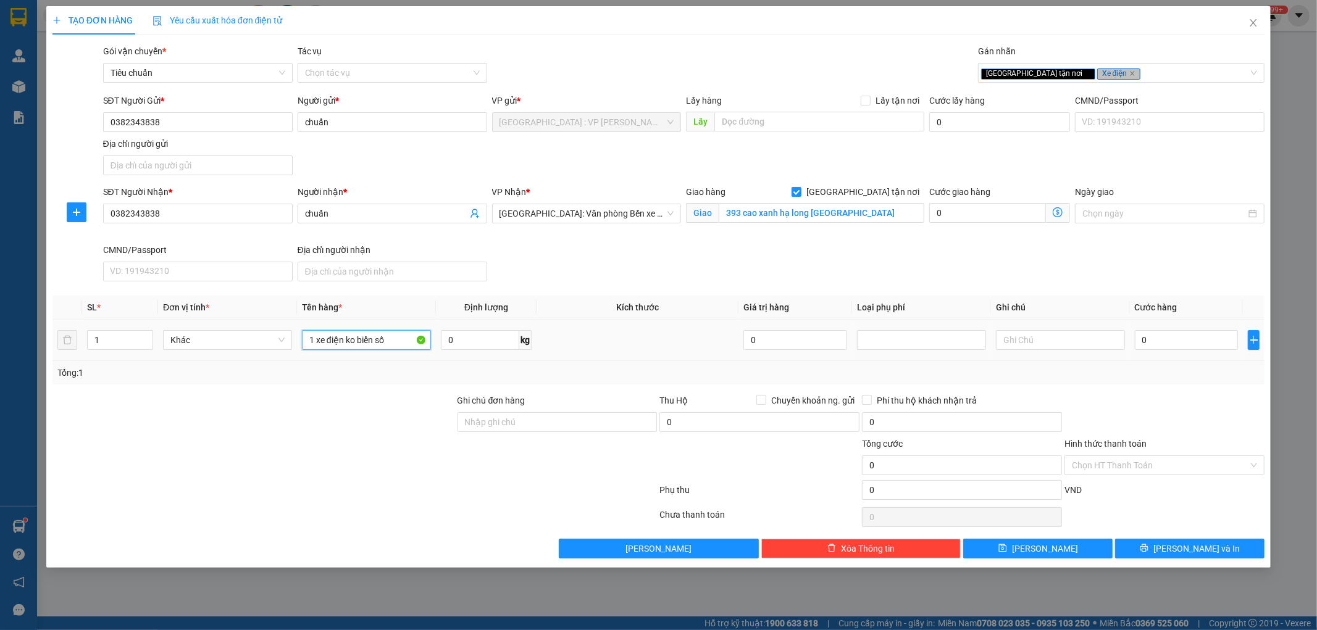
type input "1 xe điện ko biển số"
click at [361, 431] on div at bounding box center [253, 415] width 405 height 43
click at [512, 424] on input "Ghi chú đơn hàng" at bounding box center [558, 422] width 200 height 20
type input "ko chìa khóa , ko giấy tờ"
click at [1178, 342] on input "0" at bounding box center [1187, 340] width 104 height 20
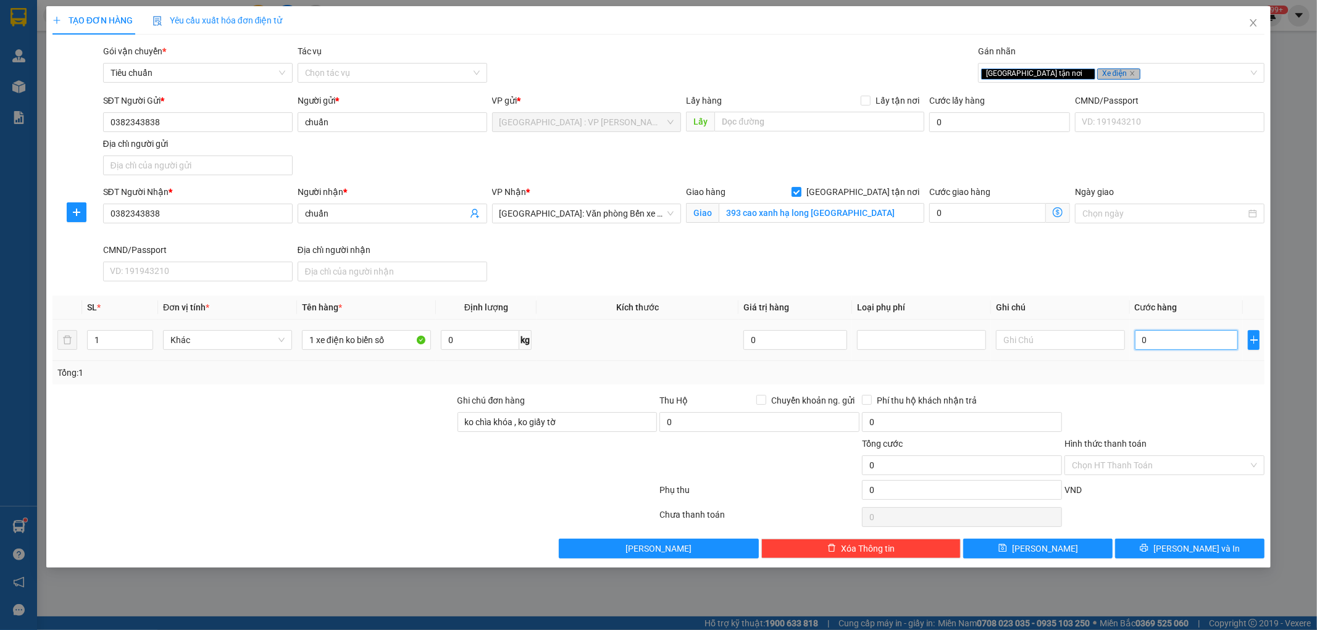
type input "3"
type input "30"
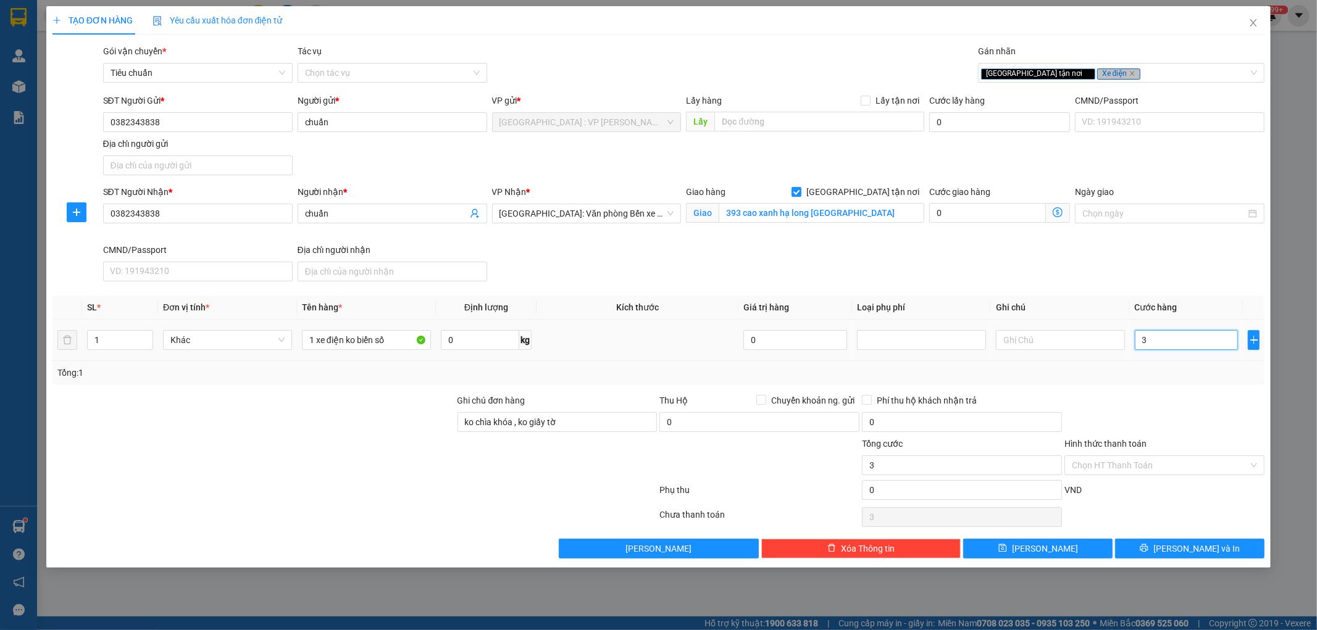
type input "30"
type input "300"
type input "3.000"
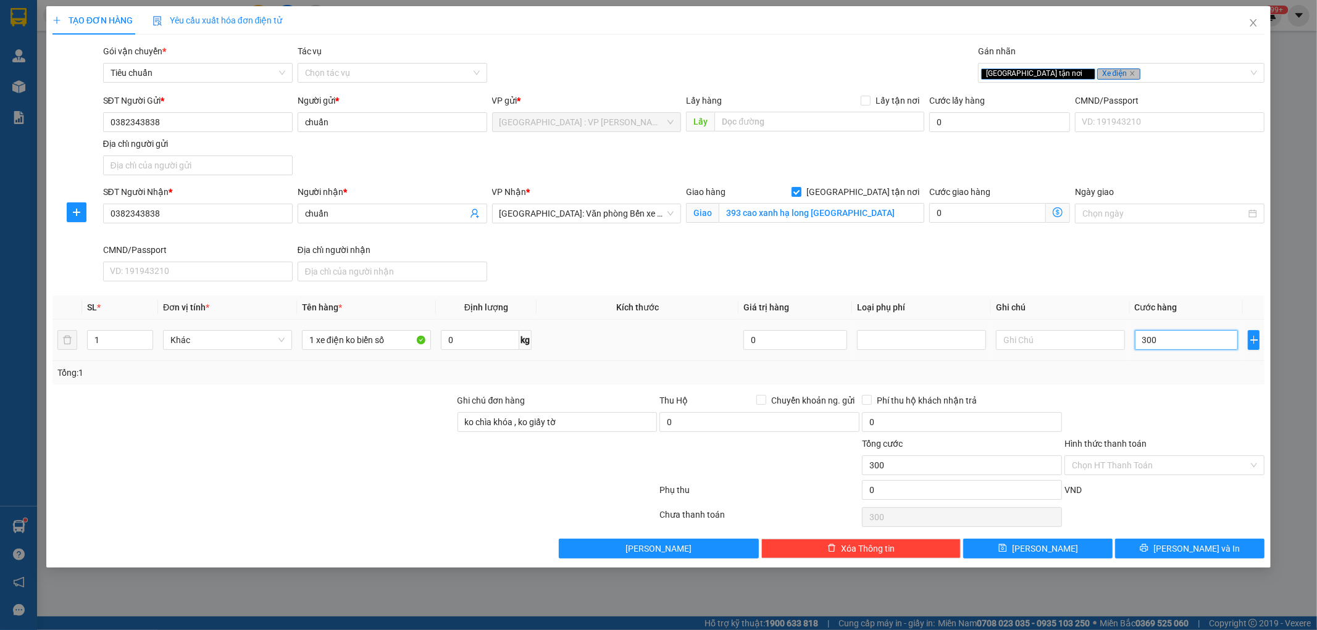
type input "3.000"
type input "30.000"
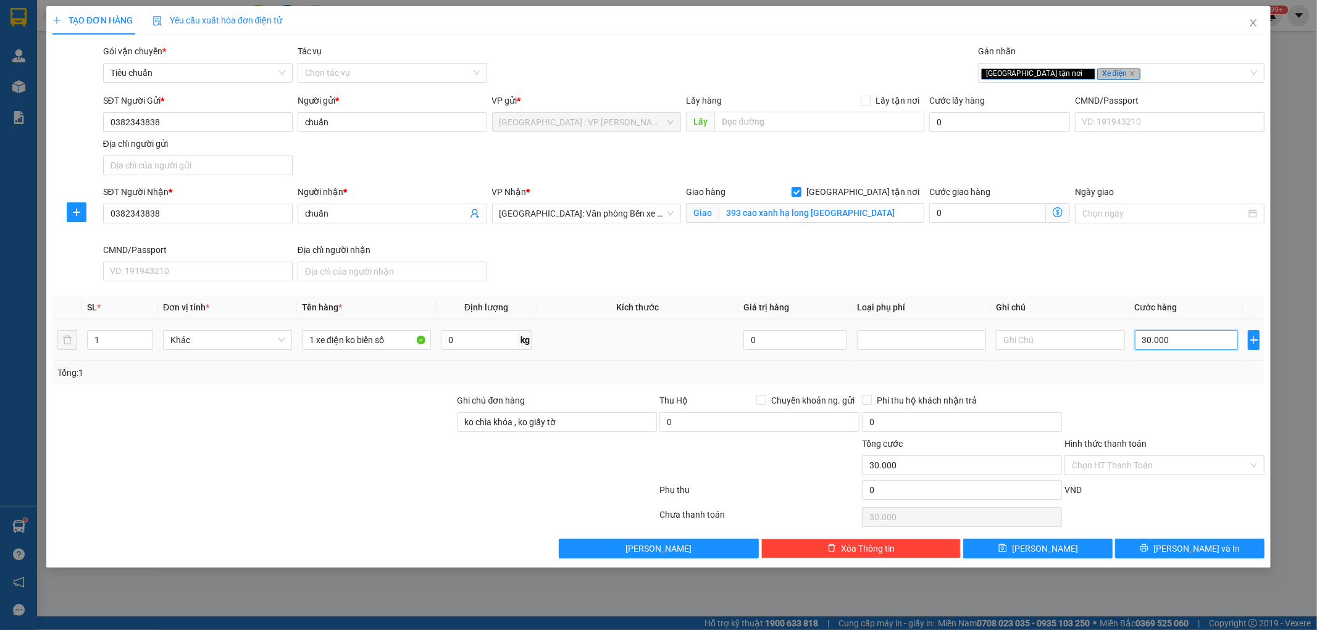
type input "300.000"
click at [1189, 543] on span "[PERSON_NAME] và In" at bounding box center [1196, 549] width 86 height 14
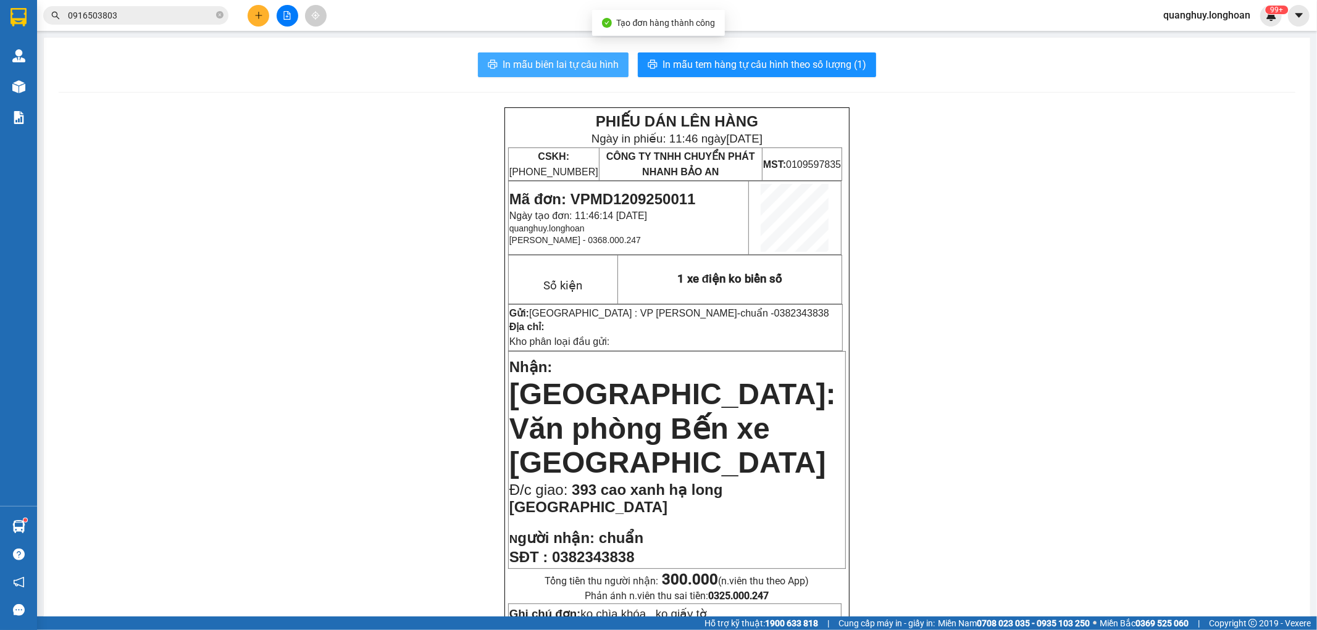
click at [561, 67] on span "In mẫu biên lai tự cấu hình" at bounding box center [561, 64] width 116 height 15
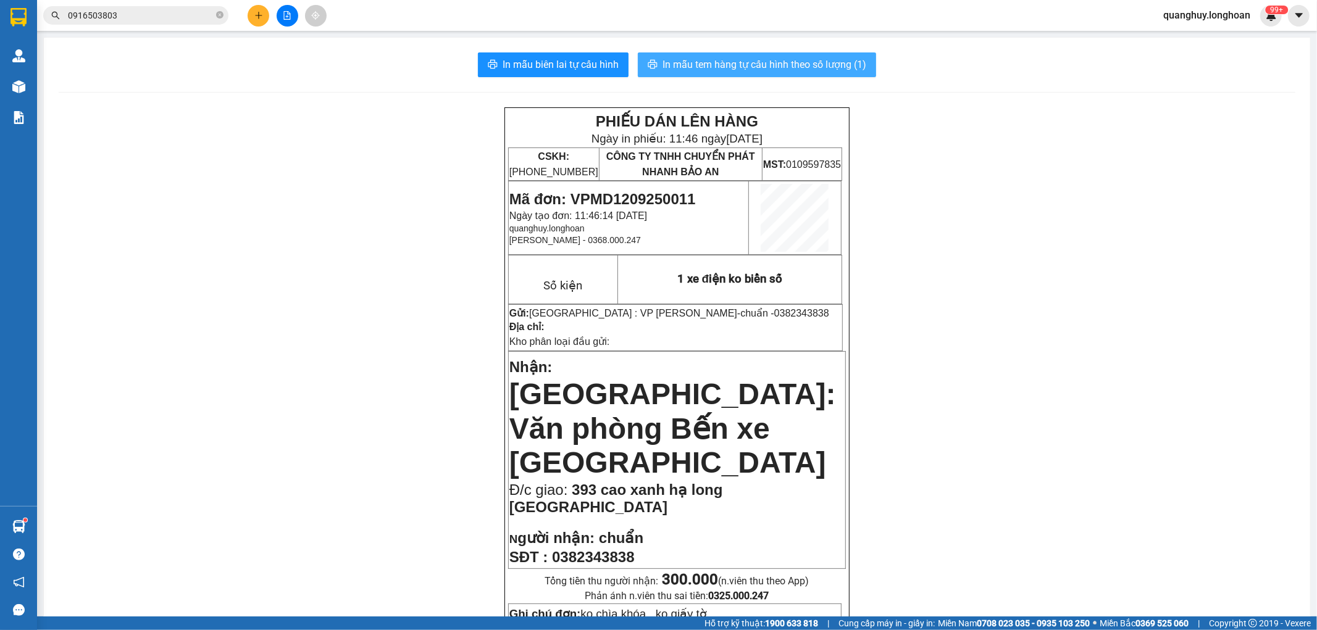
click at [724, 63] on span "In mẫu tem hàng tự cấu hình theo số lượng (1)" at bounding box center [765, 64] width 204 height 15
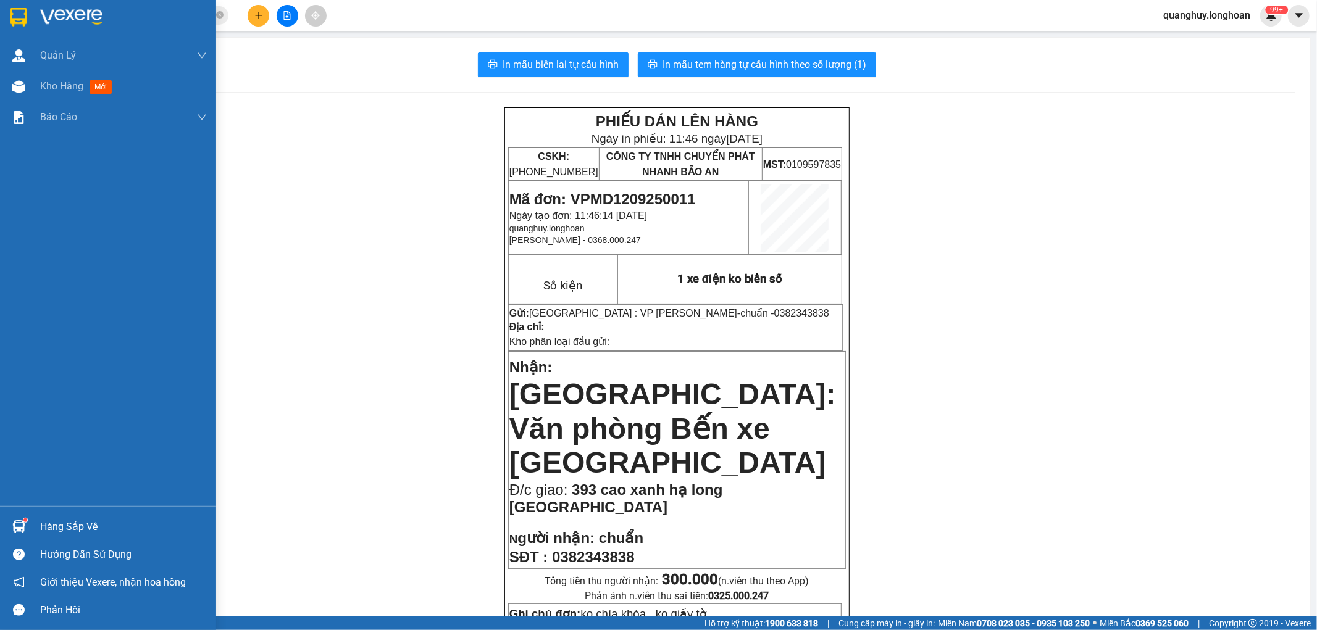
click at [20, 22] on img at bounding box center [18, 17] width 16 height 19
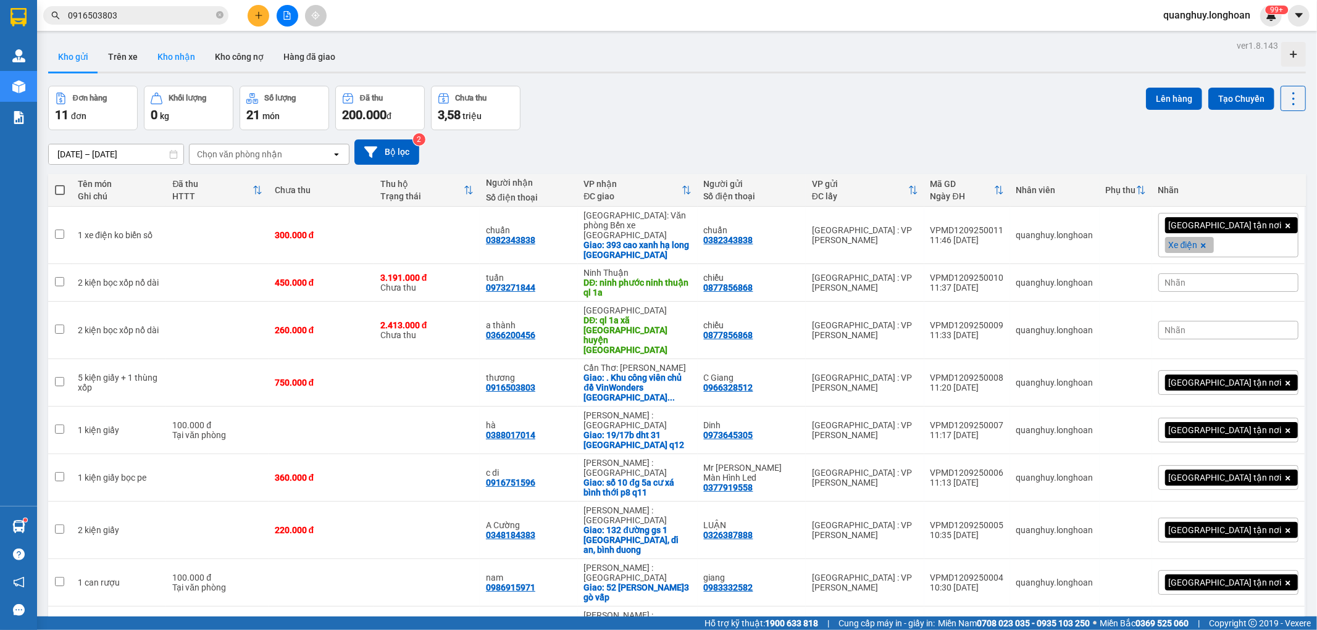
click at [182, 52] on button "Kho nhận" at bounding box center [176, 57] width 57 height 30
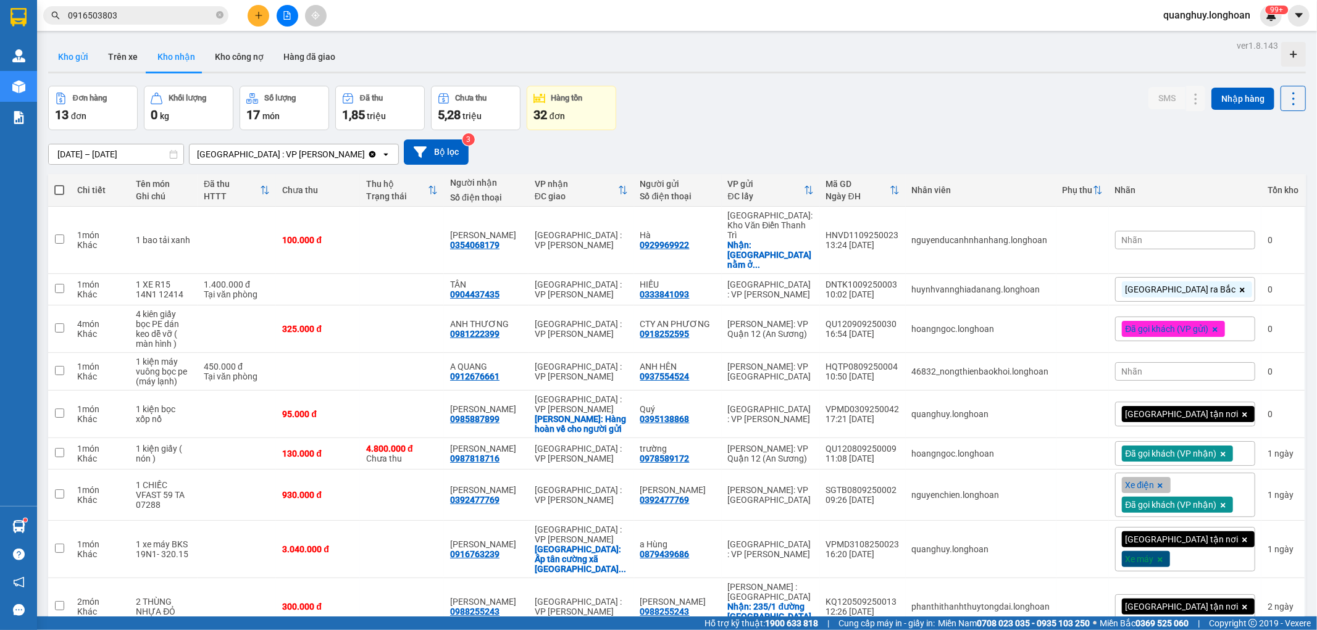
click at [66, 56] on button "Kho gửi" at bounding box center [73, 57] width 50 height 30
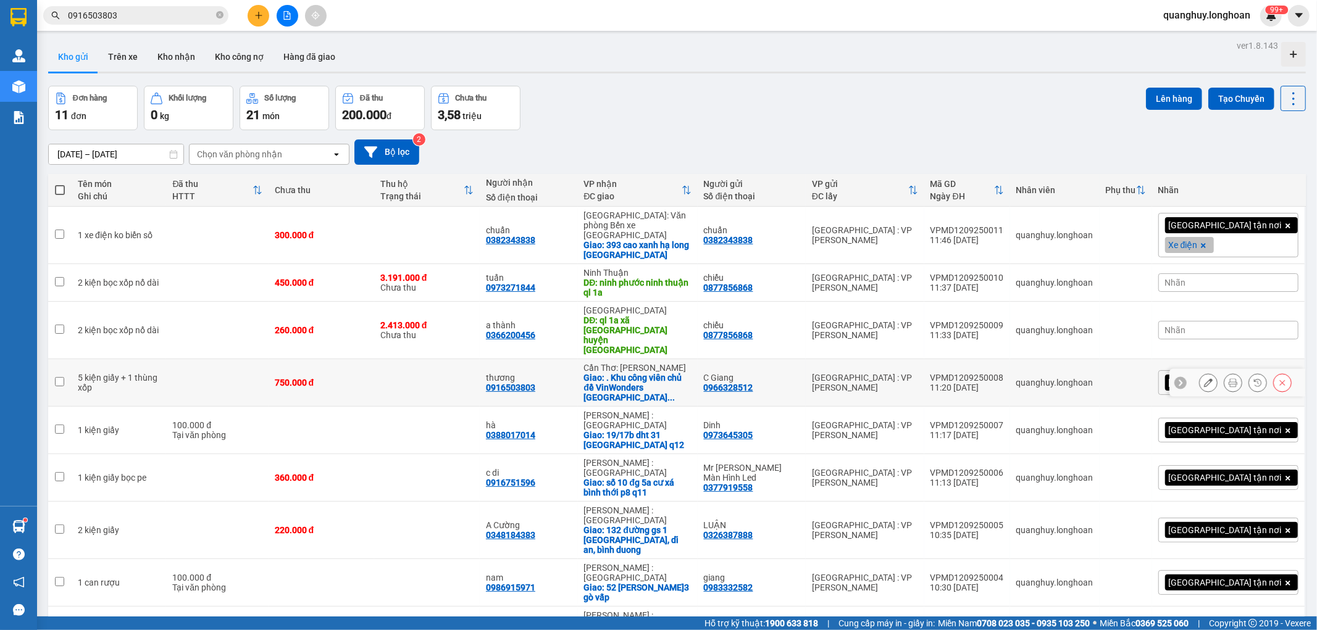
scroll to position [90, 0]
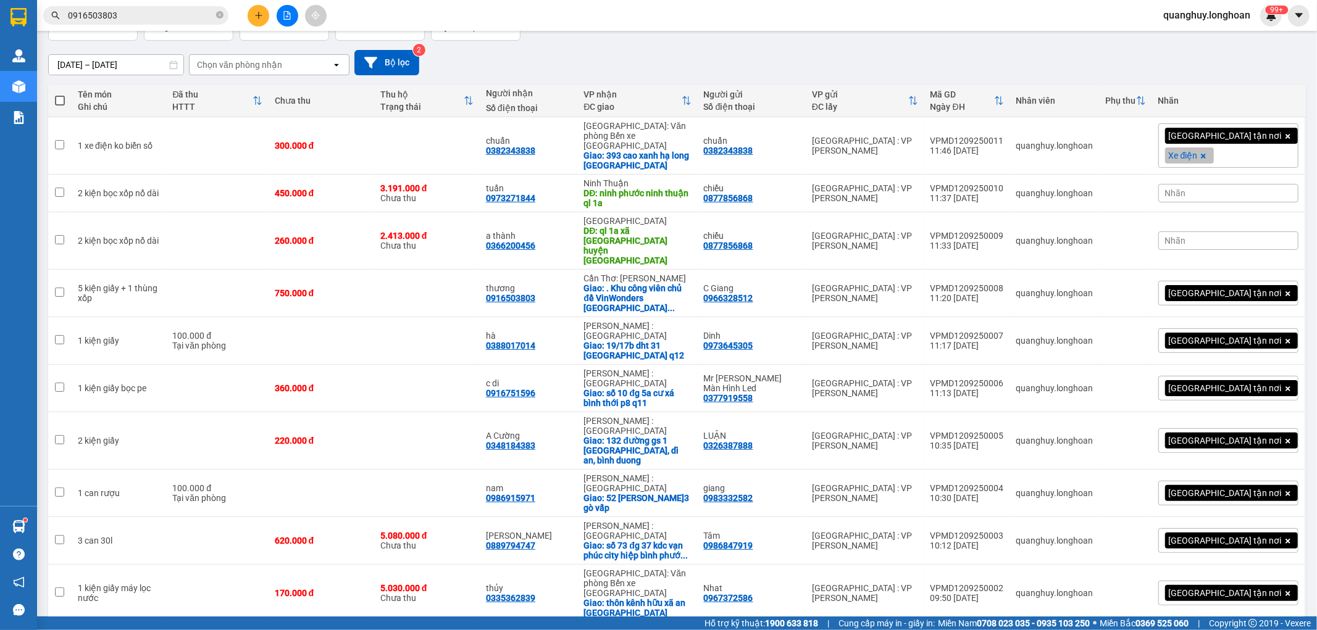
click at [1263, 553] on span "100 / trang" at bounding box center [1249, 559] width 47 height 12
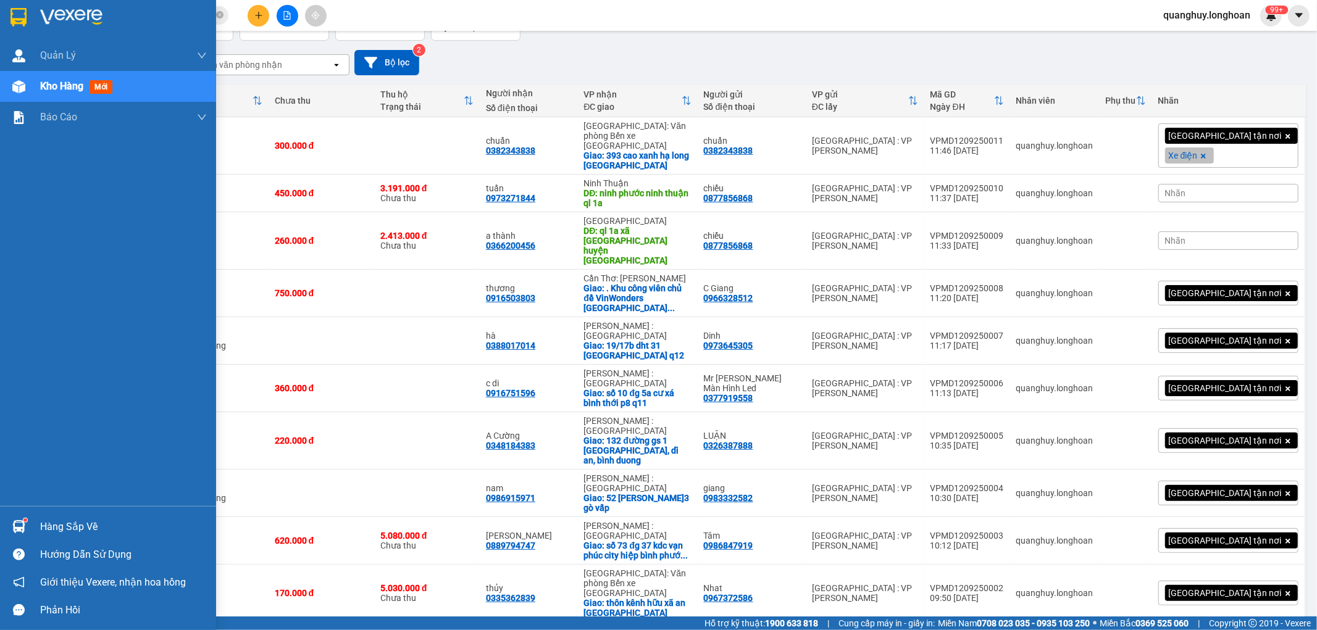
drag, startPoint x: 12, startPoint y: 15, endPoint x: 375, endPoint y: 21, distance: 363.1
click at [14, 15] on img at bounding box center [18, 17] width 16 height 19
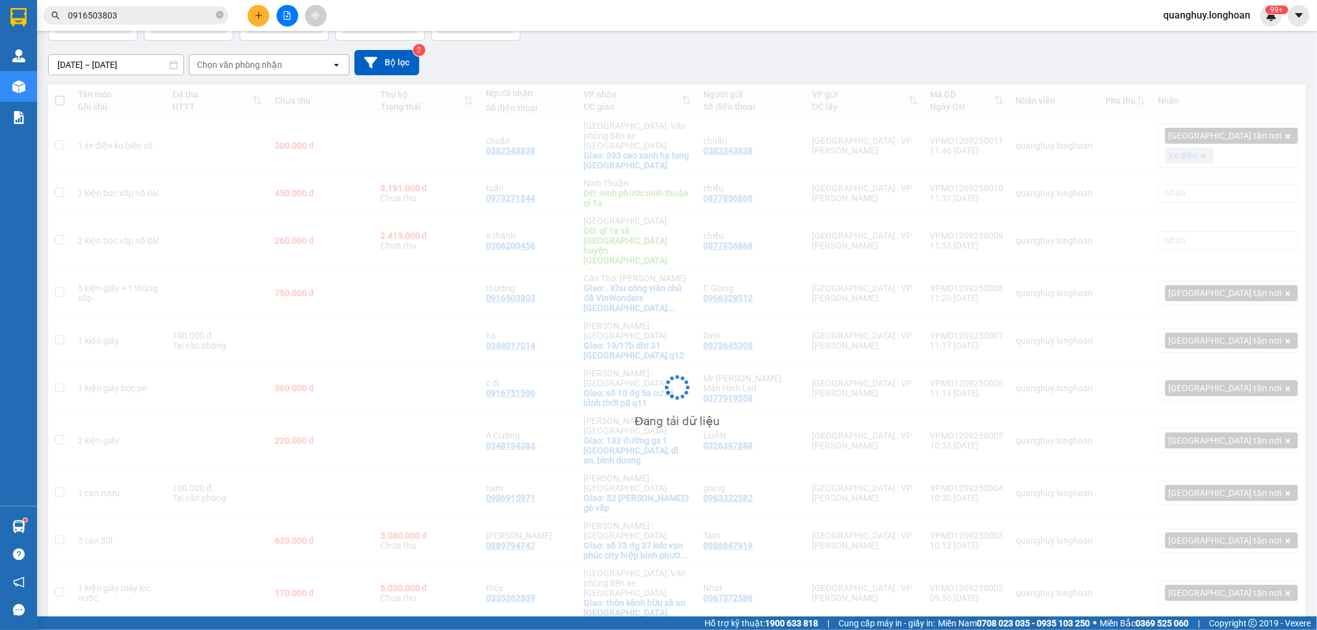
scroll to position [90, 0]
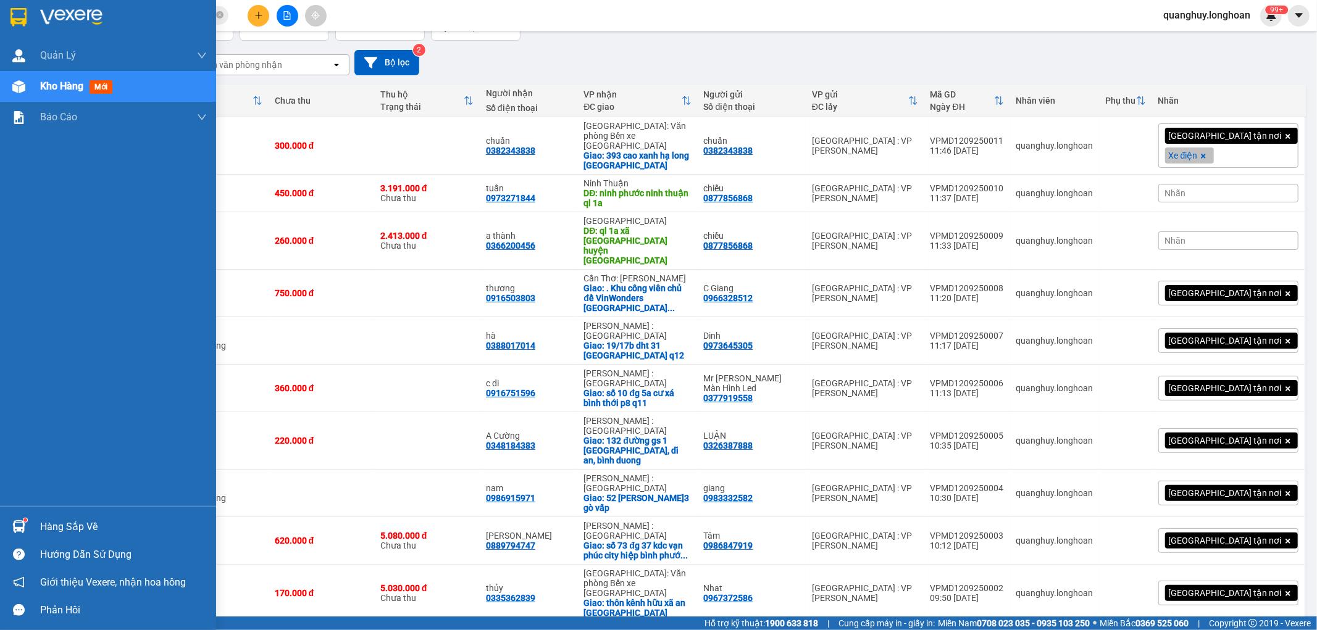
click at [10, 35] on div at bounding box center [108, 20] width 216 height 40
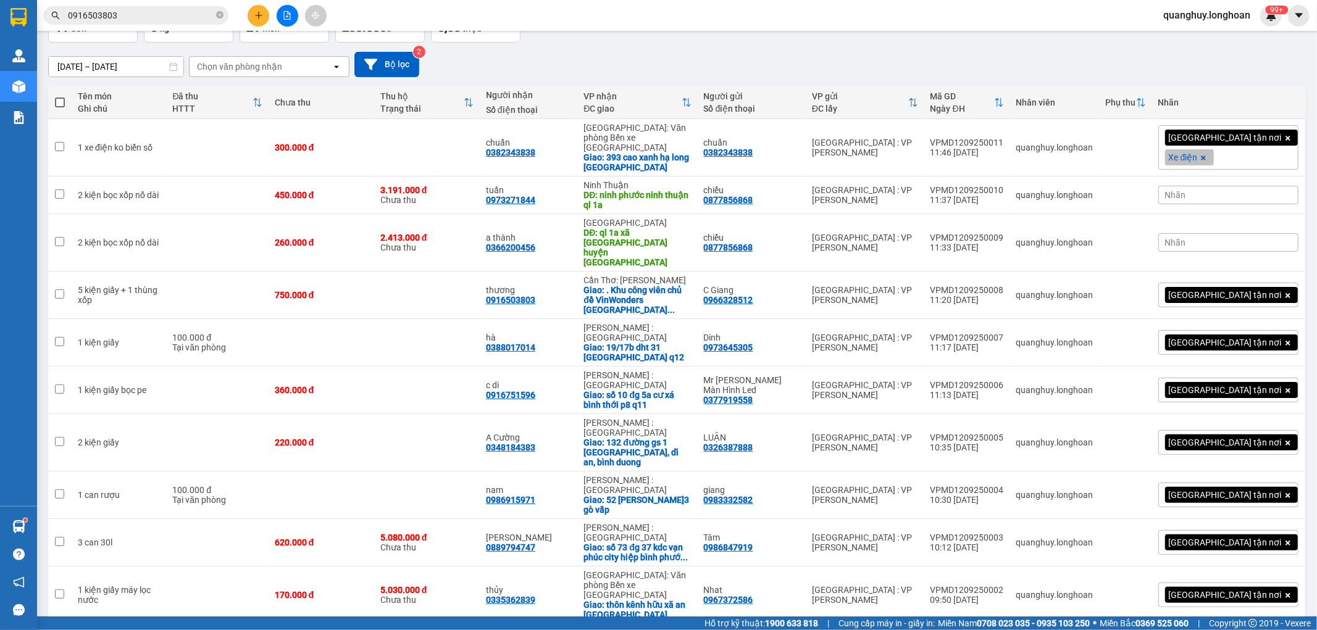
scroll to position [90, 0]
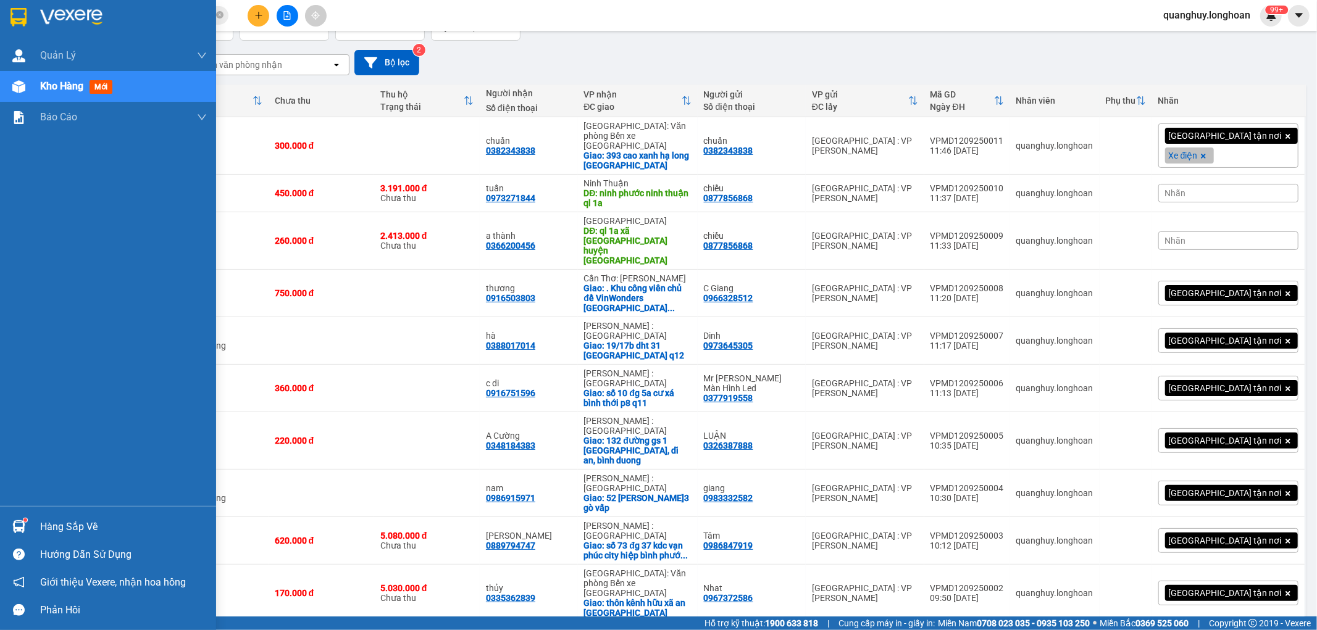
click at [31, 15] on div at bounding box center [108, 20] width 216 height 40
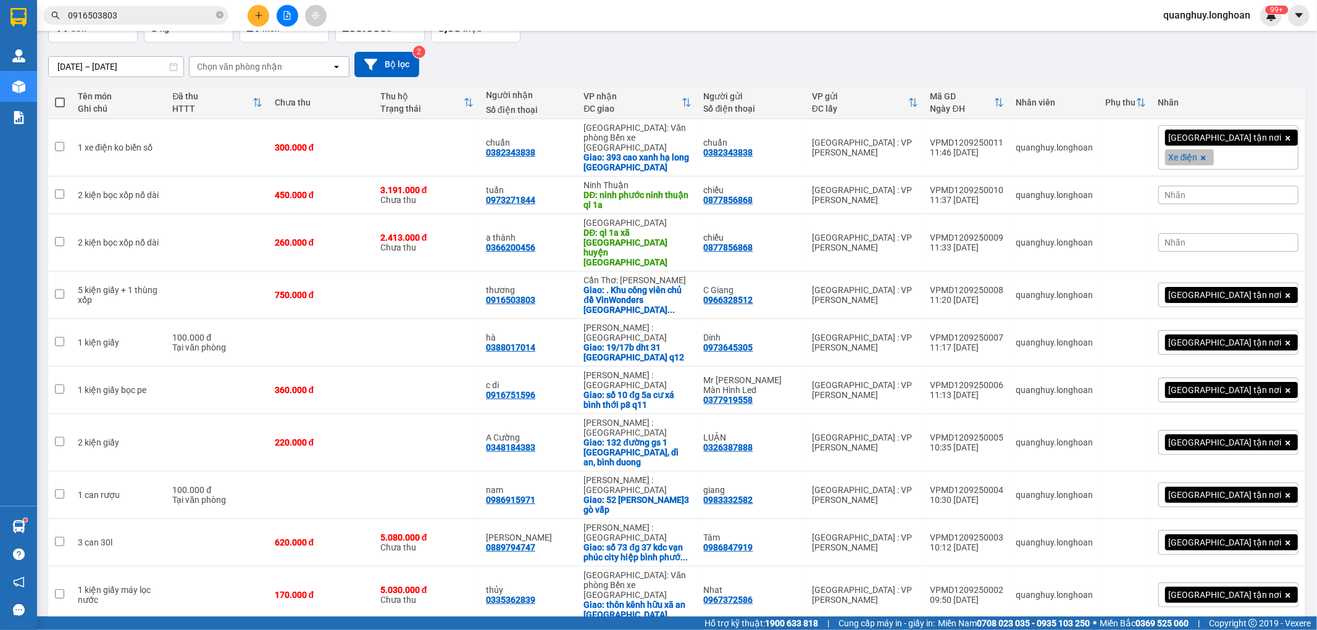
scroll to position [90, 0]
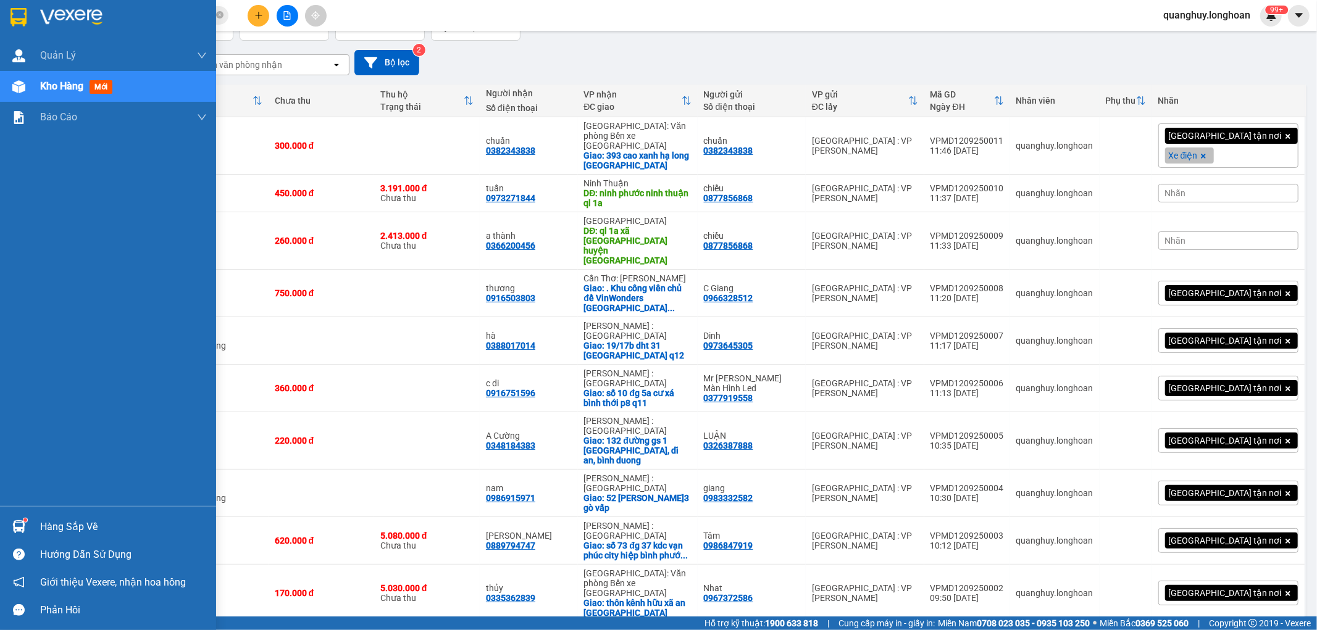
click at [17, 20] on img at bounding box center [18, 17] width 16 height 19
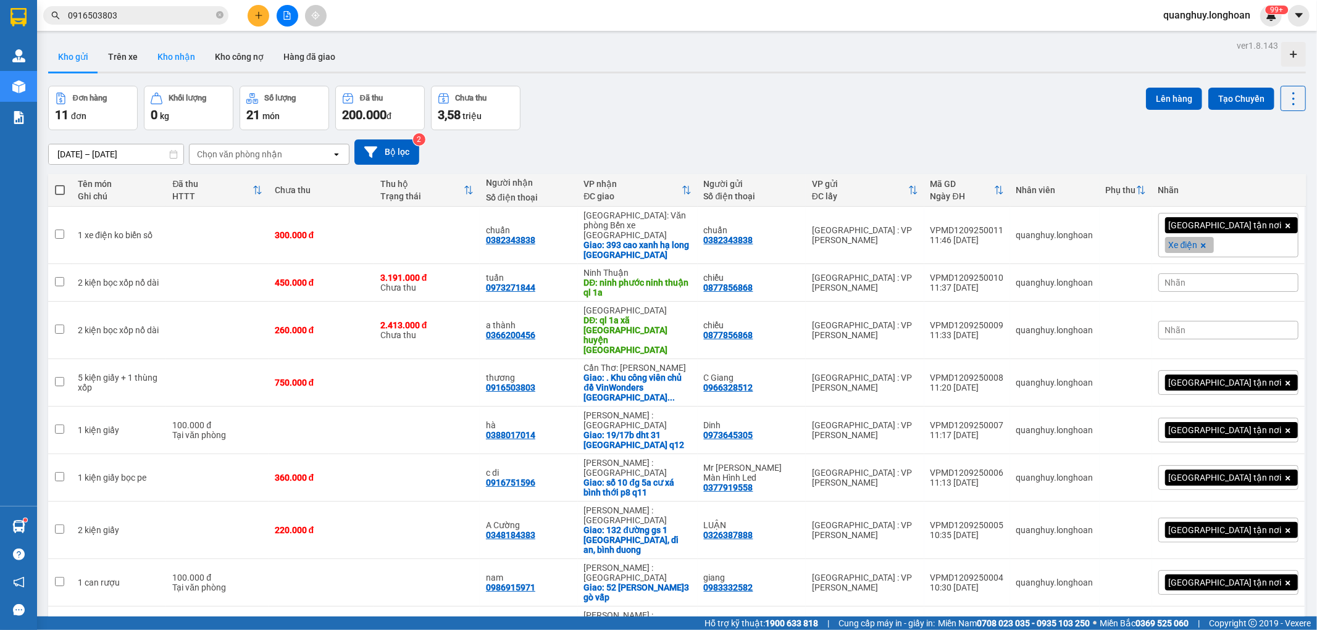
click at [165, 57] on button "Kho nhận" at bounding box center [176, 57] width 57 height 30
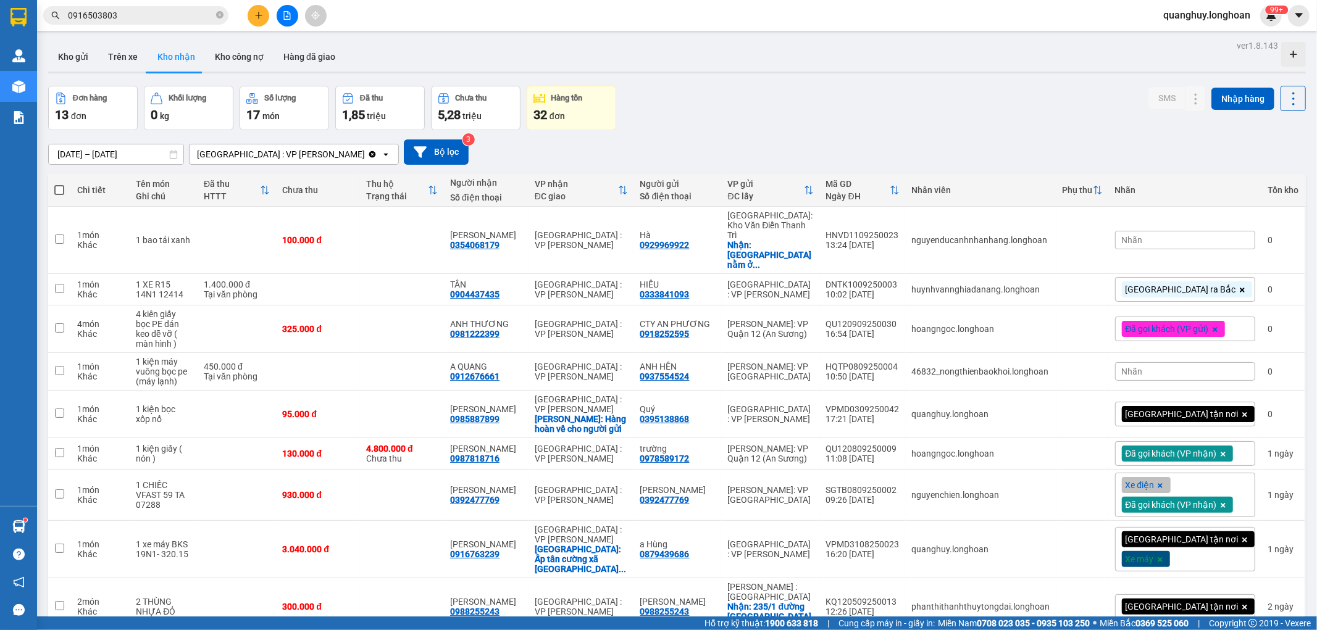
click at [1162, 233] on div "Nhãn" at bounding box center [1185, 240] width 140 height 19
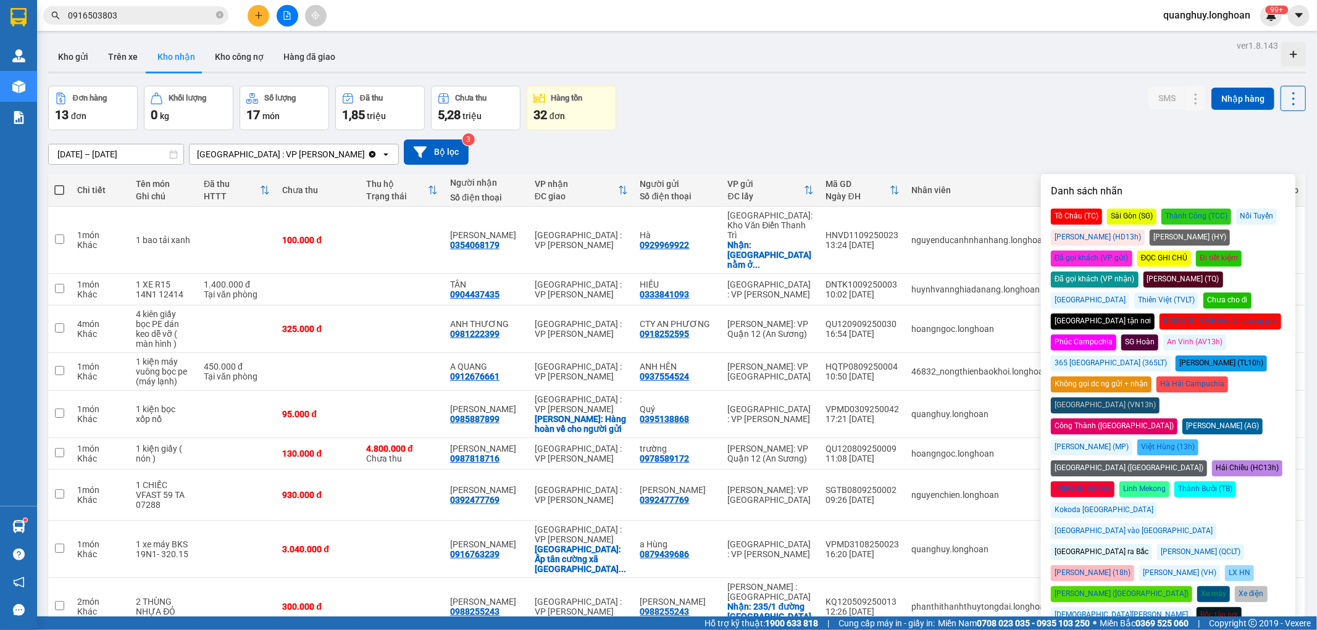
click at [1139, 272] on div "Đã gọi khách (VP nhận)" at bounding box center [1095, 280] width 88 height 16
click at [961, 144] on div "[DATE] – [DATE] Press the down arrow key to interact with the calendar and sele…" at bounding box center [677, 152] width 1258 height 25
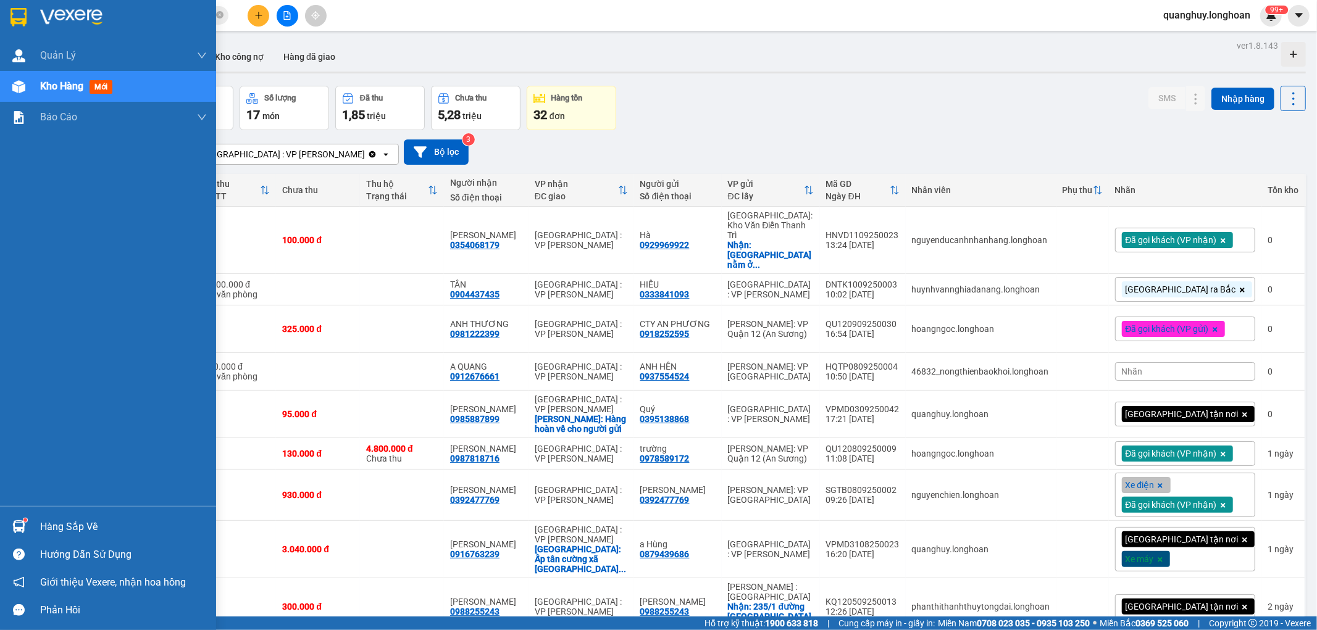
click at [0, 20] on div at bounding box center [108, 20] width 216 height 40
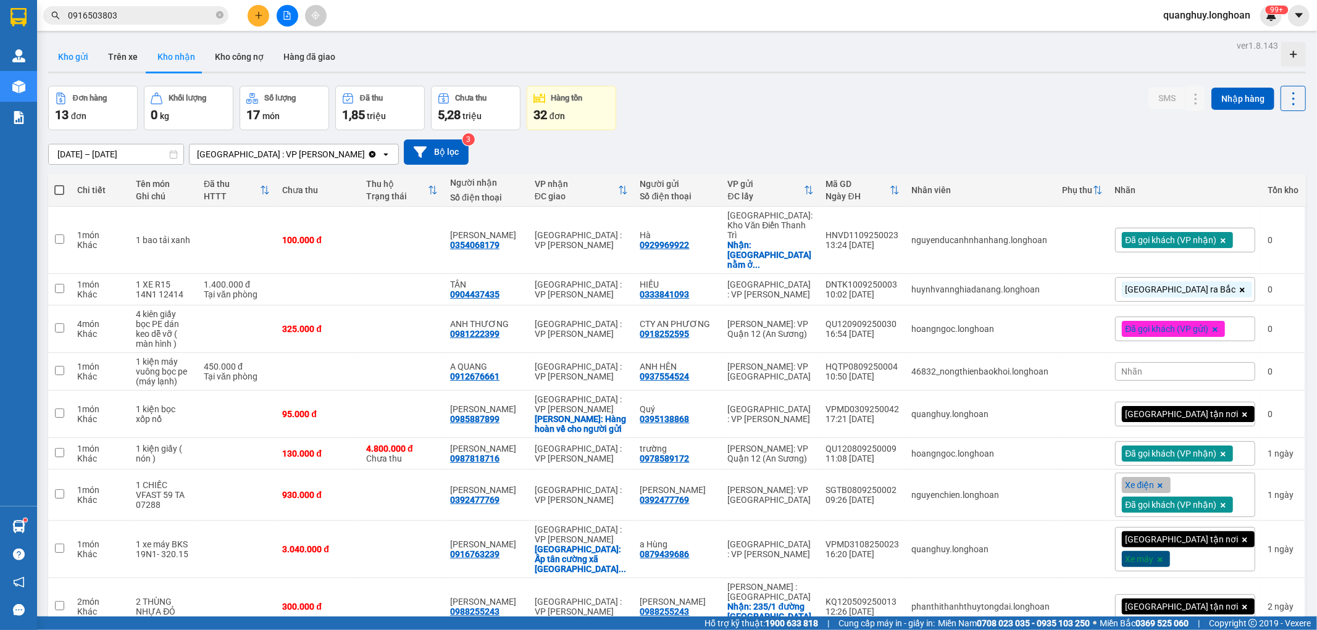
click at [78, 64] on button "Kho gửi" at bounding box center [73, 57] width 50 height 30
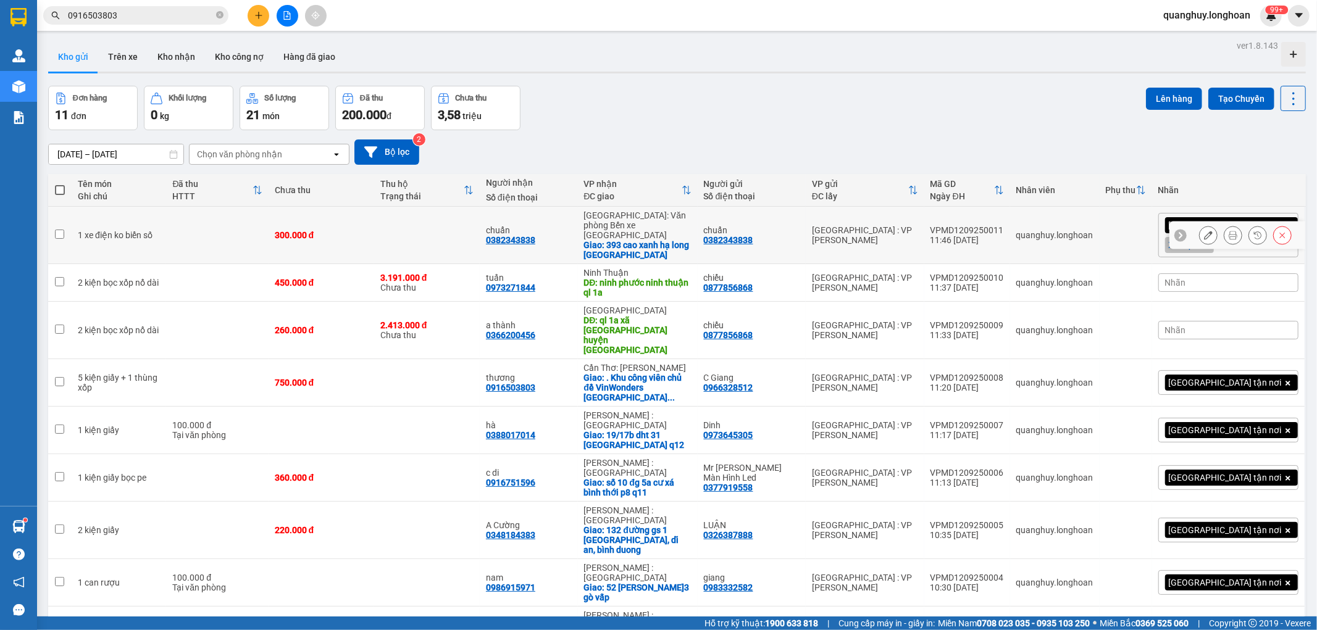
click at [303, 240] on td "300.000 đ" at bounding box center [322, 235] width 106 height 57
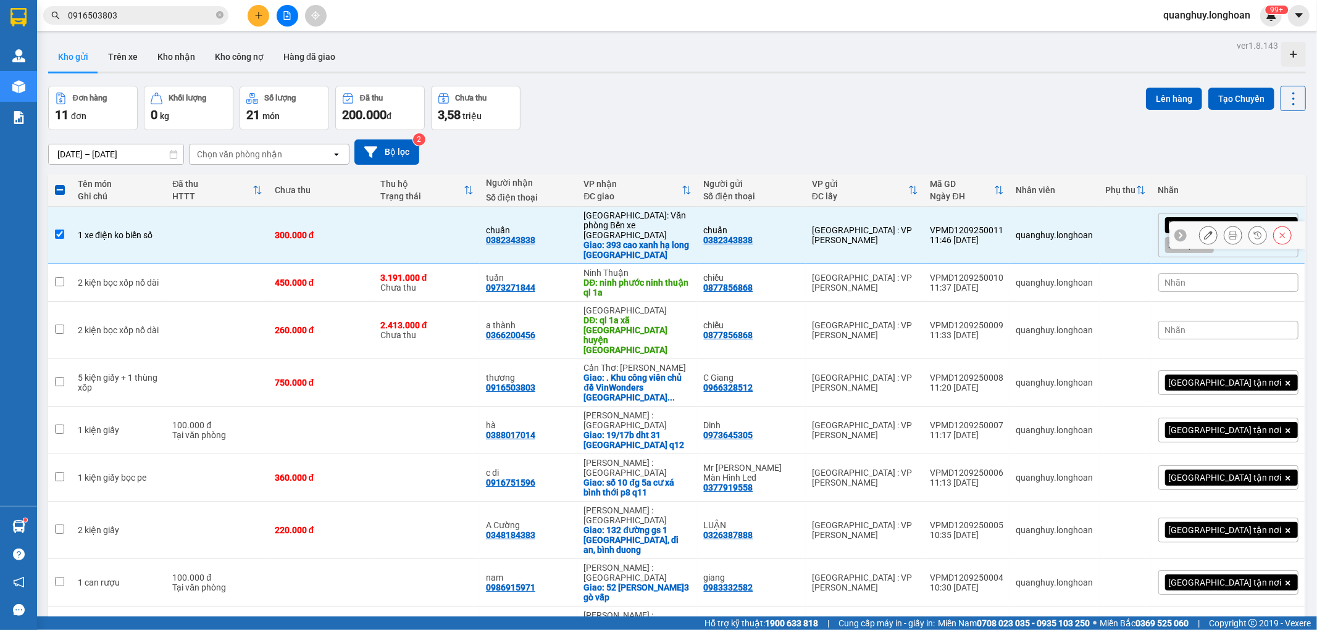
click at [1004, 228] on div "VPMD1209250011" at bounding box center [966, 230] width 73 height 10
checkbox input "true"
copy div "VPMD1209250011"
click at [1004, 273] on div "VPMD1209250010" at bounding box center [966, 278] width 73 height 10
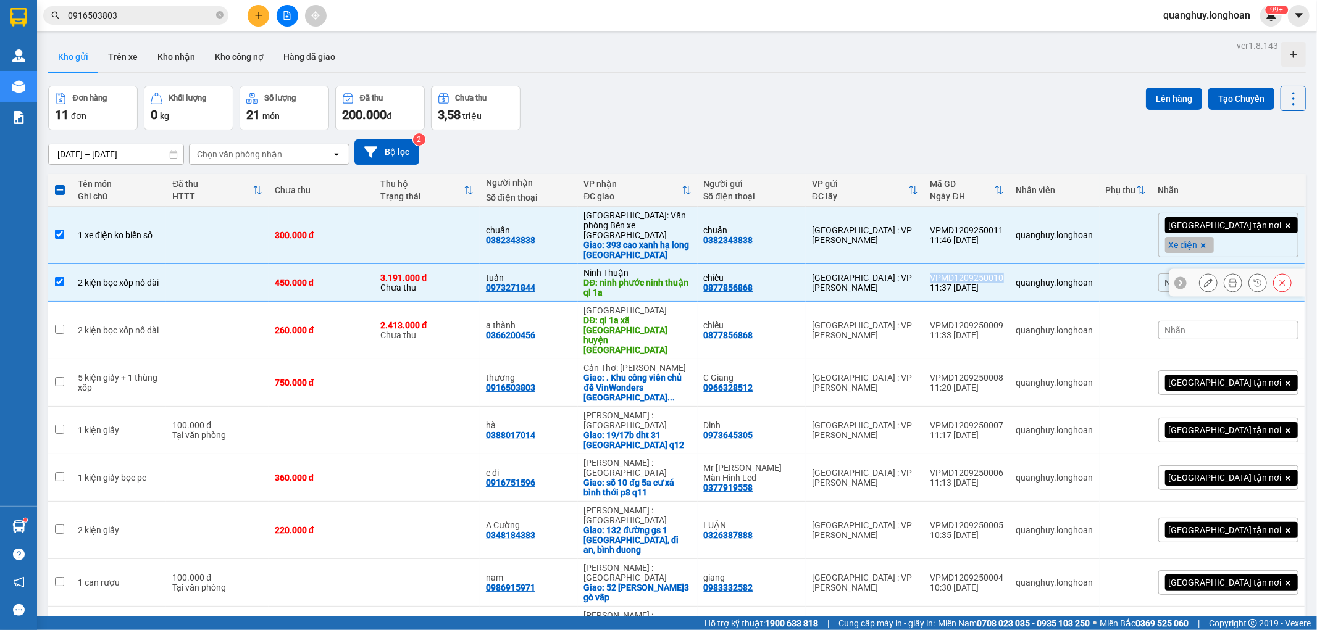
click at [1004, 273] on div "VPMD1209250010" at bounding box center [966, 278] width 73 height 10
checkbox input "false"
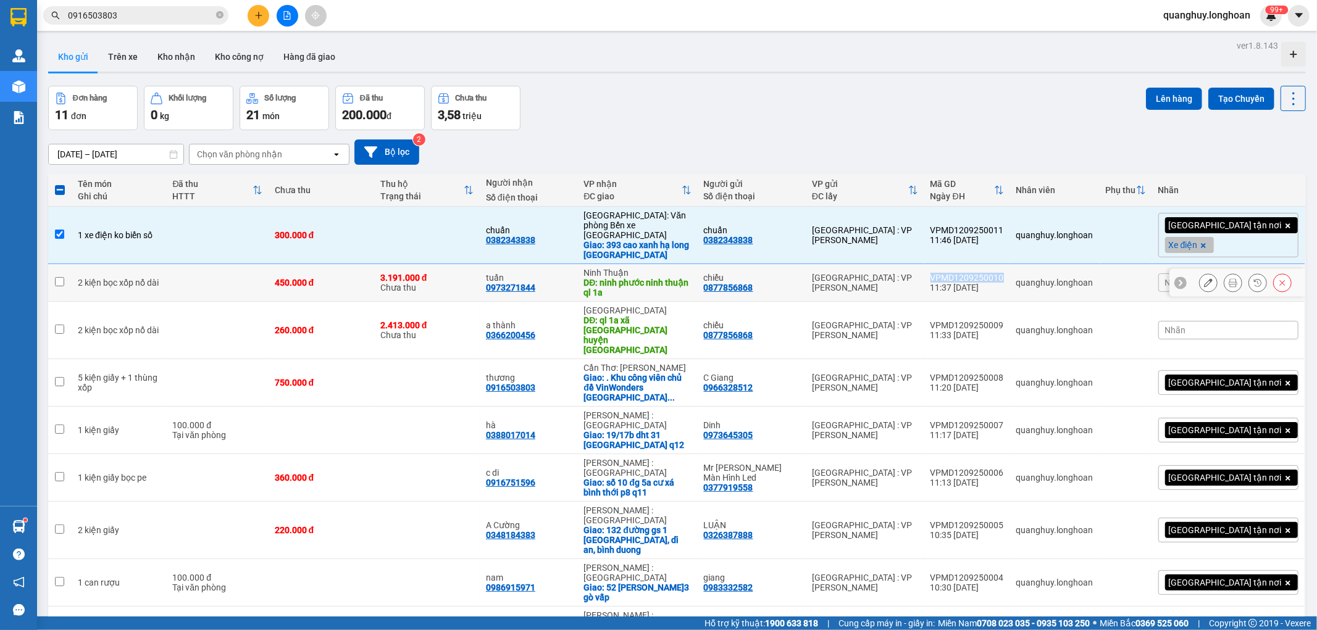
copy div "VPMD1209250010"
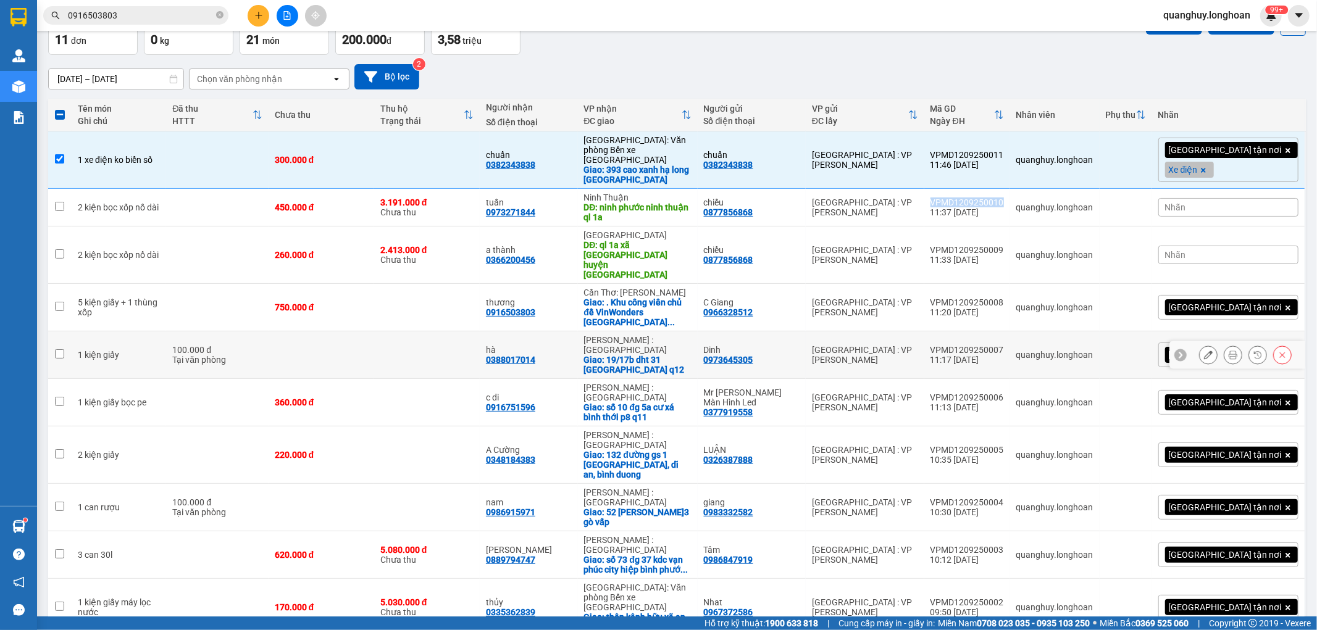
scroll to position [90, 0]
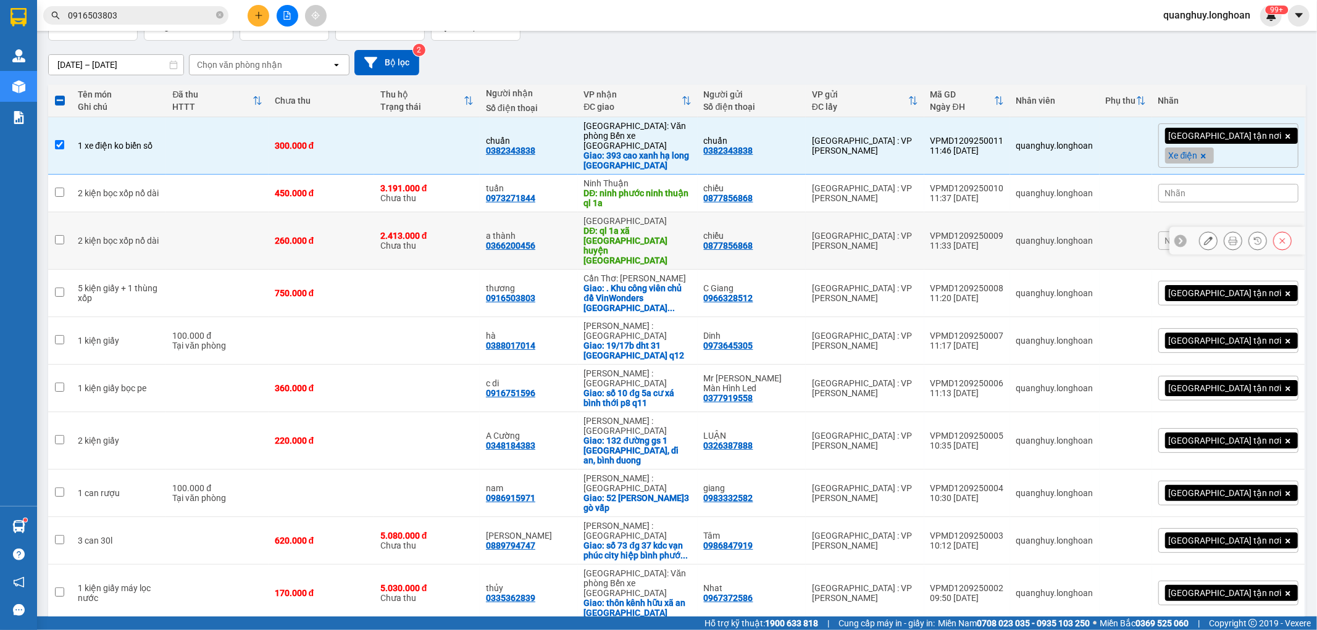
click at [1004, 231] on div "VPMD1209250009" at bounding box center [966, 236] width 73 height 10
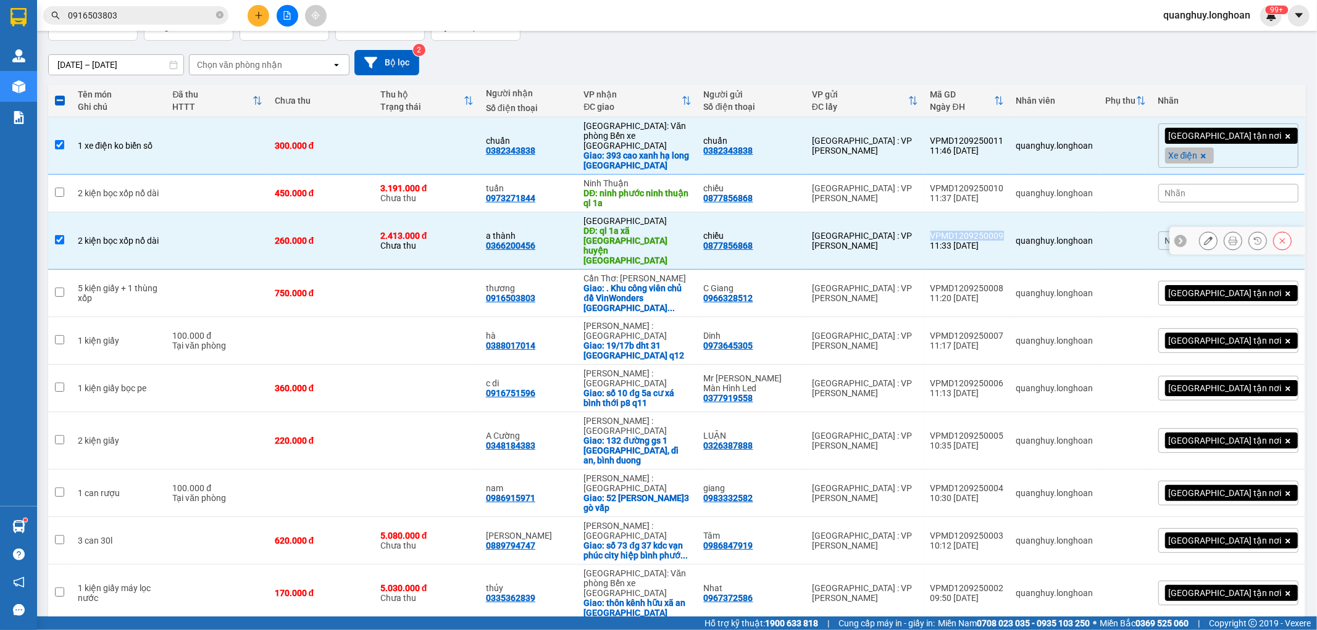
click at [1004, 231] on div "VPMD1209250009" at bounding box center [966, 236] width 73 height 10
checkbox input "false"
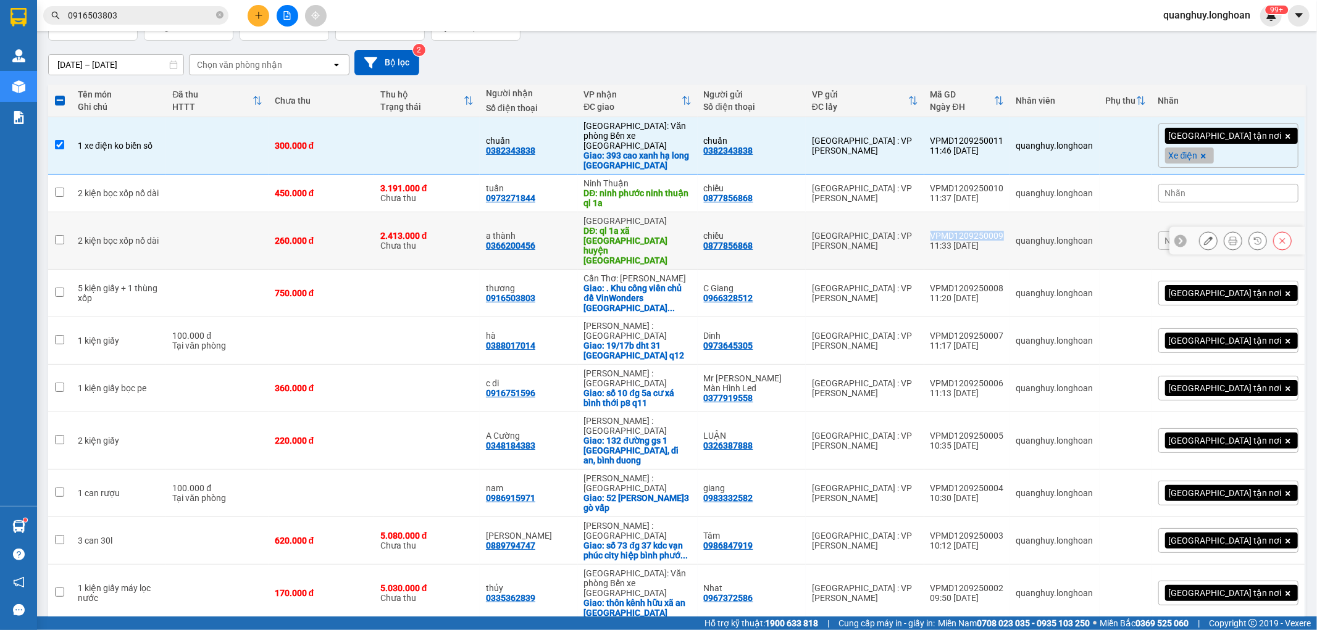
copy div "VPMD1209250009"
click at [1004, 283] on div "VPMD1209250008" at bounding box center [966, 288] width 73 height 10
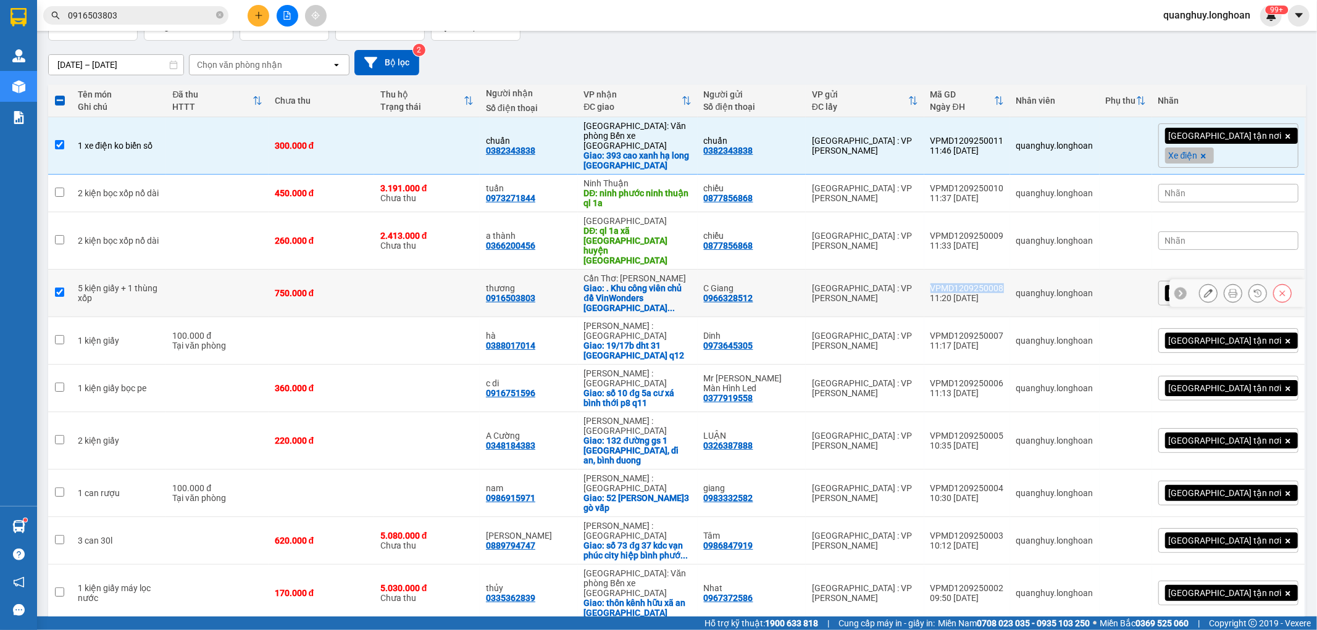
click at [1004, 283] on div "VPMD1209250008" at bounding box center [966, 288] width 73 height 10
checkbox input "false"
copy div "VPMD1209250008"
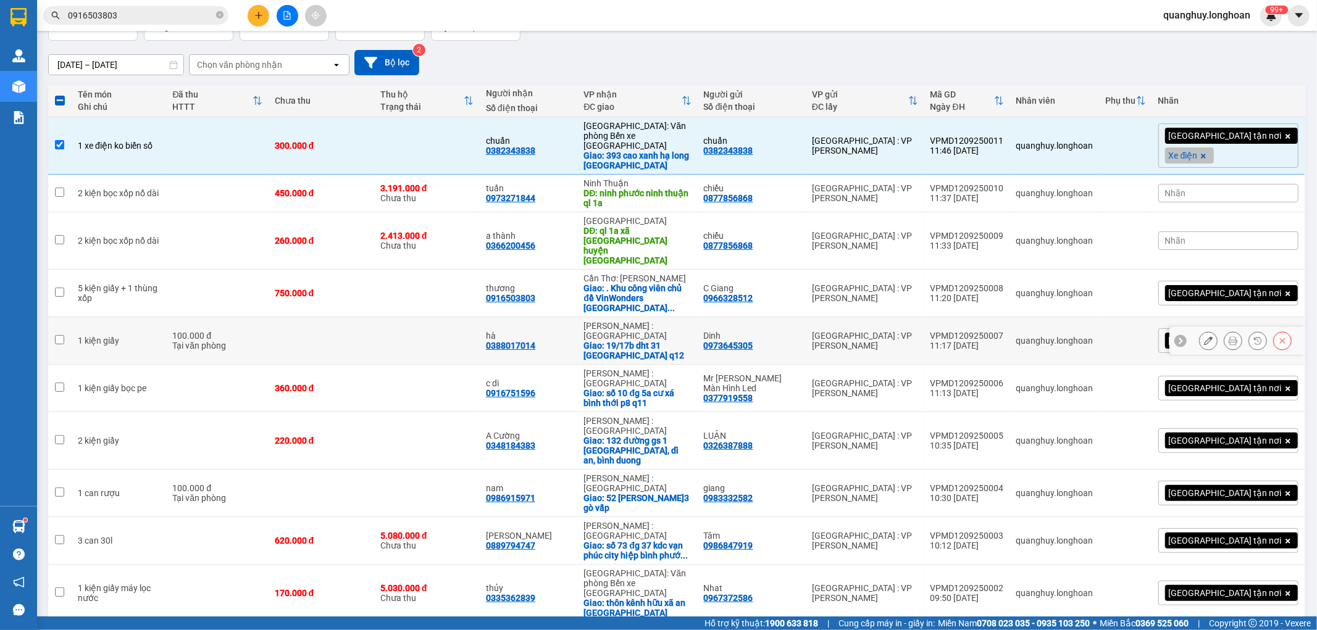
click at [1004, 331] on div "VPMD1209250007" at bounding box center [966, 336] width 73 height 10
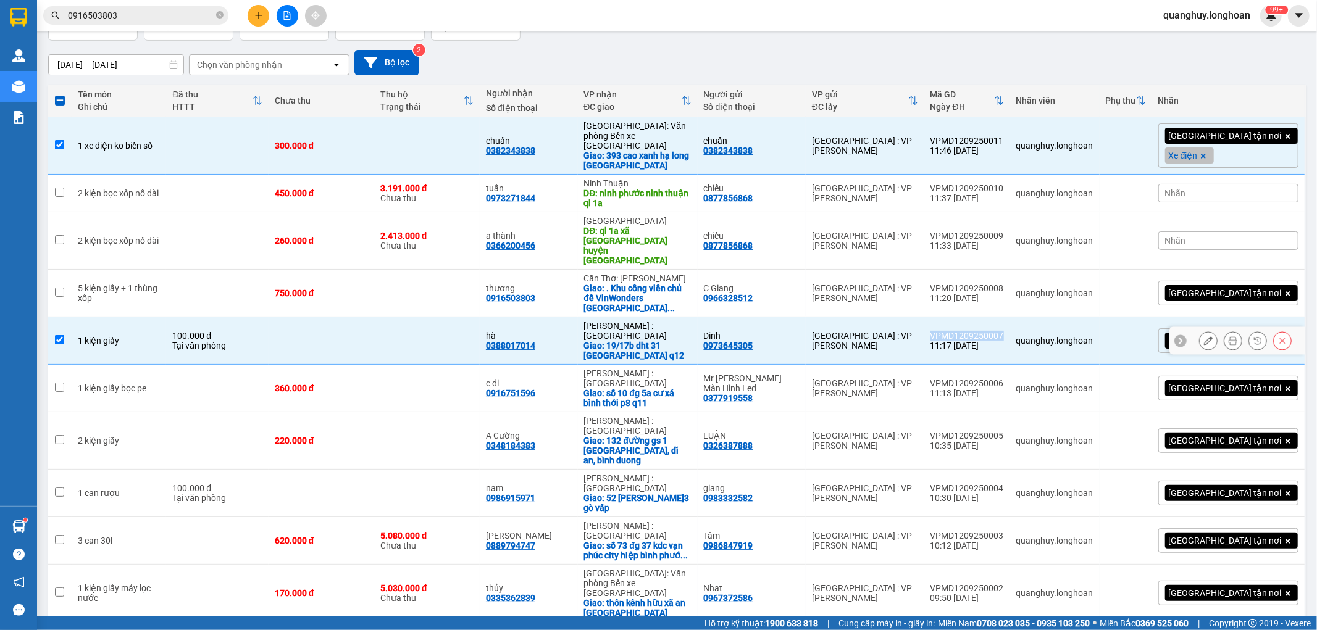
click at [1004, 331] on div "VPMD1209250007" at bounding box center [966, 336] width 73 height 10
checkbox input "false"
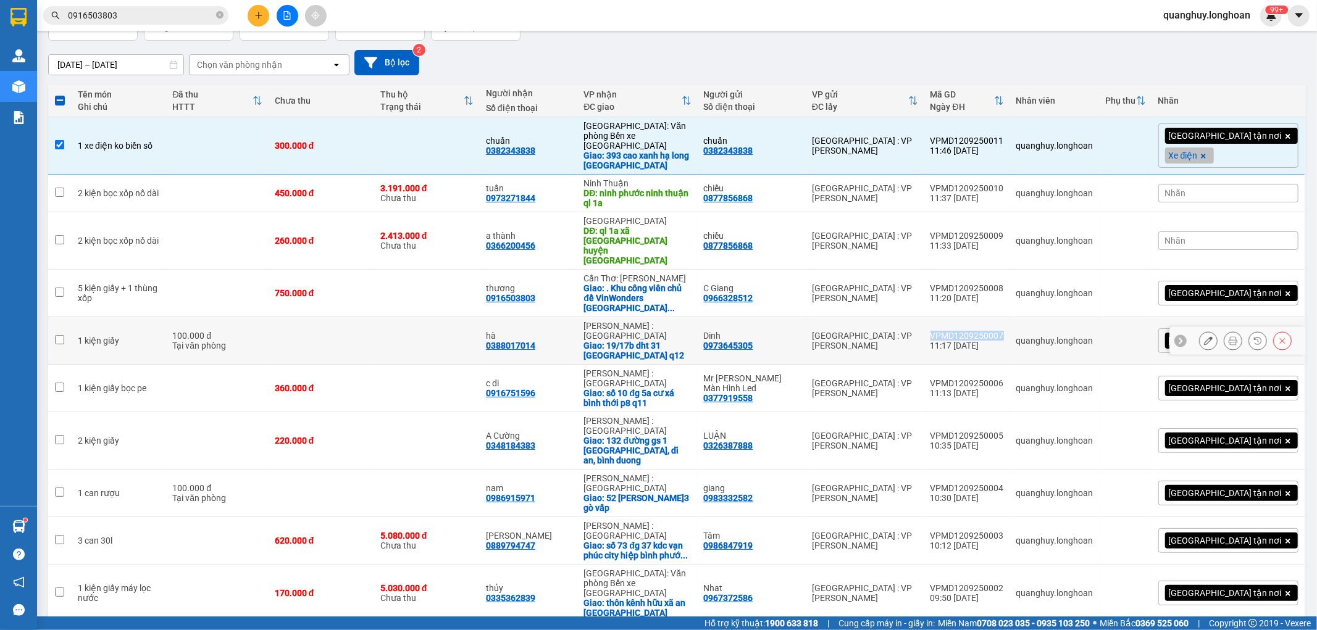
copy div "VPMD1209250007"
click at [1004, 378] on div "VPMD1209250006" at bounding box center [966, 383] width 73 height 10
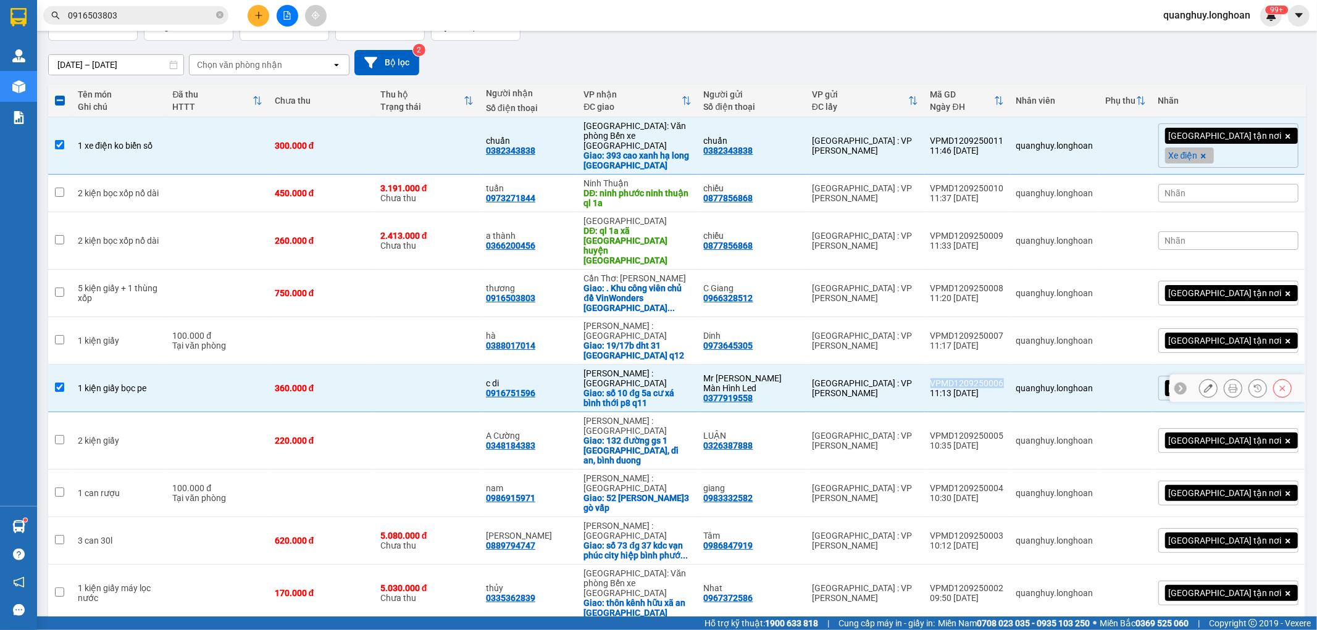
click at [1004, 378] on div "VPMD1209250006" at bounding box center [966, 383] width 73 height 10
checkbox input "false"
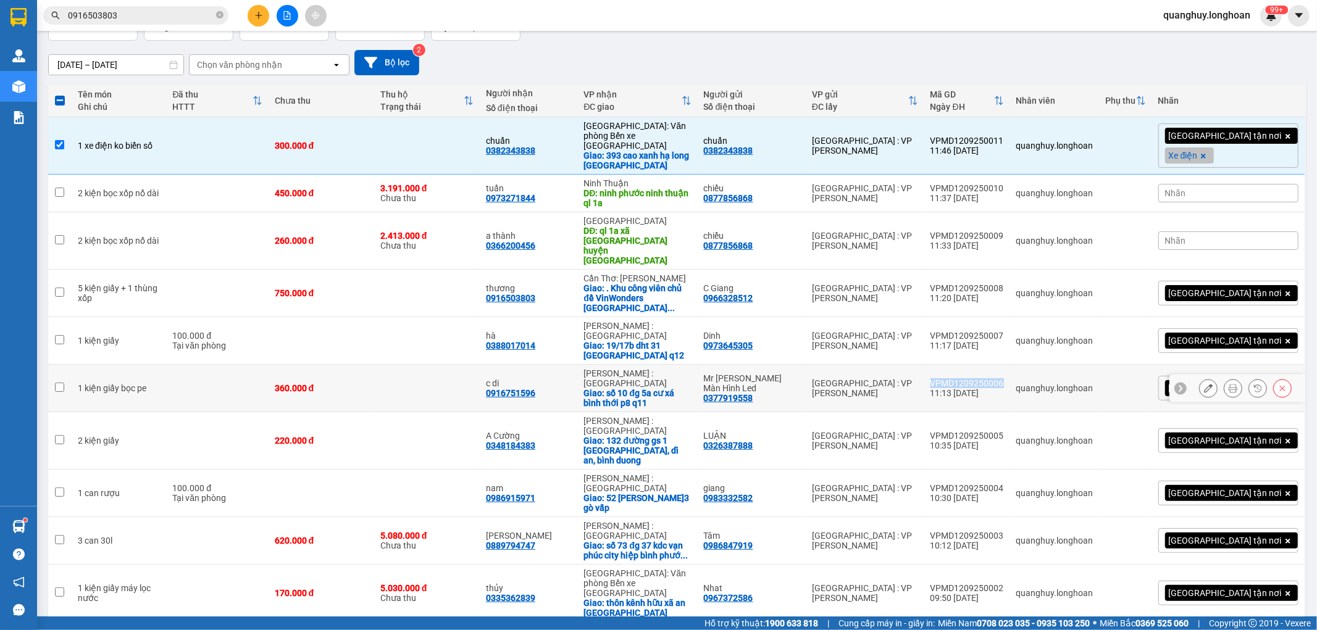
copy div "VPMD1209250006"
click at [1004, 431] on div "VPMD1209250005" at bounding box center [966, 436] width 73 height 10
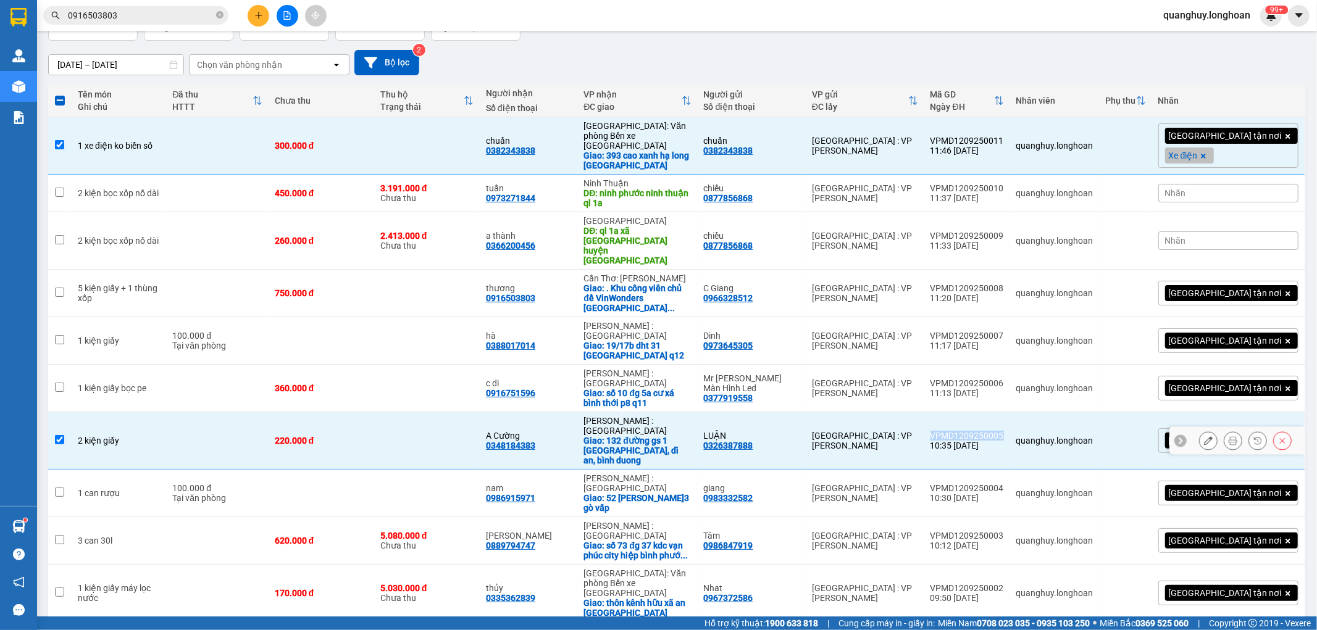
click at [1004, 431] on div "VPMD1209250005" at bounding box center [966, 436] width 73 height 10
checkbox input "false"
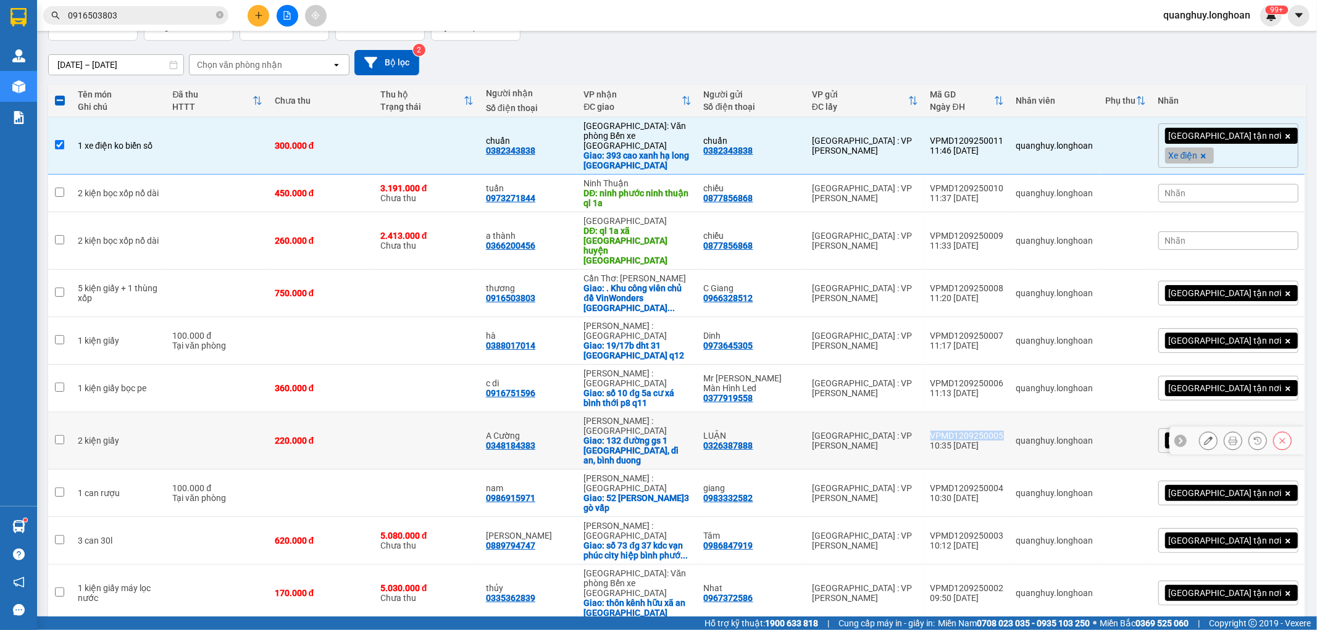
copy div "VPMD1209250005"
click at [1004, 483] on div "VPMD1209250004" at bounding box center [966, 488] width 73 height 10
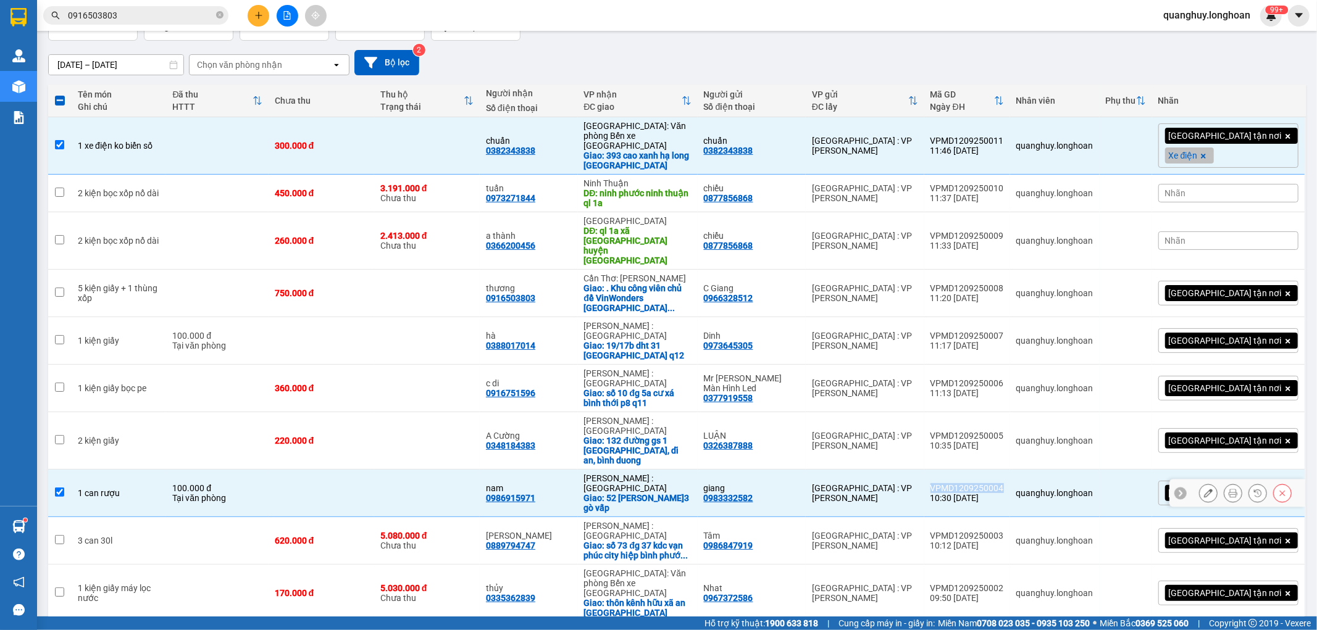
click at [1004, 483] on div "VPMD1209250004" at bounding box center [966, 488] width 73 height 10
checkbox input "false"
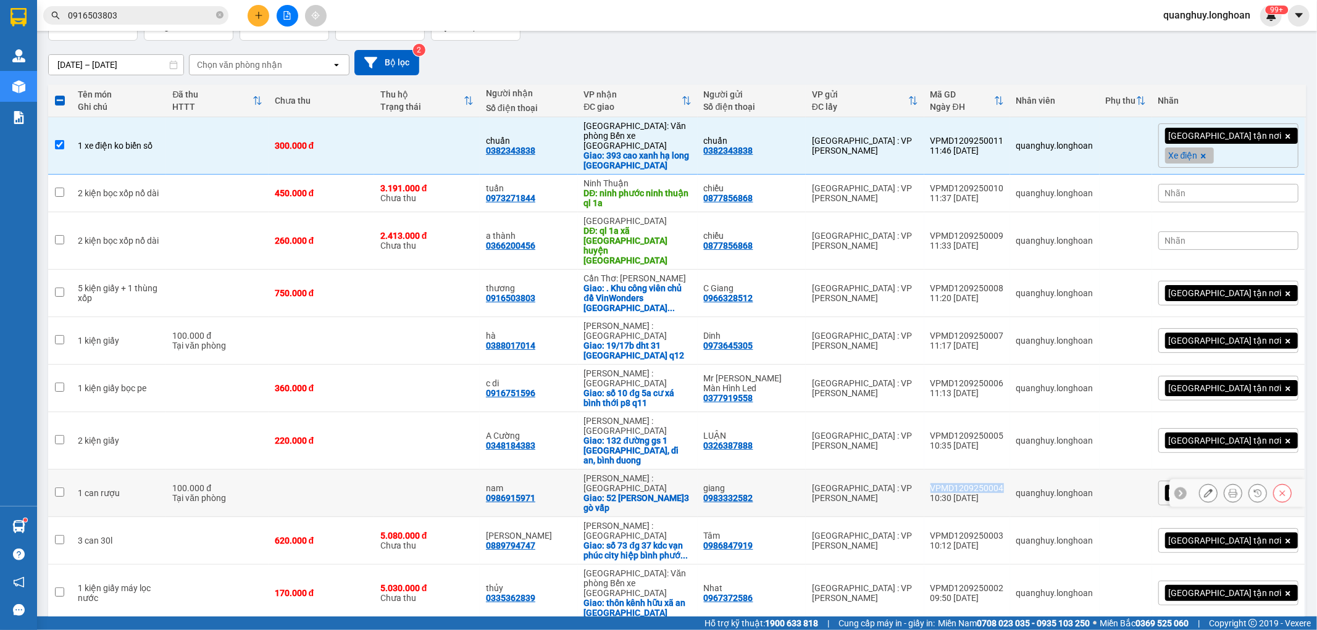
copy div "VPMD1209250004"
click at [1004, 531] on div "VPMD1209250003" at bounding box center [966, 536] width 73 height 10
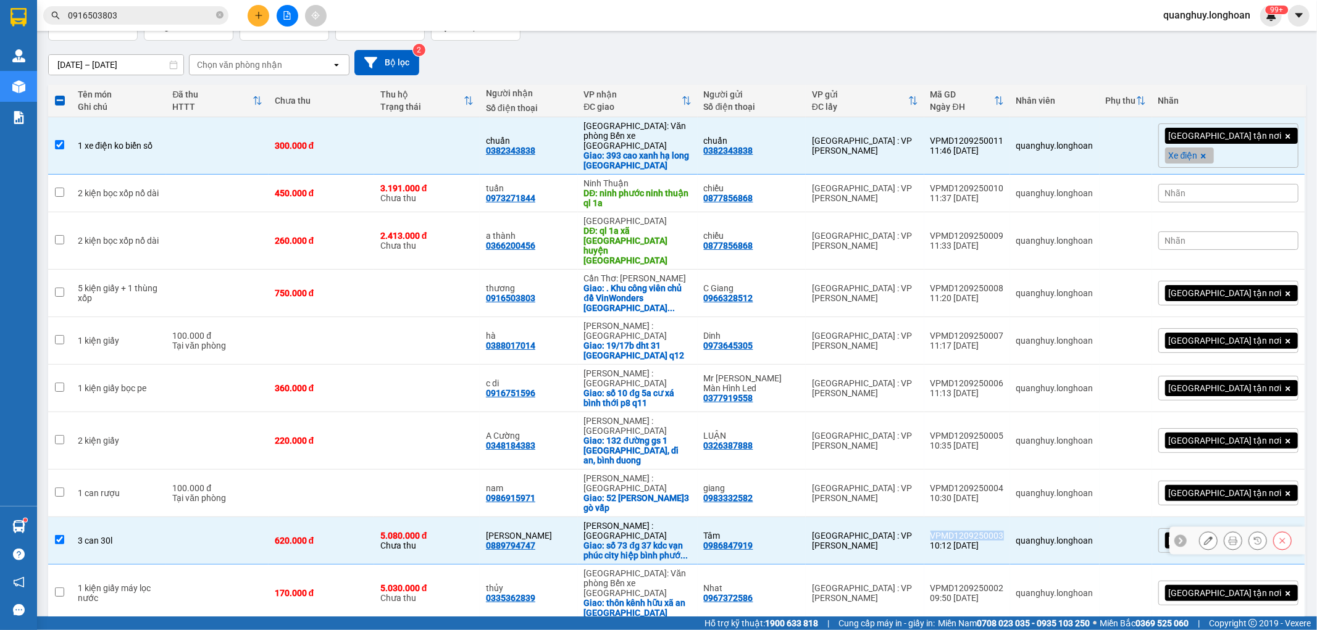
click at [1004, 531] on div "VPMD1209250003" at bounding box center [966, 536] width 73 height 10
checkbox input "false"
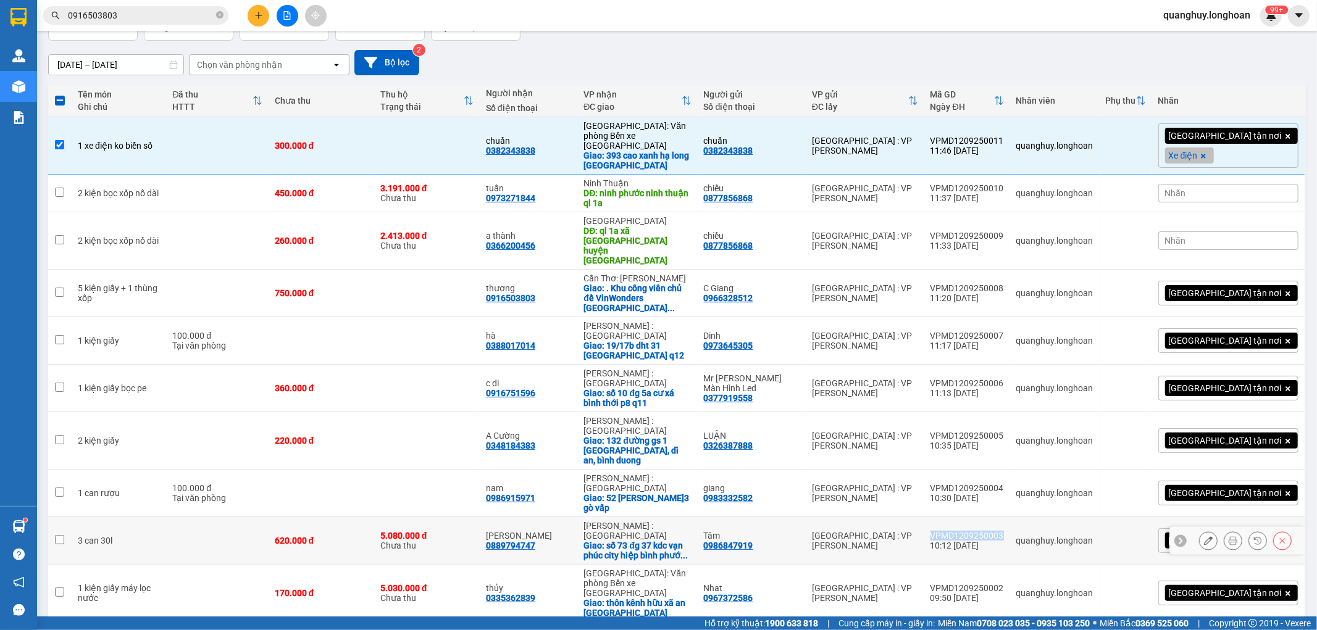
copy div "VPMD1209250003"
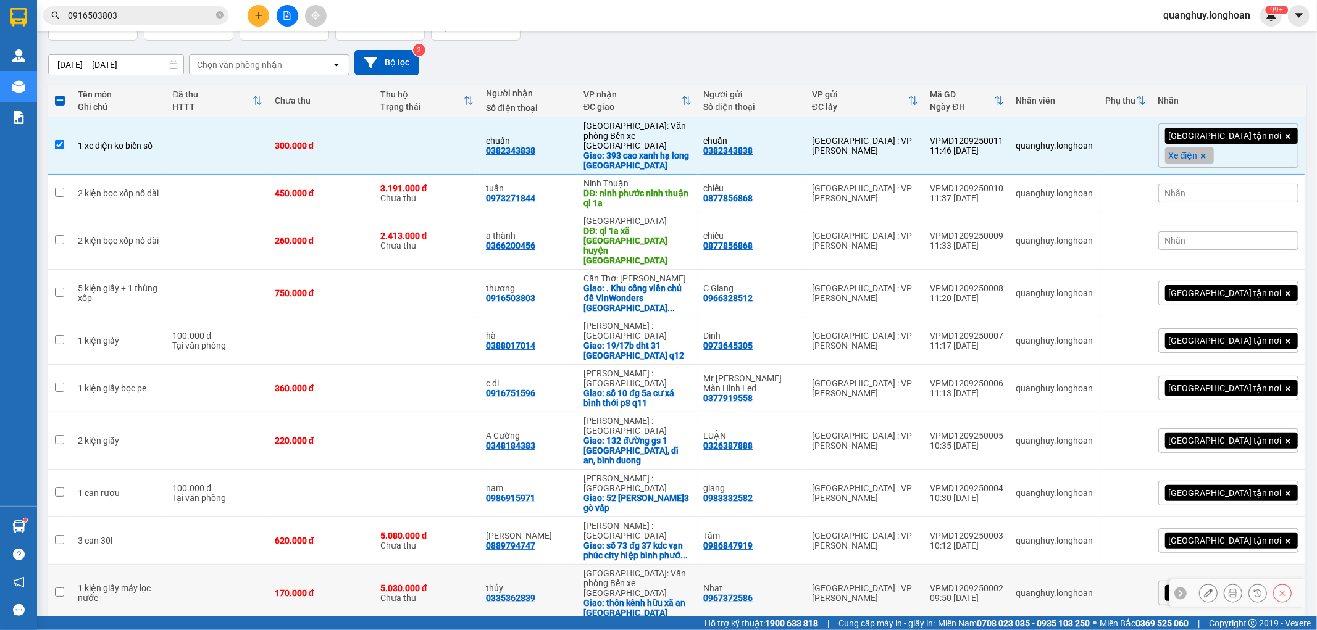
click at [1004, 583] on div "VPMD1209250002" at bounding box center [966, 588] width 73 height 10
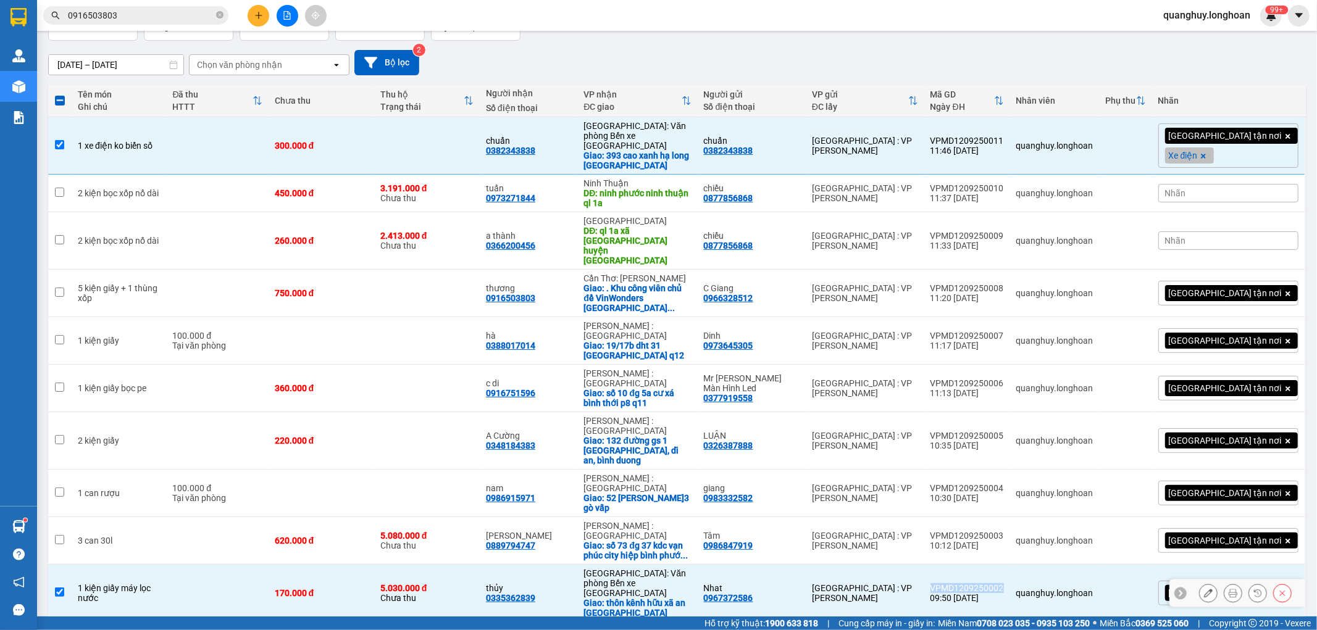
click at [1004, 583] on div "VPMD1209250002" at bounding box center [966, 588] width 73 height 10
checkbox input "false"
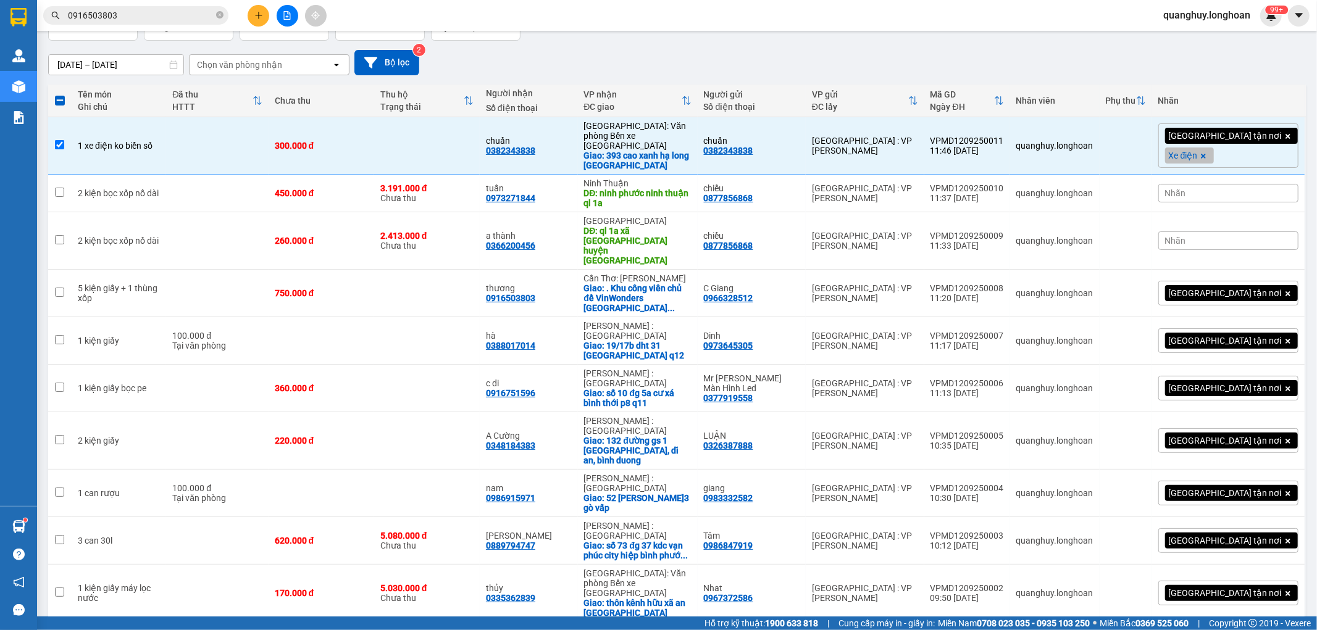
click at [1004, 630] on div "VPMD1209250001" at bounding box center [966, 641] width 73 height 10
checkbox input "false"
